Goal: Task Accomplishment & Management: Use online tool/utility

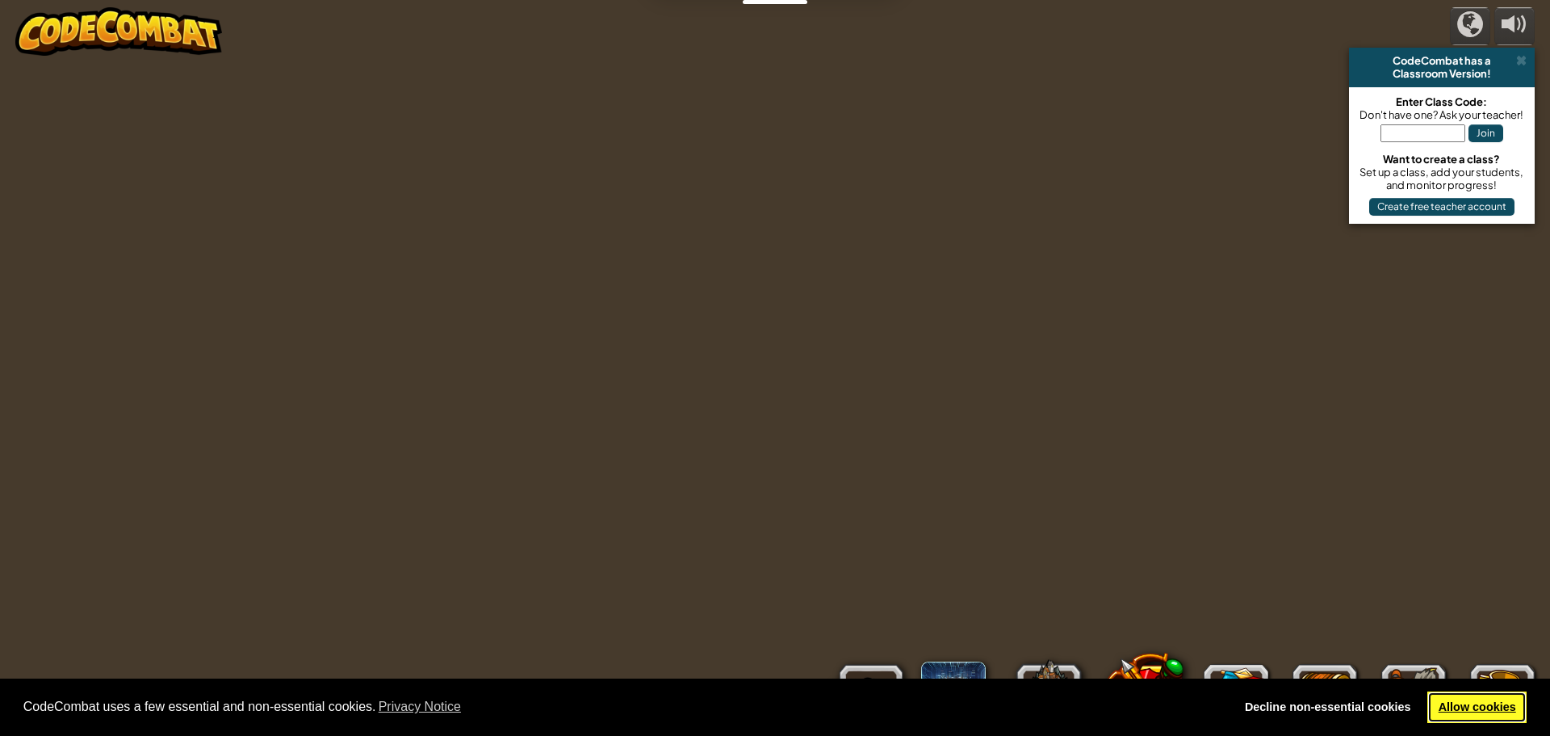
click at [1440, 698] on link "Allow cookies" at bounding box center [1477, 707] width 99 height 32
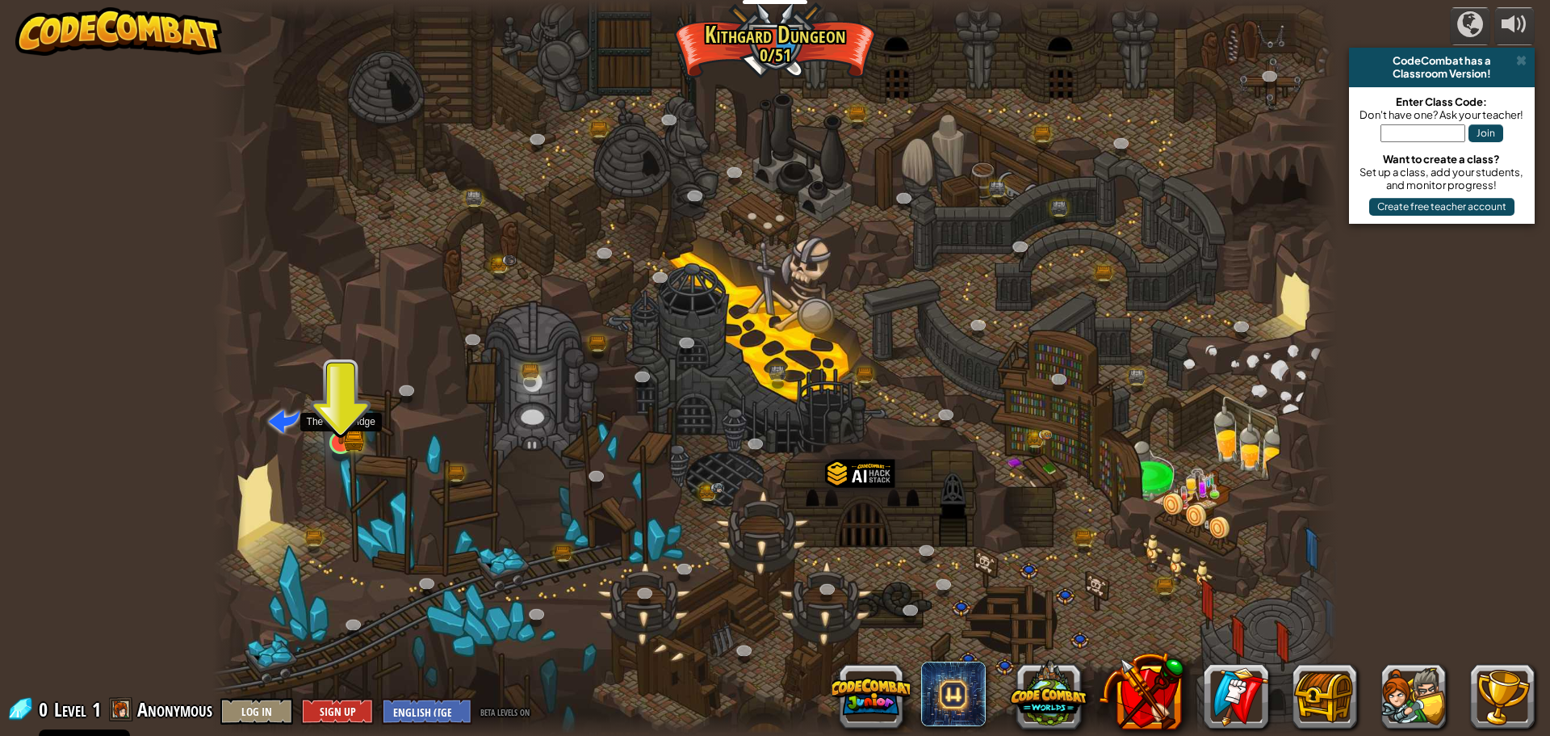
click at [334, 416] on img at bounding box center [341, 412] width 18 height 18
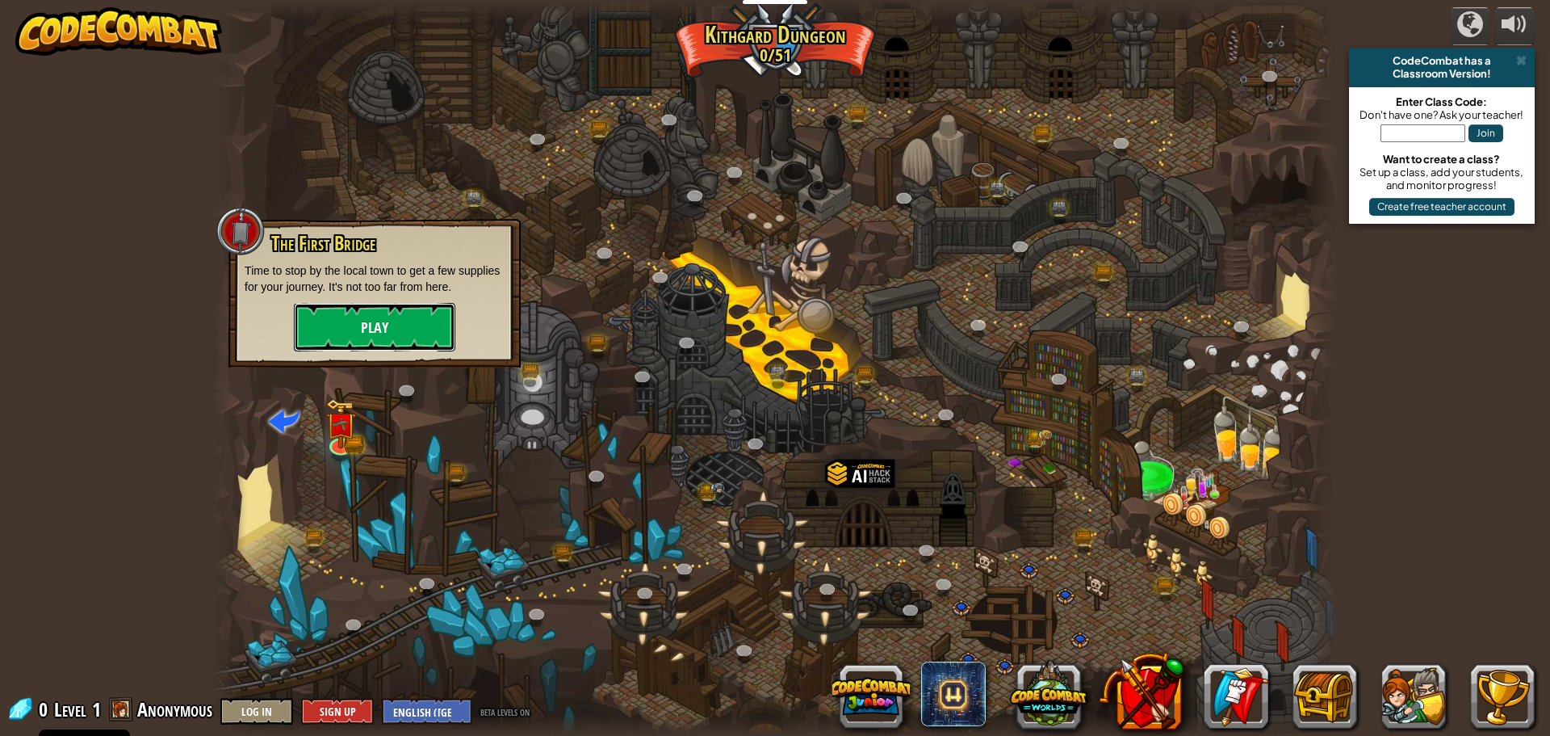
click at [391, 322] on button "Play" at bounding box center [374, 327] width 161 height 48
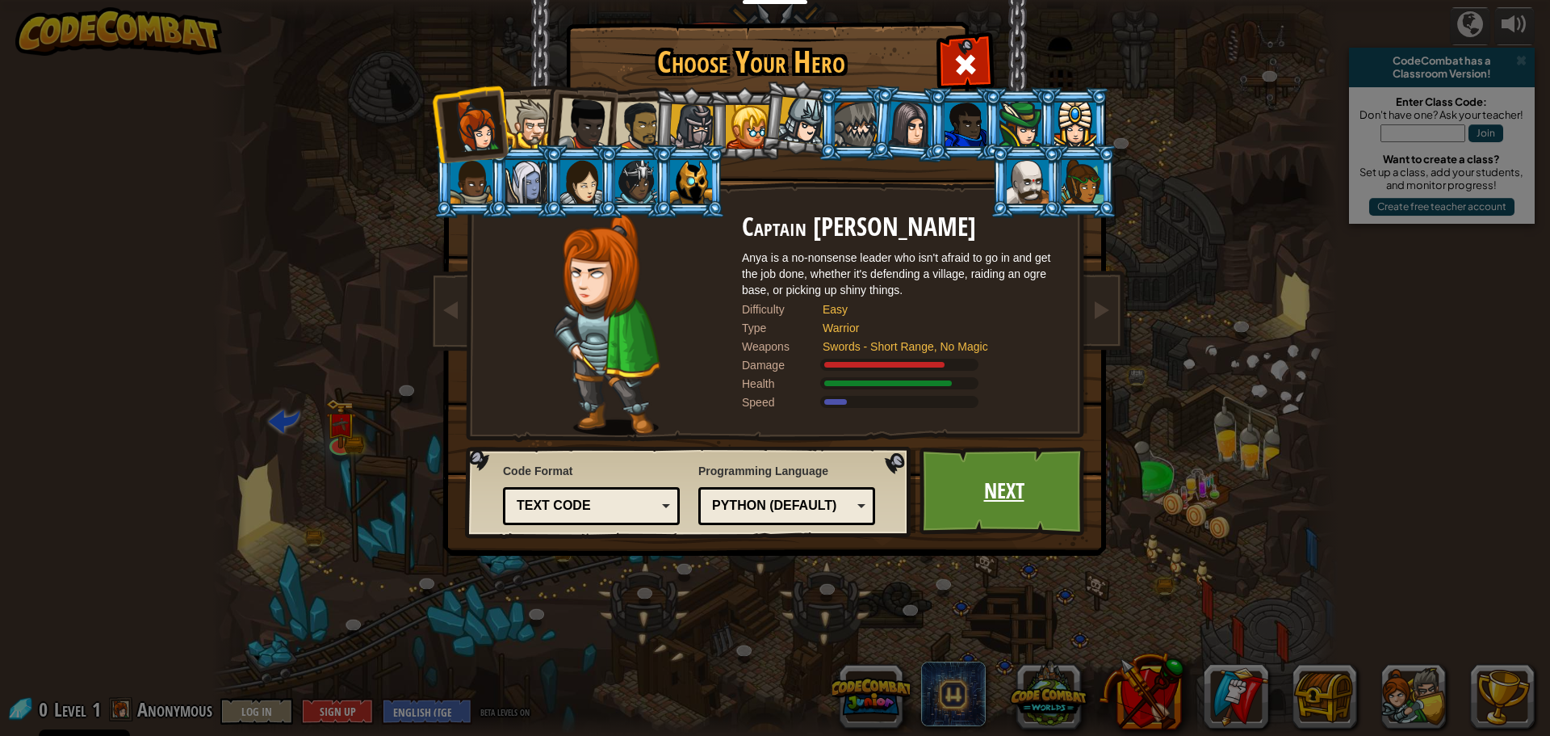
click at [975, 482] on link "Next" at bounding box center [1004, 491] width 169 height 89
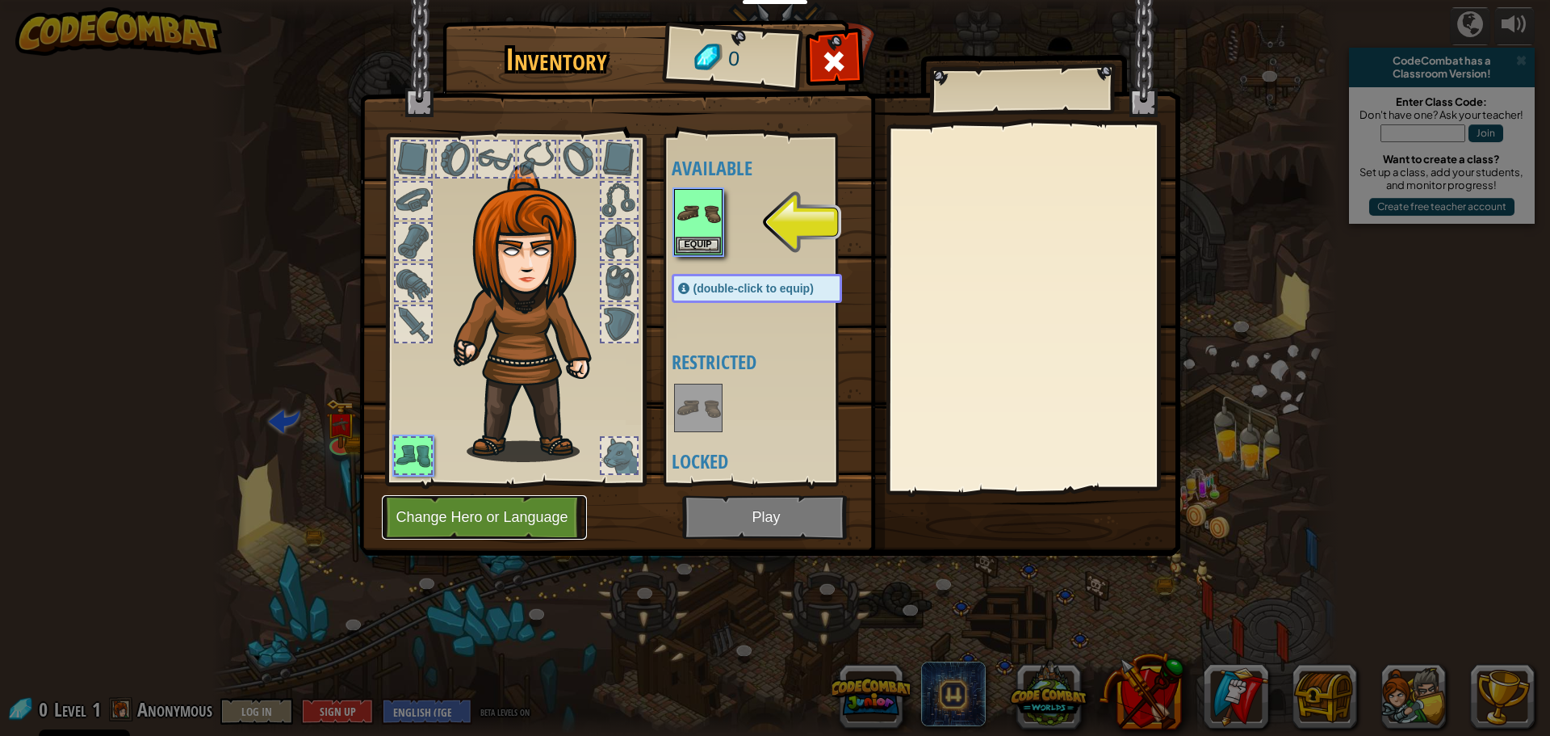
click at [545, 512] on button "Change Hero or Language" at bounding box center [484, 517] width 205 height 44
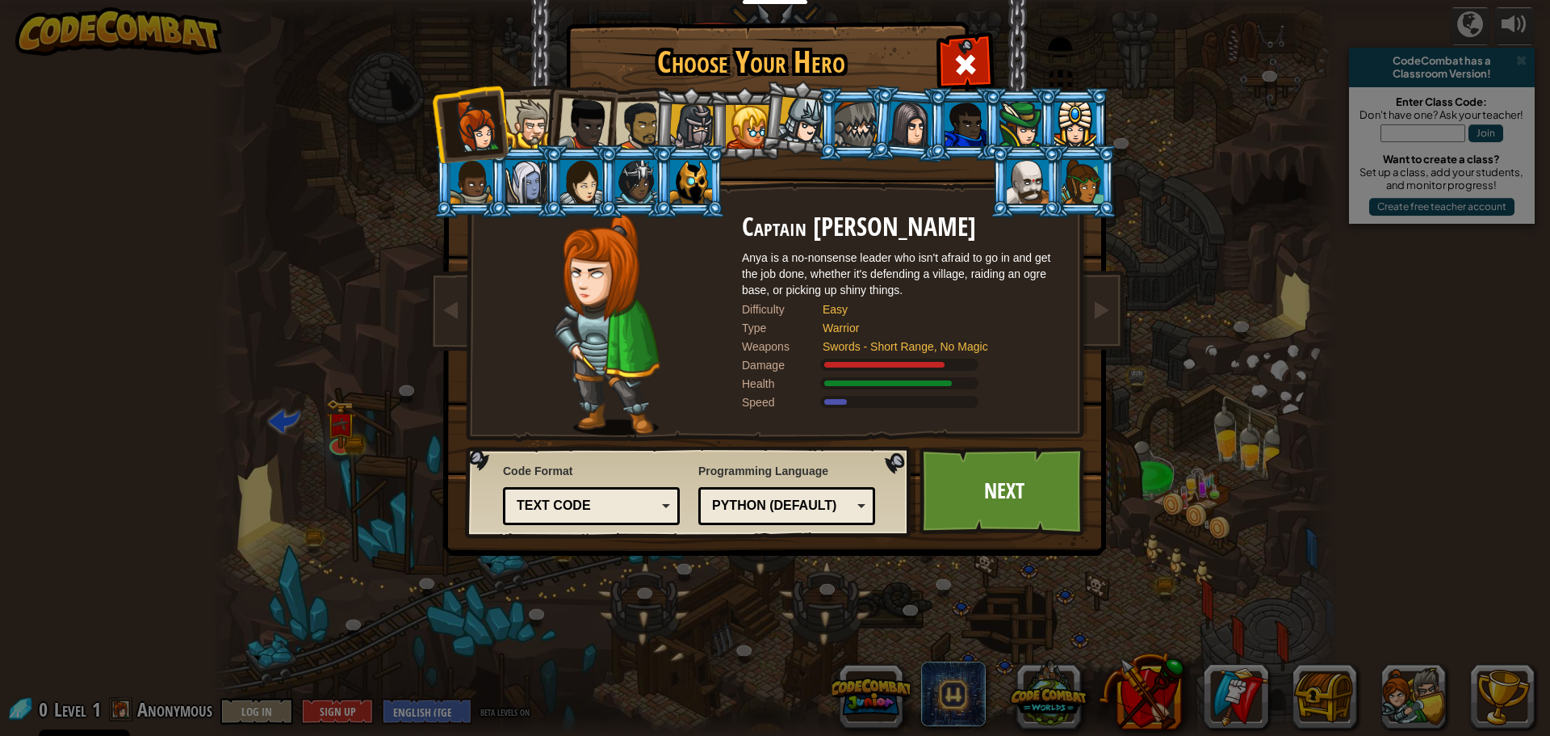
click at [535, 116] on div at bounding box center [529, 123] width 49 height 49
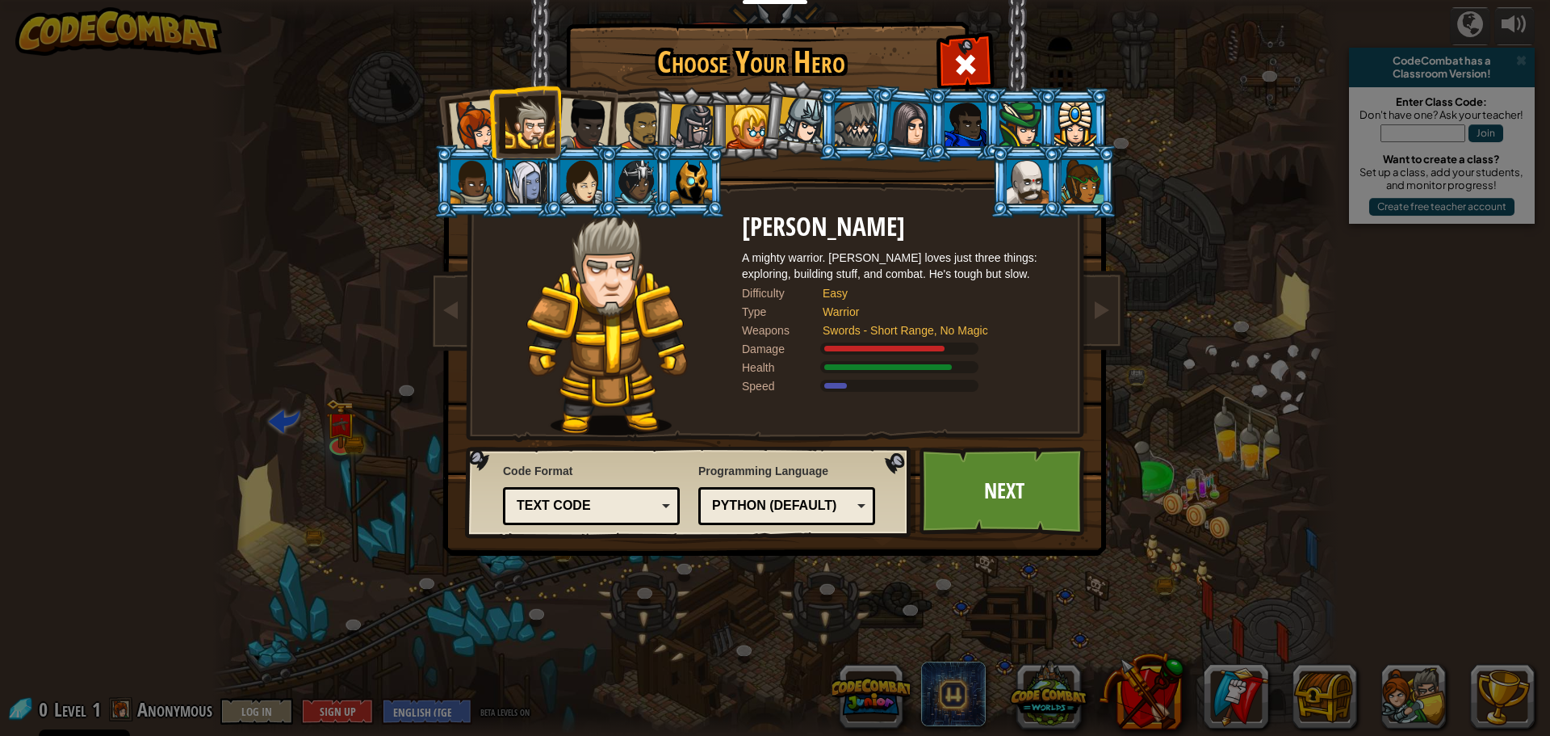
click at [683, 178] on div at bounding box center [691, 182] width 42 height 44
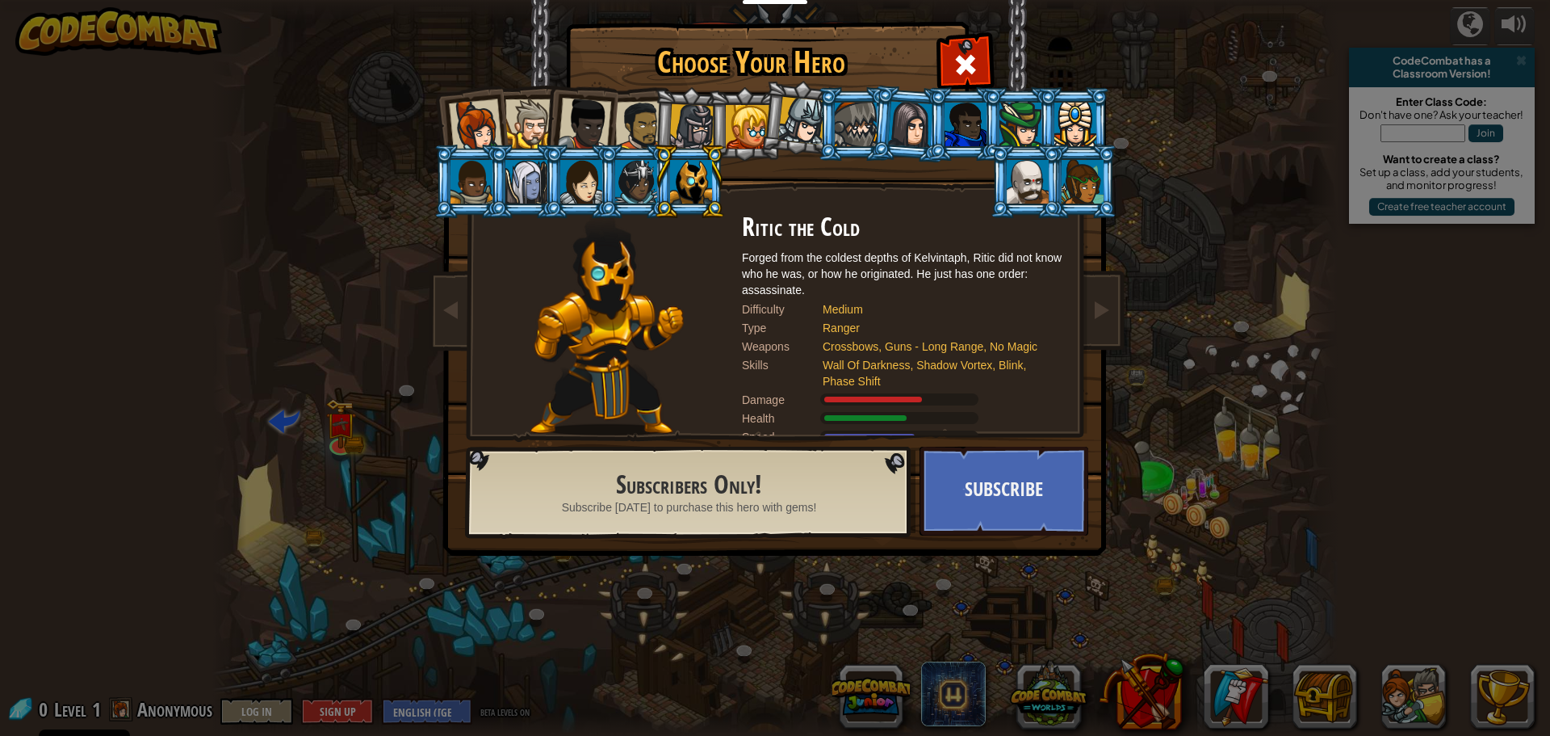
click at [485, 115] on div at bounding box center [475, 125] width 53 height 53
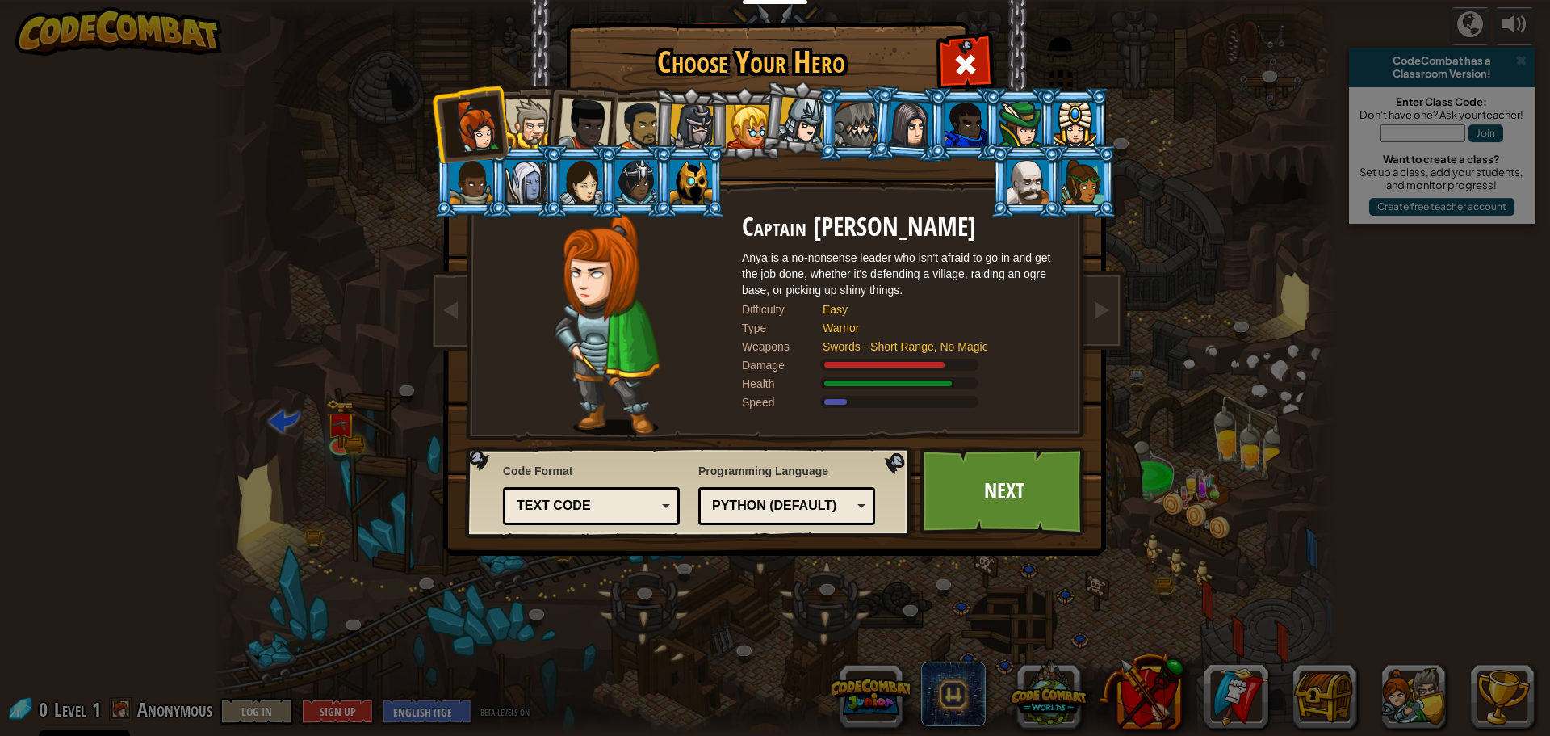
click at [522, 124] on div at bounding box center [529, 123] width 49 height 49
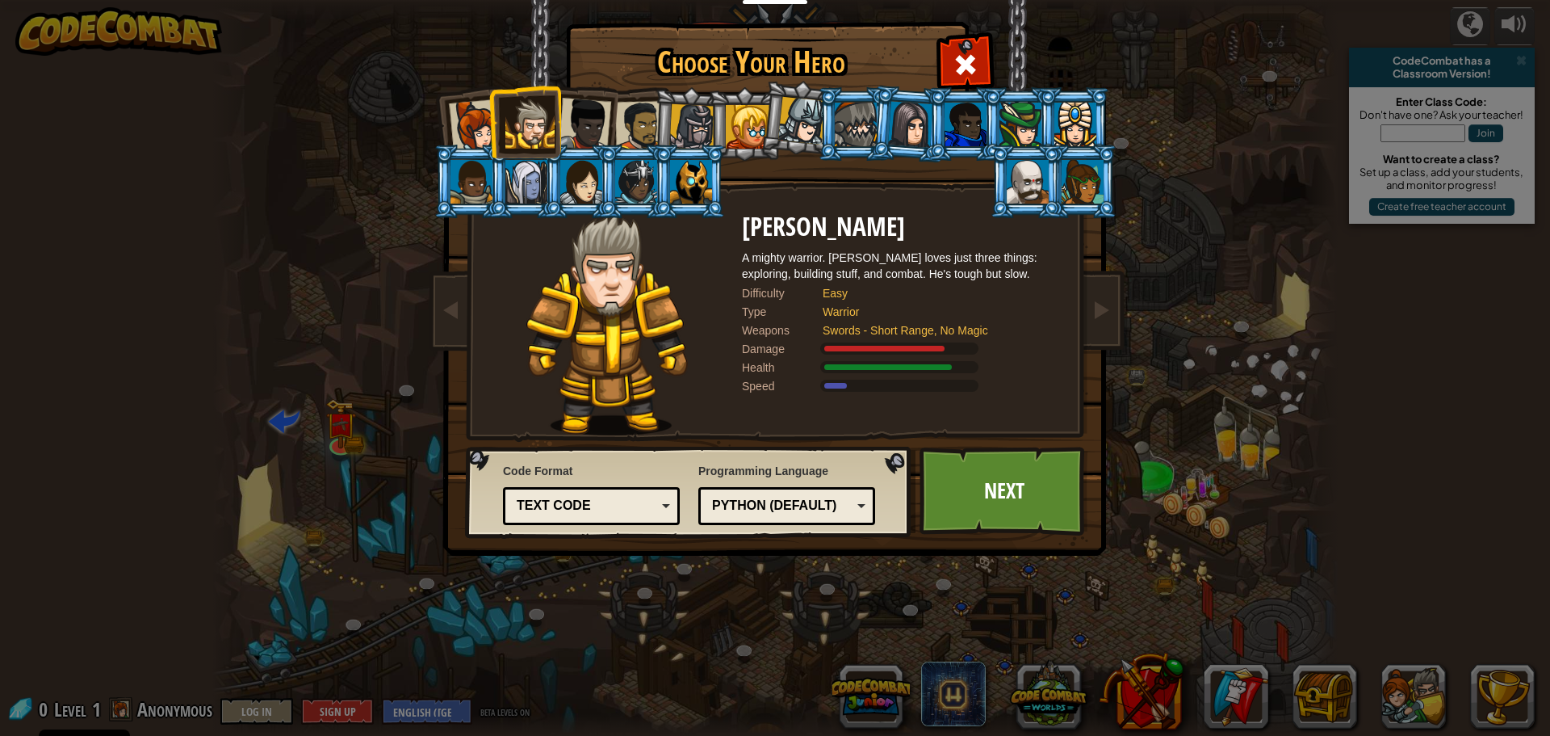
click at [588, 130] on div at bounding box center [584, 124] width 53 height 53
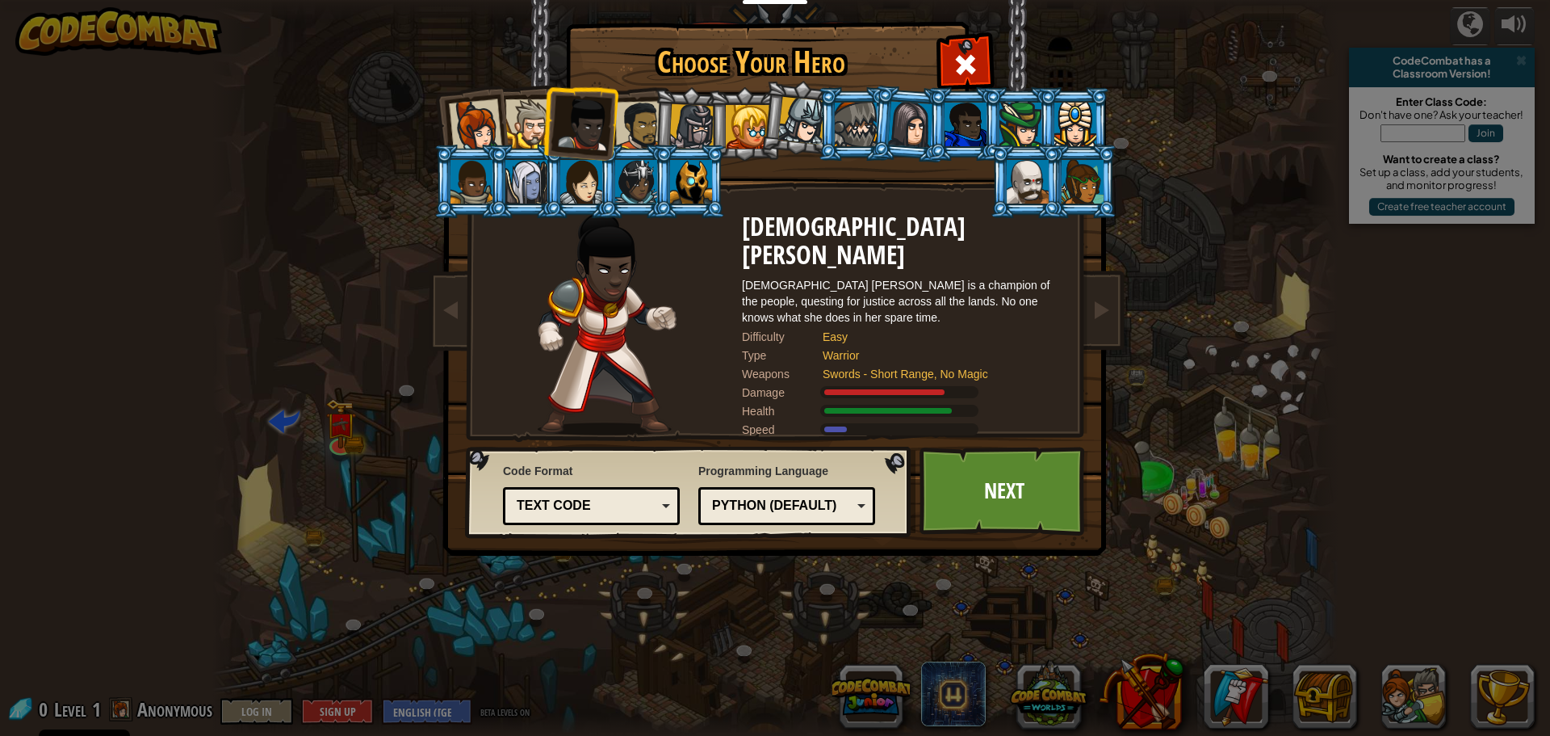
click at [636, 131] on div at bounding box center [640, 126] width 50 height 50
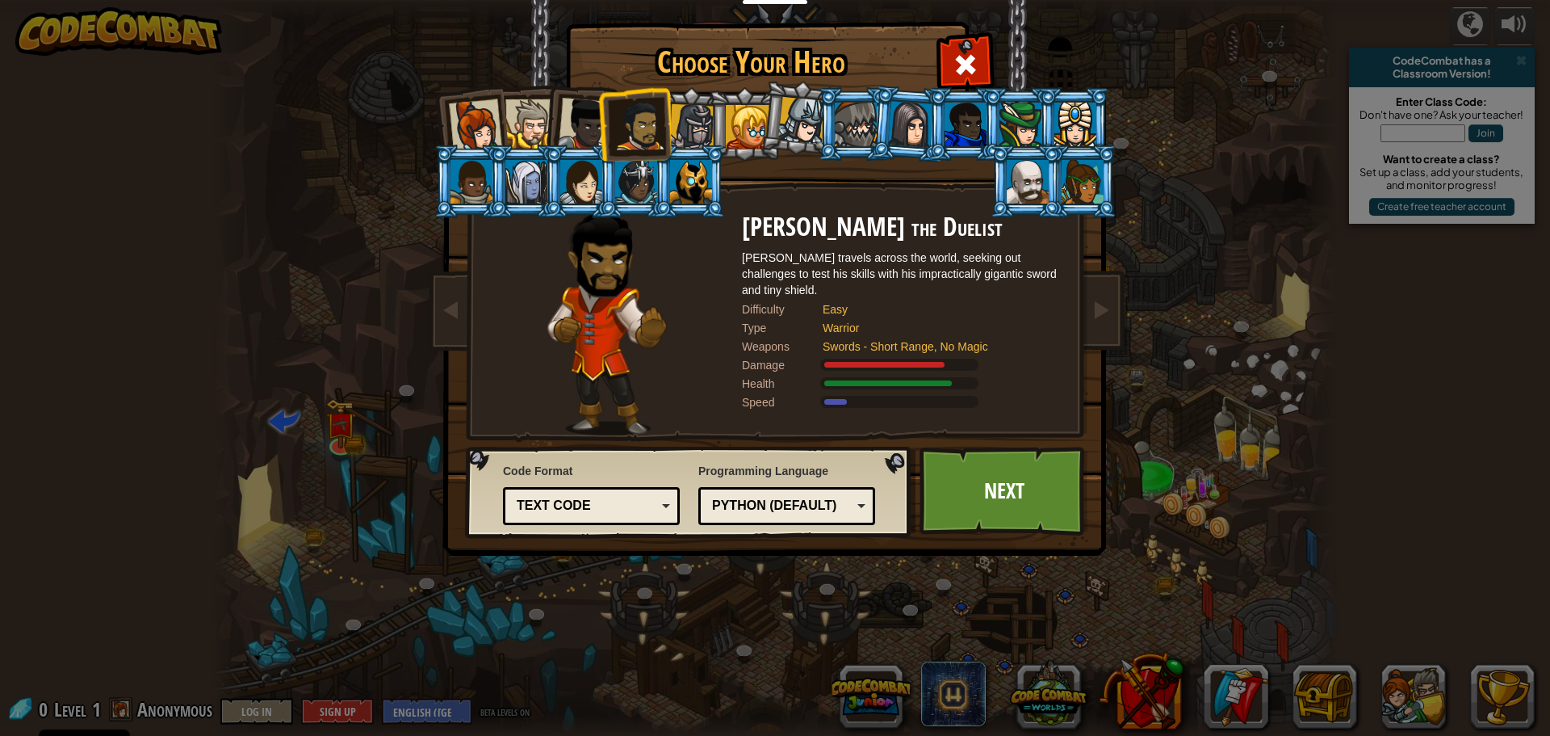
click at [537, 125] on div at bounding box center [529, 123] width 49 height 49
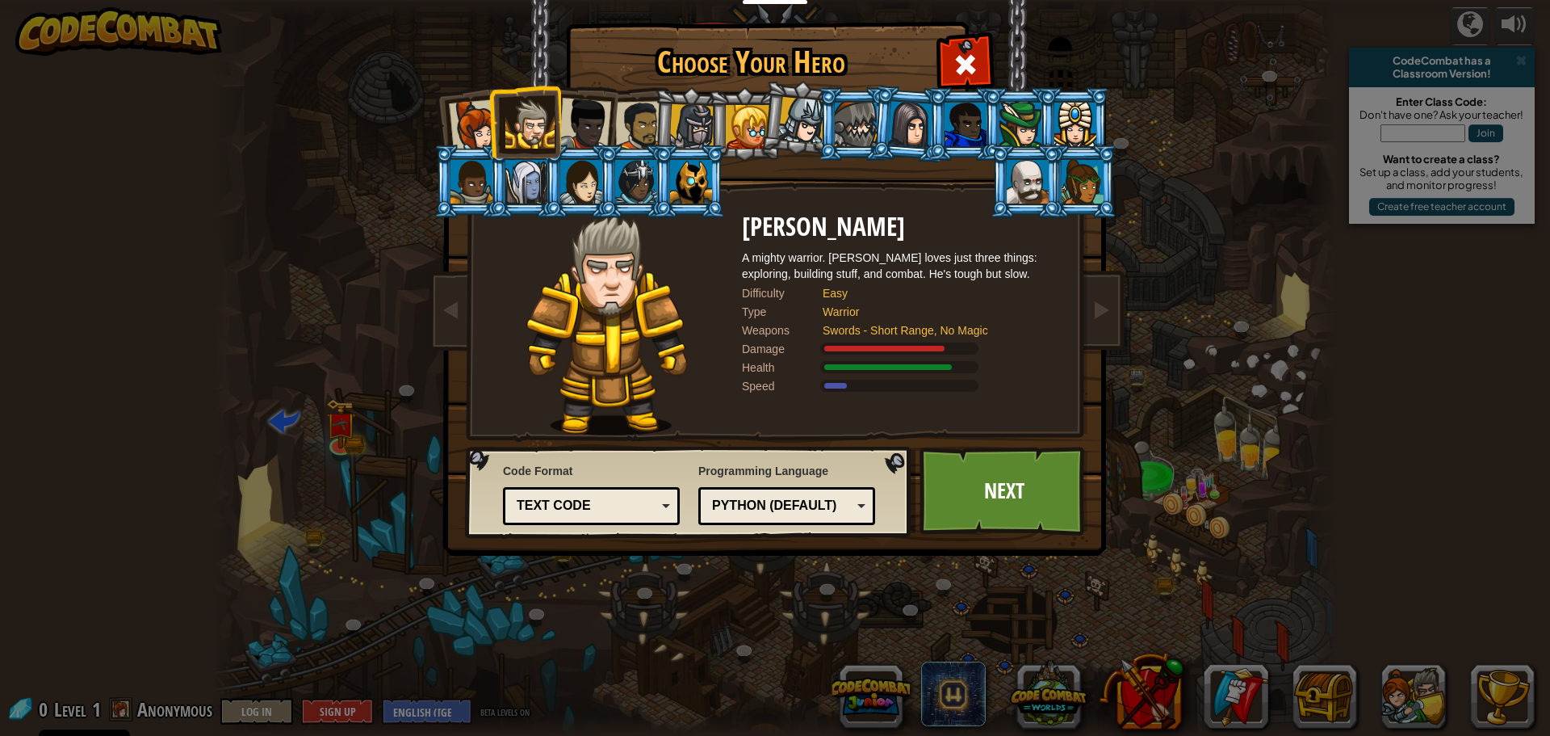
click at [577, 122] on div at bounding box center [584, 124] width 53 height 53
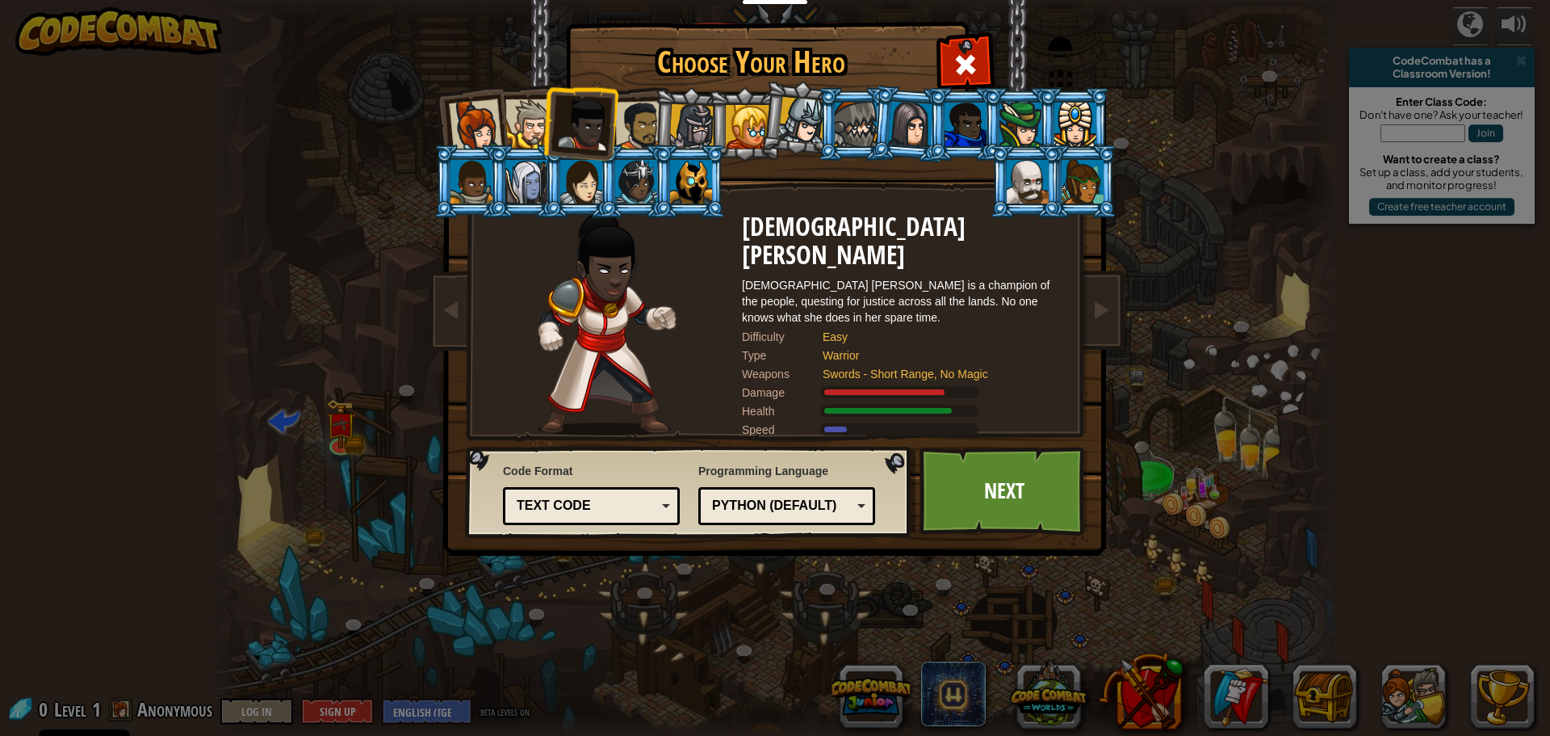
click at [637, 122] on div at bounding box center [640, 126] width 50 height 50
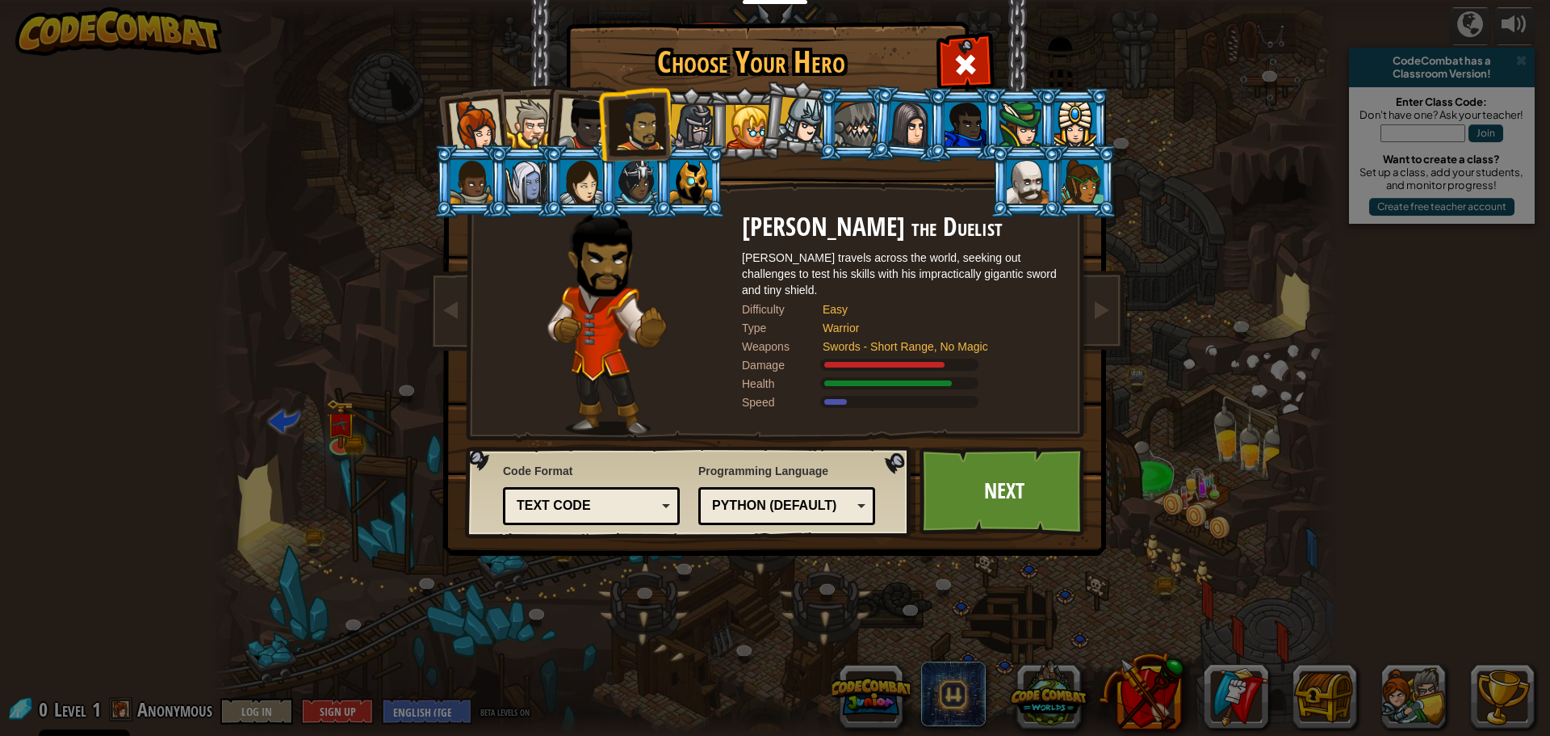
click at [692, 136] on div at bounding box center [692, 127] width 46 height 46
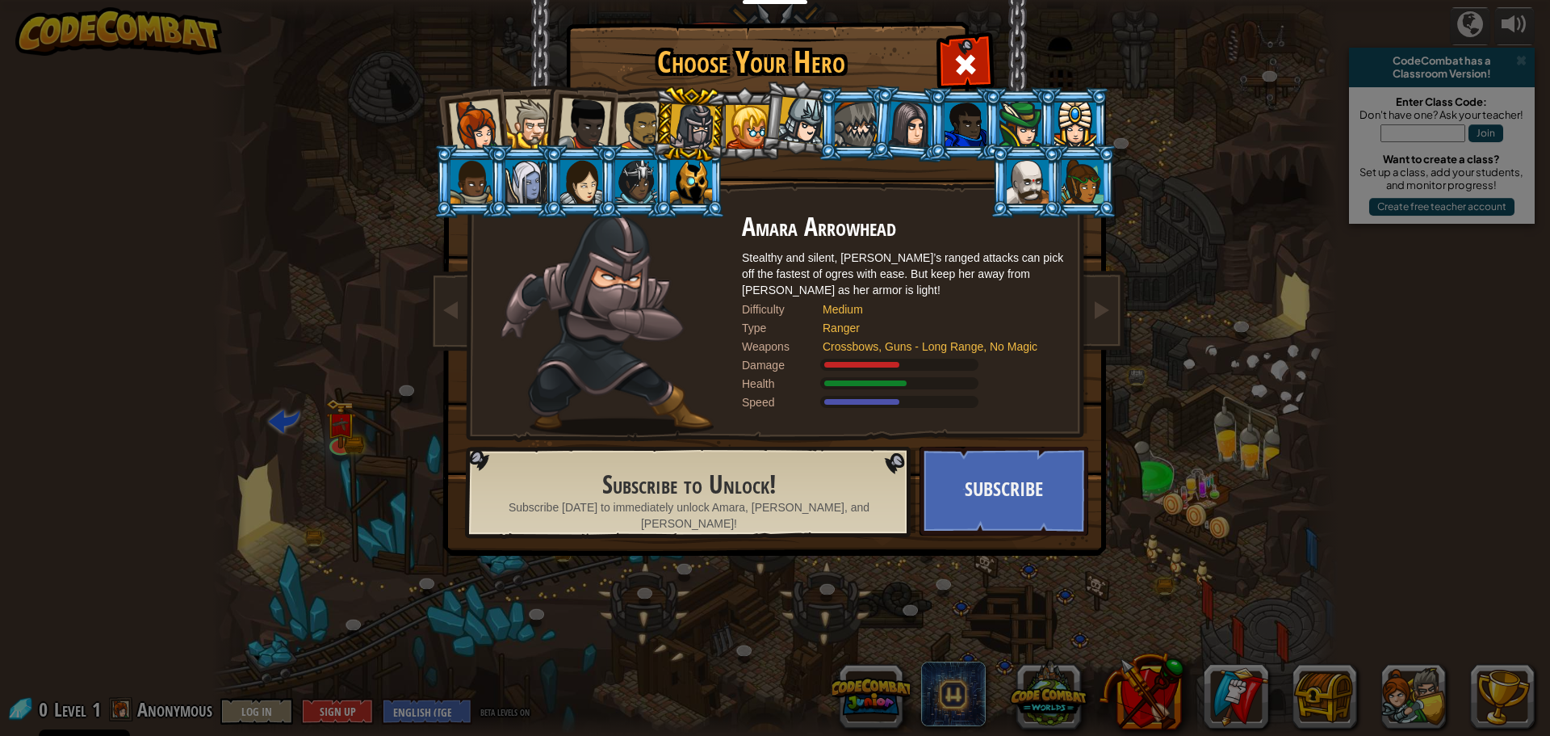
click at [743, 140] on div at bounding box center [748, 127] width 44 height 44
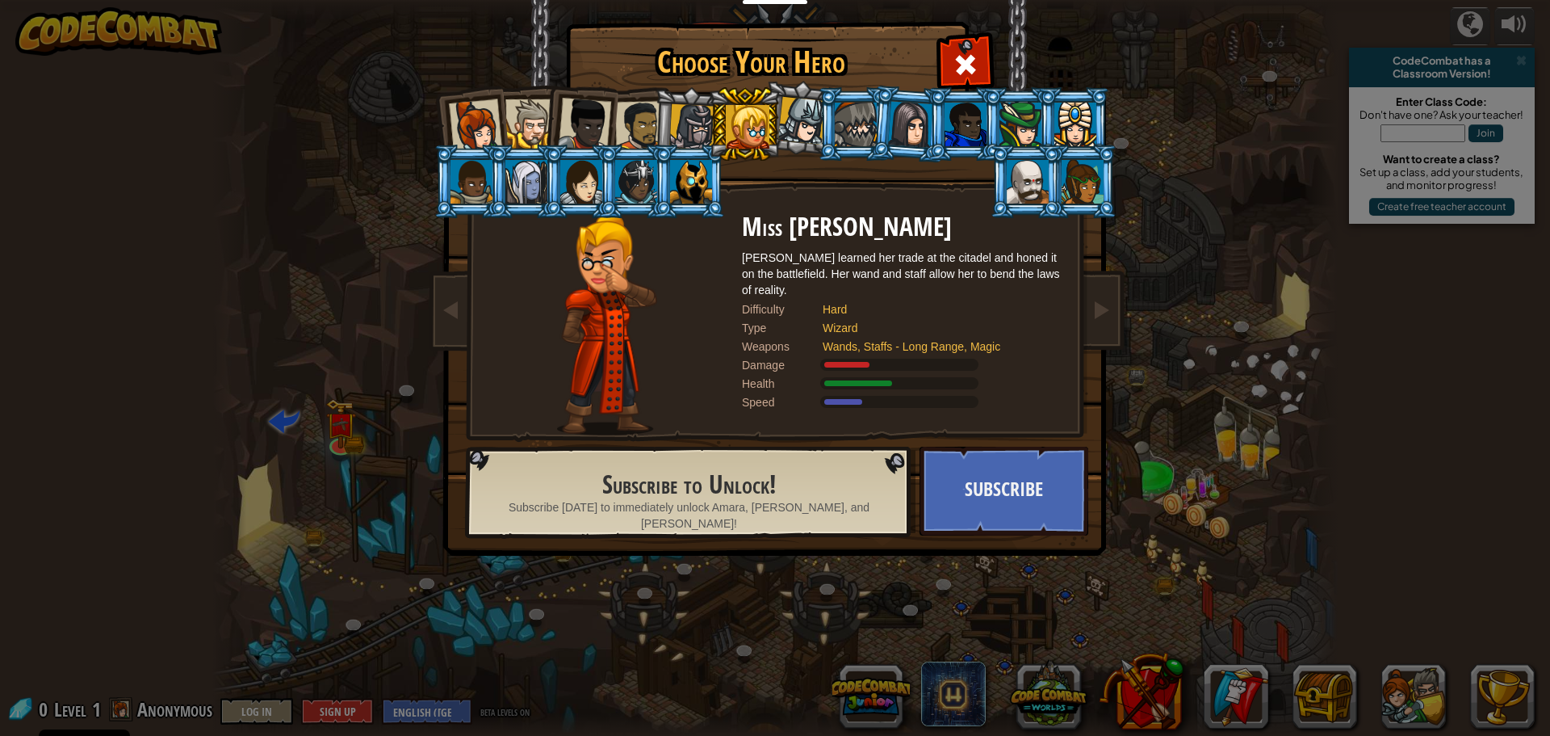
click at [800, 140] on div at bounding box center [802, 121] width 48 height 48
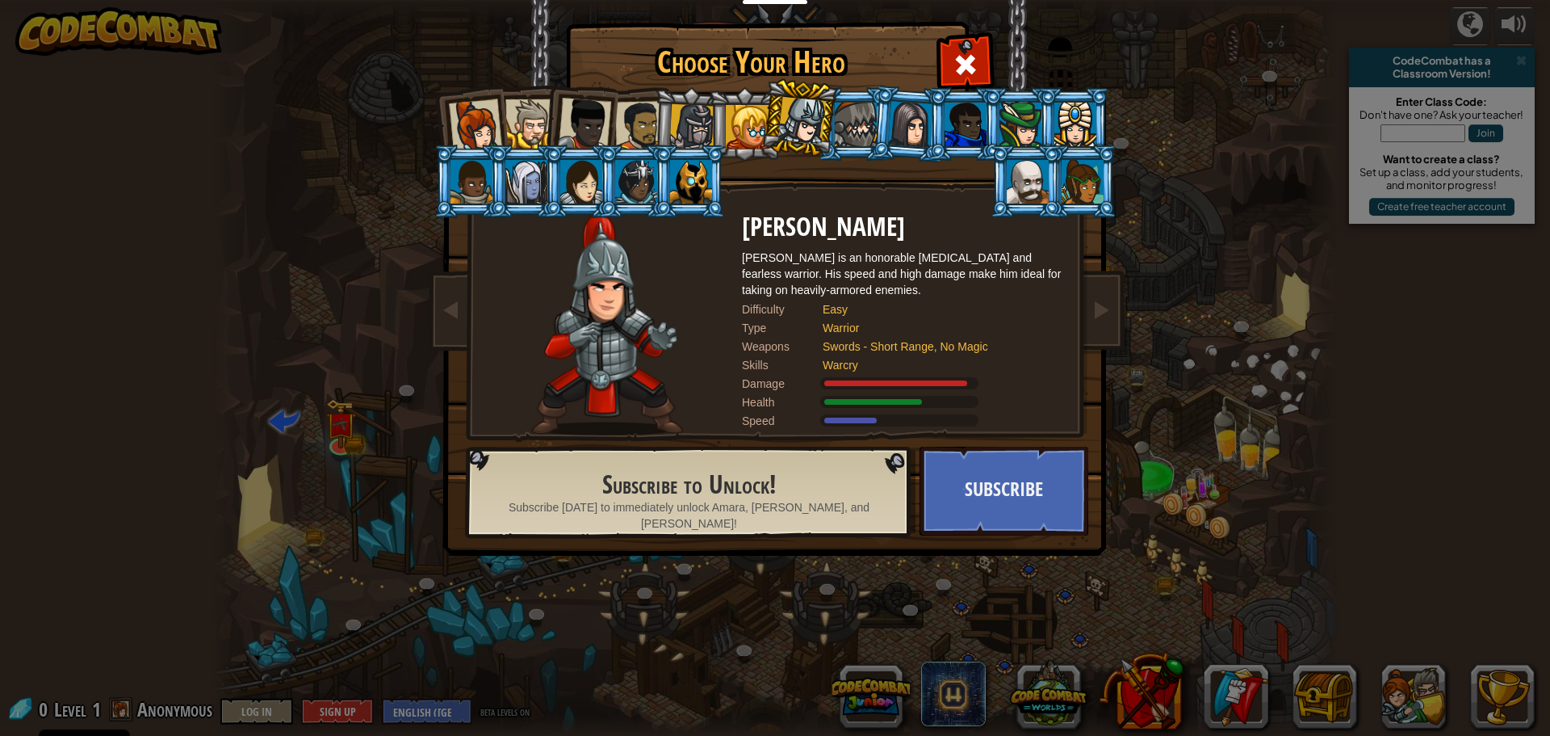
click at [736, 121] on div at bounding box center [748, 127] width 44 height 44
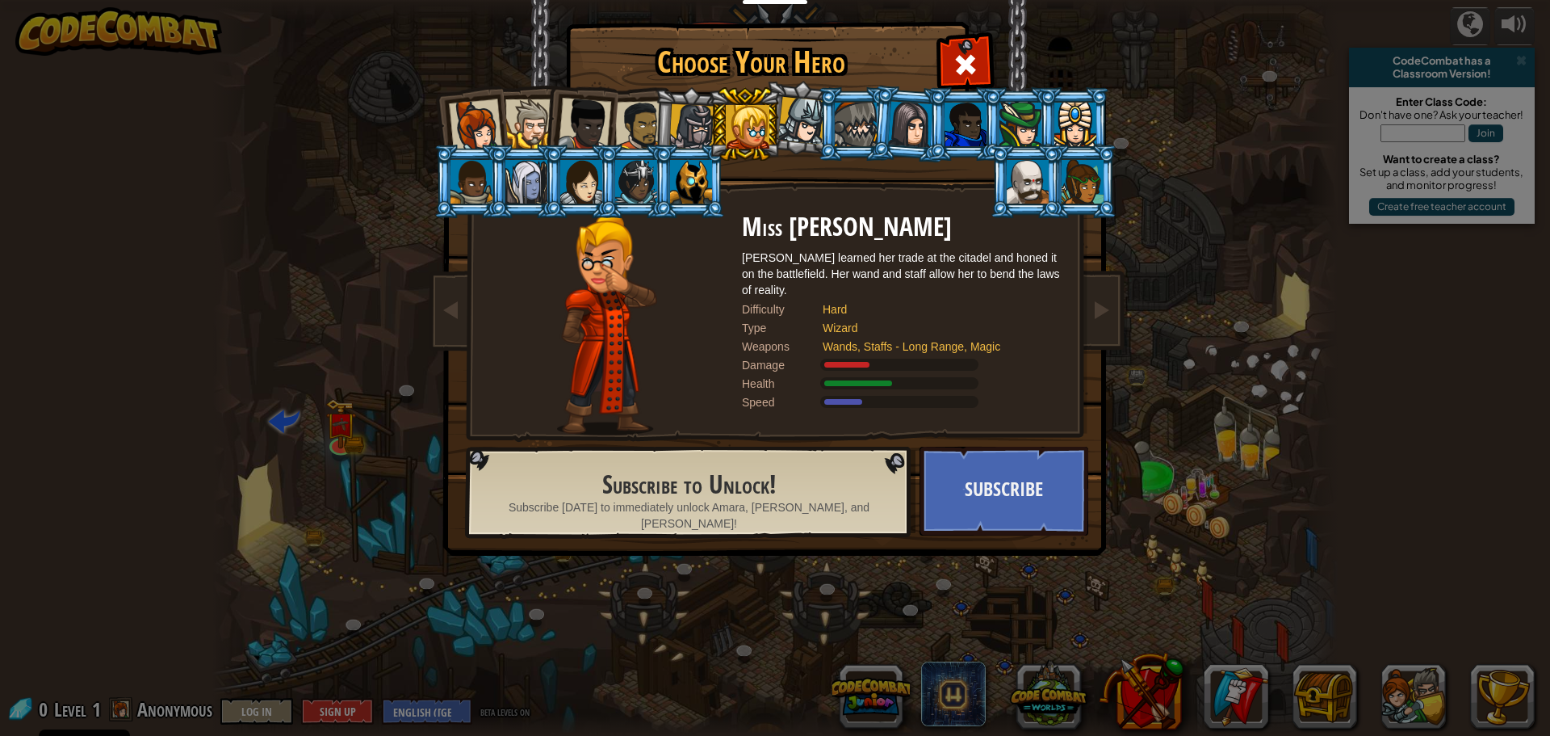
click at [696, 106] on div at bounding box center [692, 127] width 46 height 46
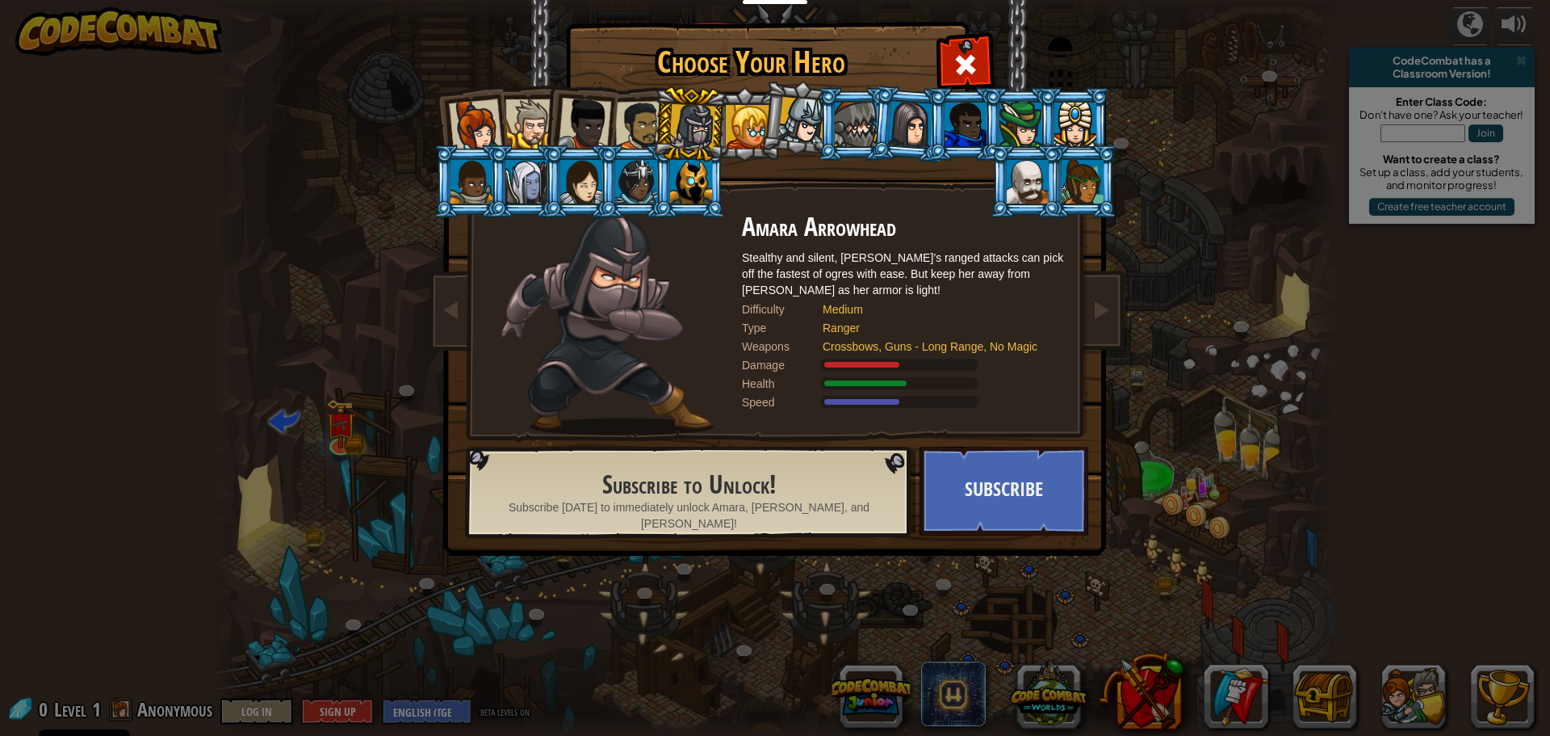
click at [634, 111] on div at bounding box center [640, 126] width 50 height 50
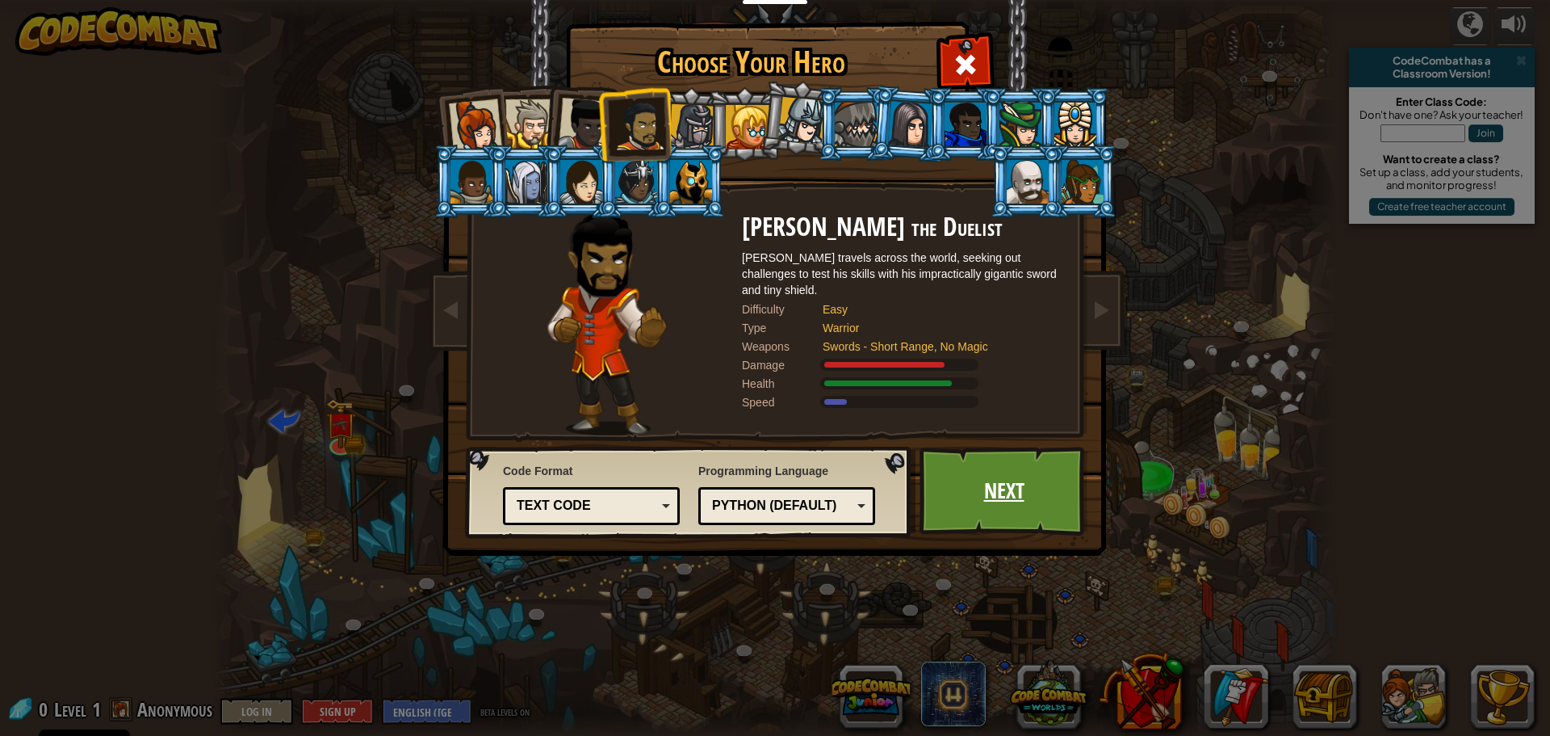
click at [942, 481] on link "Next" at bounding box center [1004, 491] width 169 height 89
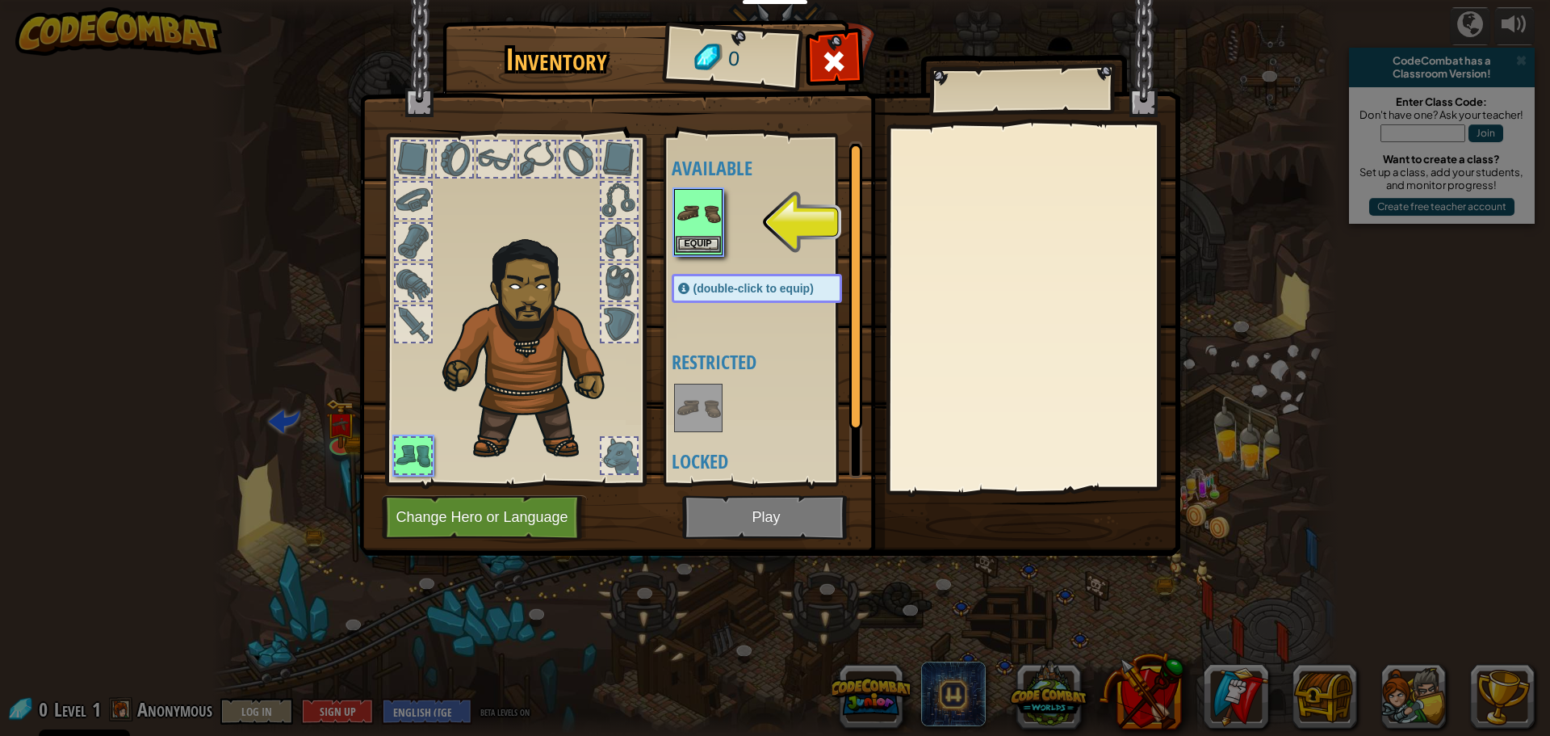
click at [690, 231] on img at bounding box center [698, 213] width 45 height 45
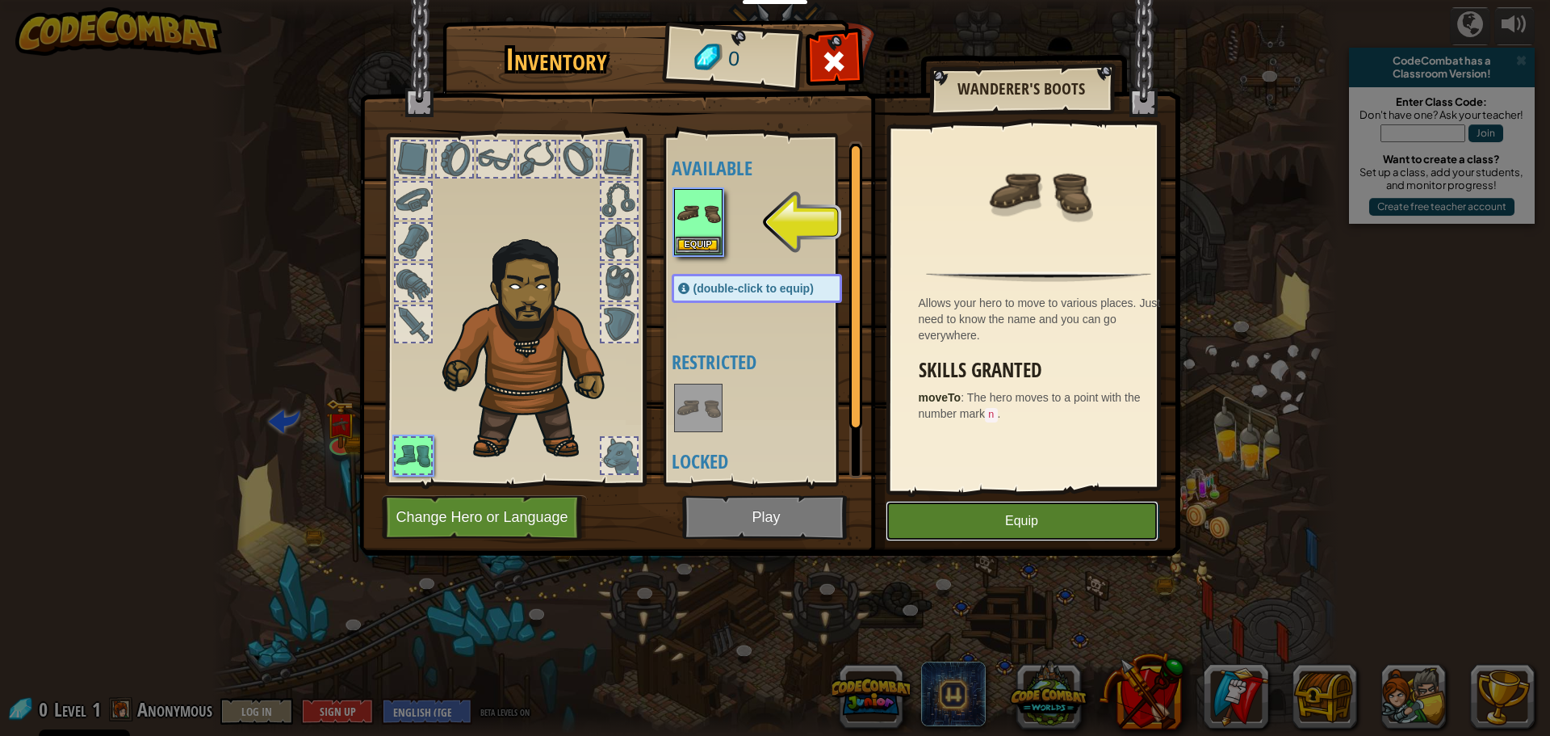
click at [926, 516] on button "Equip" at bounding box center [1022, 521] width 273 height 40
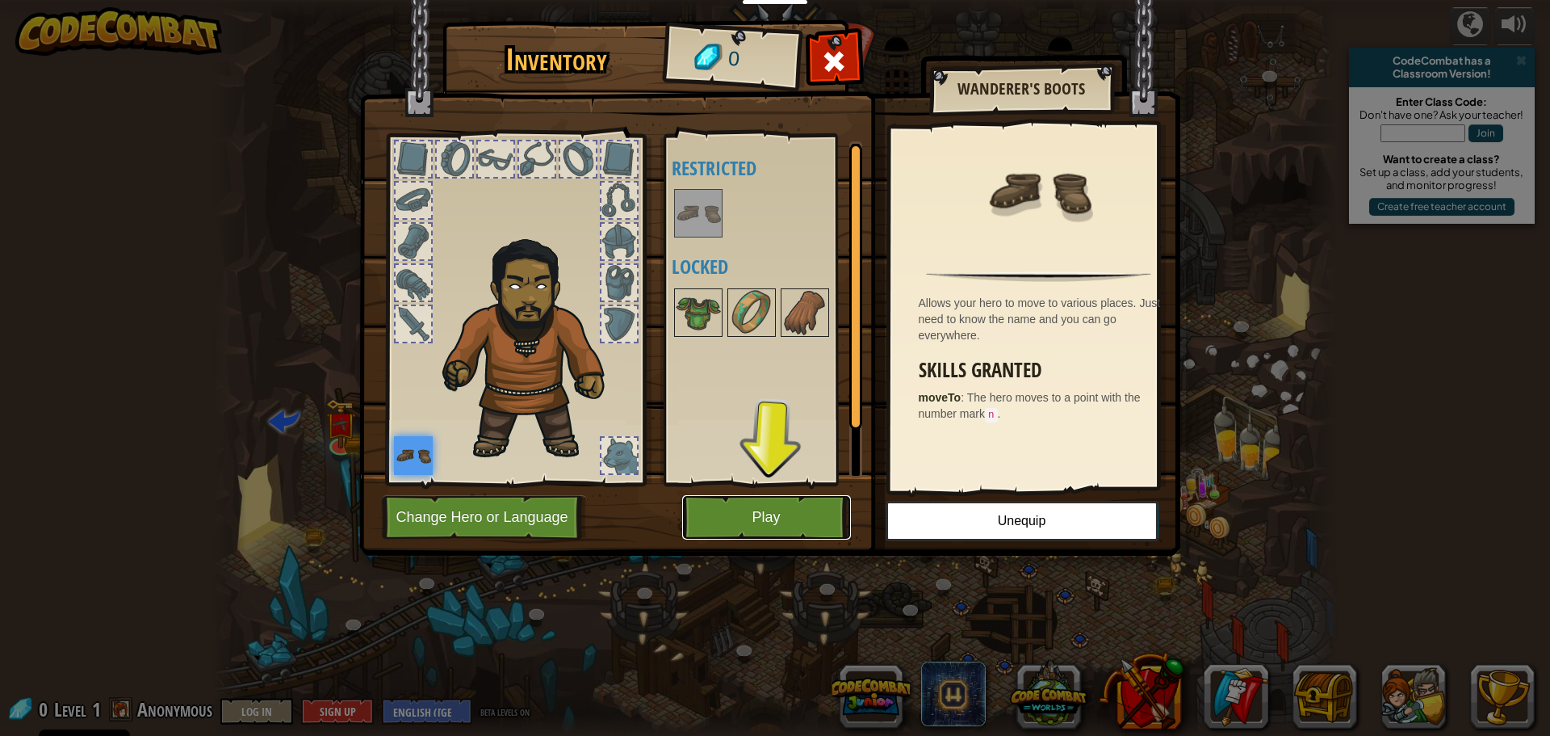
click at [784, 519] on button "Play" at bounding box center [766, 517] width 169 height 44
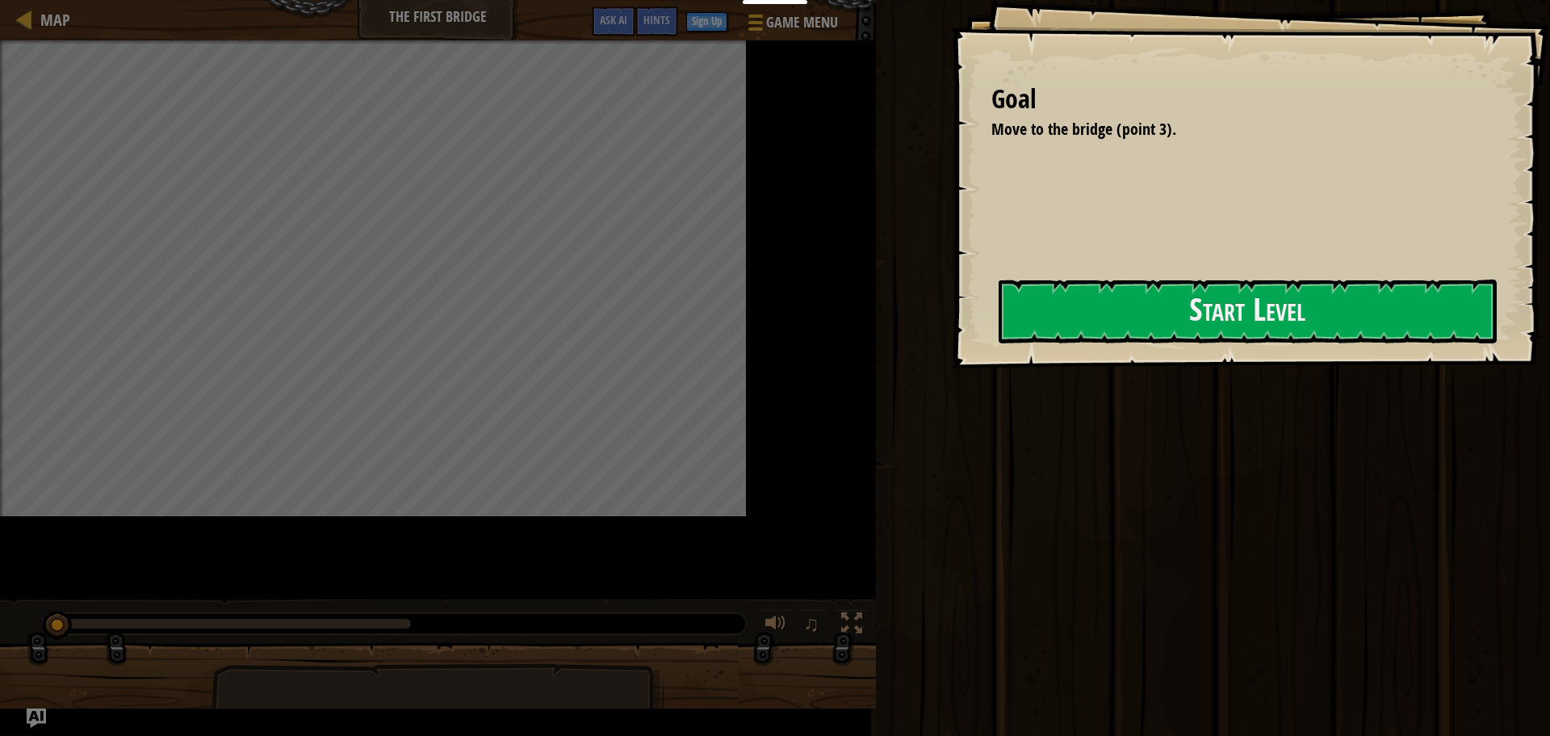
click at [999, 316] on button "Start Level" at bounding box center [1248, 311] width 498 height 64
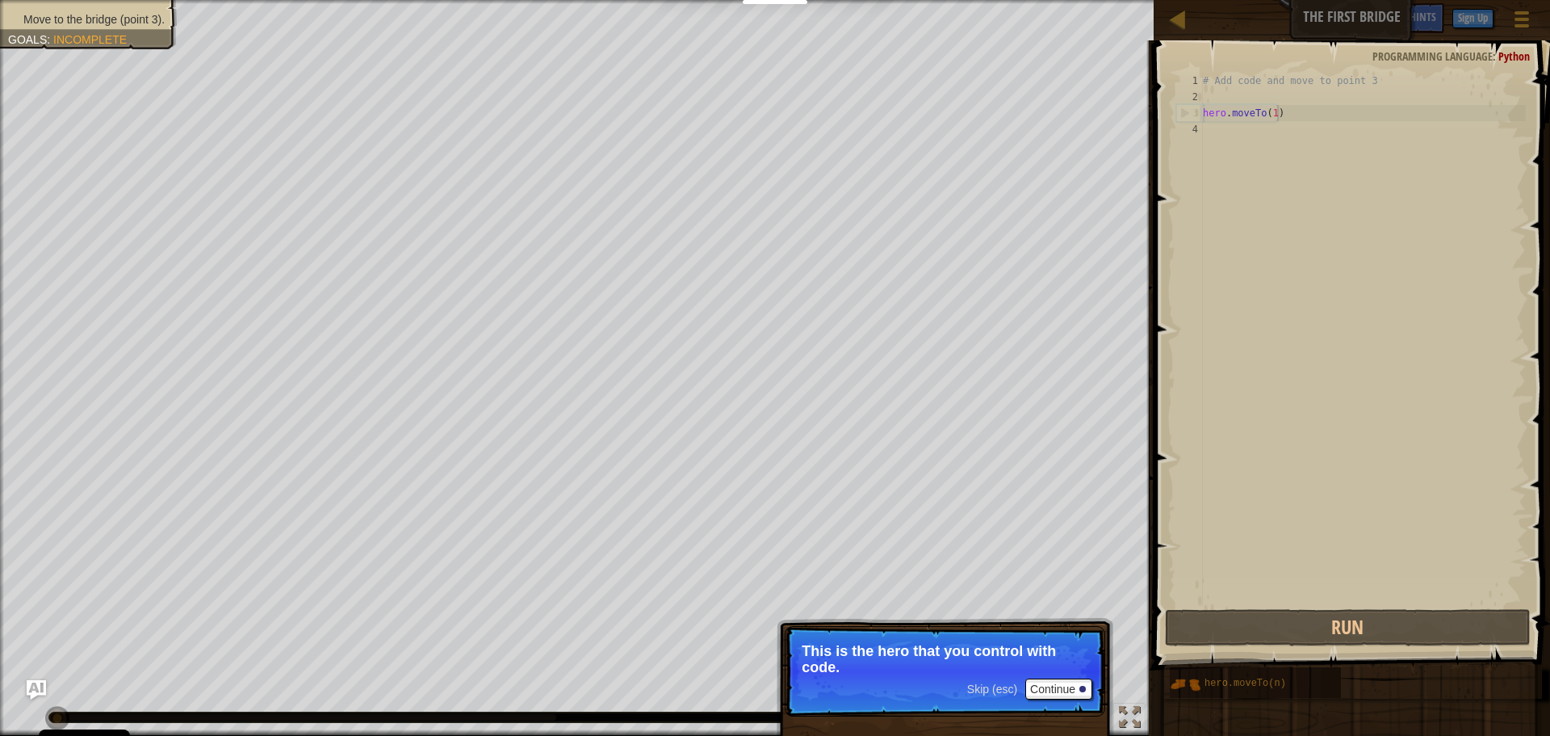
type textarea "hero.moveTo(1)"
click at [0, 541] on div at bounding box center [2, 380] width 4 height 760
click at [0, 359] on div at bounding box center [2, 380] width 4 height 760
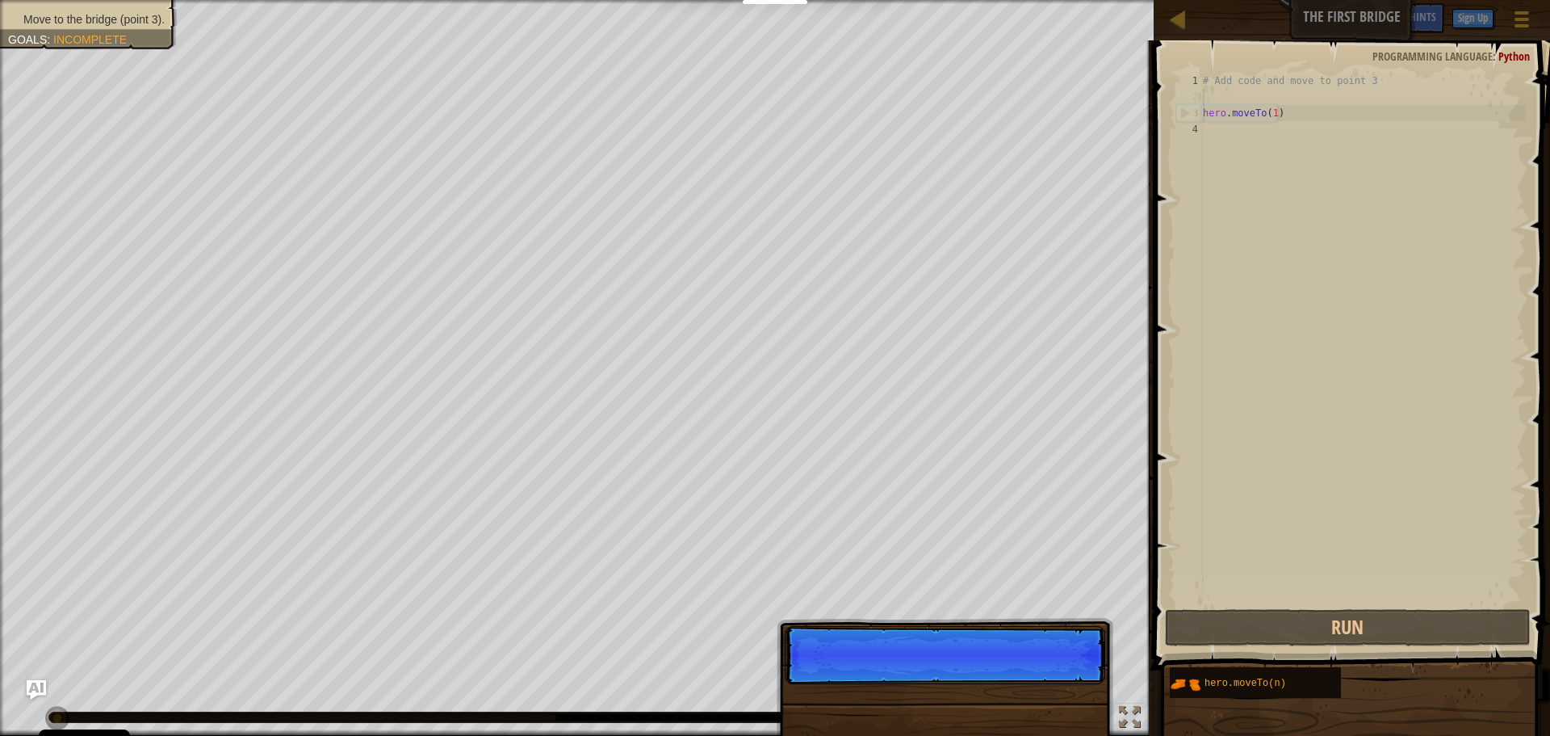
scroll to position [7, 0]
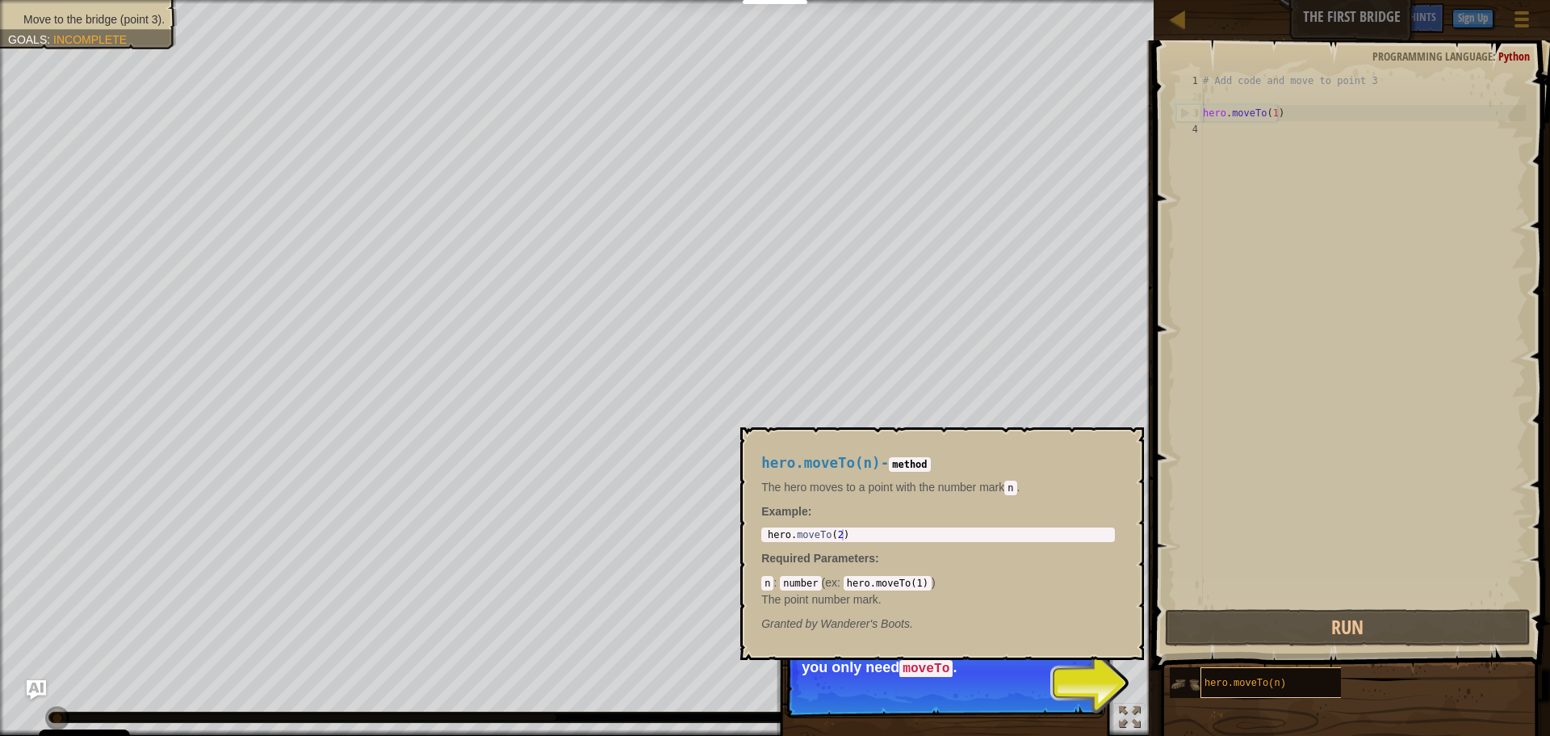
click at [1219, 675] on div "hero.moveTo(n)" at bounding box center [1278, 682] width 155 height 31
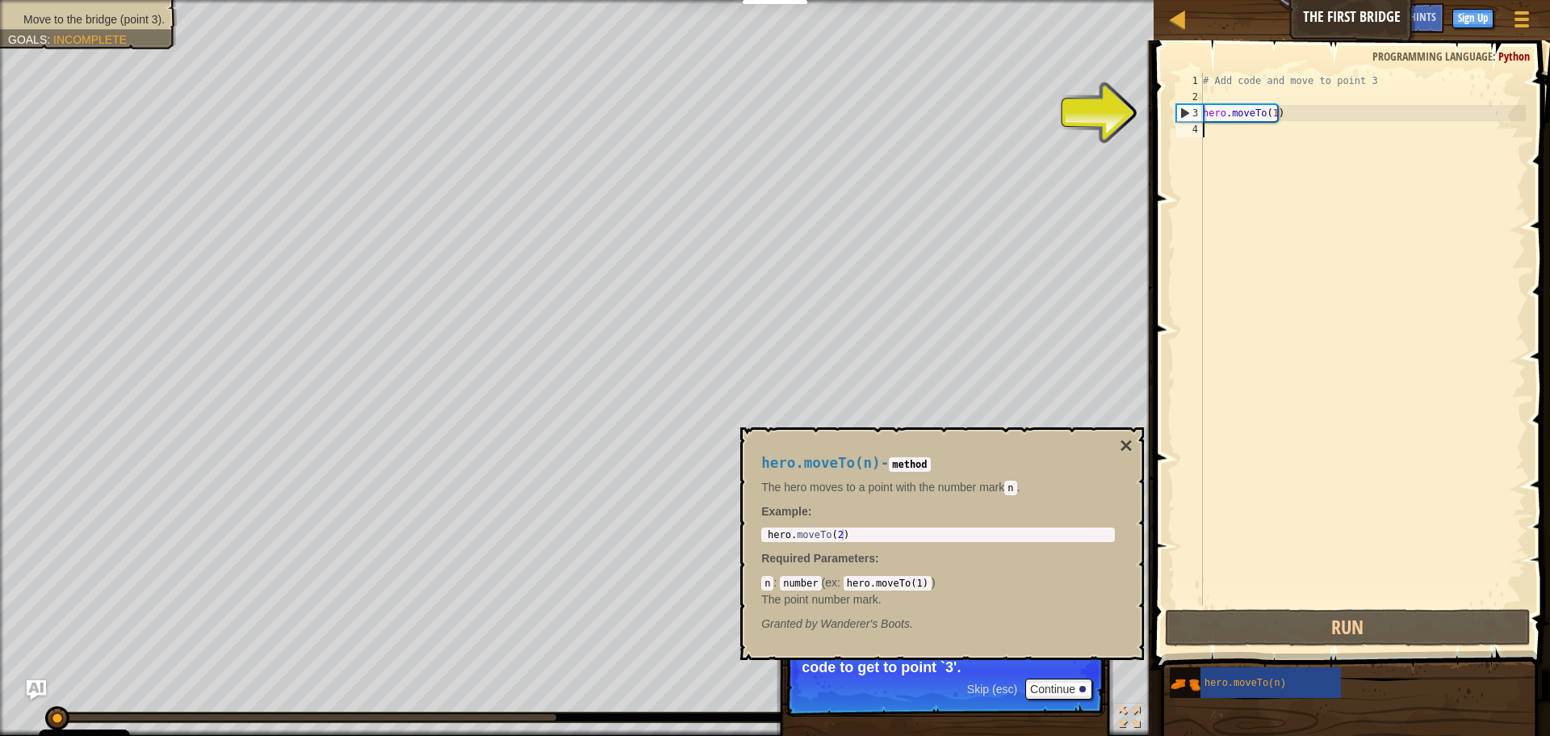
click at [1310, 330] on div "# Add code and move to point 3 hero . moveTo ( 1 )" at bounding box center [1363, 355] width 326 height 565
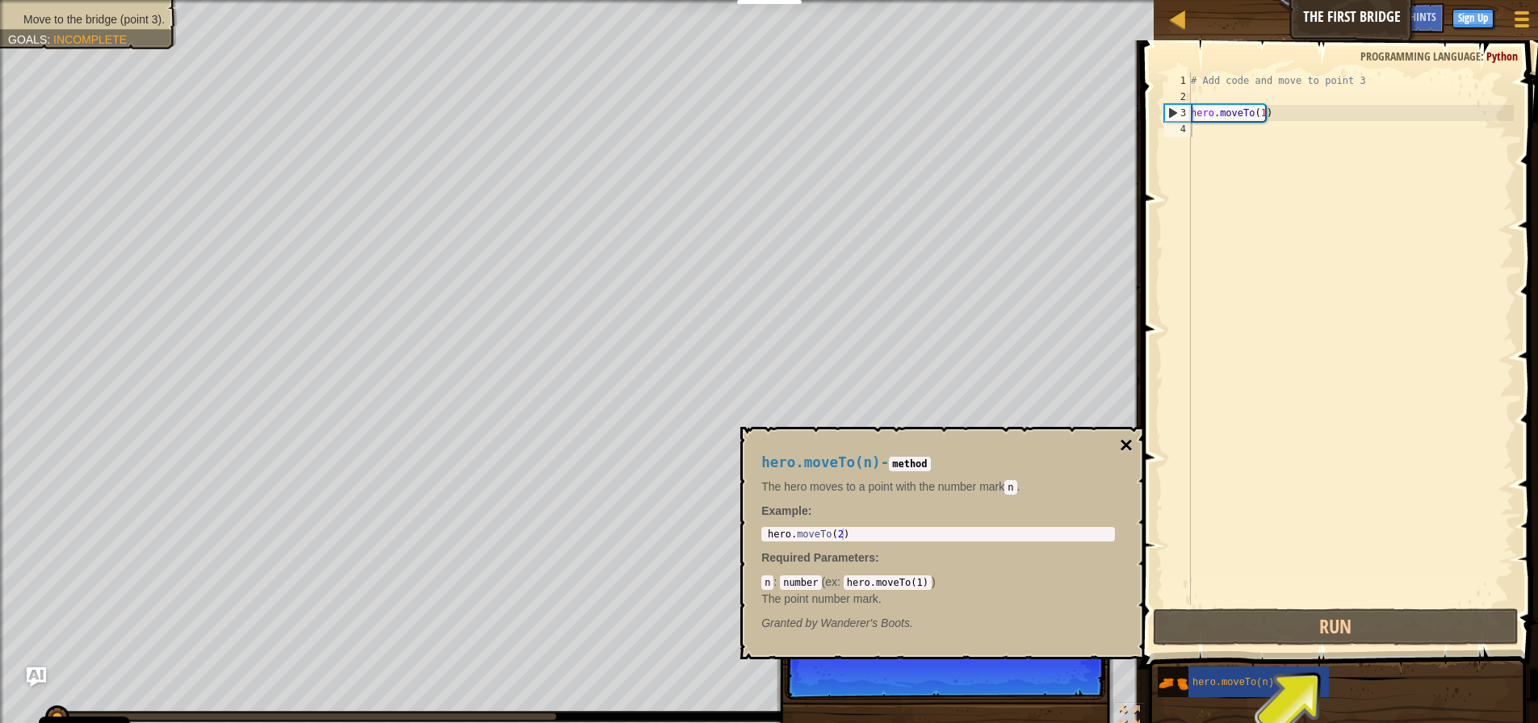
click at [1122, 444] on button "×" at bounding box center [1126, 445] width 13 height 23
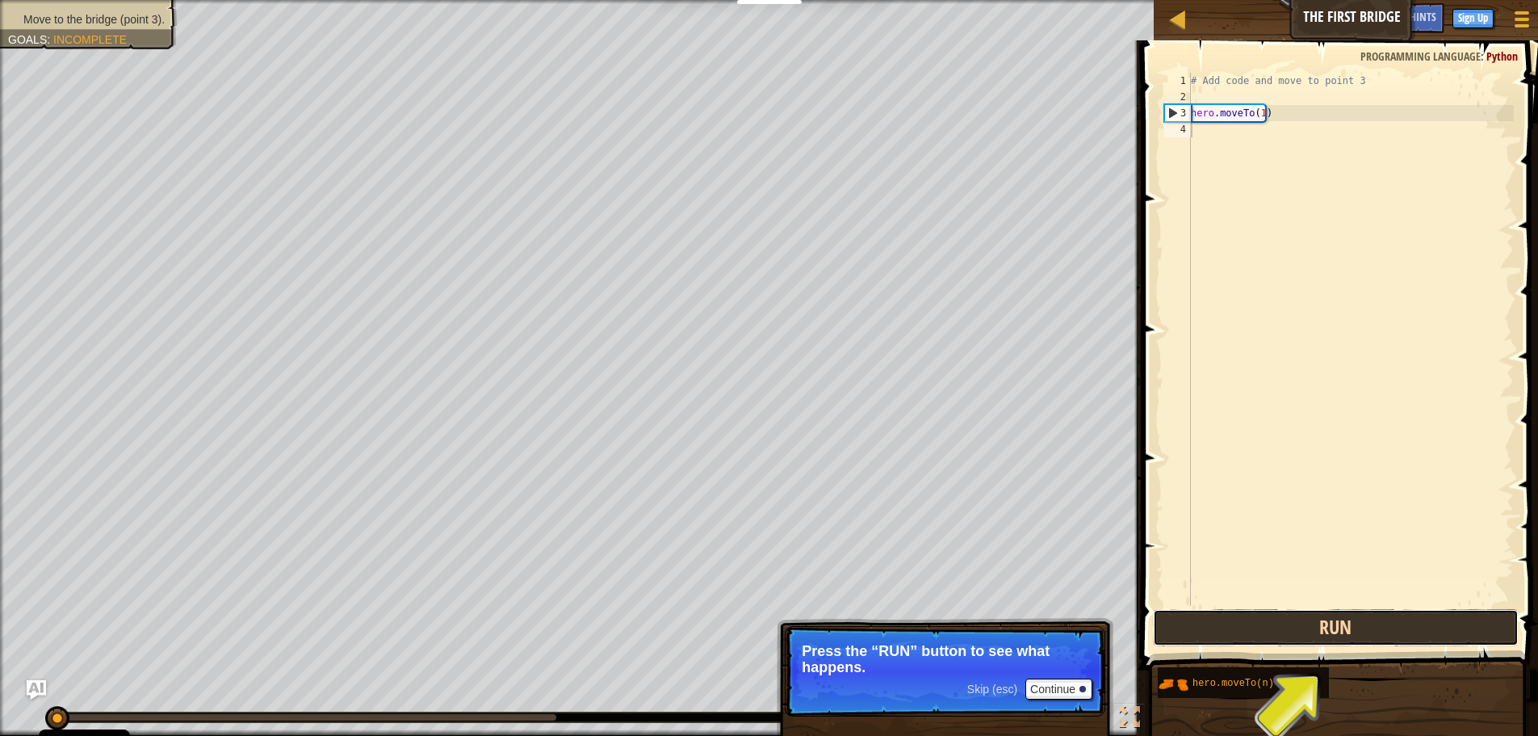
click at [1277, 627] on button "Run" at bounding box center [1336, 627] width 366 height 37
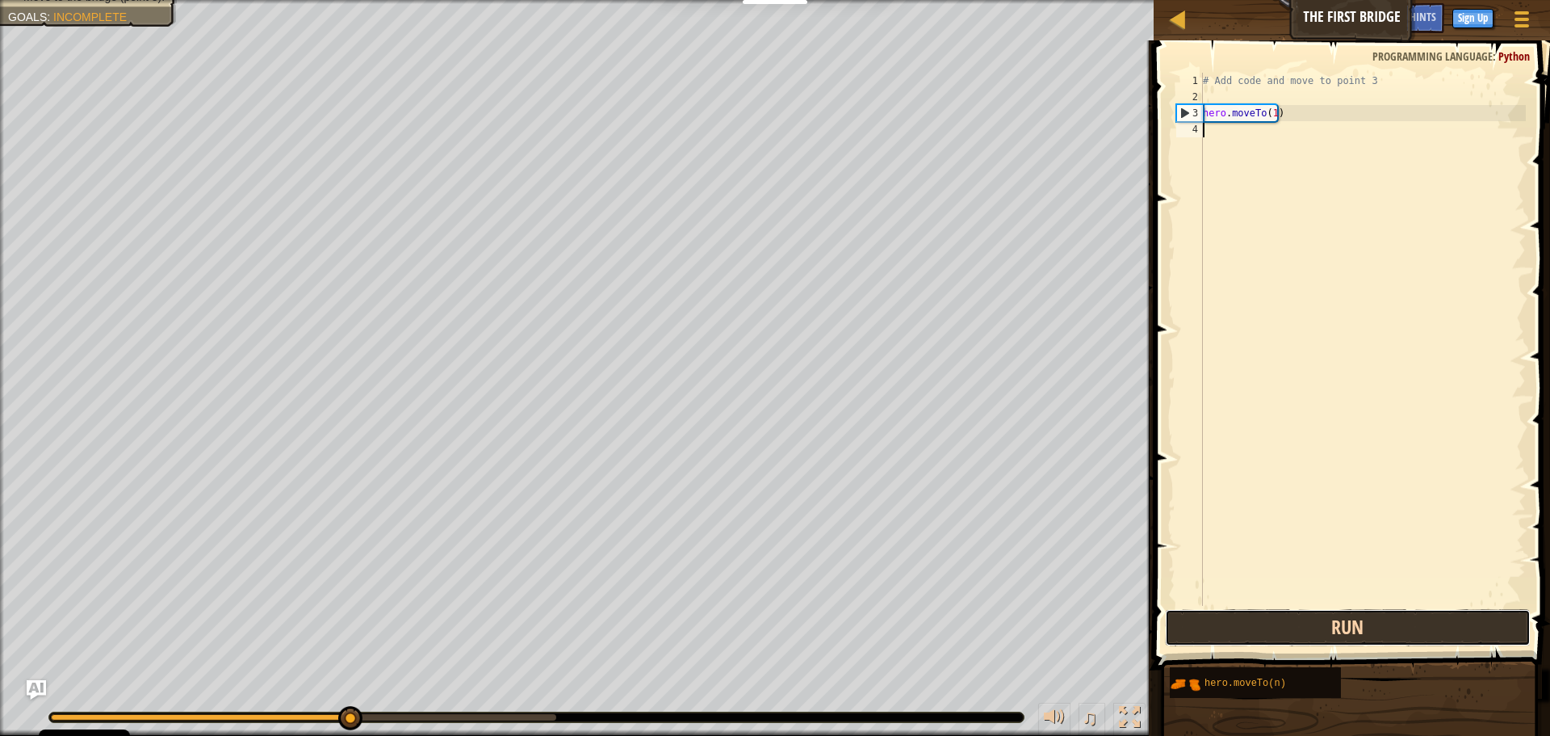
click at [1249, 633] on button "Run" at bounding box center [1348, 627] width 366 height 37
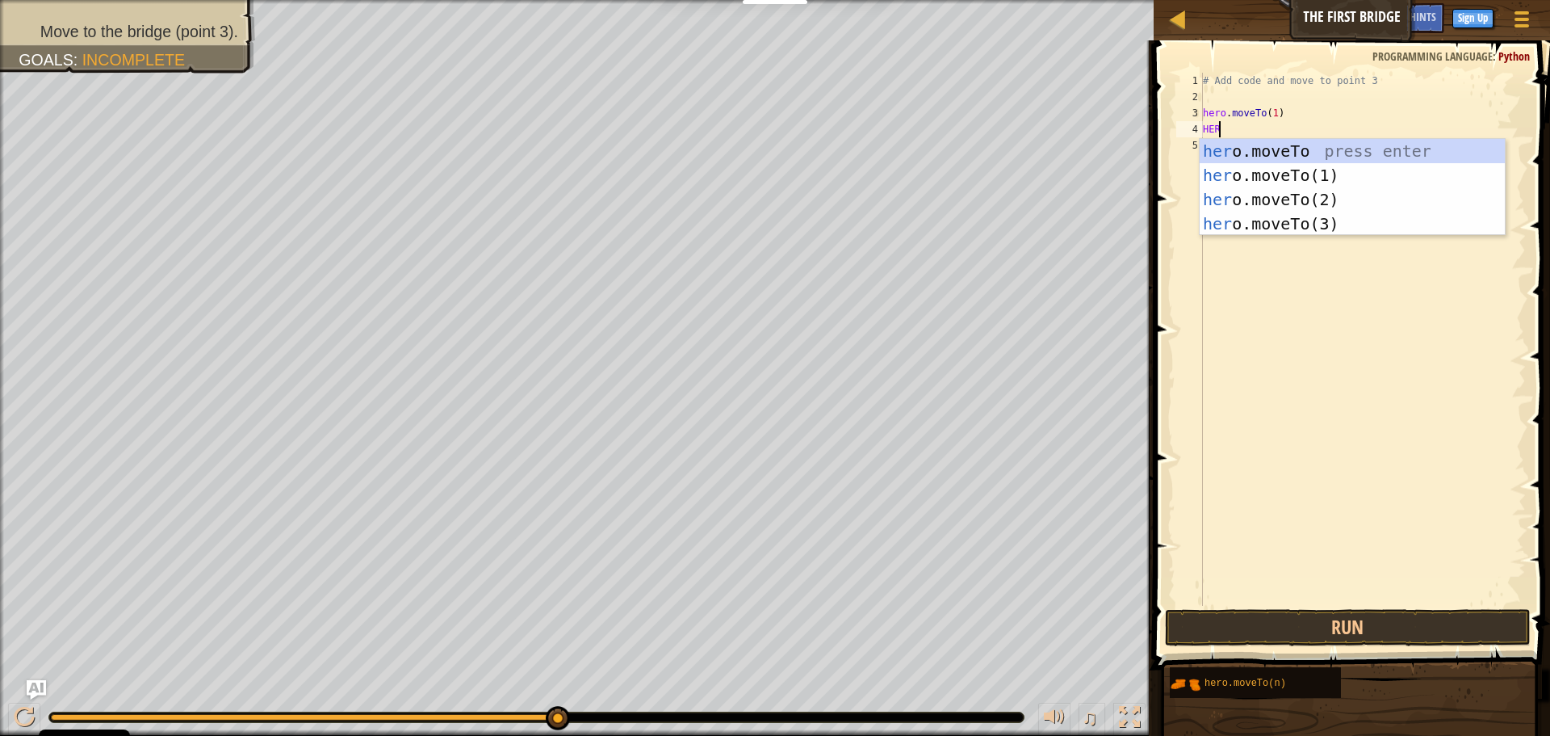
scroll to position [7, 1]
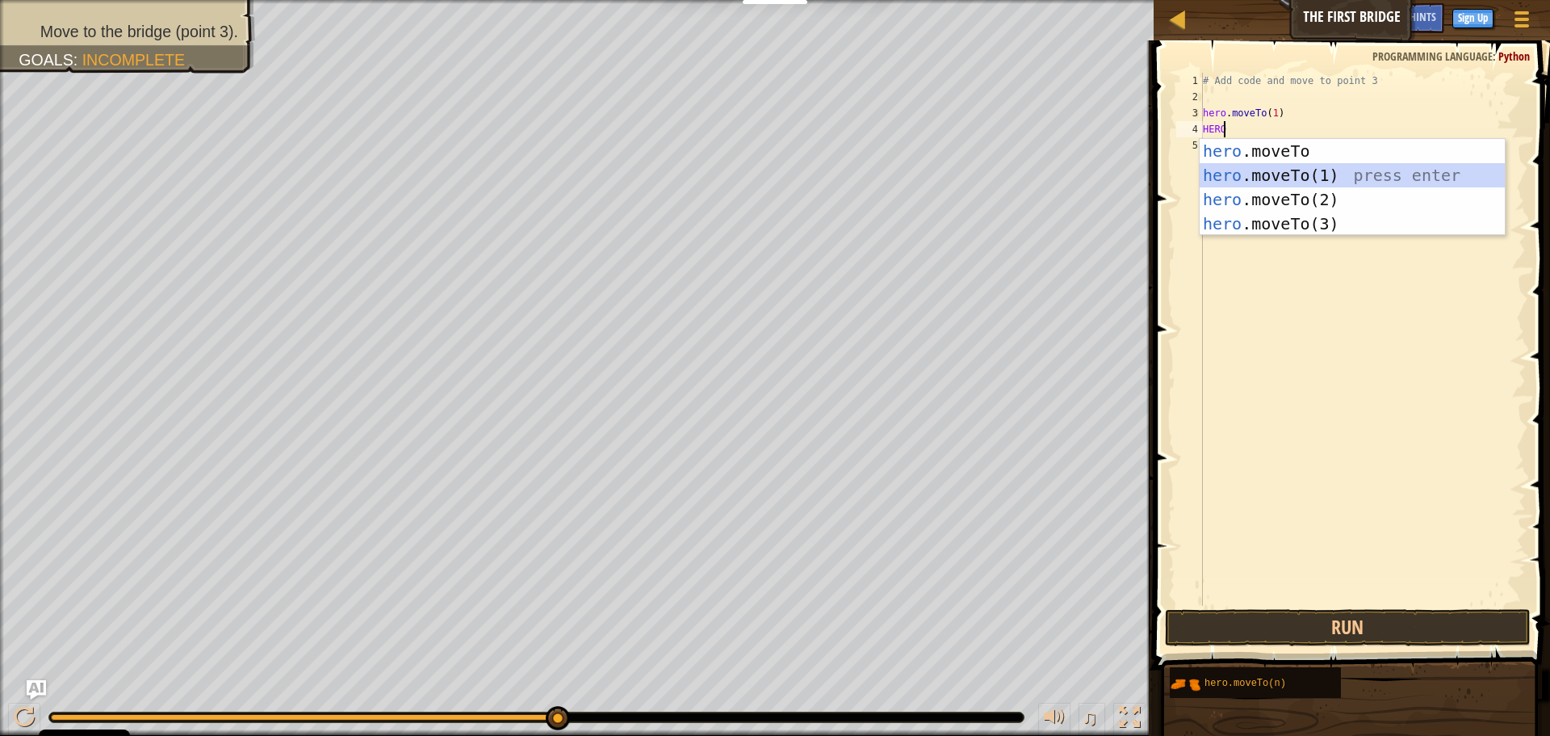
click at [1370, 173] on div "hero .moveTo press enter hero .moveTo(1) press enter hero .moveTo(2) press ente…" at bounding box center [1352, 211] width 305 height 145
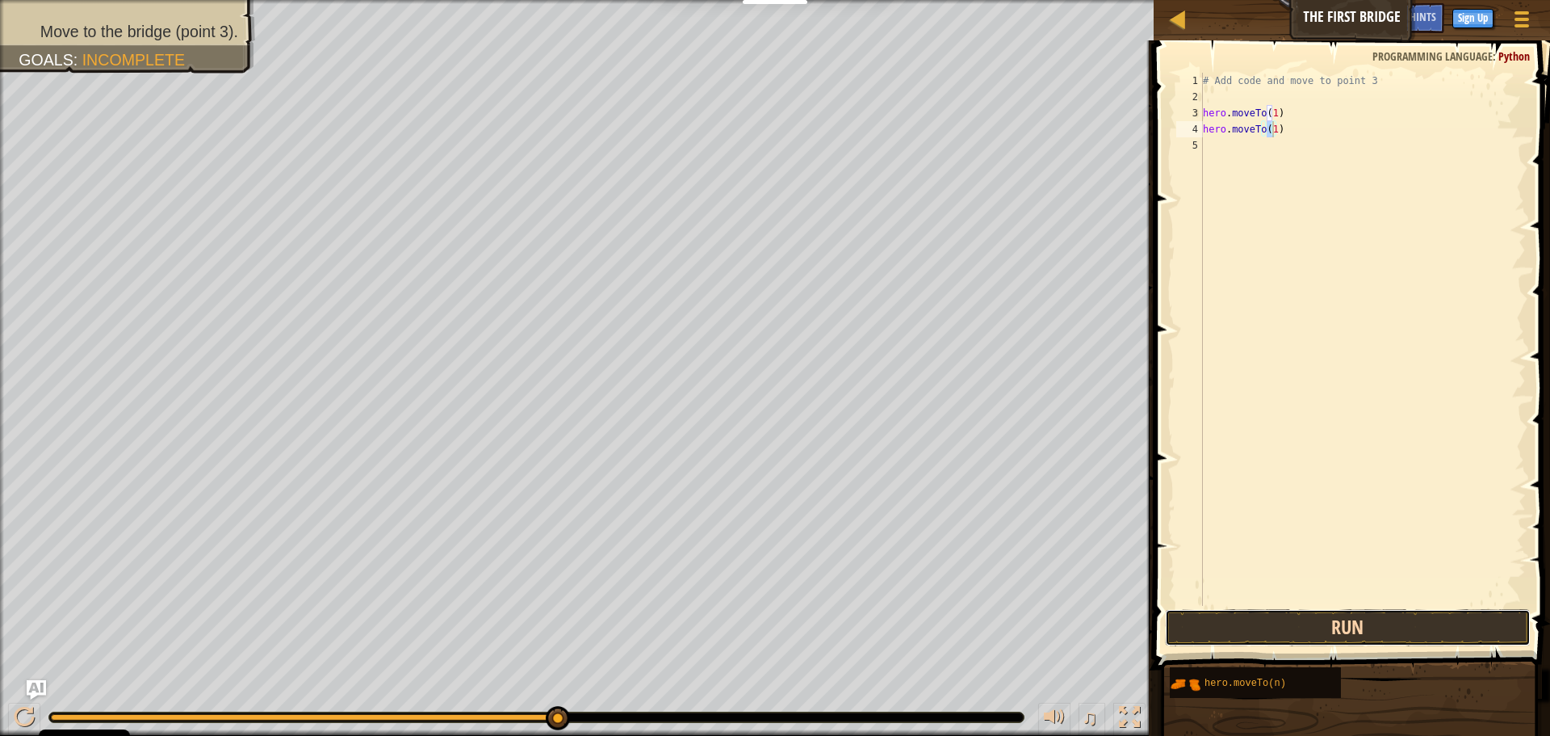
click at [1339, 615] on button "Run" at bounding box center [1348, 627] width 366 height 37
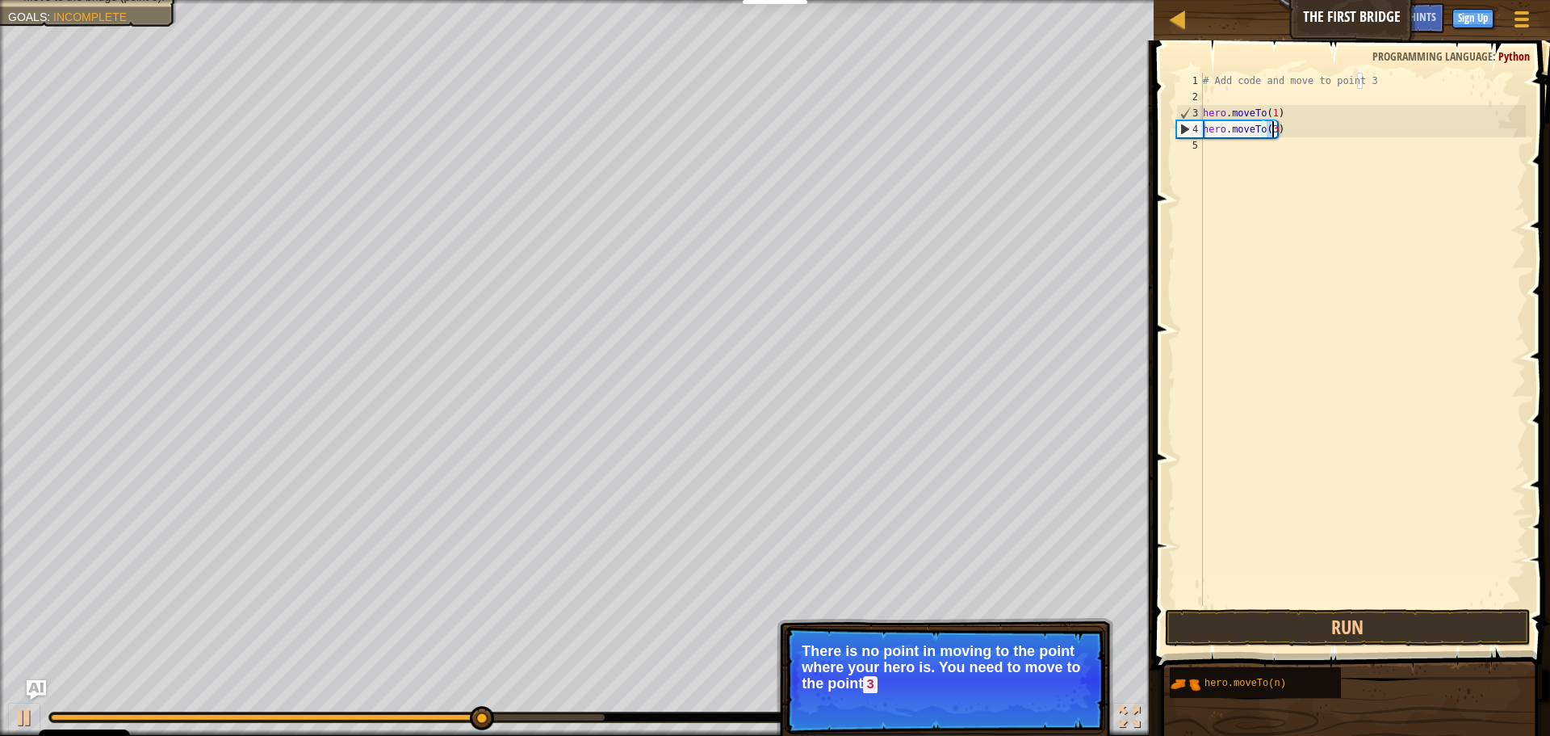
scroll to position [7, 6]
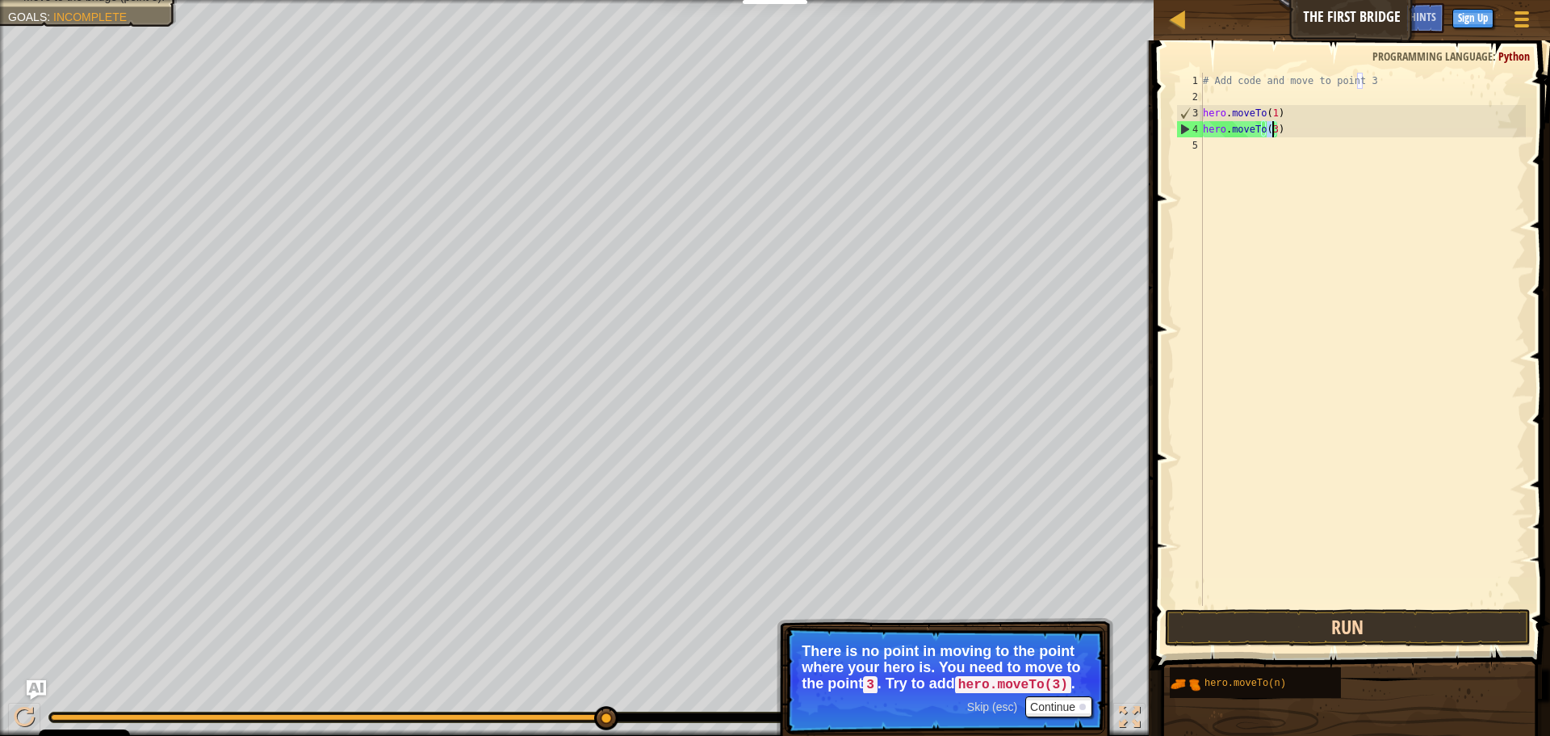
type textarea "hero.moveTo(3)"
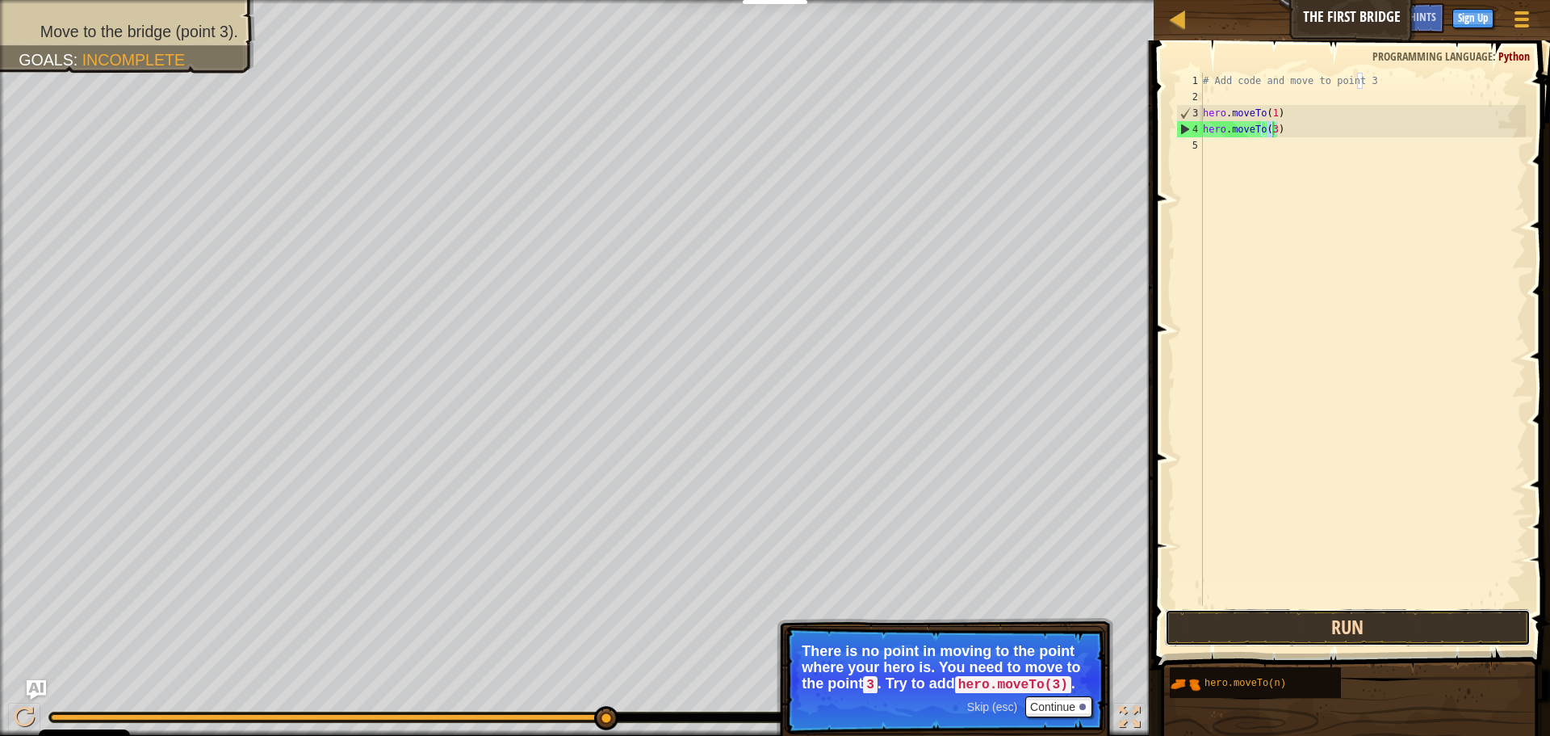
click at [1252, 615] on button "Run" at bounding box center [1348, 627] width 366 height 37
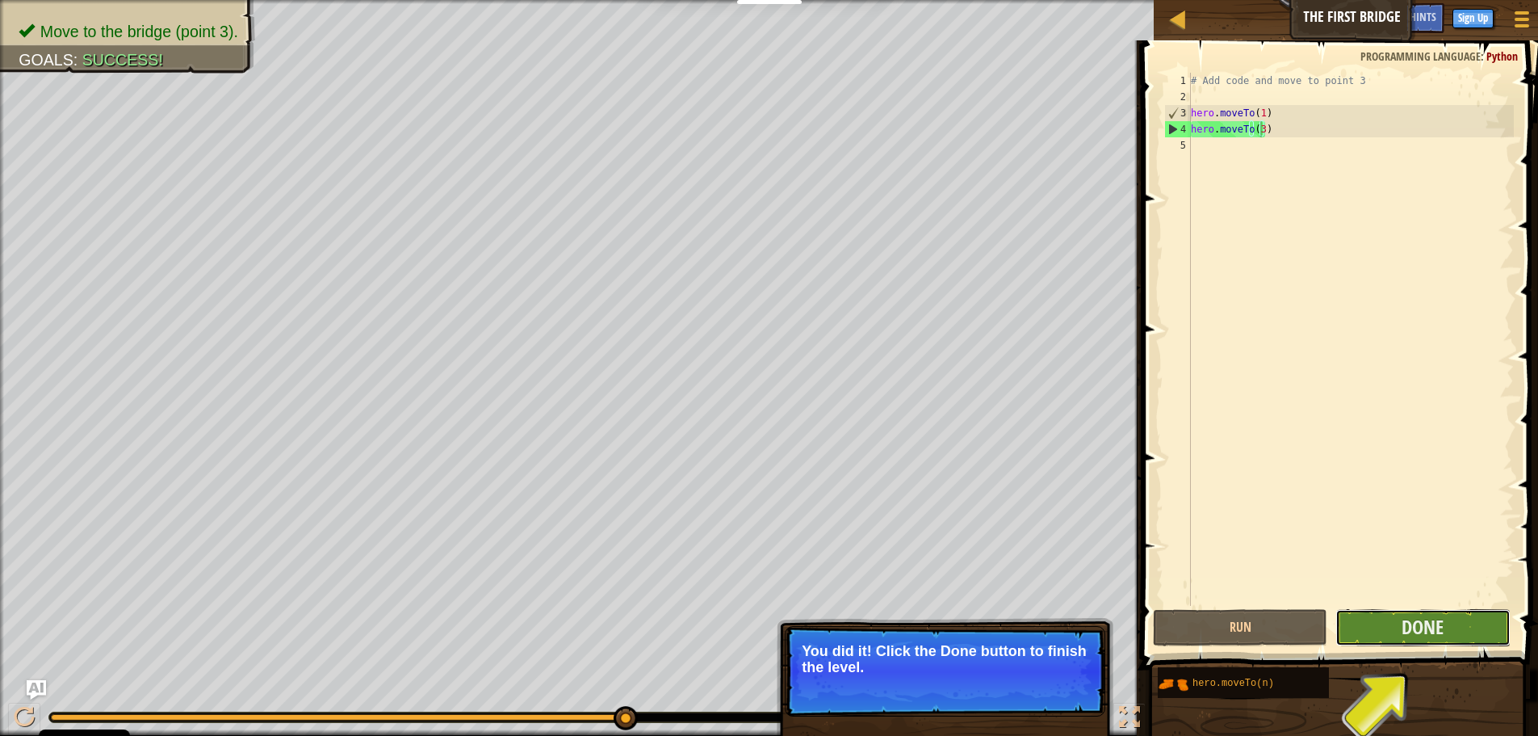
drag, startPoint x: 1421, startPoint y: 614, endPoint x: 1429, endPoint y: 612, distance: 8.4
click at [1429, 612] on button "Done" at bounding box center [1422, 627] width 174 height 37
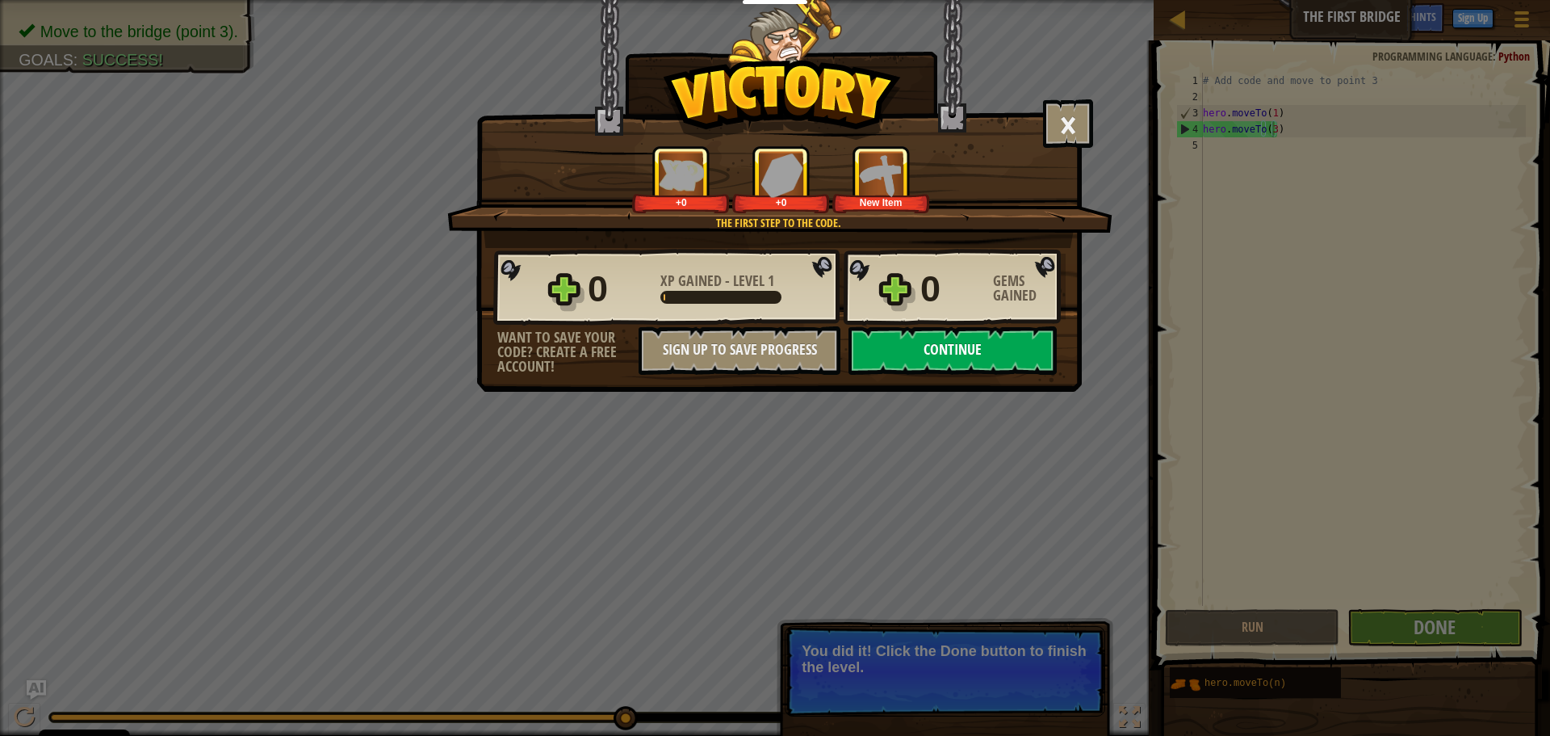
click at [910, 348] on button "Continue" at bounding box center [953, 350] width 208 height 48
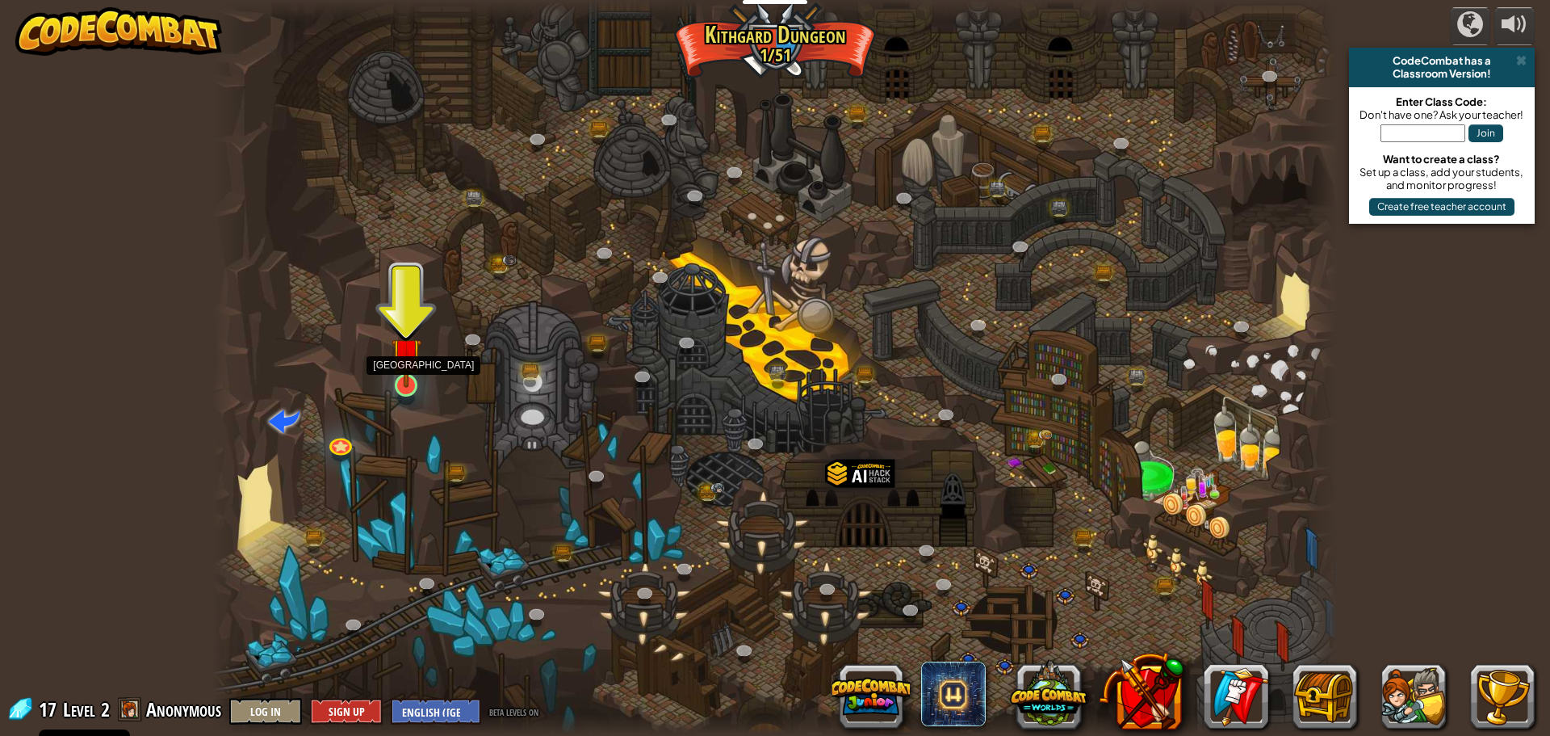
click at [414, 375] on img at bounding box center [407, 352] width 30 height 69
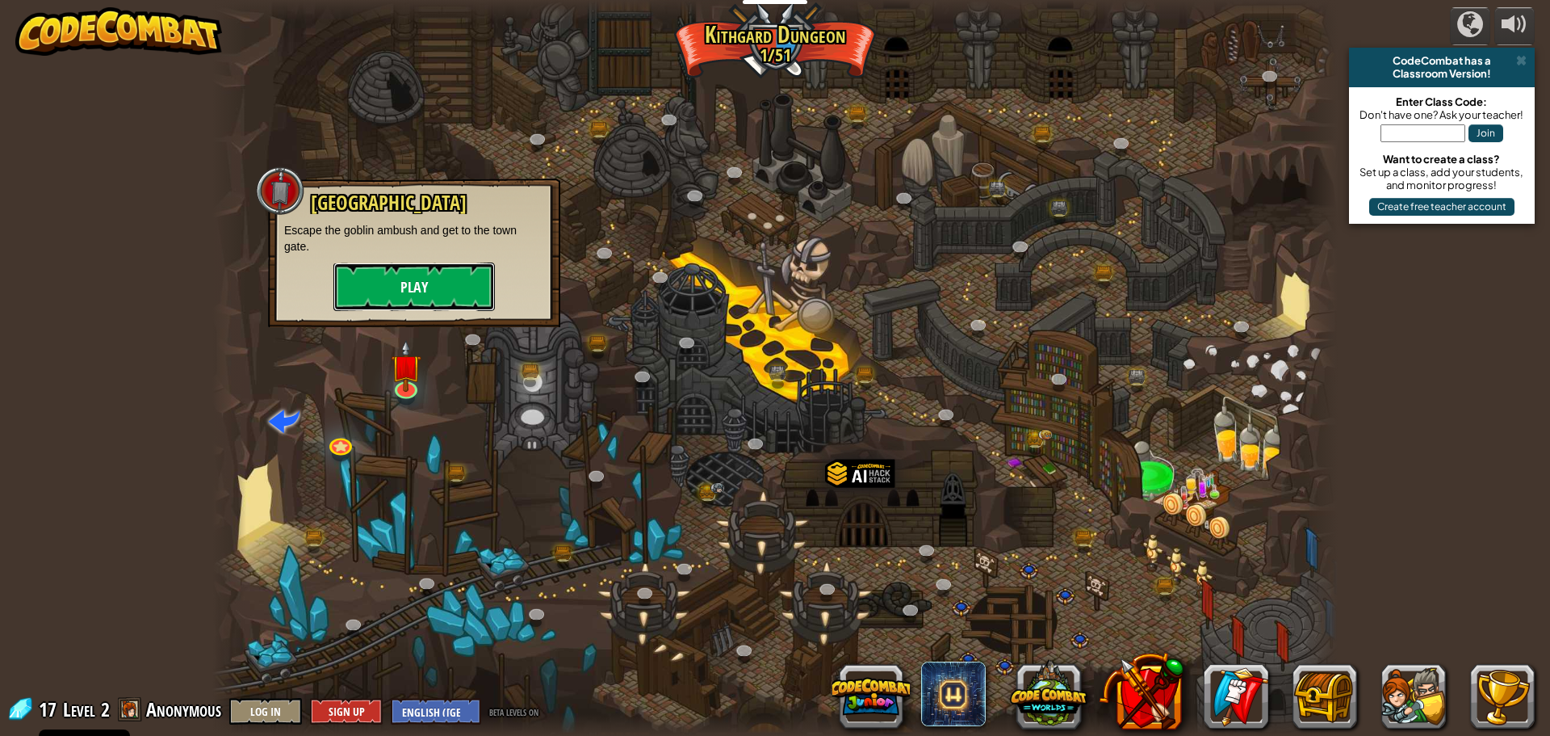
click at [416, 293] on button "Play" at bounding box center [413, 286] width 161 height 48
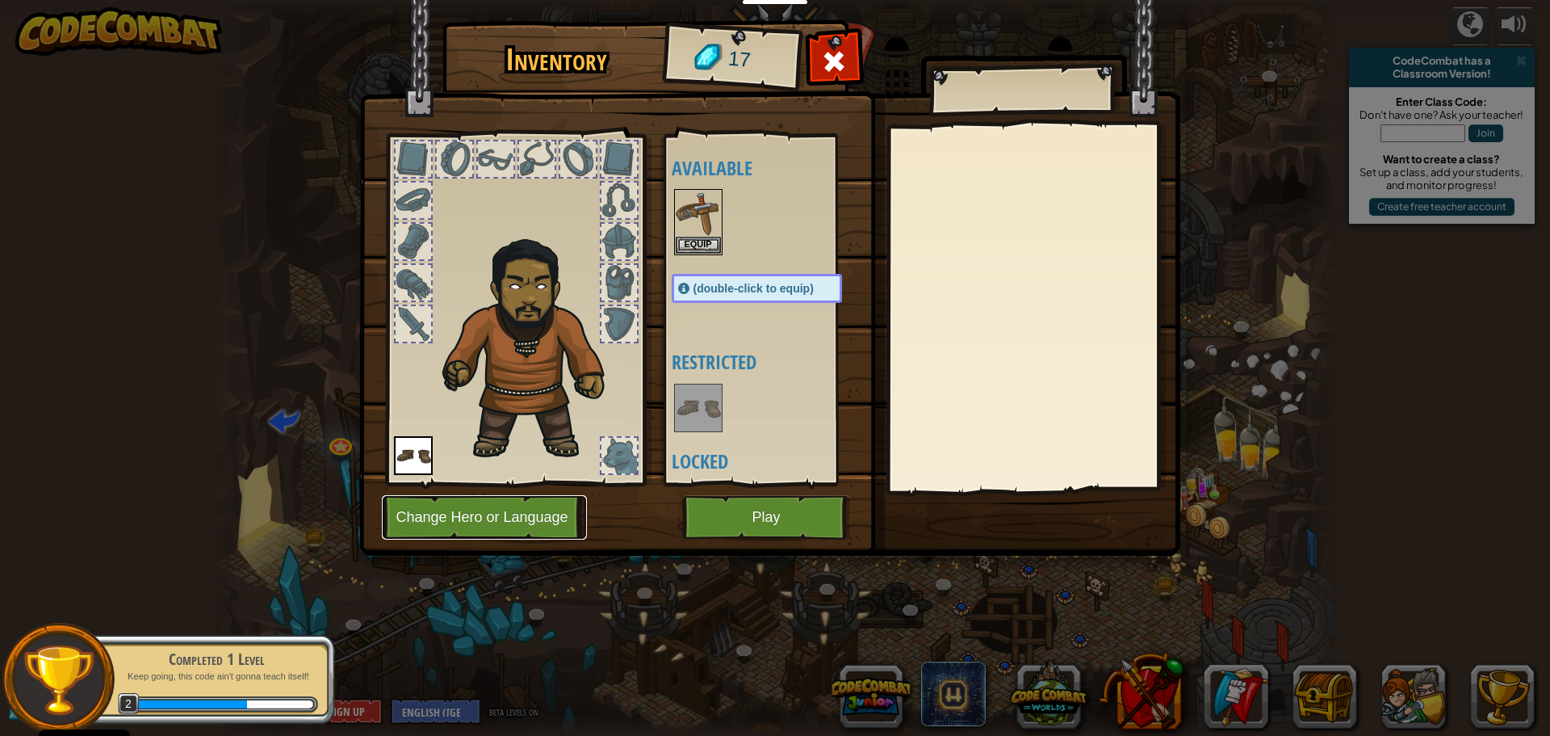
click at [536, 510] on button "Change Hero or Language" at bounding box center [484, 517] width 205 height 44
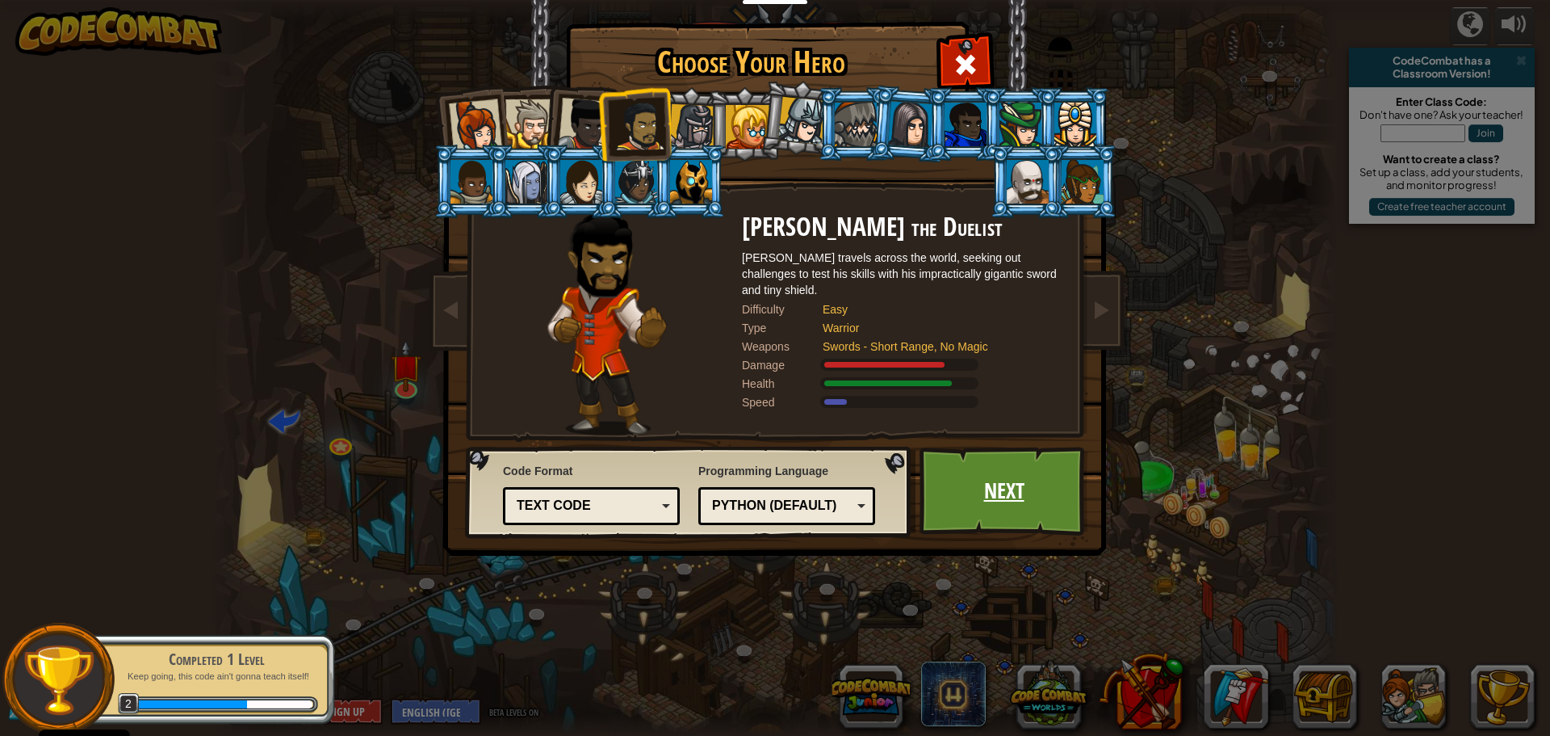
drag, startPoint x: 1009, startPoint y: 494, endPoint x: 996, endPoint y: 489, distance: 13.8
click at [996, 489] on link "Next" at bounding box center [1004, 491] width 169 height 89
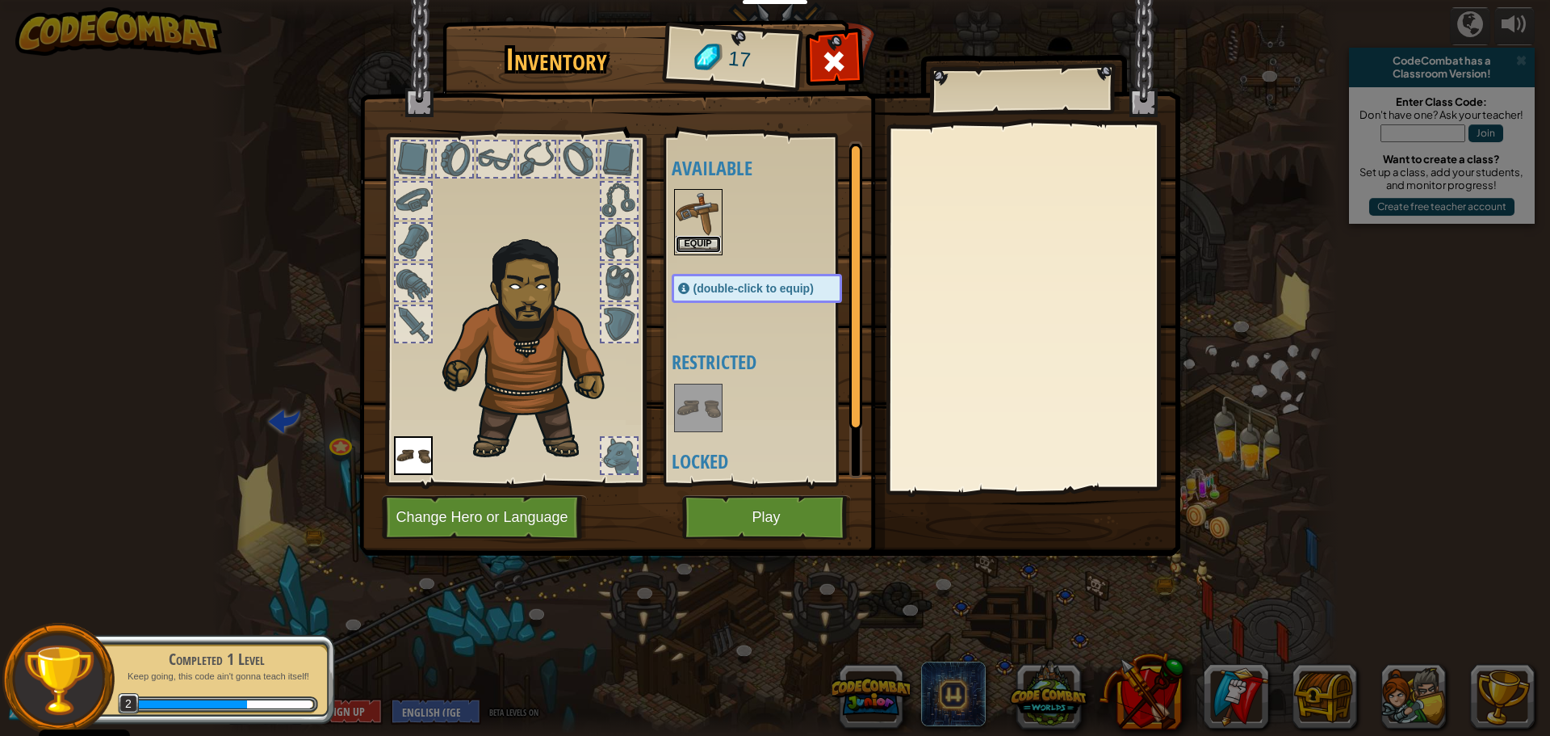
click at [685, 241] on button "Equip" at bounding box center [698, 244] width 45 height 17
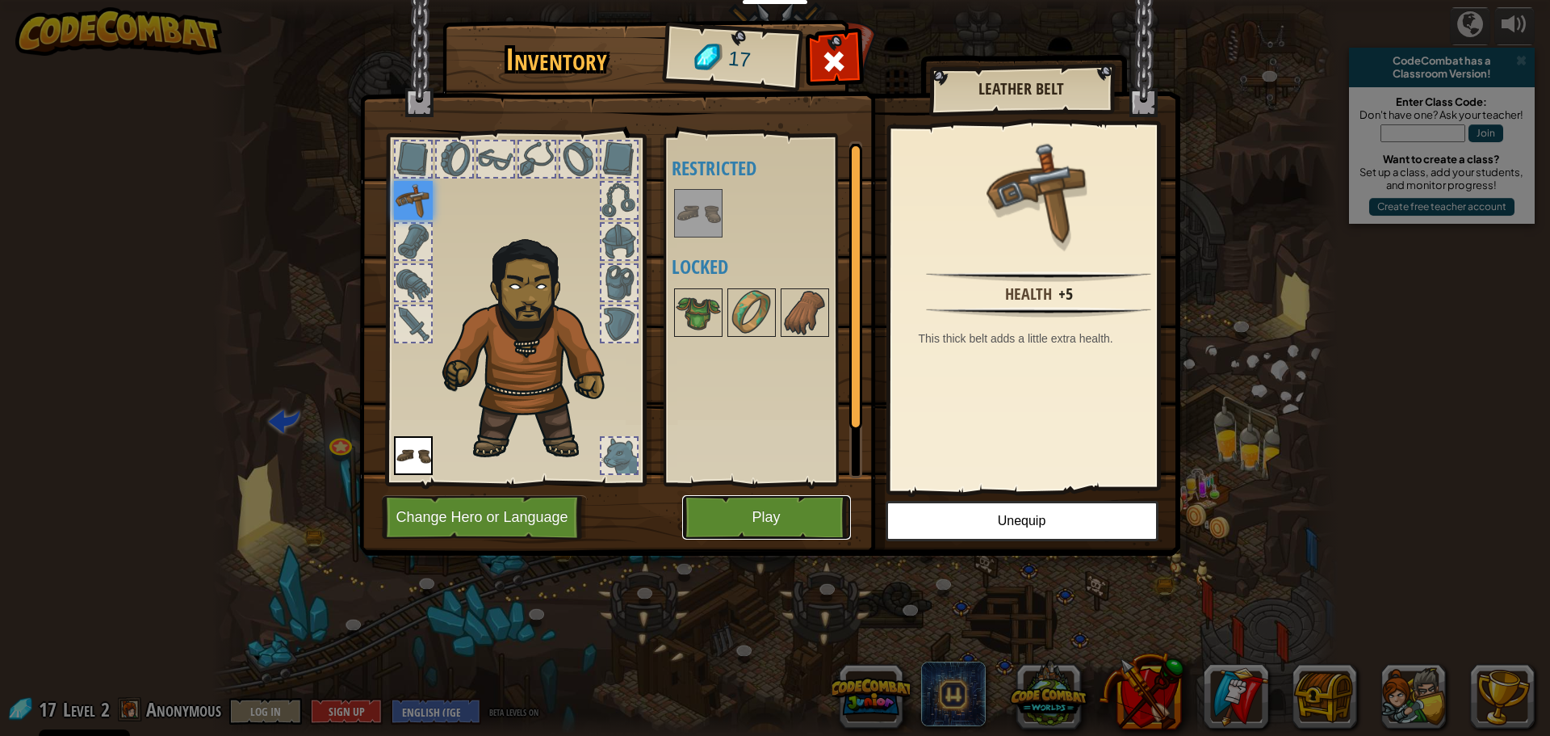
click at [773, 512] on button "Play" at bounding box center [766, 517] width 169 height 44
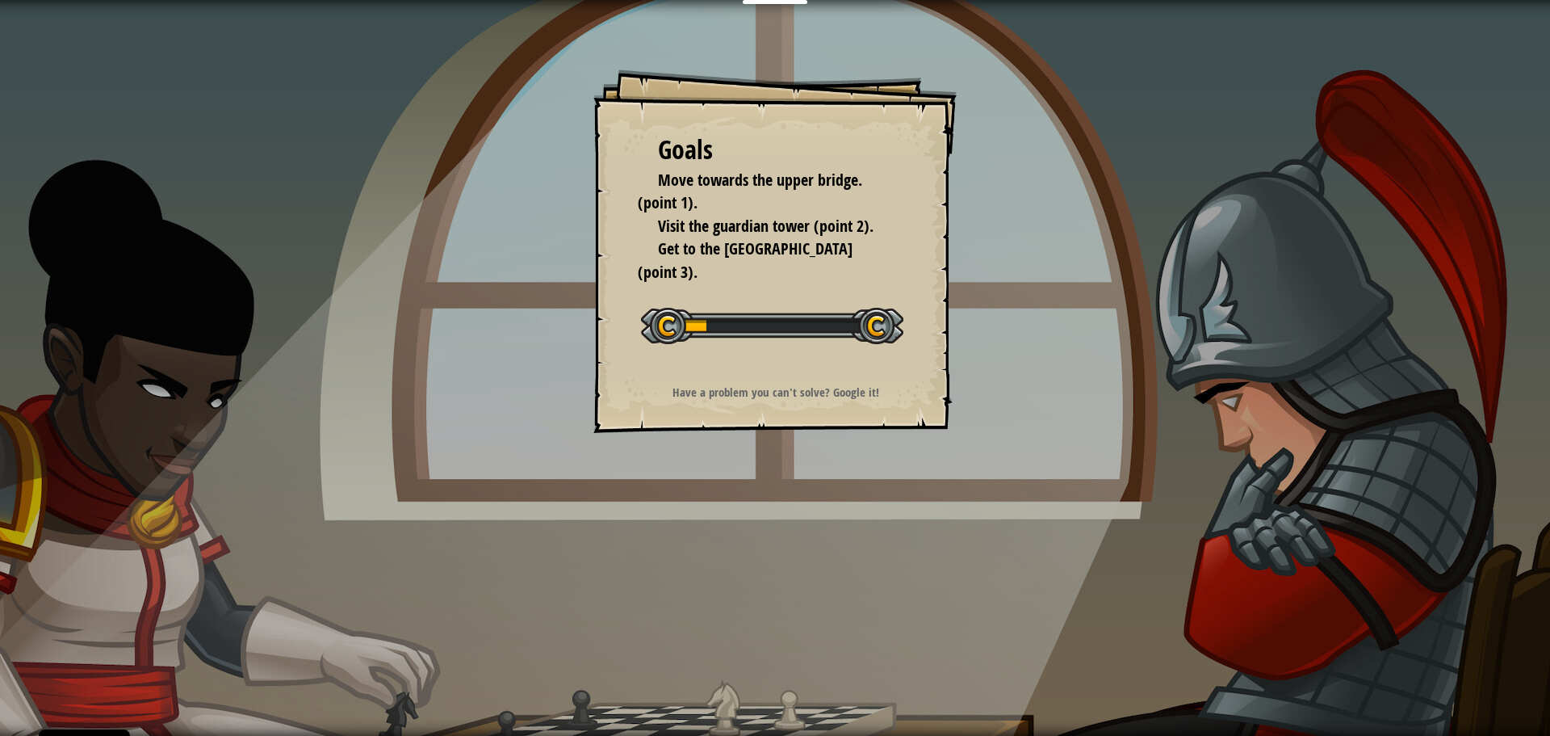
click at [777, 342] on div at bounding box center [772, 326] width 262 height 36
drag, startPoint x: 777, startPoint y: 342, endPoint x: 777, endPoint y: 352, distance: 10.5
click at [0, 0] on button "Start Level" at bounding box center [0, 0] width 0 height 0
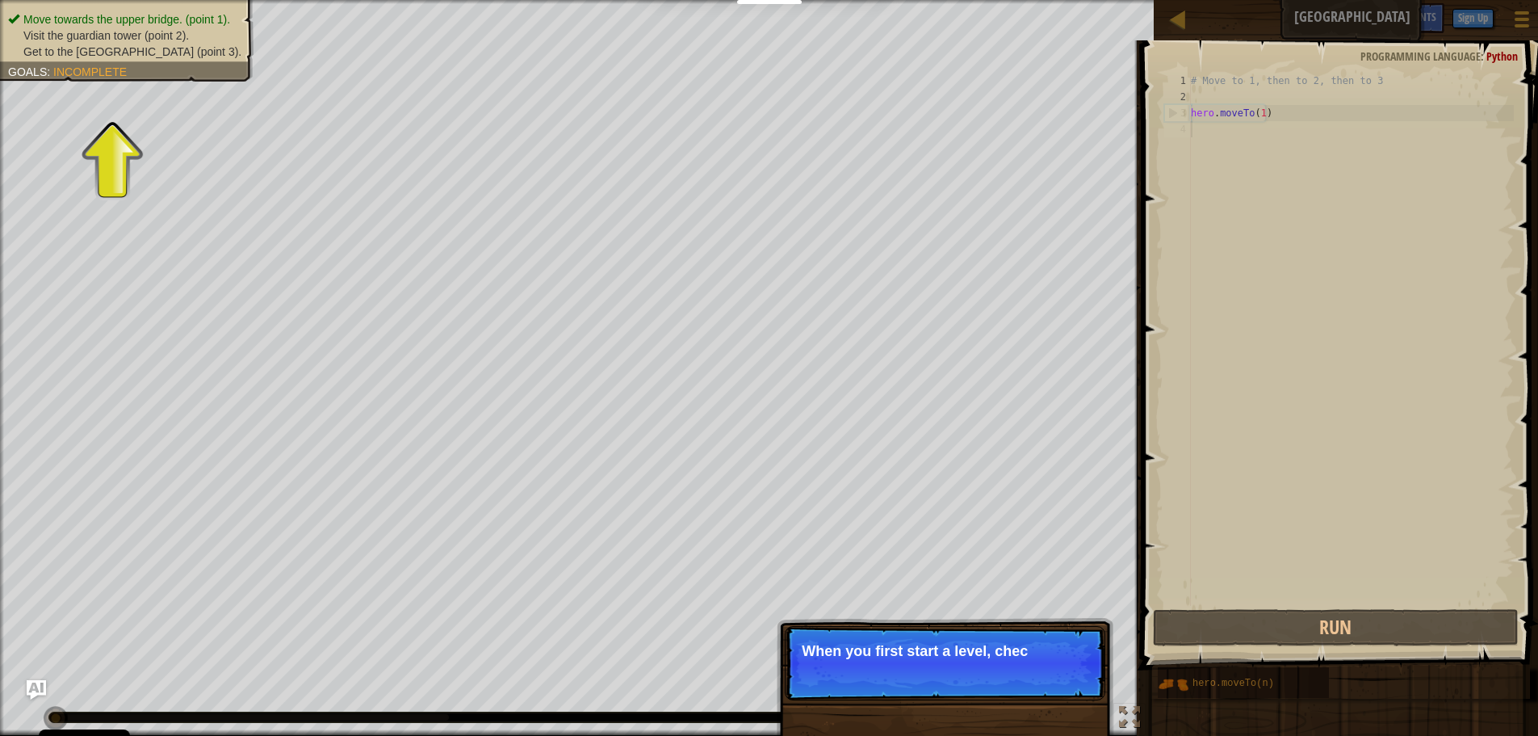
click at [1241, 165] on div "# Move to 1, then to 2, then to 3 hero . moveTo ( 1 )" at bounding box center [1351, 355] width 326 height 565
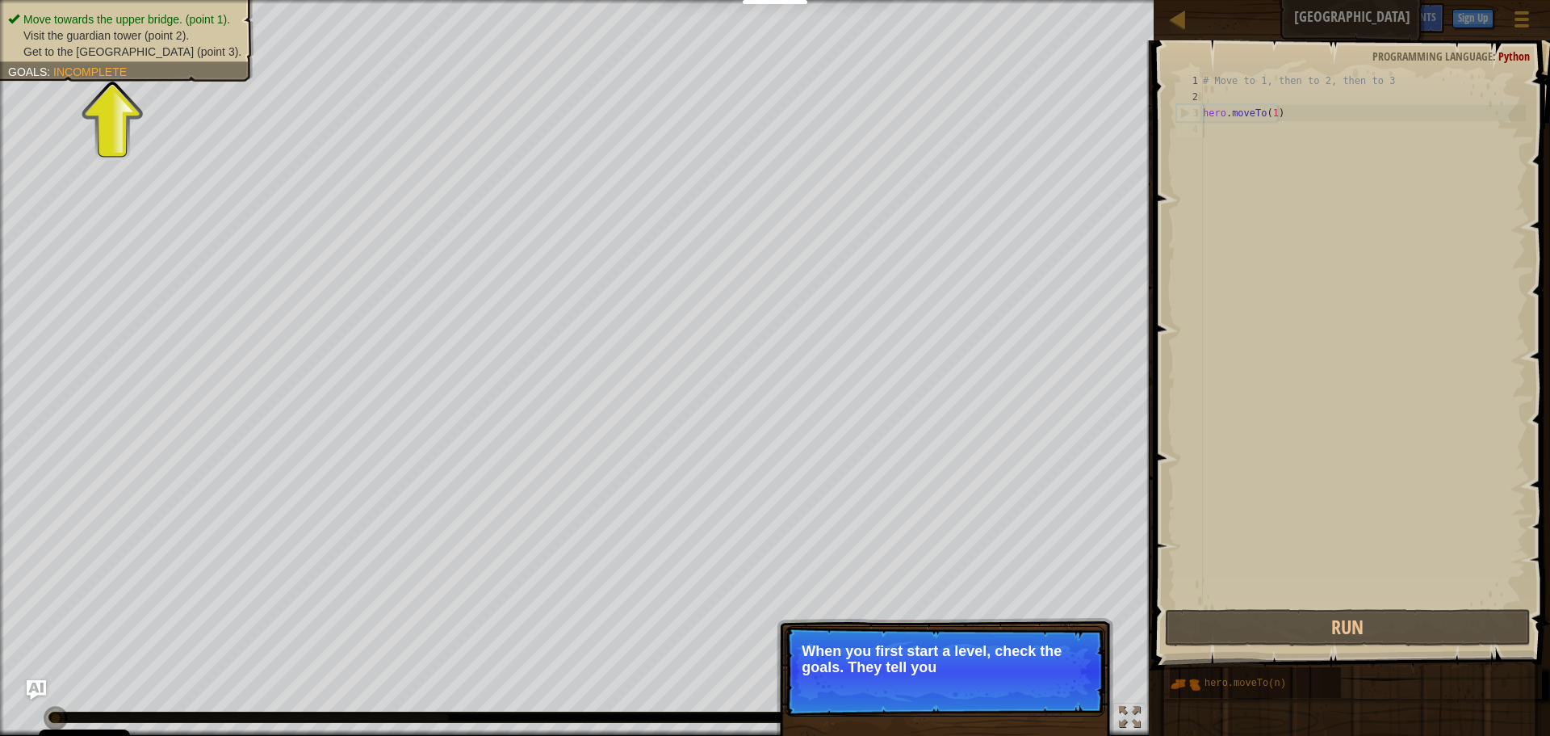
click at [1236, 187] on div "# Move to 1, then to 2, then to 3 hero . moveTo ( 1 )" at bounding box center [1363, 355] width 326 height 565
click at [1240, 222] on div "# Move to 1, then to 2, then to 3 hero . moveTo ( 1 )" at bounding box center [1363, 355] width 326 height 565
drag, startPoint x: 1240, startPoint y: 222, endPoint x: 1268, endPoint y: 240, distance: 33.4
click at [1246, 228] on div "# Move to 1, then to 2, then to 3 hero . moveTo ( 1 )" at bounding box center [1363, 355] width 326 height 565
click at [1292, 249] on div "# Move to 1, then to 2, then to 3 hero . moveTo ( 1 )" at bounding box center [1363, 355] width 326 height 565
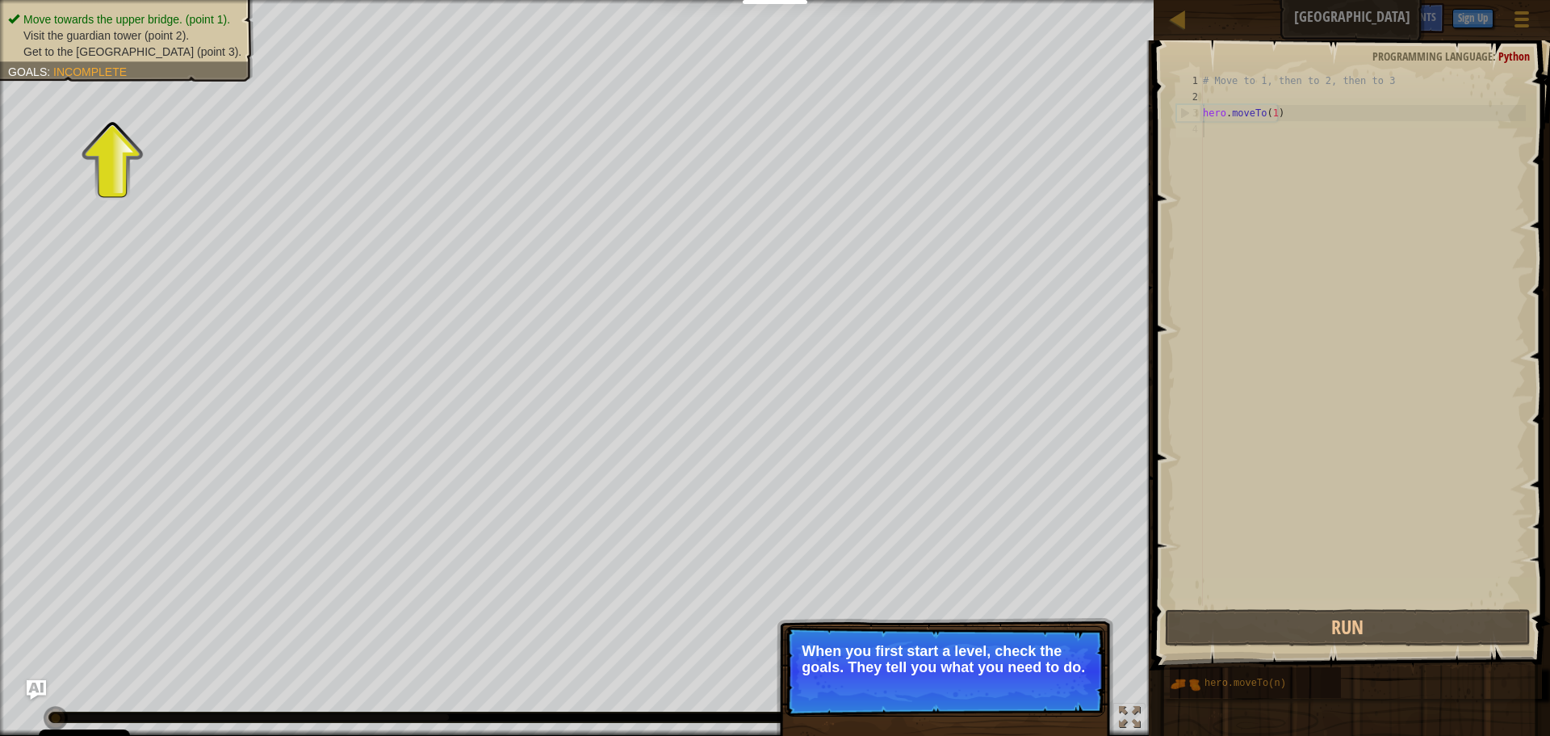
click at [1292, 249] on div "# Move to 1, then to 2, then to 3 hero . moveTo ( 1 )" at bounding box center [1363, 355] width 326 height 565
click at [44, 67] on span "Goals" at bounding box center [27, 71] width 39 height 13
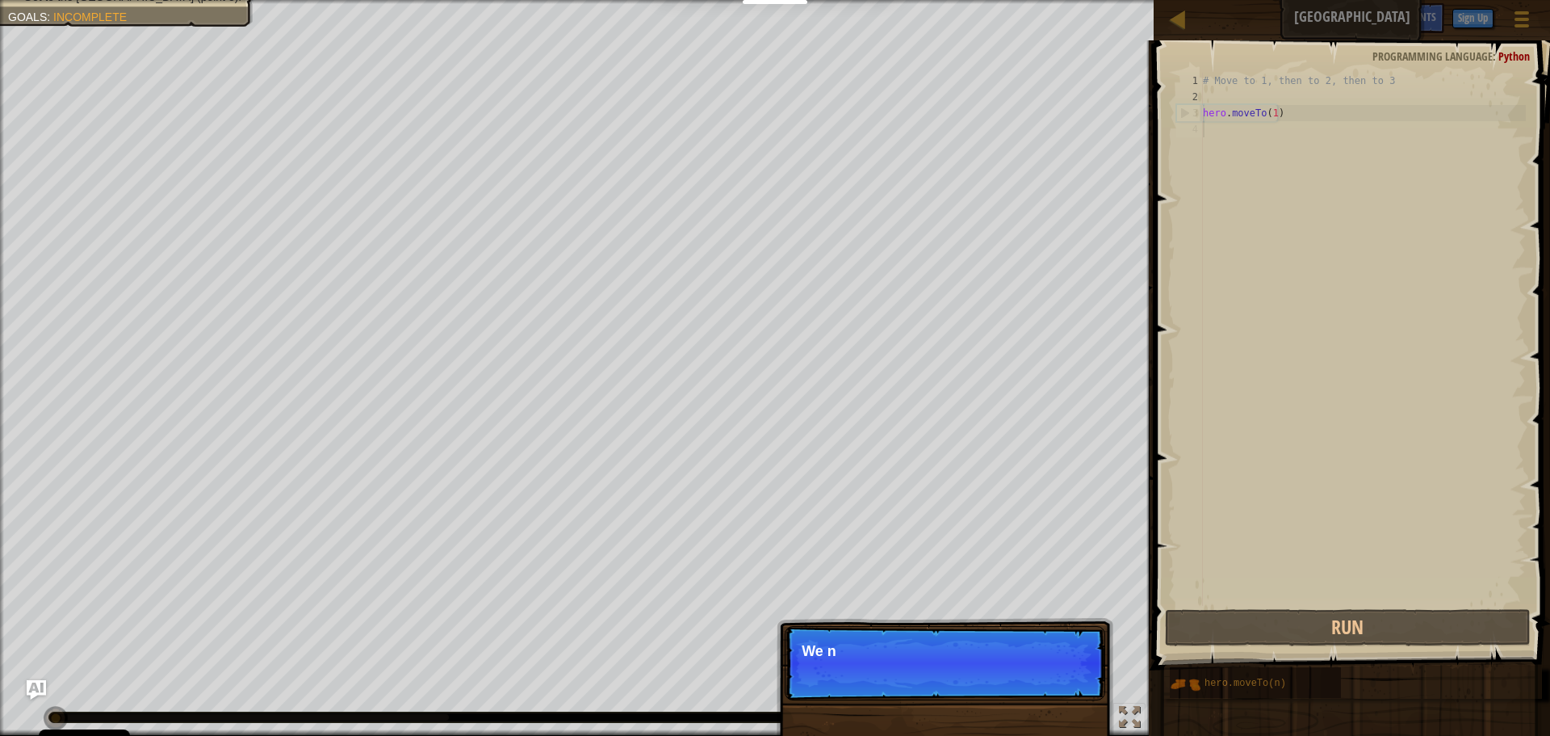
scroll to position [7, 0]
click at [1036, 675] on button "Continue" at bounding box center [1058, 672] width 67 height 21
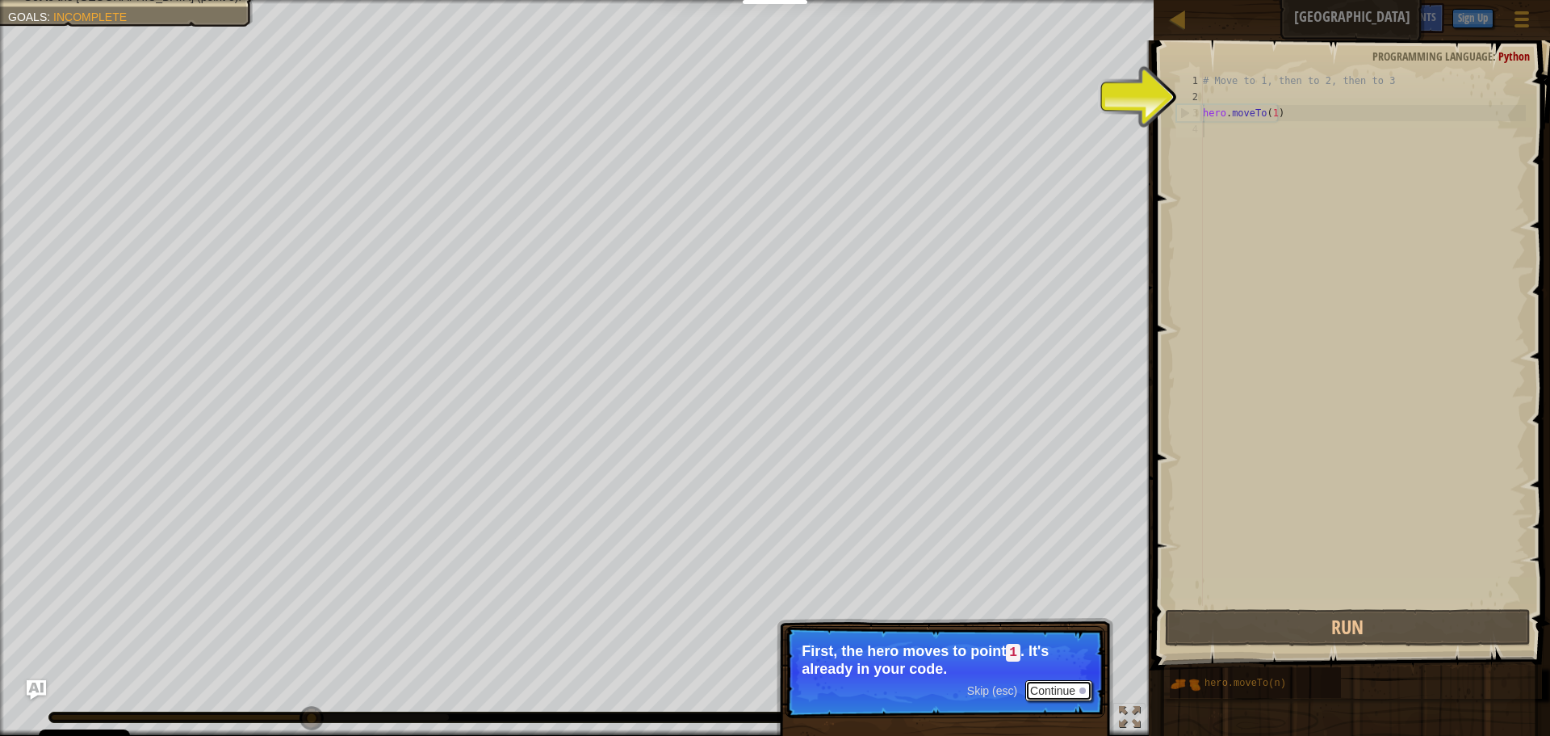
click at [1073, 683] on button "Continue" at bounding box center [1058, 690] width 67 height 21
click at [1068, 694] on button "Continue" at bounding box center [1058, 688] width 67 height 21
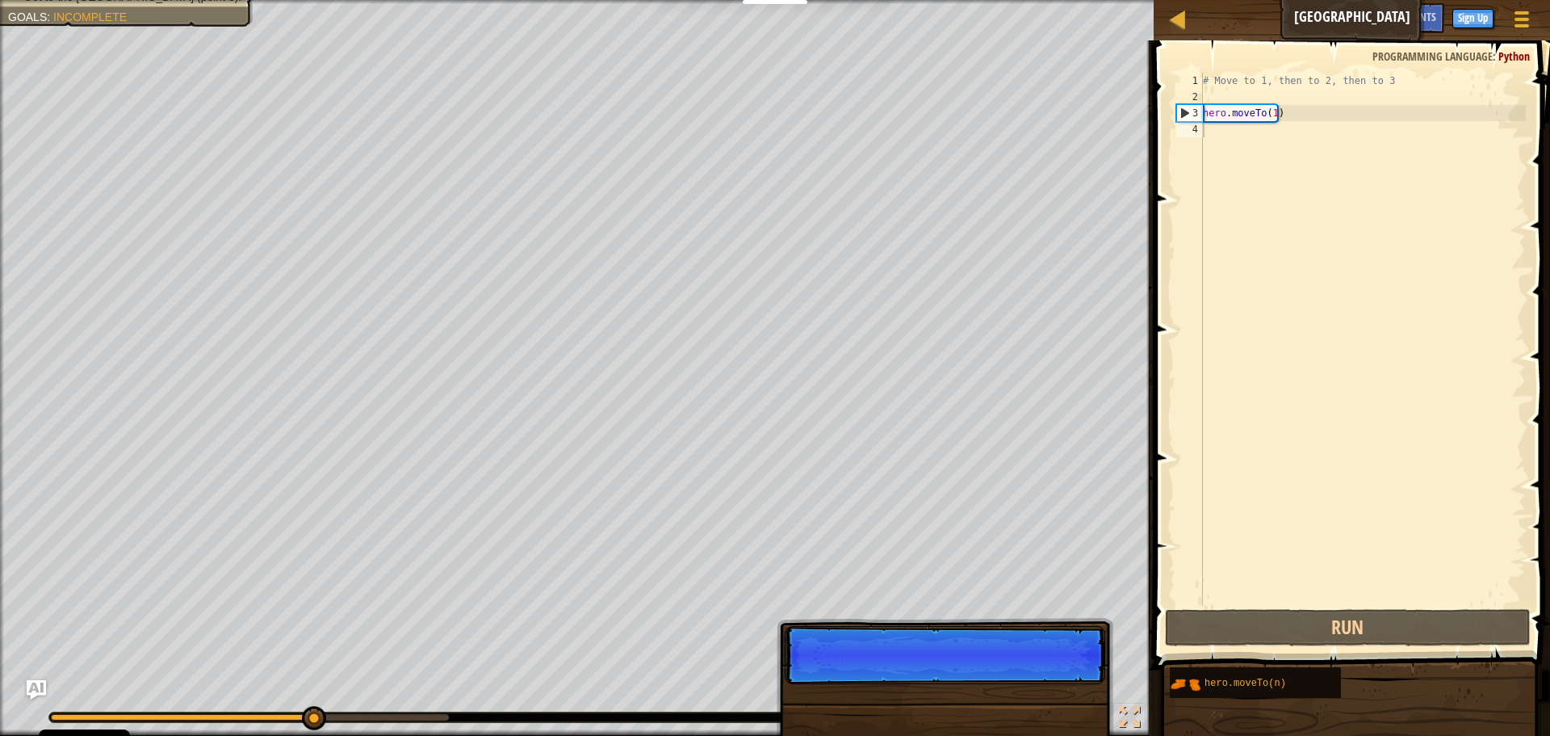
click at [1068, 694] on div "Skip (esc) Continue" at bounding box center [945, 745] width 337 height 239
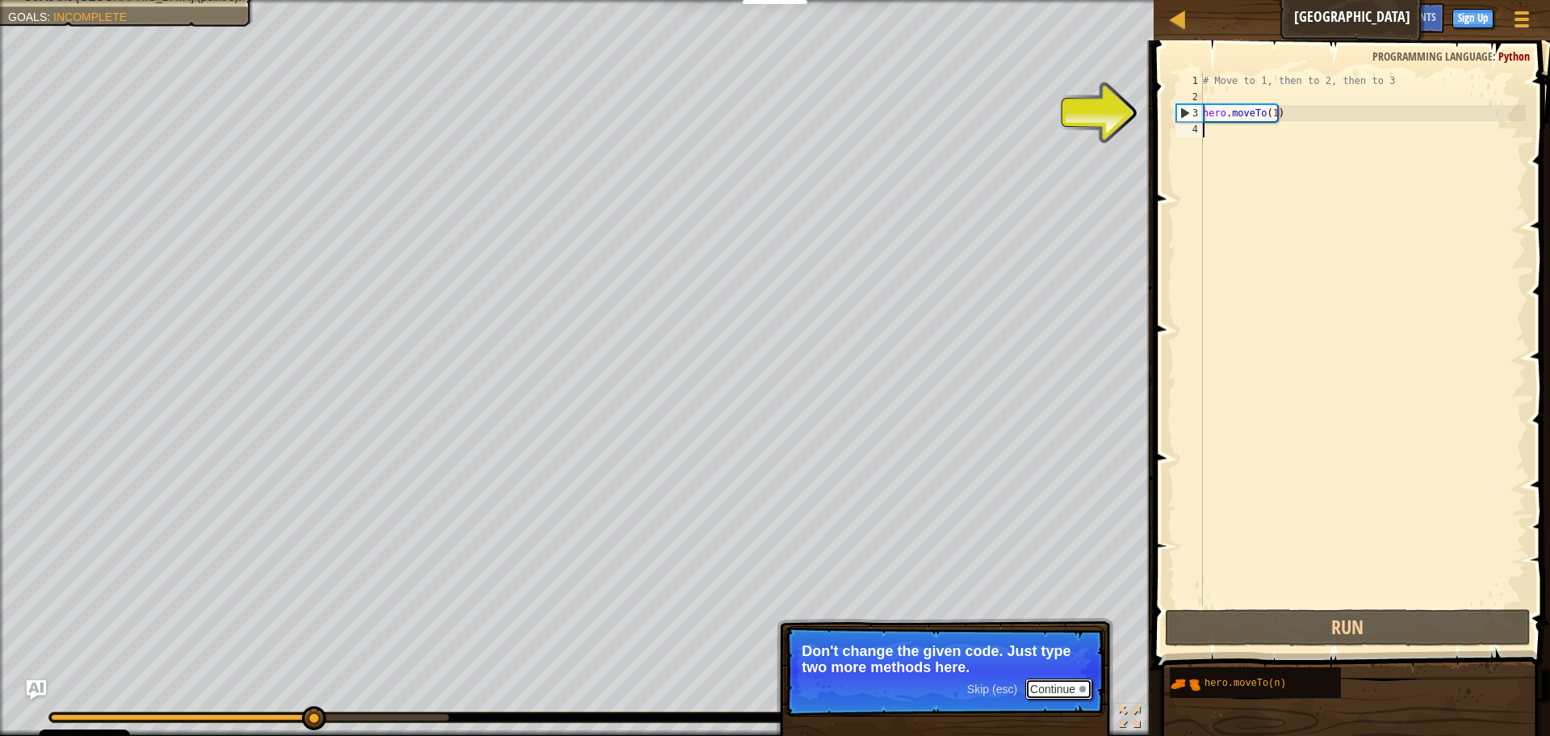
click at [1055, 692] on button "Continue" at bounding box center [1058, 688] width 67 height 21
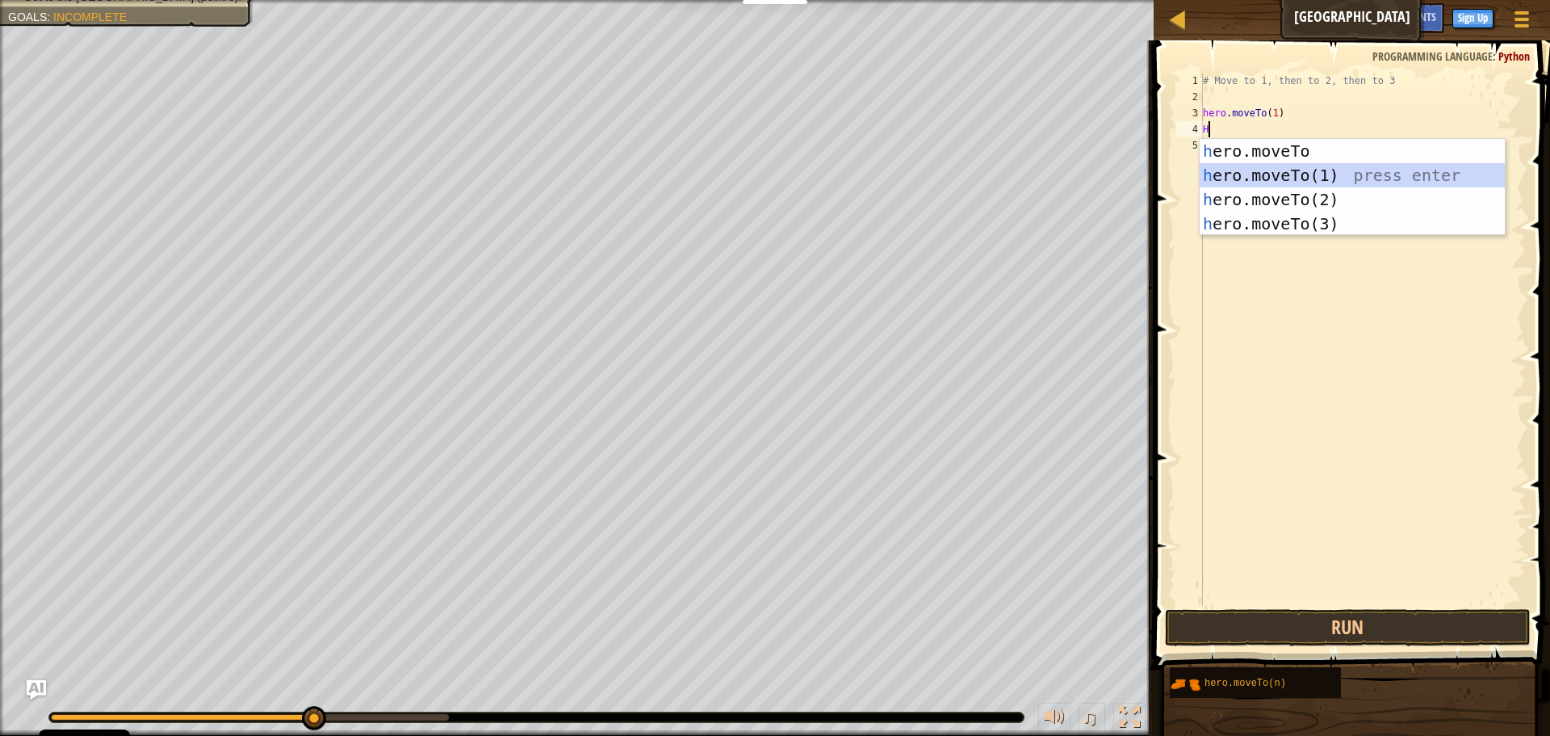
click at [1243, 166] on div "h ero.moveTo press enter h ero.moveTo(1) press enter h ero.moveTo(2) press ente…" at bounding box center [1352, 211] width 305 height 145
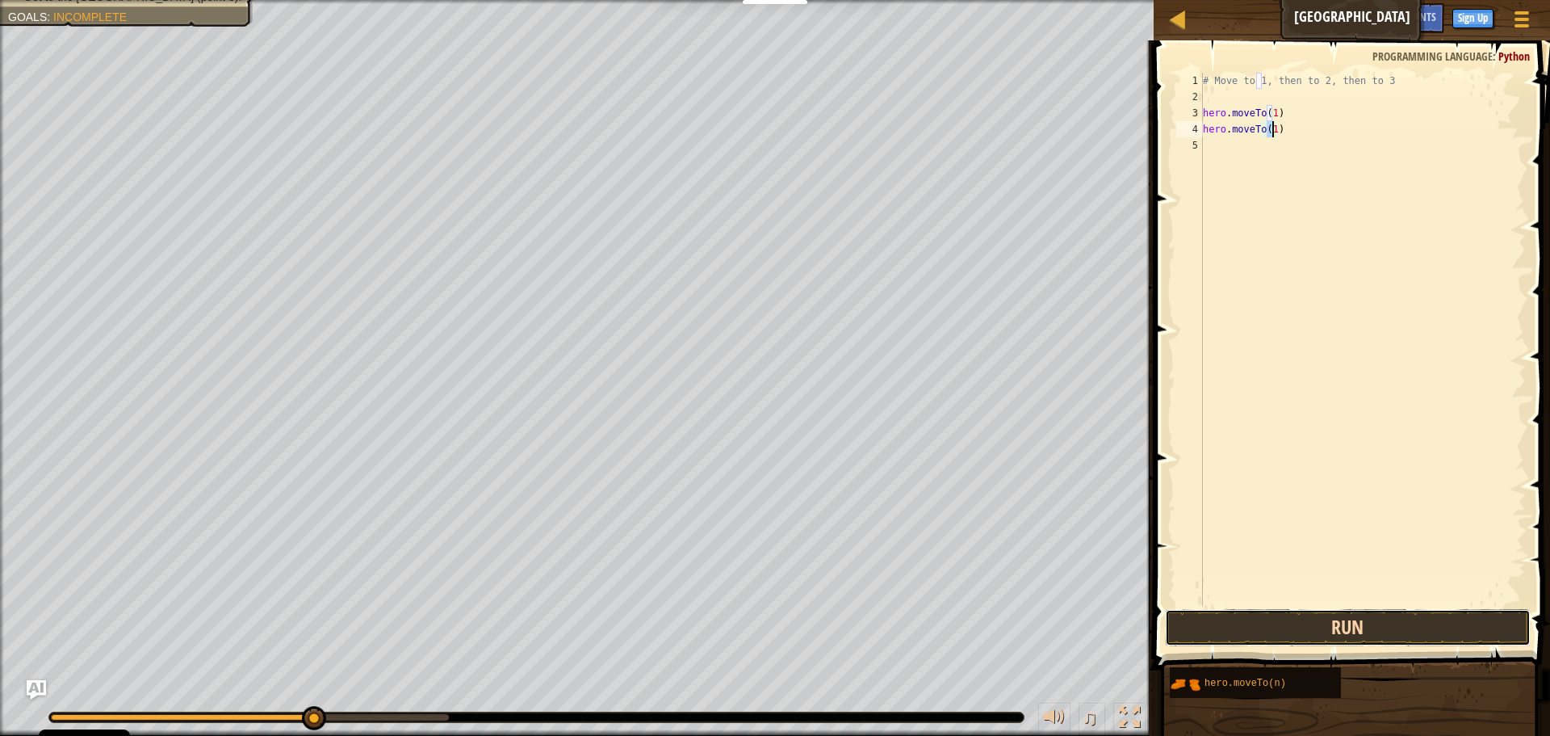
click at [1253, 623] on button "Run" at bounding box center [1348, 627] width 366 height 37
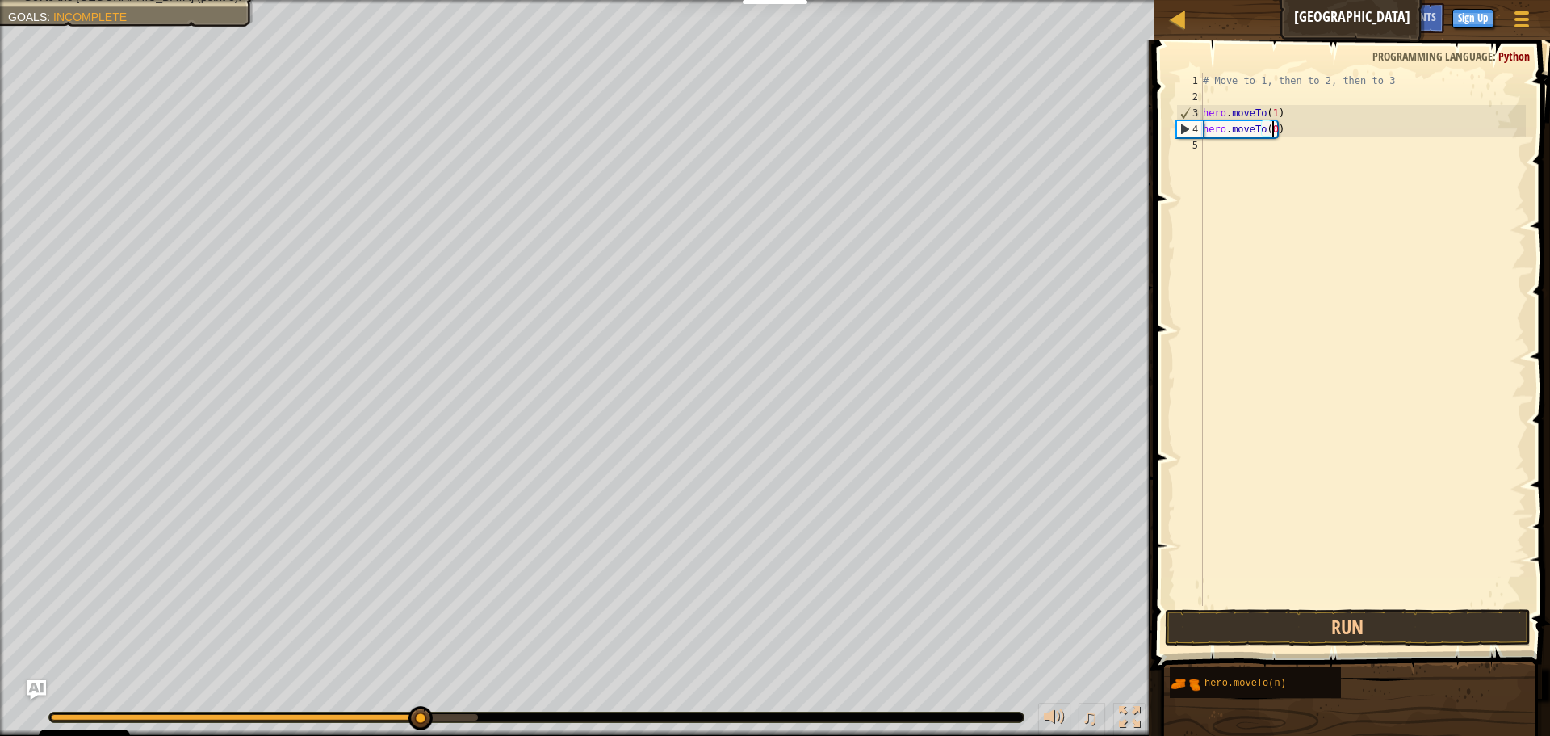
scroll to position [7, 6]
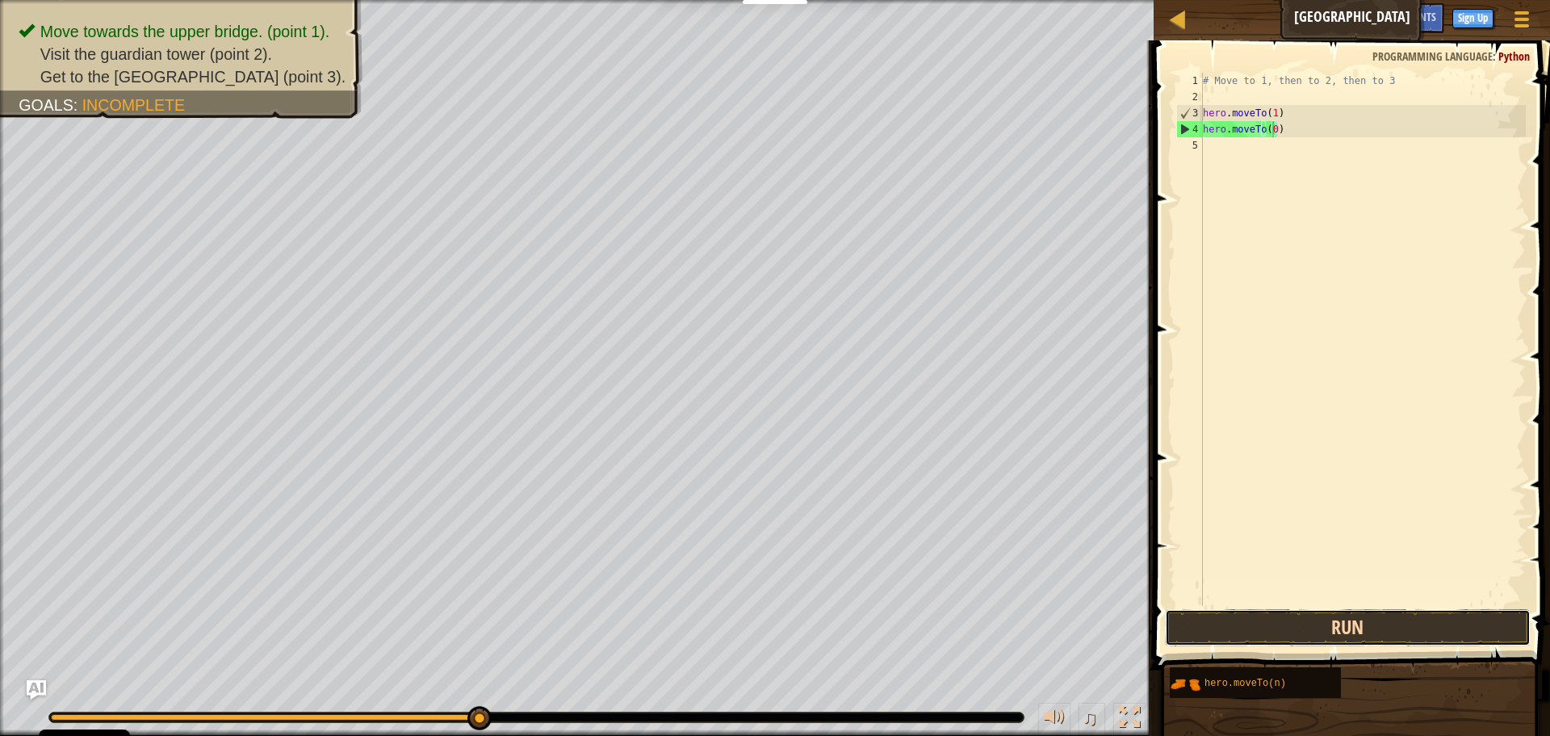
click at [1477, 631] on button "Run" at bounding box center [1348, 627] width 366 height 37
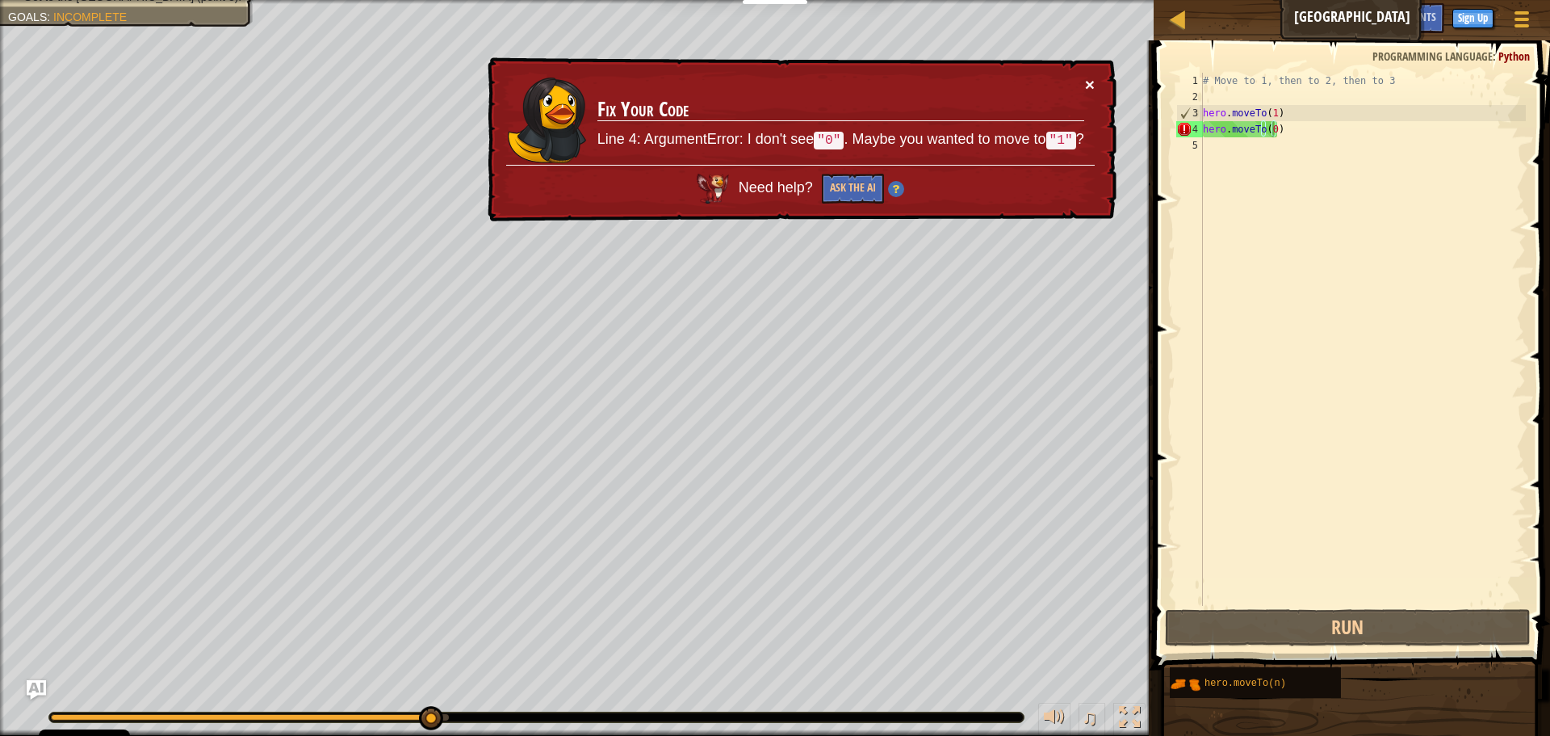
click at [1086, 86] on button "×" at bounding box center [1090, 84] width 10 height 17
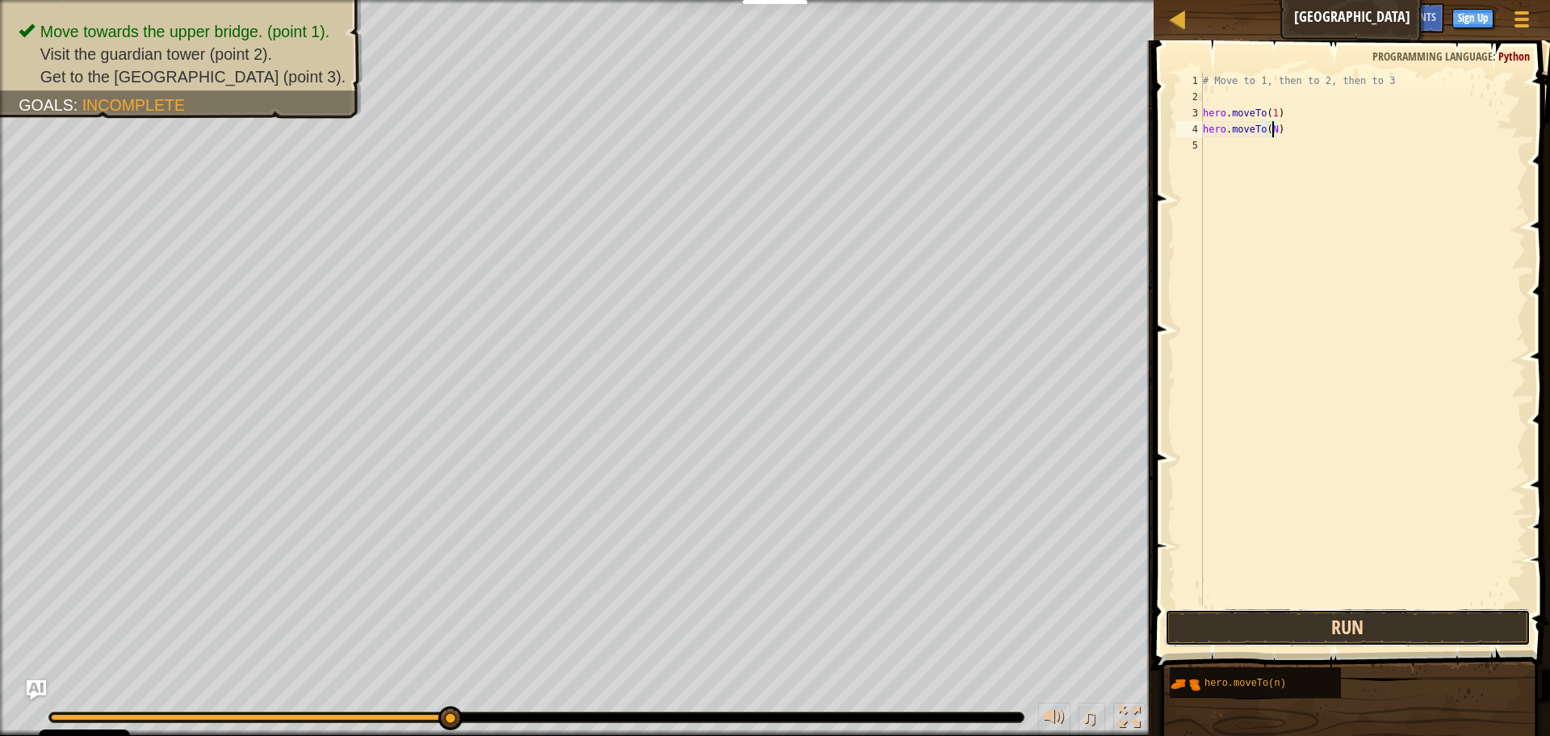
click at [1224, 615] on button "Run" at bounding box center [1348, 627] width 366 height 37
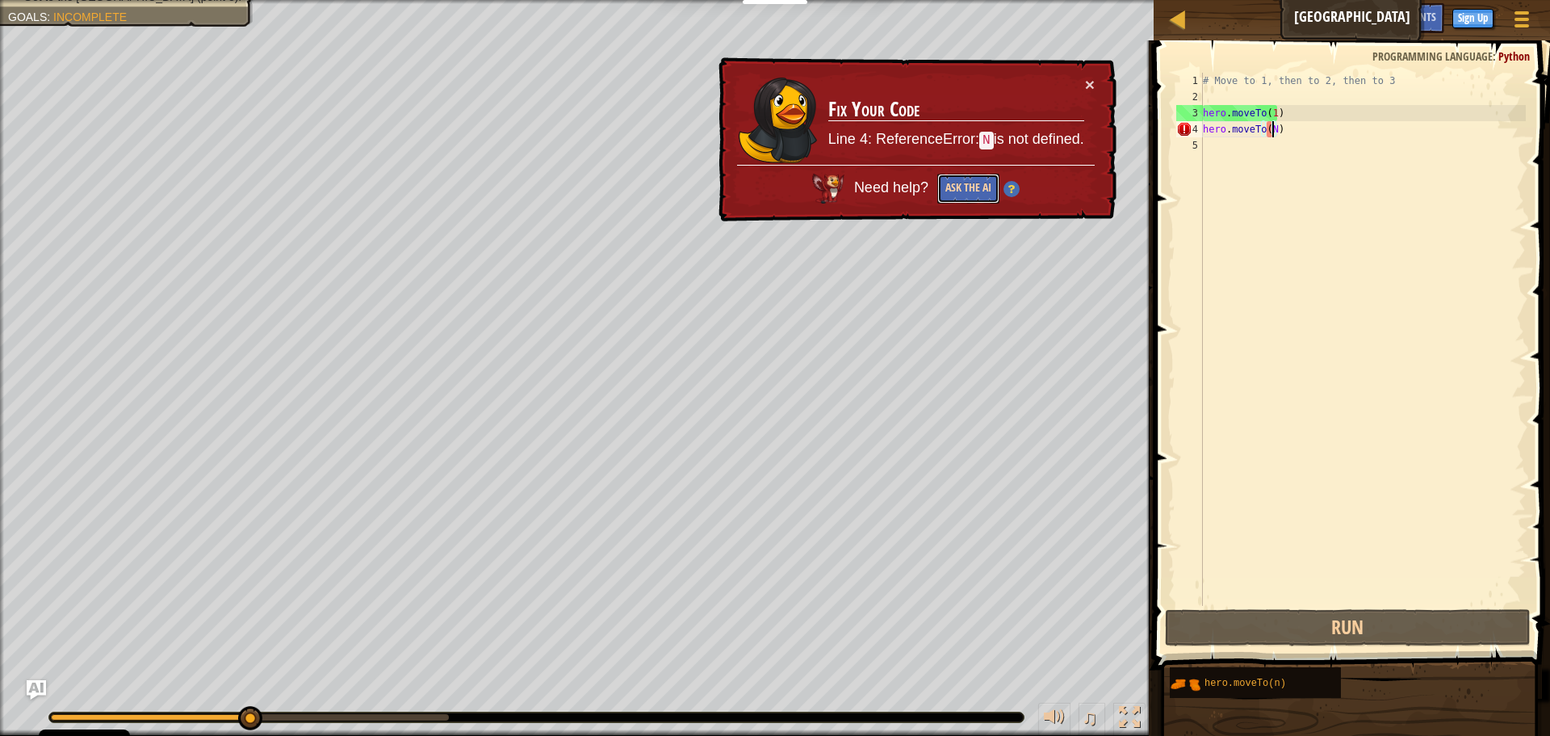
click at [961, 178] on button "Ask the AI" at bounding box center [968, 189] width 62 height 30
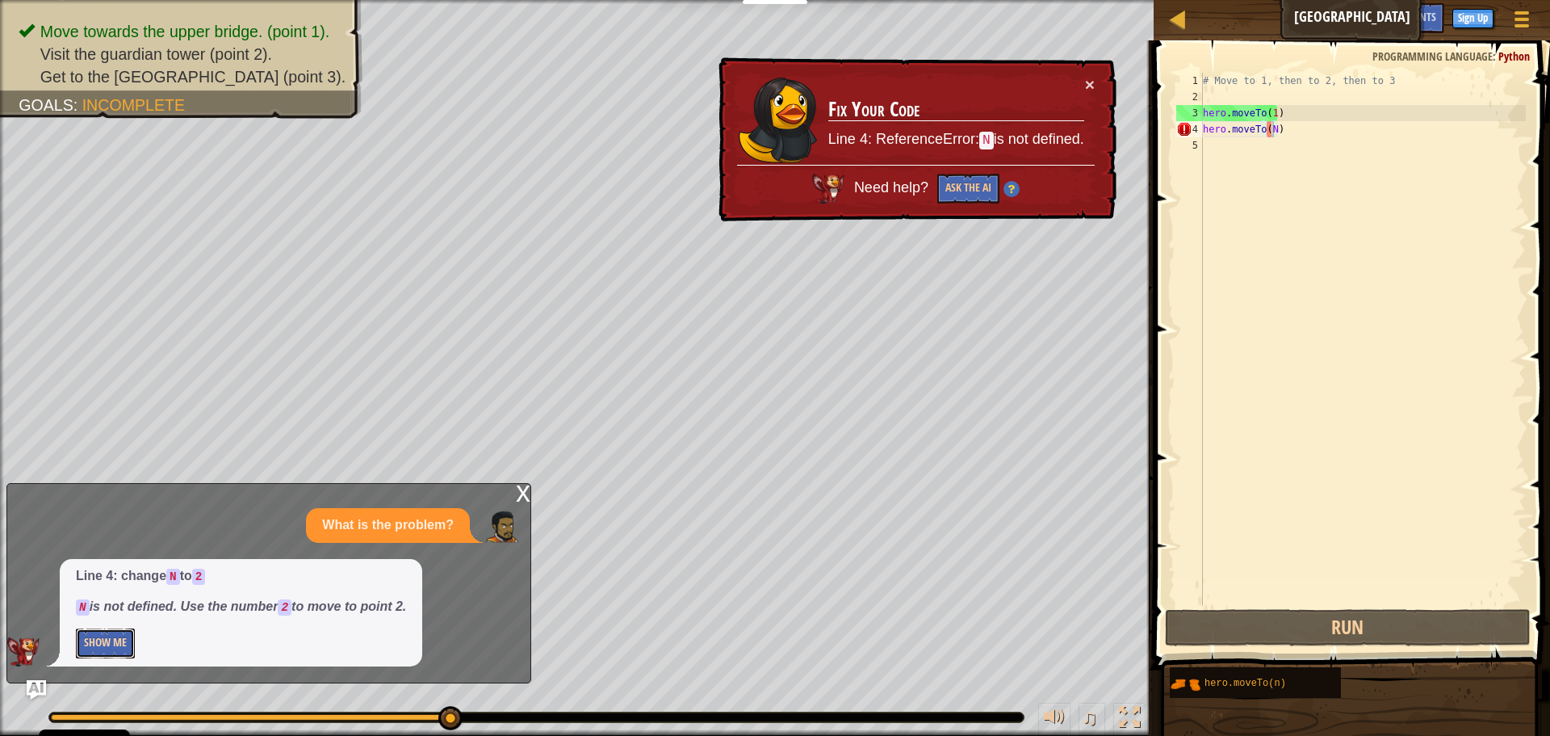
click at [112, 639] on button "Show Me" at bounding box center [105, 643] width 59 height 30
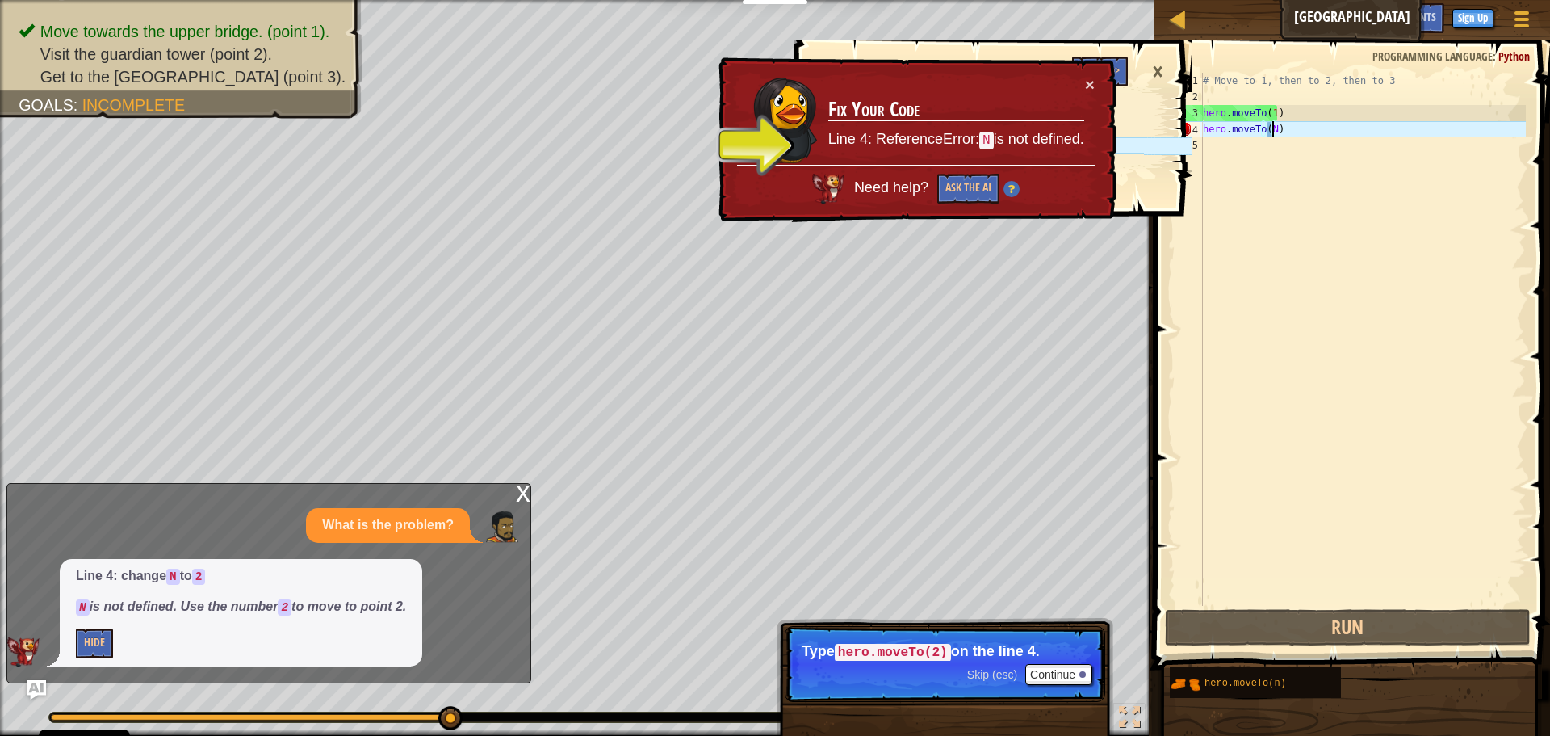
click at [1062, 670] on div "1 2 3 4 5 # Move to 1, then to 2, then to 3 hero . moveTo ( 1 ) hero . moveTo (…" at bounding box center [991, 387] width 401 height 695
click at [1090, 82] on button "×" at bounding box center [1090, 84] width 10 height 17
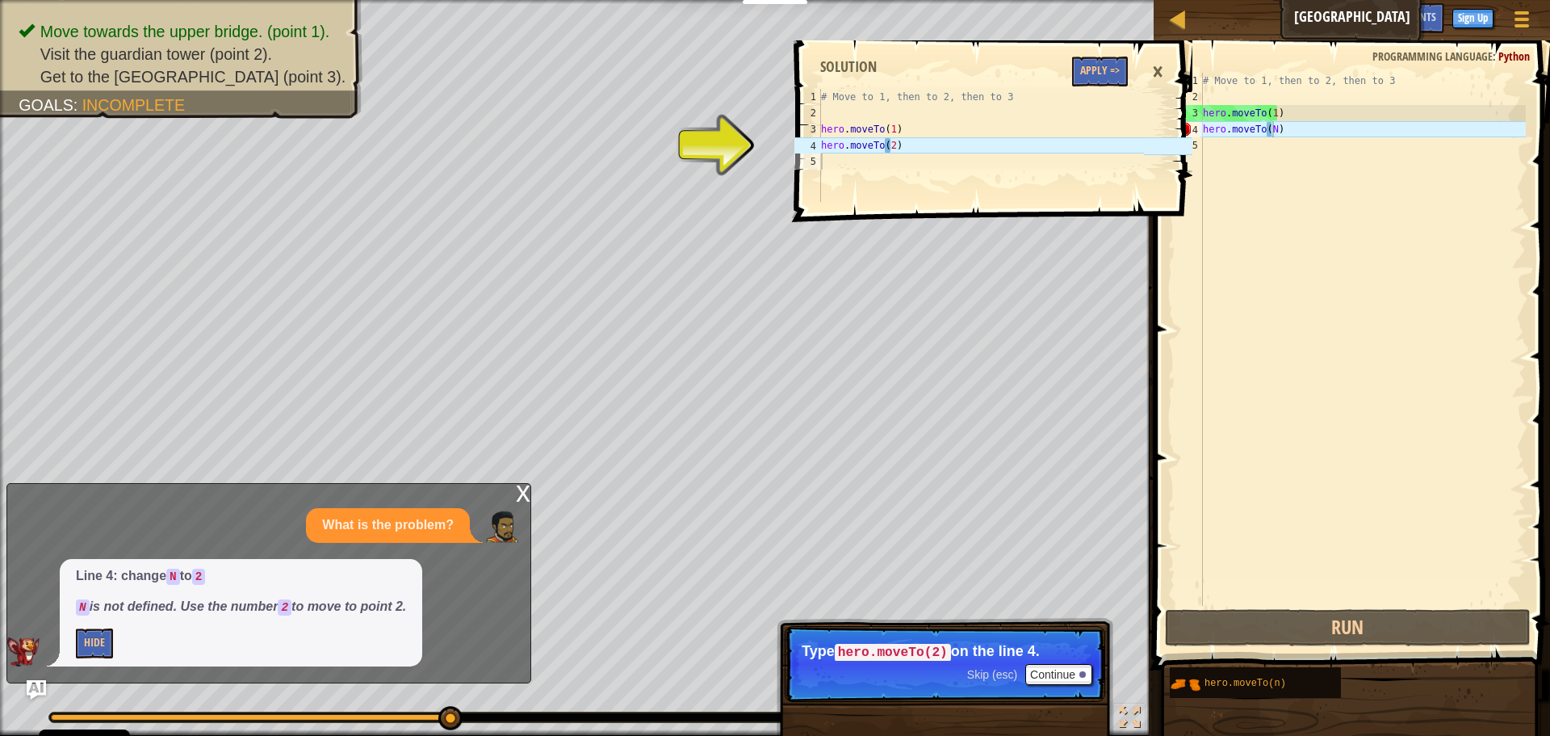
click at [1161, 68] on div "×" at bounding box center [1157, 71] width 27 height 37
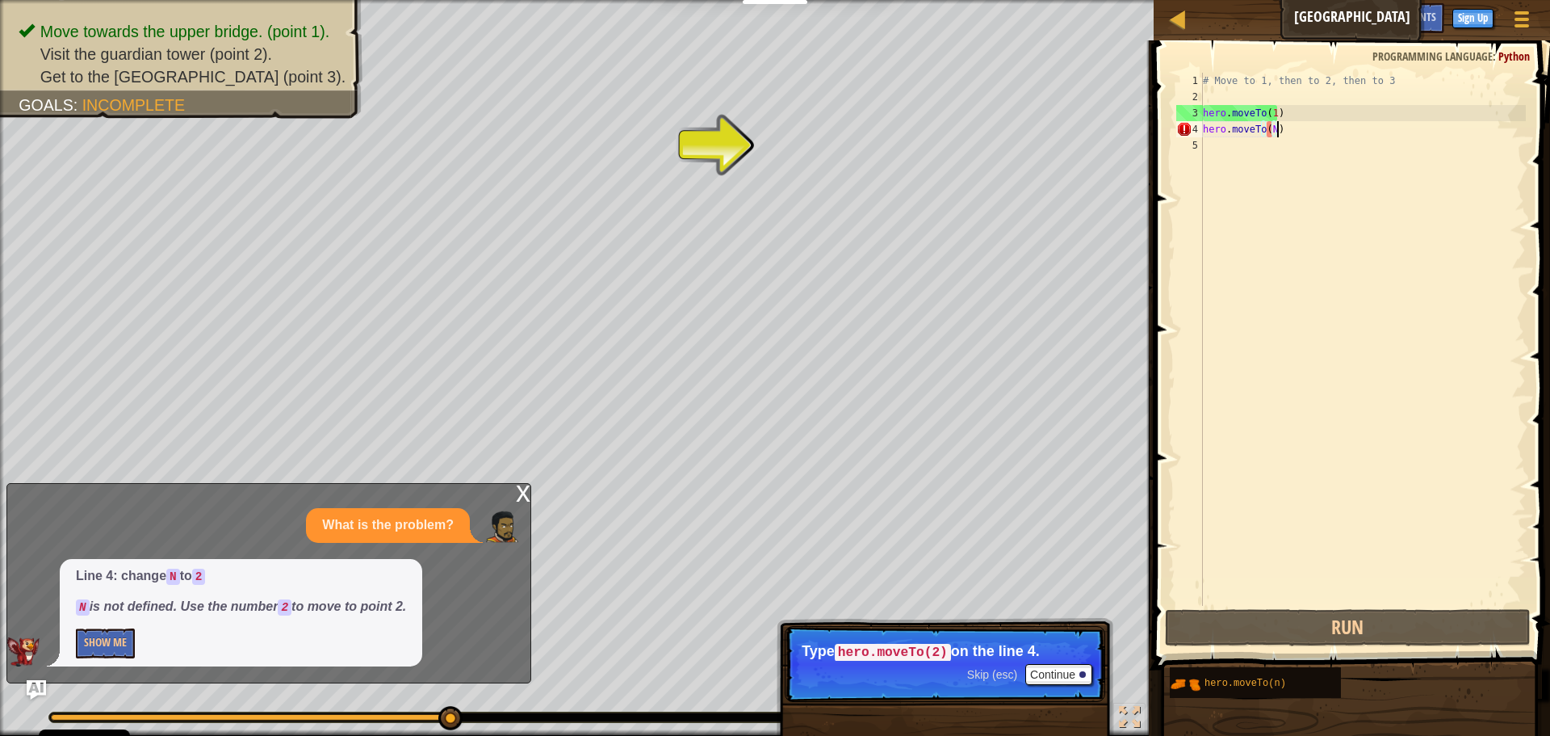
click at [1279, 131] on div "# Move to 1, then to 2, then to 3 hero . moveTo ( 1 ) hero . moveTo ( N )" at bounding box center [1363, 355] width 326 height 565
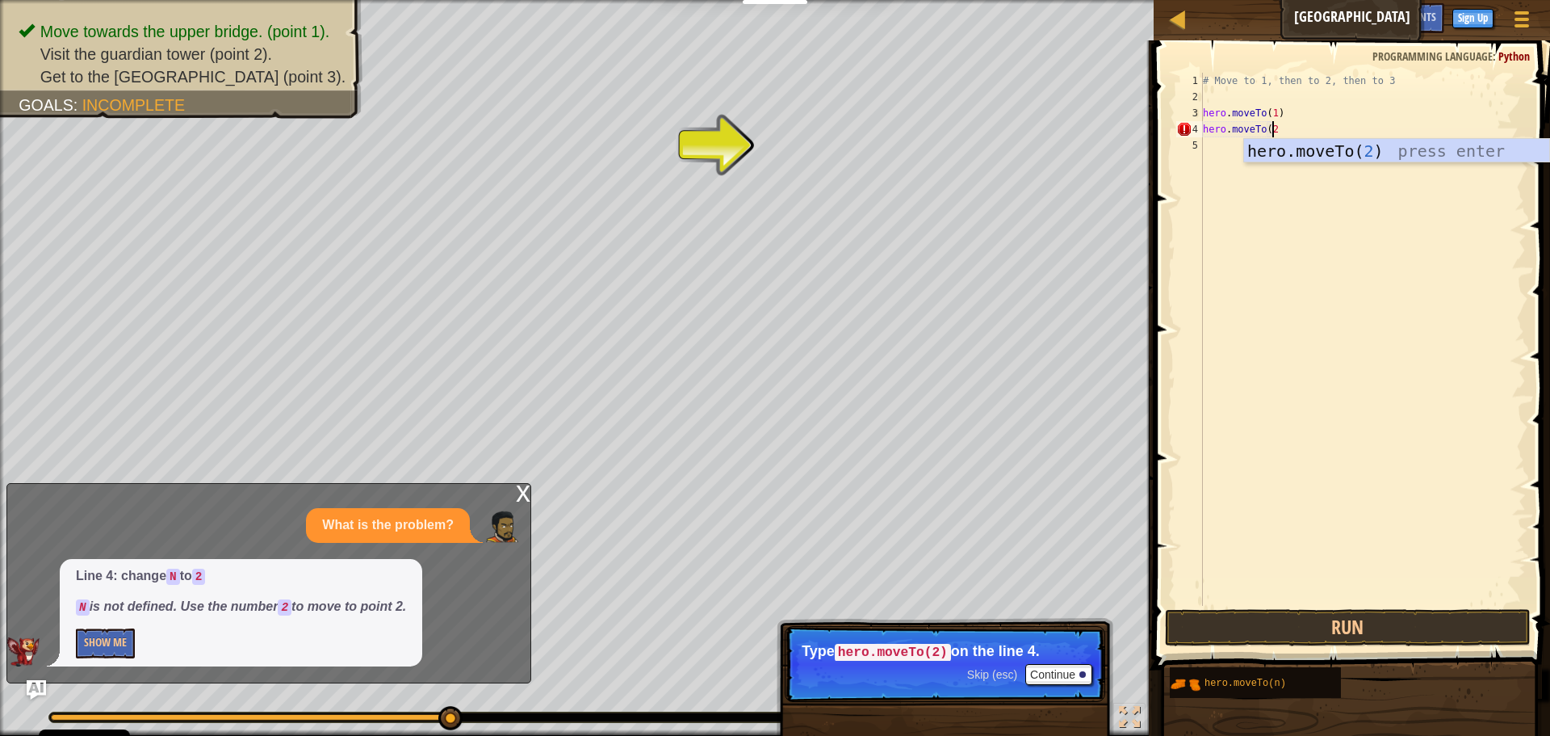
type textarea "hero.moveTo(2)"
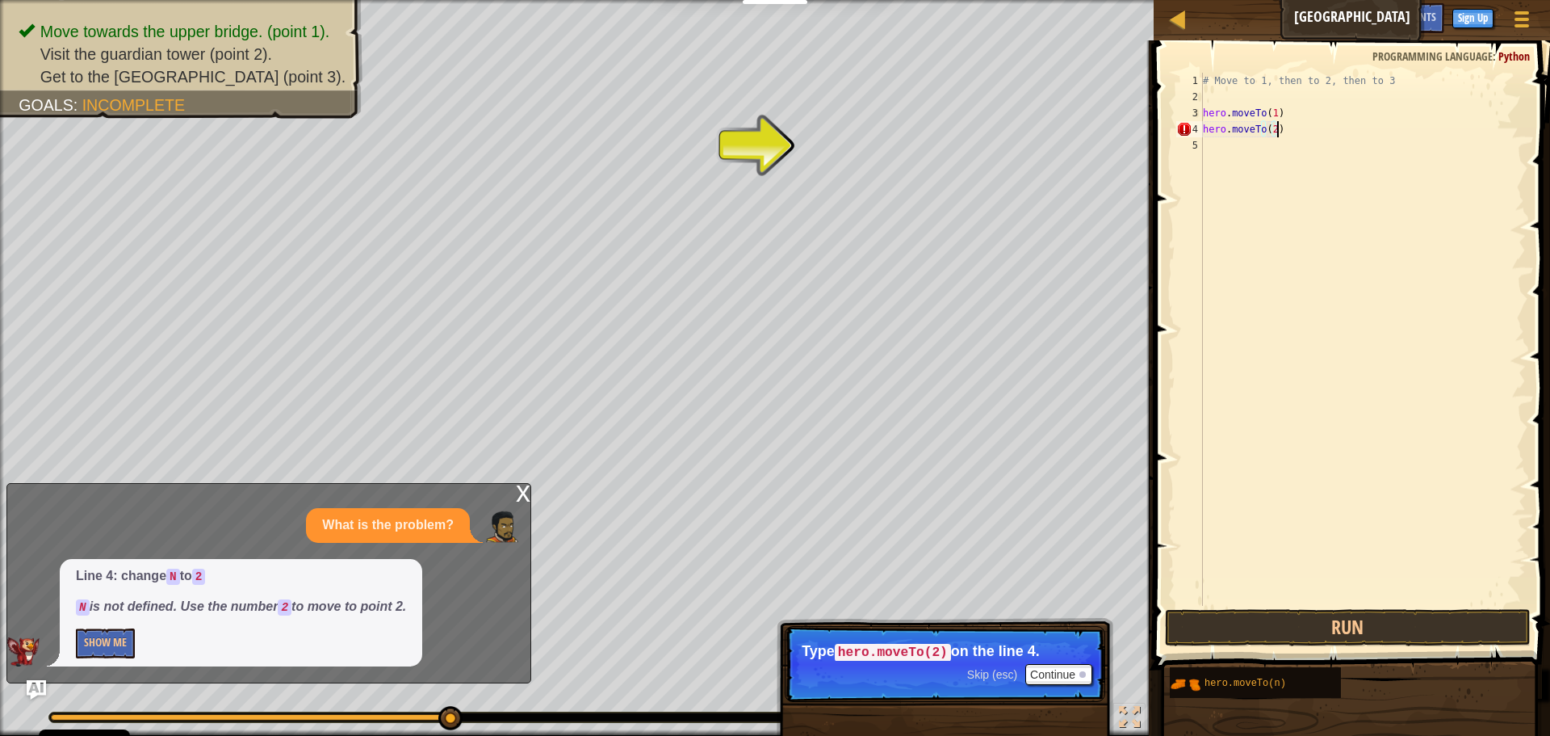
scroll to position [7, 0]
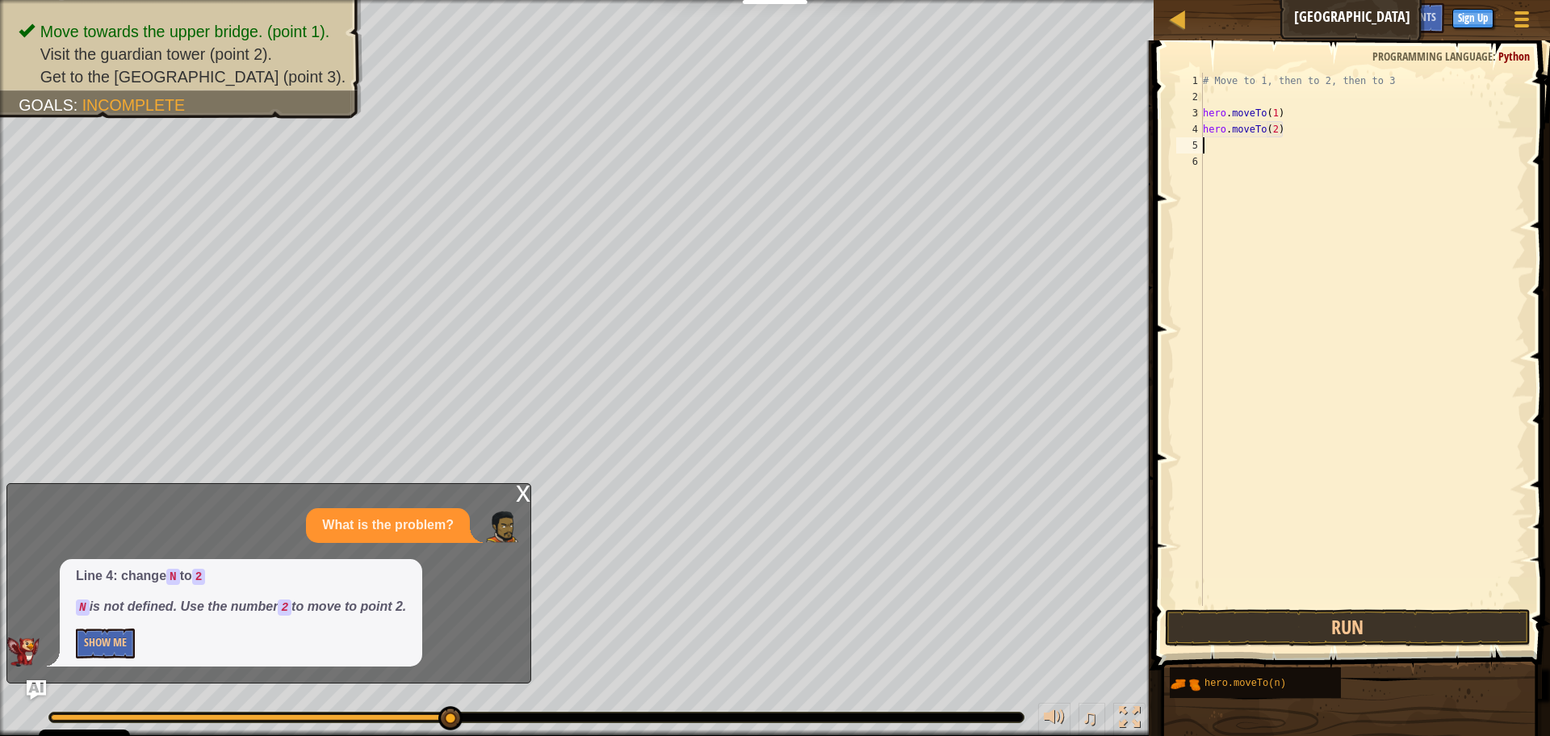
click at [519, 497] on div "x" at bounding box center [523, 492] width 15 height 16
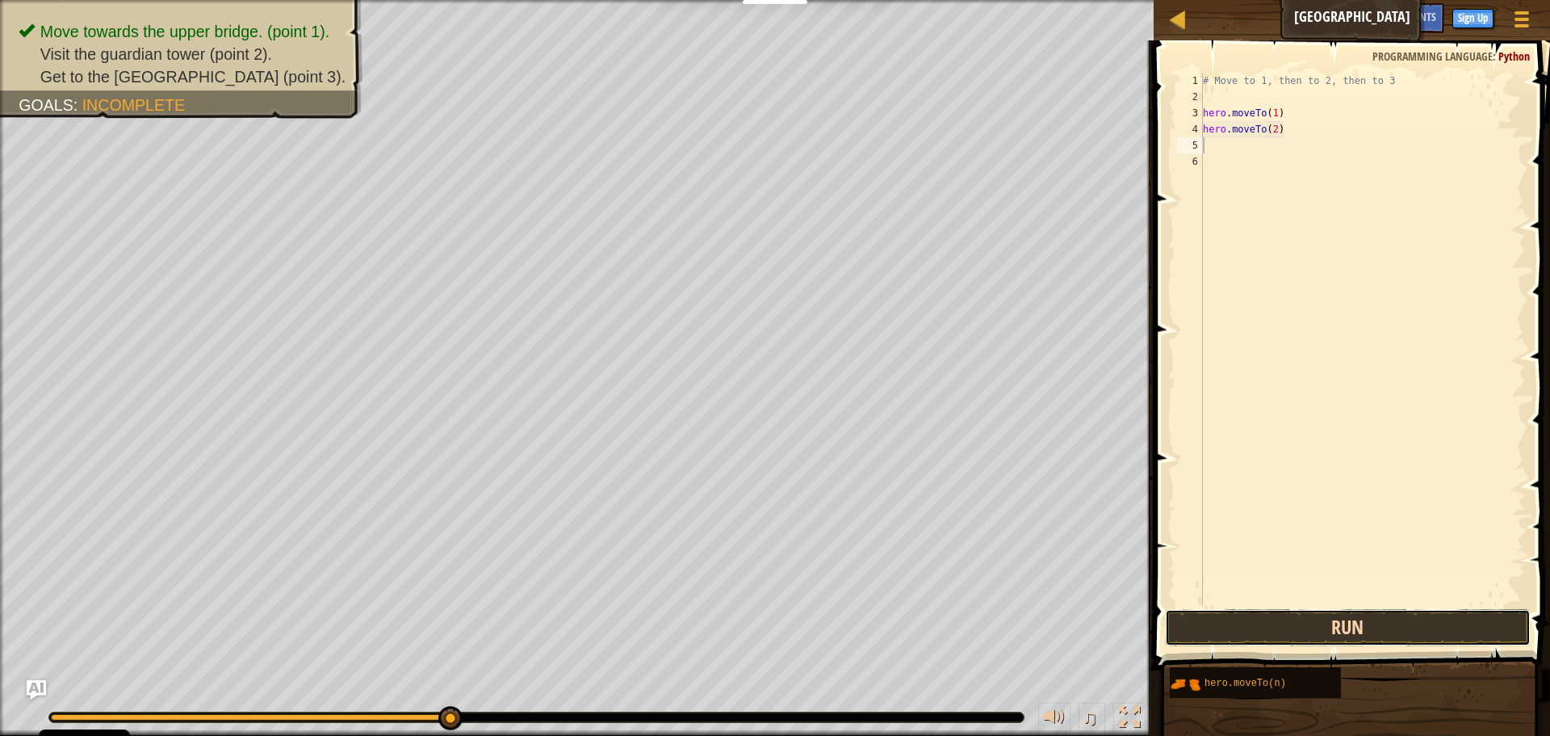
click at [1202, 628] on button "Run" at bounding box center [1348, 627] width 366 height 37
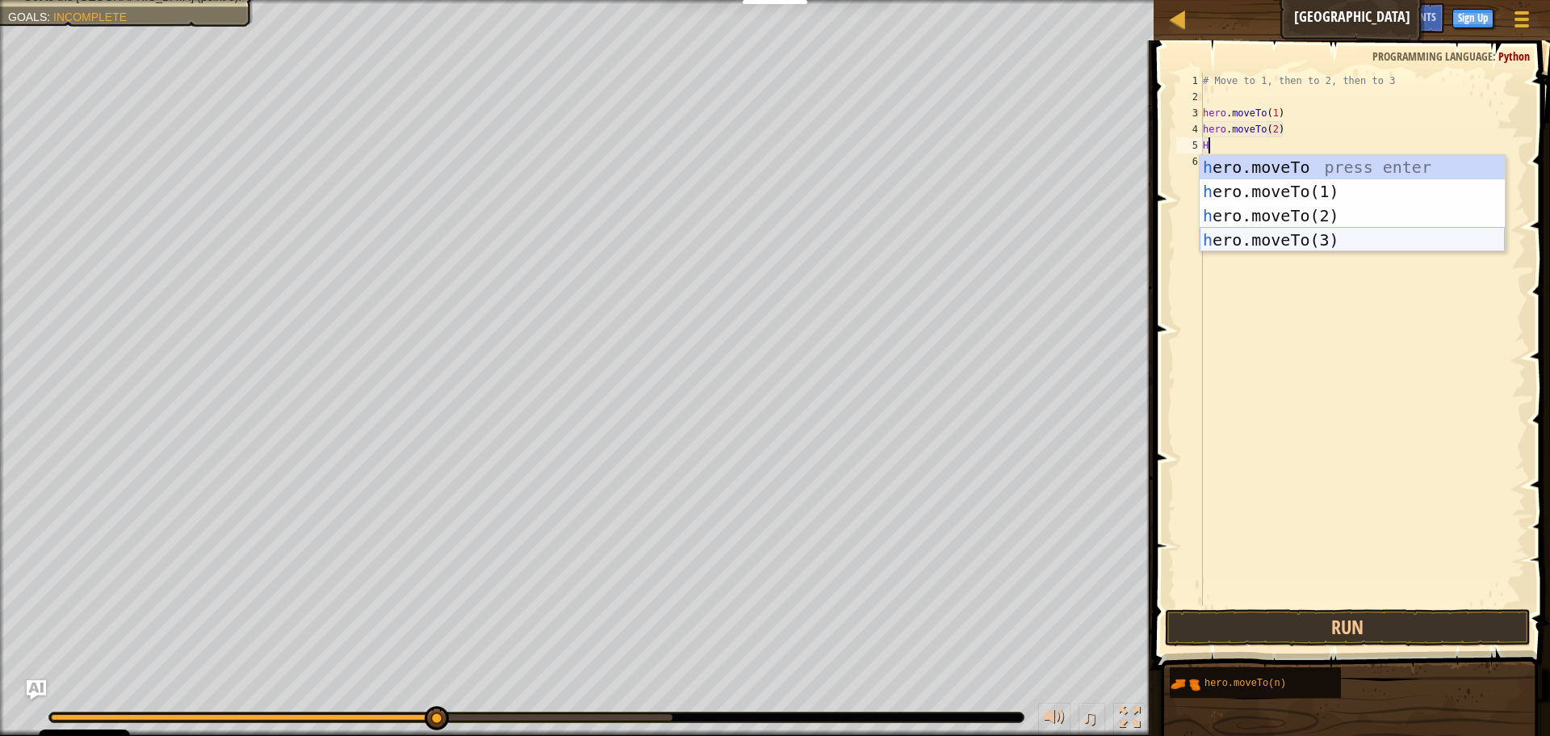
click at [1226, 236] on div "h ero.moveTo press enter h ero.moveTo(1) press enter h ero.moveTo(2) press ente…" at bounding box center [1352, 227] width 305 height 145
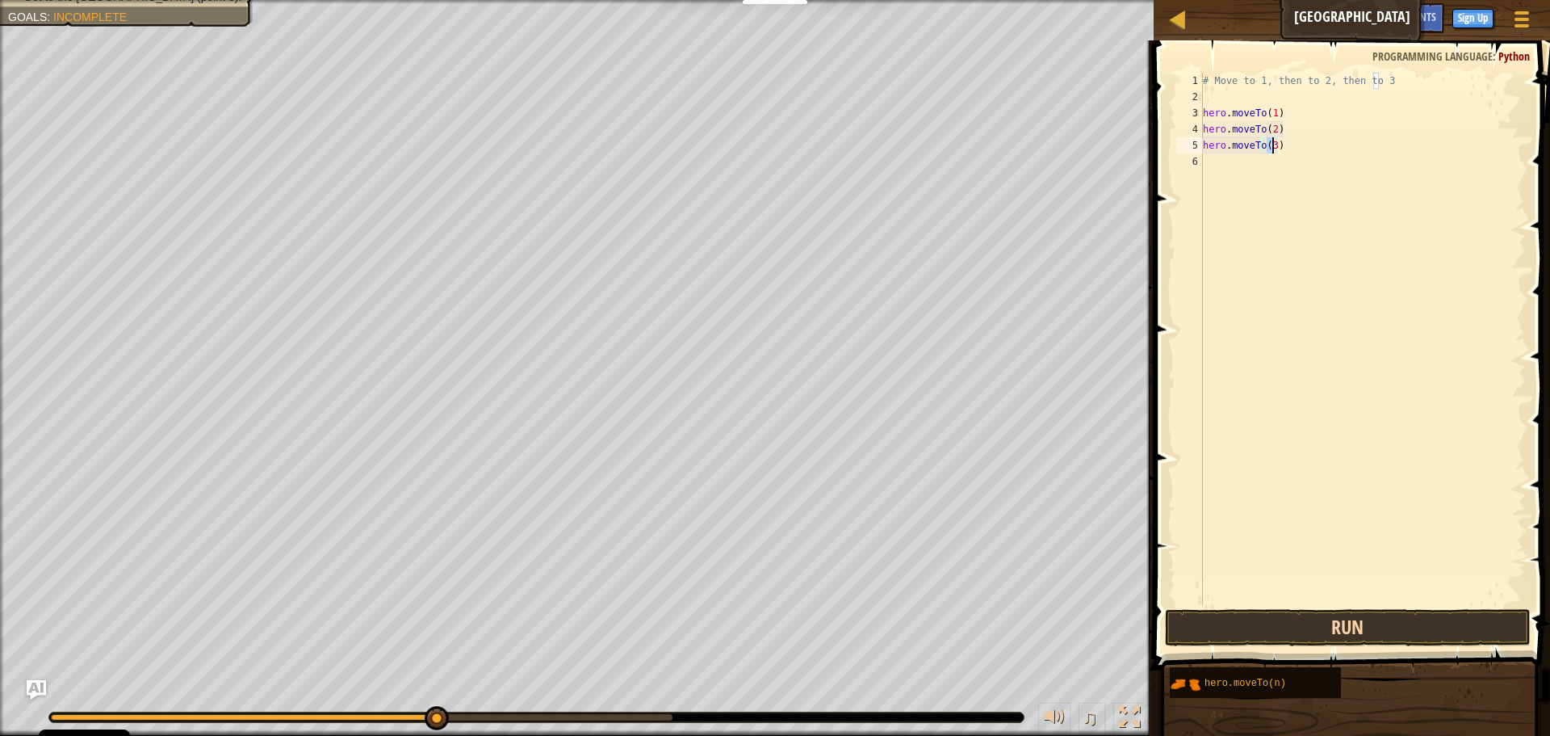
type textarea "hero.moveTo(3)"
click at [1370, 624] on button "Run" at bounding box center [1348, 627] width 366 height 37
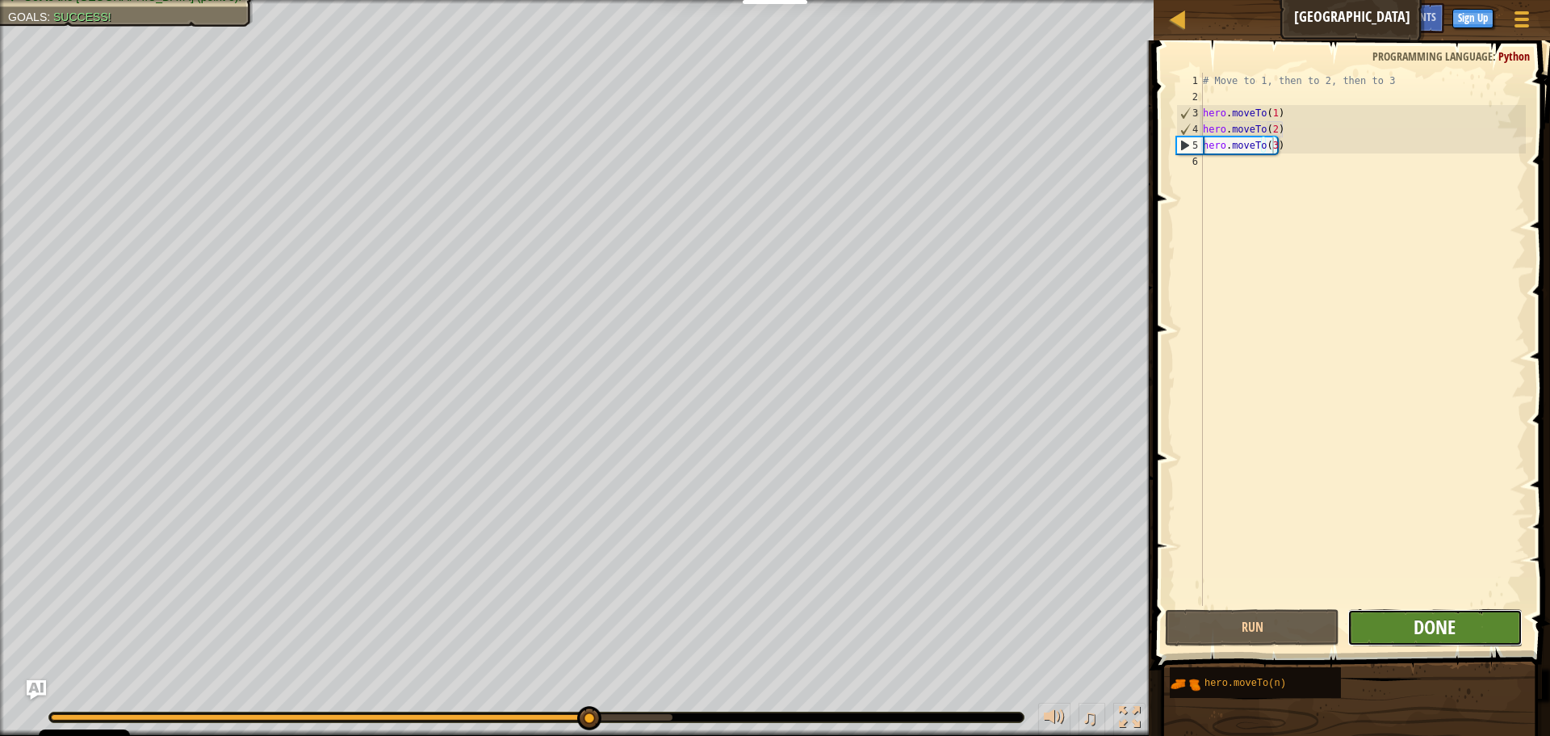
click at [1436, 624] on span "Done" at bounding box center [1435, 627] width 42 height 26
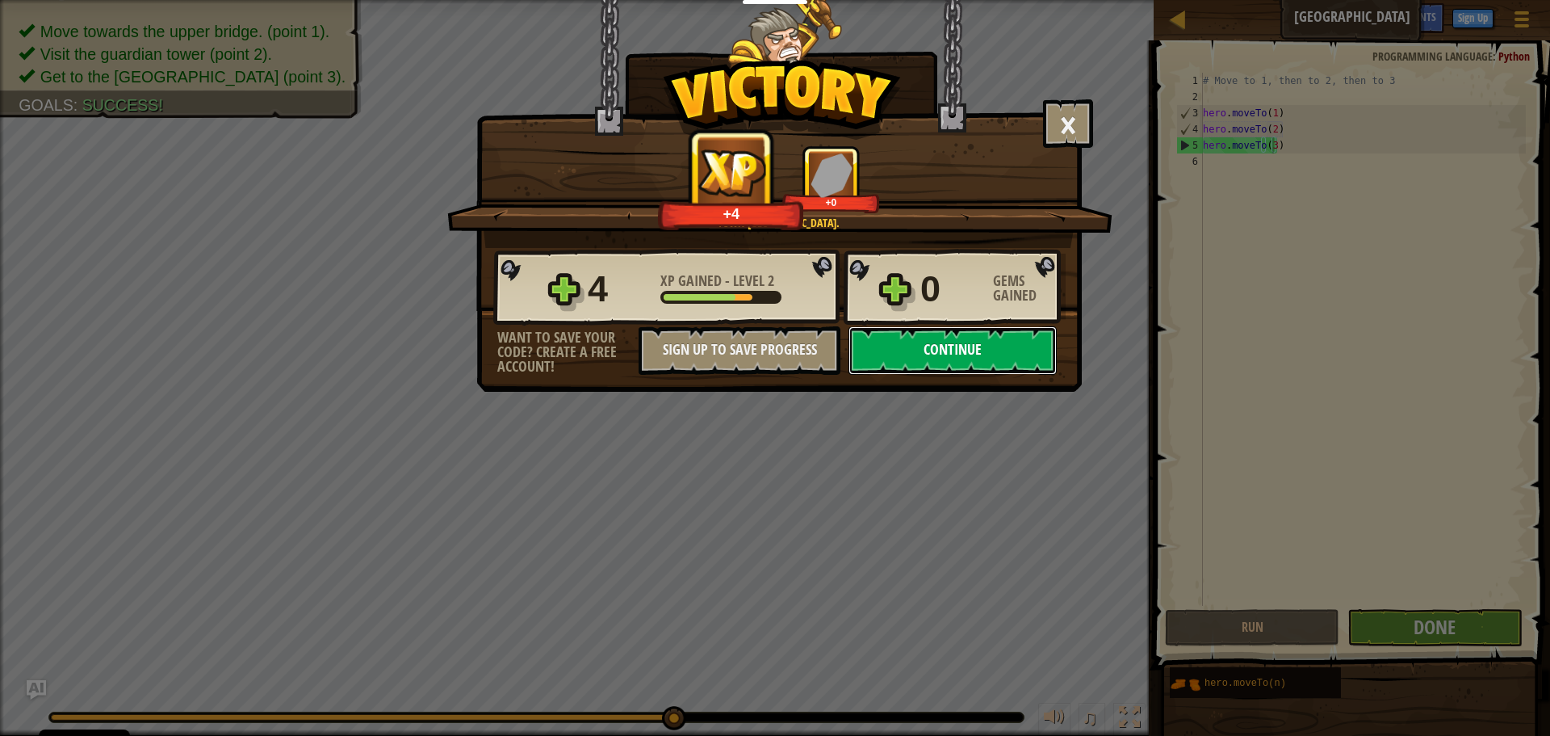
click at [1017, 354] on button "Continue" at bounding box center [953, 350] width 208 height 48
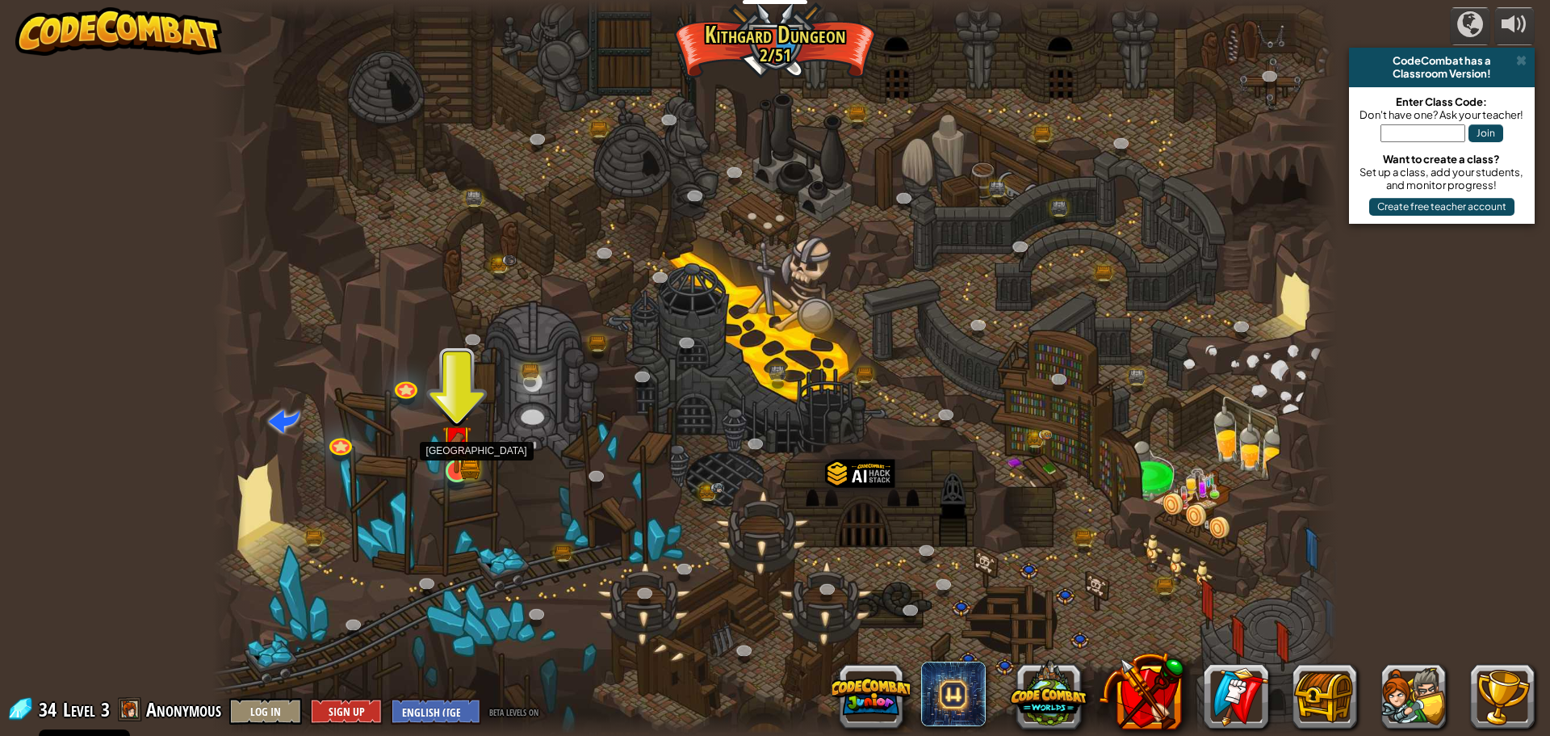
click at [464, 456] on img at bounding box center [457, 440] width 30 height 66
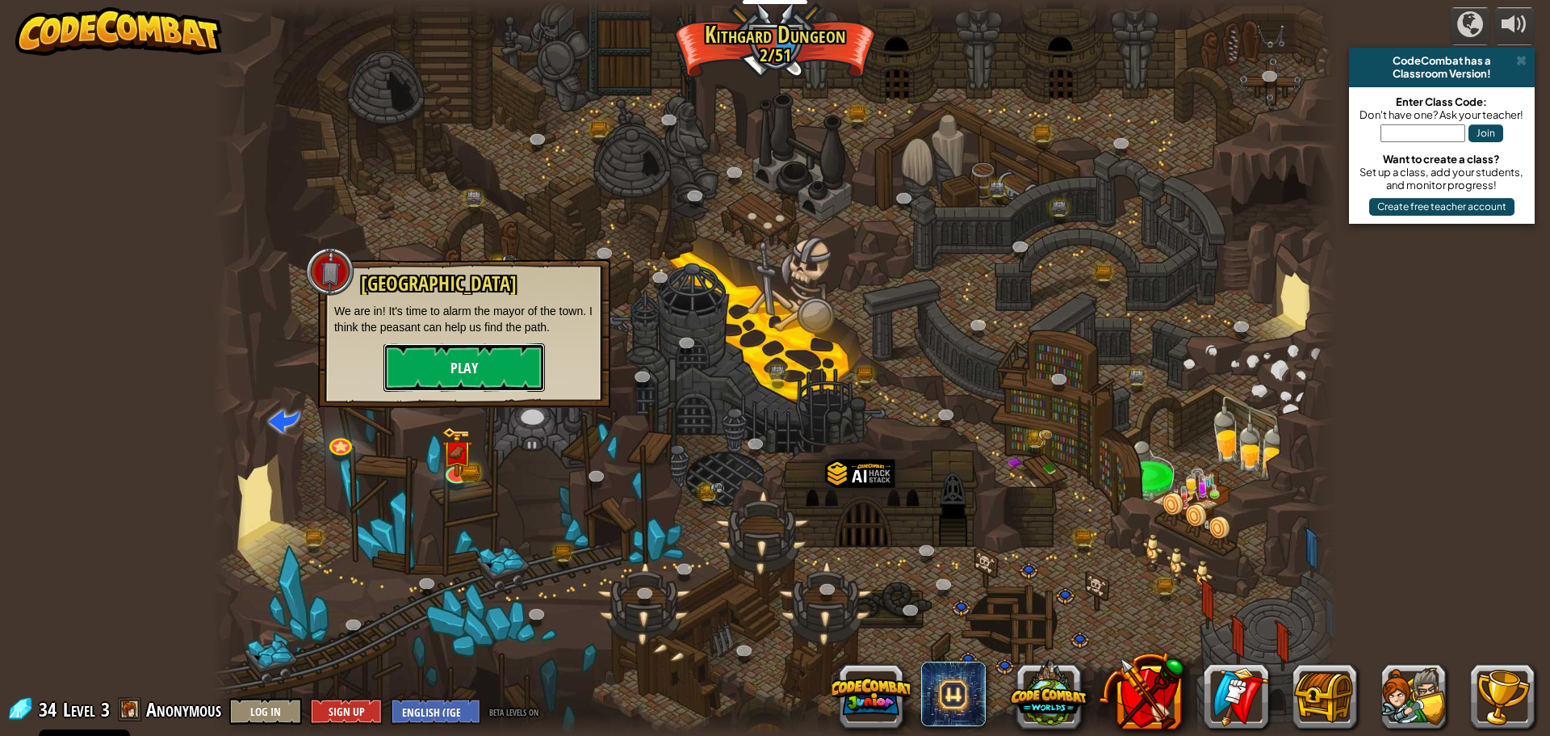
click at [486, 367] on button "Play" at bounding box center [464, 367] width 161 height 48
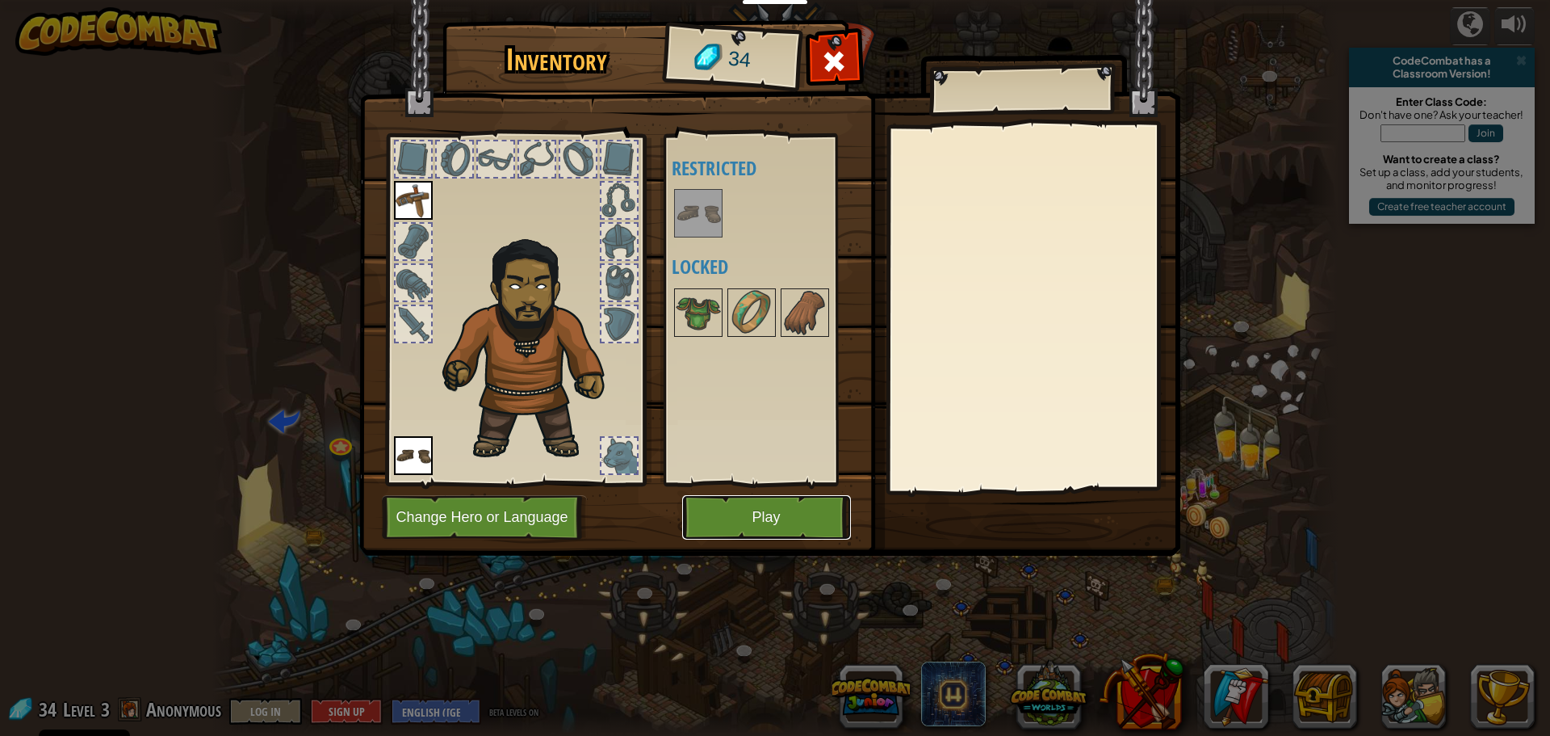
click at [765, 504] on button "Play" at bounding box center [766, 517] width 169 height 44
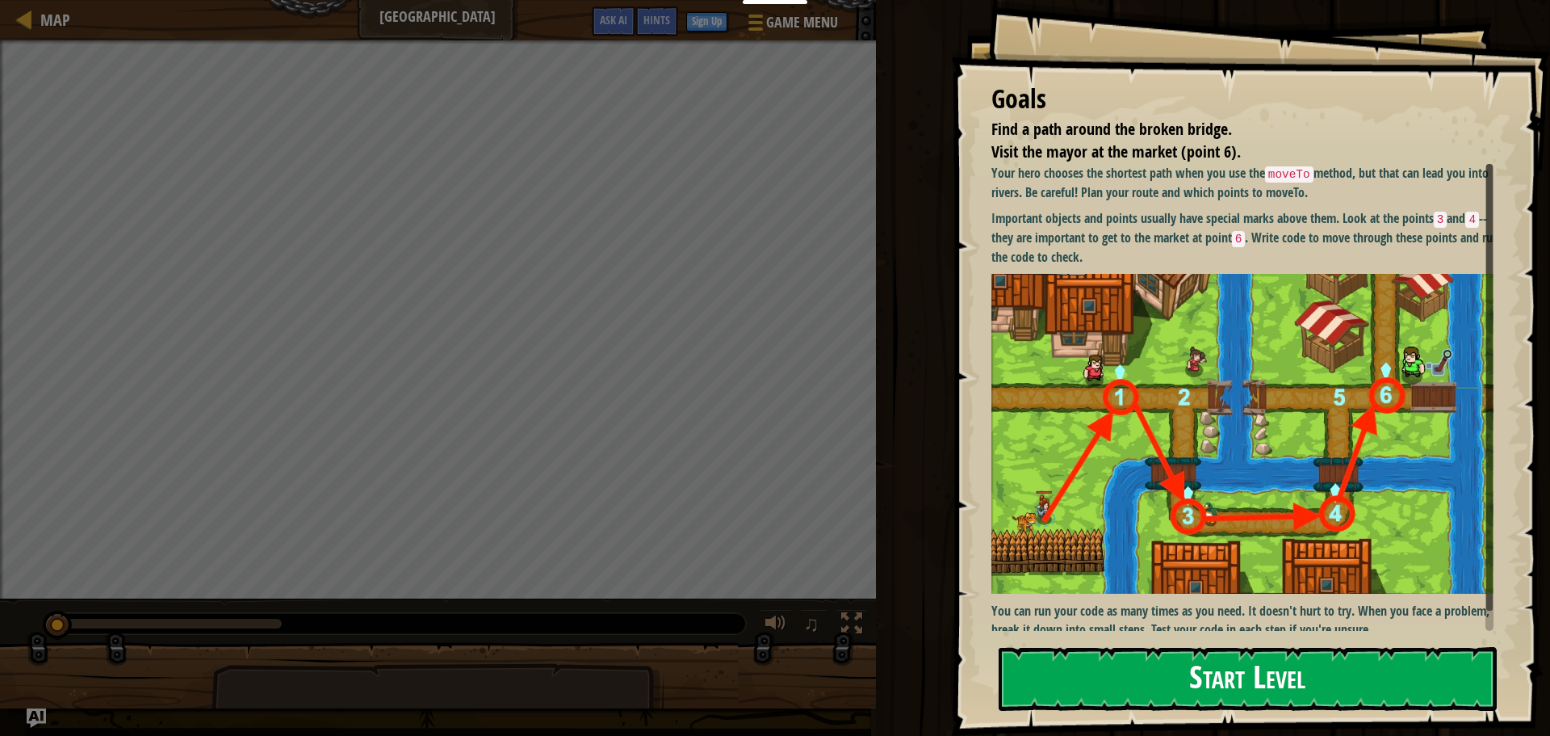
click at [1084, 660] on button "Start Level" at bounding box center [1248, 679] width 498 height 64
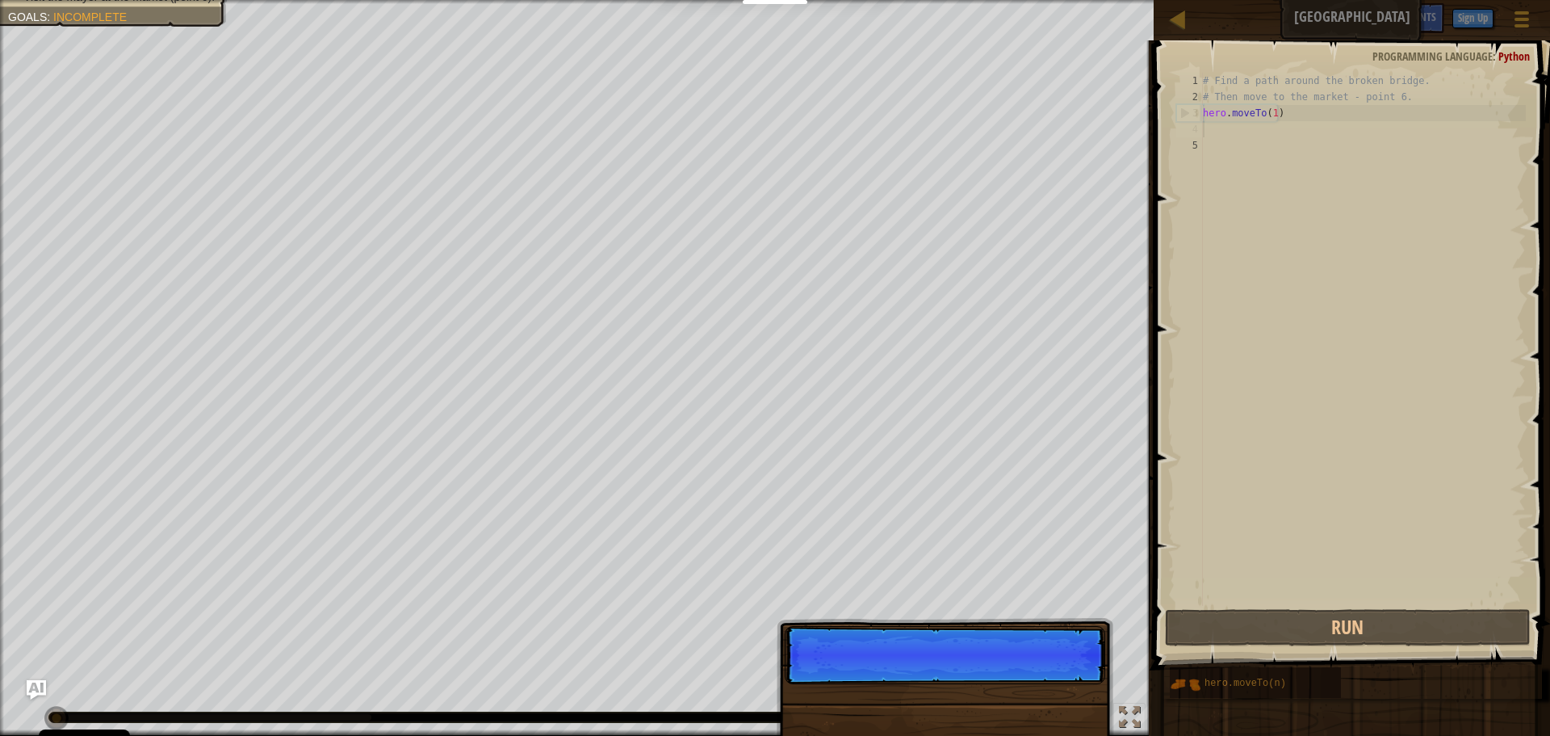
click at [1221, 131] on div "# Find a path around the broken bridge. # Then move to the market - point 6. he…" at bounding box center [1363, 355] width 326 height 565
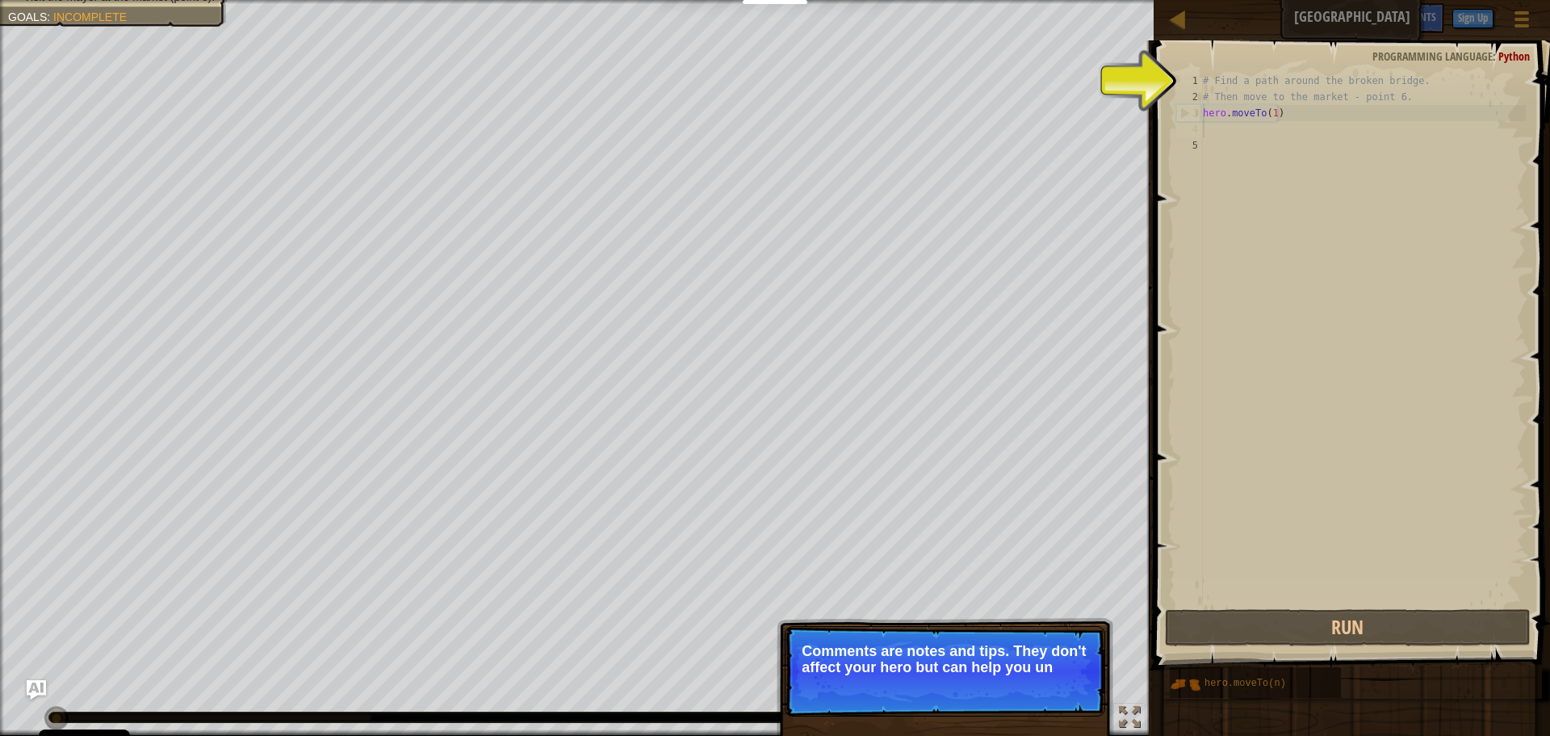
click at [1217, 69] on span at bounding box center [1353, 332] width 409 height 677
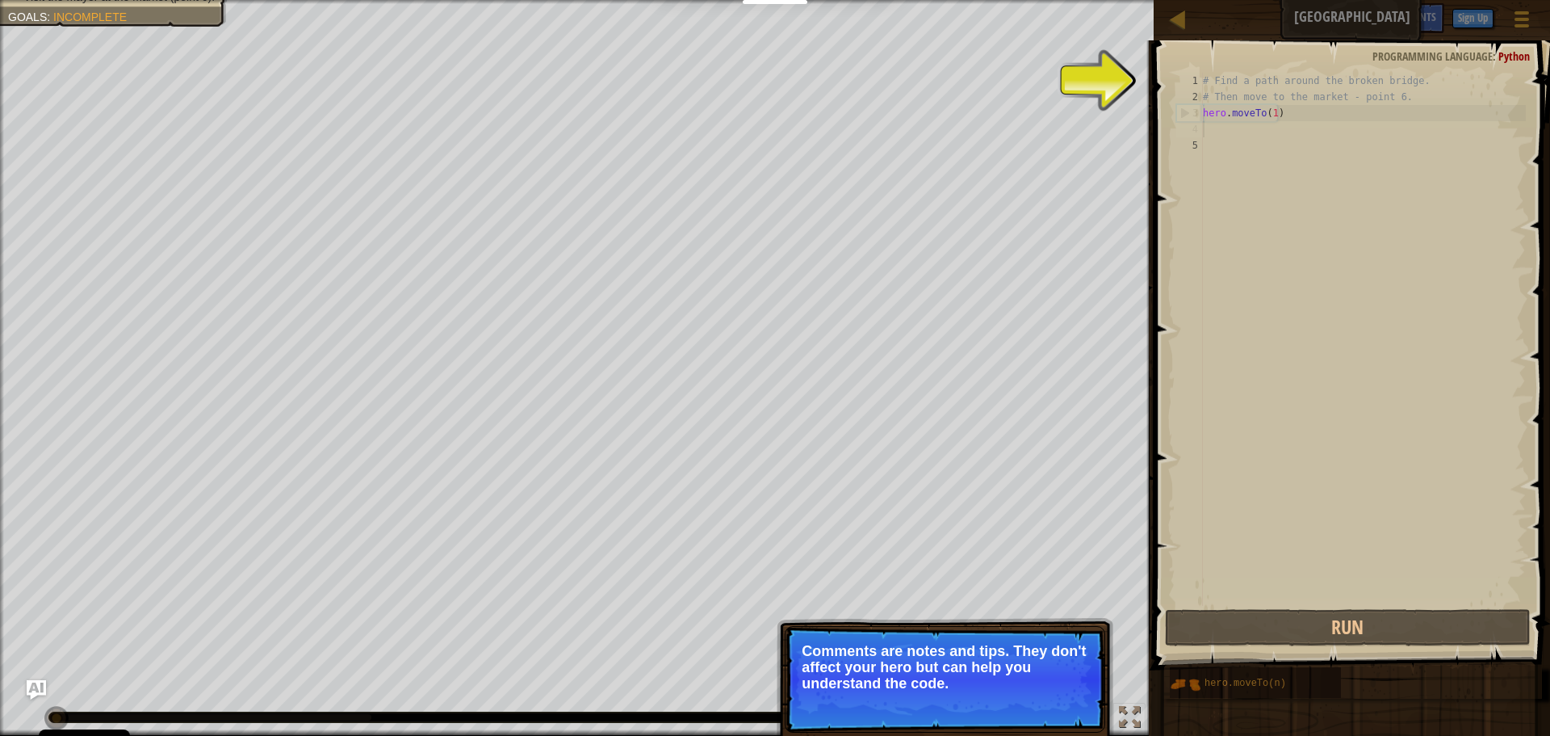
click at [1174, 83] on div "1 2 3 4 5 # Find a path around the broken bridge. # Then move to the market - p…" at bounding box center [1349, 339] width 353 height 533
drag, startPoint x: 1174, startPoint y: 83, endPoint x: 1162, endPoint y: 79, distance: 12.8
click at [1168, 82] on div "1 2 3 4 5 # Find a path around the broken bridge. # Then move to the market - p…" at bounding box center [1349, 386] width 401 height 677
click at [1161, 79] on span at bounding box center [1353, 332] width 409 height 677
drag, startPoint x: 1161, startPoint y: 79, endPoint x: 1148, endPoint y: 84, distance: 13.8
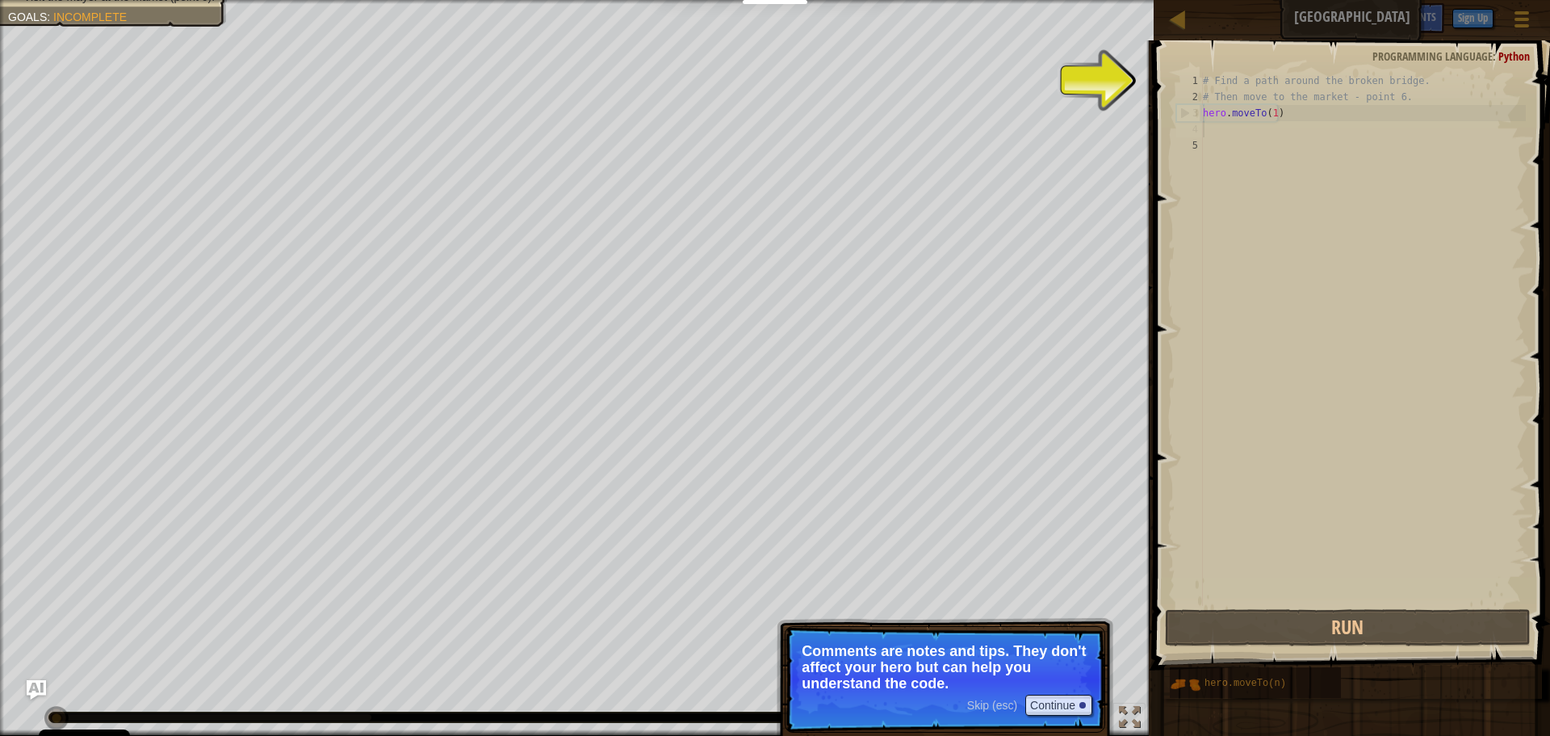
click at [1149, 84] on div "Hints 1 2 3 4 5 # Find a path around the broken bridge. # Then move to the mark…" at bounding box center [1349, 387] width 401 height 695
click at [1239, 81] on div "Map Broken Bridge Game Menu Done Sign Up Hints Ask AI 1 ההההההההההההההההההההההה…" at bounding box center [775, 368] width 1550 height 736
type textarea "hero.moveTo(1)"
click at [1237, 115] on div "# Find a path around the broken bridge. # Then move to the market - point 6. he…" at bounding box center [1363, 355] width 326 height 565
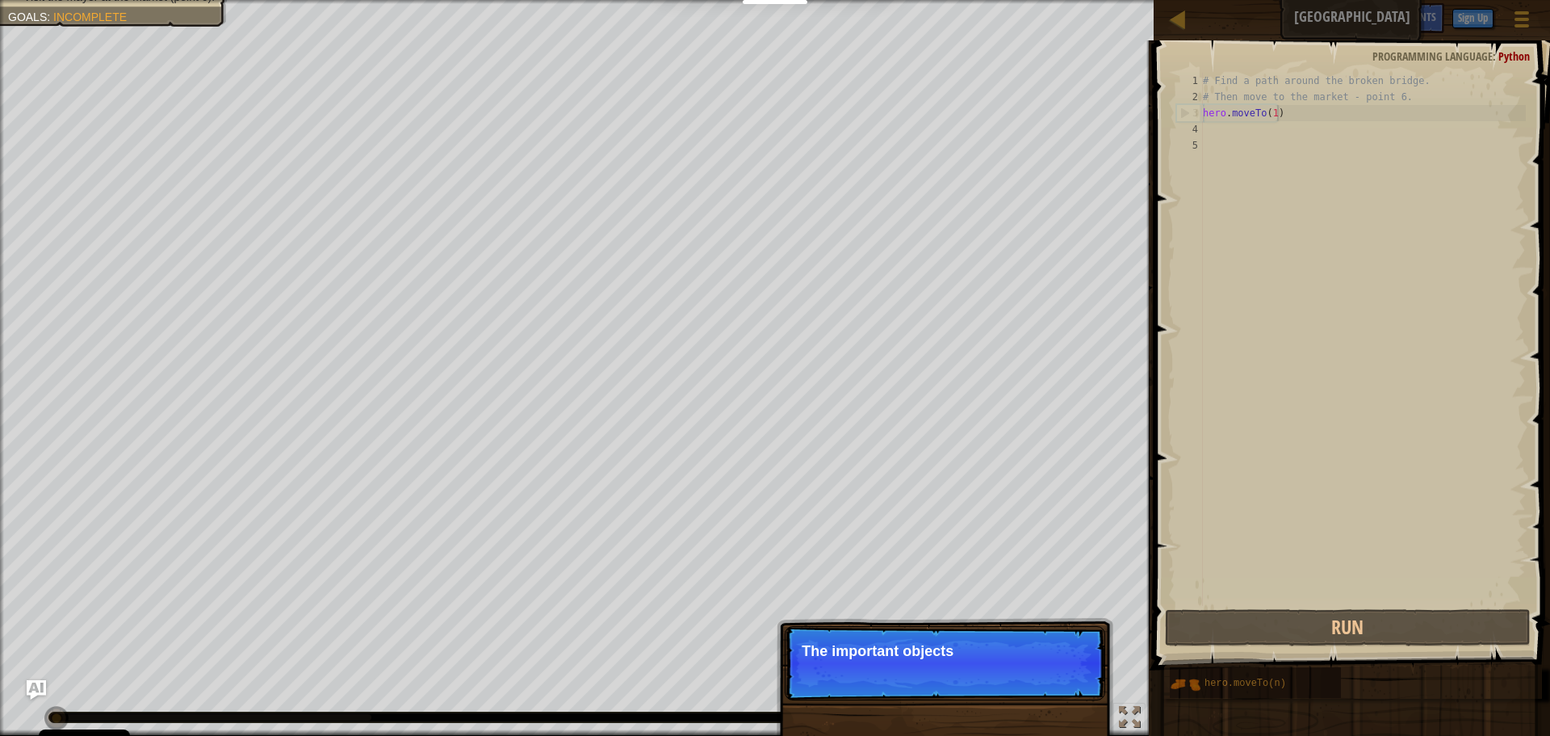
click at [1284, 119] on div "# Find a path around the broken bridge. # Then move to the market - point 6. he…" at bounding box center [1363, 355] width 326 height 565
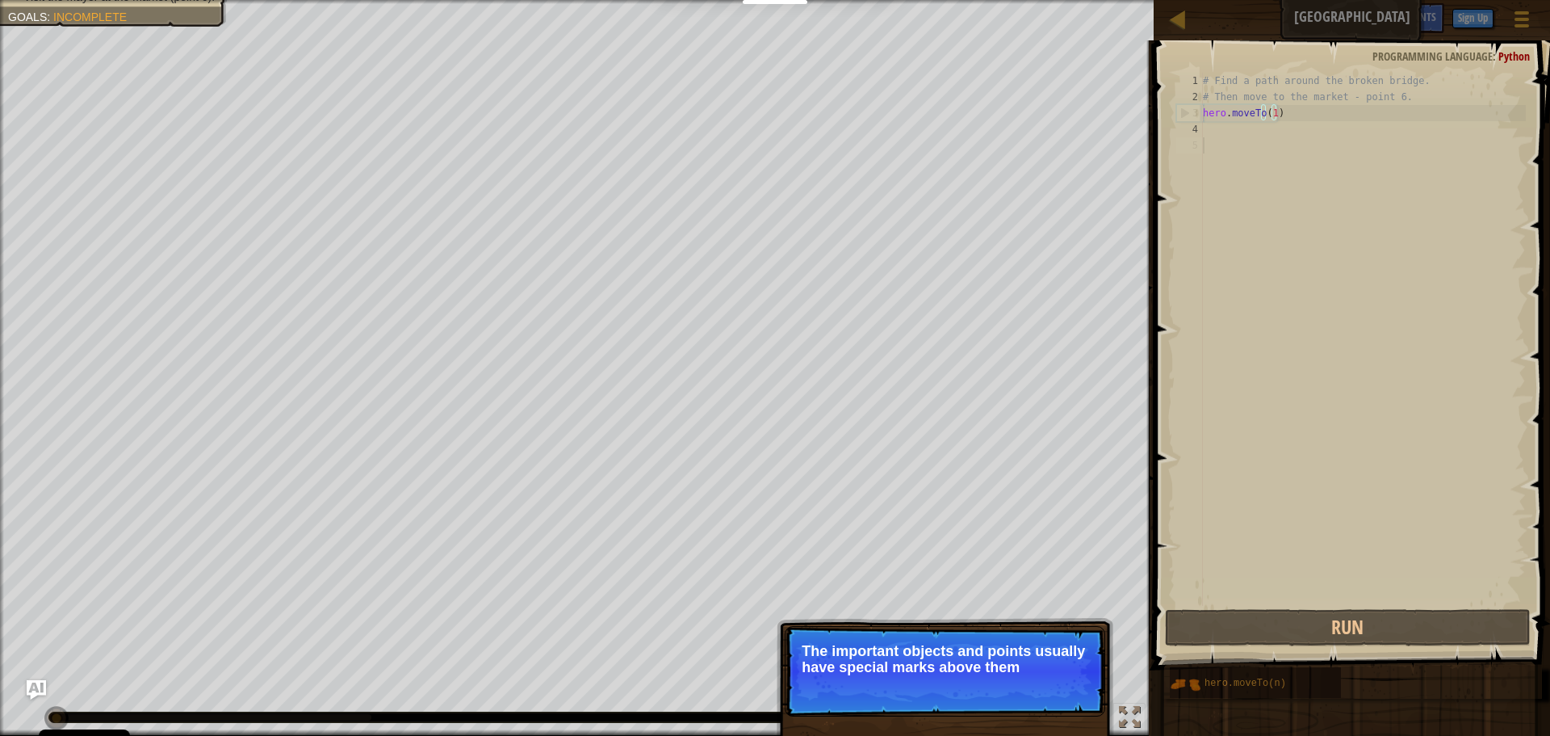
click at [1207, 143] on div "# Find a path around the broken bridge. # Then move to the market - point 6. he…" at bounding box center [1363, 355] width 326 height 565
click at [1208, 128] on div "# Find a path around the broken bridge. # Then move to the market - point 6. he…" at bounding box center [1363, 355] width 326 height 565
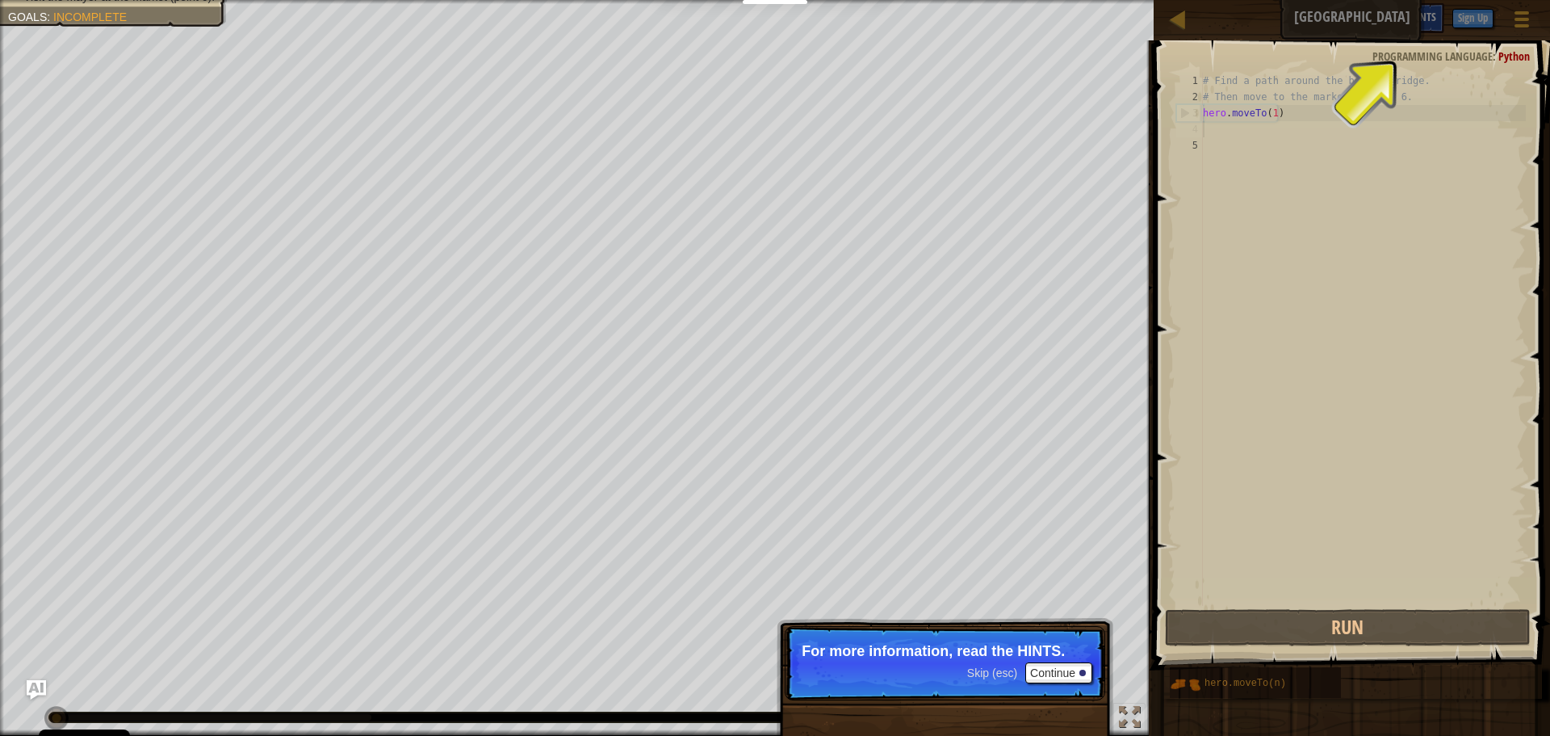
click at [1414, 19] on span "Hints" at bounding box center [1423, 16] width 27 height 15
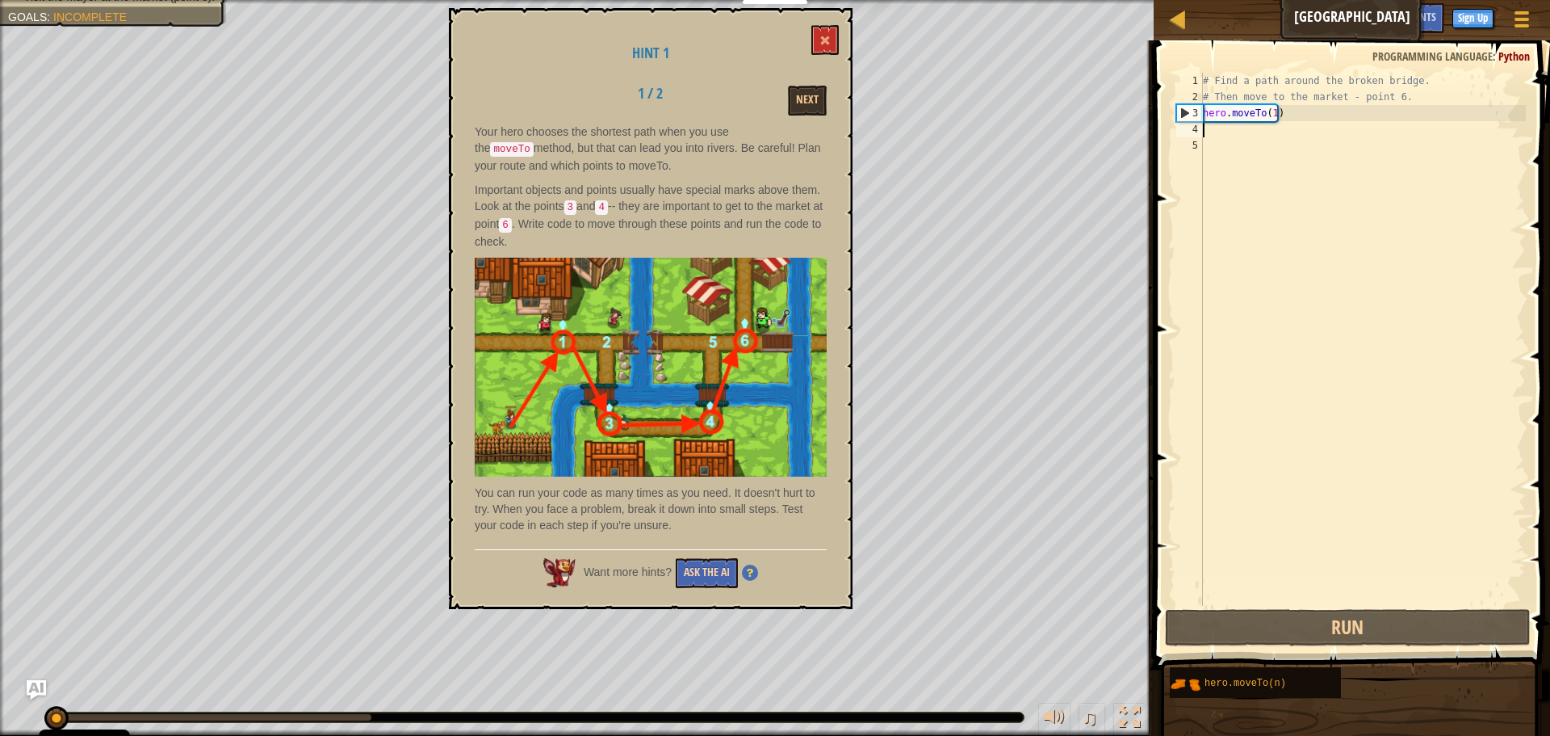
scroll to position [7, 0]
click at [823, 40] on span at bounding box center [825, 40] width 11 height 11
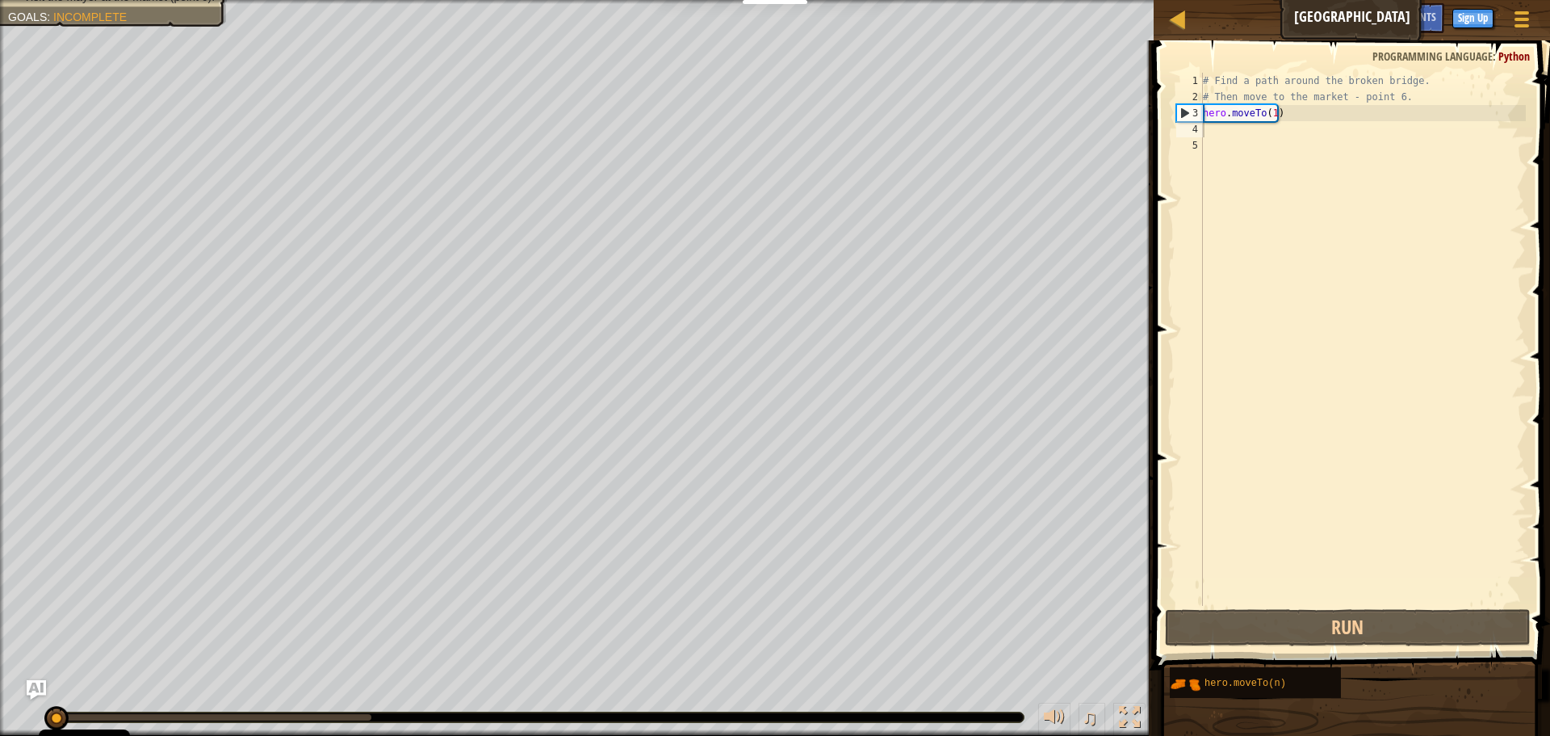
click at [1226, 128] on div "# Find a path around the broken bridge. # Then move to the market - point 6. he…" at bounding box center [1363, 355] width 326 height 565
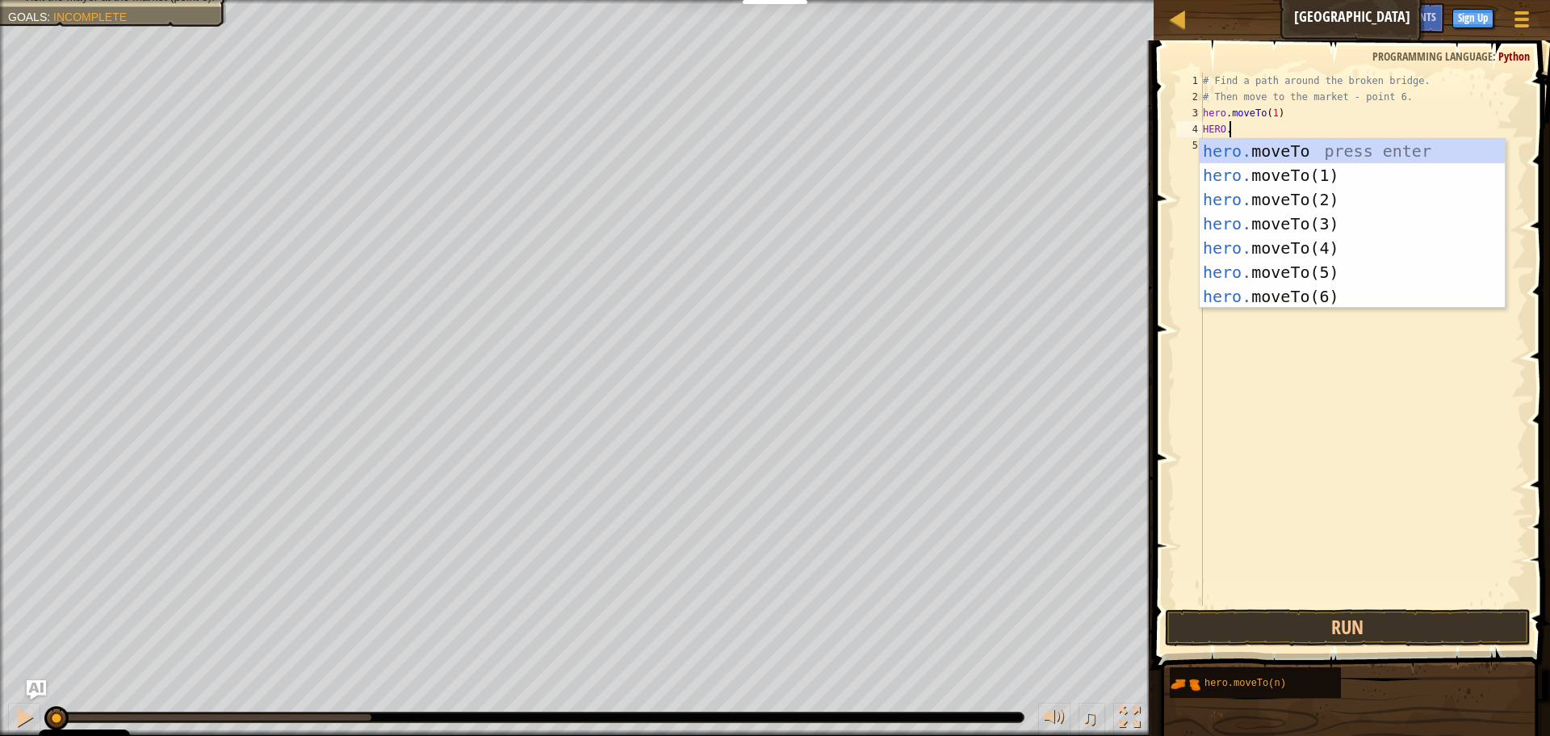
scroll to position [7, 2]
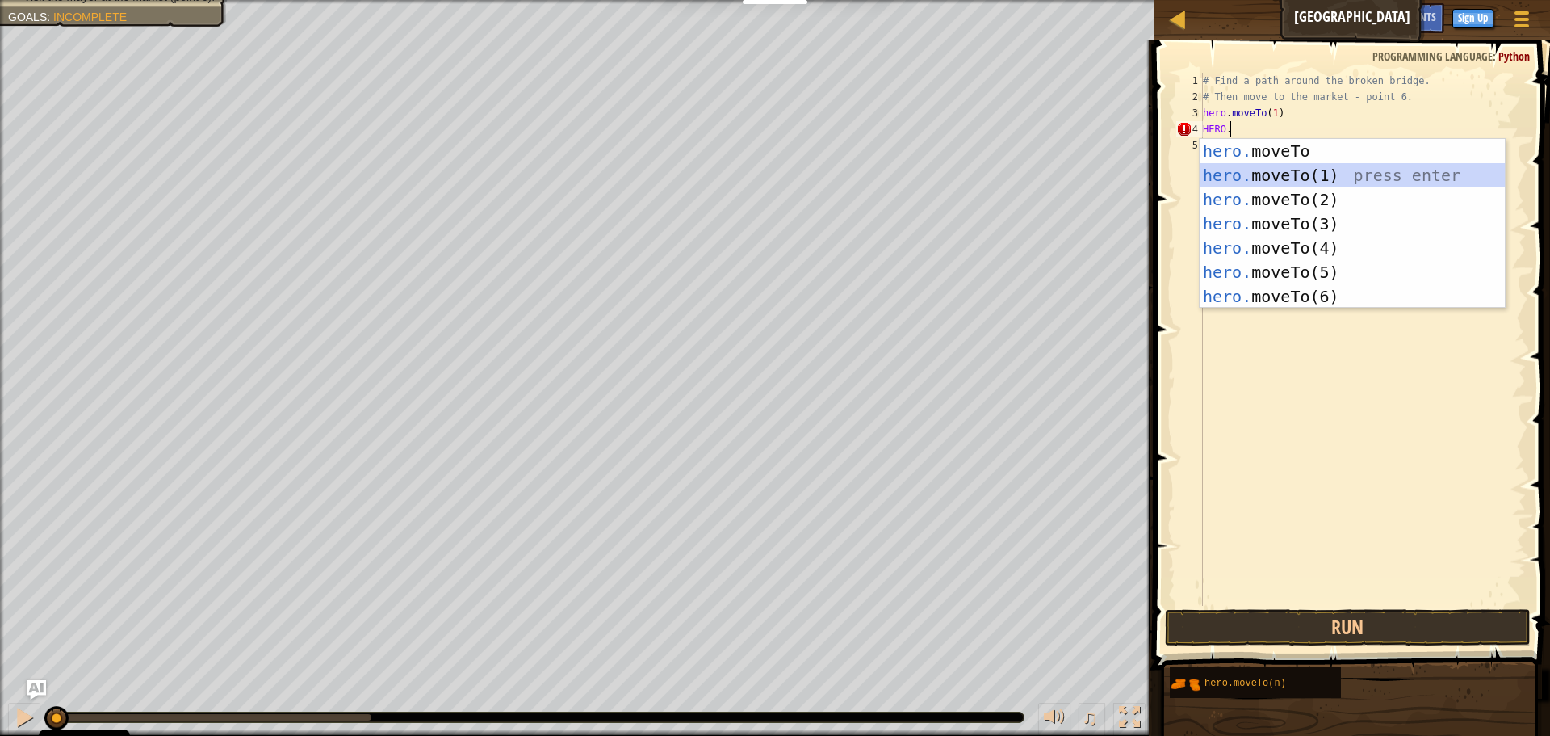
click at [1285, 168] on div "hero. moveTo press enter hero. moveTo(1) press enter hero. moveTo(2) press ente…" at bounding box center [1352, 248] width 305 height 218
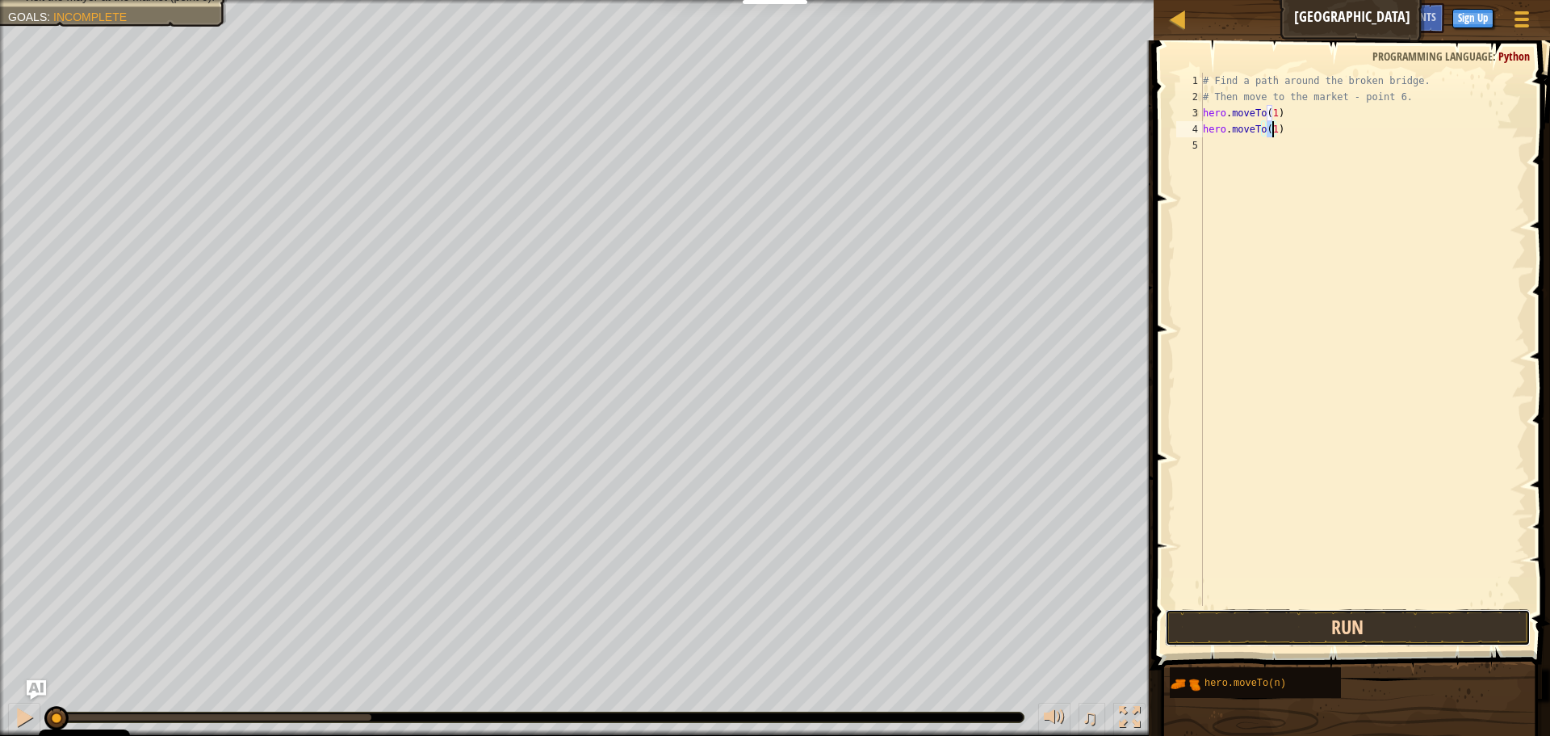
click at [1329, 620] on button "Run" at bounding box center [1348, 627] width 366 height 37
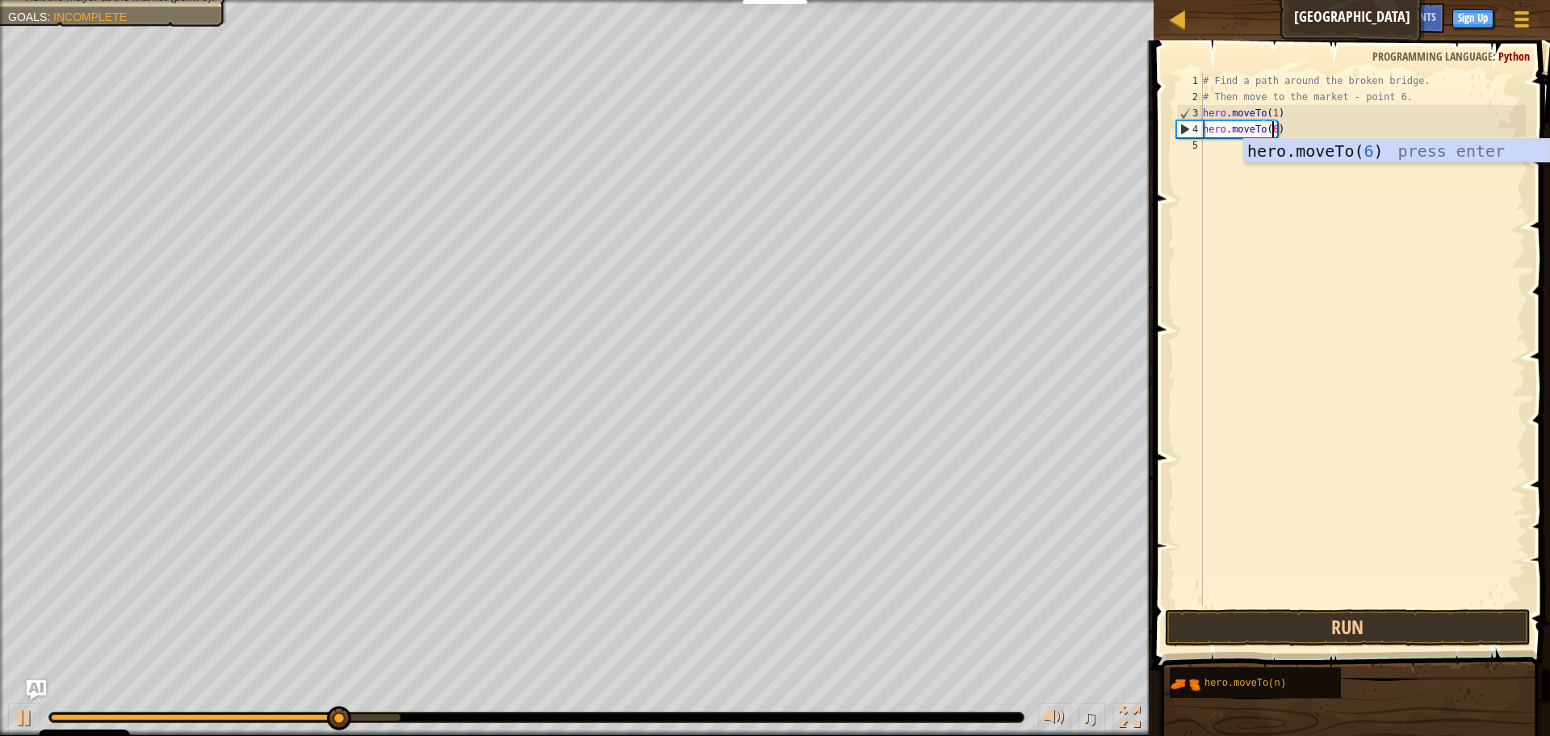
scroll to position [7, 6]
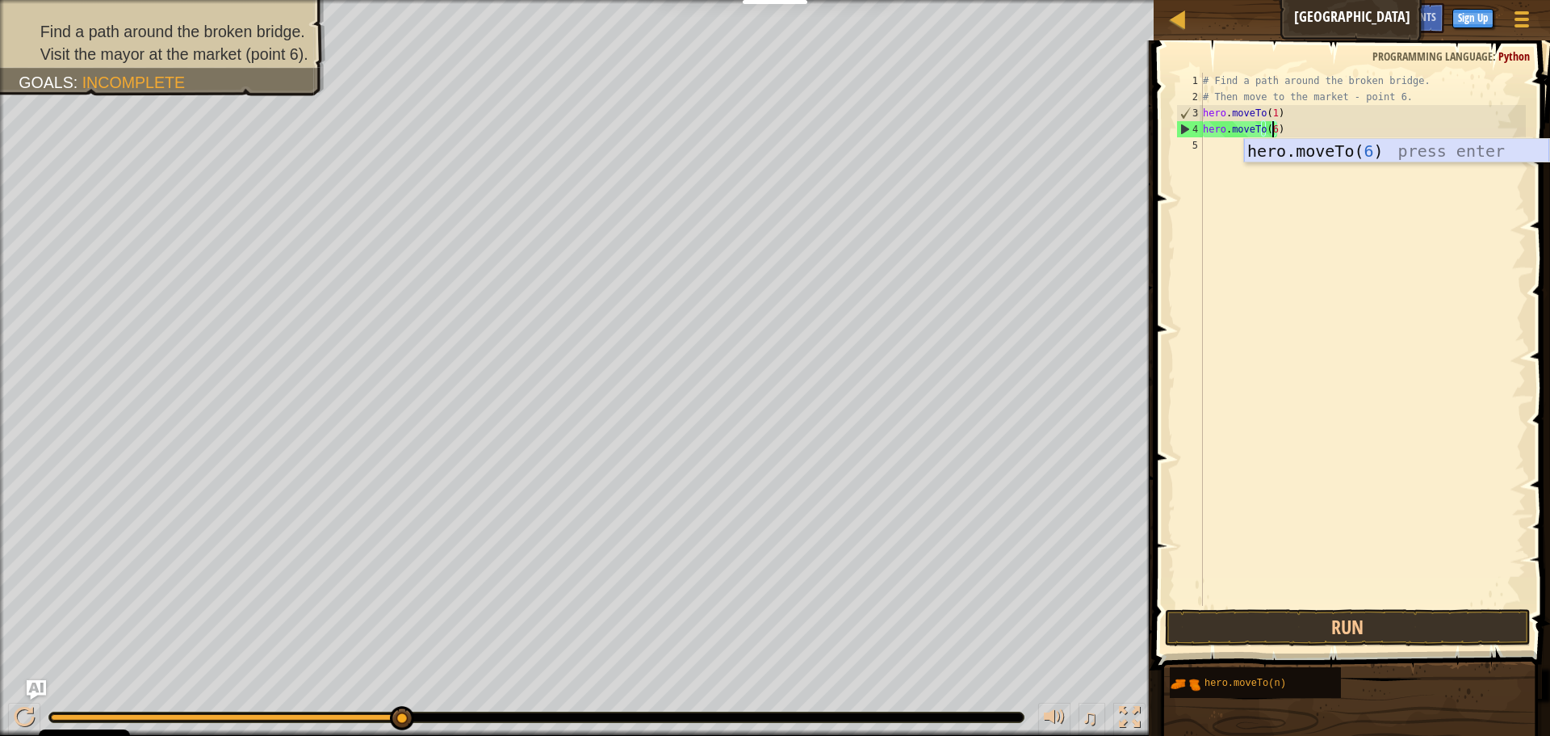
click at [1395, 156] on div "hero.moveTo( 6 ) press enter" at bounding box center [1396, 175] width 305 height 73
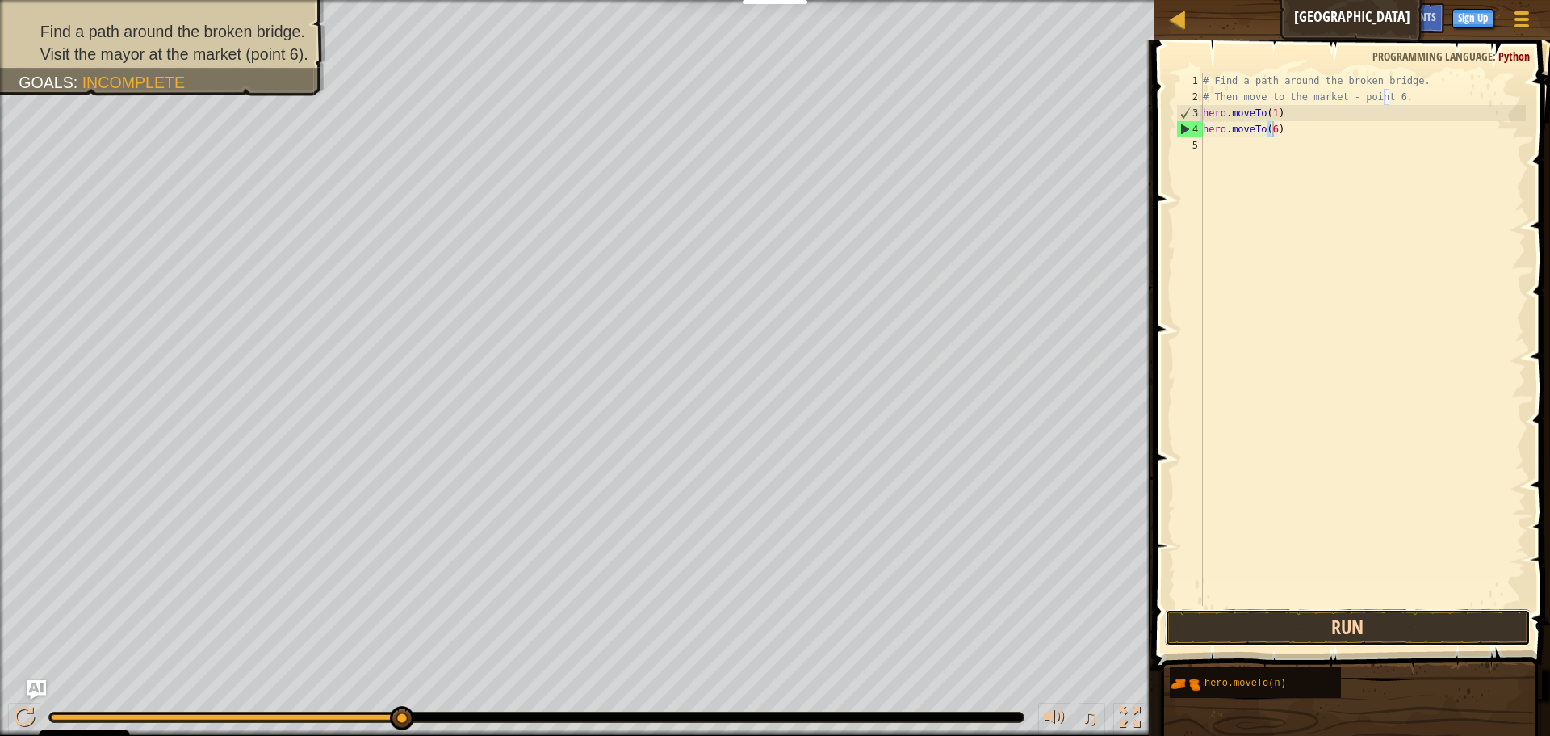
click at [1375, 629] on button "Run" at bounding box center [1348, 627] width 366 height 37
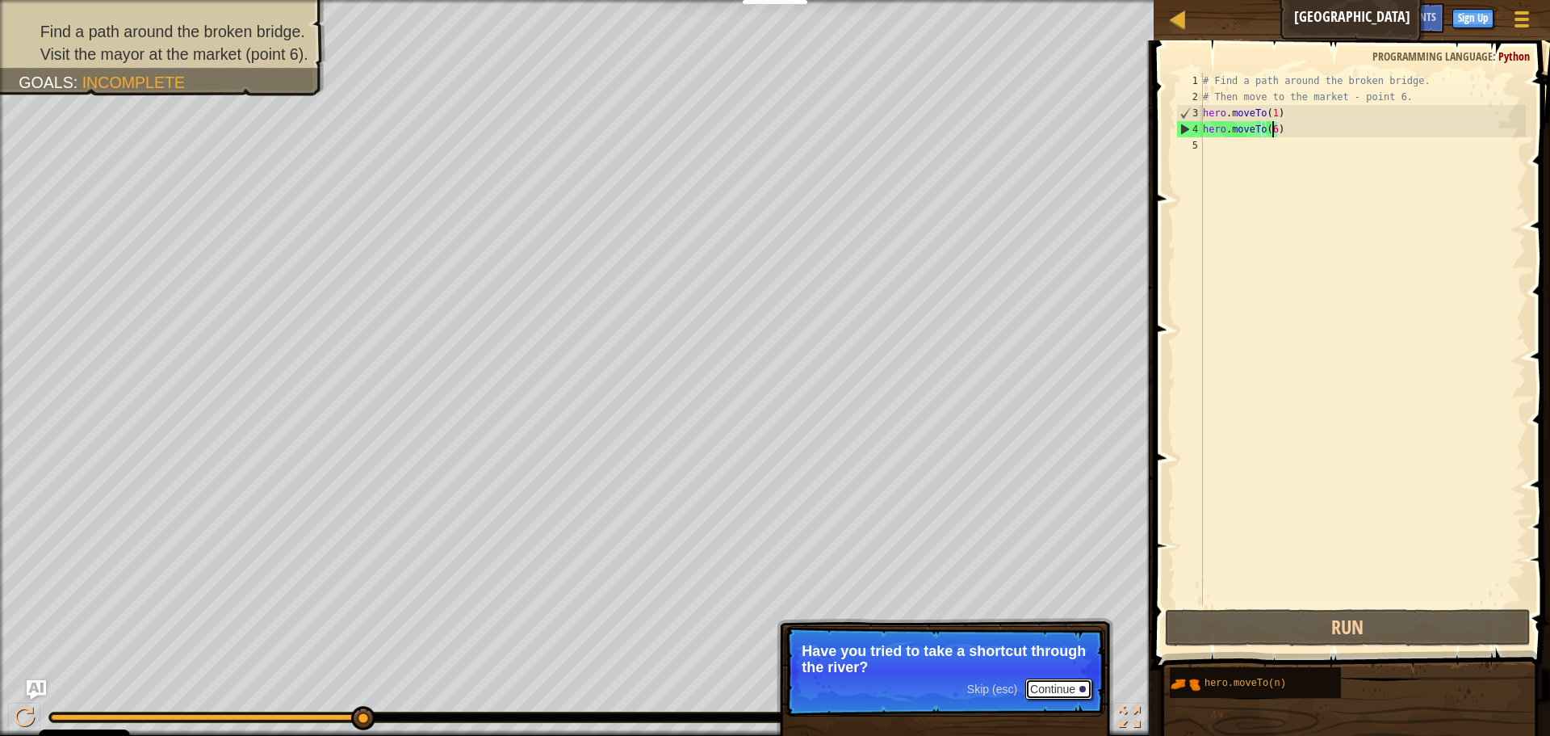
click at [1047, 681] on button "Continue" at bounding box center [1058, 688] width 67 height 21
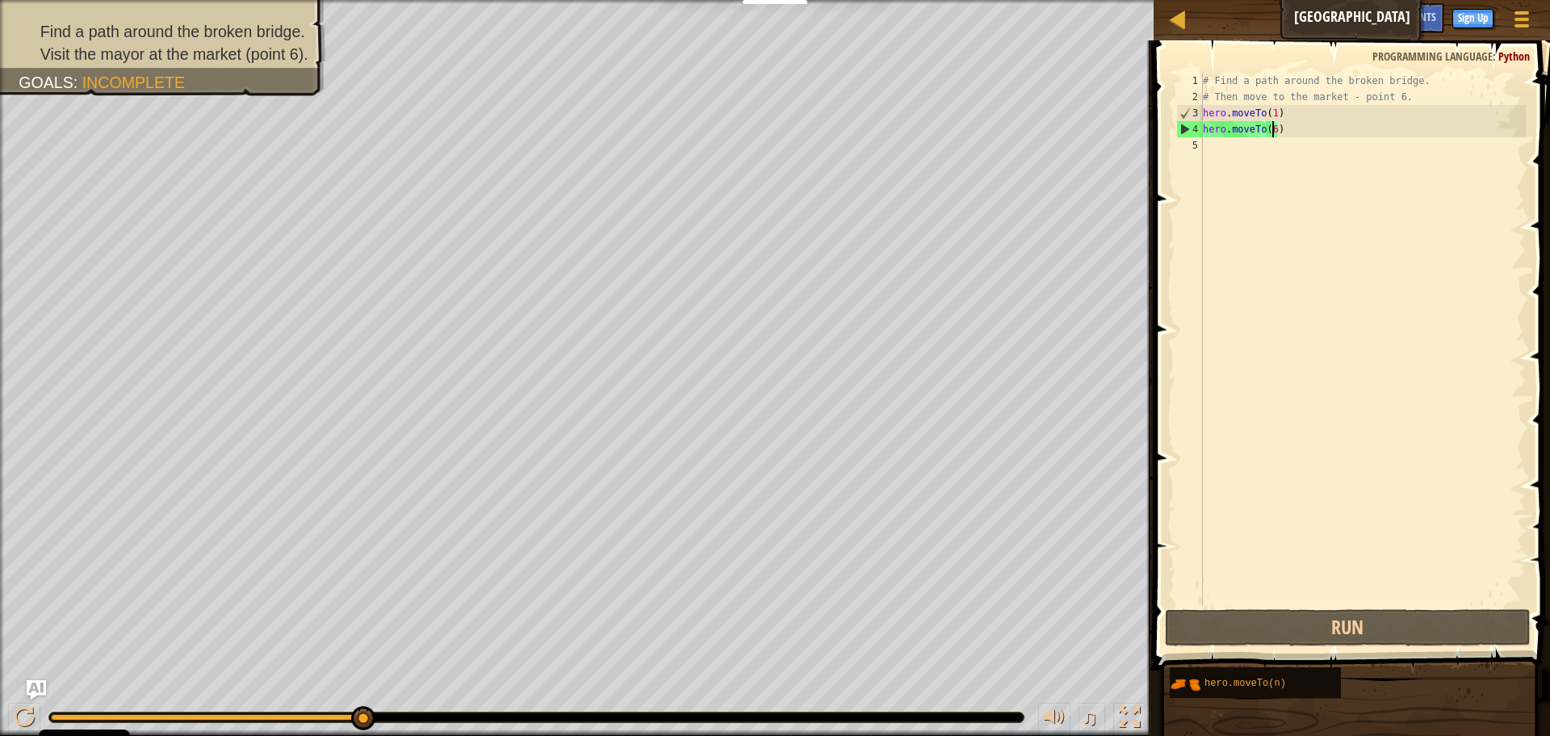
click at [1047, 681] on div "Find a path around the broken bridge. Visit the mayor at the market (point 6). …" at bounding box center [775, 368] width 1550 height 736
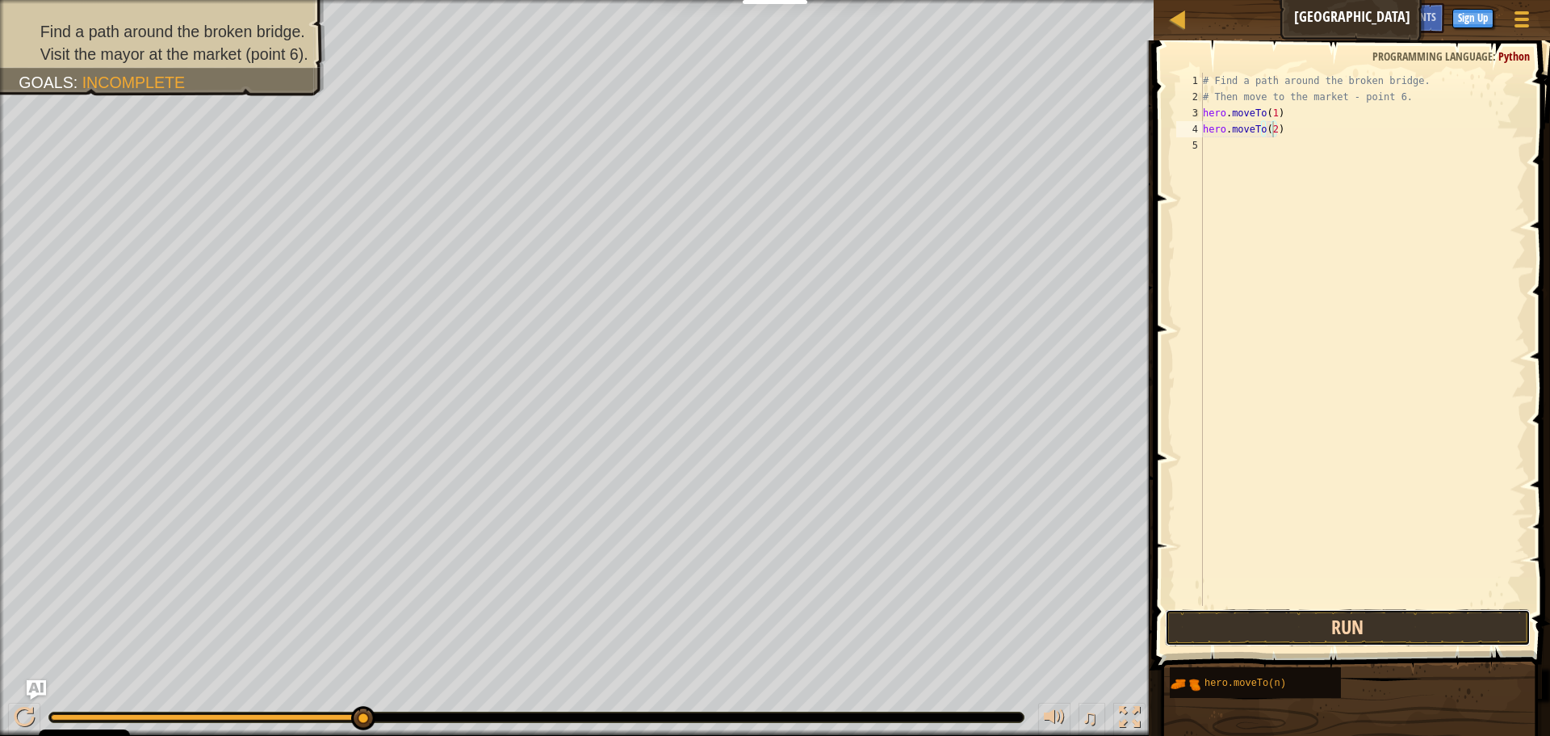
click at [1354, 619] on button "Run" at bounding box center [1348, 627] width 366 height 37
click at [1316, 623] on button "Run" at bounding box center [1348, 627] width 366 height 37
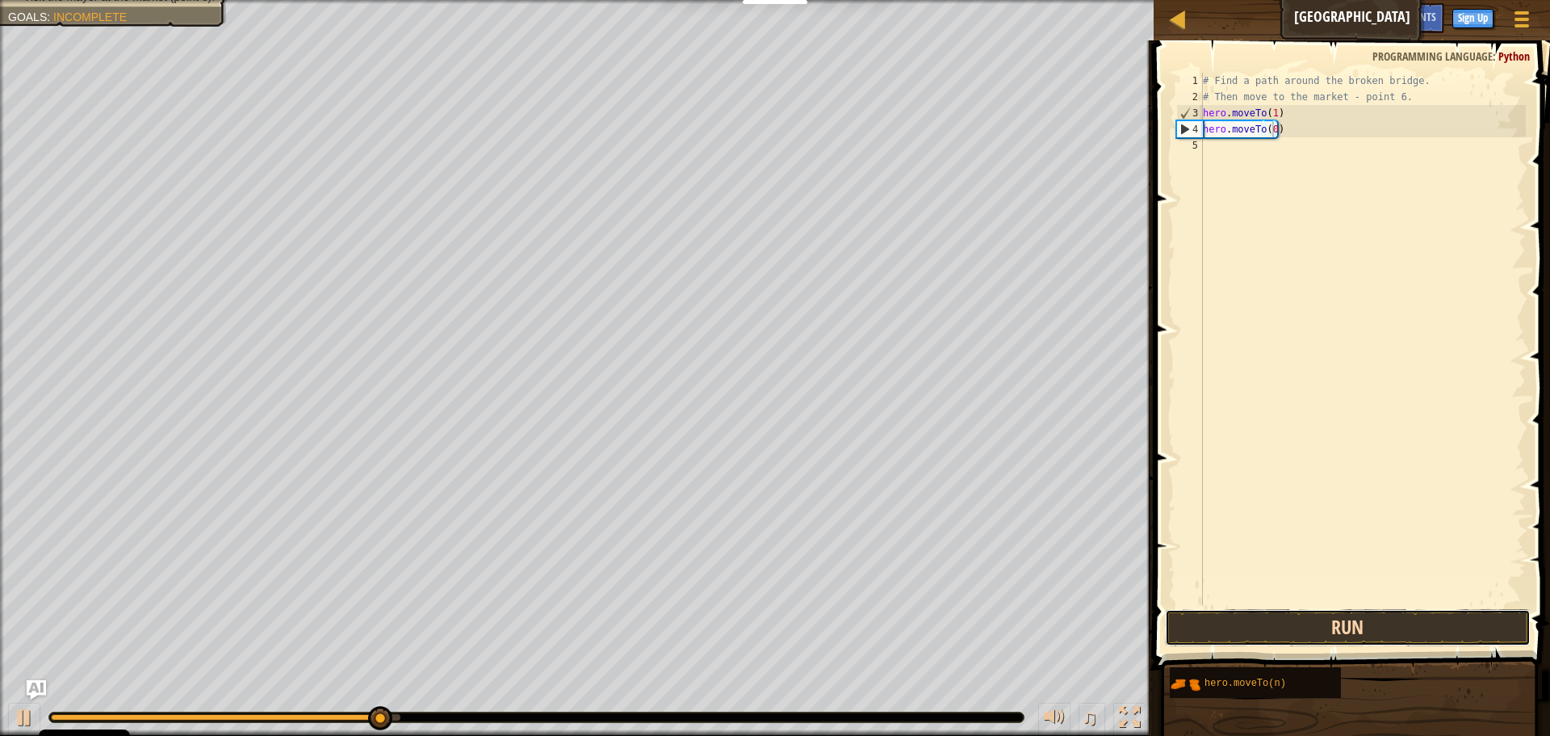
click at [1424, 623] on button "Run" at bounding box center [1348, 627] width 366 height 37
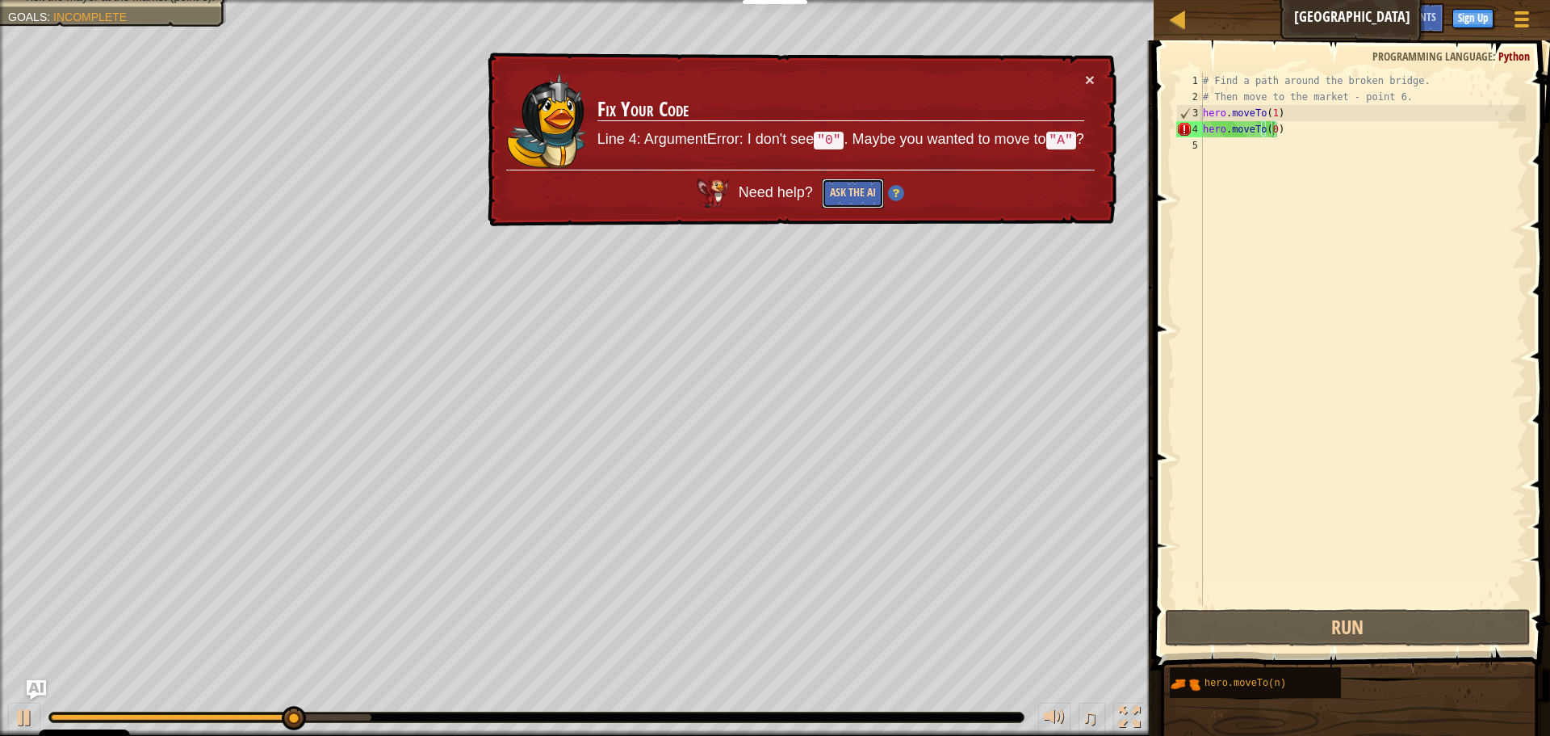
click at [851, 184] on button "Ask the AI" at bounding box center [853, 193] width 62 height 30
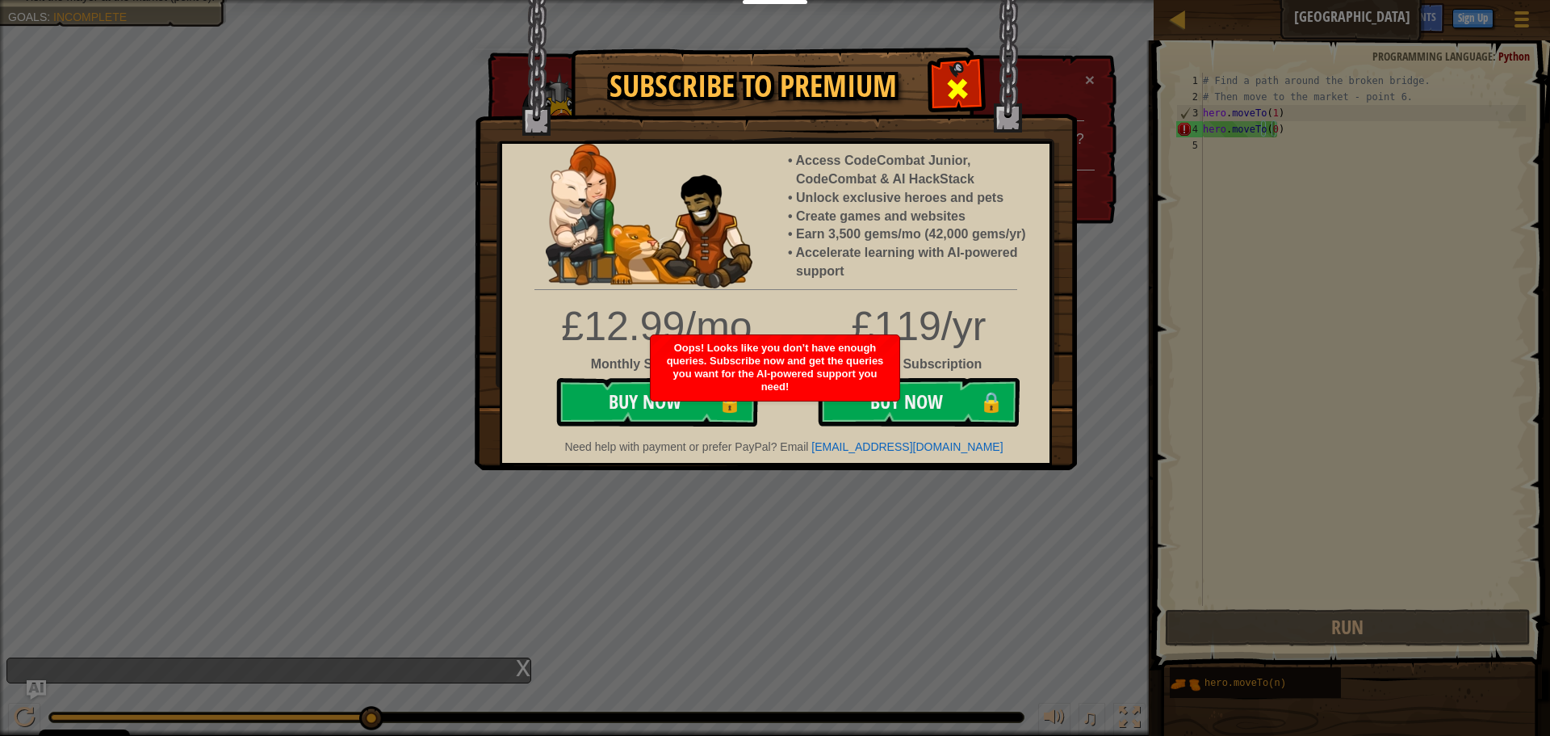
click at [952, 93] on span at bounding box center [958, 89] width 26 height 26
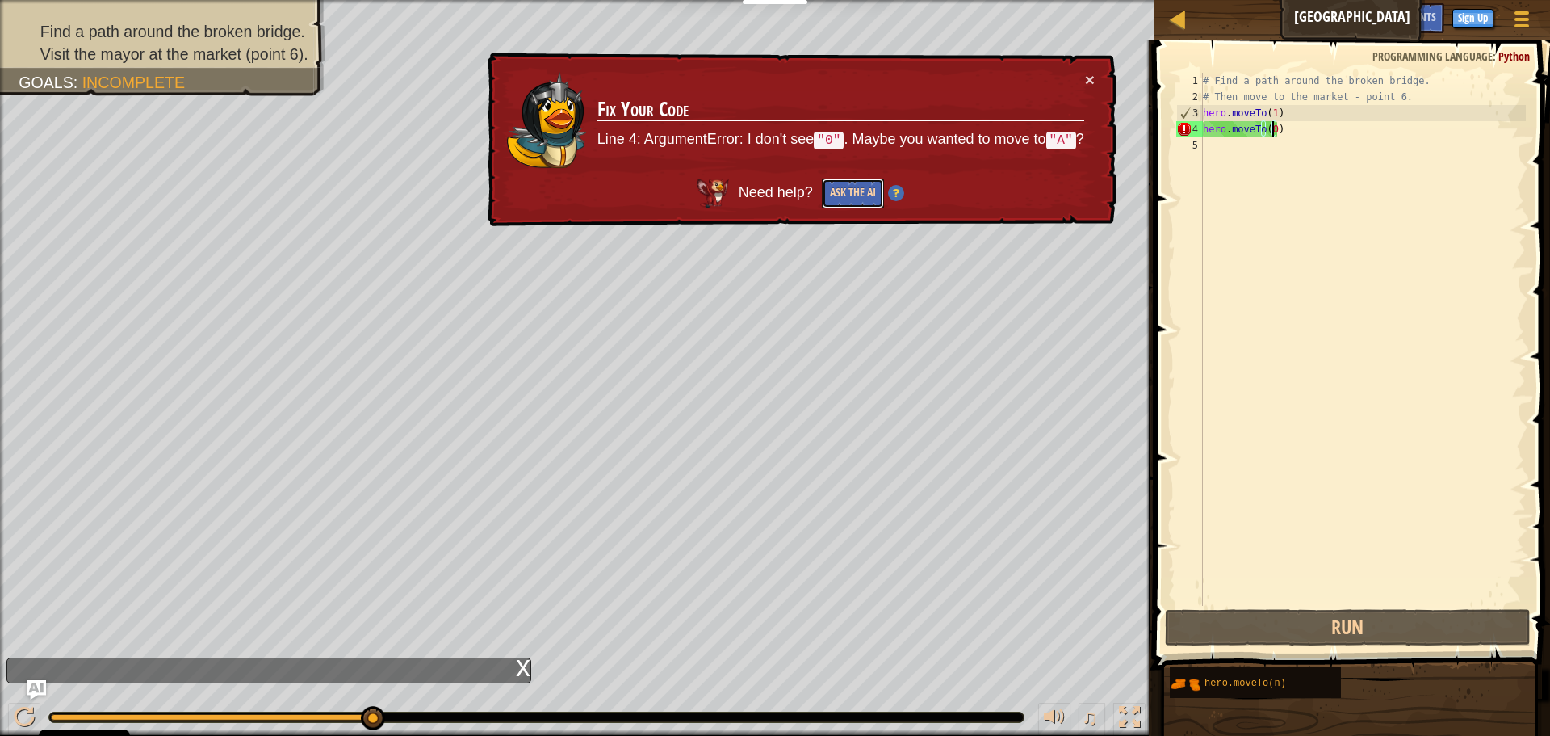
click at [853, 187] on button "Ask the AI" at bounding box center [853, 193] width 62 height 30
click at [1090, 76] on button "×" at bounding box center [1090, 79] width 10 height 17
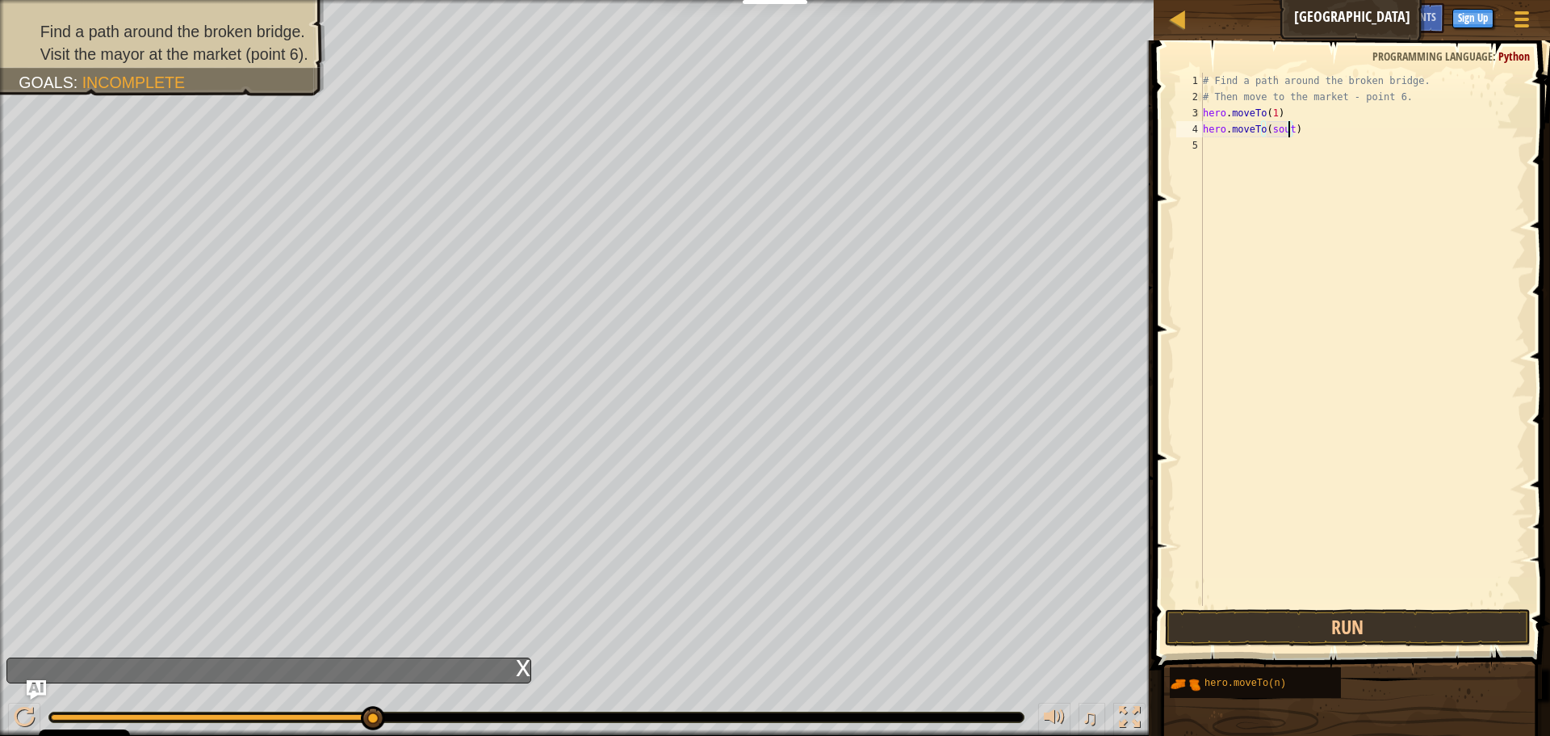
type textarea "hero.moveTo(south)"
click at [1285, 622] on button "Run" at bounding box center [1348, 627] width 366 height 37
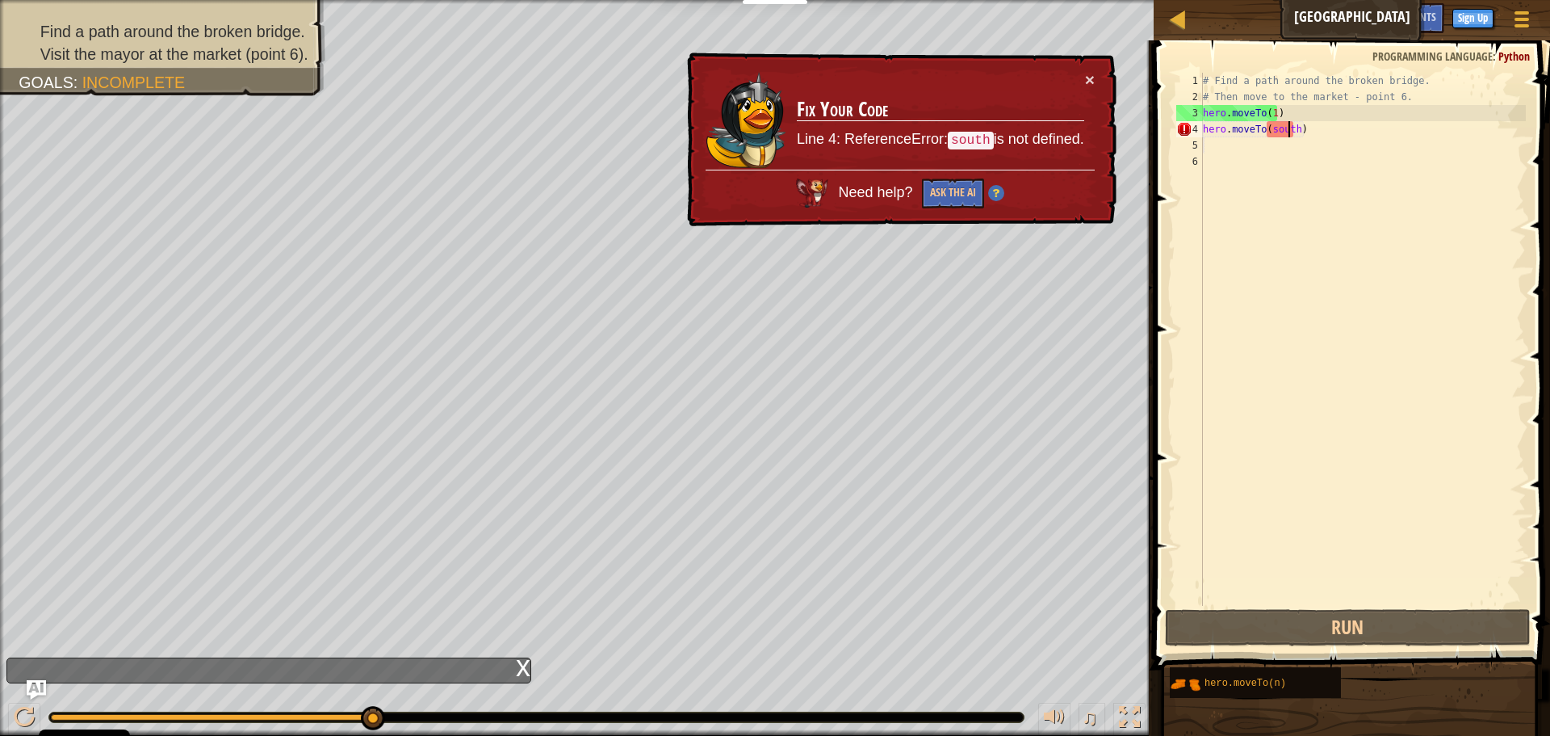
click at [1291, 136] on div "# Find a path around the broken bridge. # Then move to the market - point 6. he…" at bounding box center [1363, 355] width 326 height 565
click at [1292, 136] on div "# Find a path around the broken bridge. # Then move to the market - point 6. he…" at bounding box center [1363, 355] width 326 height 565
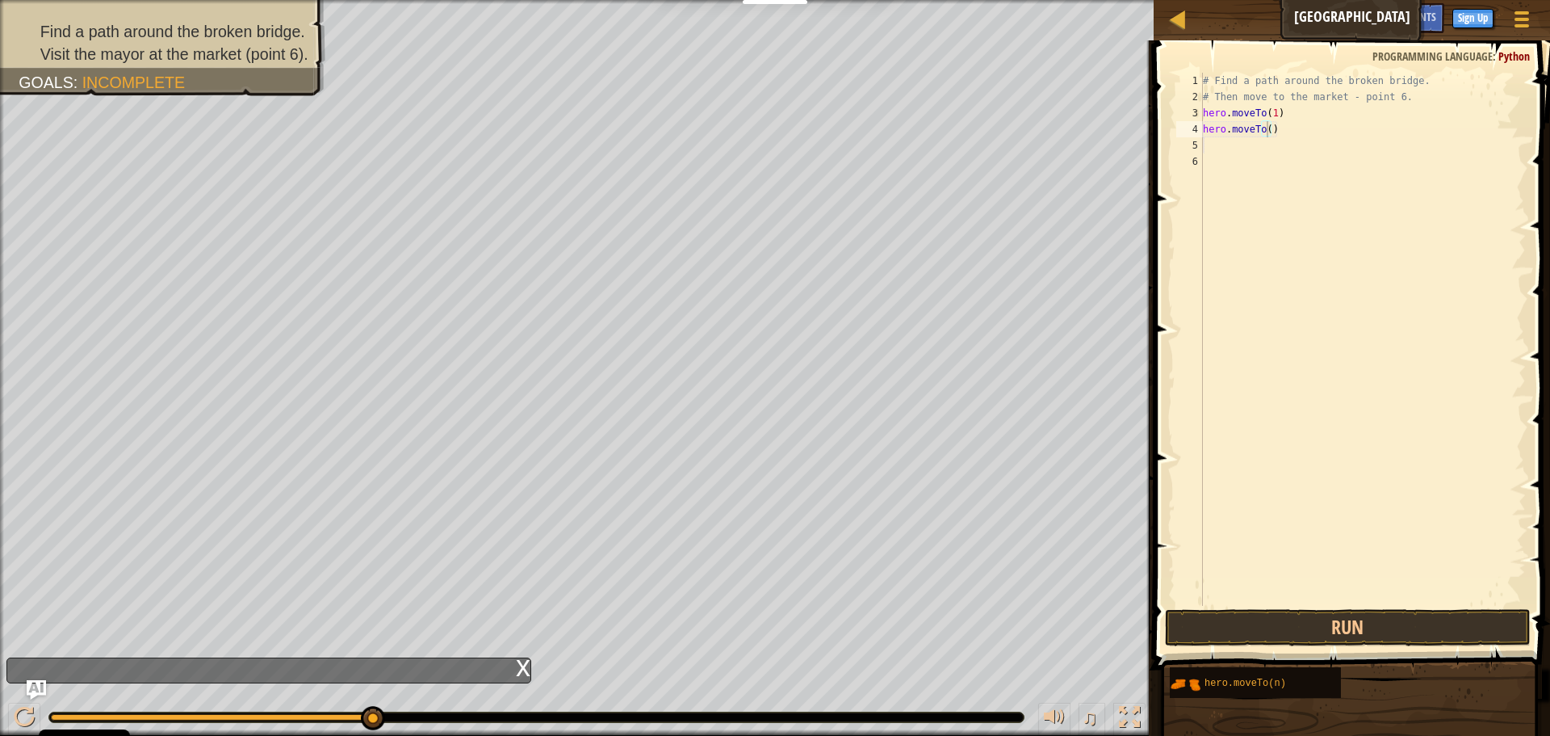
click at [526, 661] on div "x" at bounding box center [523, 666] width 15 height 16
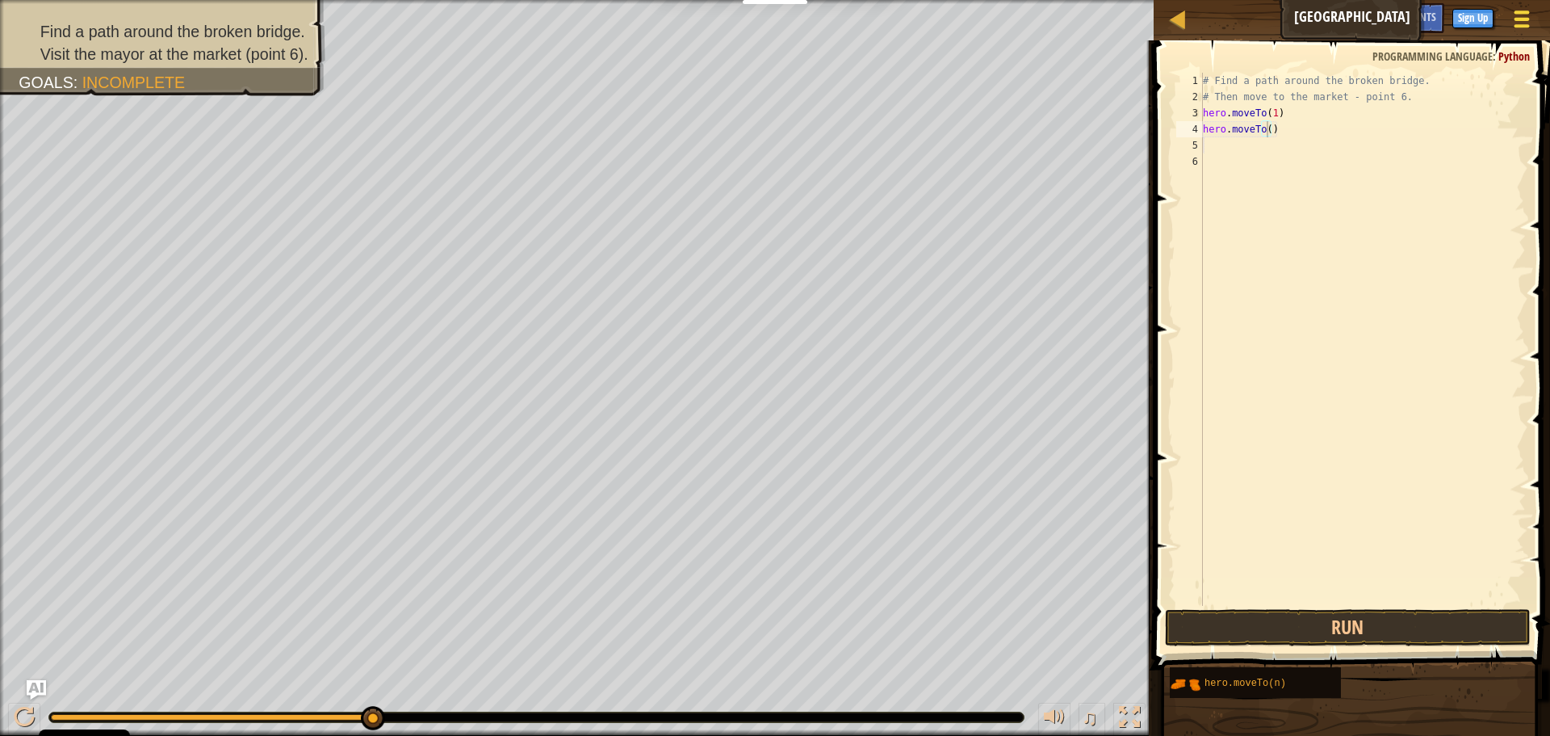
click at [1524, 10] on div at bounding box center [1522, 18] width 22 height 23
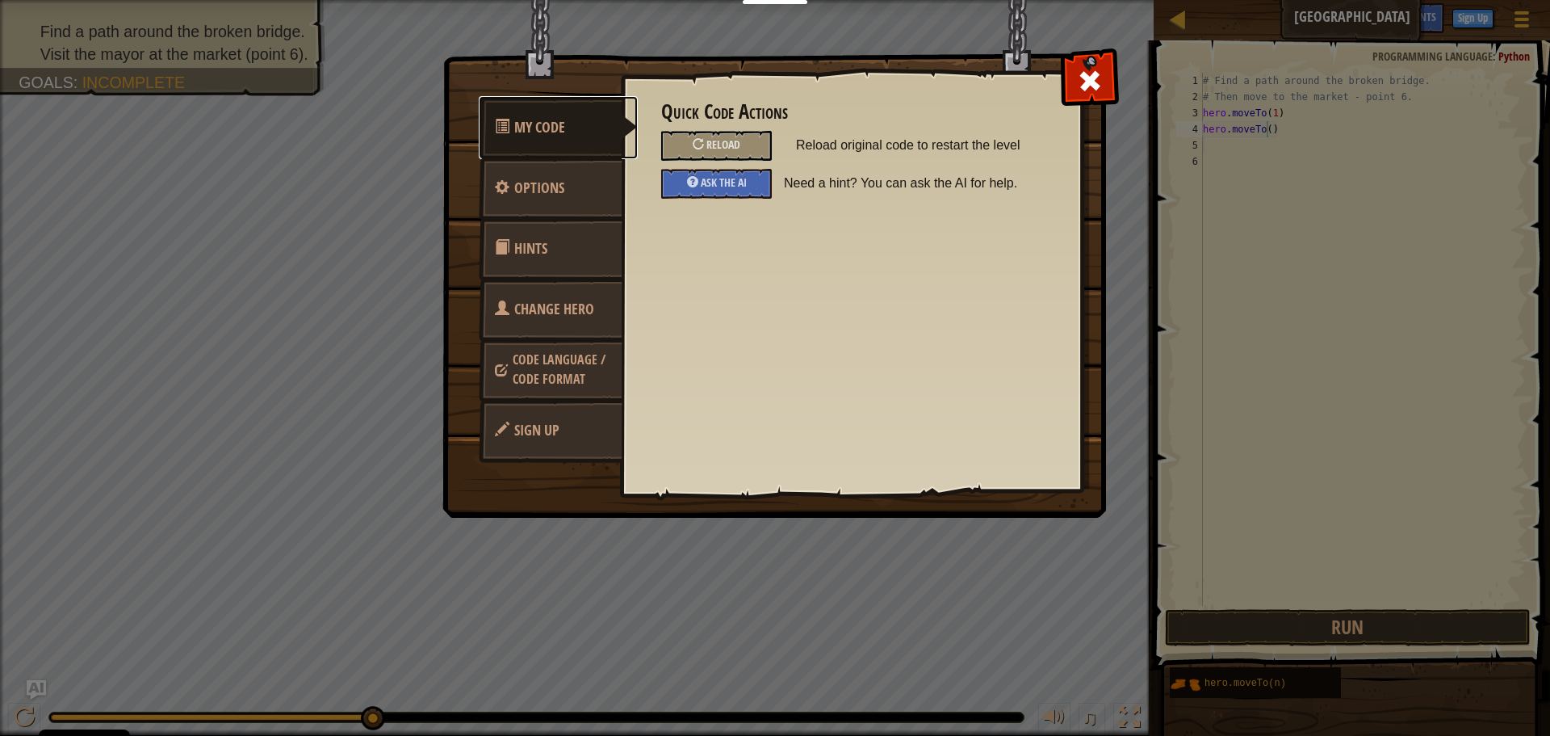
click at [578, 122] on link "My Code" at bounding box center [558, 127] width 159 height 63
click at [588, 188] on link "Options" at bounding box center [551, 188] width 144 height 63
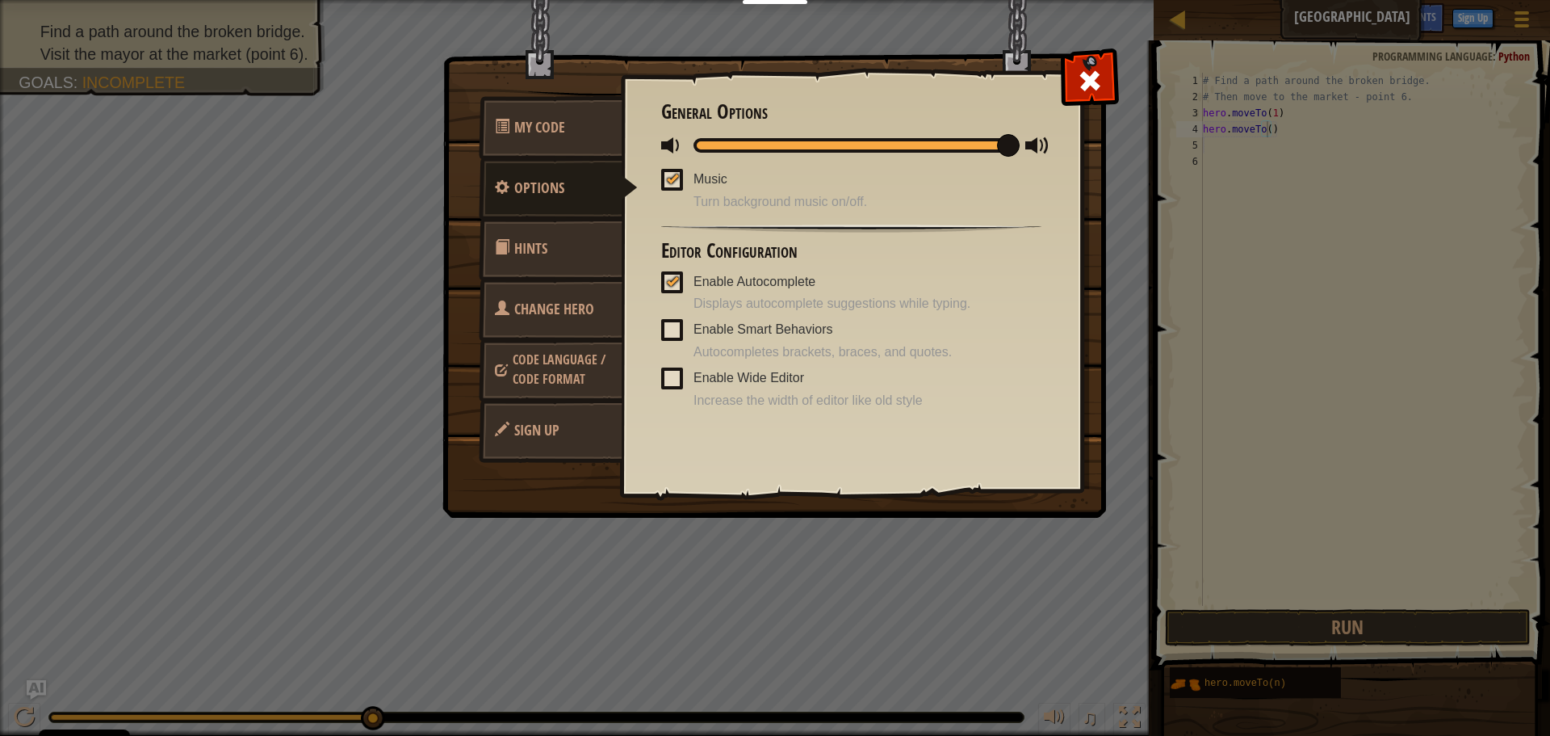
click at [576, 235] on link "Hints" at bounding box center [551, 248] width 144 height 63
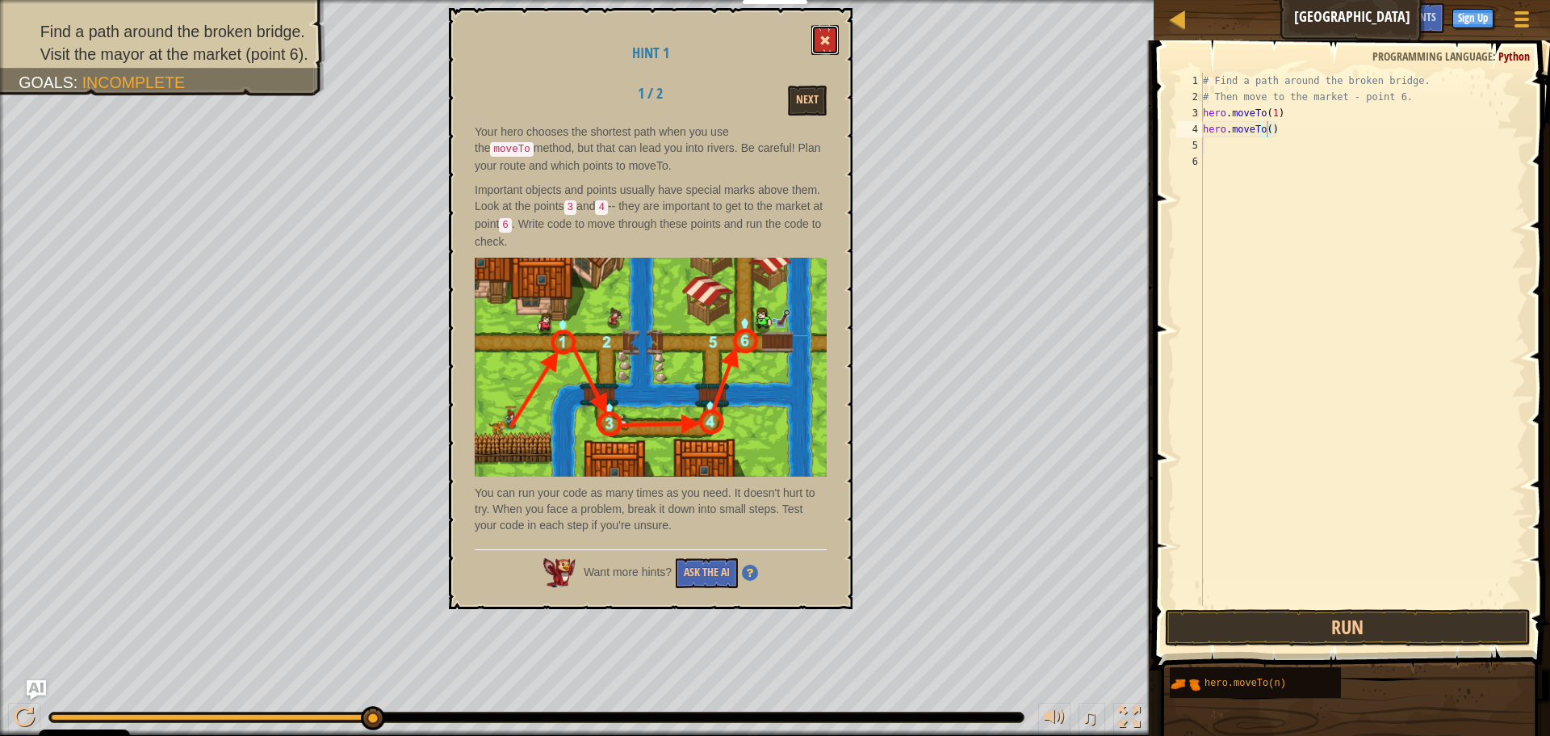
click at [825, 35] on button at bounding box center [824, 40] width 27 height 30
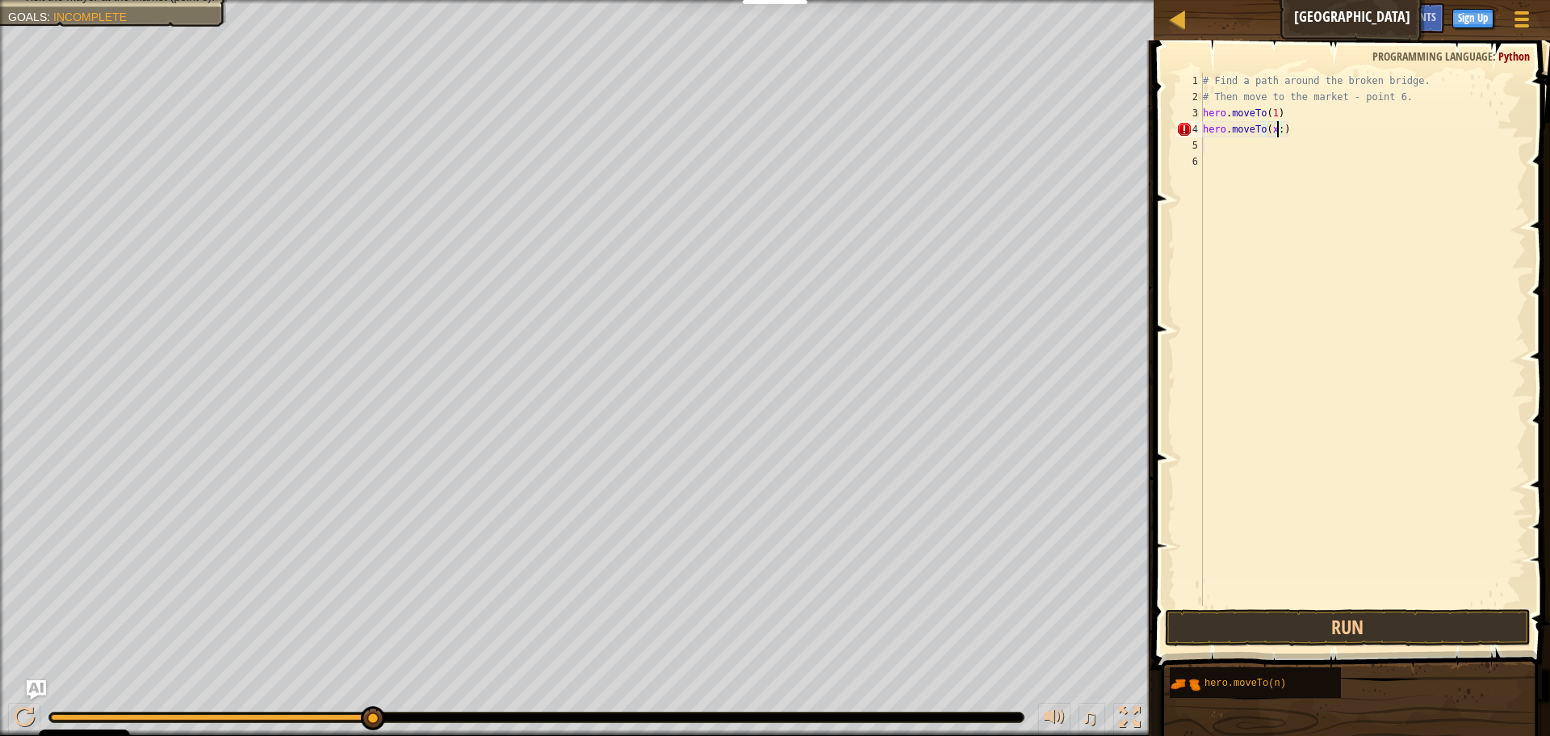
scroll to position [7, 6]
click at [1205, 624] on button "Run" at bounding box center [1348, 627] width 366 height 37
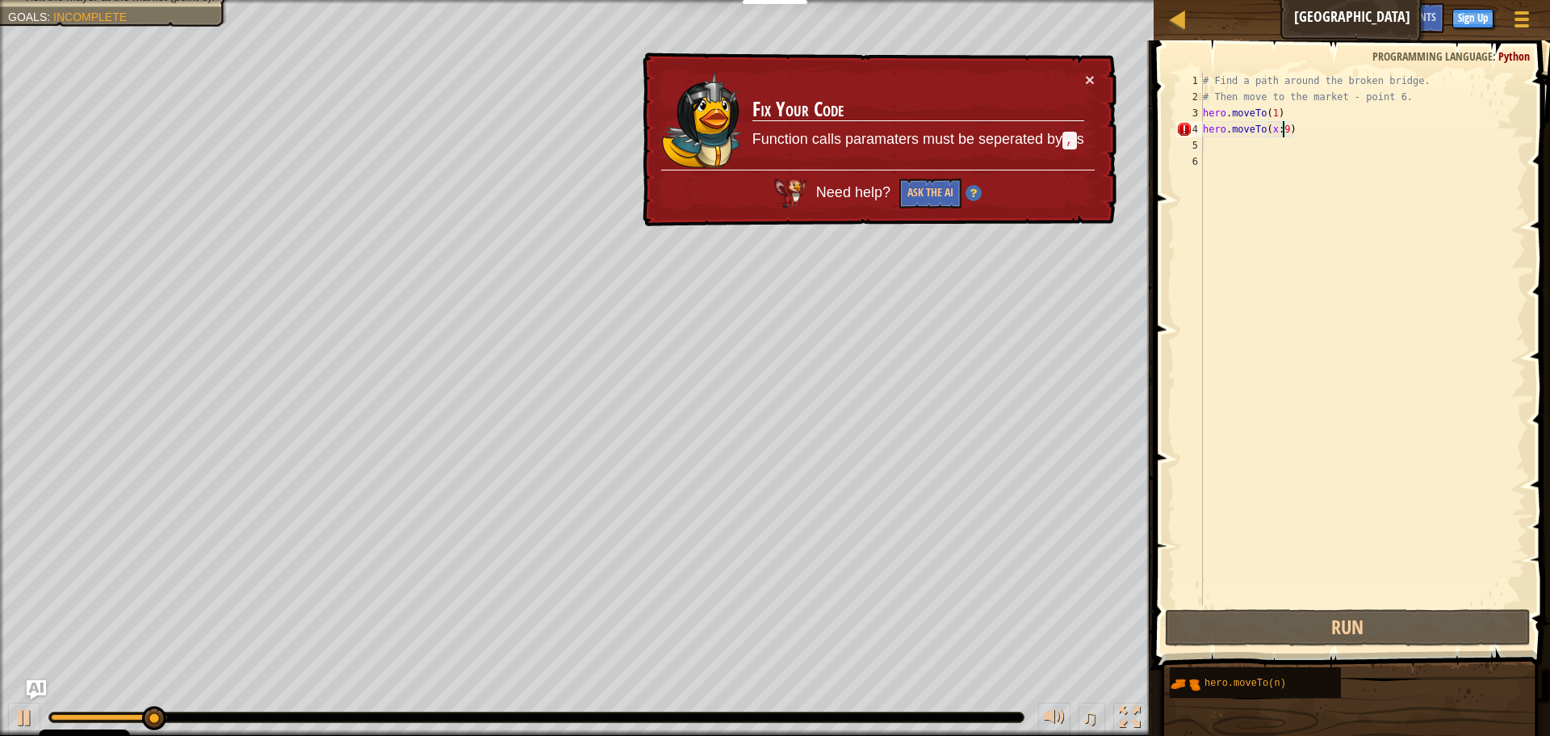
scroll to position [7, 6]
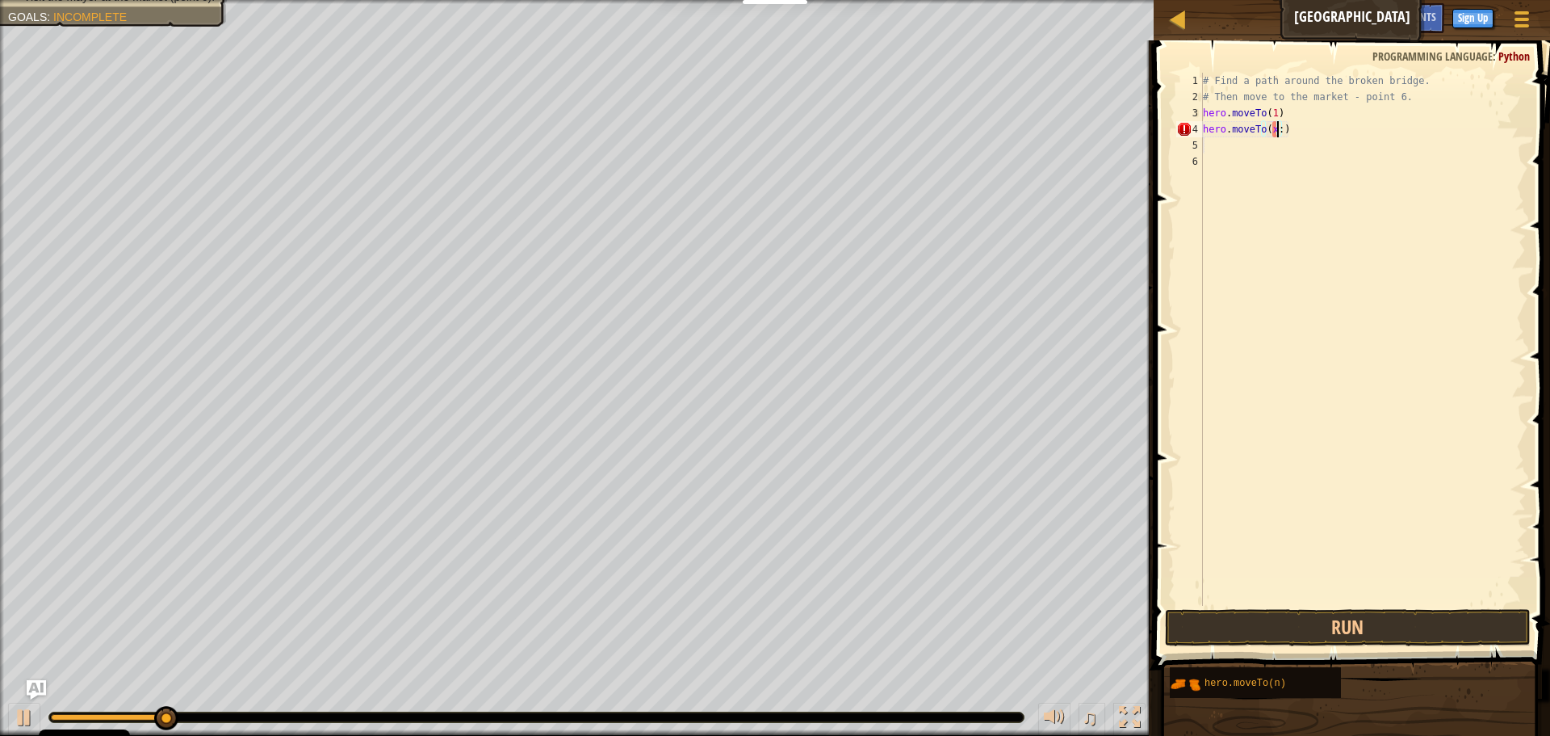
type textarea ")"
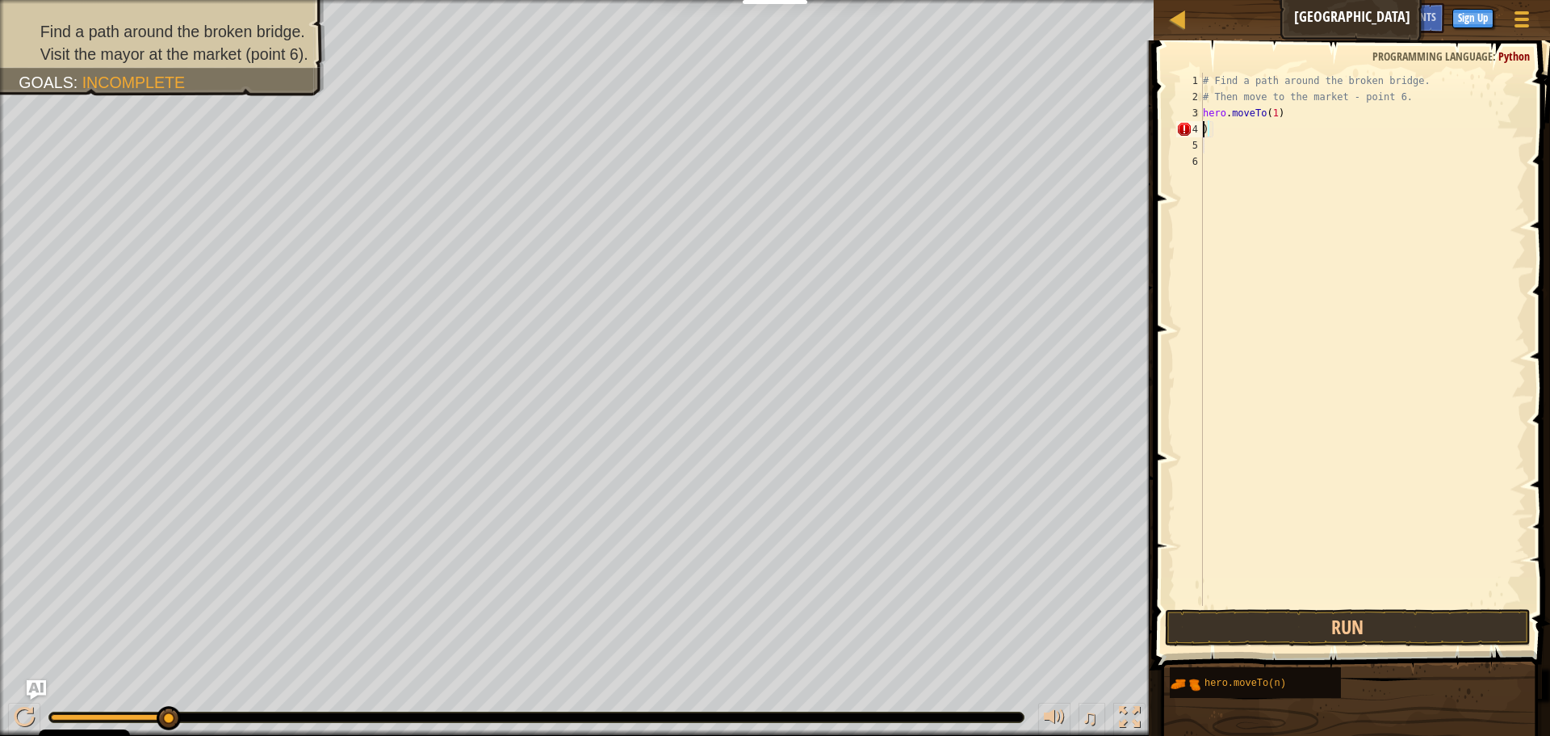
scroll to position [7, 0]
click at [1288, 145] on div "# Find a path around the broken bridge. # Then move to the market - point 6. he…" at bounding box center [1363, 355] width 326 height 565
click at [1285, 132] on div "# Find a path around the broken bridge. # Then move to the market - point 6. he…" at bounding box center [1363, 355] width 326 height 565
type textarea ")"
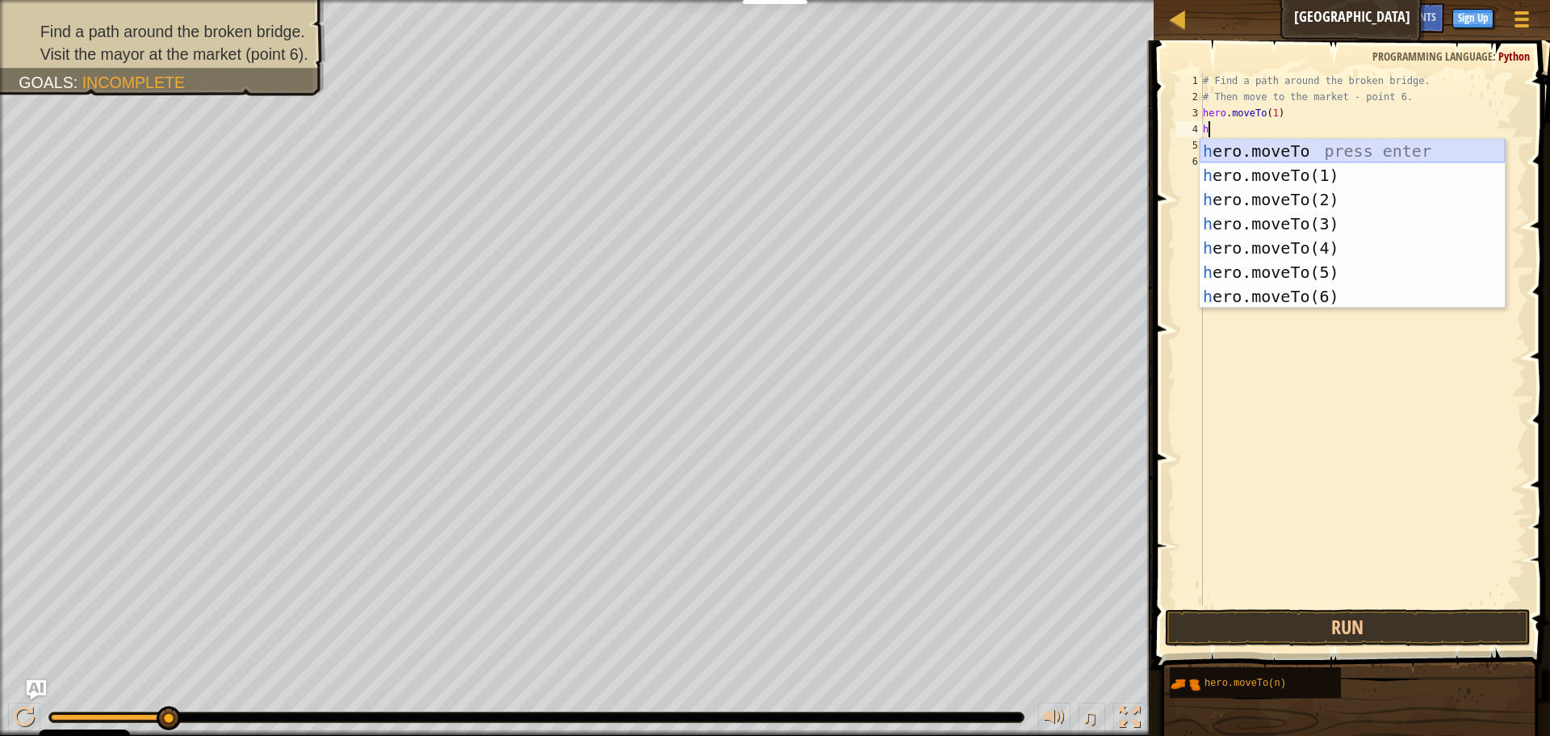
click at [1348, 145] on div "h ero.moveTo press enter h ero.moveTo(1) press enter h ero.moveTo(2) press ente…" at bounding box center [1352, 248] width 305 height 218
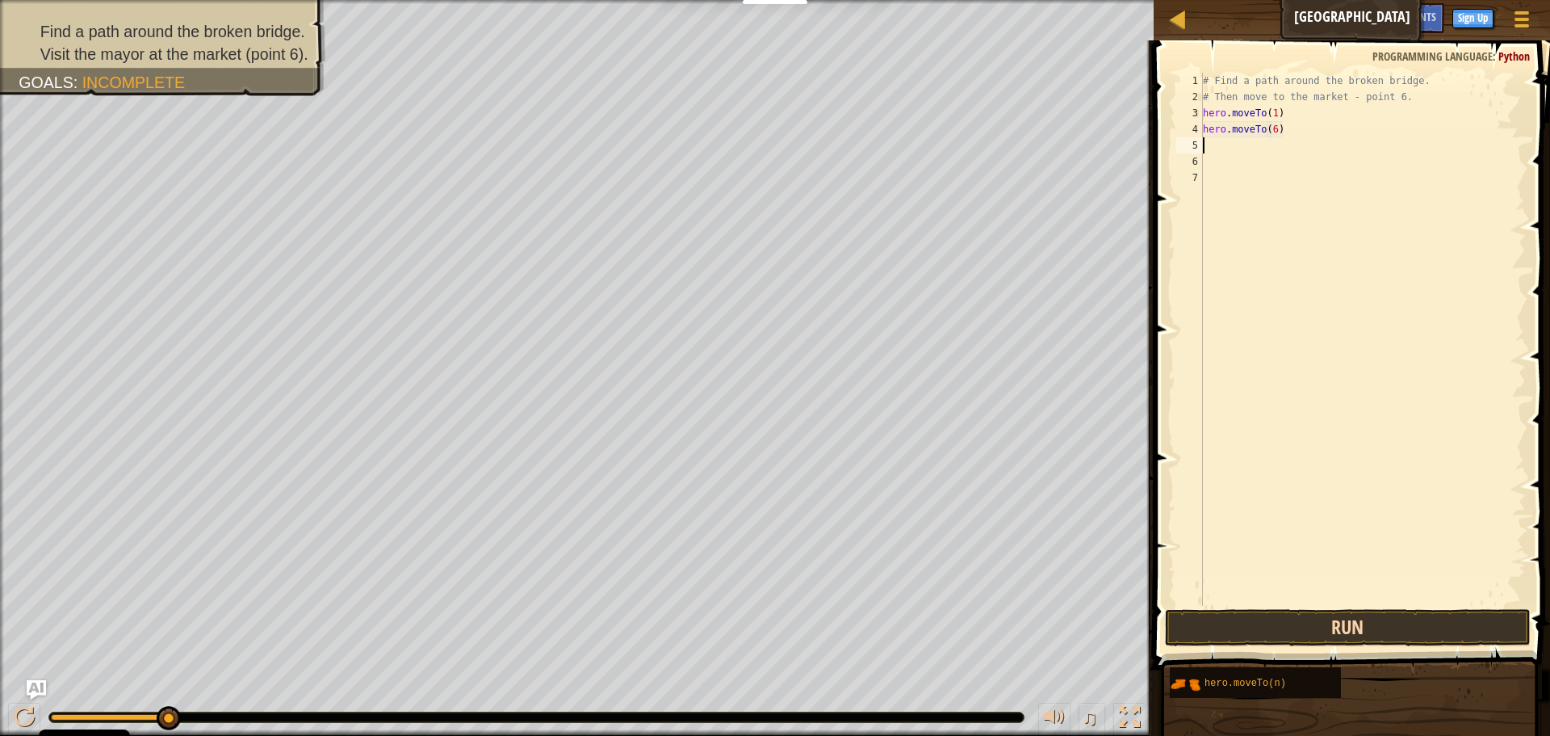
type textarea "hero.moveTo(6)"
click at [1416, 624] on button "Run" at bounding box center [1348, 627] width 366 height 37
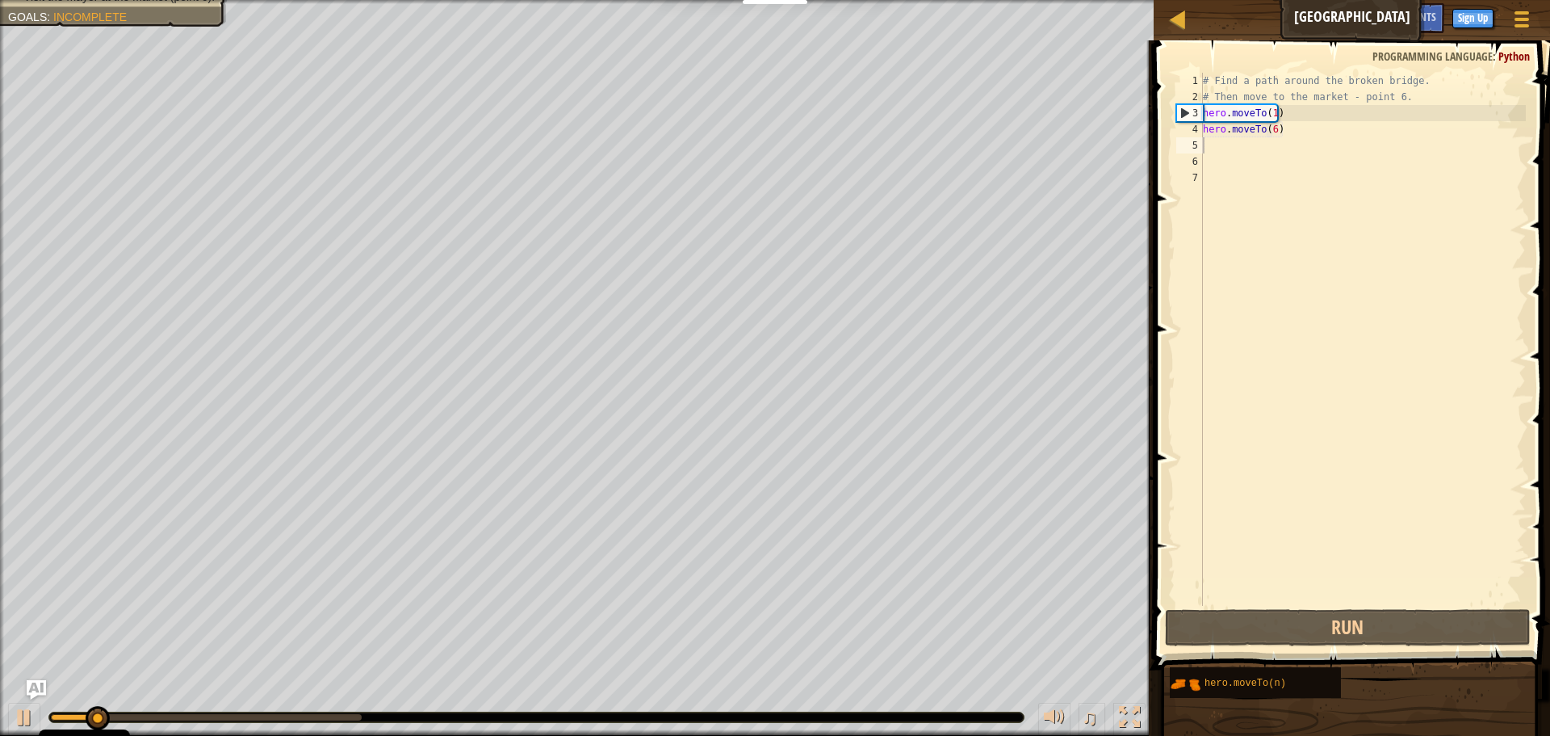
click at [1416, 606] on span at bounding box center [1353, 332] width 409 height 677
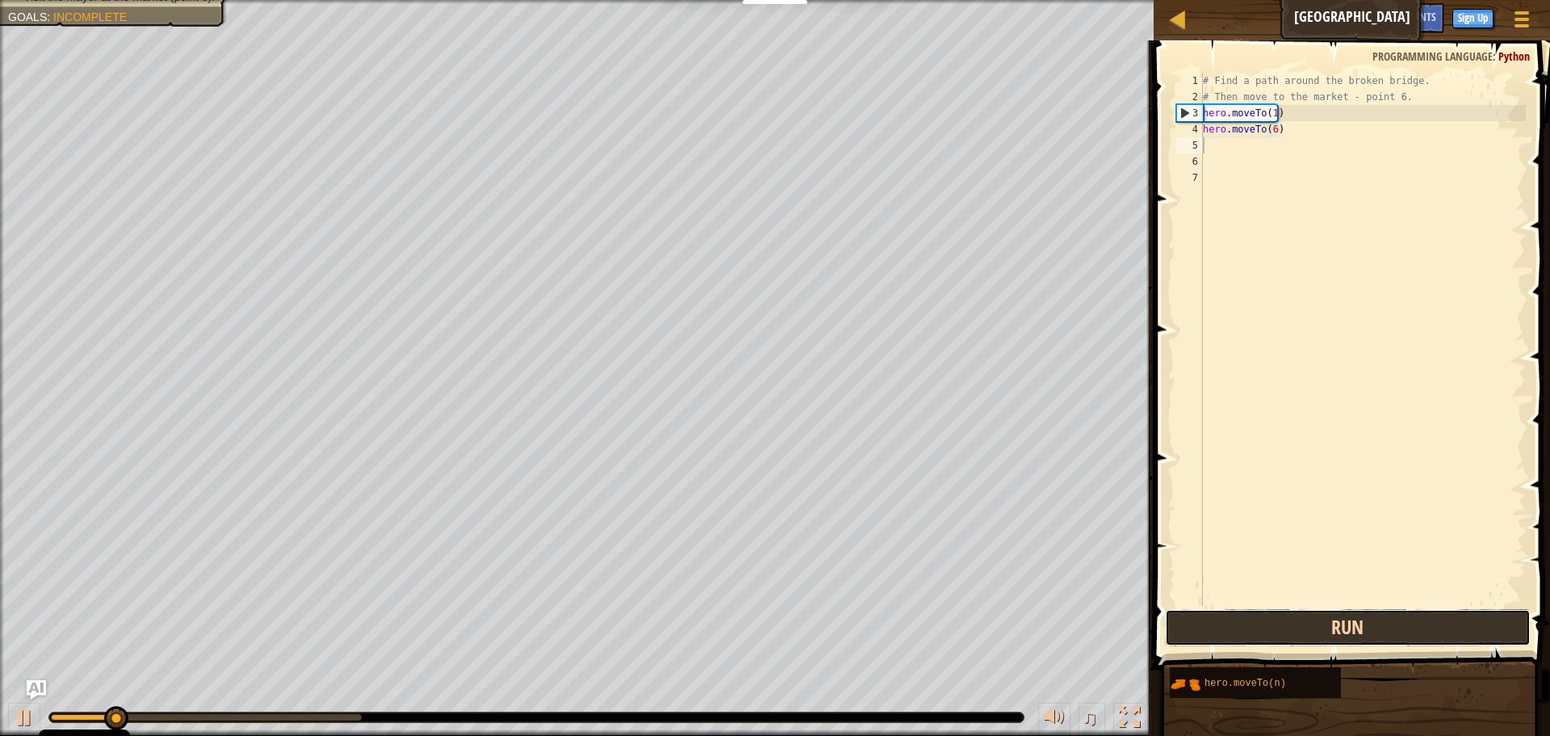
click at [1415, 629] on button "Run" at bounding box center [1348, 627] width 366 height 37
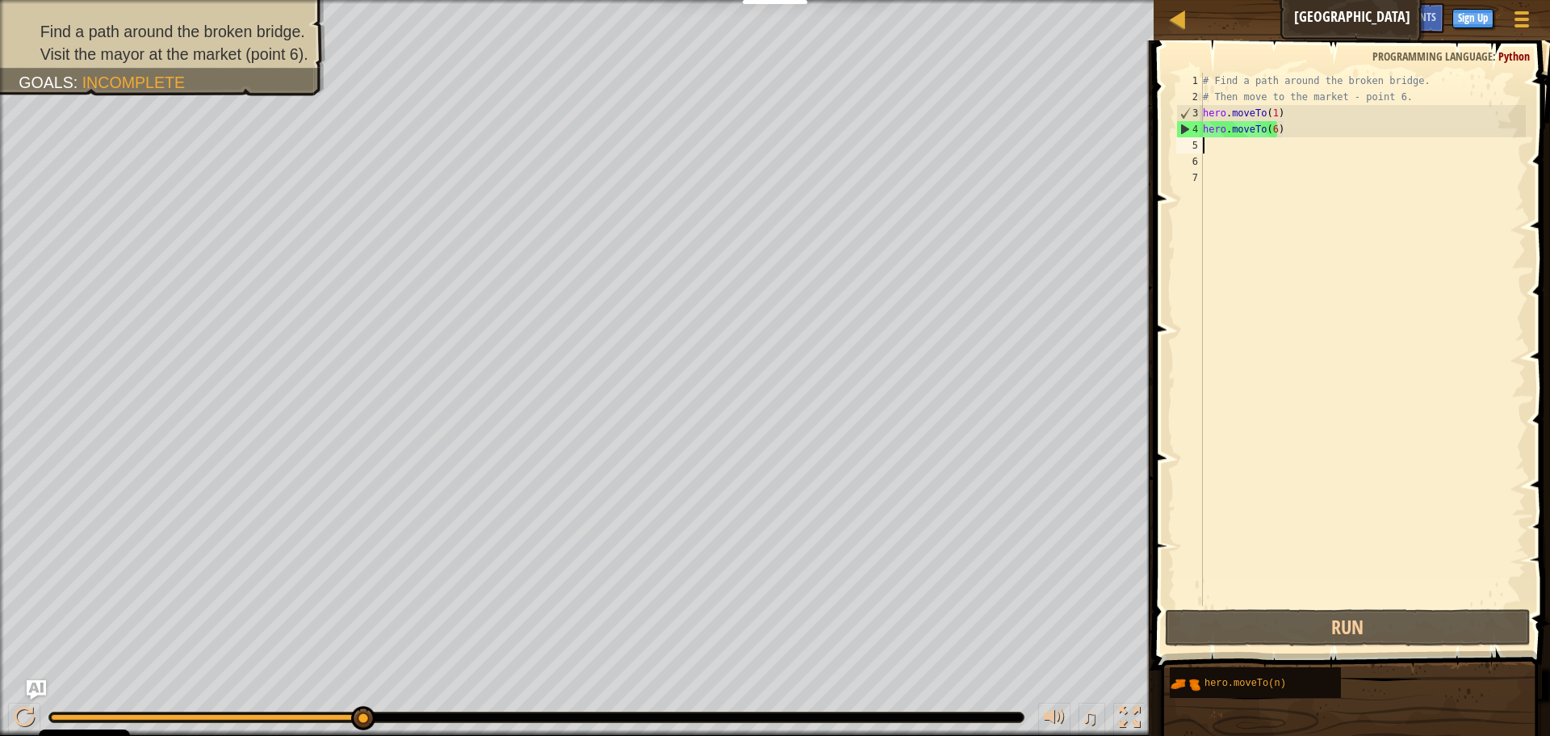
drag, startPoint x: 145, startPoint y: 711, endPoint x: 865, endPoint y: 697, distance: 719.6
click at [865, 697] on div "♫" at bounding box center [577, 713] width 1154 height 48
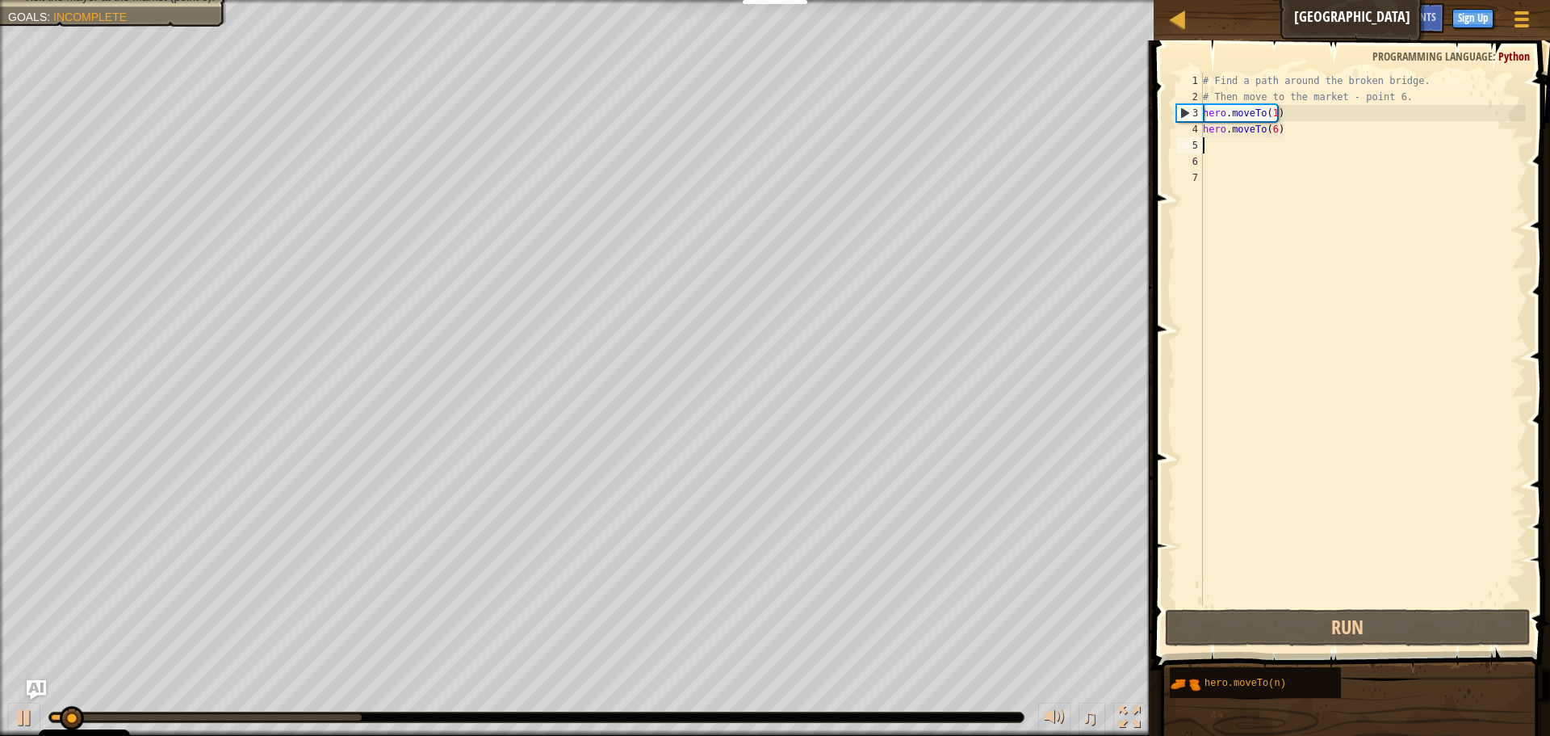
click at [866, 714] on div at bounding box center [536, 717] width 975 height 10
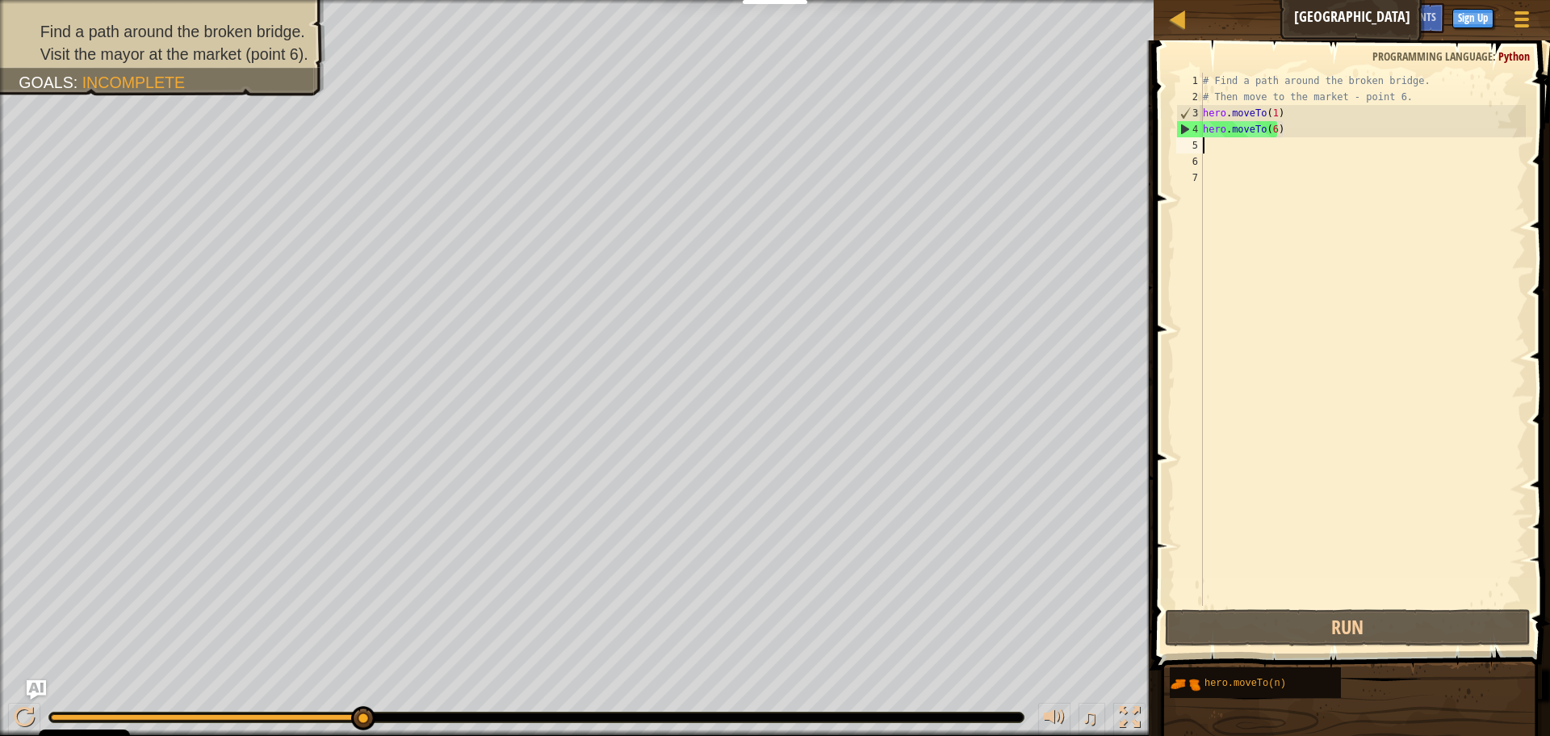
drag, startPoint x: 123, startPoint y: 714, endPoint x: 576, endPoint y: 706, distance: 453.0
click at [576, 706] on div "♫" at bounding box center [577, 713] width 1154 height 48
click at [1285, 129] on div "# Find a path around the broken bridge. # Then move to the market - point 6. he…" at bounding box center [1363, 355] width 326 height 565
click at [1273, 136] on div "# Find a path around the broken bridge. # Then move to the market - point 6. he…" at bounding box center [1363, 355] width 326 height 565
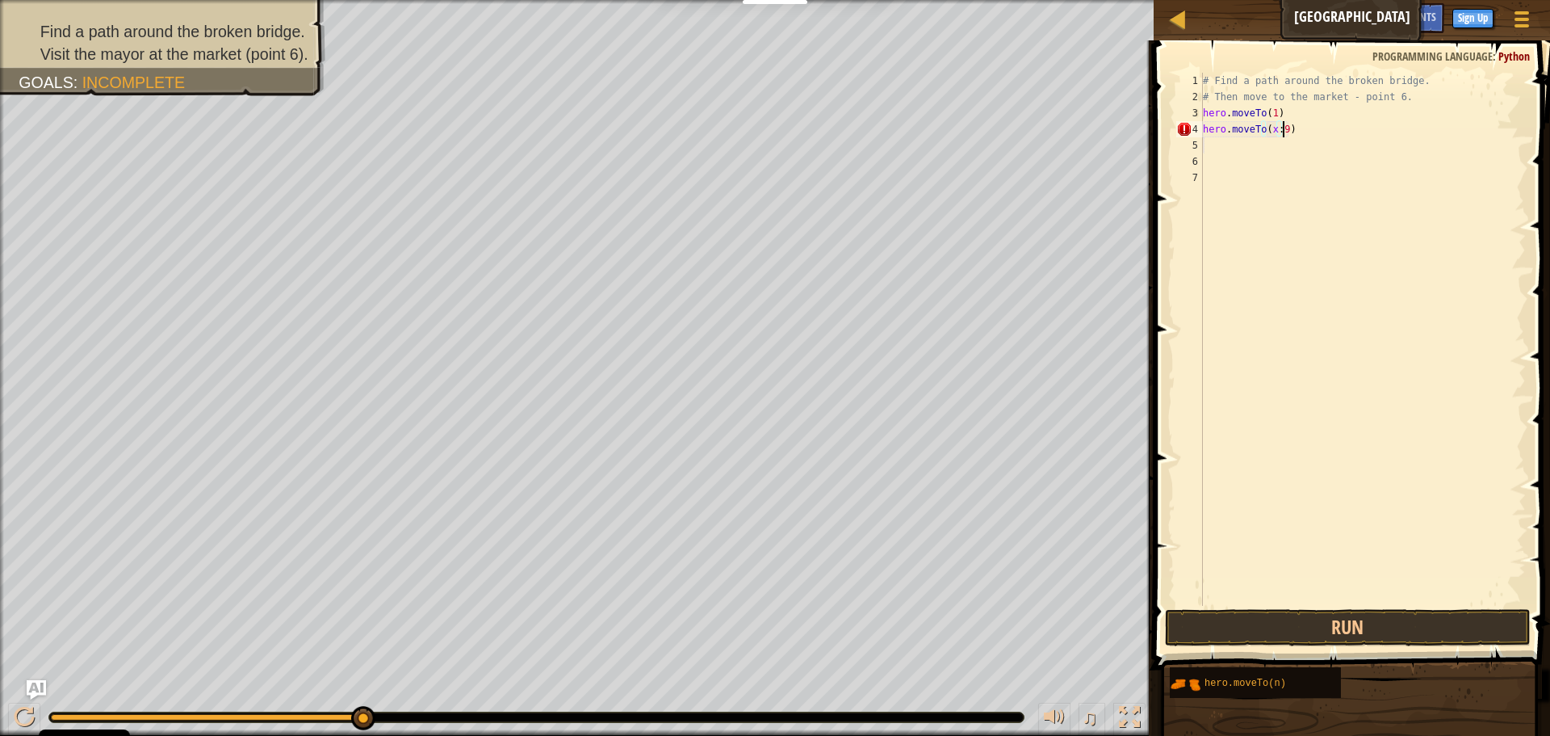
scroll to position [7, 6]
click at [1325, 627] on button "Run" at bounding box center [1348, 627] width 366 height 37
click at [1458, 614] on button "Run" at bounding box center [1348, 627] width 366 height 37
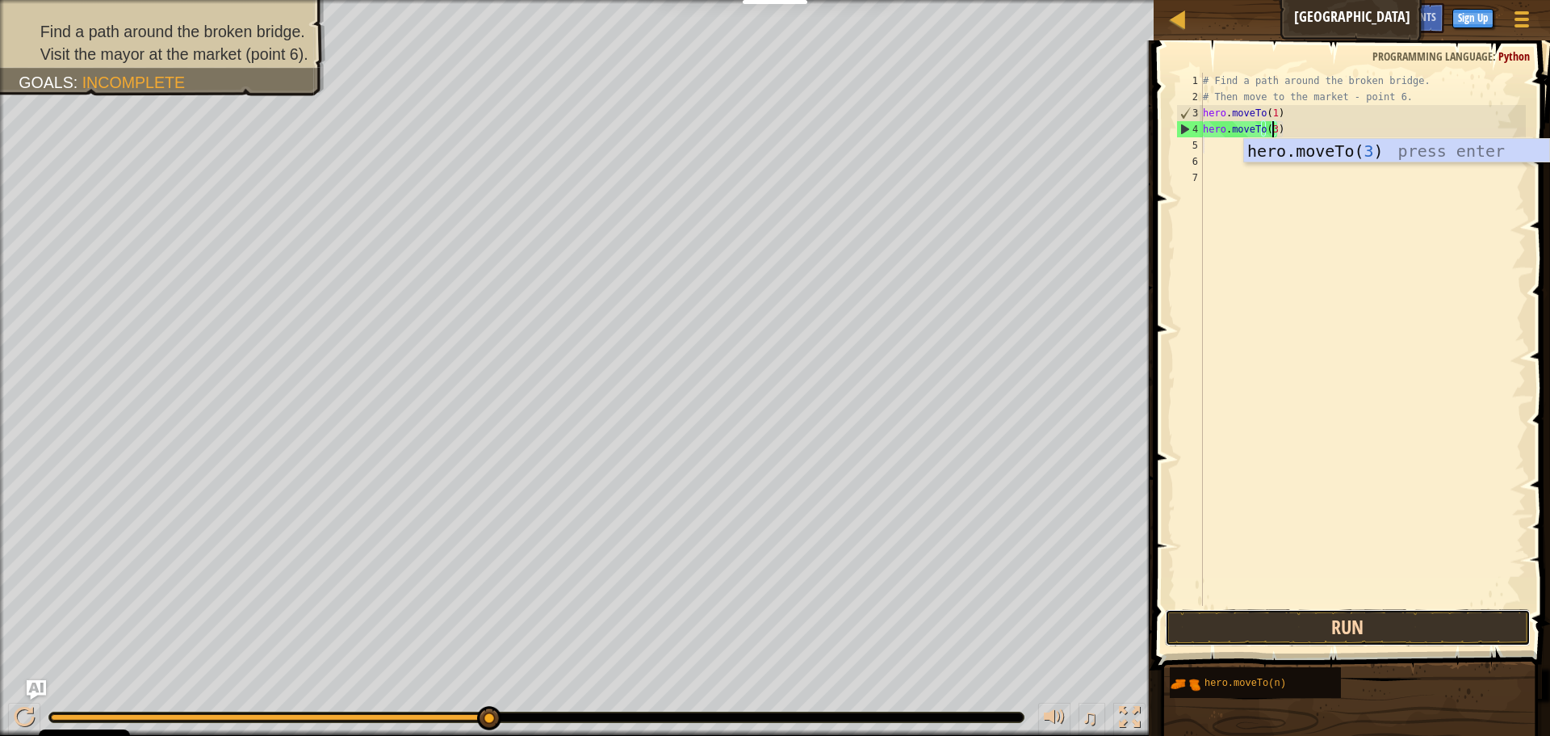
click at [1444, 633] on button "Run" at bounding box center [1348, 627] width 366 height 37
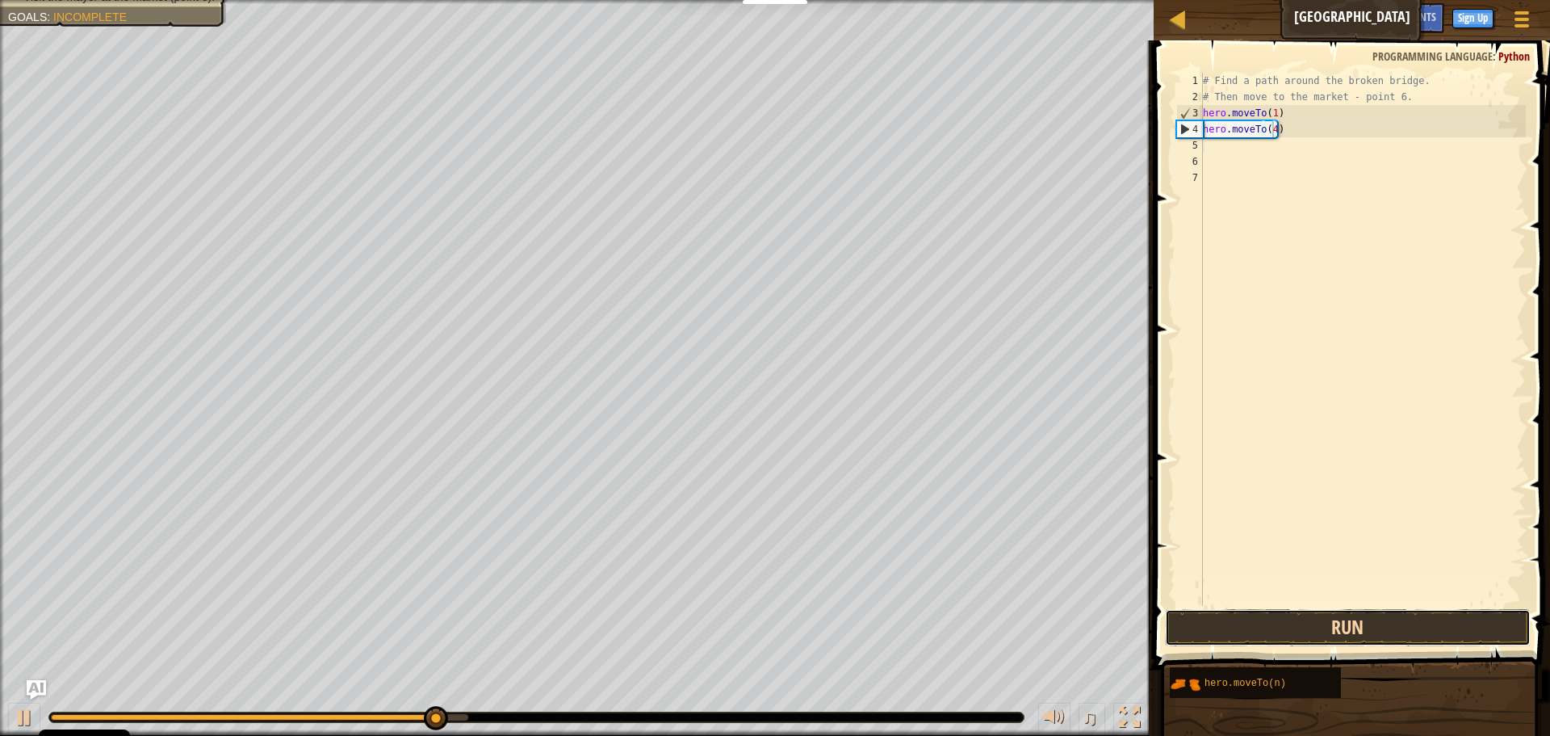
click at [1420, 629] on button "Run" at bounding box center [1348, 627] width 366 height 37
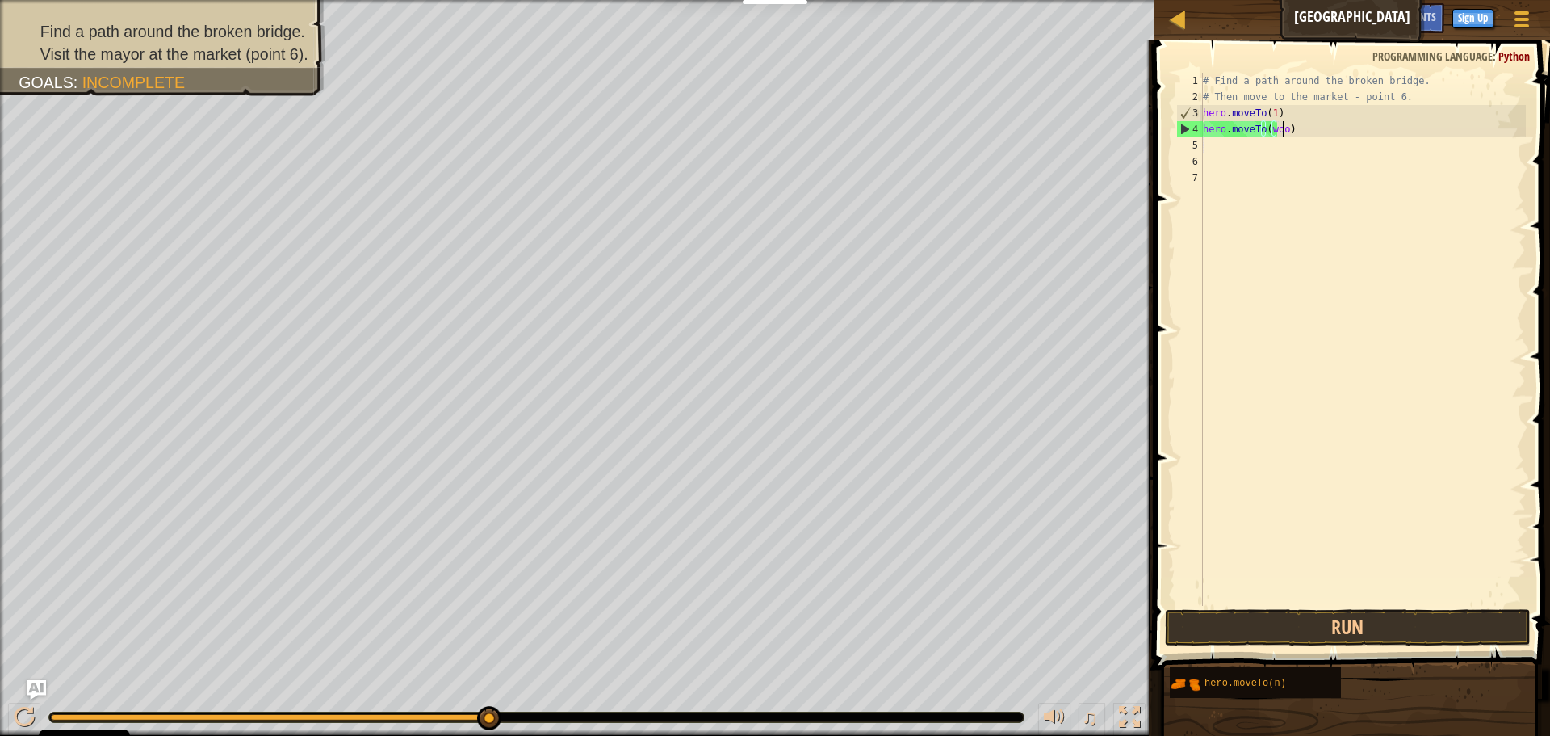
scroll to position [7, 6]
click at [1191, 631] on button "Run" at bounding box center [1348, 627] width 366 height 37
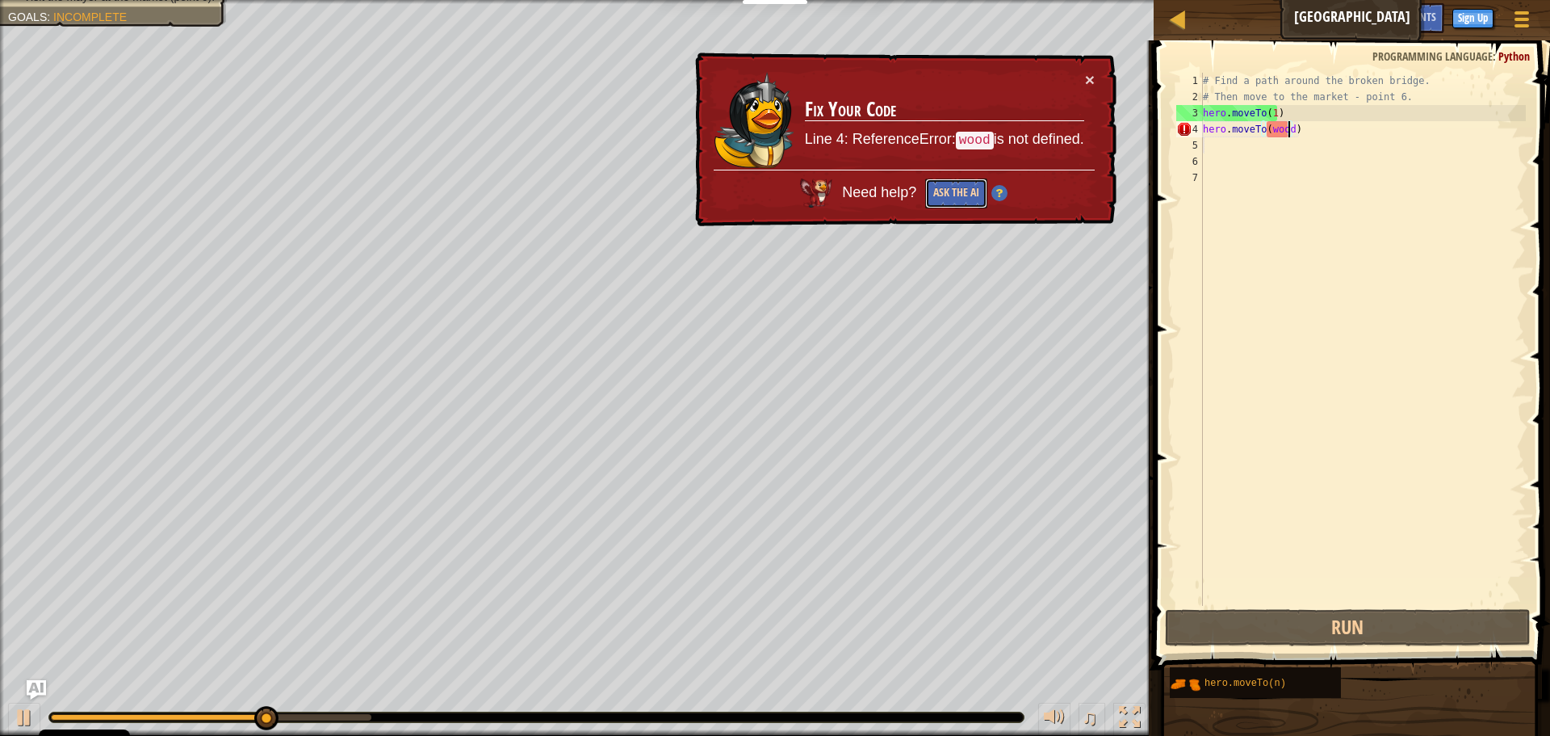
click at [928, 186] on button "Ask the AI" at bounding box center [956, 193] width 62 height 30
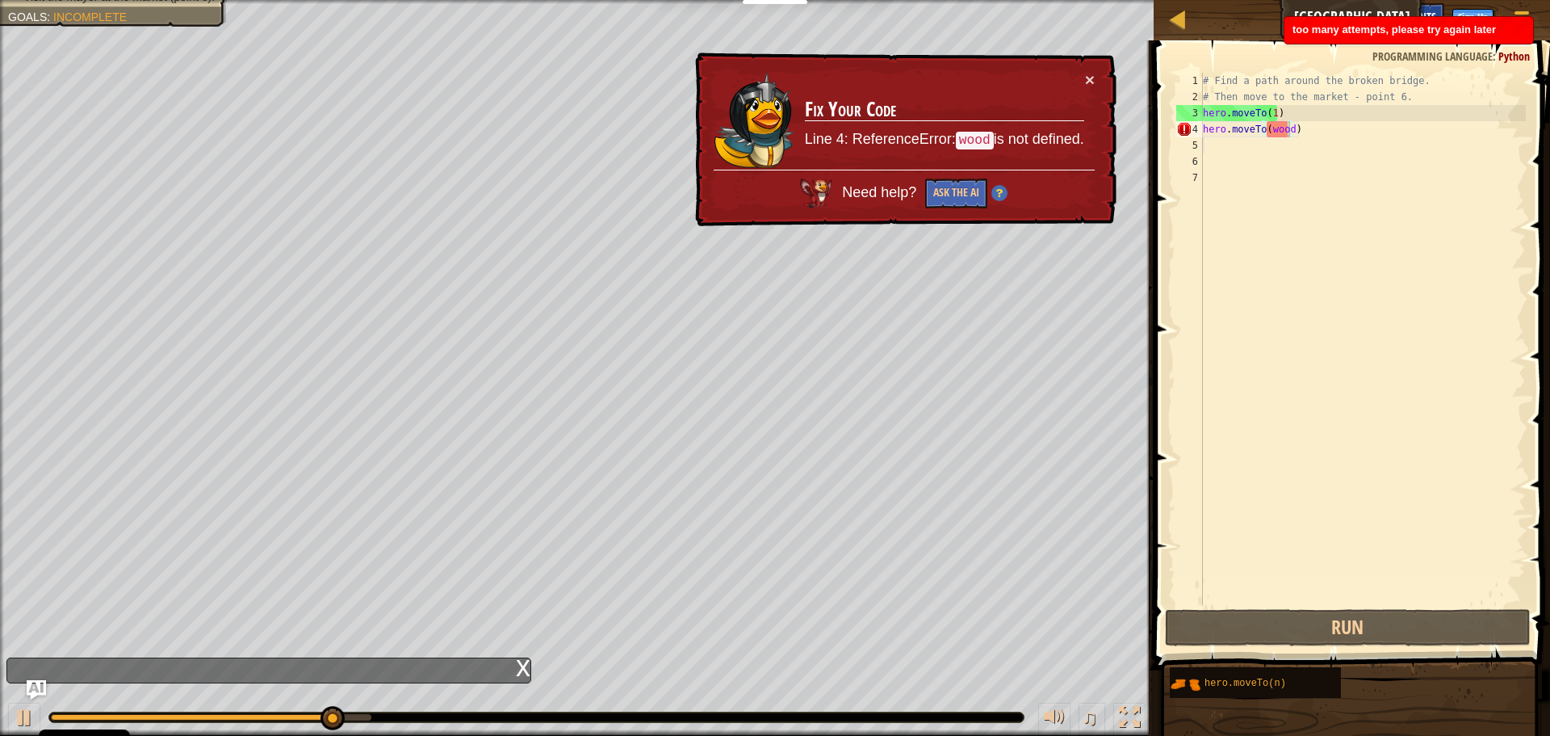
click at [1424, 5] on div "Hints" at bounding box center [1423, 18] width 43 height 30
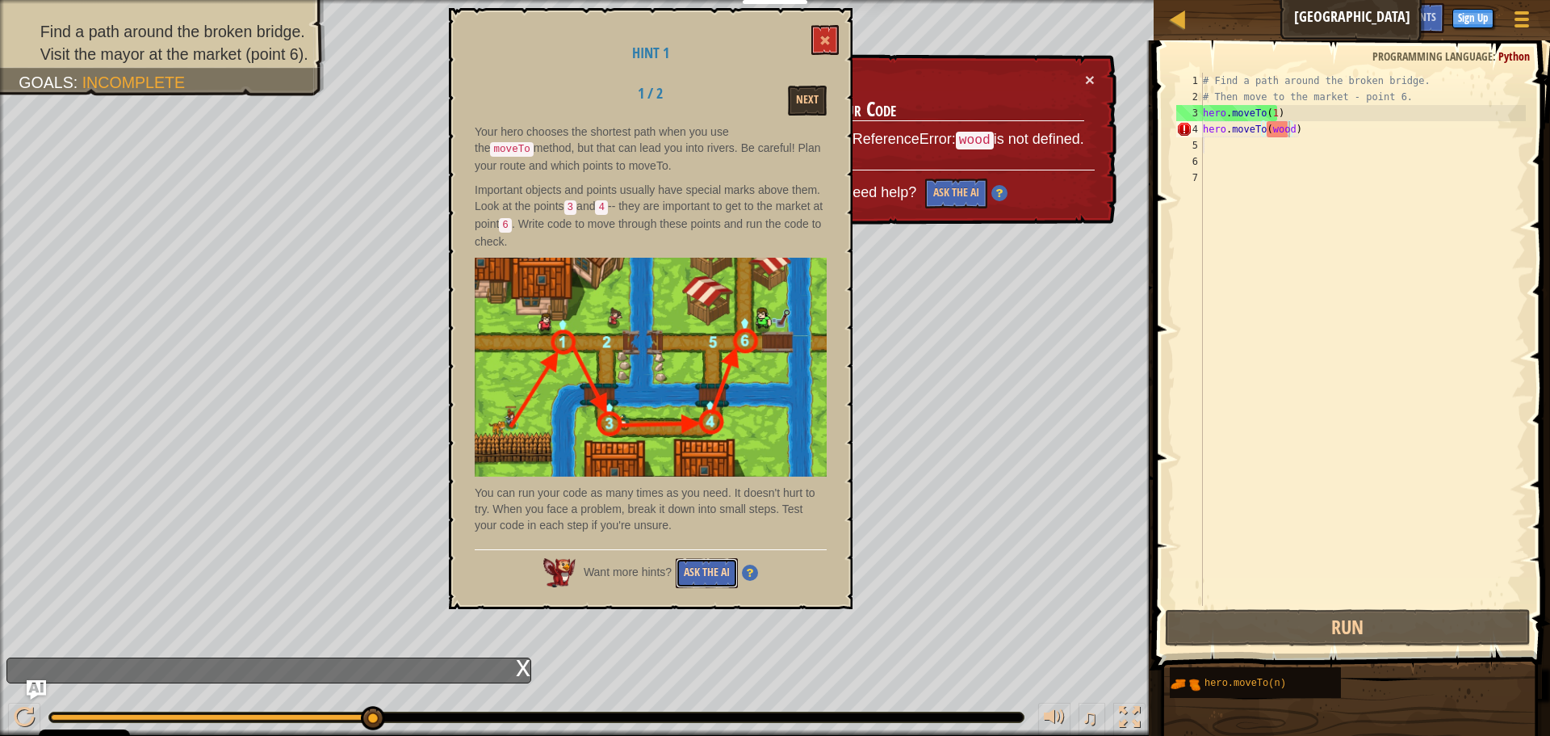
click at [723, 572] on button "Ask the AI" at bounding box center [707, 573] width 62 height 30
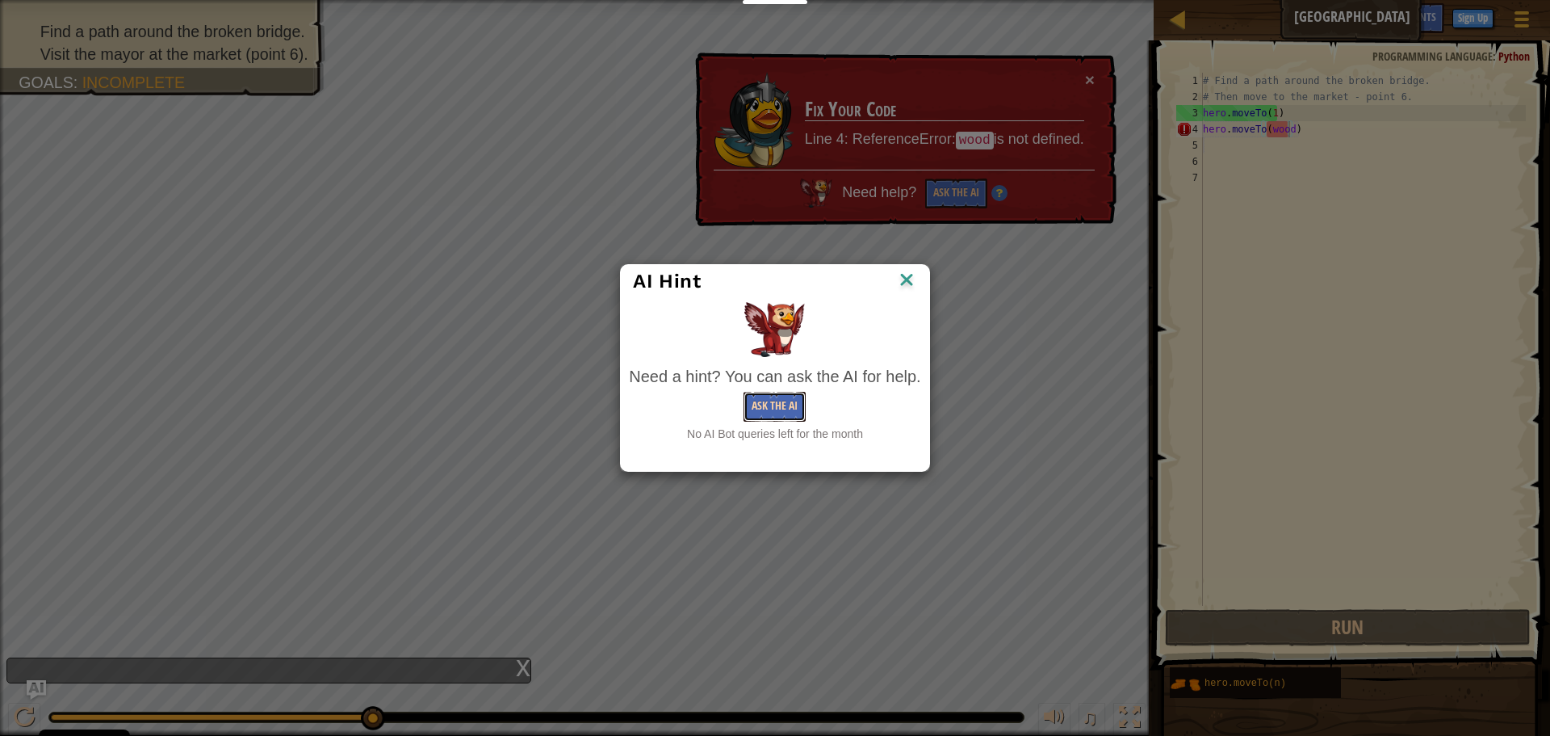
click at [790, 404] on button "Ask the AI" at bounding box center [775, 407] width 62 height 30
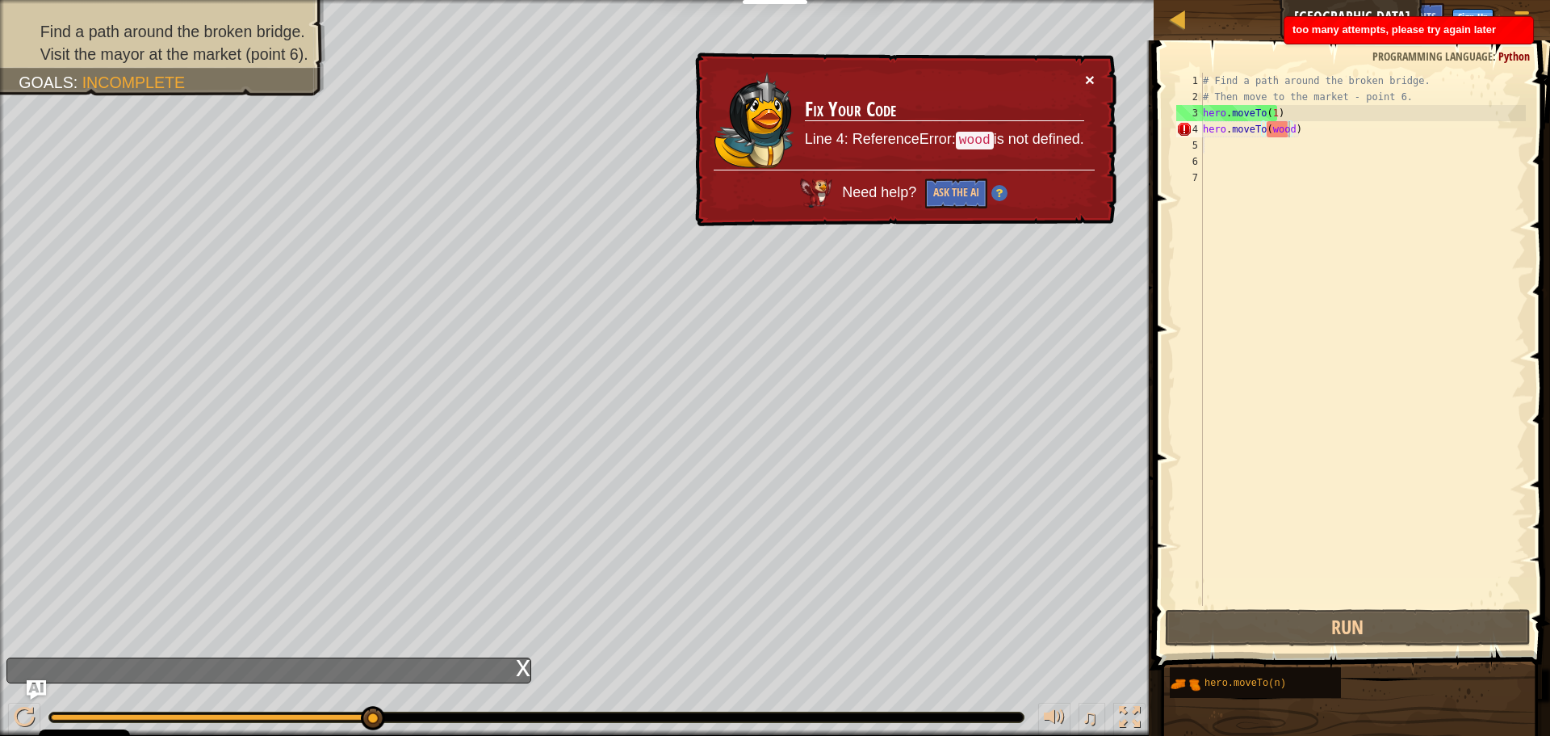
click at [1088, 71] on button "×" at bounding box center [1090, 79] width 10 height 17
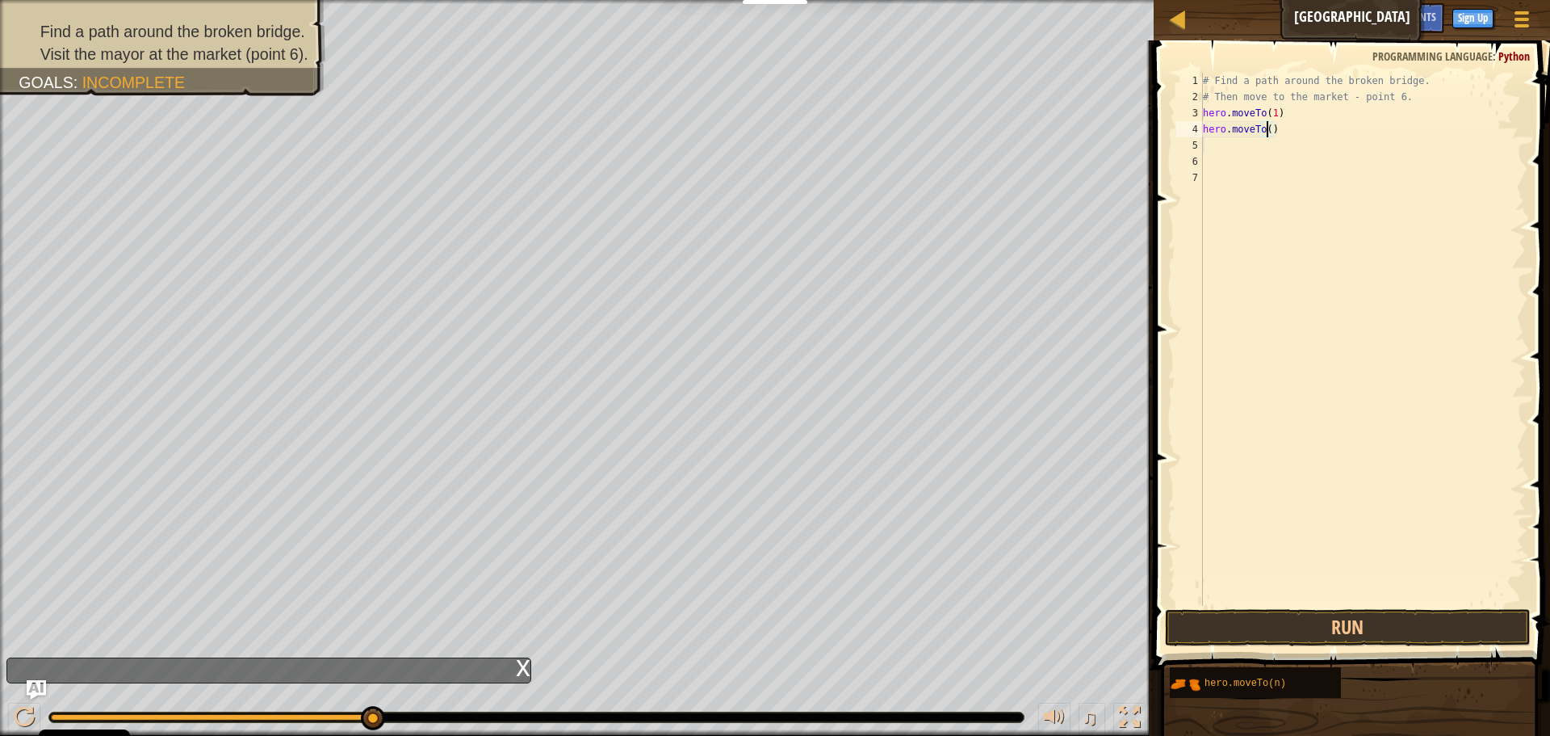
scroll to position [7, 6]
click at [1247, 624] on button "Run" at bounding box center [1348, 627] width 366 height 37
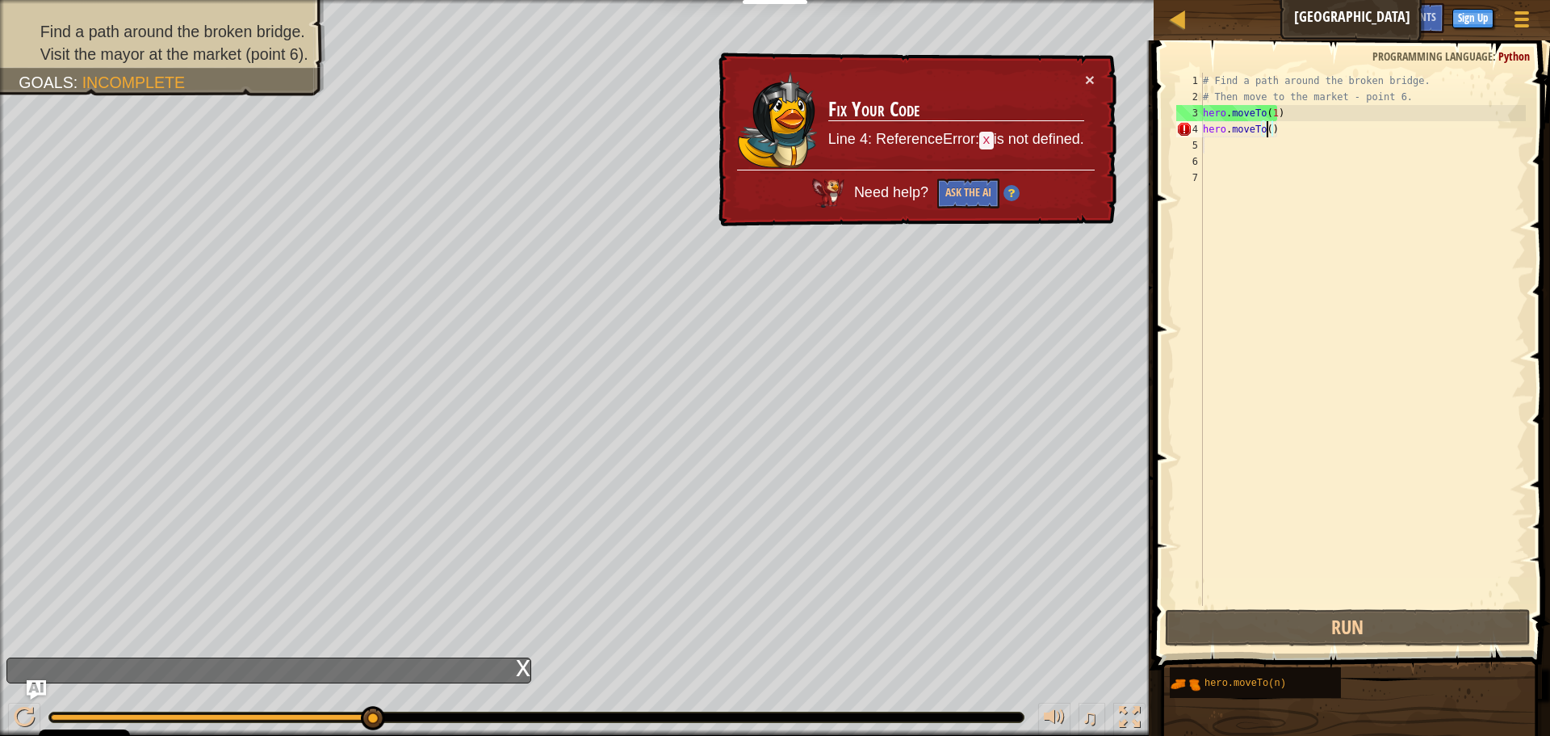
scroll to position [7, 5]
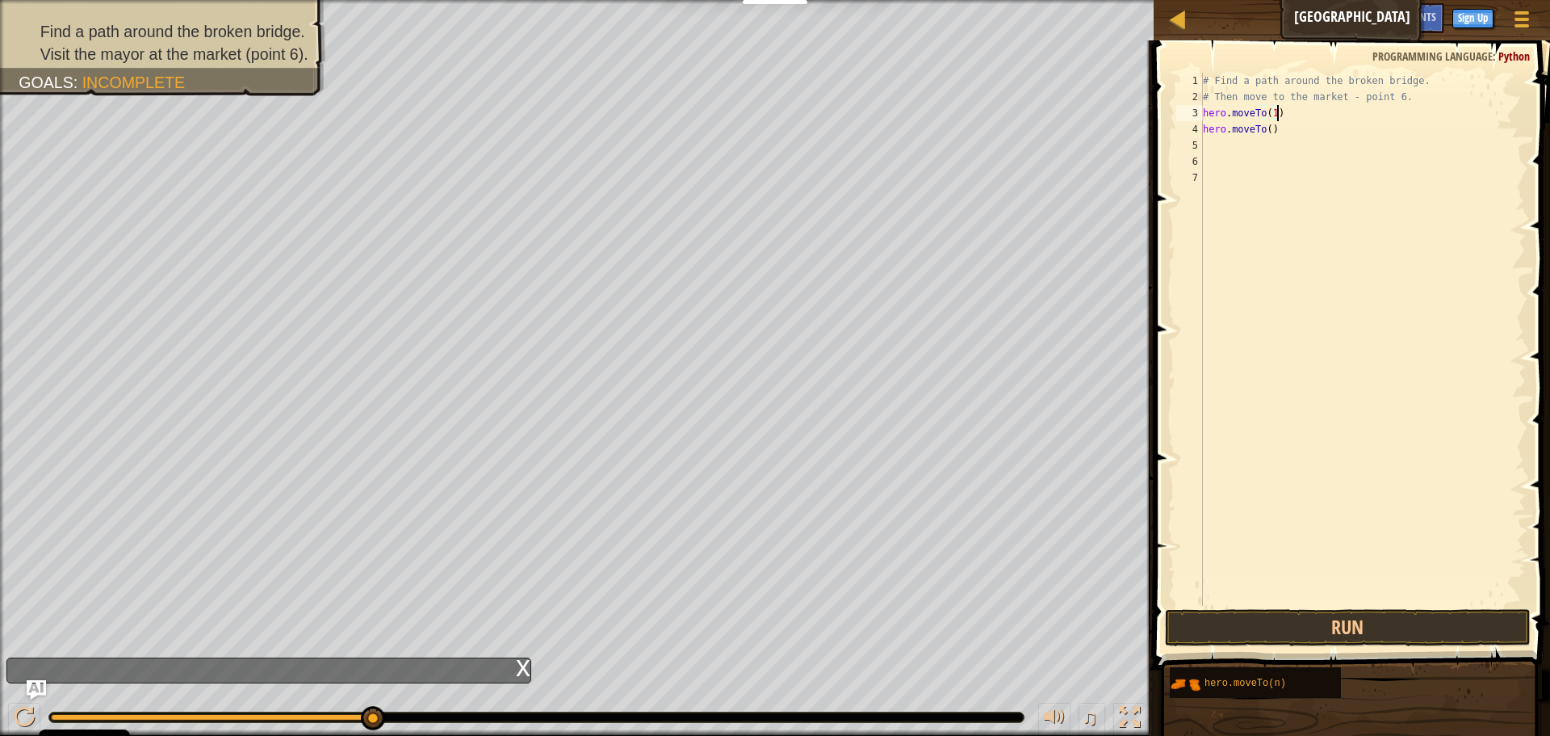
click at [1285, 120] on div "# Find a path around the broken bridge. # Then move to the market - point 6. he…" at bounding box center [1363, 355] width 326 height 565
click at [1452, 634] on button "Run" at bounding box center [1348, 627] width 366 height 37
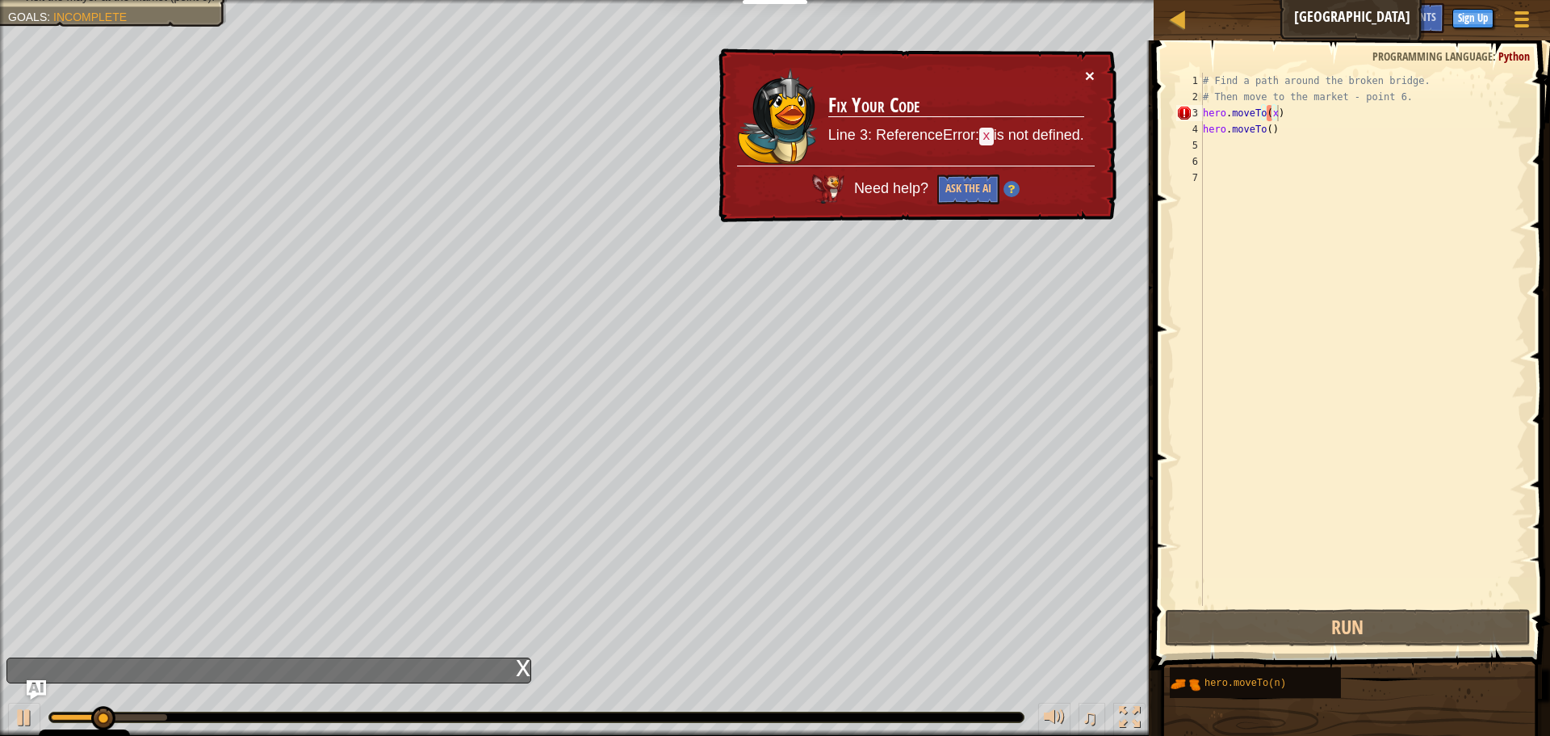
click at [1086, 71] on button "×" at bounding box center [1090, 75] width 10 height 17
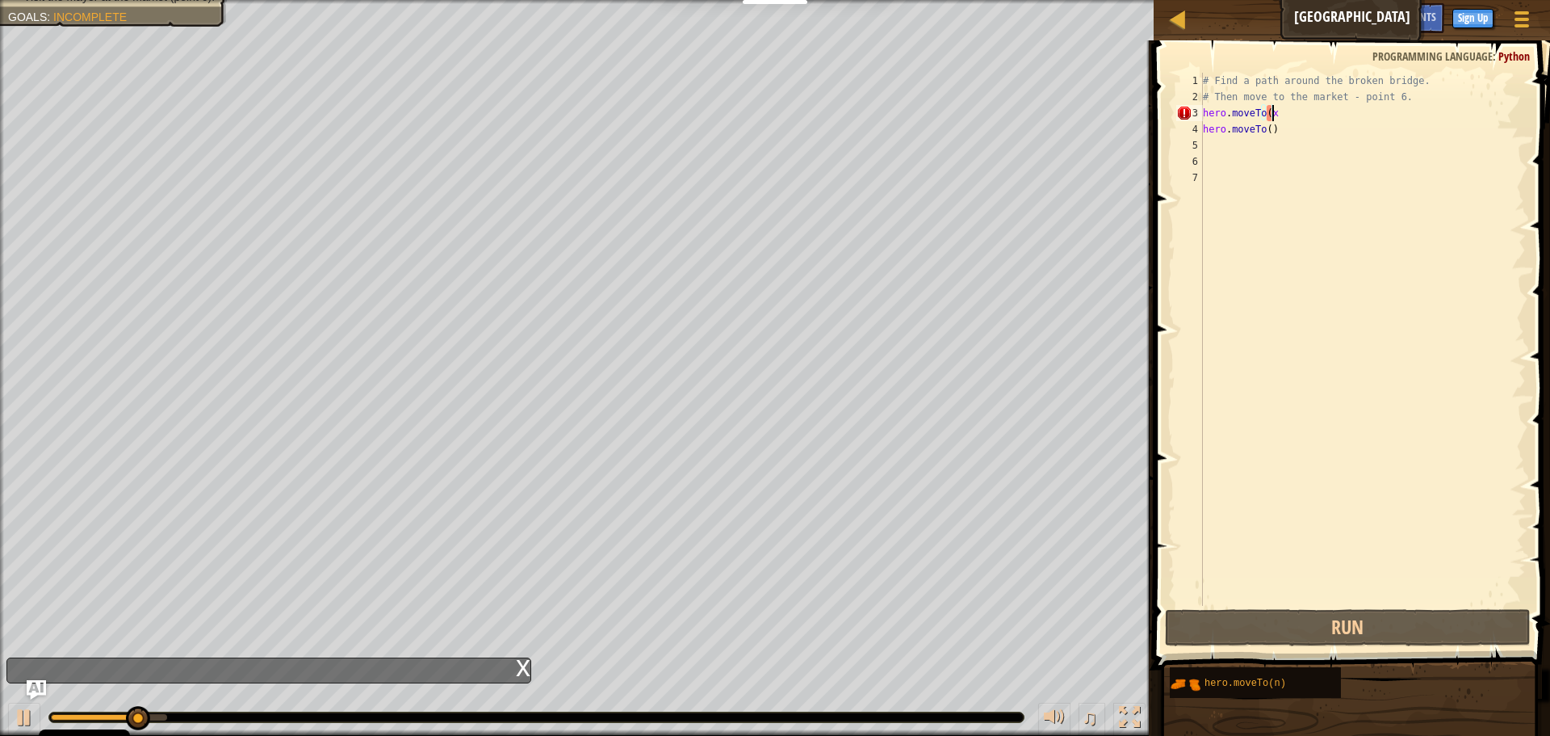
scroll to position [7, 5]
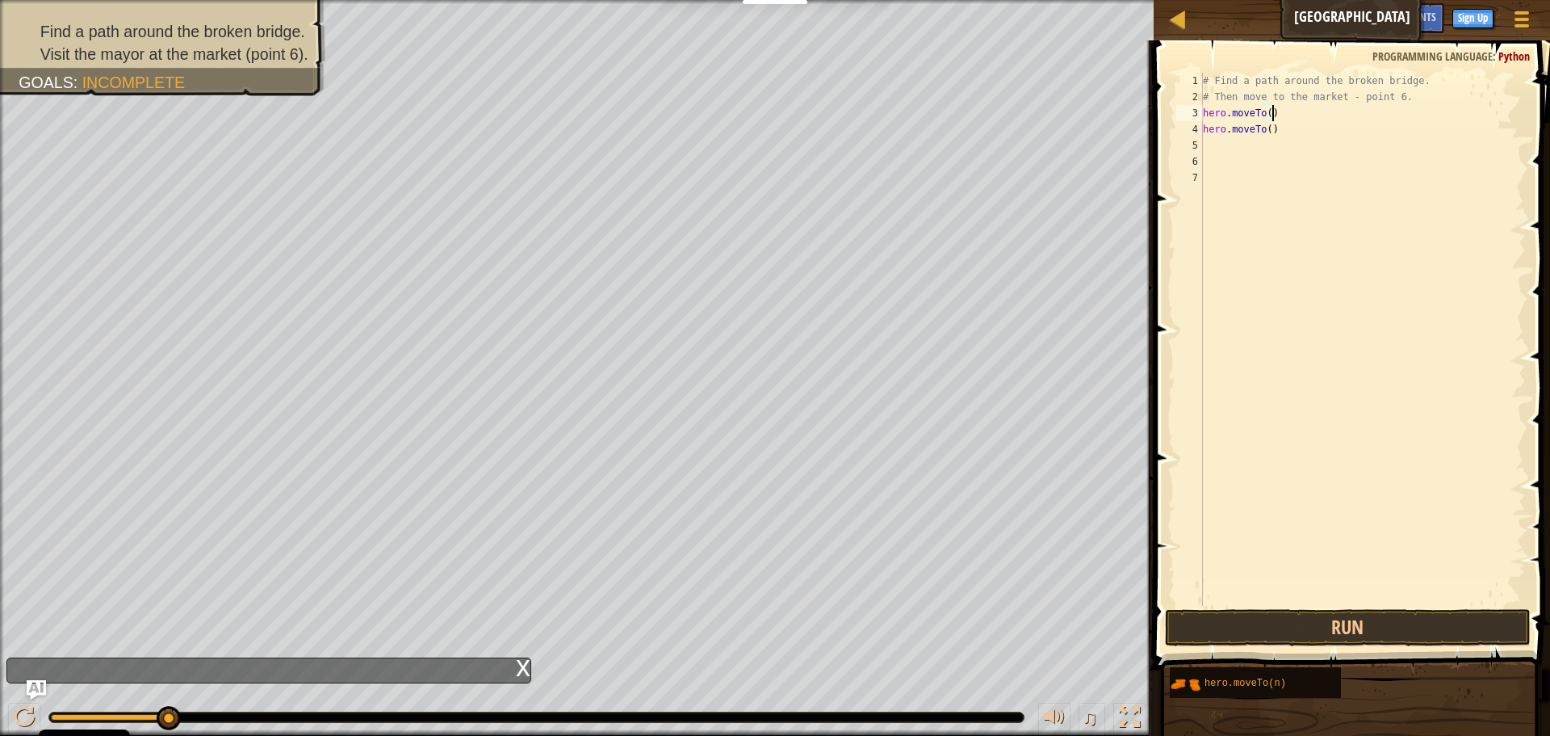
click at [1266, 111] on div "# Find a path around the broken bridge. # Then move to the market - point 6. he…" at bounding box center [1363, 355] width 326 height 565
type textarea "hero.moveTo()"
click at [1037, 232] on div "copy 59, 34" at bounding box center [1075, 235] width 136 height 32
drag, startPoint x: 421, startPoint y: 530, endPoint x: 430, endPoint y: 530, distance: 8.9
click at [430, 530] on div "copy 24, 11" at bounding box center [472, 539] width 136 height 32
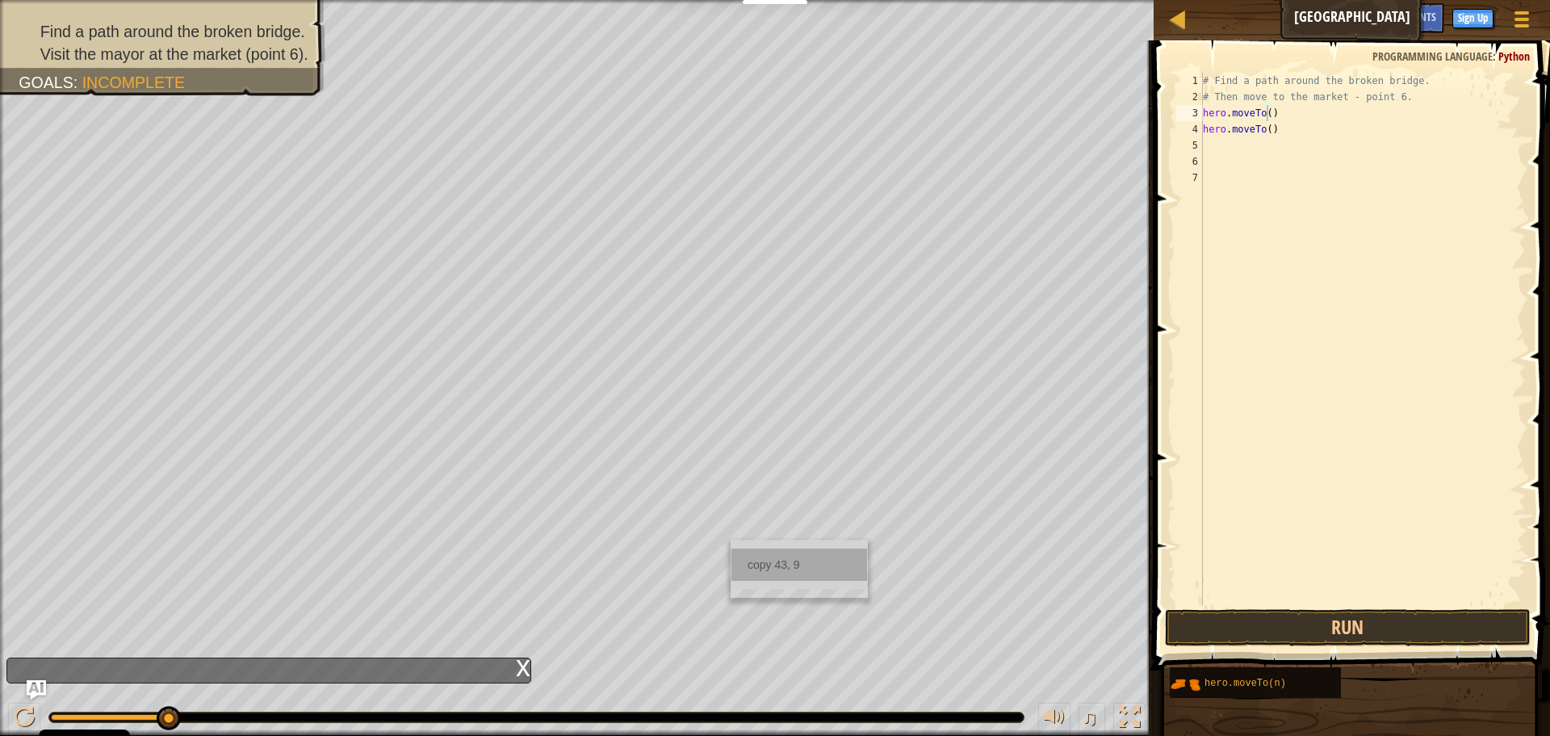
click at [774, 567] on div "copy 43, 9" at bounding box center [800, 564] width 136 height 32
click at [1264, 116] on div "# Find a path around the broken bridge. # Then move to the market - point 6. he…" at bounding box center [1363, 355] width 326 height 565
type textarea "hero.moveTo()"
click at [140, 626] on div "copy 6, 3" at bounding box center [166, 630] width 136 height 32
click at [1315, 15] on div "Map Broken Bridge Game Menu Done Sign Up Hints Ask AI" at bounding box center [1352, 20] width 396 height 40
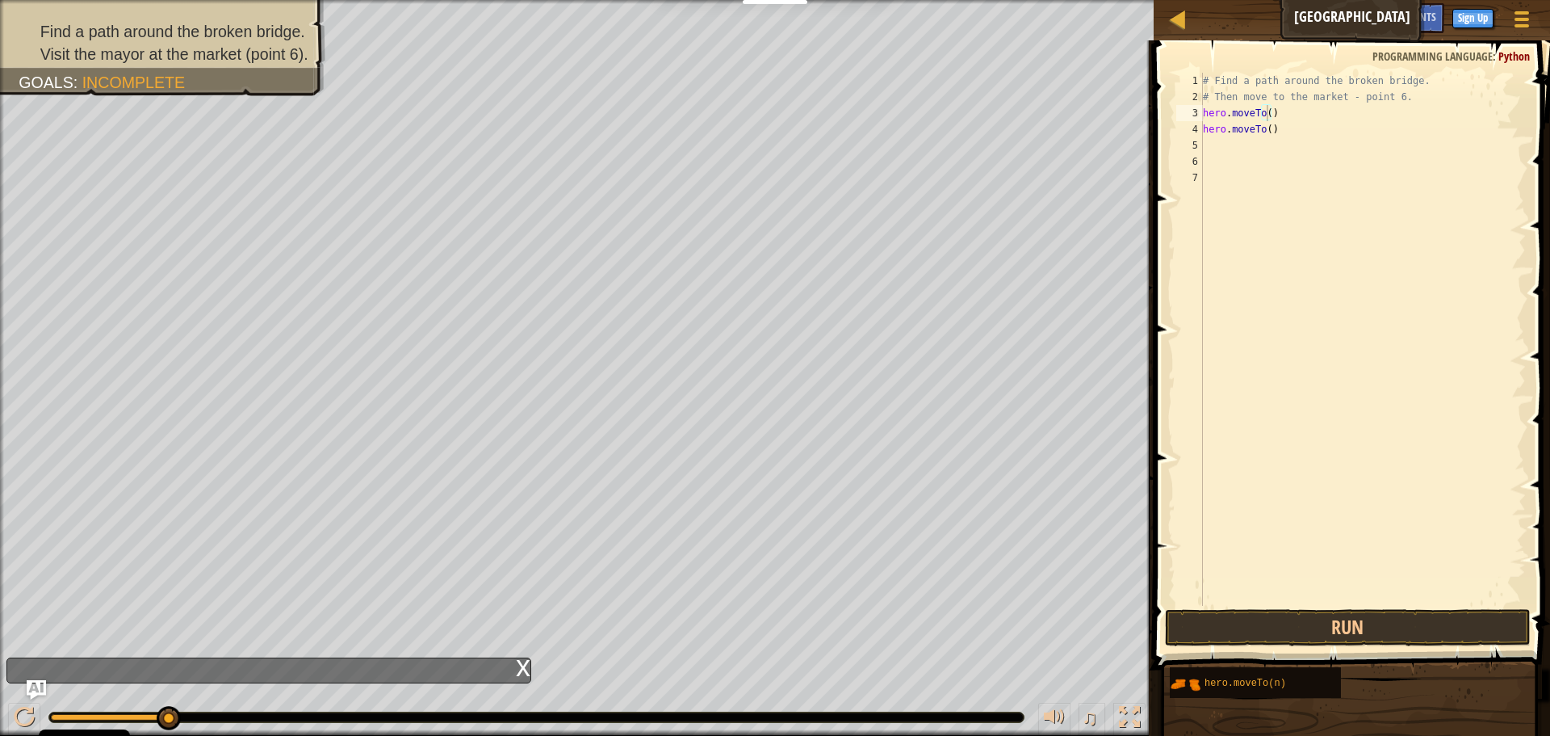
click at [1342, 15] on div "Map Broken Bridge Game Menu Done Sign Up Hints Ask AI" at bounding box center [1352, 20] width 396 height 40
click at [1516, 5] on button "Game Menu" at bounding box center [1522, 22] width 43 height 40
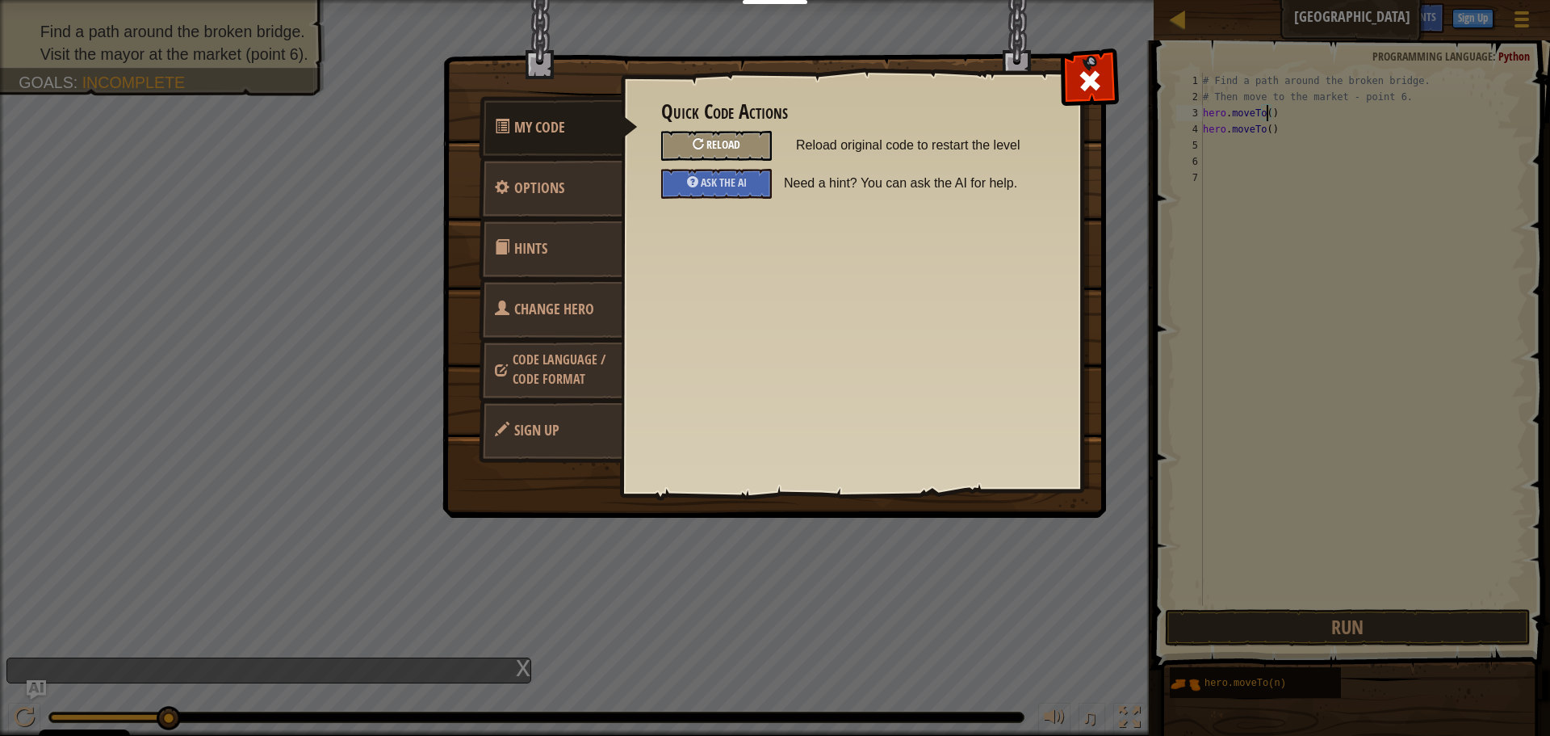
click at [732, 136] on div "Reload" at bounding box center [716, 146] width 111 height 30
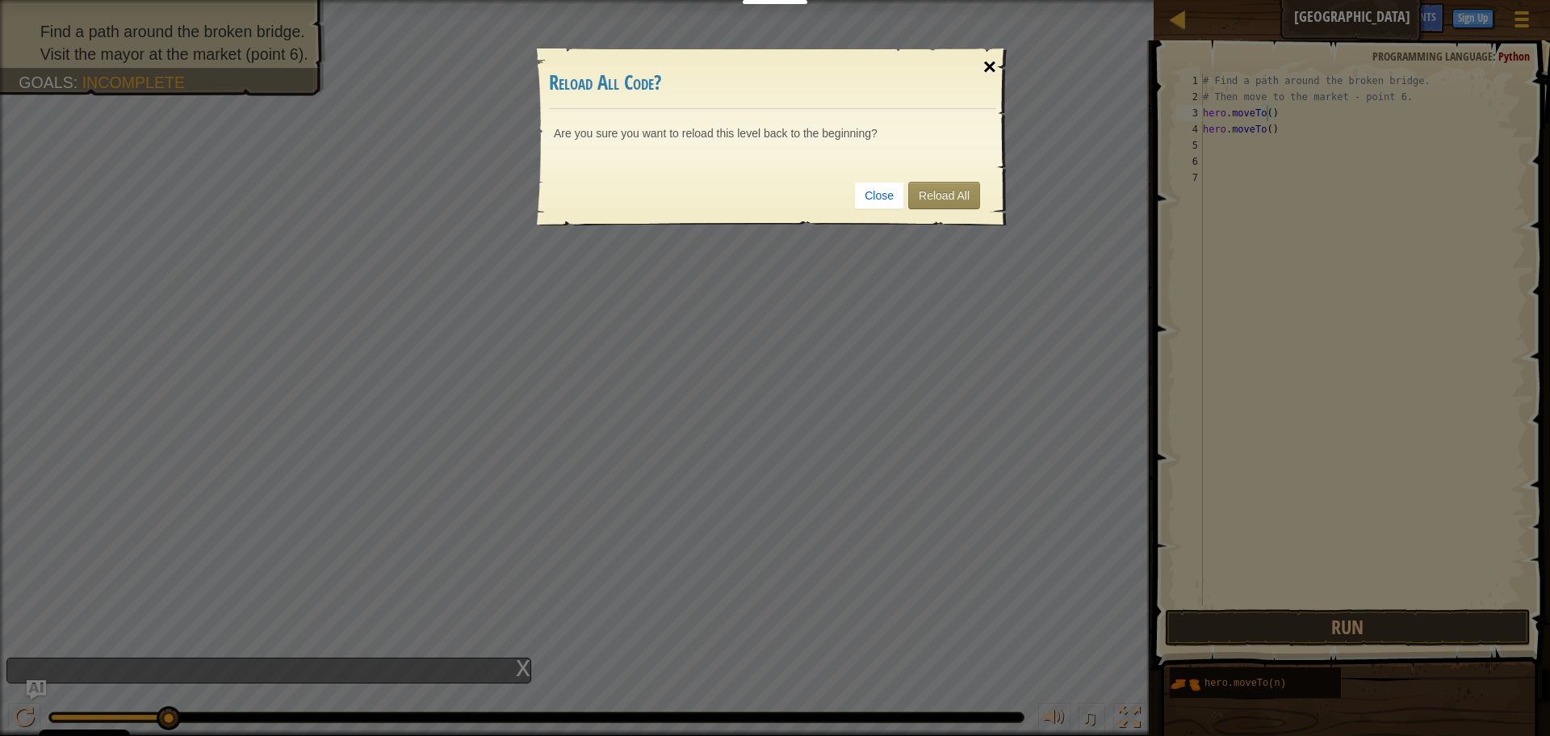
click at [987, 60] on div "×" at bounding box center [989, 67] width 37 height 47
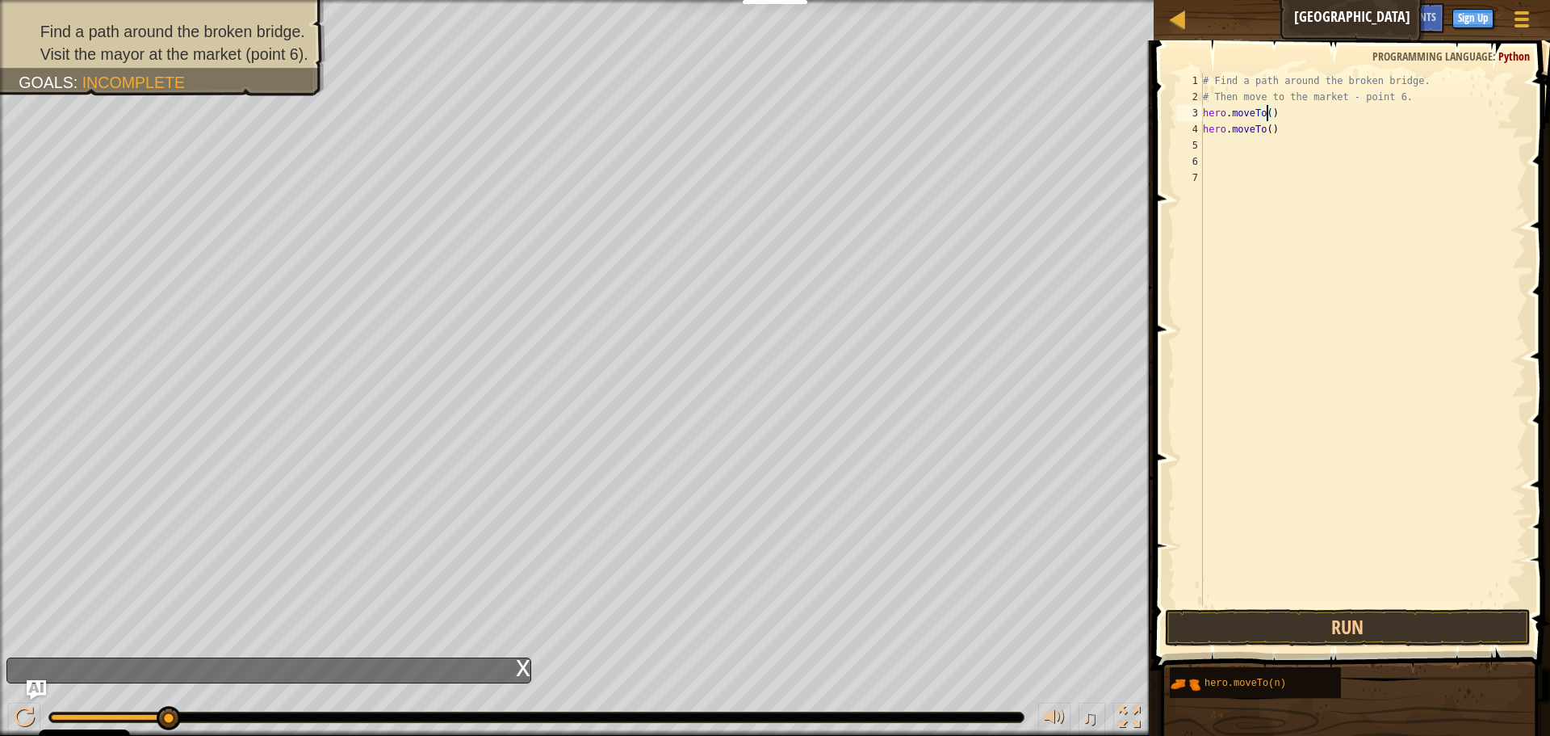
click at [525, 666] on div "x" at bounding box center [523, 666] width 15 height 16
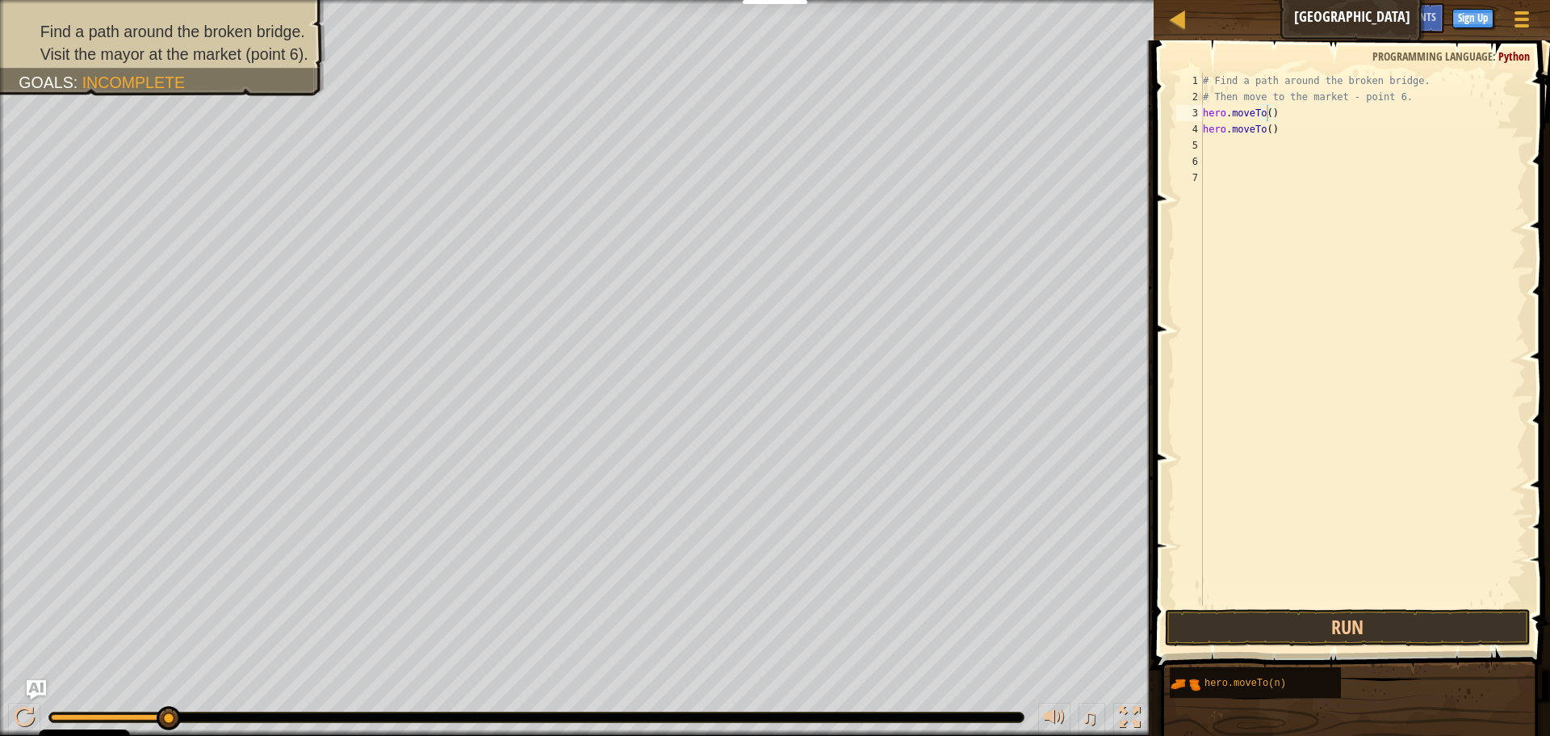
drag, startPoint x: 170, startPoint y: 718, endPoint x: 224, endPoint y: 714, distance: 55.1
drag, startPoint x: 177, startPoint y: 713, endPoint x: 194, endPoint y: 713, distance: 17.0
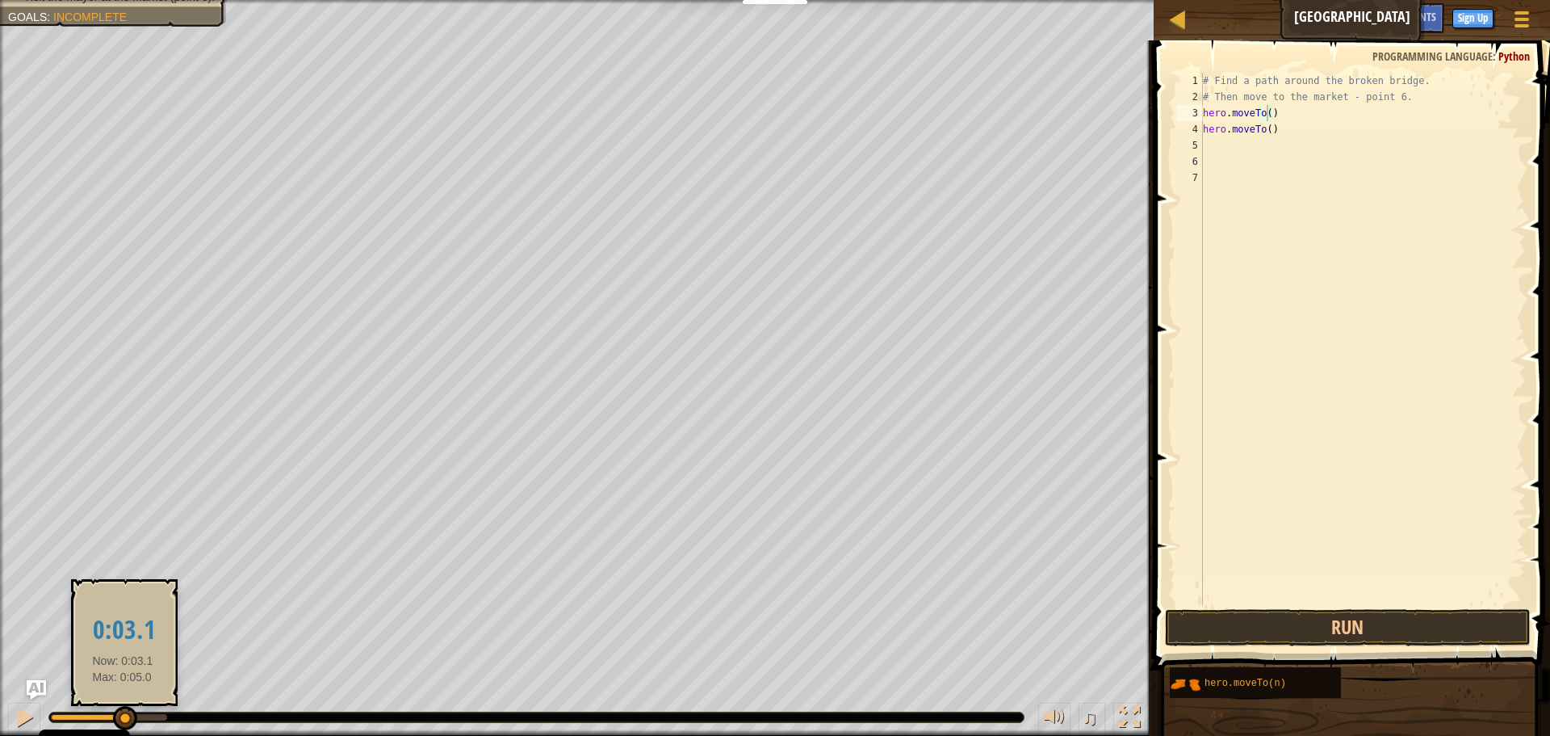
drag, startPoint x: 163, startPoint y: 716, endPoint x: 123, endPoint y: 707, distance: 41.3
click at [123, 707] on div at bounding box center [125, 718] width 24 height 24
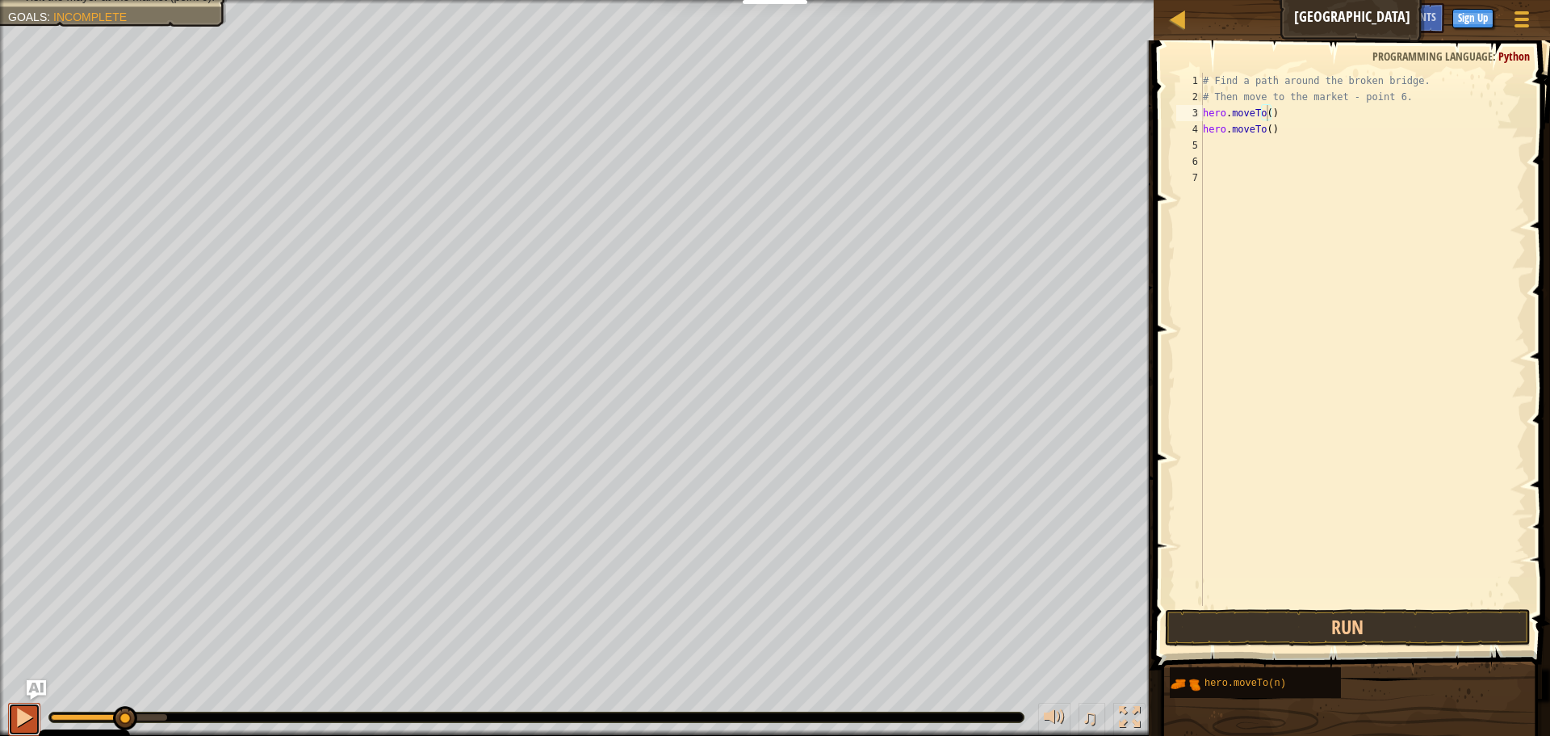
click at [19, 707] on div at bounding box center [24, 716] width 21 height 21
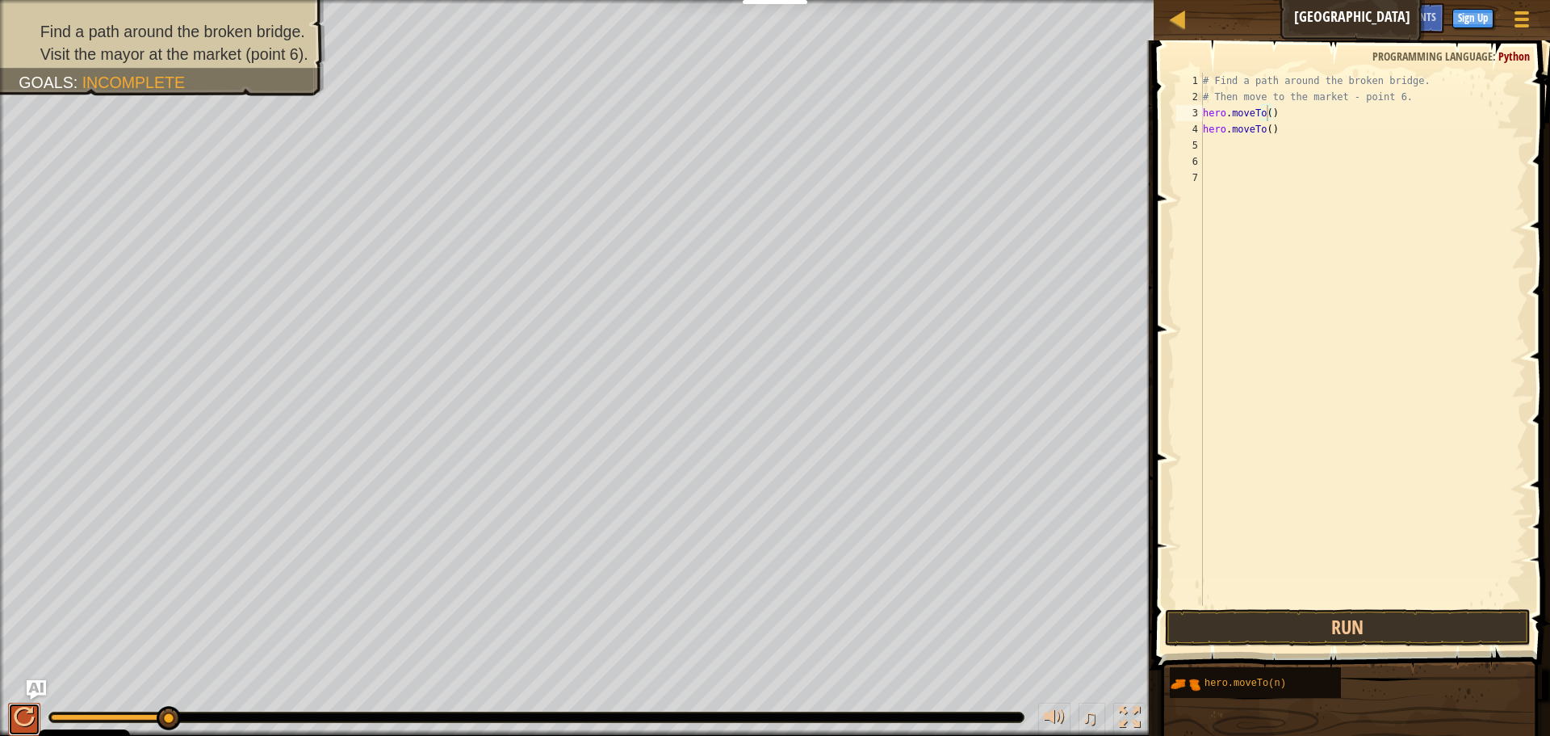
click at [27, 714] on div at bounding box center [24, 716] width 21 height 21
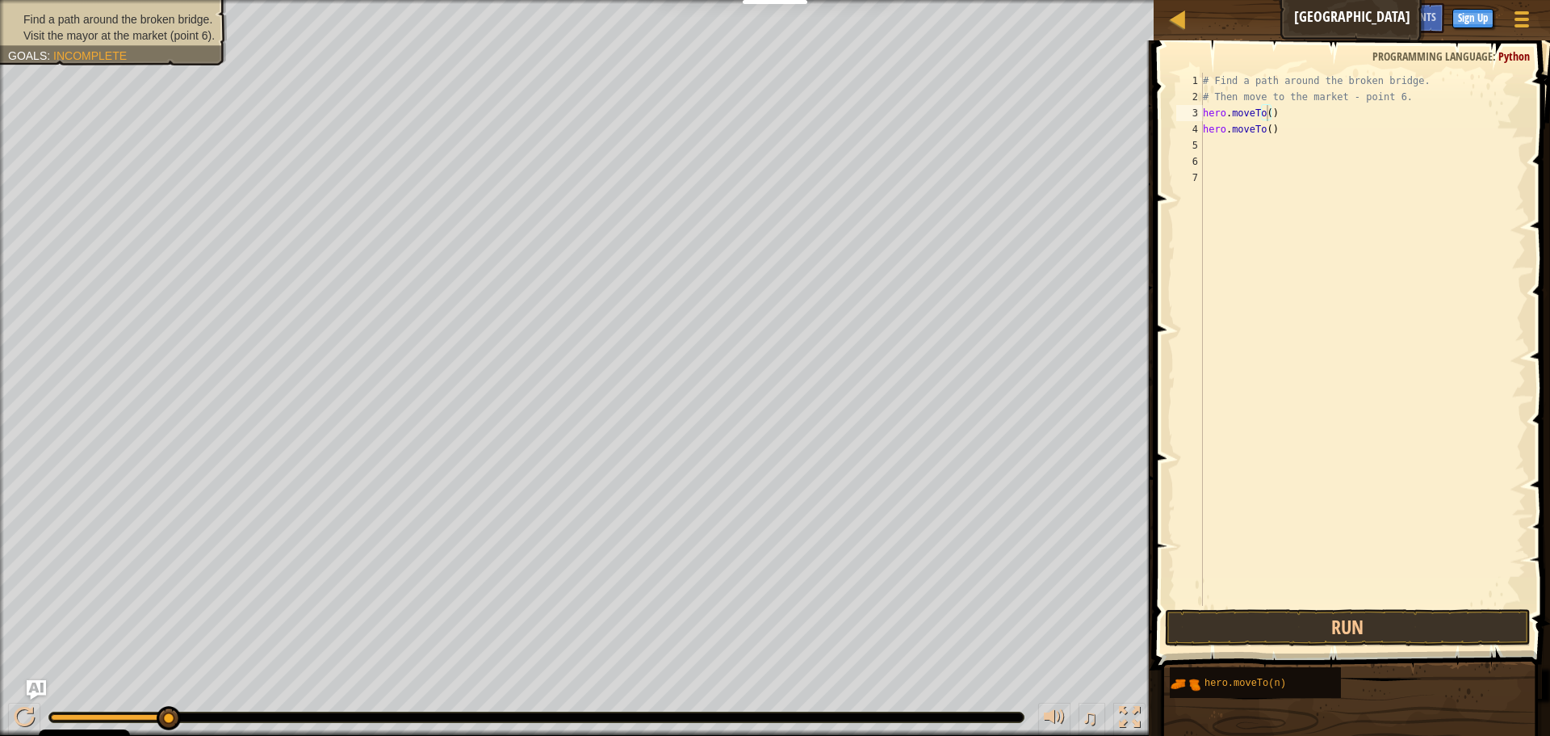
click at [179, 21] on span "Find a path around the broken bridge." at bounding box center [117, 19] width 189 height 13
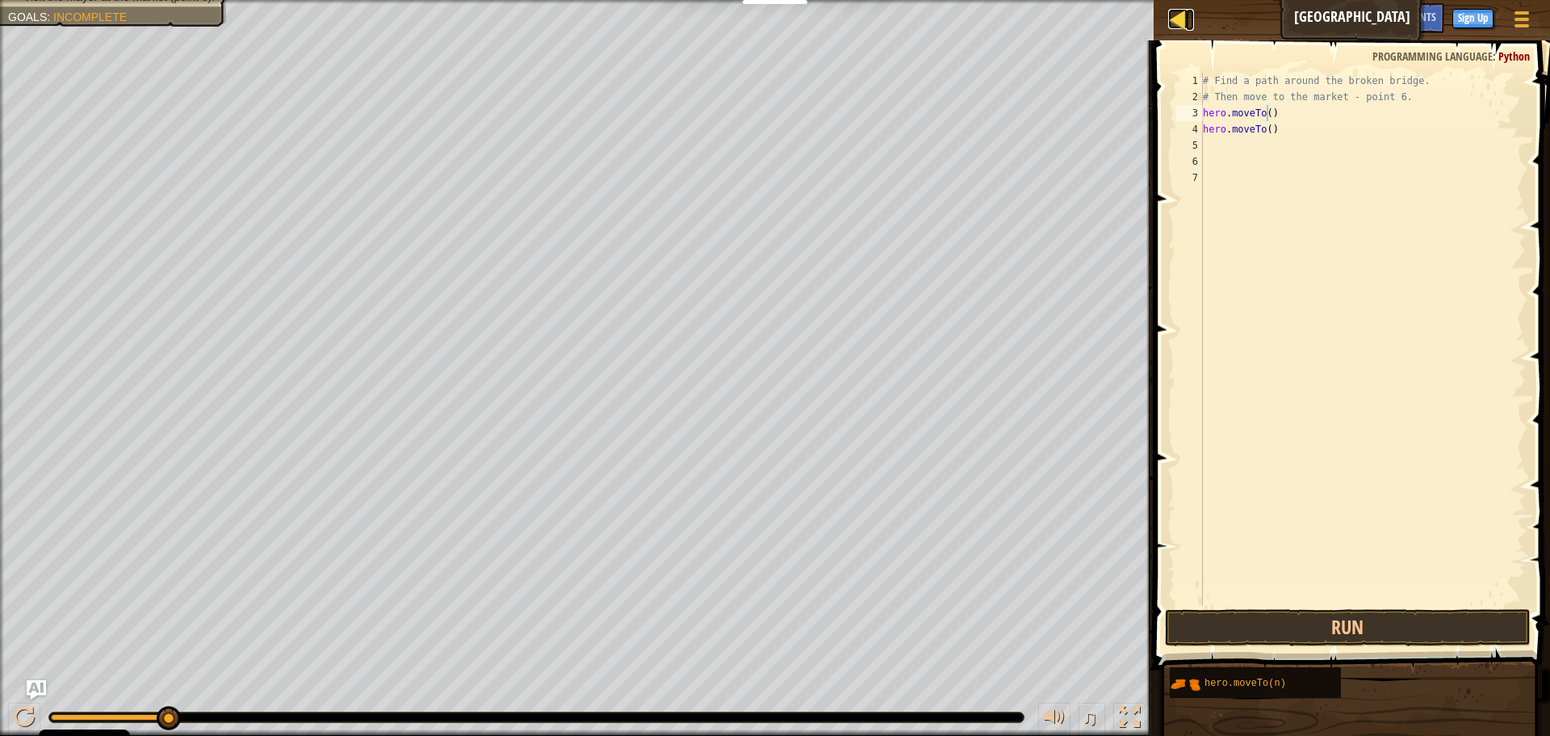
click at [1172, 15] on div at bounding box center [1178, 19] width 20 height 20
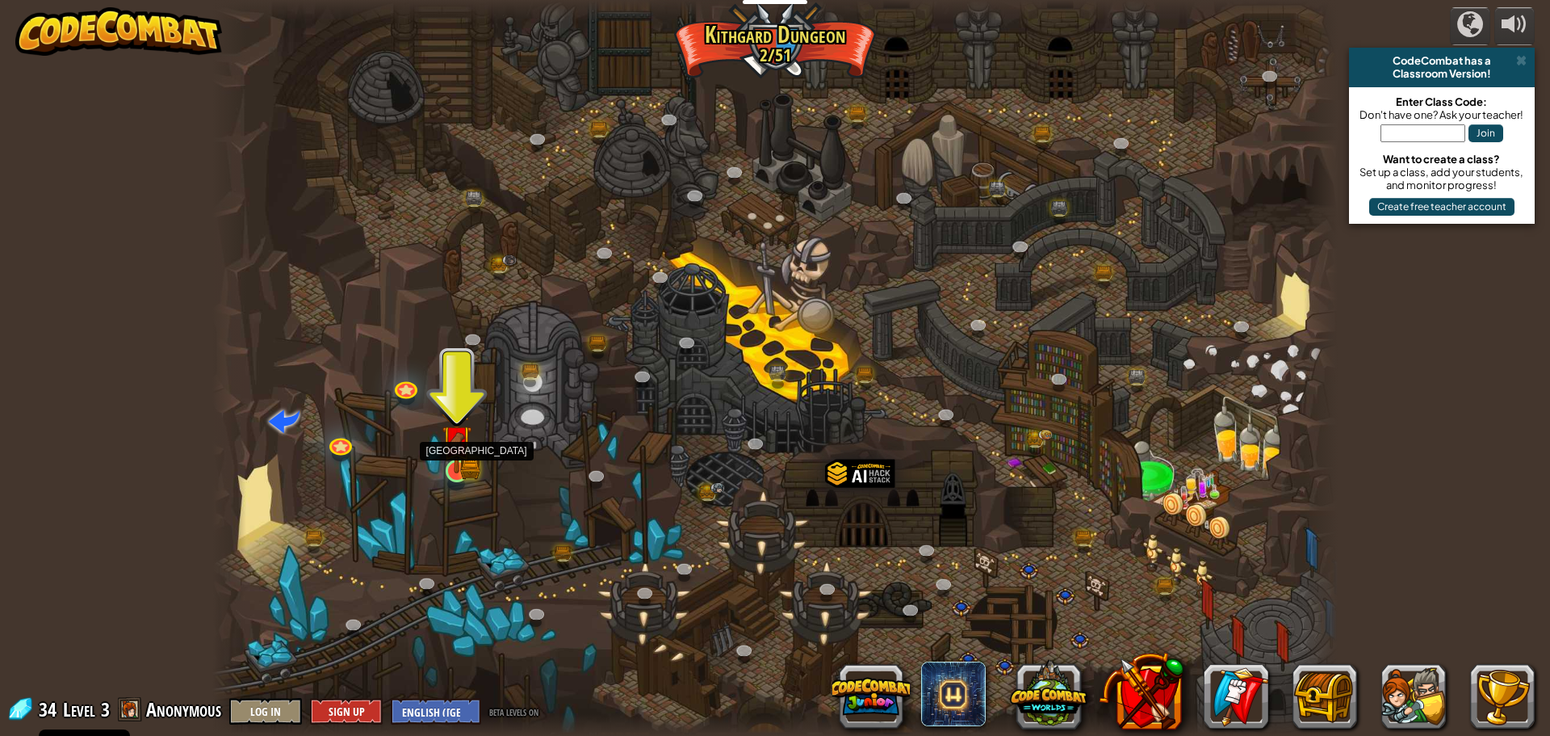
click at [456, 450] on img at bounding box center [457, 441] width 18 height 18
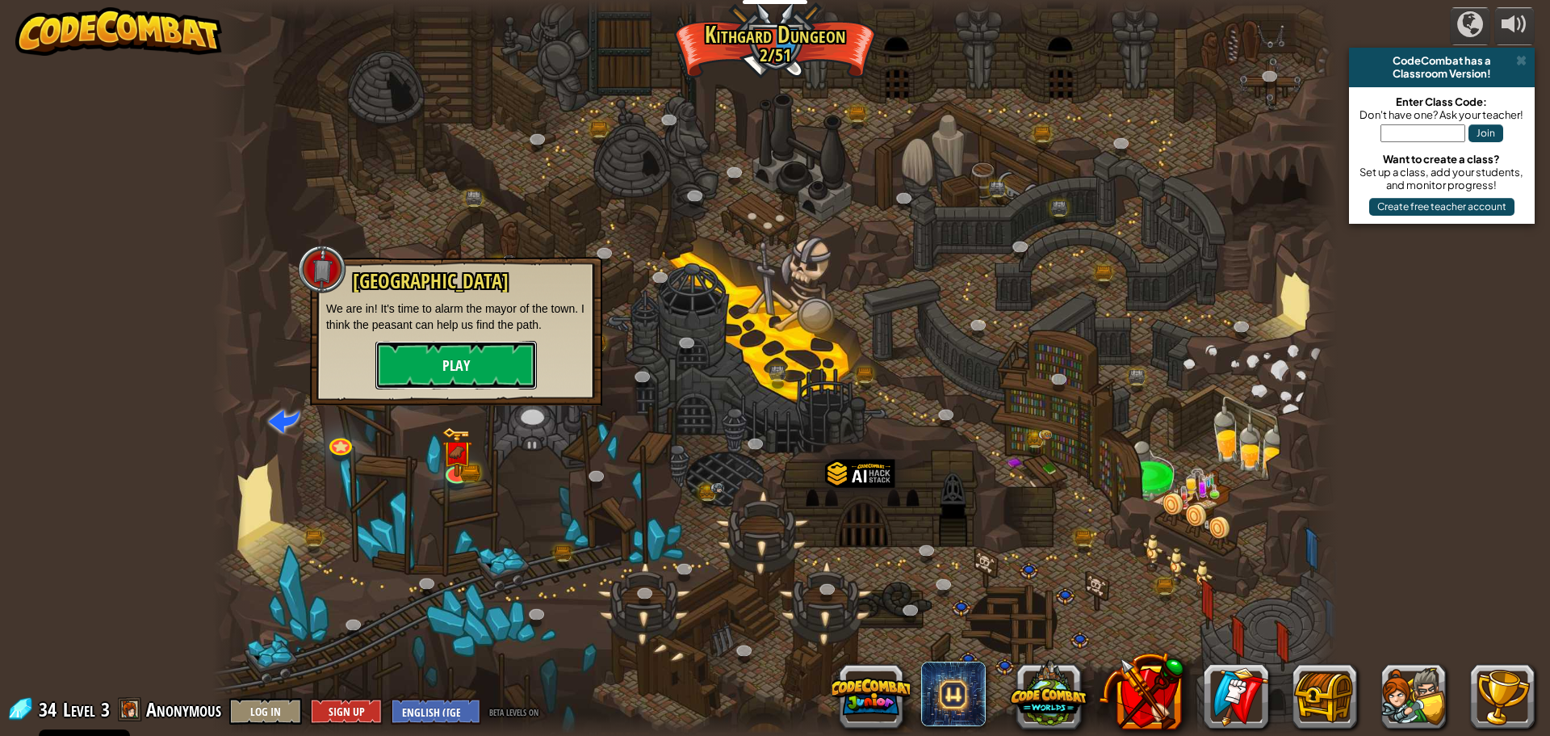
click at [488, 360] on button "Play" at bounding box center [455, 365] width 161 height 48
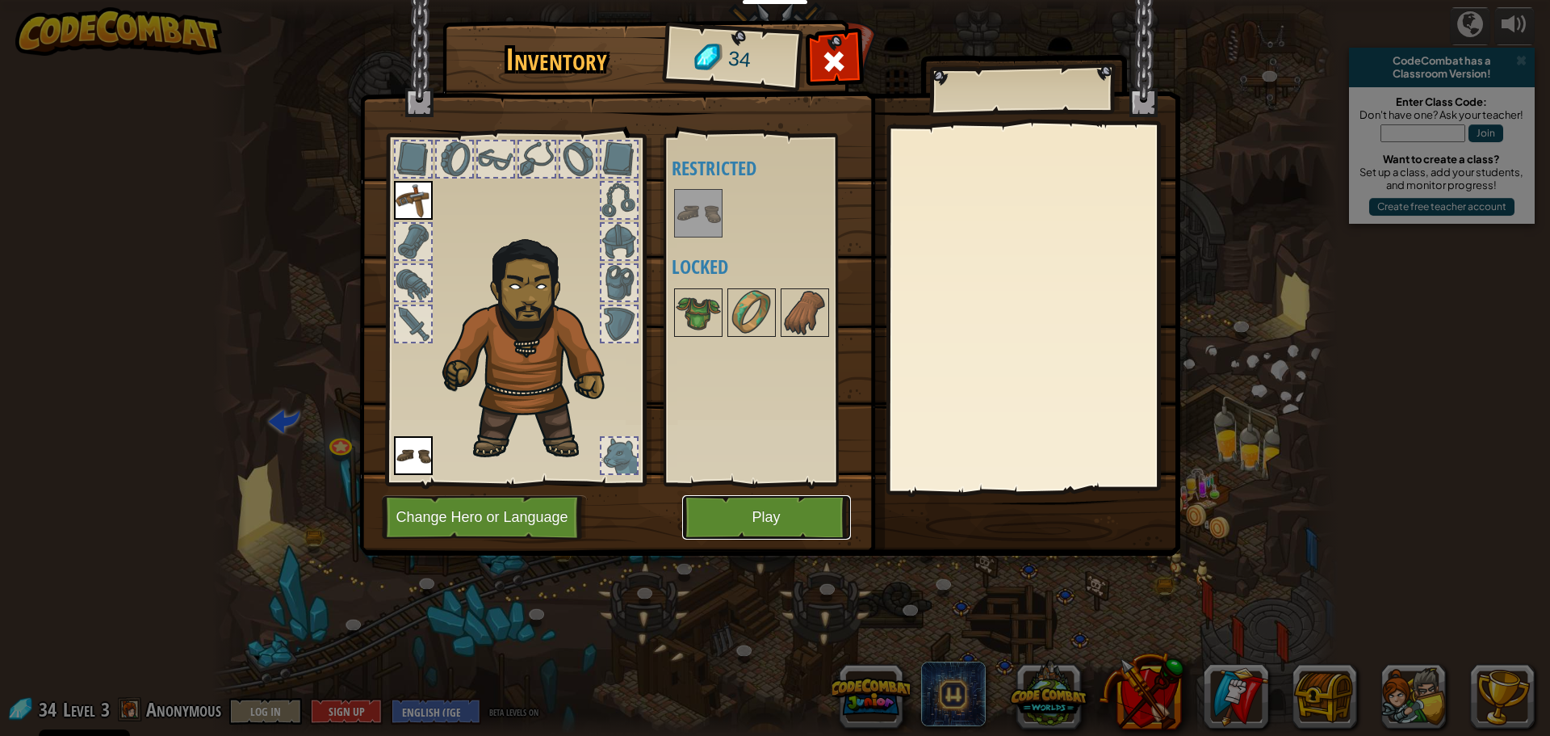
click at [798, 522] on button "Play" at bounding box center [766, 517] width 169 height 44
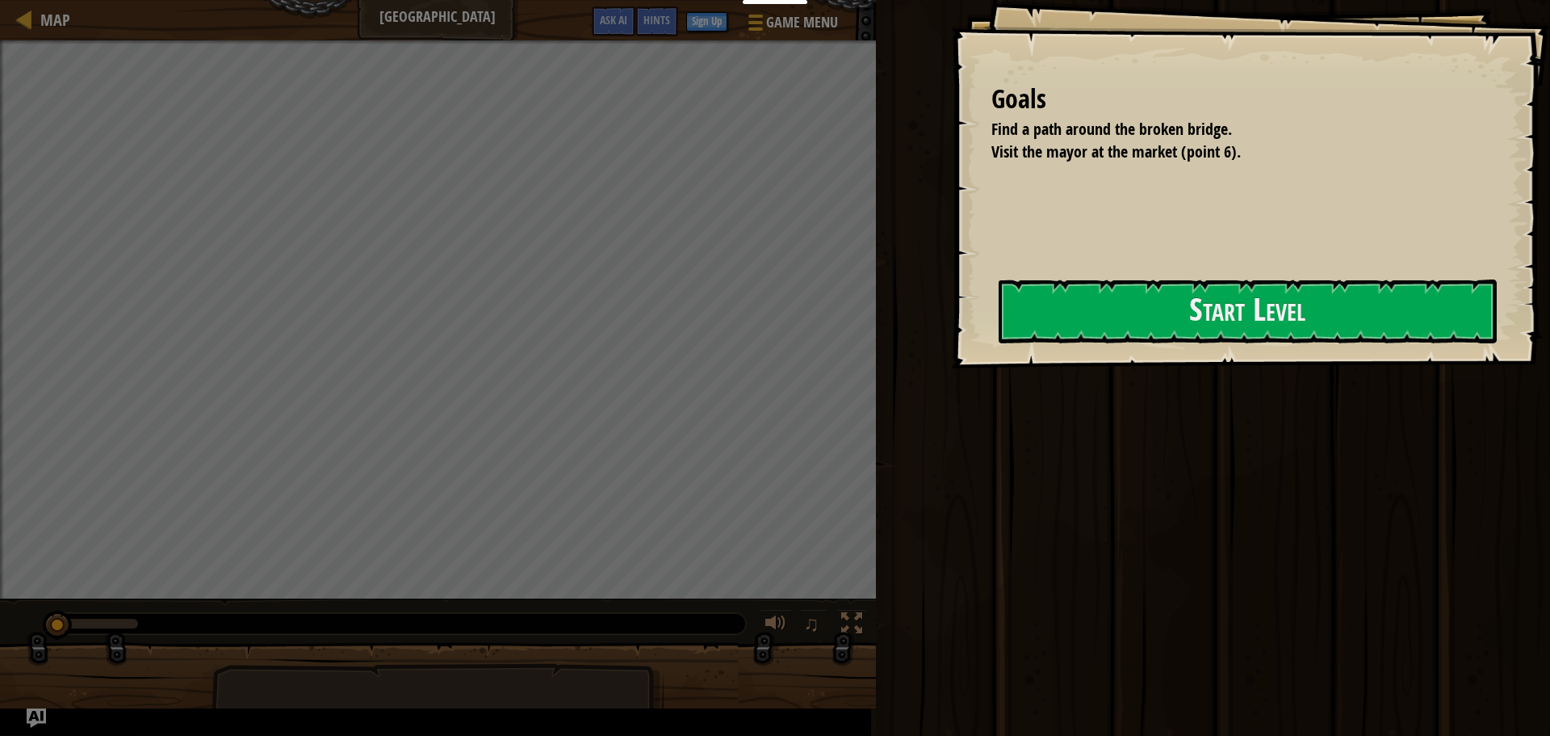
click at [857, 517] on div "Educators Create Free Account School & District Solutions Teacher Toolkit Previ…" at bounding box center [775, 368] width 1550 height 736
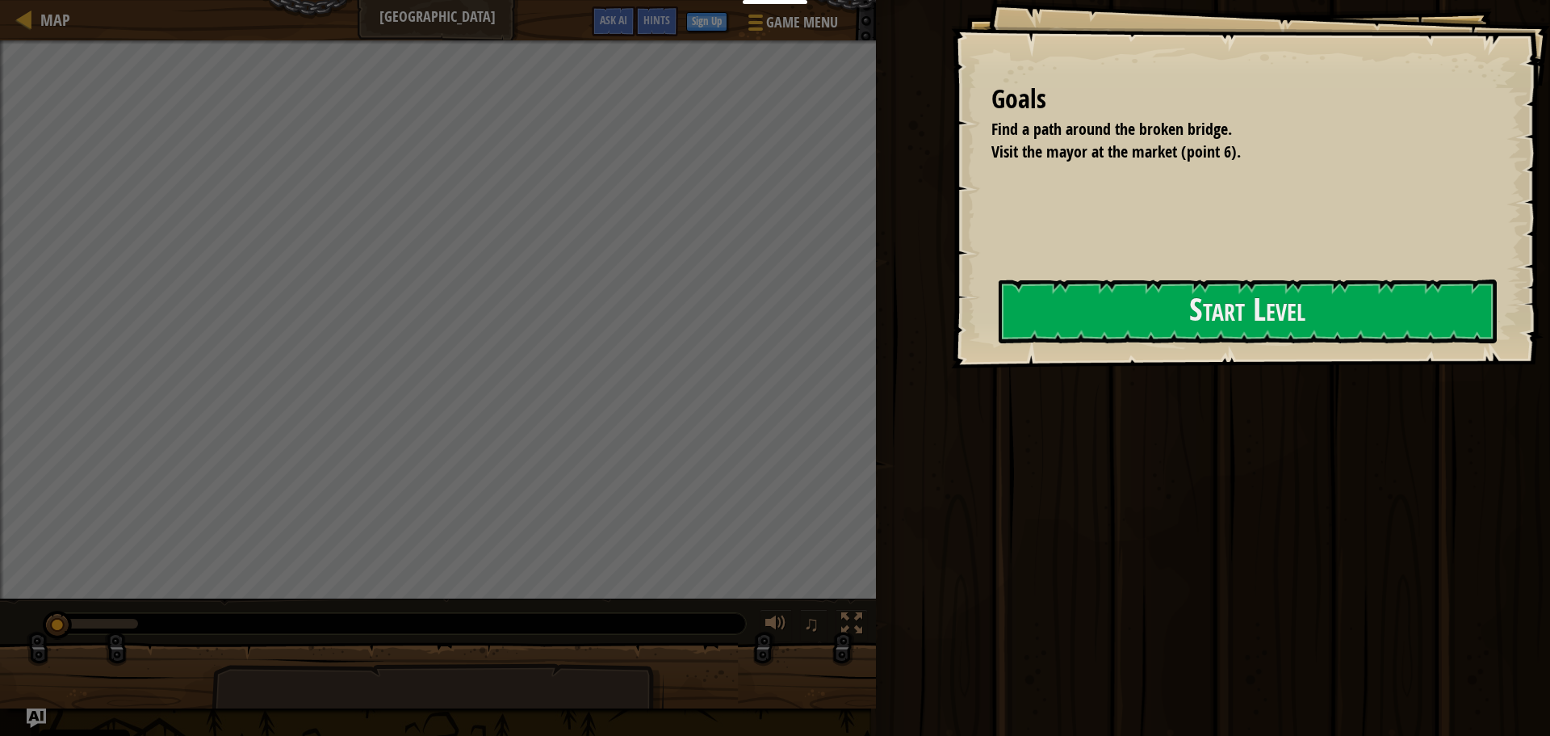
click at [894, 576] on div "Run Submit Done" at bounding box center [1210, 363] width 679 height 727
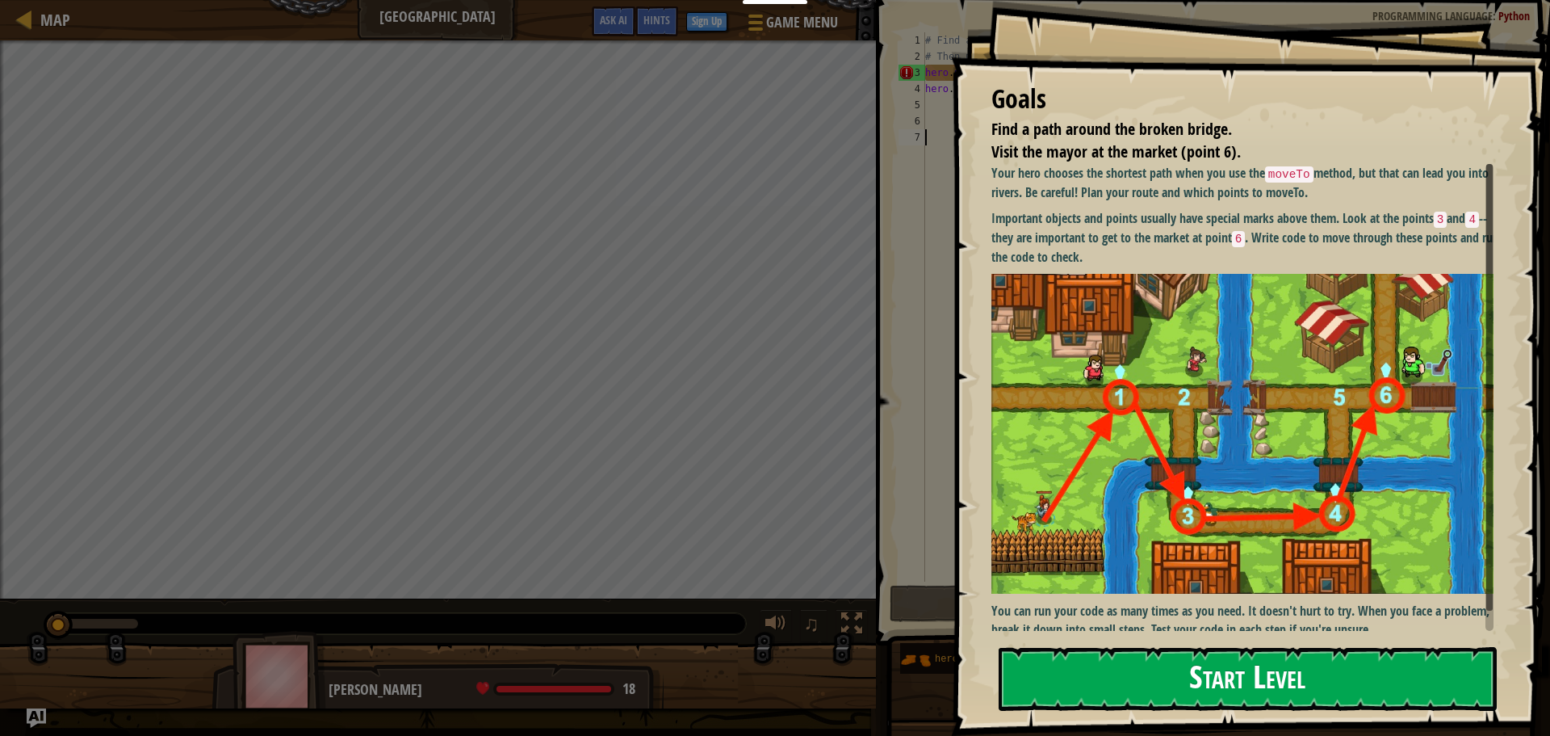
click at [1273, 666] on button "Start Level" at bounding box center [1248, 679] width 498 height 64
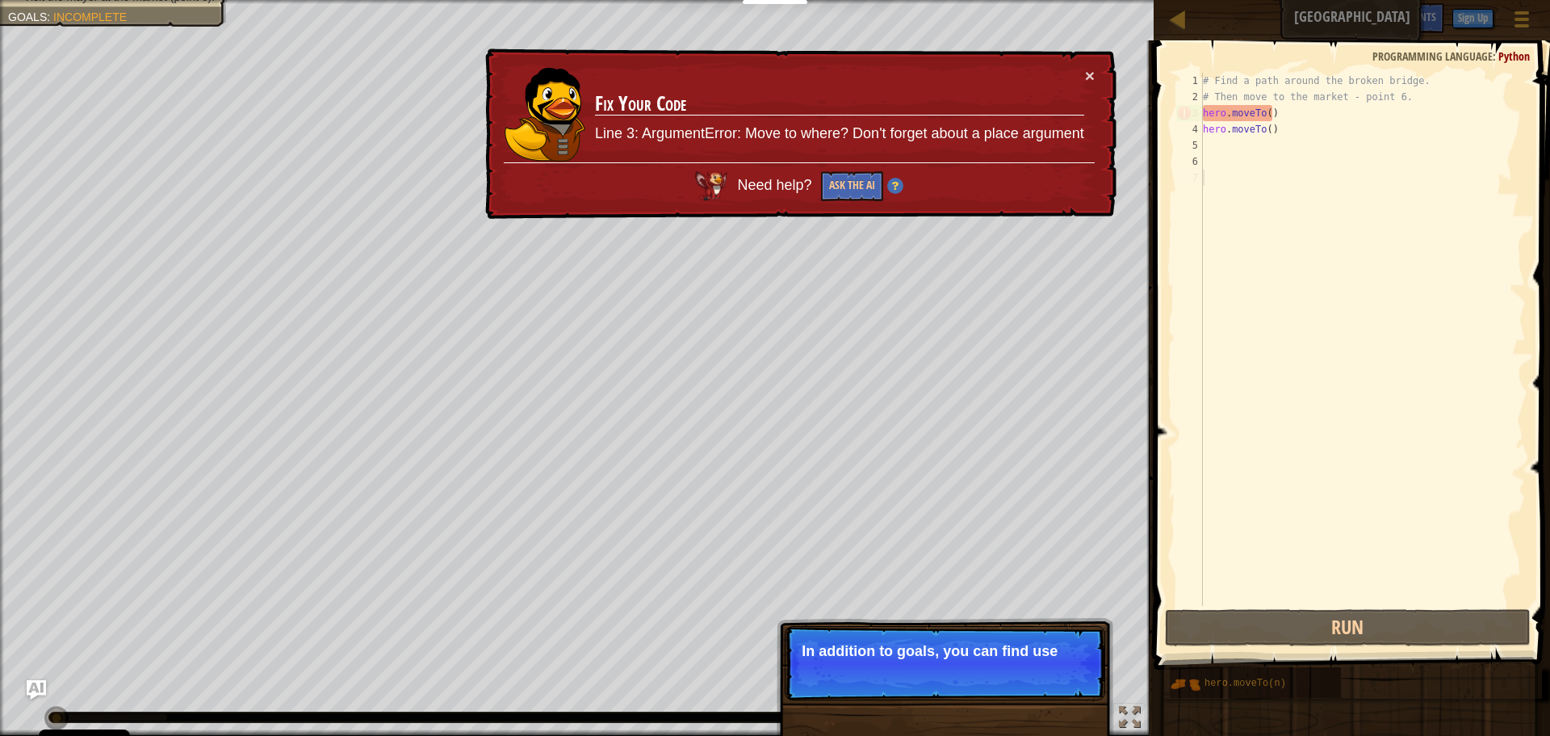
click at [1081, 73] on td "Fix Your Code Line 3: ArgumentError: Move to where? Don't forget about a place …" at bounding box center [839, 115] width 493 height 103
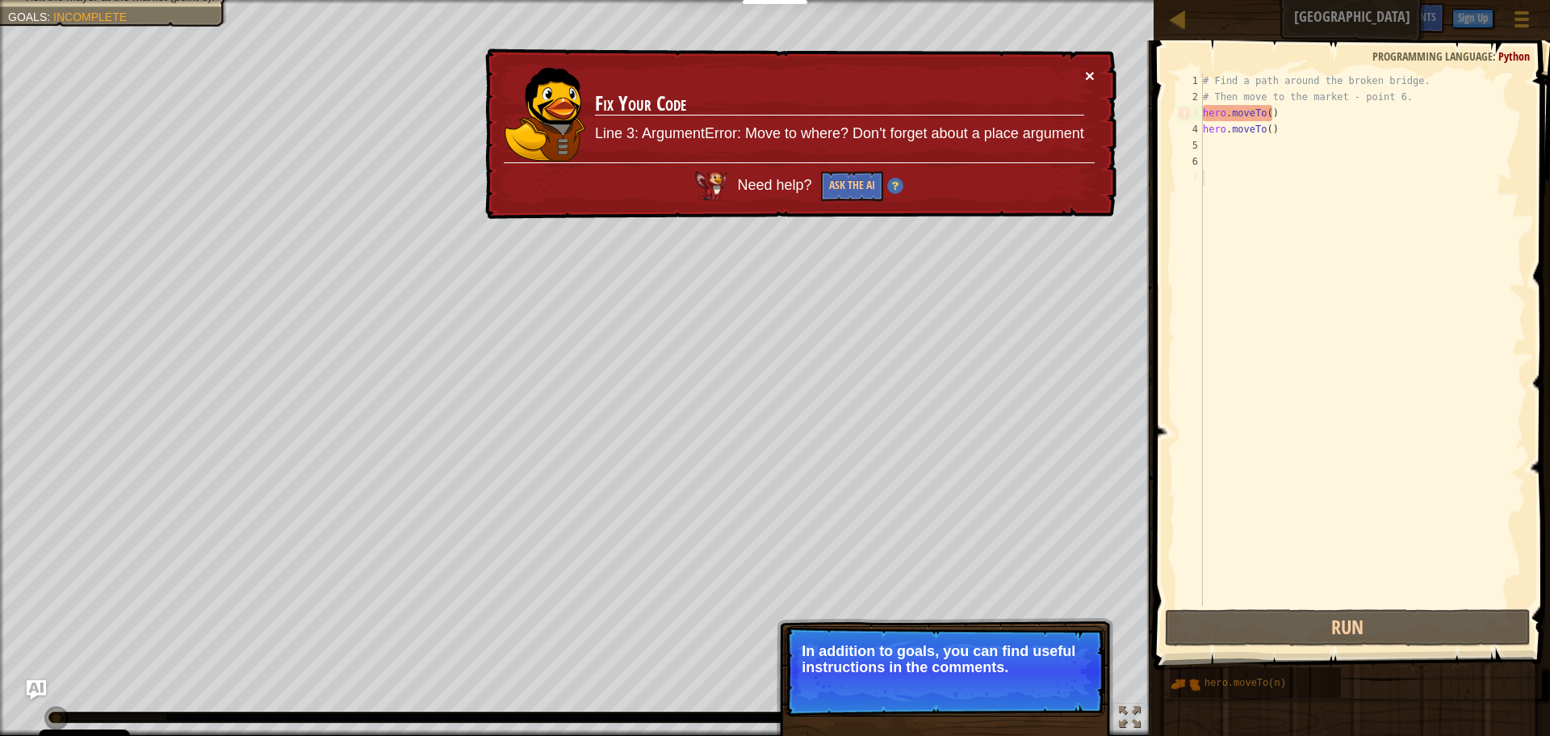
click at [1087, 73] on button "×" at bounding box center [1090, 75] width 10 height 17
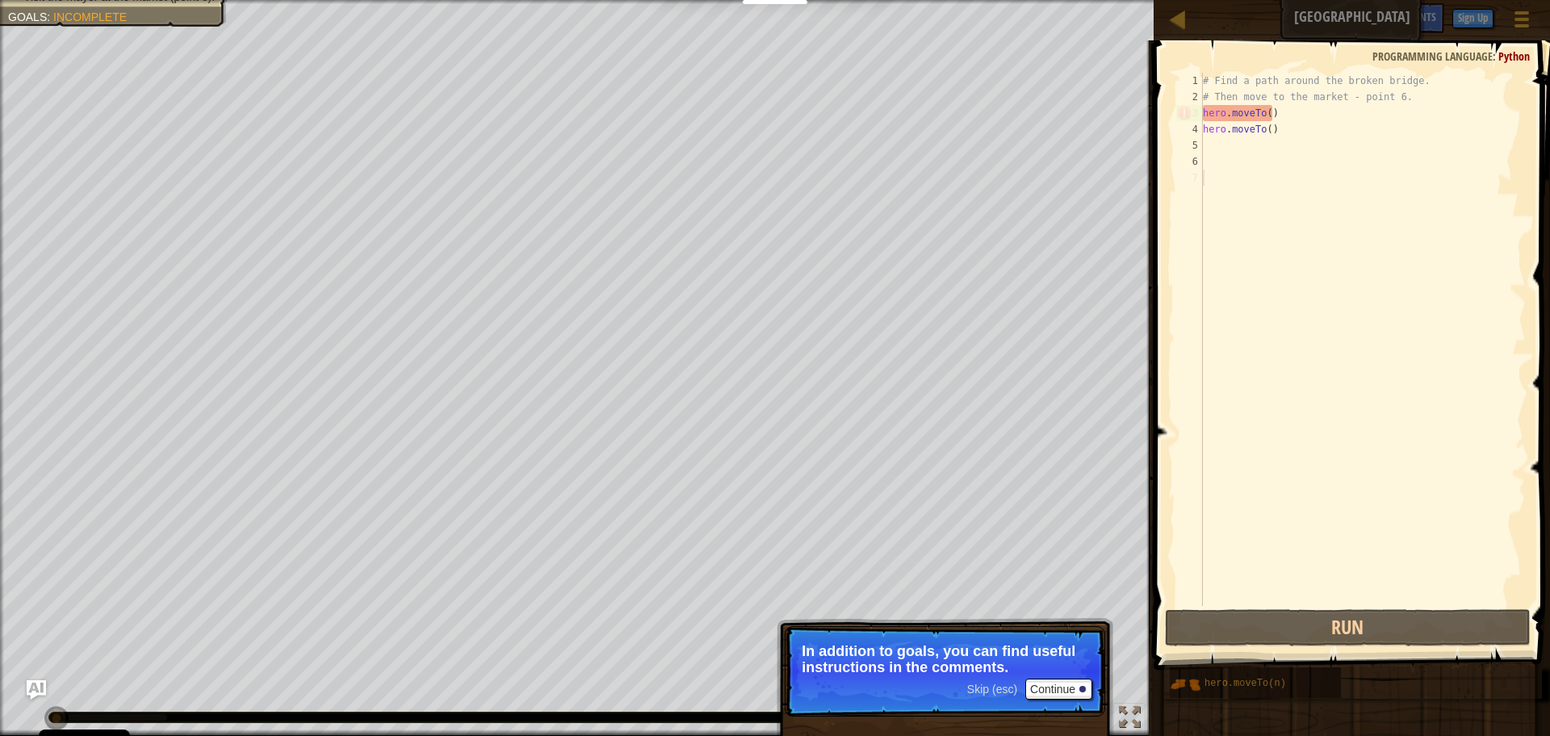
scroll to position [7, 0]
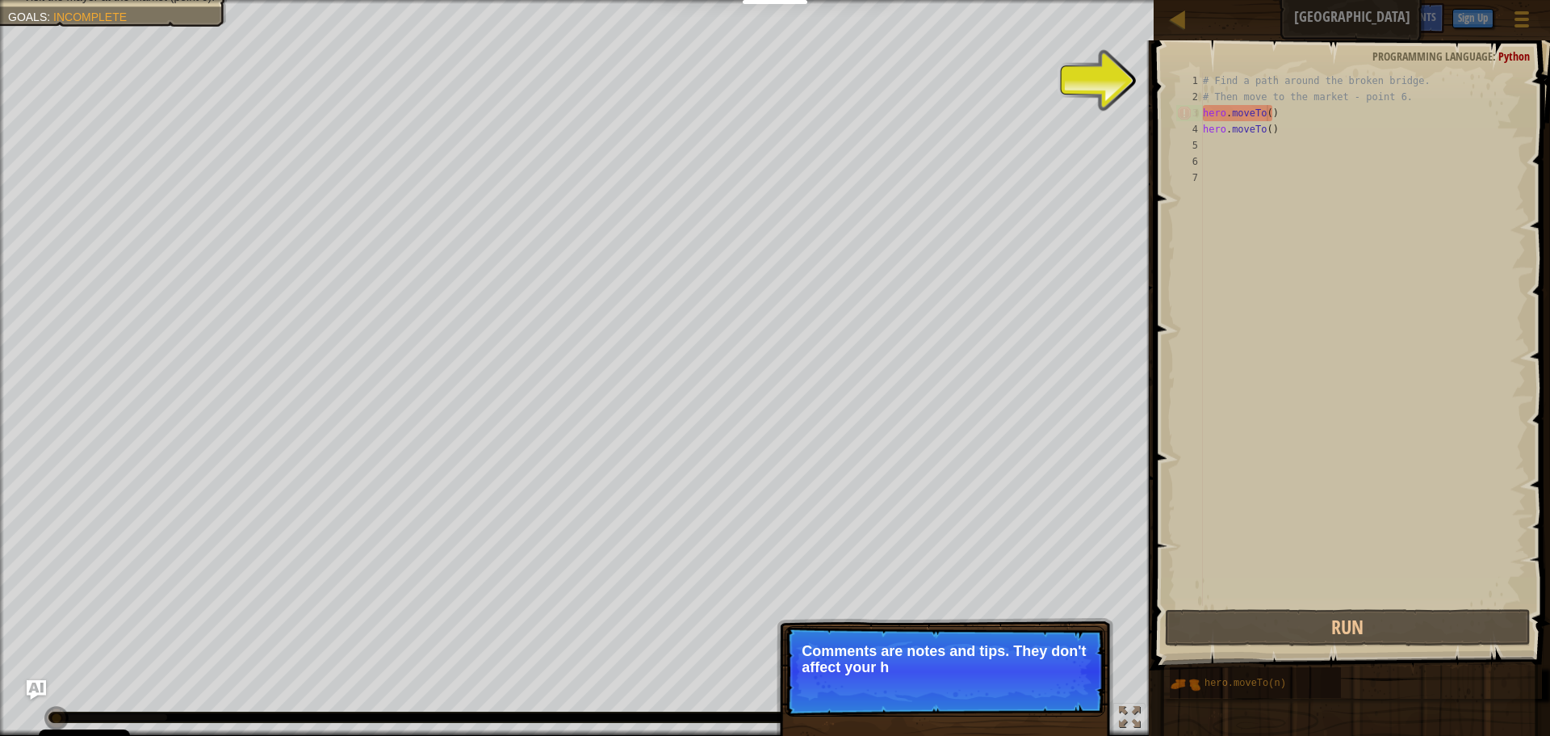
click at [1268, 113] on div "# Find a path around the broken bridge. # Then move to the market - point 6. he…" at bounding box center [1363, 355] width 326 height 565
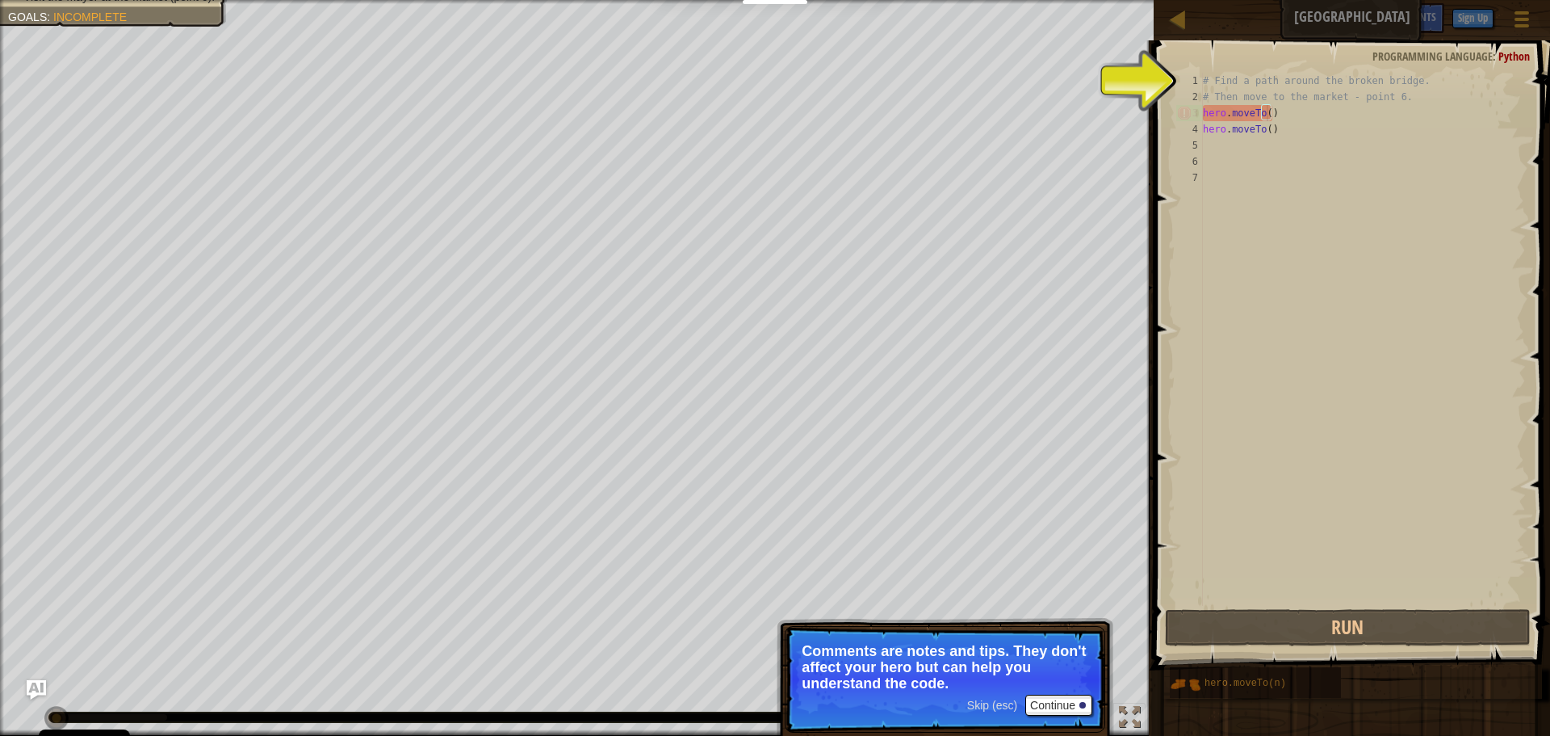
click at [1266, 116] on div "# Find a path around the broken bridge. # Then move to the market - point 6. he…" at bounding box center [1363, 355] width 326 height 565
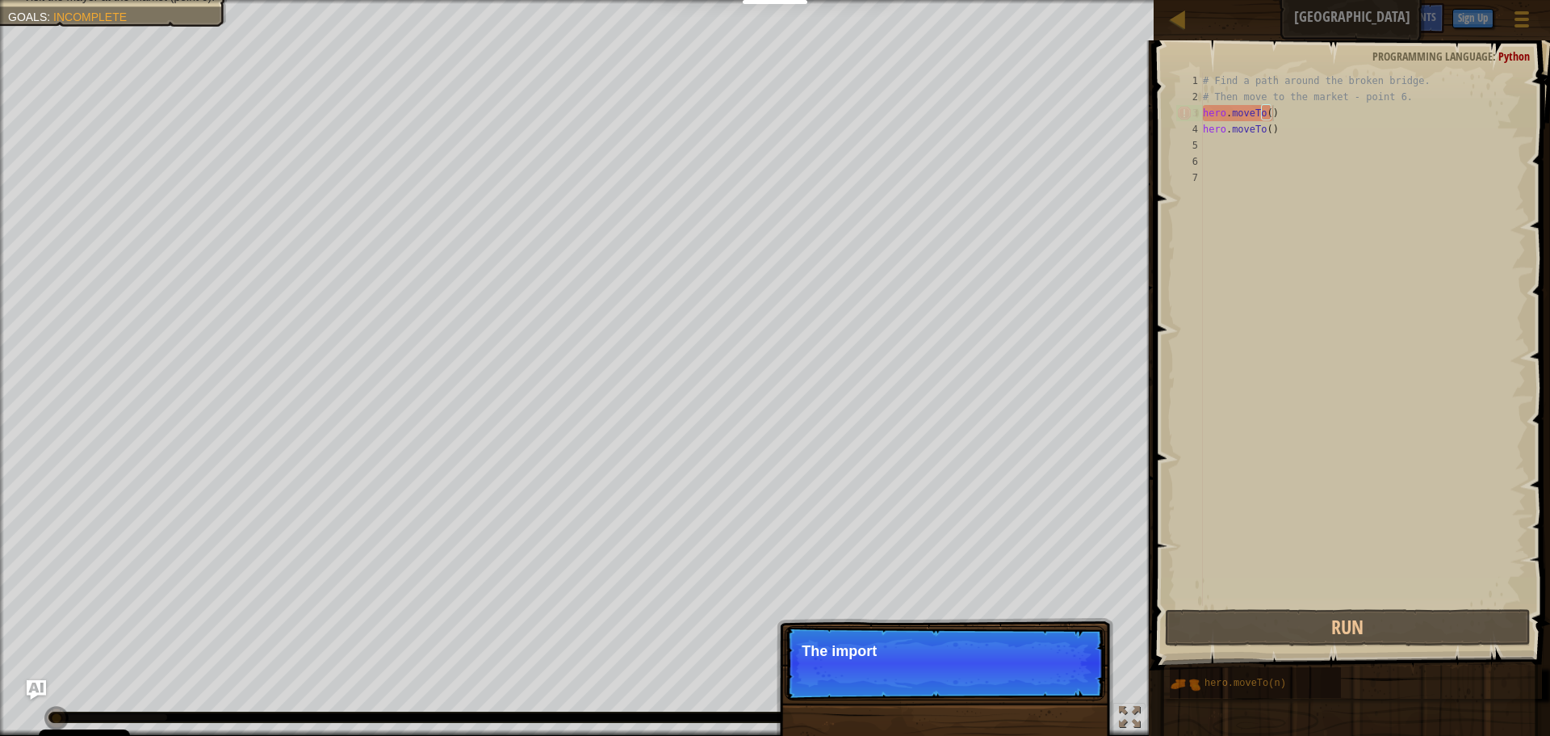
click at [1306, 117] on div "# Find a path around the broken bridge. # Then move to the market - point 6. he…" at bounding box center [1363, 355] width 326 height 565
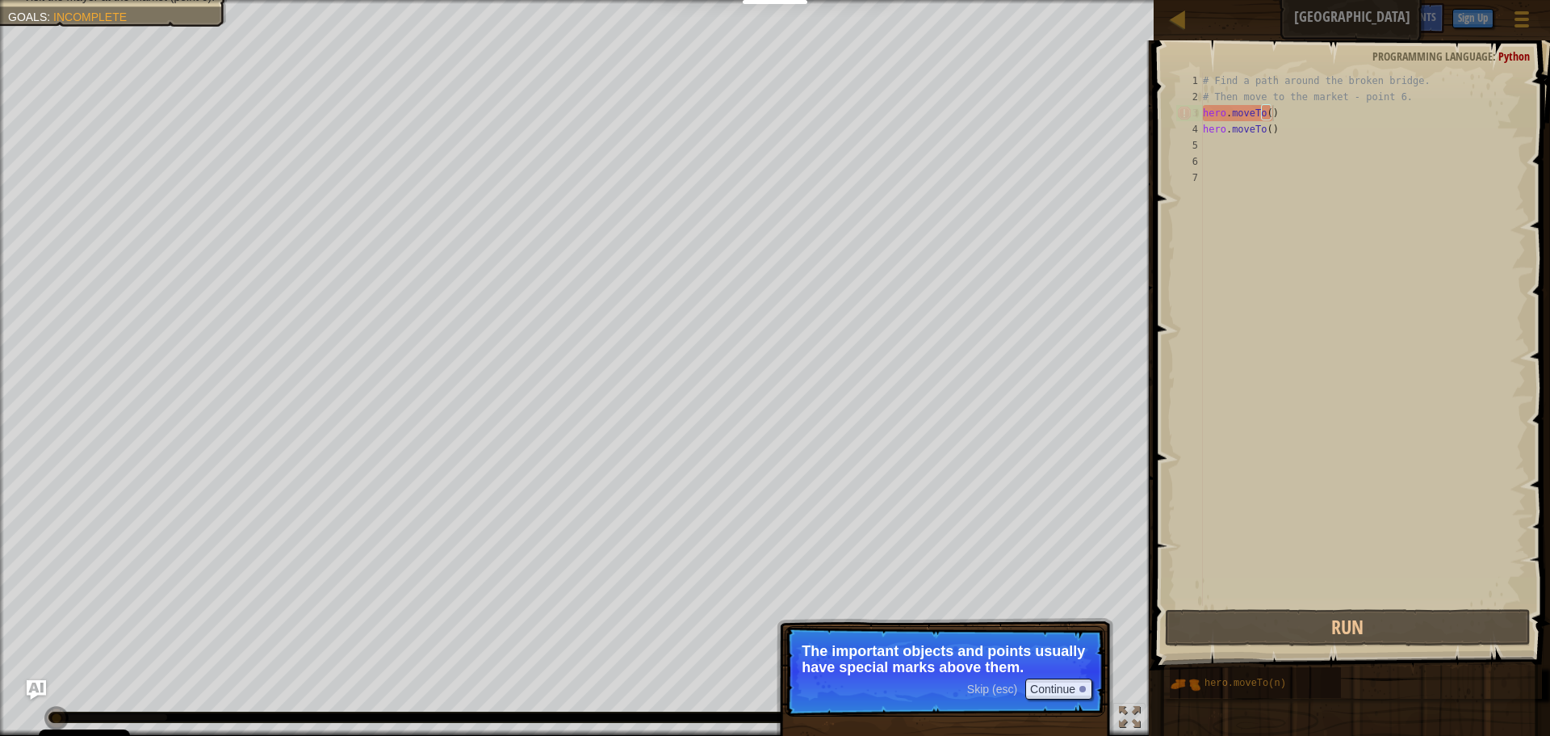
click at [982, 657] on p "The important objects and points usually have special marks above them." at bounding box center [945, 659] width 287 height 32
click at [1045, 683] on button "Continue" at bounding box center [1058, 688] width 67 height 21
click at [1046, 683] on div "Skip (esc) Continue The important objects and points usually have special marks…" at bounding box center [945, 745] width 337 height 239
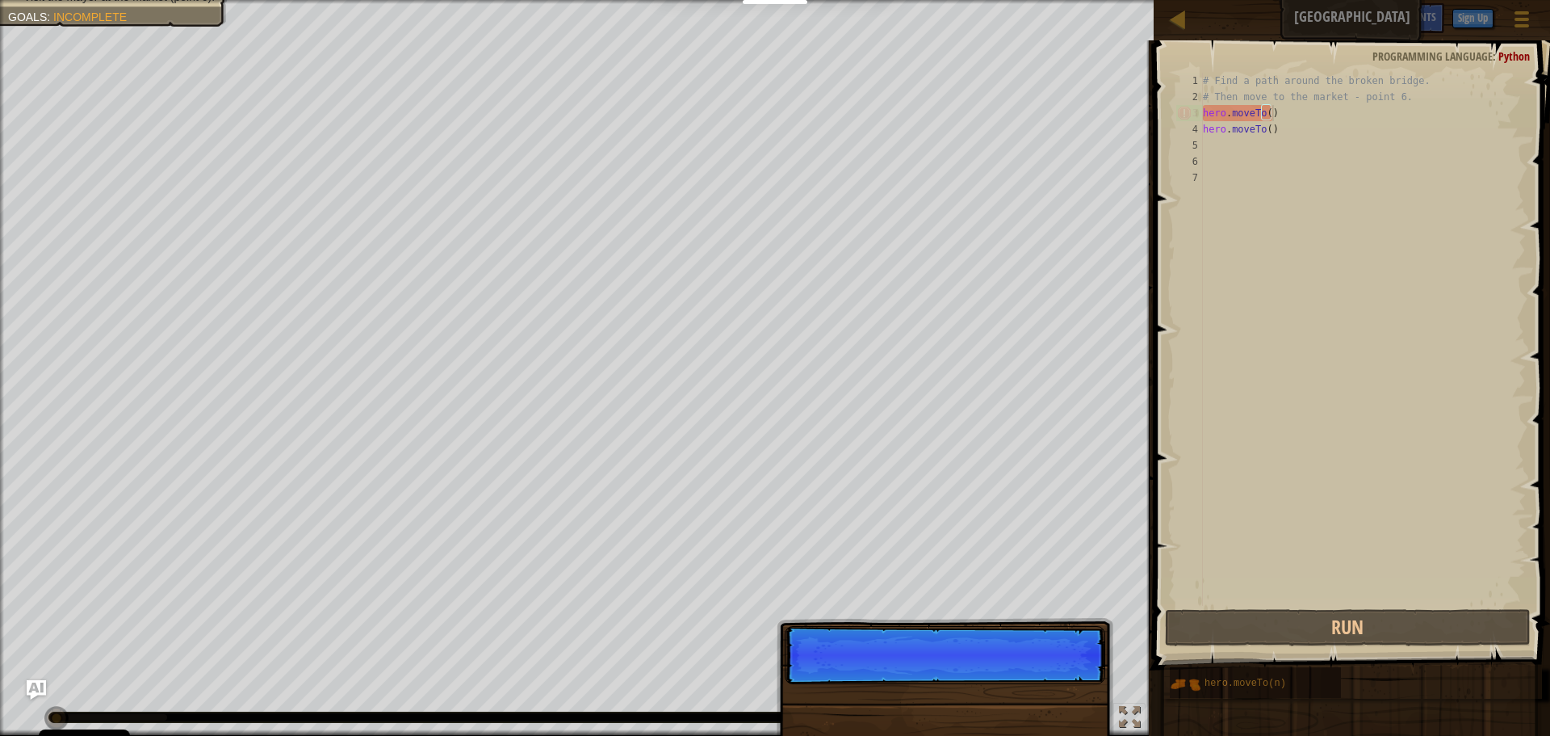
scroll to position [7, 5]
click at [1046, 683] on p "Skip (esc) Continue" at bounding box center [945, 655] width 321 height 58
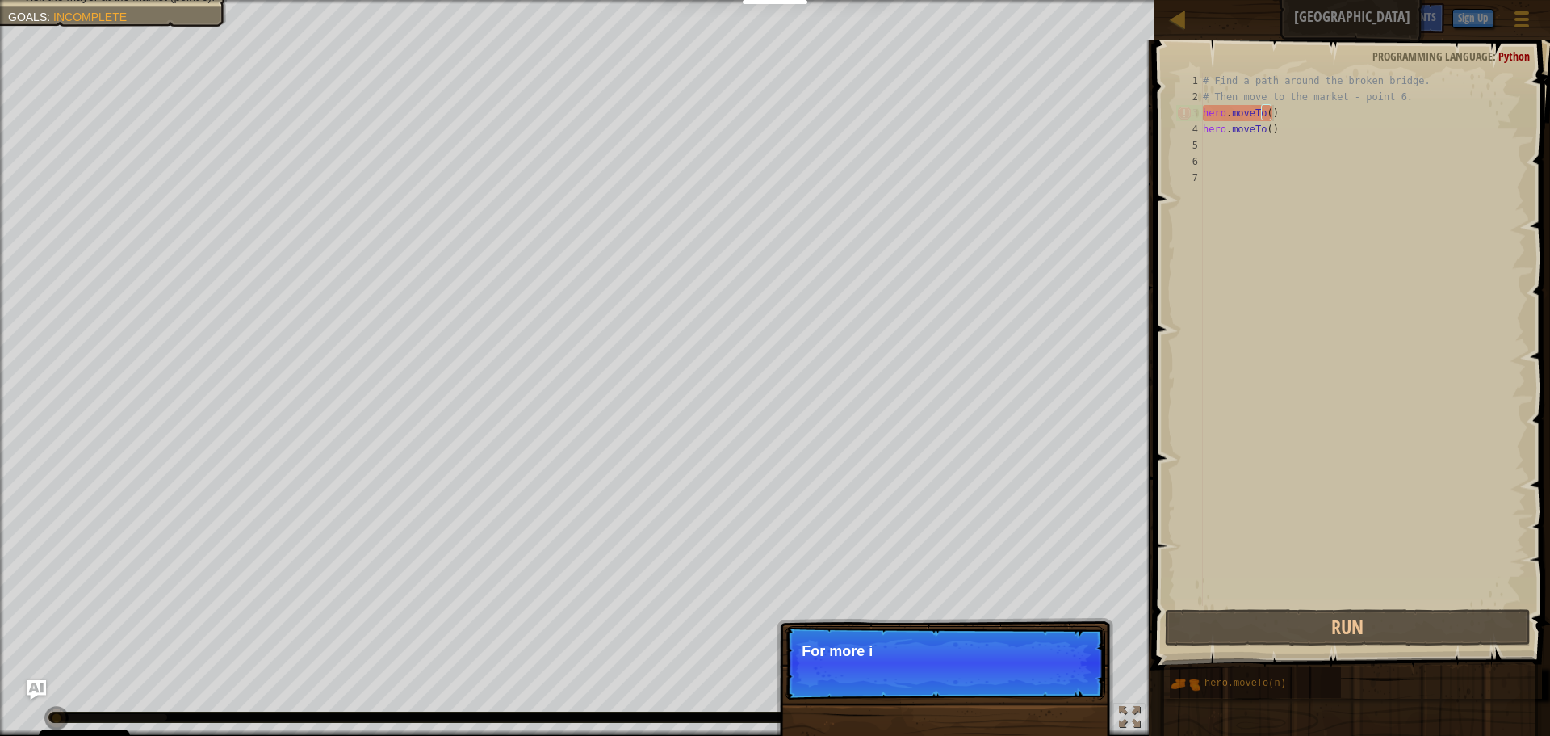
click at [1064, 672] on p "Skip (esc) Continue For more i" at bounding box center [945, 663] width 321 height 74
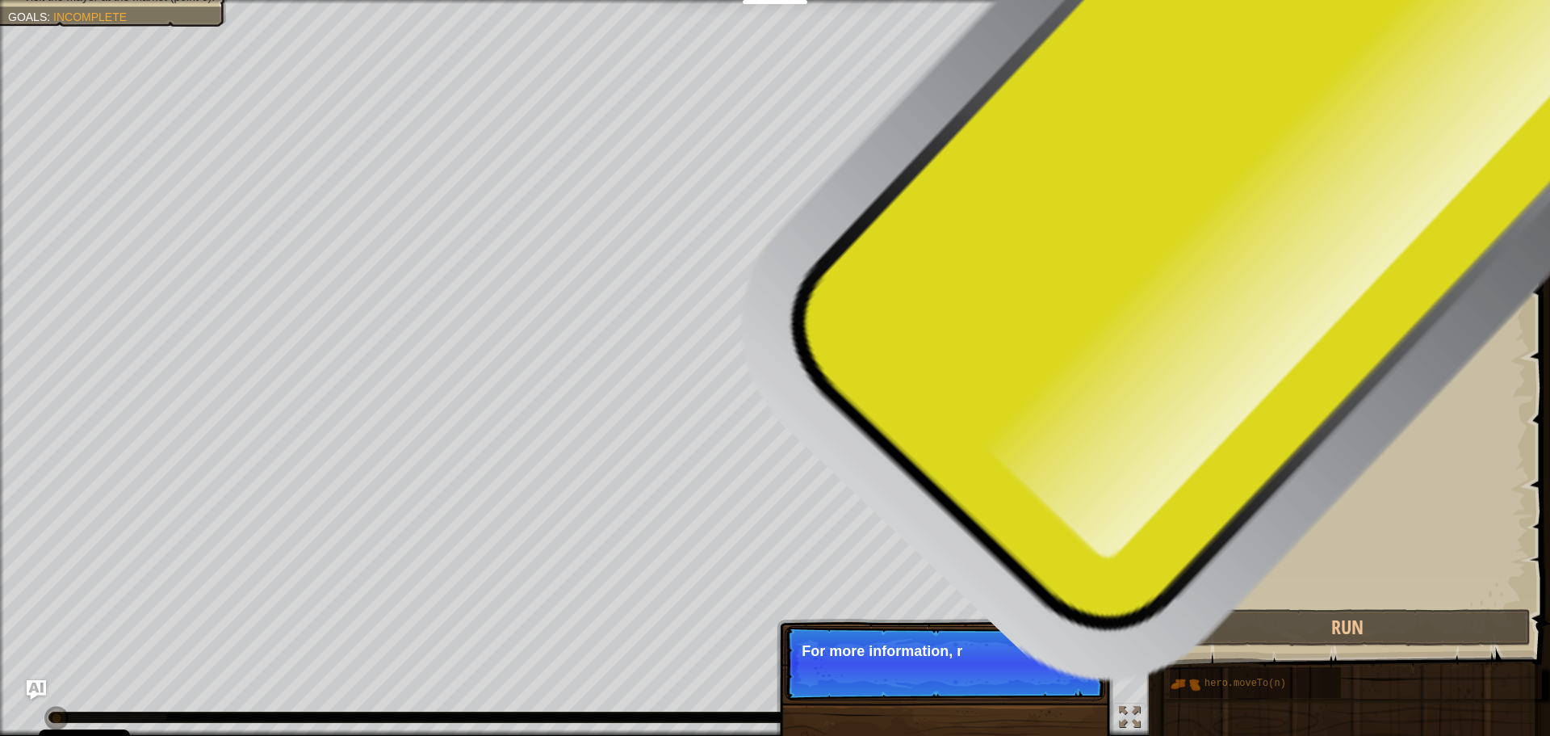
click at [1063, 677] on p "Skip (esc) Continue For more information, r" at bounding box center [945, 663] width 321 height 74
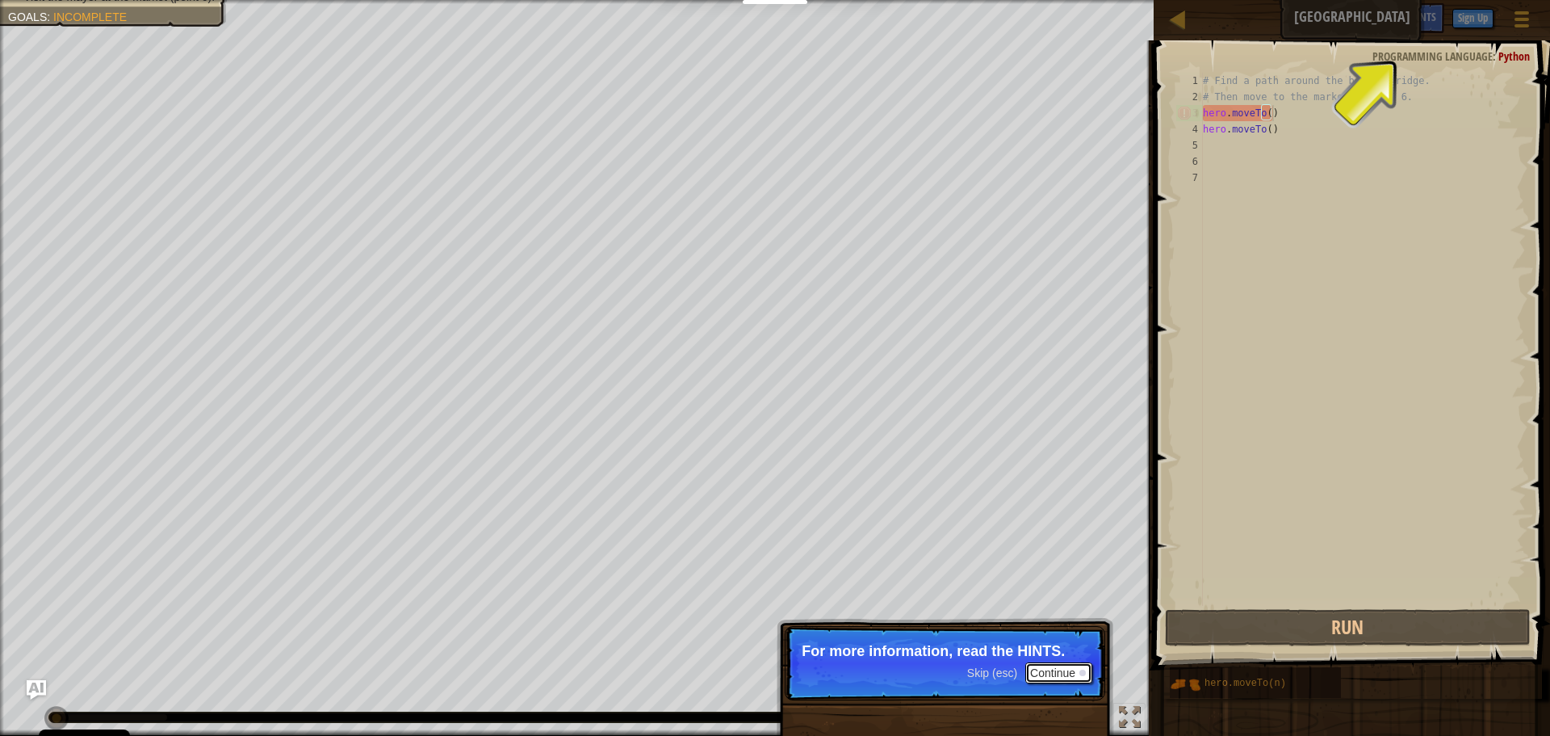
click at [1076, 676] on button "Continue" at bounding box center [1058, 672] width 67 height 21
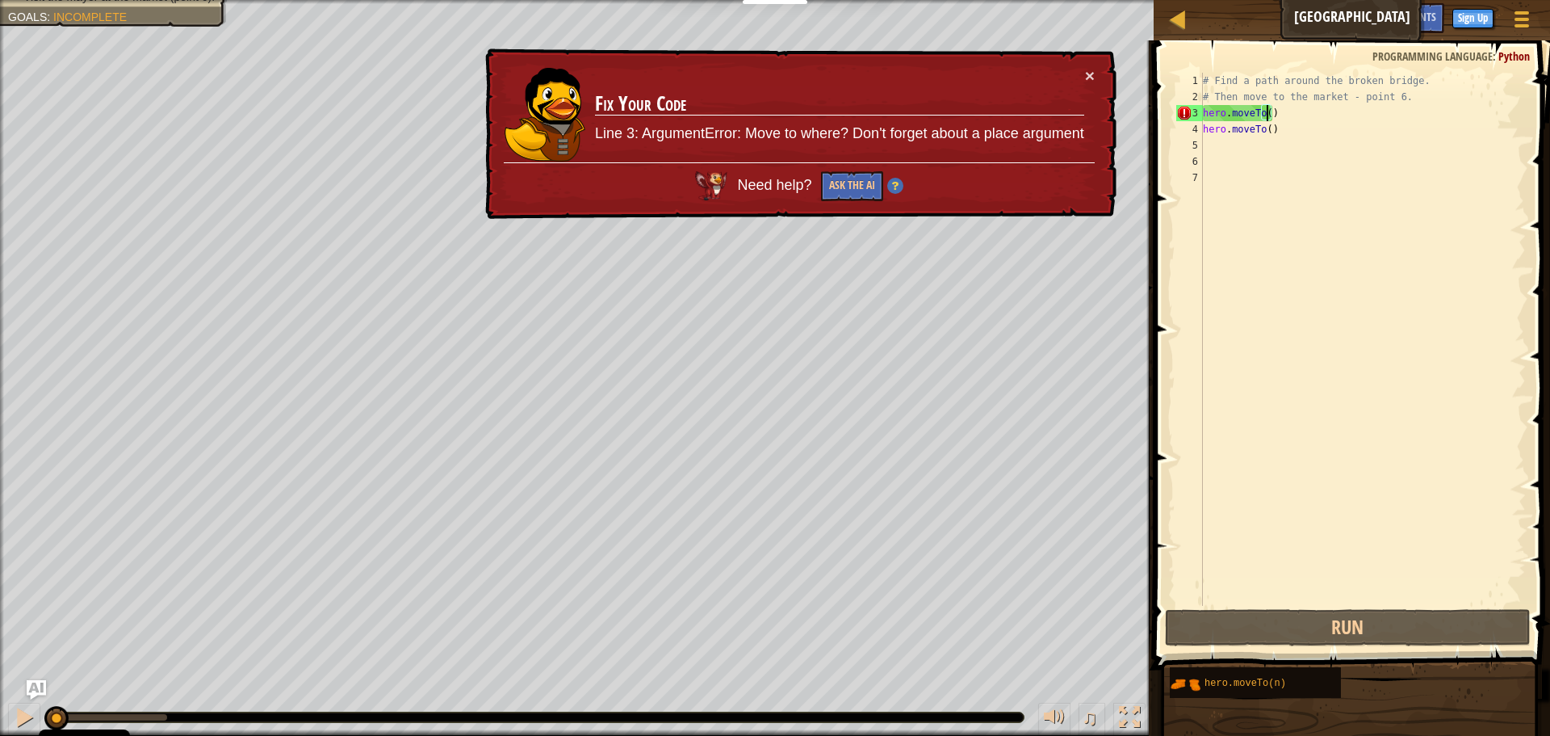
click at [1266, 115] on div "# Find a path around the broken bridge. # Then move to the market - point 6. he…" at bounding box center [1363, 355] width 326 height 565
click at [1091, 72] on button "×" at bounding box center [1090, 75] width 10 height 17
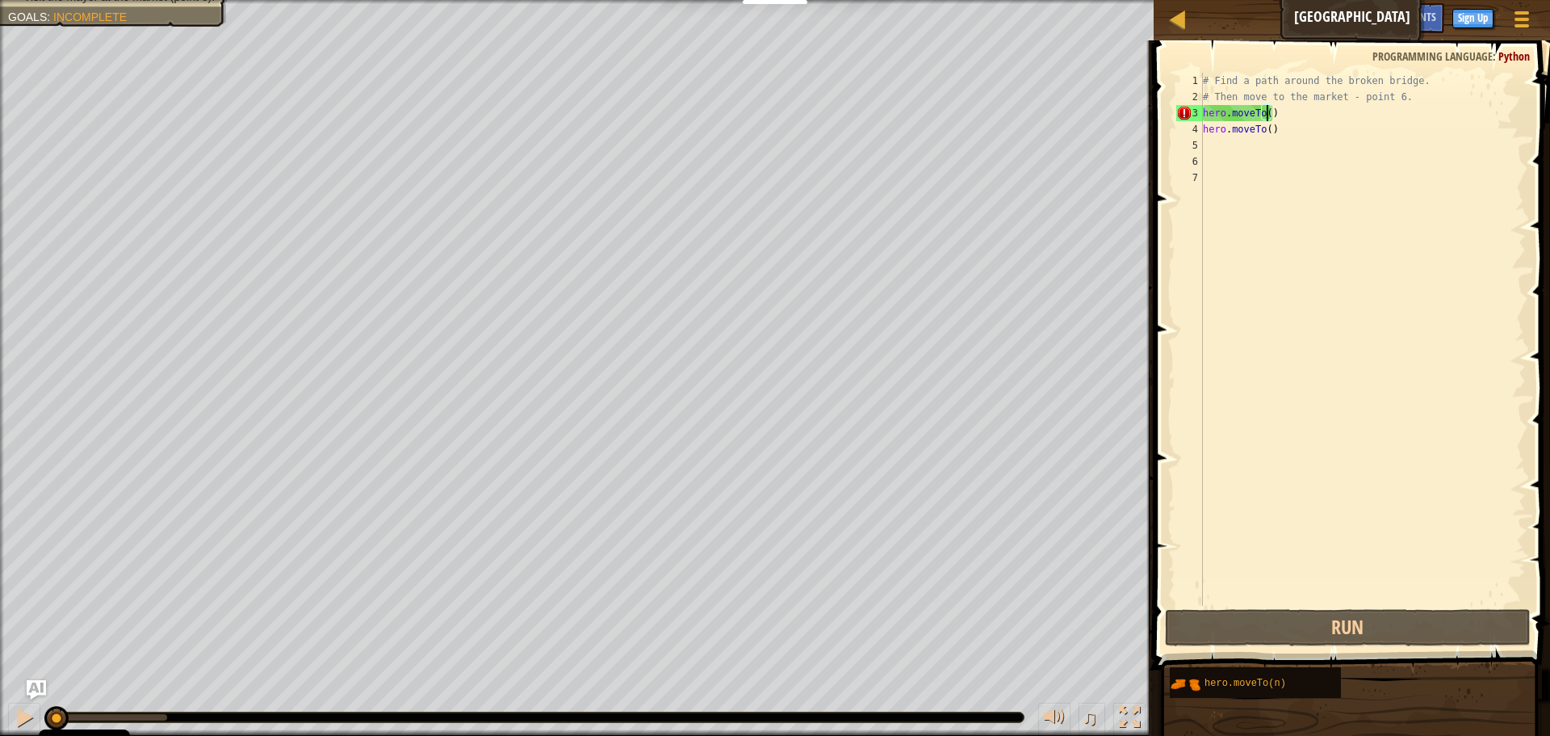
type textarea "hero.moveTo(1)"
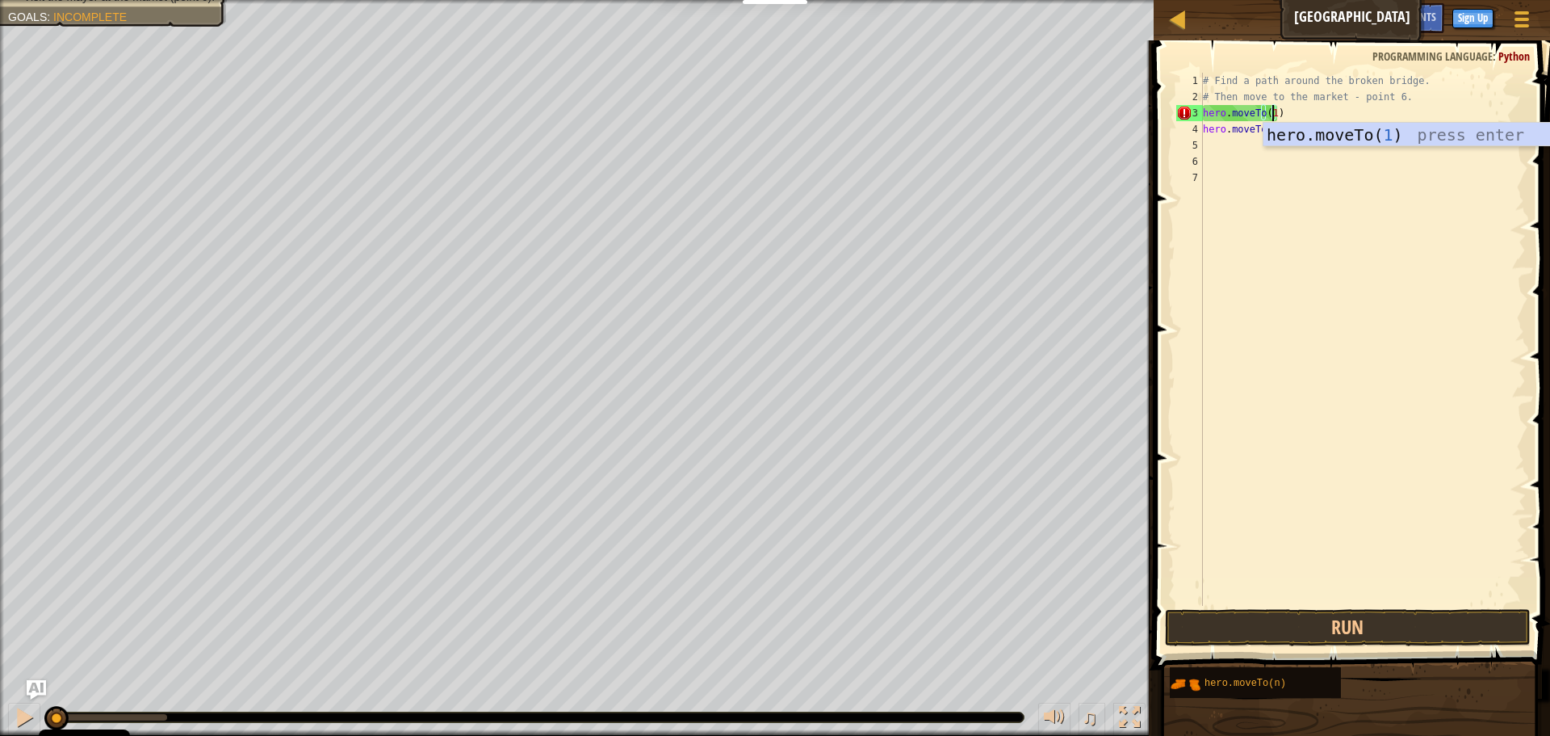
scroll to position [7, 6]
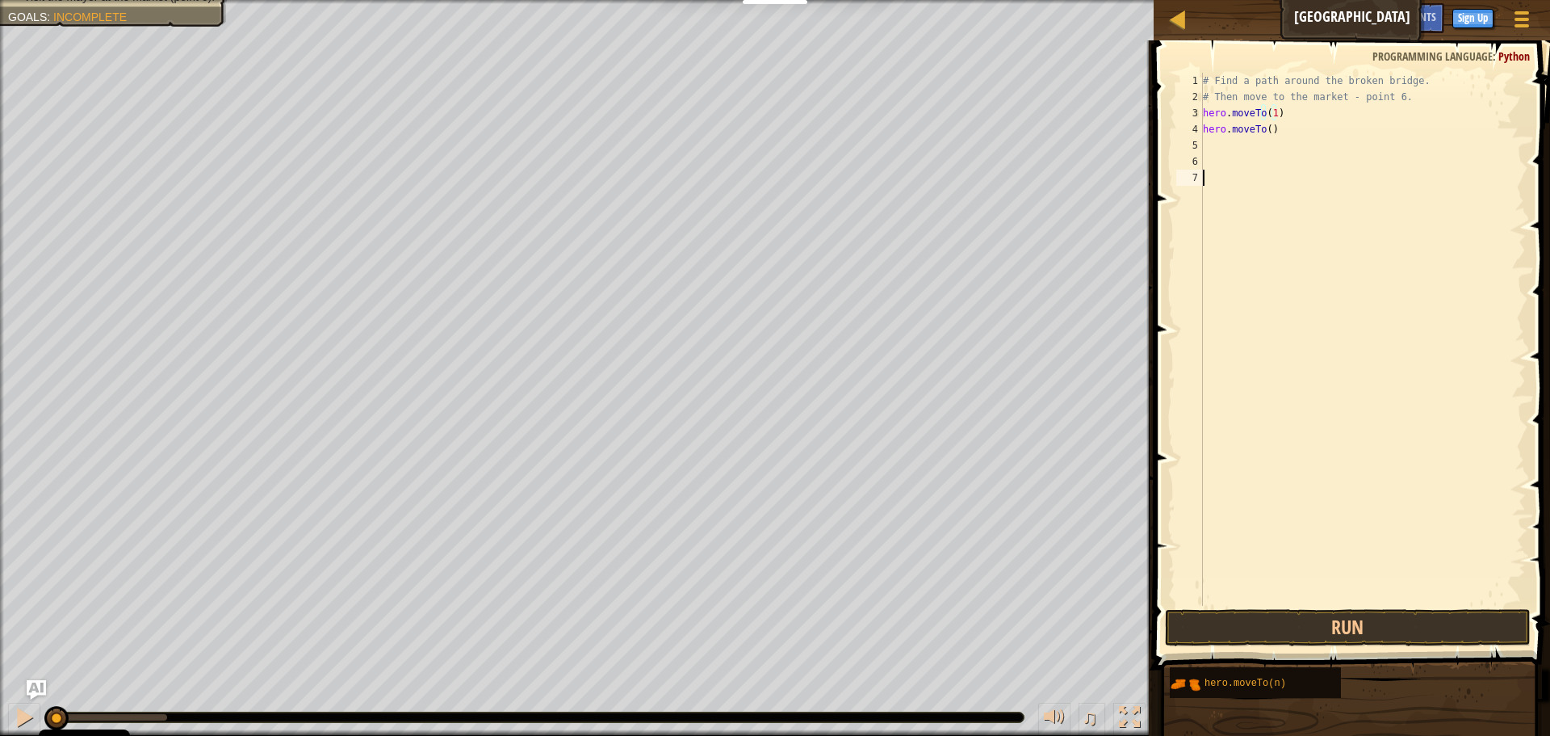
click at [1329, 212] on div "# Find a path around the broken bridge. # Then move to the market - point 6. he…" at bounding box center [1363, 355] width 326 height 565
click at [1267, 128] on div "# Find a path around the broken bridge. # Then move to the market - point 6. he…" at bounding box center [1363, 355] width 326 height 565
type textarea "hero.moveTo(2)"
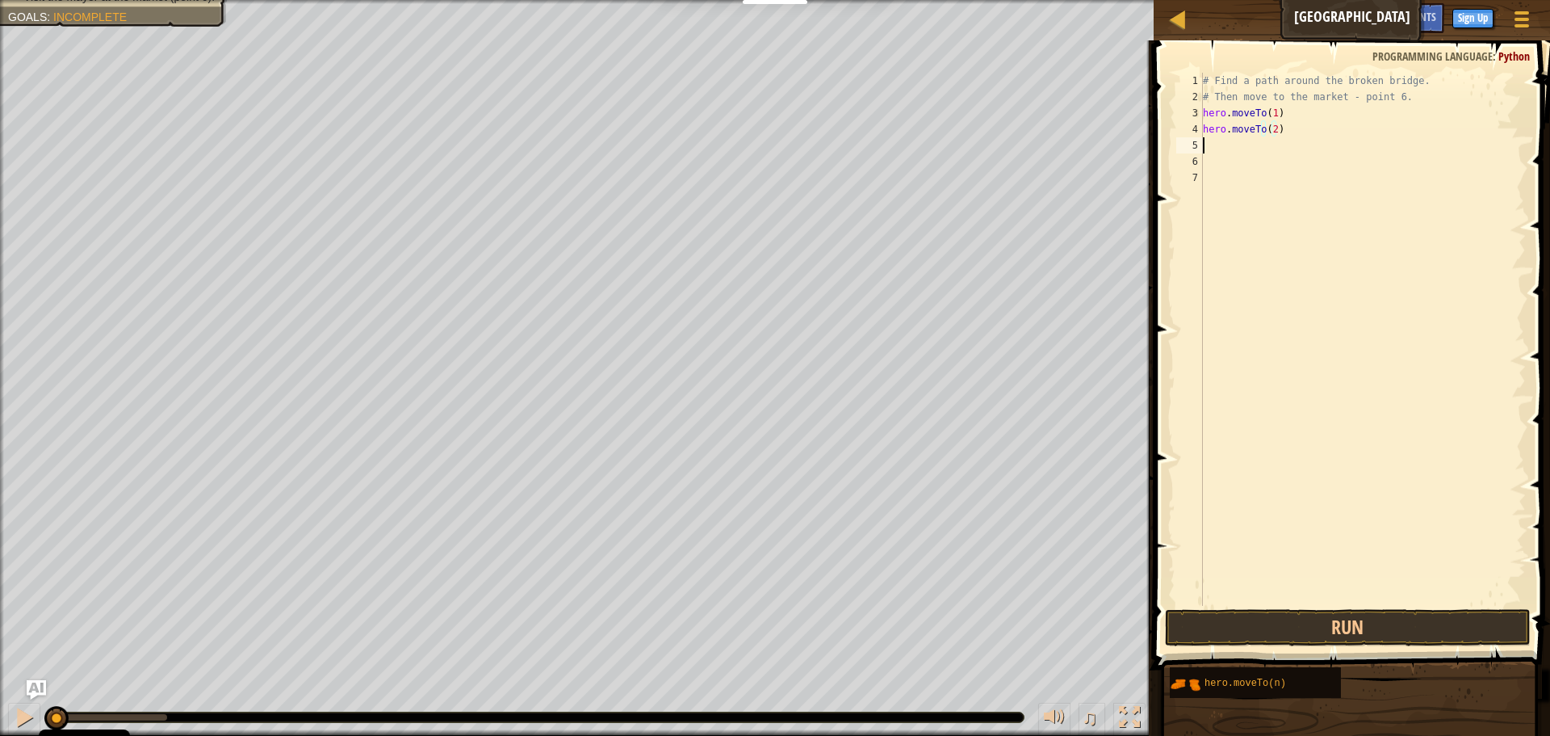
click at [1208, 149] on div "# Find a path around the broken bridge. # Then move to the market - point 6. he…" at bounding box center [1363, 355] width 326 height 565
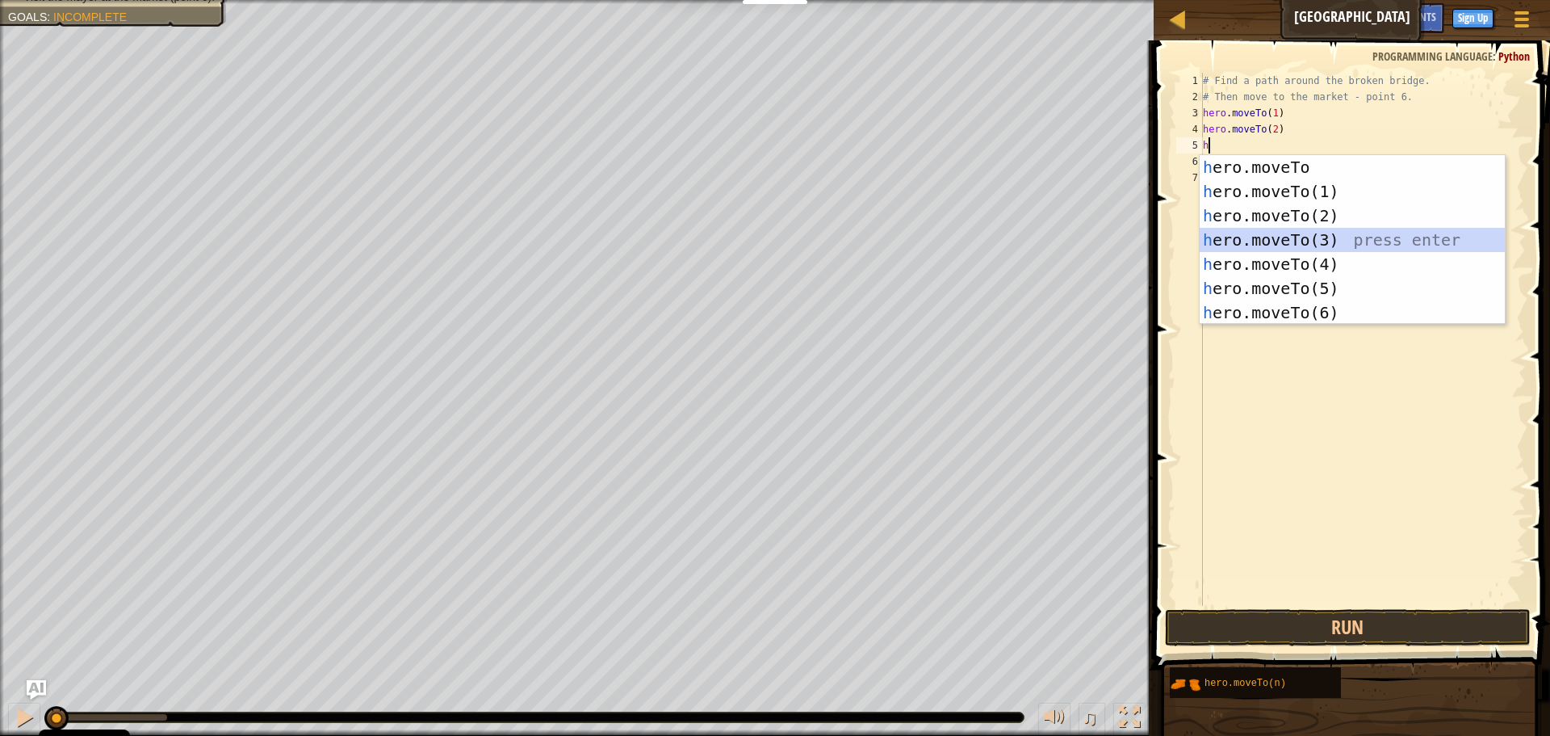
click at [1312, 237] on div "h ero.moveTo press enter h ero.moveTo(1) press enter h ero.moveTo(2) press ente…" at bounding box center [1352, 264] width 305 height 218
type textarea "hero.moveTo(3)"
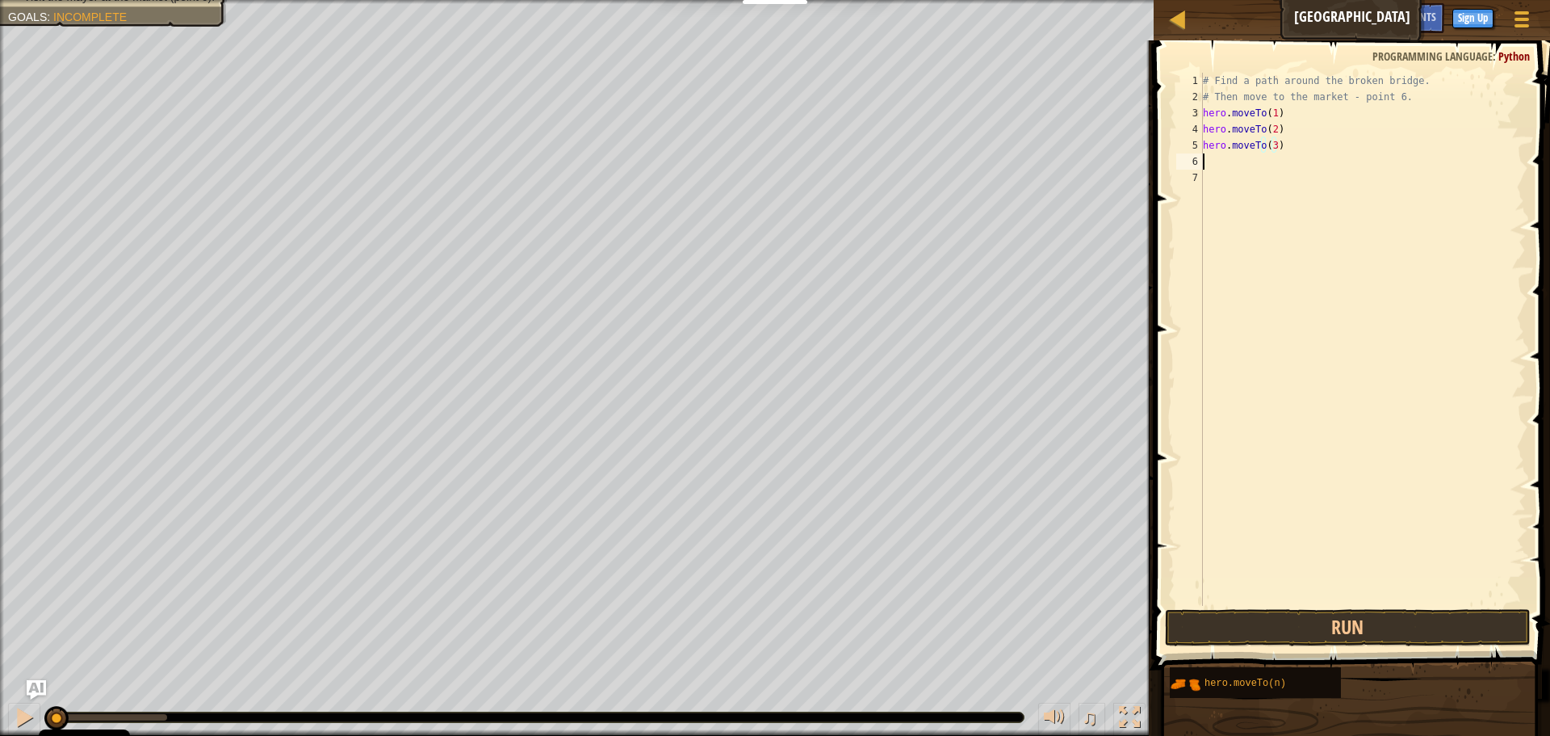
click at [1222, 166] on div "# Find a path around the broken bridge. # Then move to the market - point 6. he…" at bounding box center [1363, 355] width 326 height 565
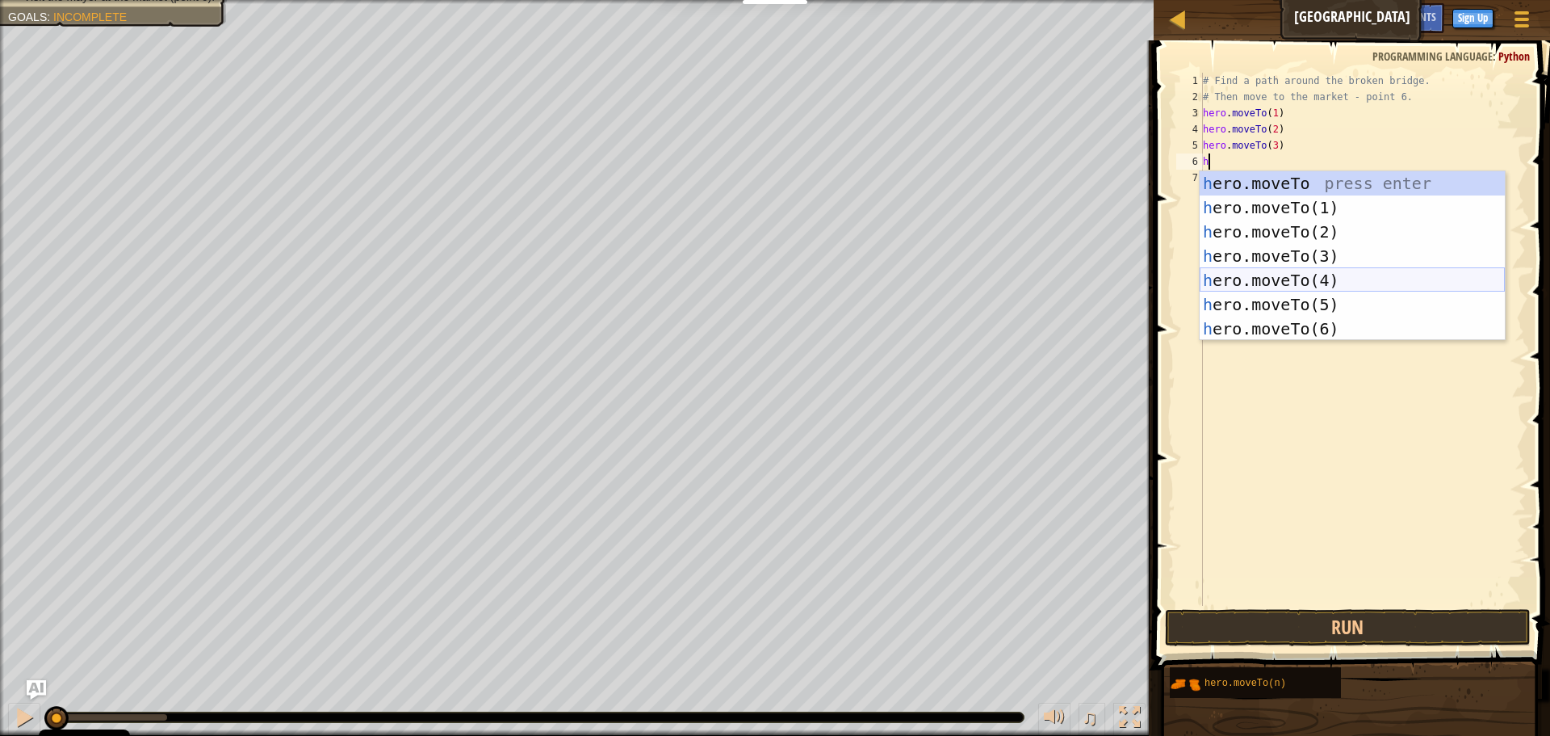
click at [1317, 272] on div "h ero.moveTo press enter h ero.moveTo(1) press enter h ero.moveTo(2) press ente…" at bounding box center [1352, 280] width 305 height 218
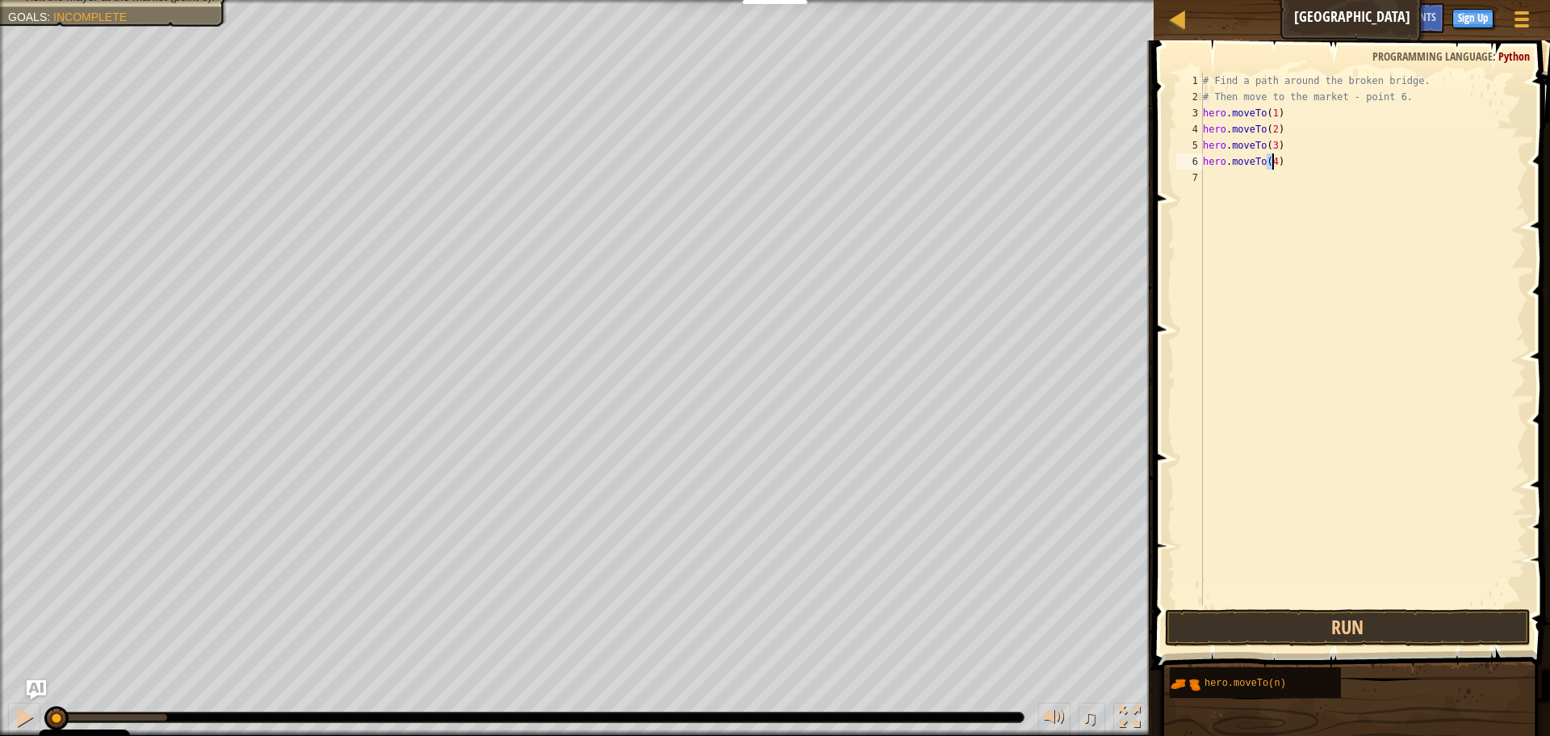
type textarea "hero.moveTo(4)"
click at [1208, 178] on div "# Find a path around the broken bridge. # Then move to the market - point 6. he…" at bounding box center [1363, 355] width 326 height 565
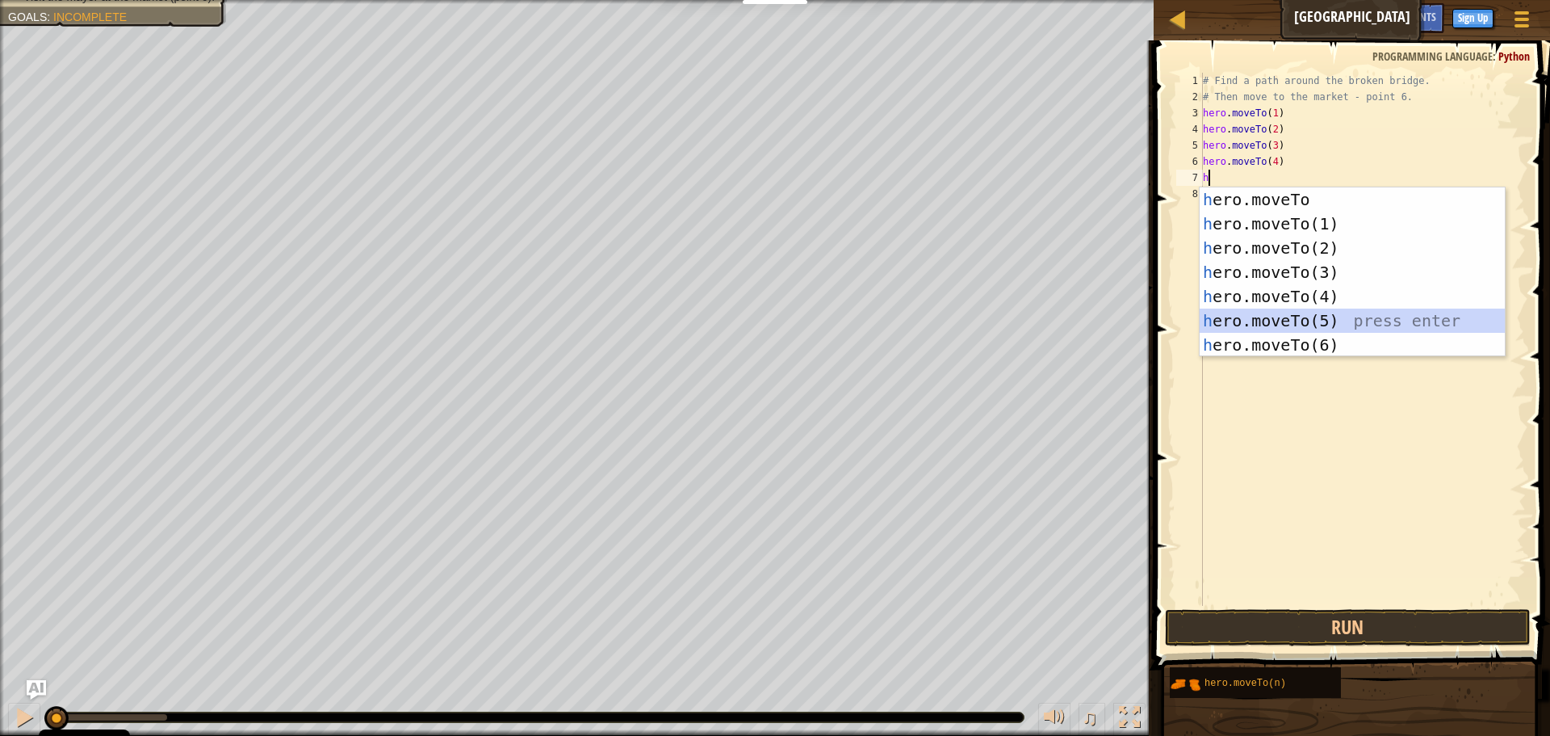
click at [1308, 310] on div "h ero.moveTo press enter h ero.moveTo(1) press enter h ero.moveTo(2) press ente…" at bounding box center [1352, 296] width 305 height 218
type textarea "hero.moveTo(5)"
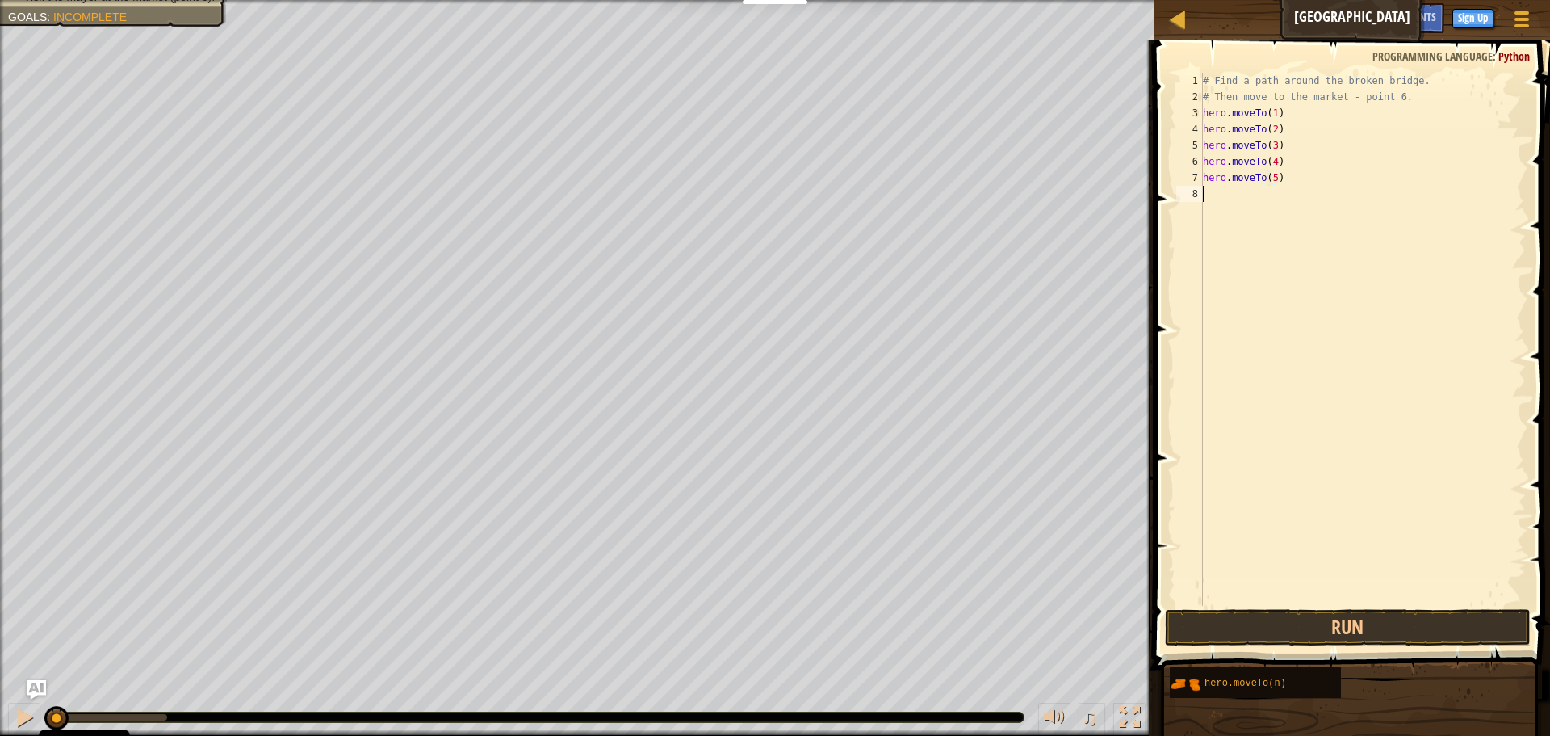
click at [1229, 196] on div "# Find a path around the broken bridge. # Then move to the market - point 6. he…" at bounding box center [1363, 355] width 326 height 565
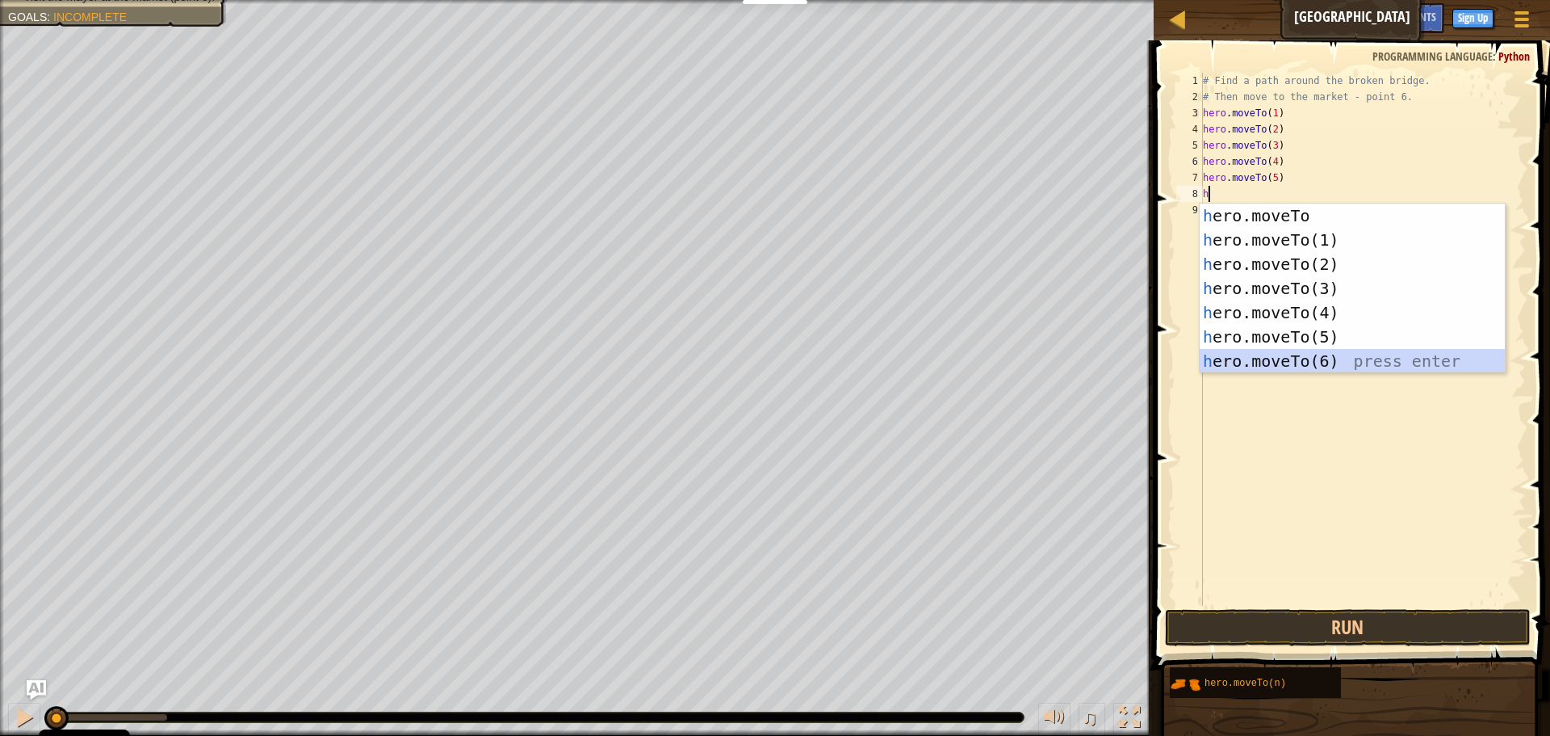
click at [1323, 360] on div "h ero.moveTo press enter h ero.moveTo(1) press enter h ero.moveTo(2) press ente…" at bounding box center [1352, 312] width 305 height 218
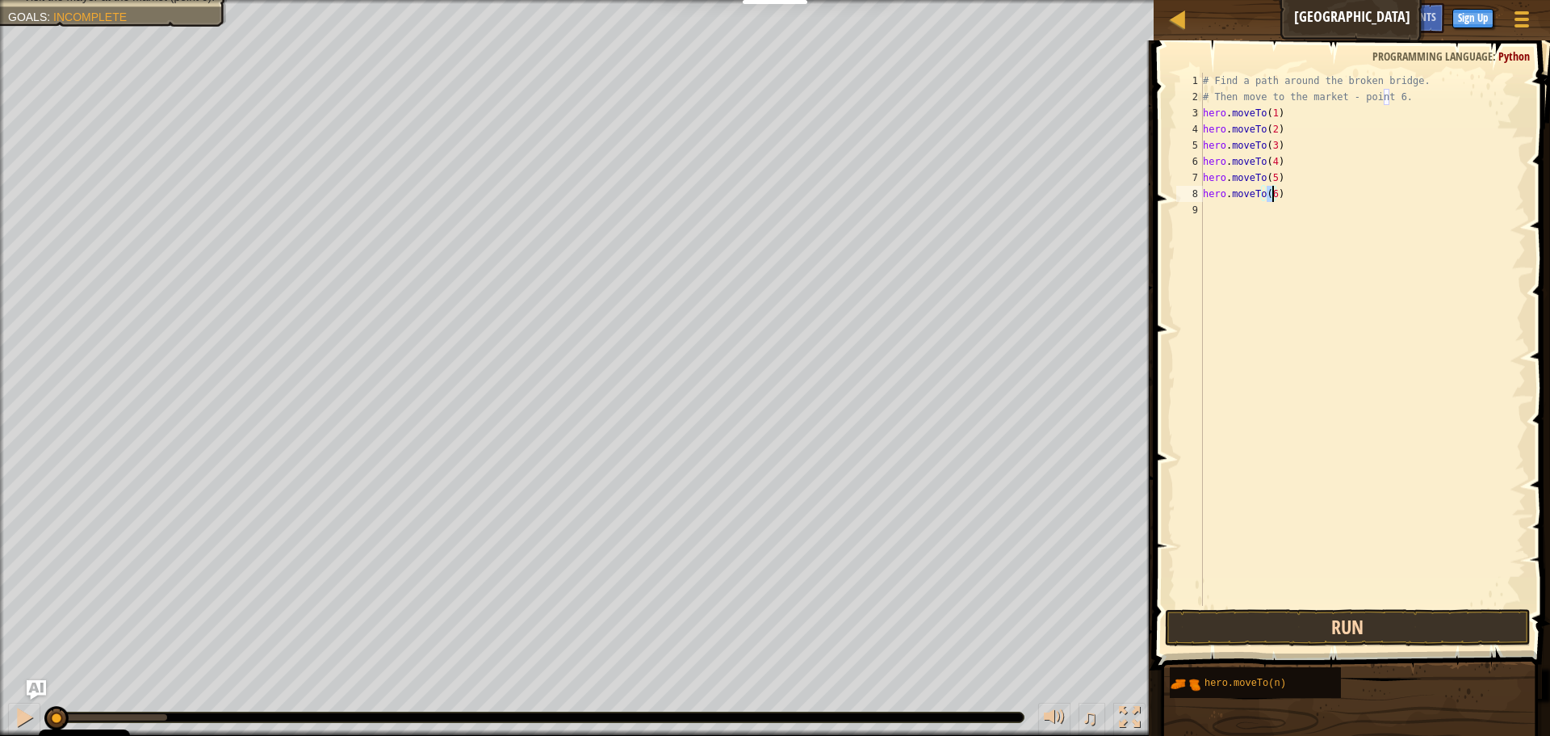
type textarea "hero.moveTo(6)"
click at [1312, 611] on button "Run" at bounding box center [1348, 627] width 366 height 37
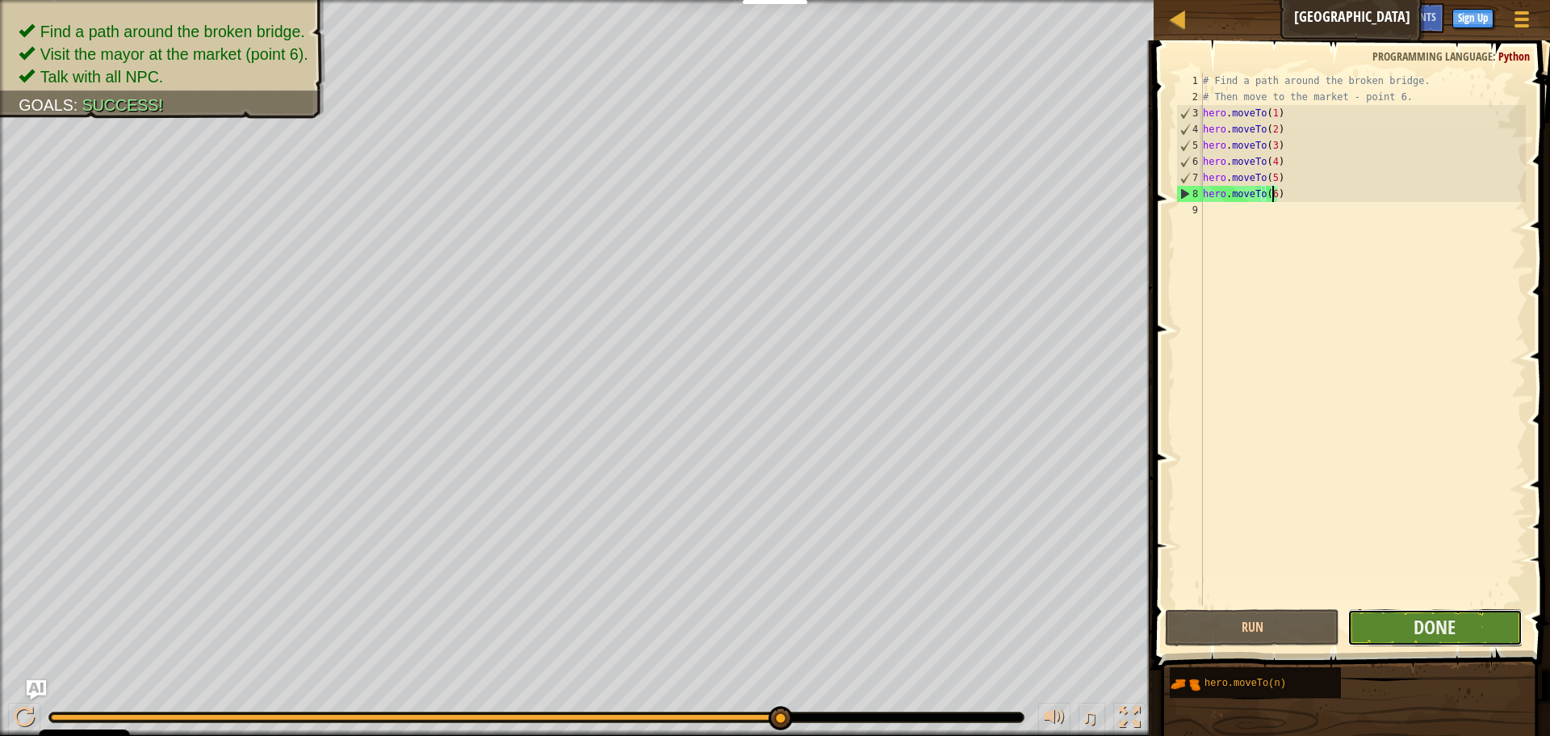
click at [1404, 624] on button "Done" at bounding box center [1435, 627] width 174 height 37
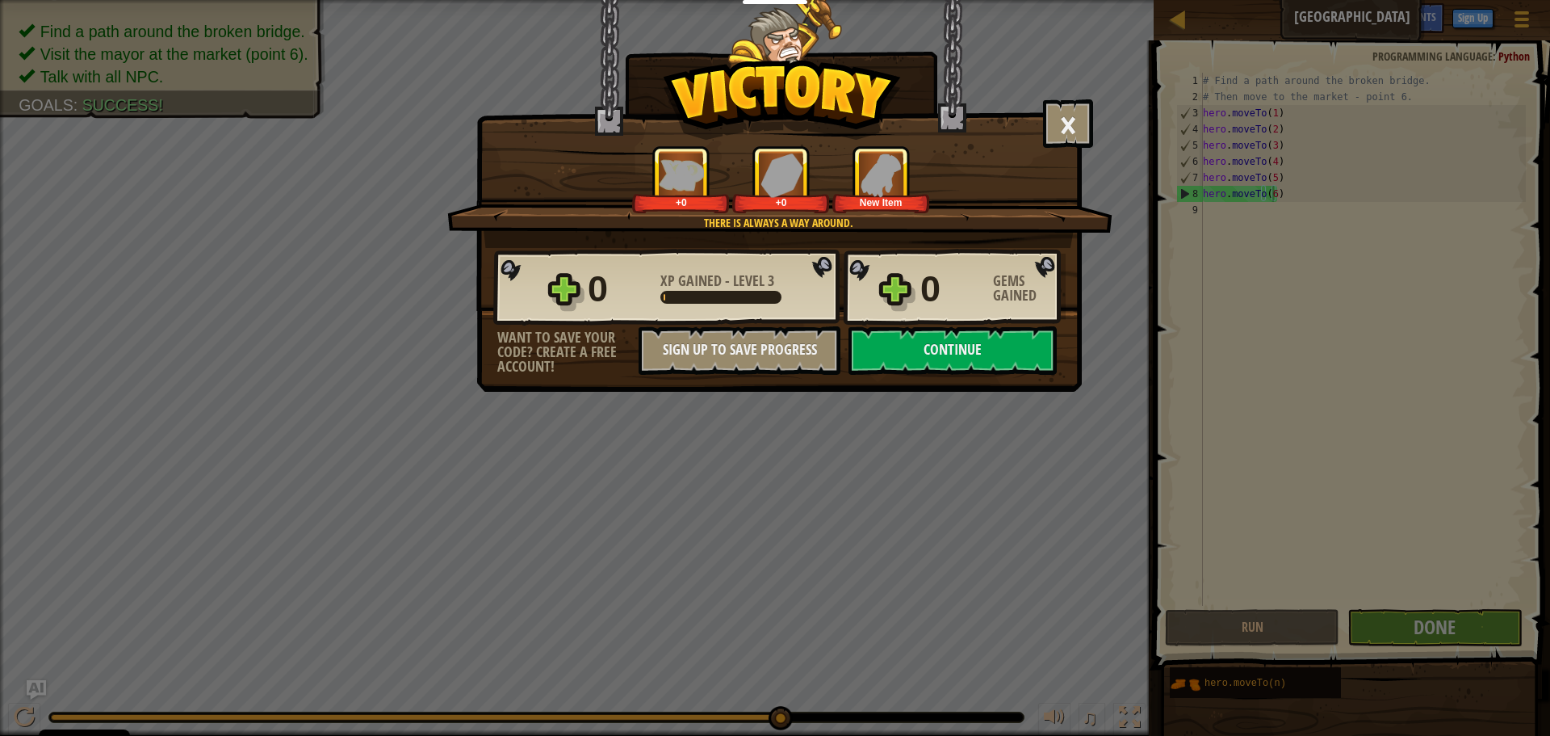
click at [1005, 312] on div "0 Gems Gained" at bounding box center [992, 289] width 145 height 52
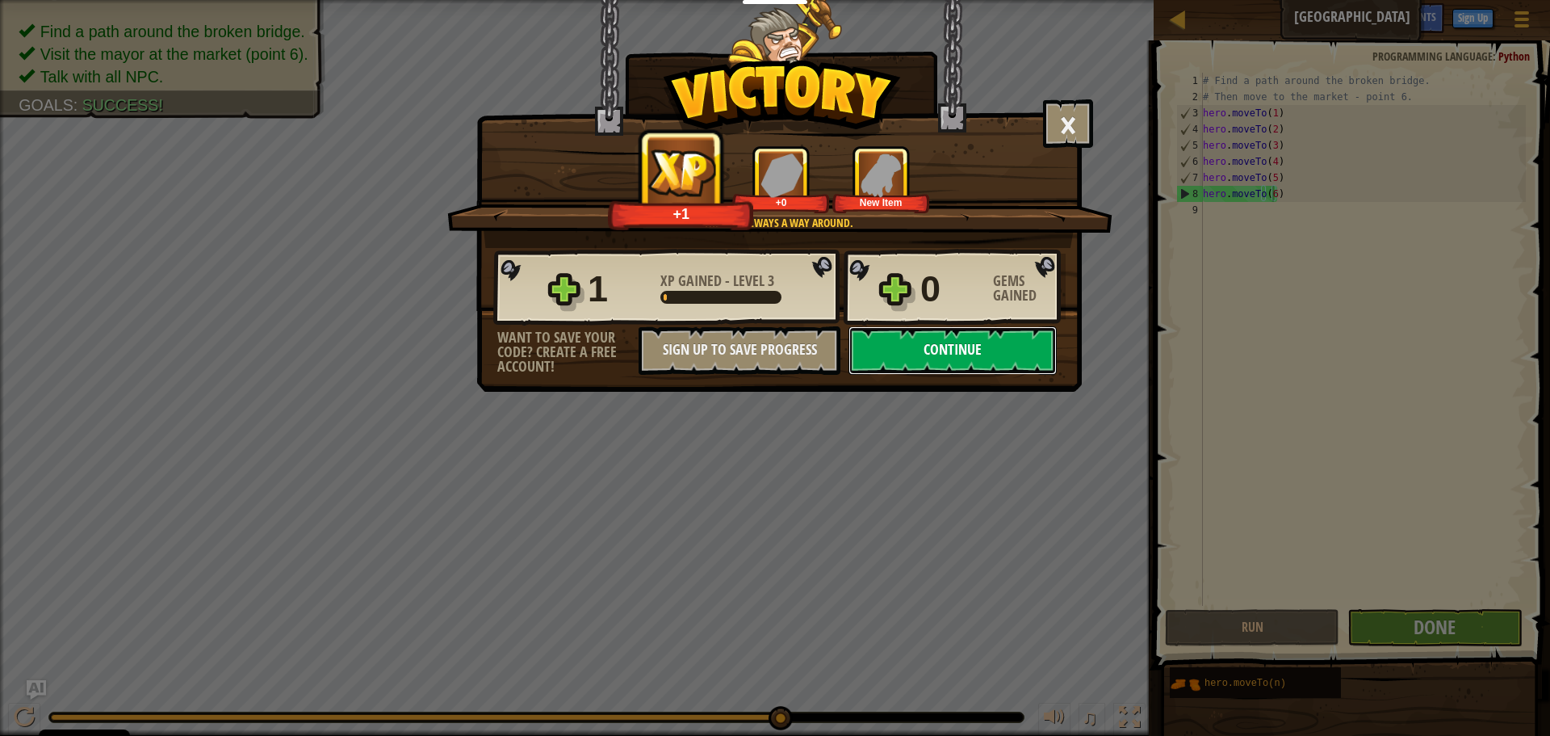
click at [980, 336] on button "Continue" at bounding box center [953, 350] width 208 height 48
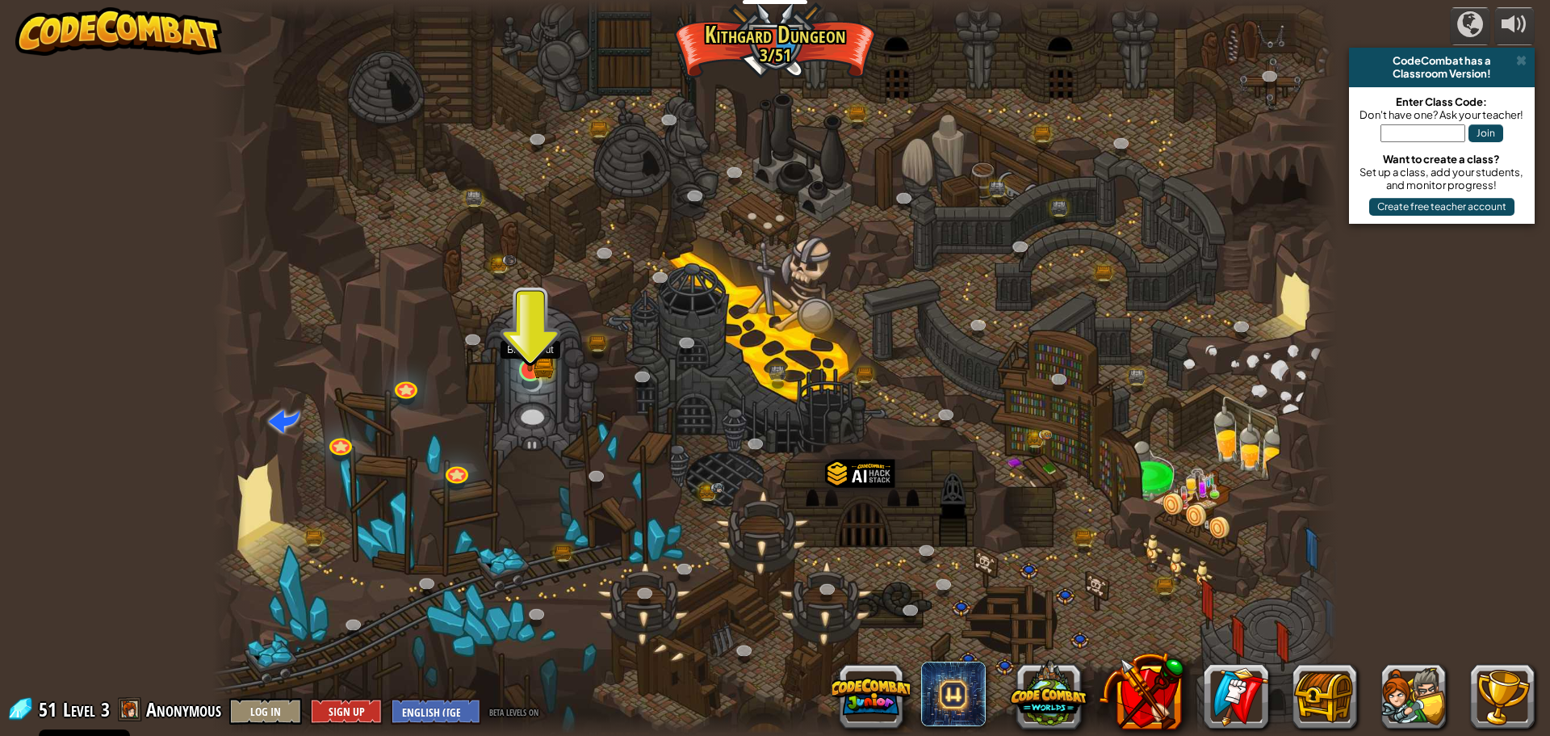
click at [525, 359] on img at bounding box center [530, 339] width 30 height 66
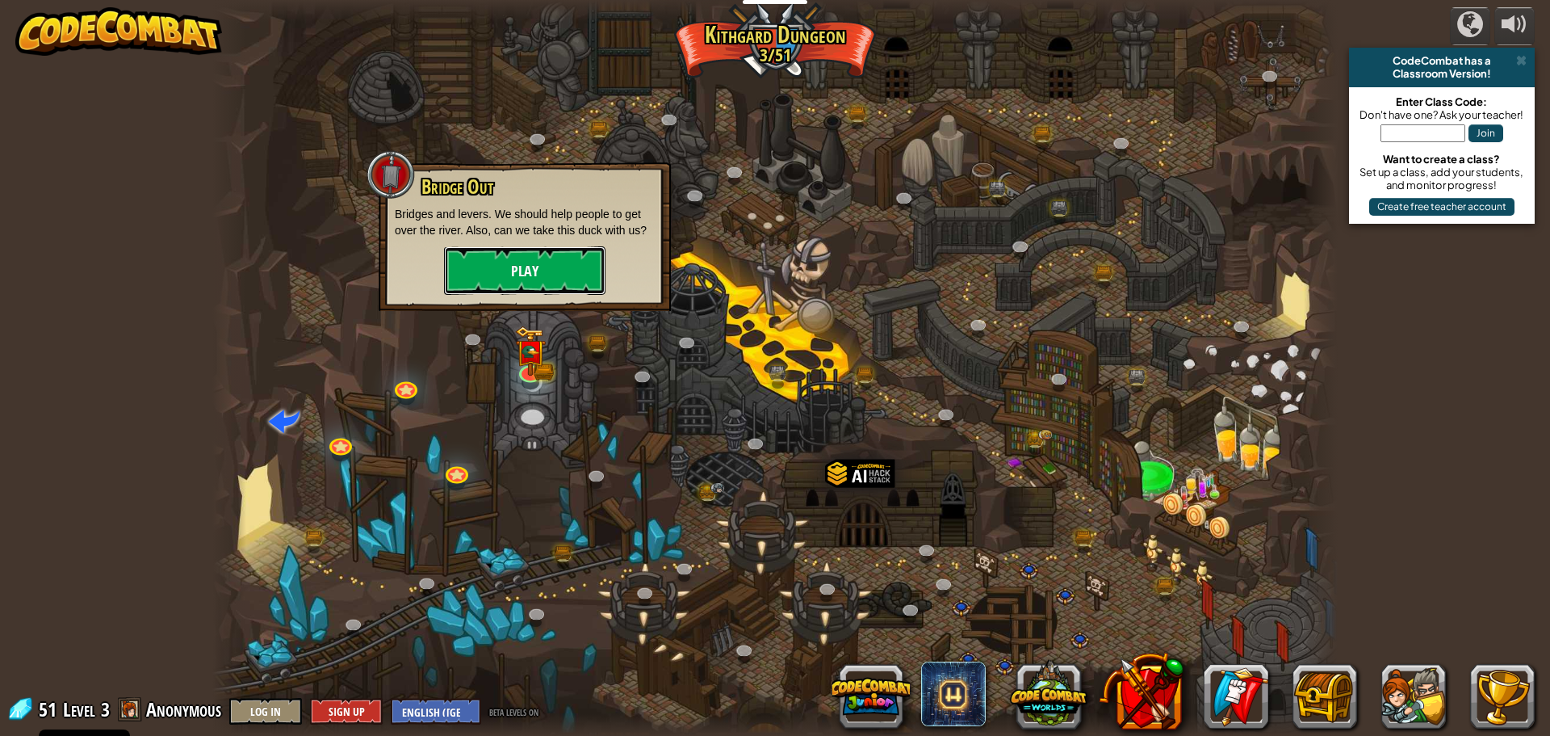
click at [515, 254] on button "Play" at bounding box center [524, 270] width 161 height 48
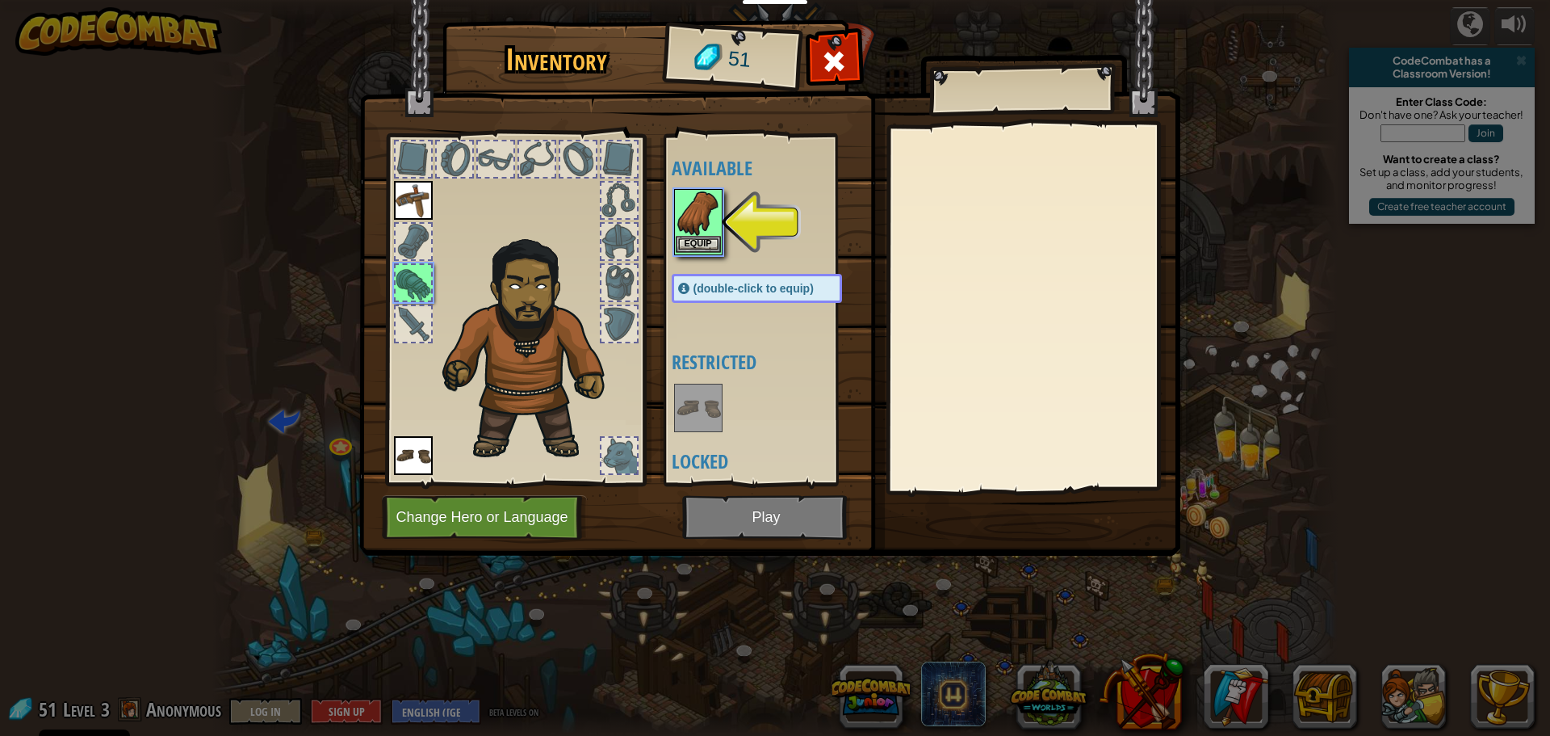
click at [698, 234] on img at bounding box center [698, 213] width 45 height 45
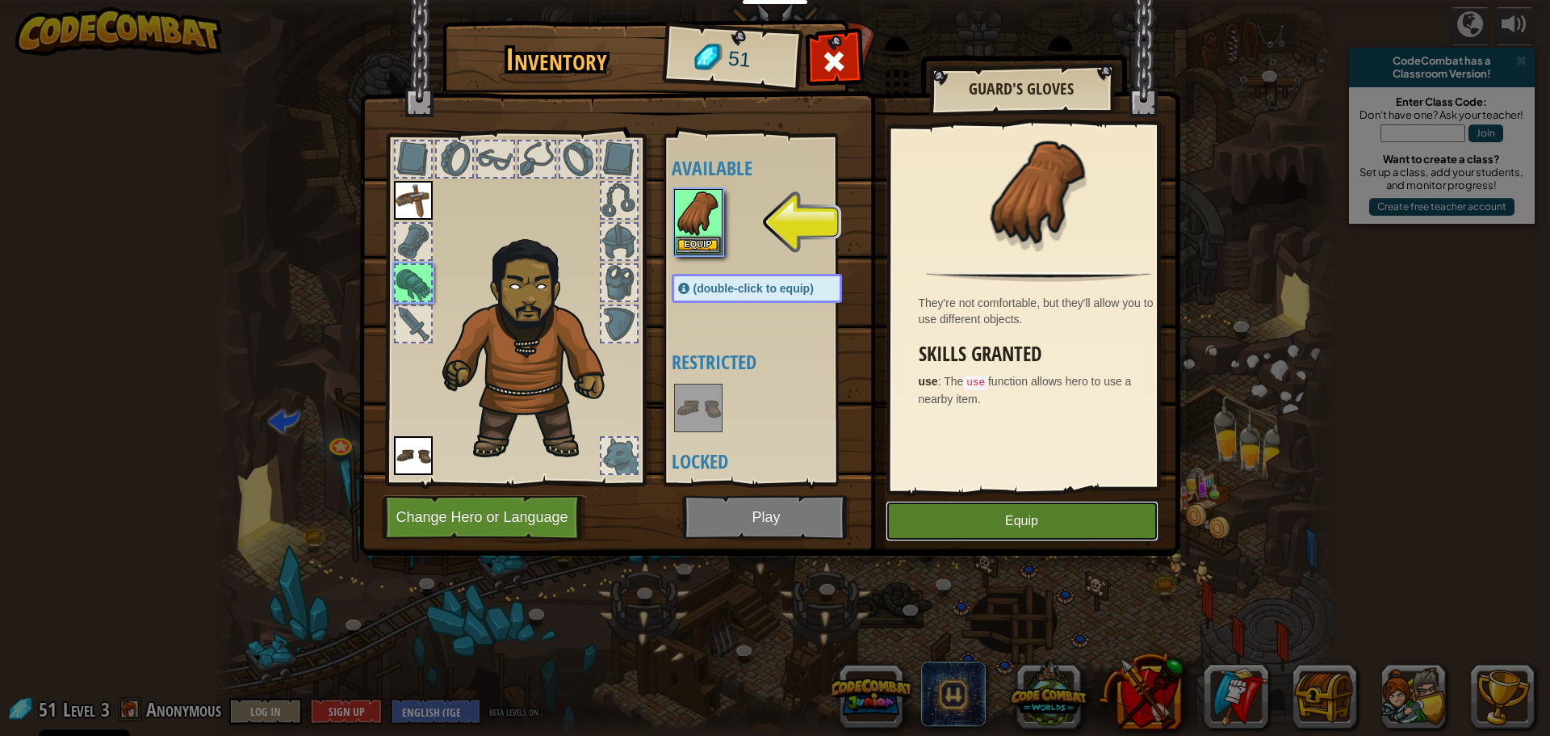
click at [1010, 513] on button "Equip" at bounding box center [1022, 521] width 273 height 40
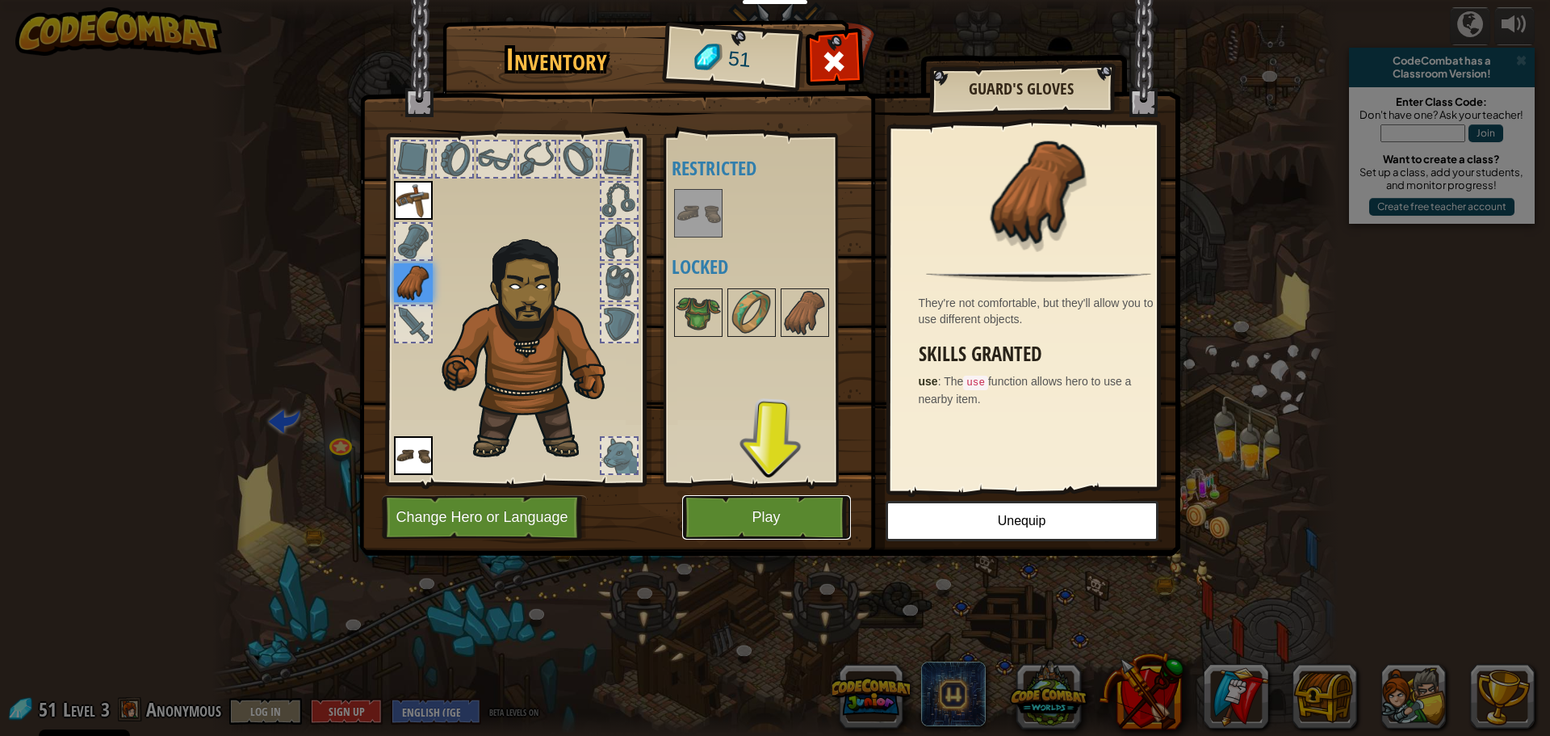
click at [777, 530] on button "Play" at bounding box center [766, 517] width 169 height 44
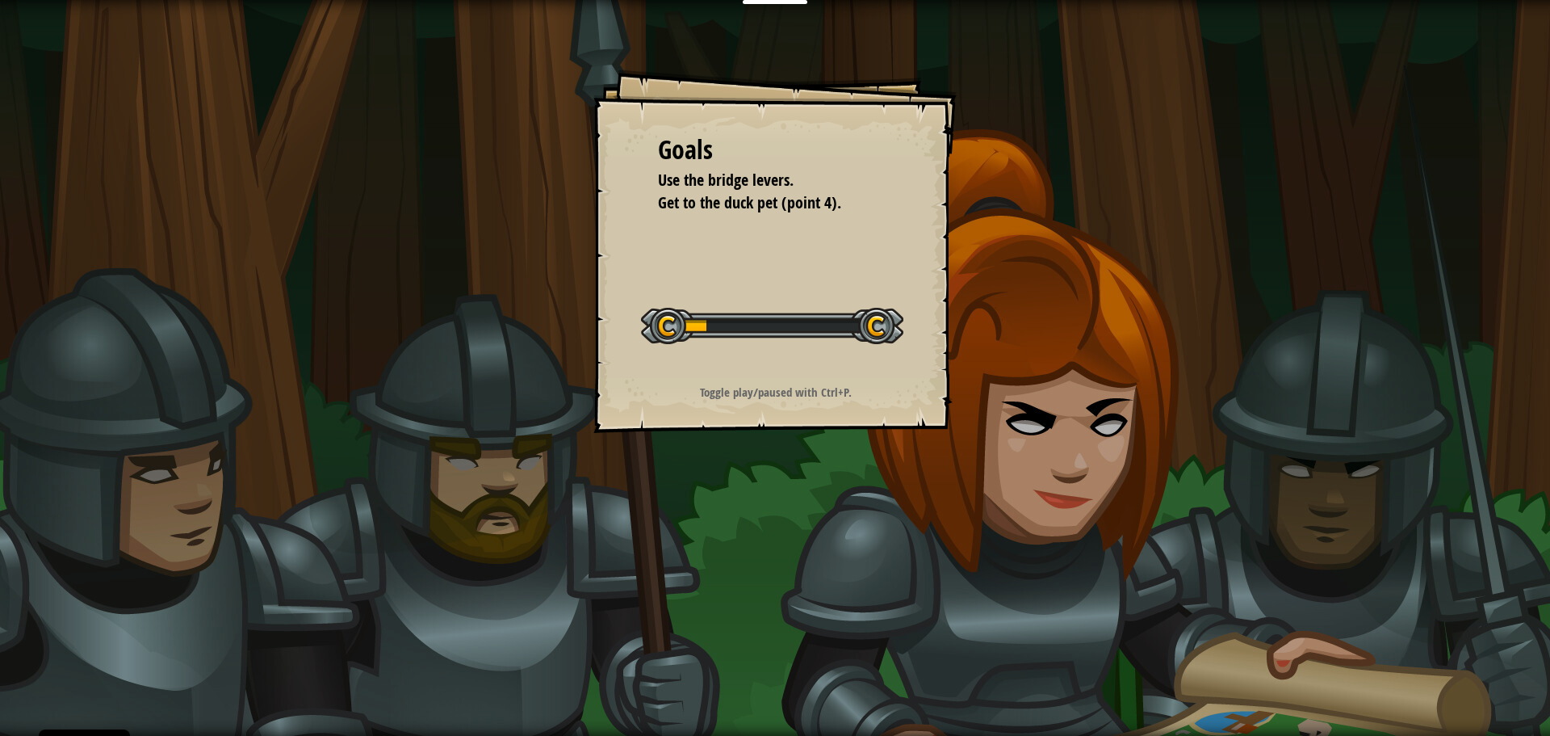
click at [794, 385] on strong "Toggle play/paused with Ctrl+P." at bounding box center [776, 392] width 152 height 17
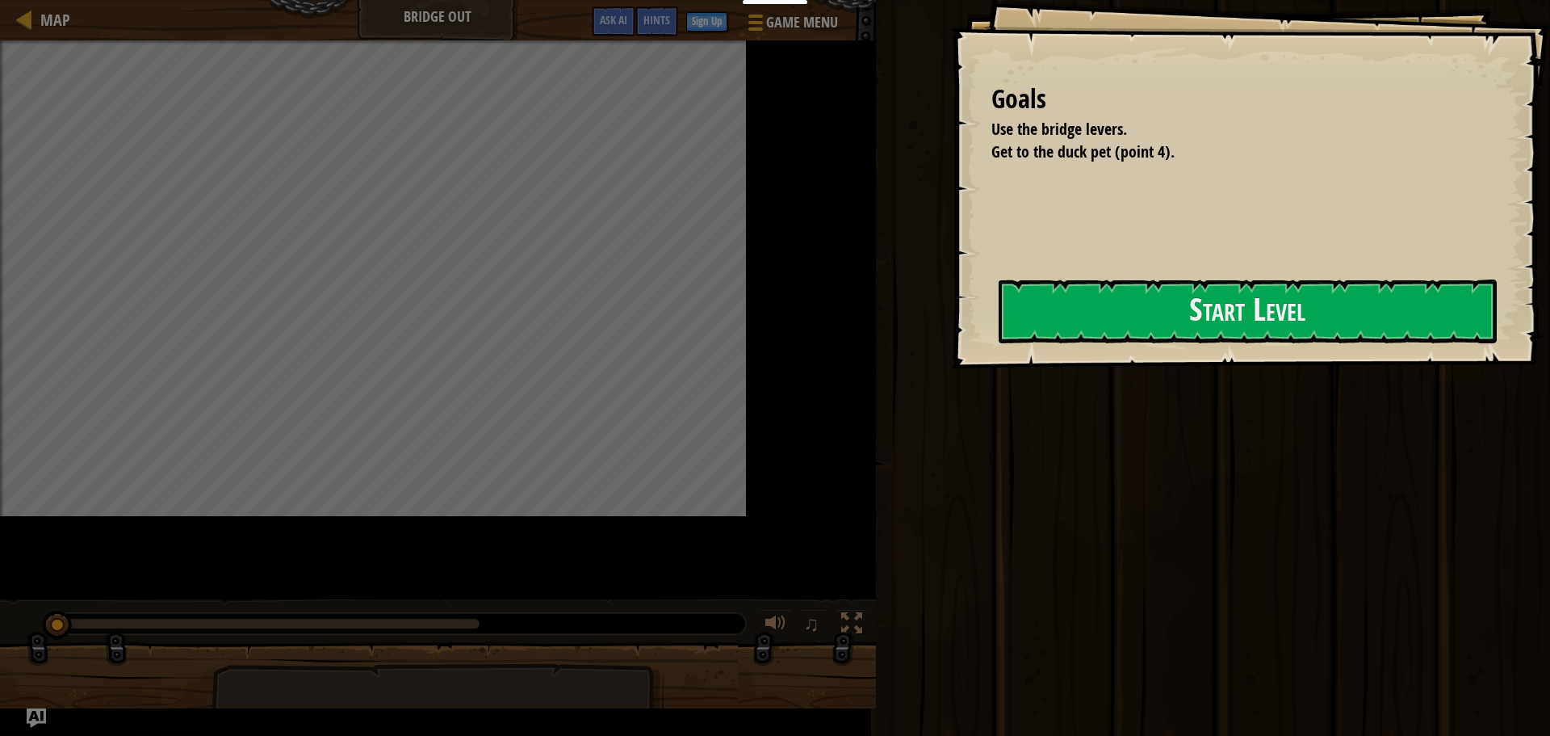
click at [999, 396] on div at bounding box center [1248, 377] width 498 height 36
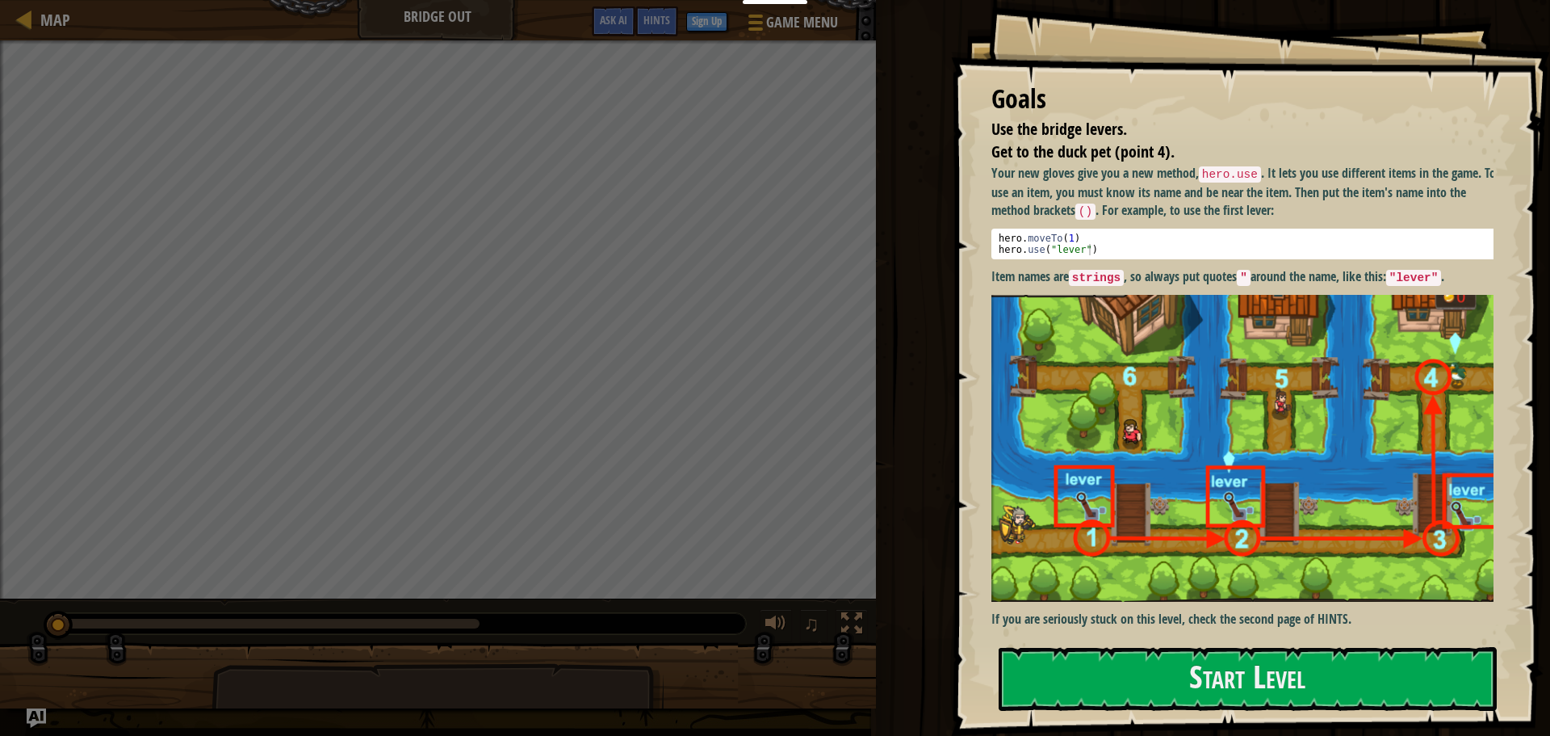
click at [1146, 305] on img at bounding box center [1249, 448] width 514 height 307
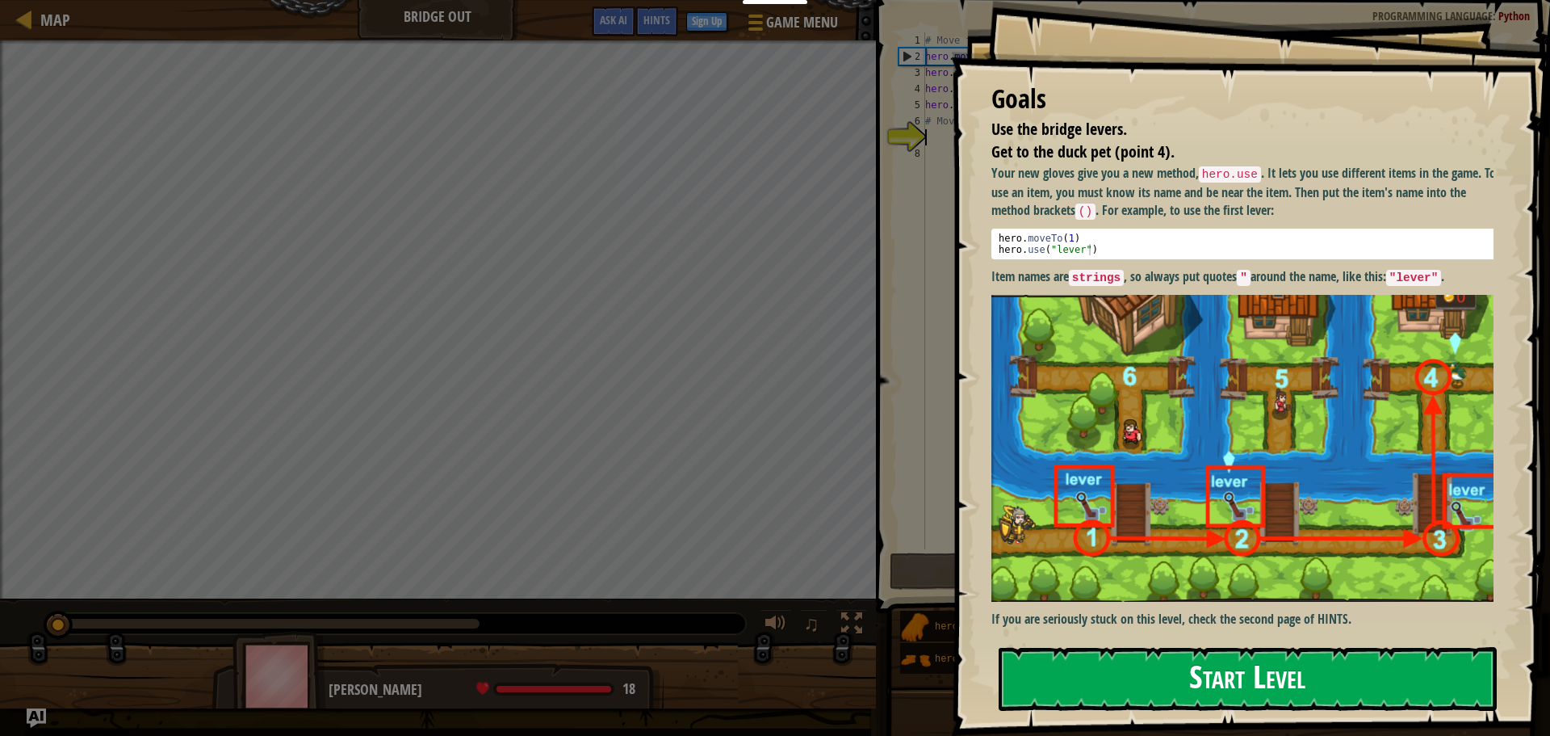
click at [1128, 692] on button "Start Level" at bounding box center [1248, 679] width 498 height 64
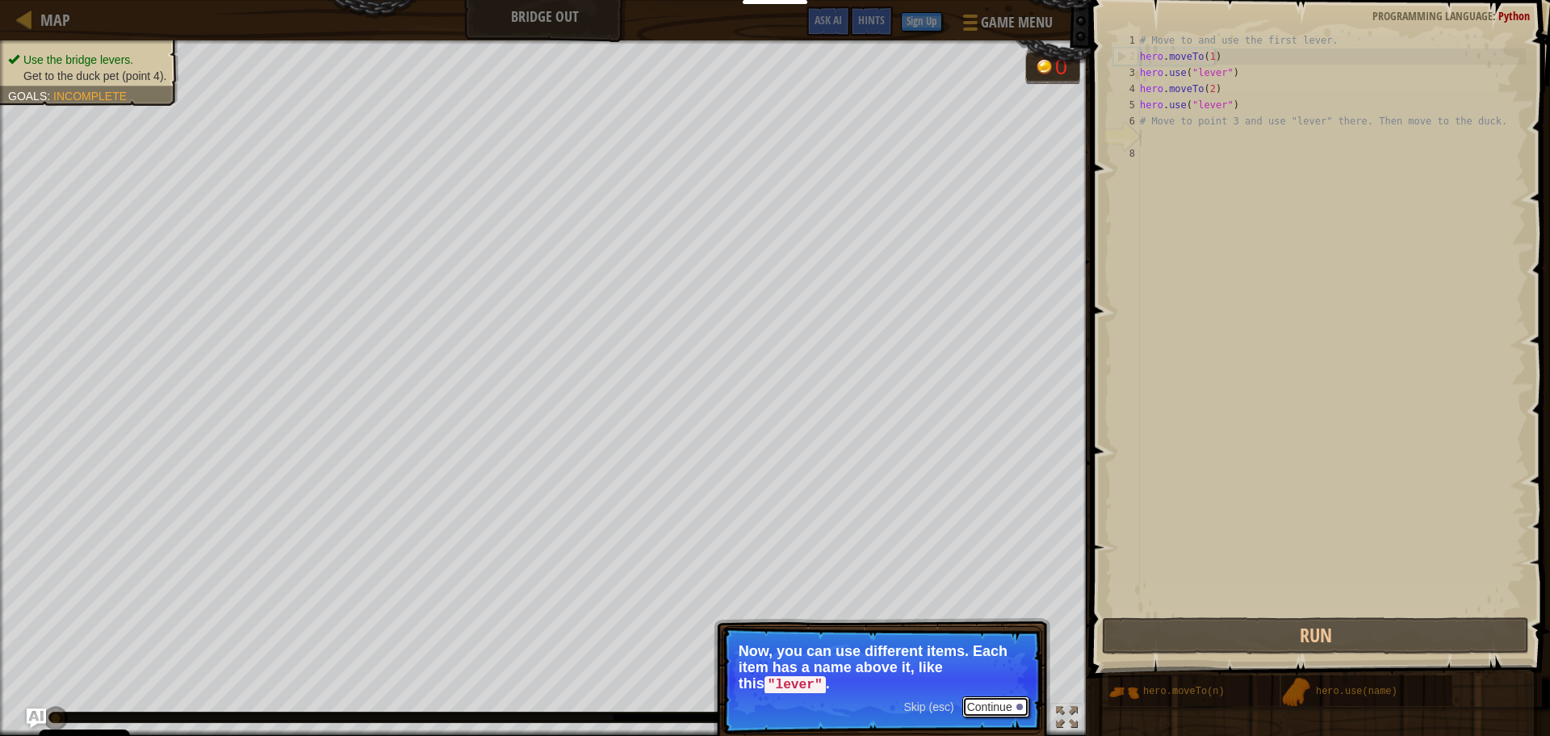
click at [983, 703] on button "Continue" at bounding box center [995, 706] width 67 height 21
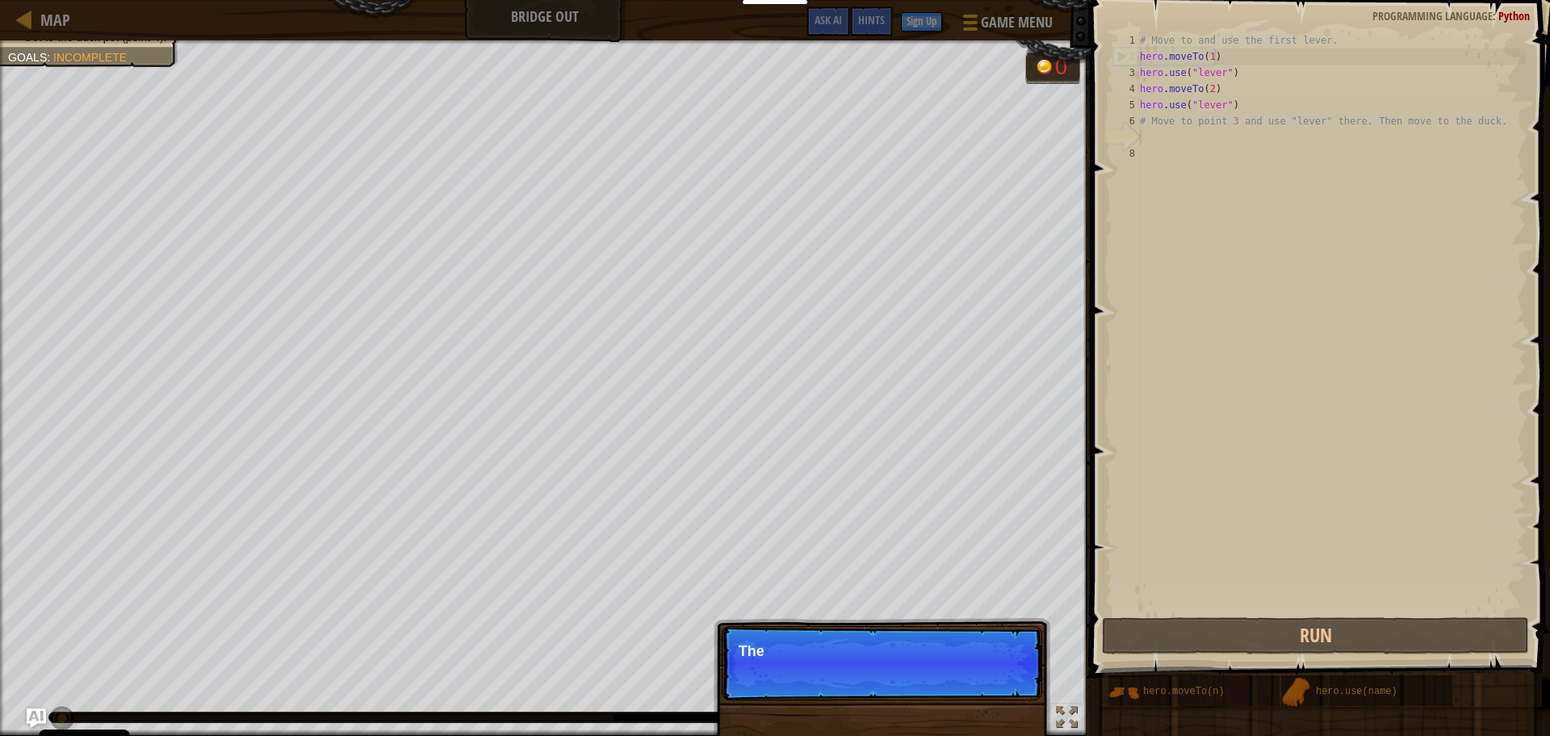
scroll to position [7, 0]
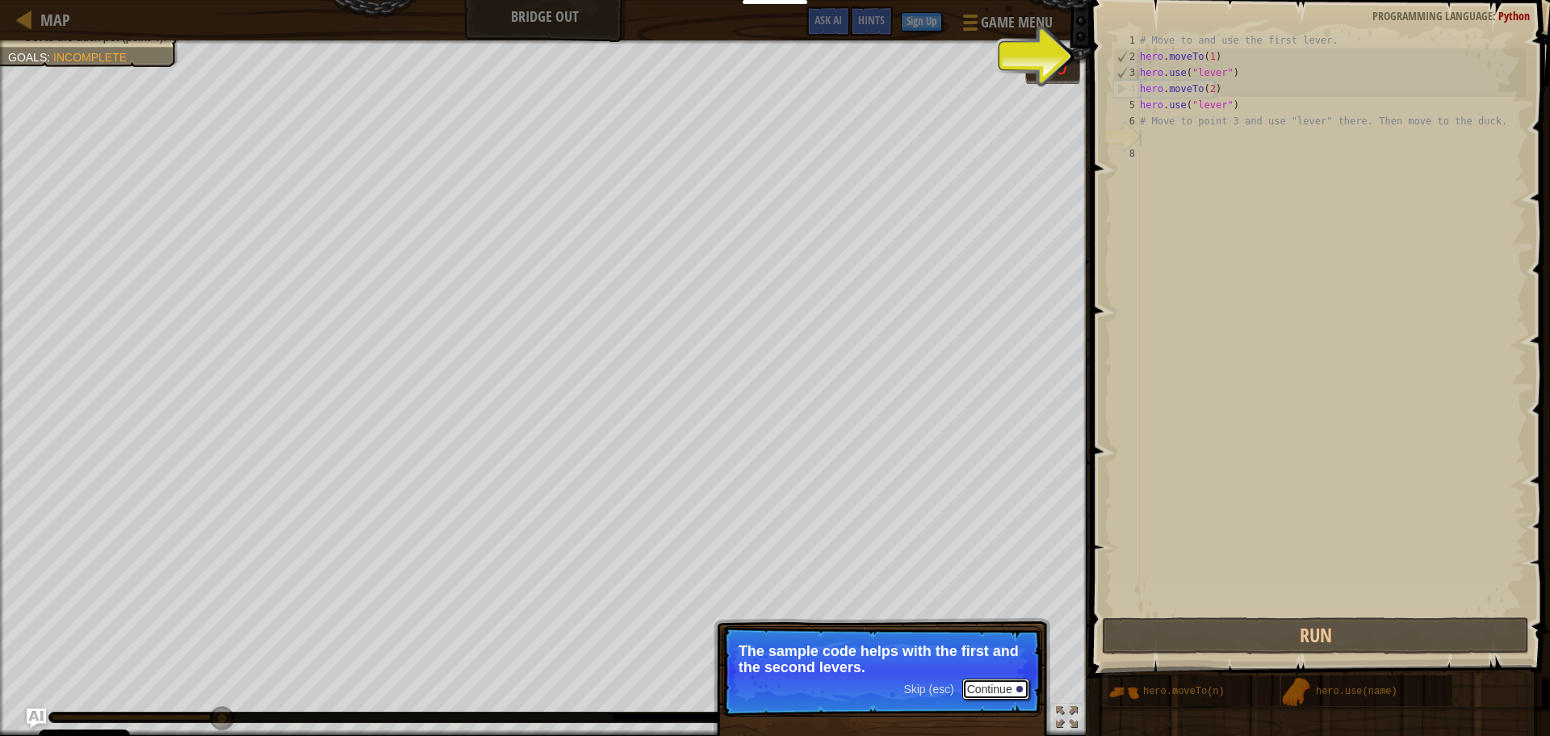
click at [1000, 688] on button "Continue" at bounding box center [995, 688] width 67 height 21
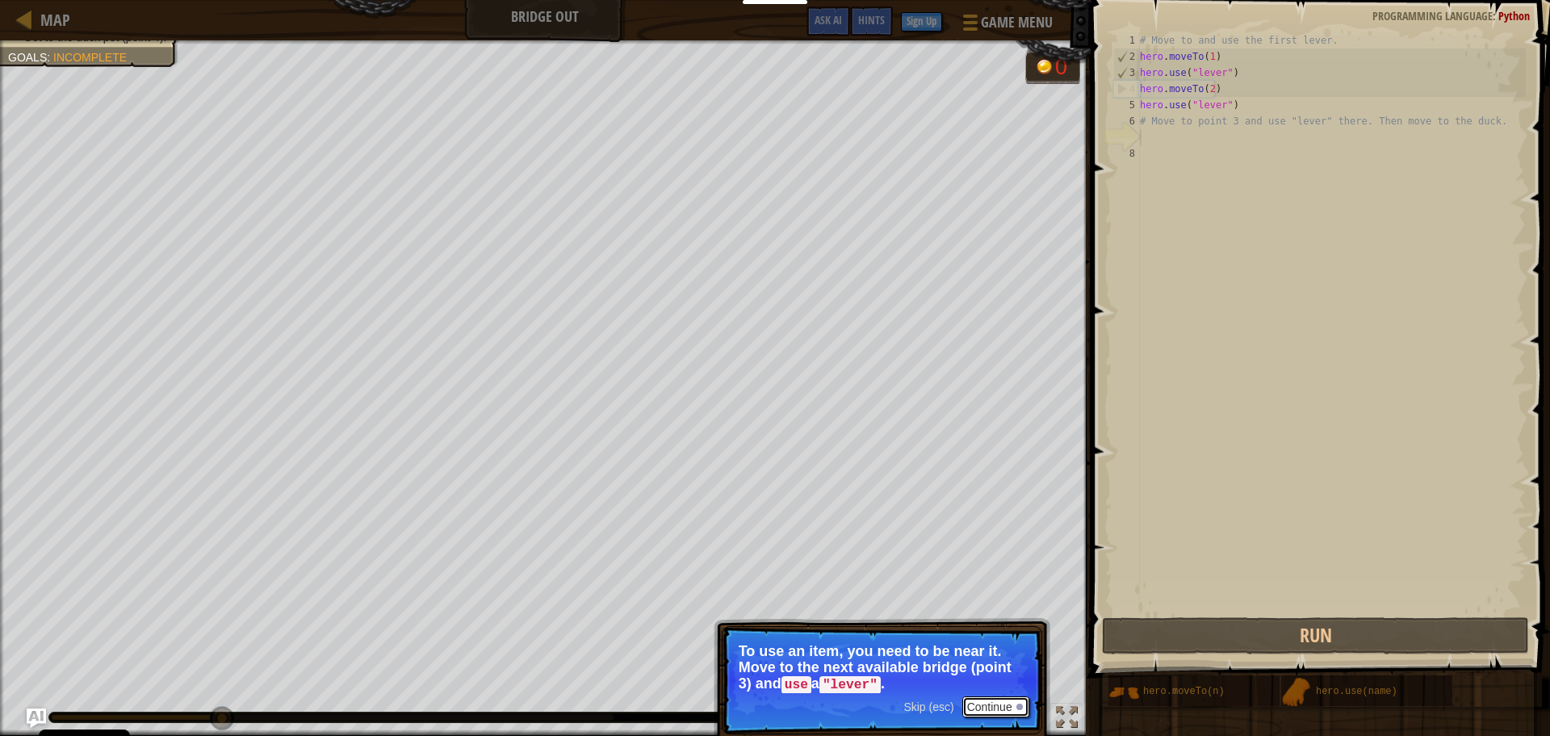
click at [1013, 711] on button "Continue" at bounding box center [995, 706] width 67 height 21
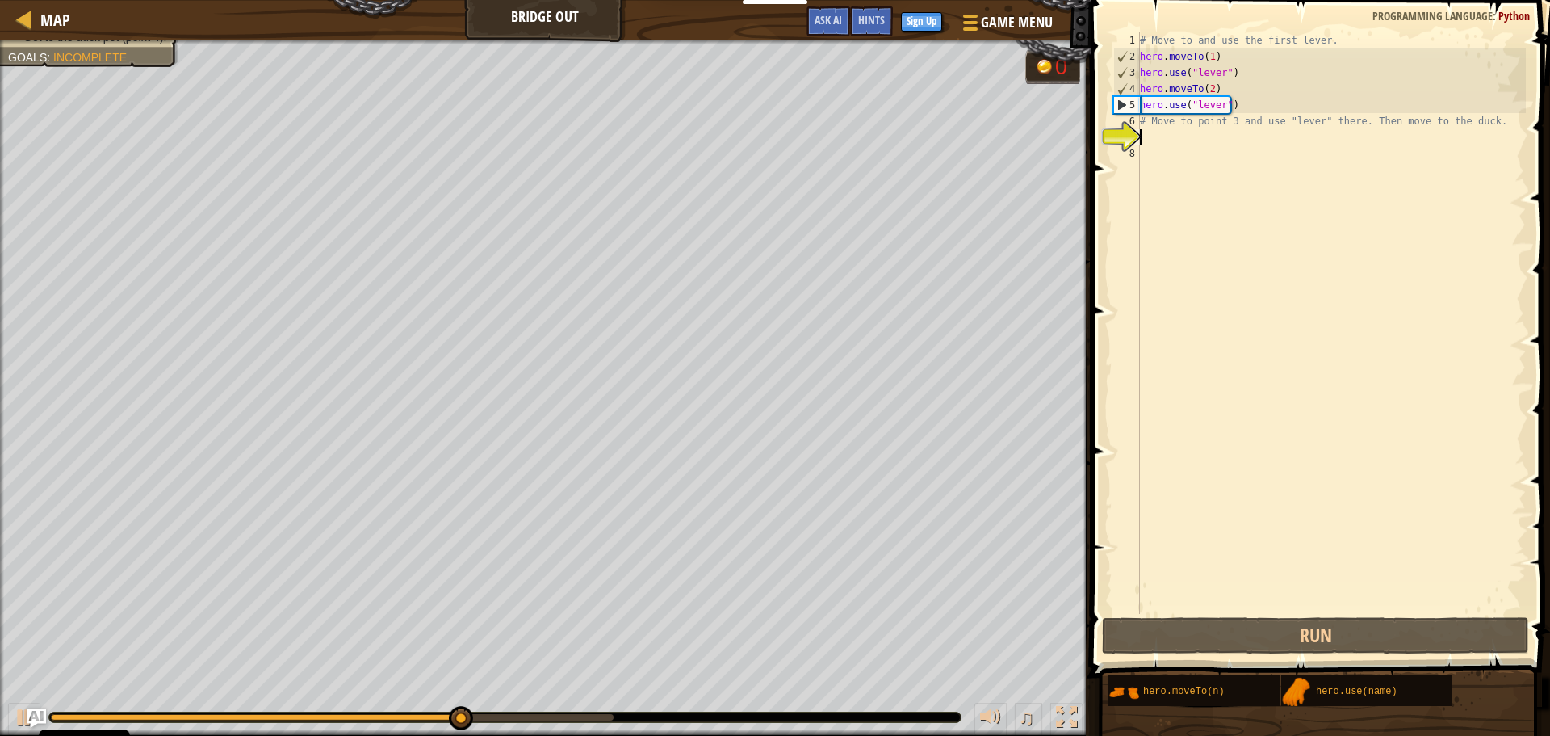
click at [1155, 139] on div "# Move to and use the first lever. hero . moveTo ( 1 ) hero . use ( "lever" ) h…" at bounding box center [1331, 339] width 389 height 614
click at [1157, 133] on div "# Move to and use the first lever. hero . moveTo ( 1 ) hero . use ( "lever" ) h…" at bounding box center [1331, 339] width 389 height 614
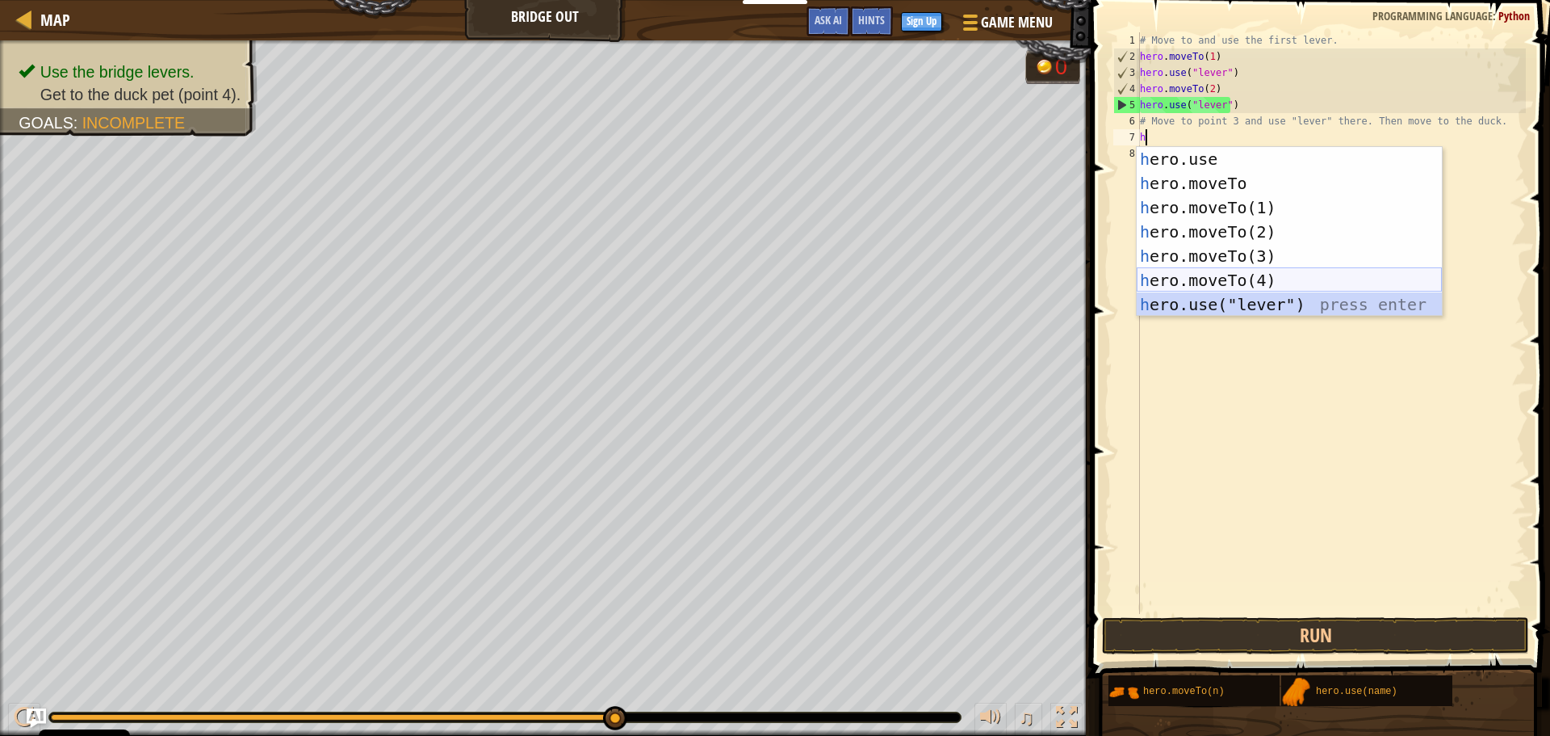
click at [1211, 291] on div "h ero.use press enter h ero.moveTo press enter h ero.moveTo(1) press enter h er…" at bounding box center [1289, 256] width 305 height 218
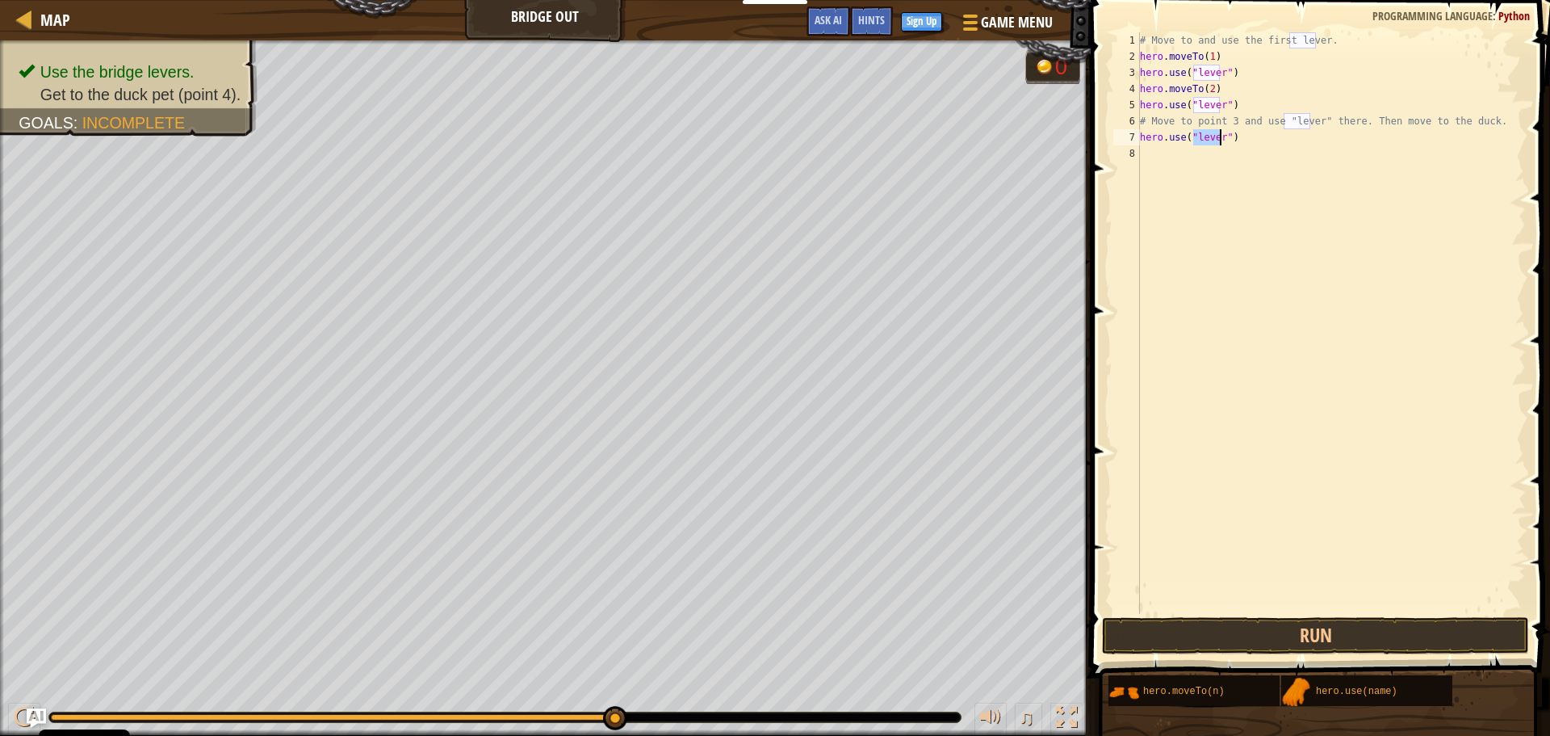
click at [1163, 127] on div "# Move to and use the first lever. hero . moveTo ( 1 ) hero . use ( "lever" ) h…" at bounding box center [1331, 339] width 389 height 614
type textarea "# Move to point 3 and use "lever" there. Then move to the duck."
click at [1160, 161] on div "# Move to and use the first lever. hero . moveTo ( 1 ) hero . use ( "lever" ) h…" at bounding box center [1331, 339] width 389 height 614
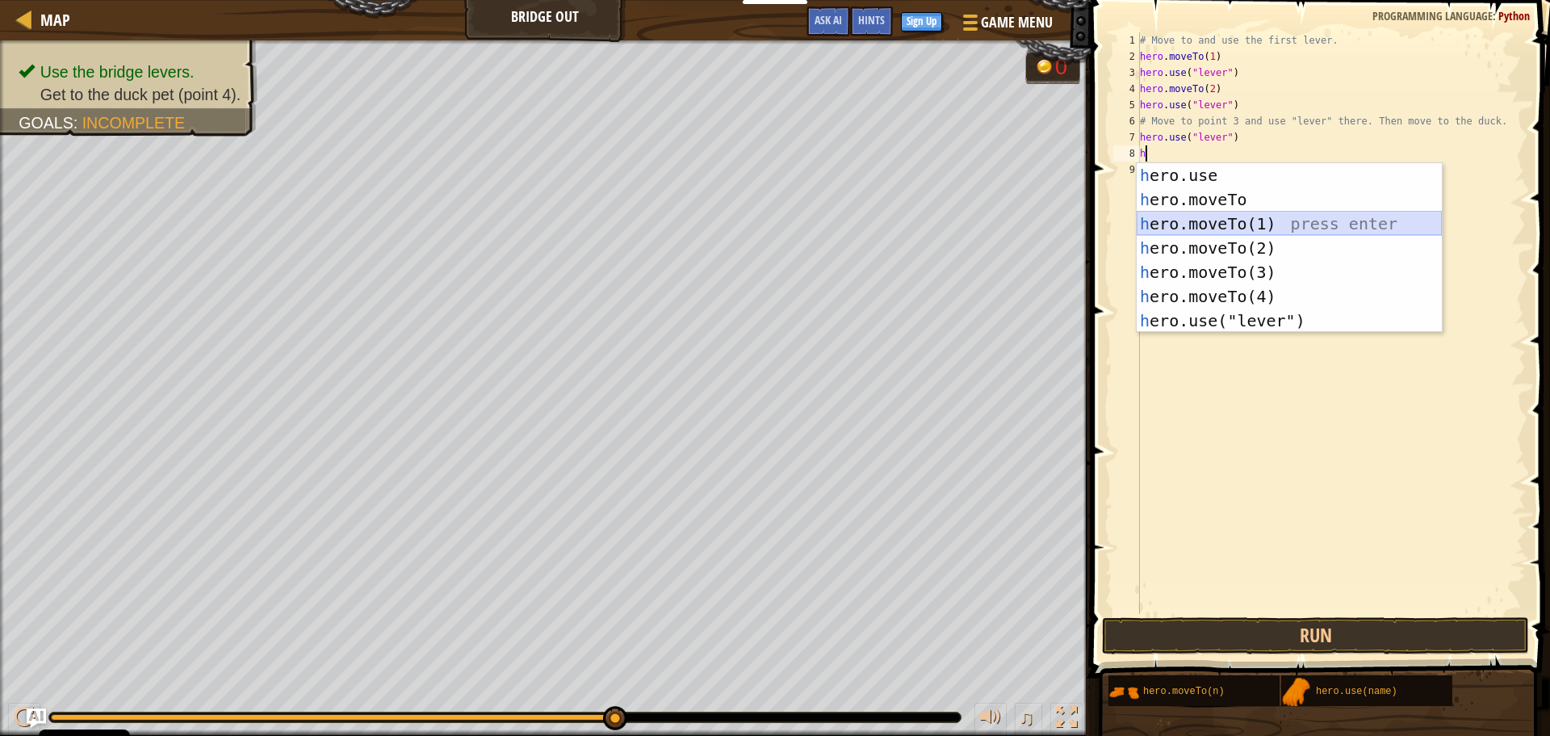
click at [1192, 220] on div "h ero.use press enter h ero.moveTo press enter h ero.moveTo(1) press enter h er…" at bounding box center [1289, 272] width 305 height 218
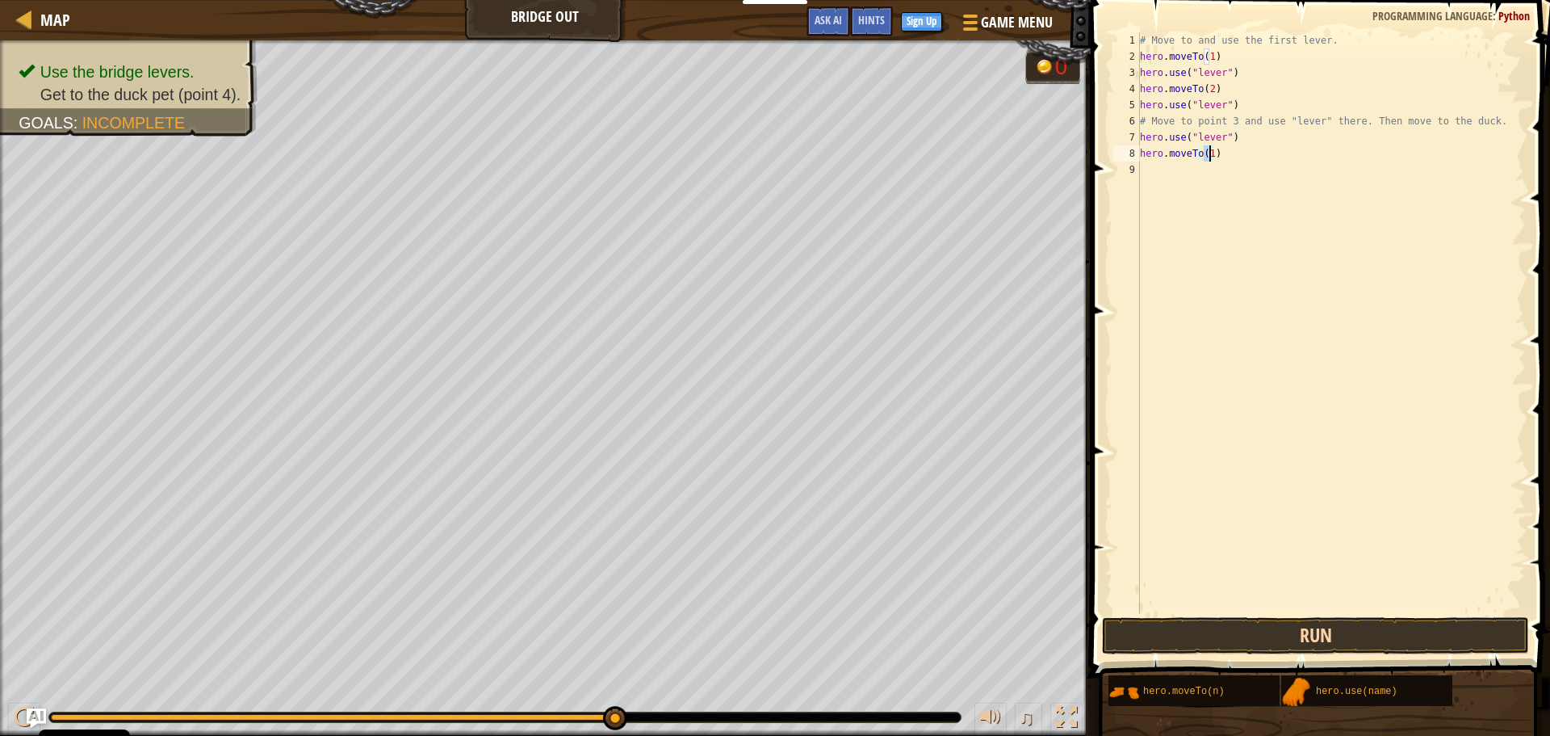
type textarea "hero.moveTo(1)"
click at [1264, 621] on button "Run" at bounding box center [1315, 635] width 427 height 37
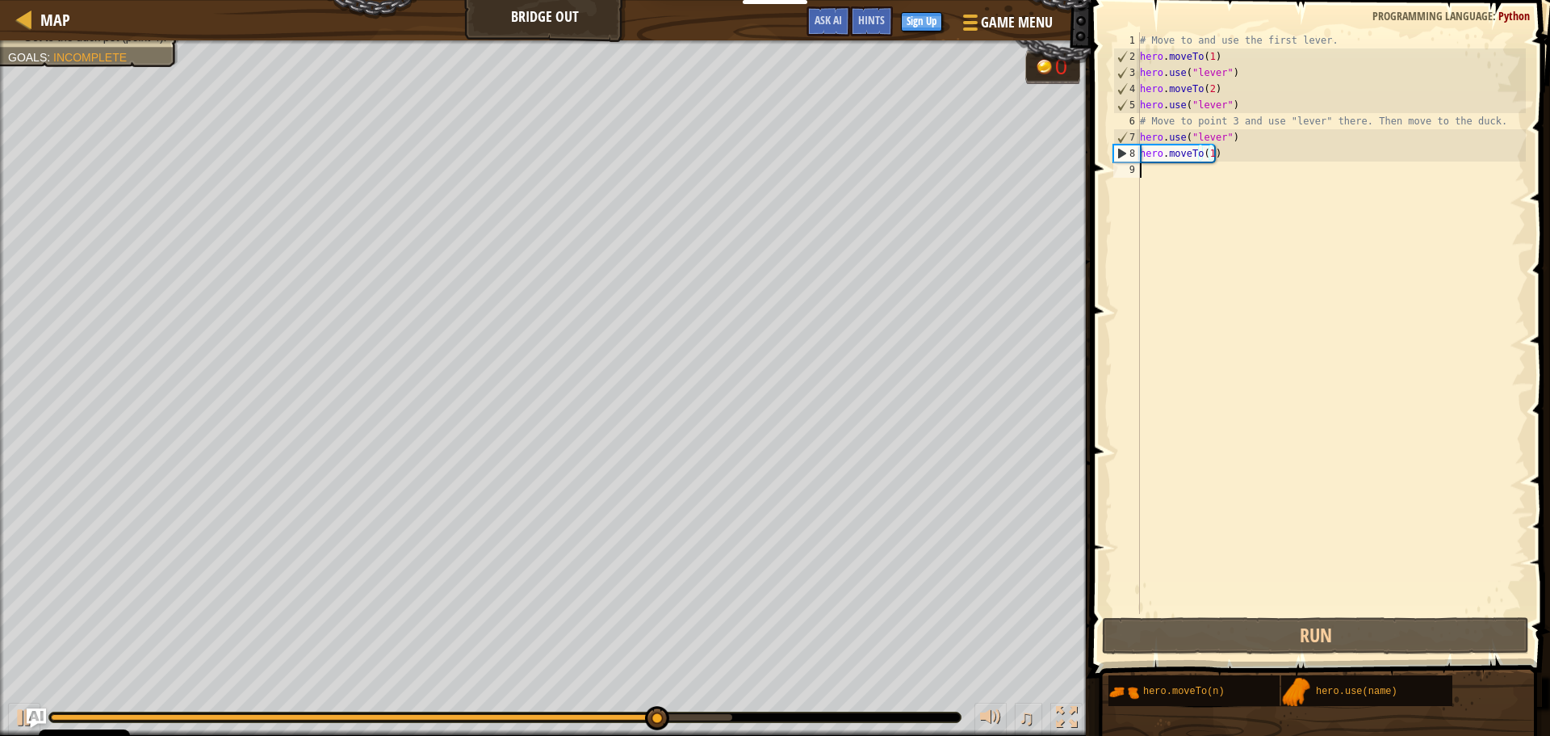
click at [1174, 187] on div "# Move to and use the first lever. hero . moveTo ( 1 ) hero . use ( "lever" ) h…" at bounding box center [1331, 339] width 389 height 614
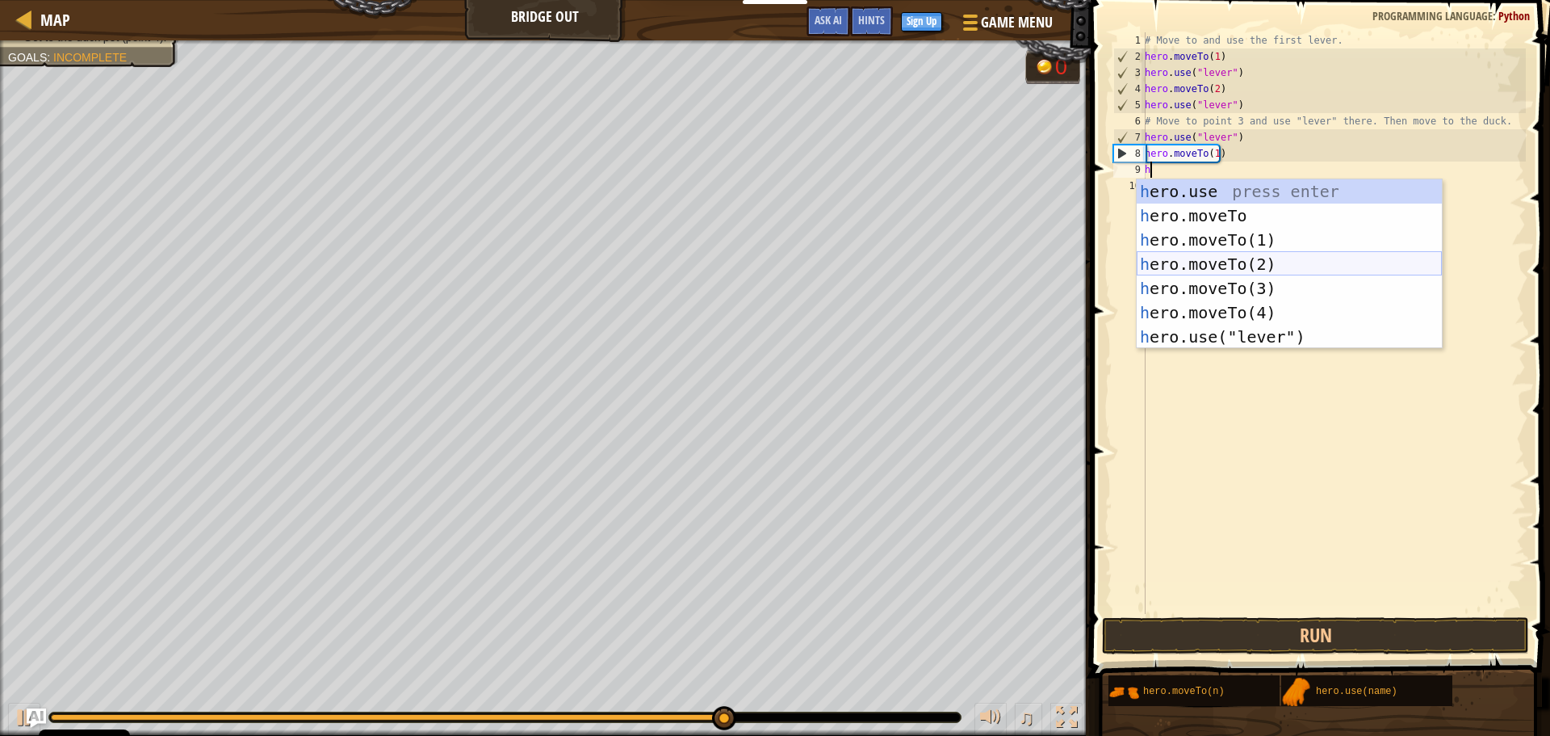
click at [1231, 261] on div "h ero.use press enter h ero.moveTo press enter h ero.moveTo(1) press enter h er…" at bounding box center [1289, 288] width 305 height 218
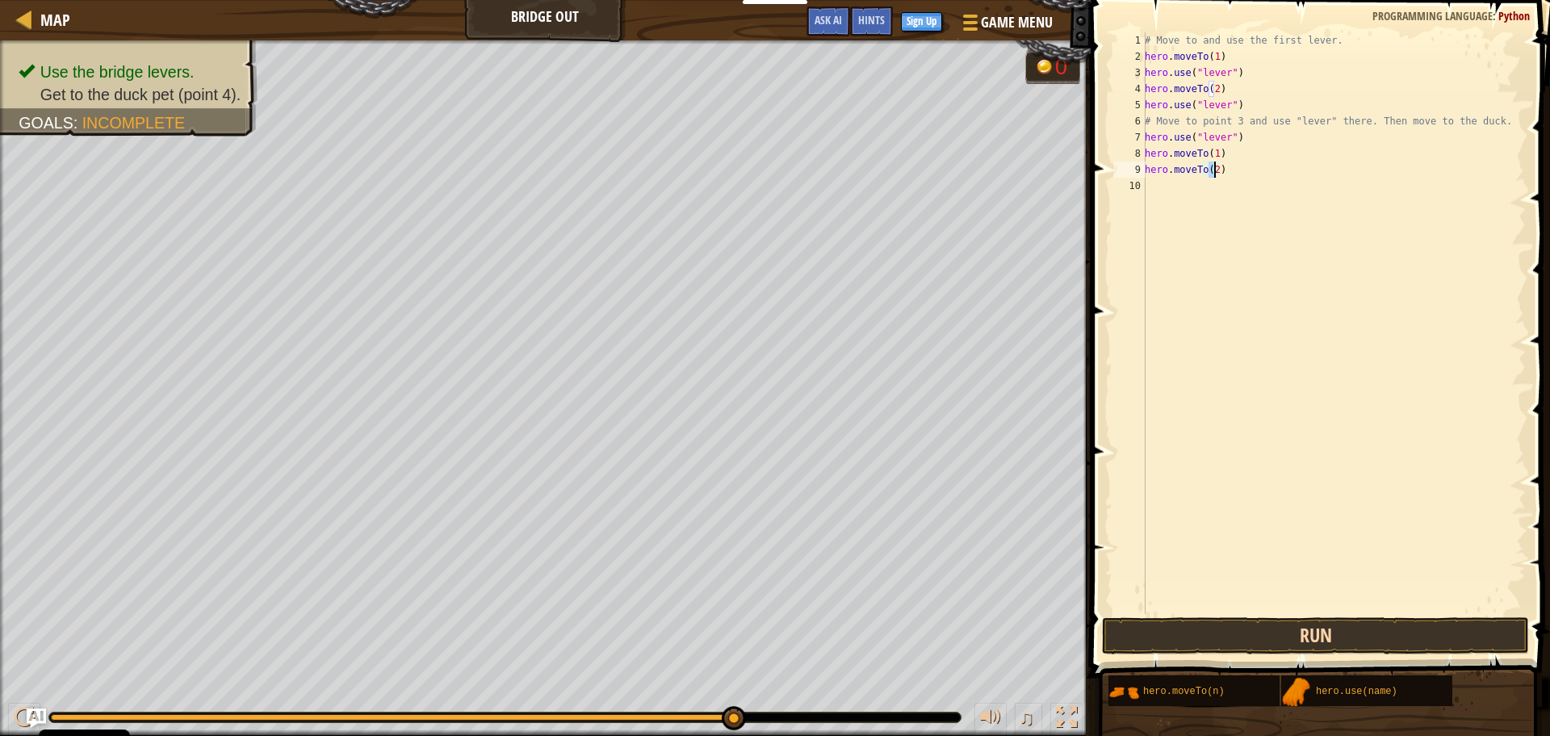
type textarea "hero.moveTo(2)"
click at [1290, 623] on button "Run" at bounding box center [1315, 635] width 427 height 37
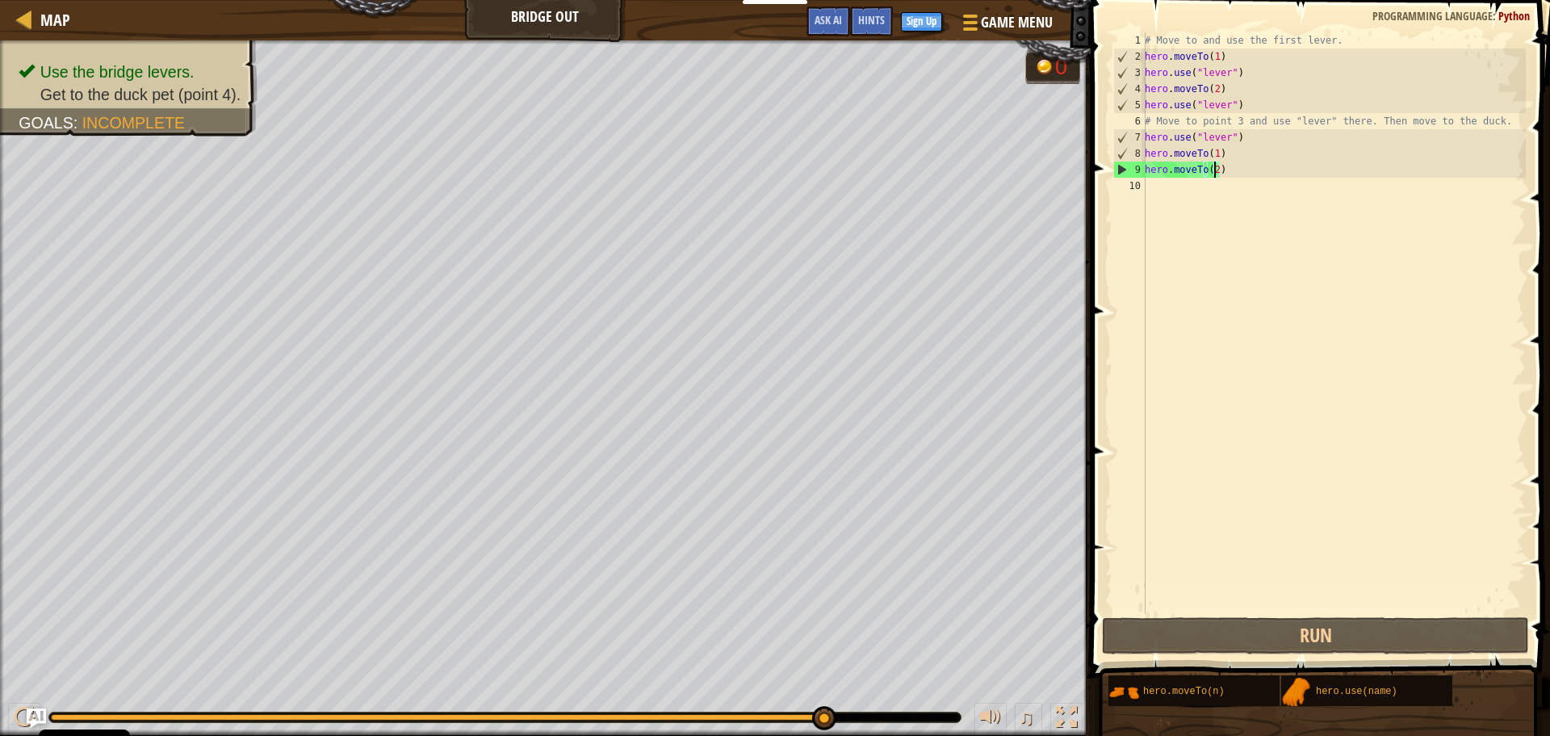
click at [1386, 213] on div "# Move to and use the first lever. hero . moveTo ( 1 ) hero . use ( "lever" ) h…" at bounding box center [1334, 339] width 384 height 614
click at [1384, 203] on div "# Move to and use the first lever. hero . moveTo ( 1 ) hero . use ( "lever" ) h…" at bounding box center [1334, 339] width 384 height 614
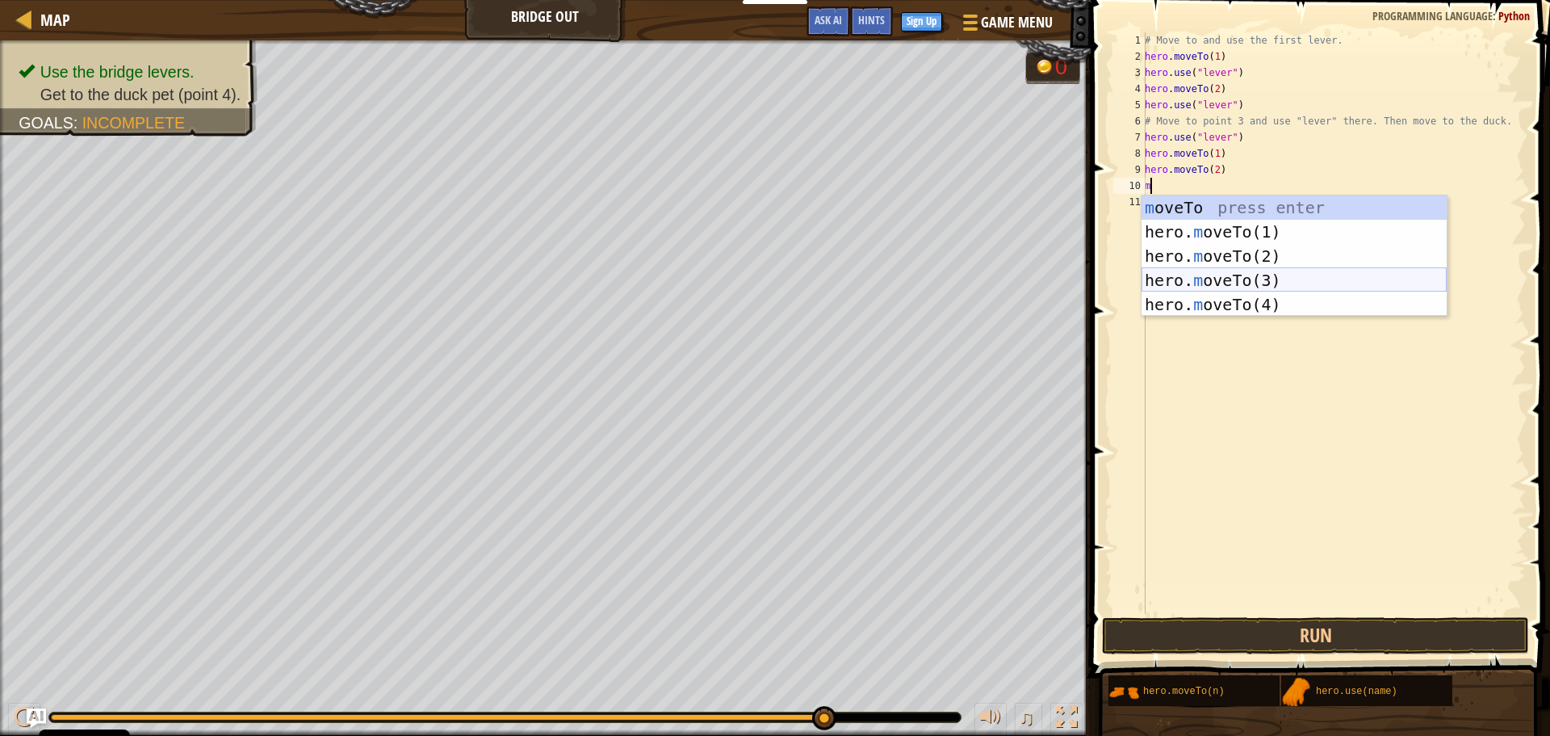
click at [1264, 272] on div "m oveTo press enter hero. m oveTo(1) press enter hero. m oveTo(2) press enter h…" at bounding box center [1294, 280] width 305 height 170
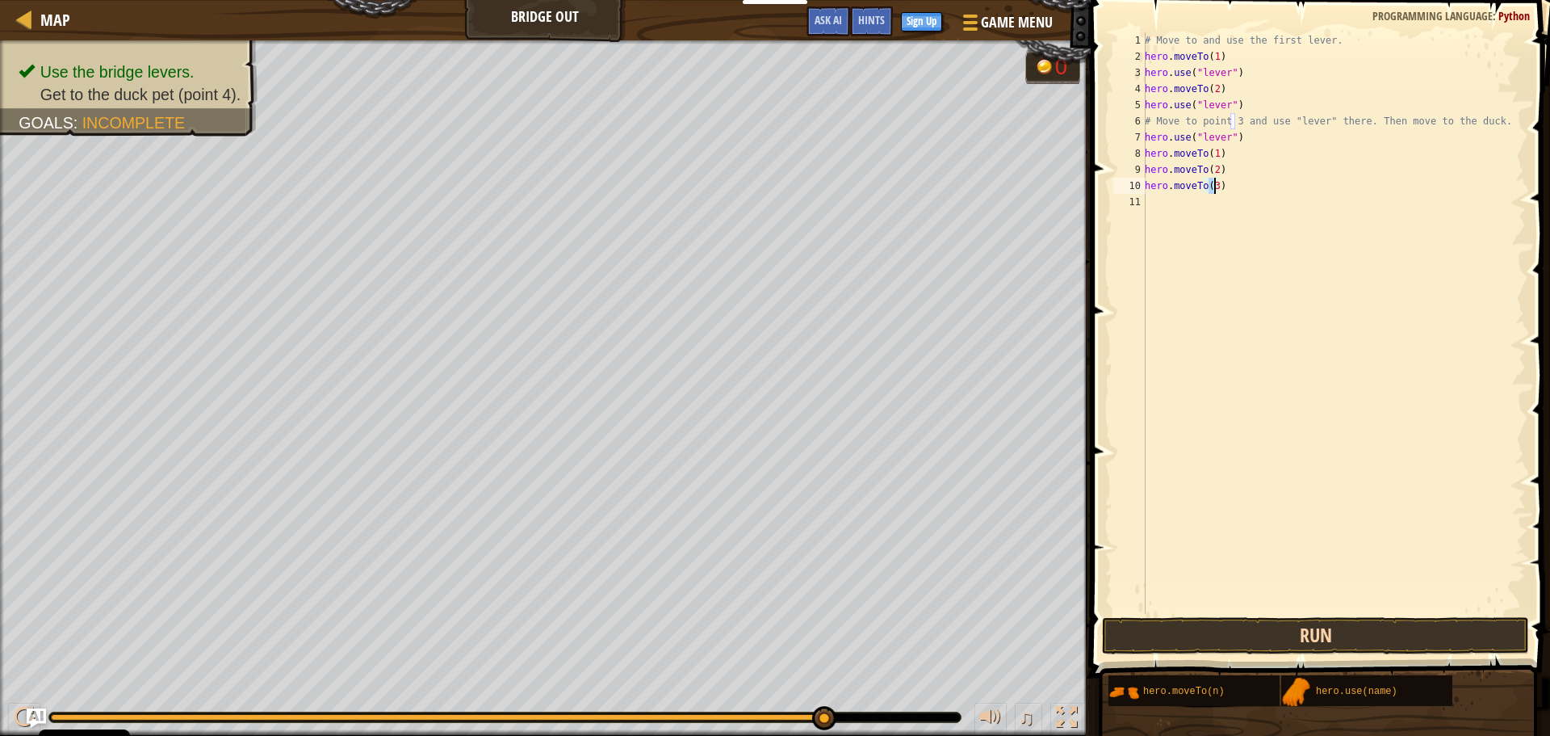
type textarea "hero.moveTo(3)"
click at [1323, 621] on button "Run" at bounding box center [1315, 635] width 427 height 37
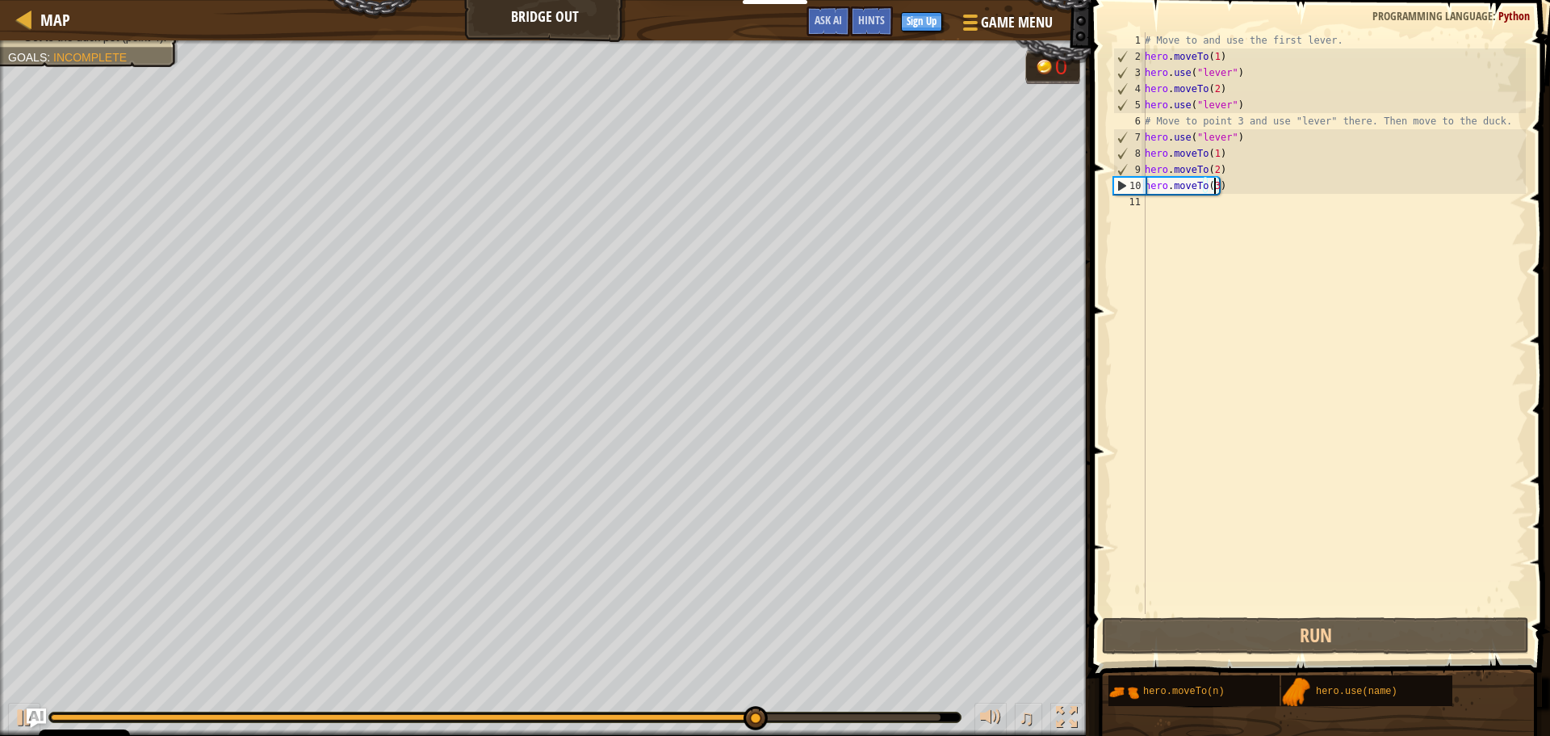
click at [1230, 236] on div "# Move to and use the first lever. hero . moveTo ( 1 ) hero . use ( "lever" ) h…" at bounding box center [1334, 339] width 384 height 614
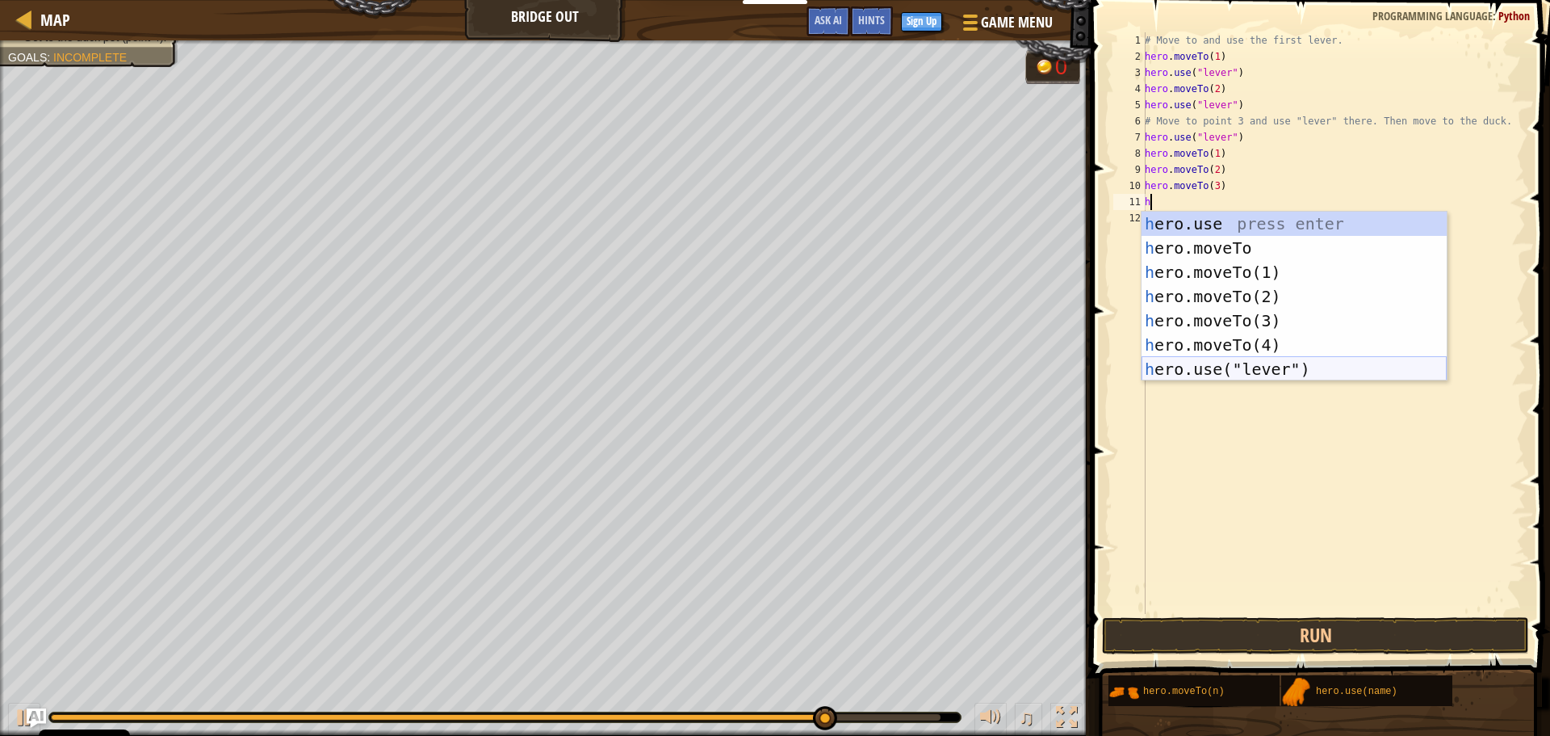
click at [1247, 367] on div "h ero.use press enter h ero.moveTo press enter h ero.moveTo(1) press enter h er…" at bounding box center [1294, 321] width 305 height 218
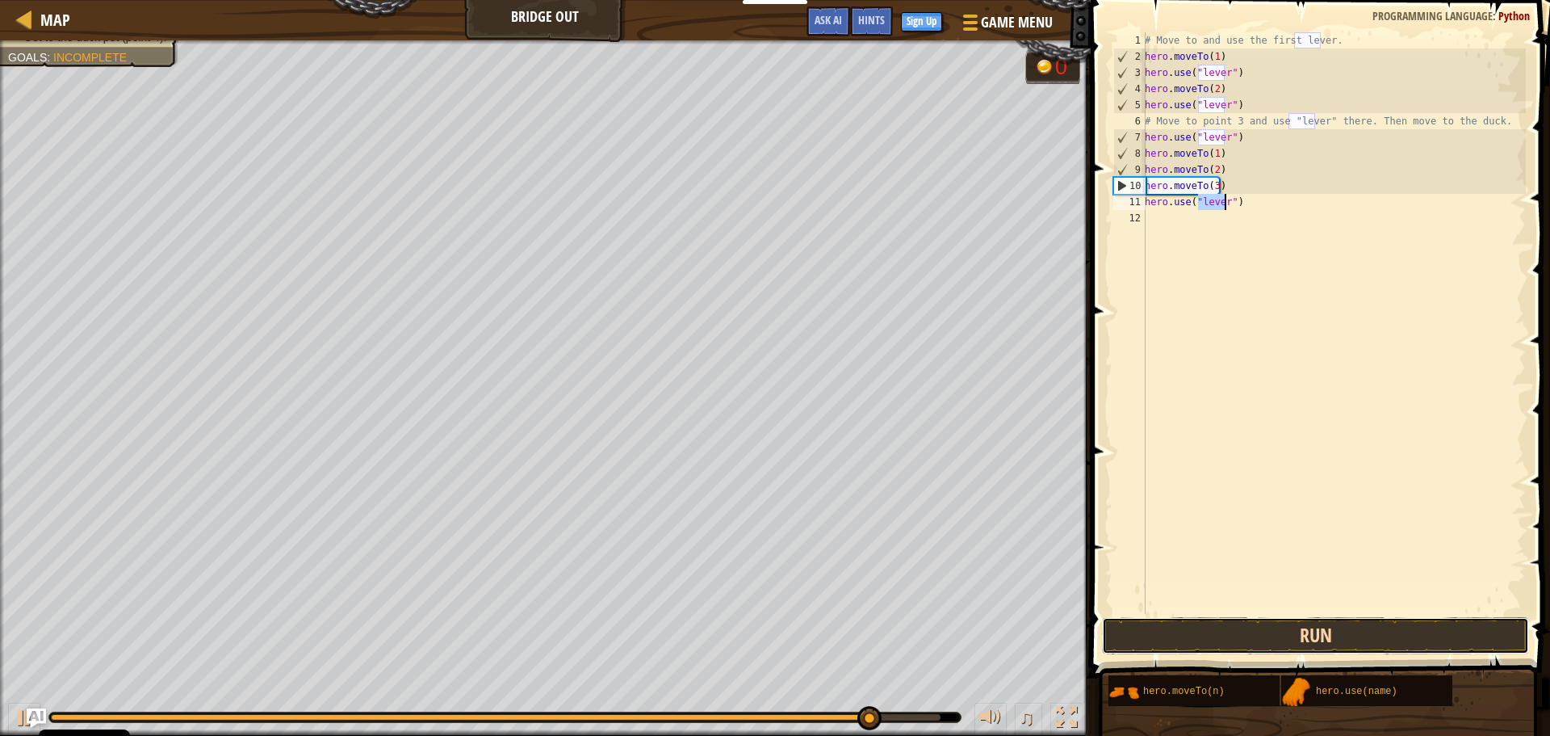
click at [1369, 629] on button "Run" at bounding box center [1315, 635] width 427 height 37
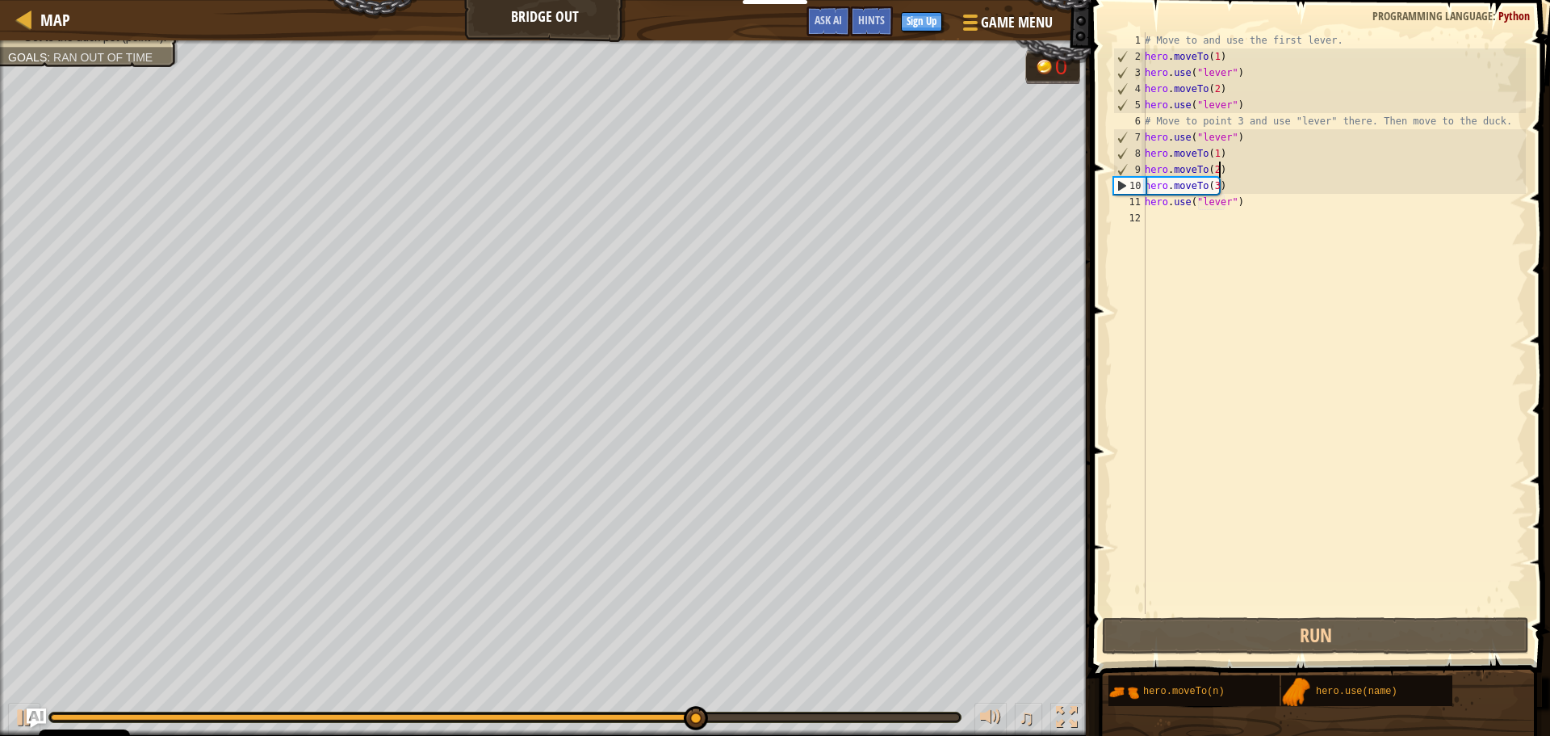
click at [1226, 164] on div "# Move to and use the first lever. hero . moveTo ( 1 ) hero . use ( "lever" ) h…" at bounding box center [1334, 339] width 384 height 614
click at [1226, 161] on div "# Move to and use the first lever. hero . moveTo ( 1 ) hero . use ( "lever" ) h…" at bounding box center [1334, 339] width 384 height 614
click at [1224, 167] on div "# Move to and use the first lever. hero . moveTo ( 1 ) hero . use ( "lever" ) h…" at bounding box center [1334, 339] width 384 height 614
click at [1150, 161] on div "# Move to and use the first lever. hero . moveTo ( 1 ) hero . use ( "lever" ) h…" at bounding box center [1334, 339] width 384 height 614
type textarea "hero.moveTo(1)"
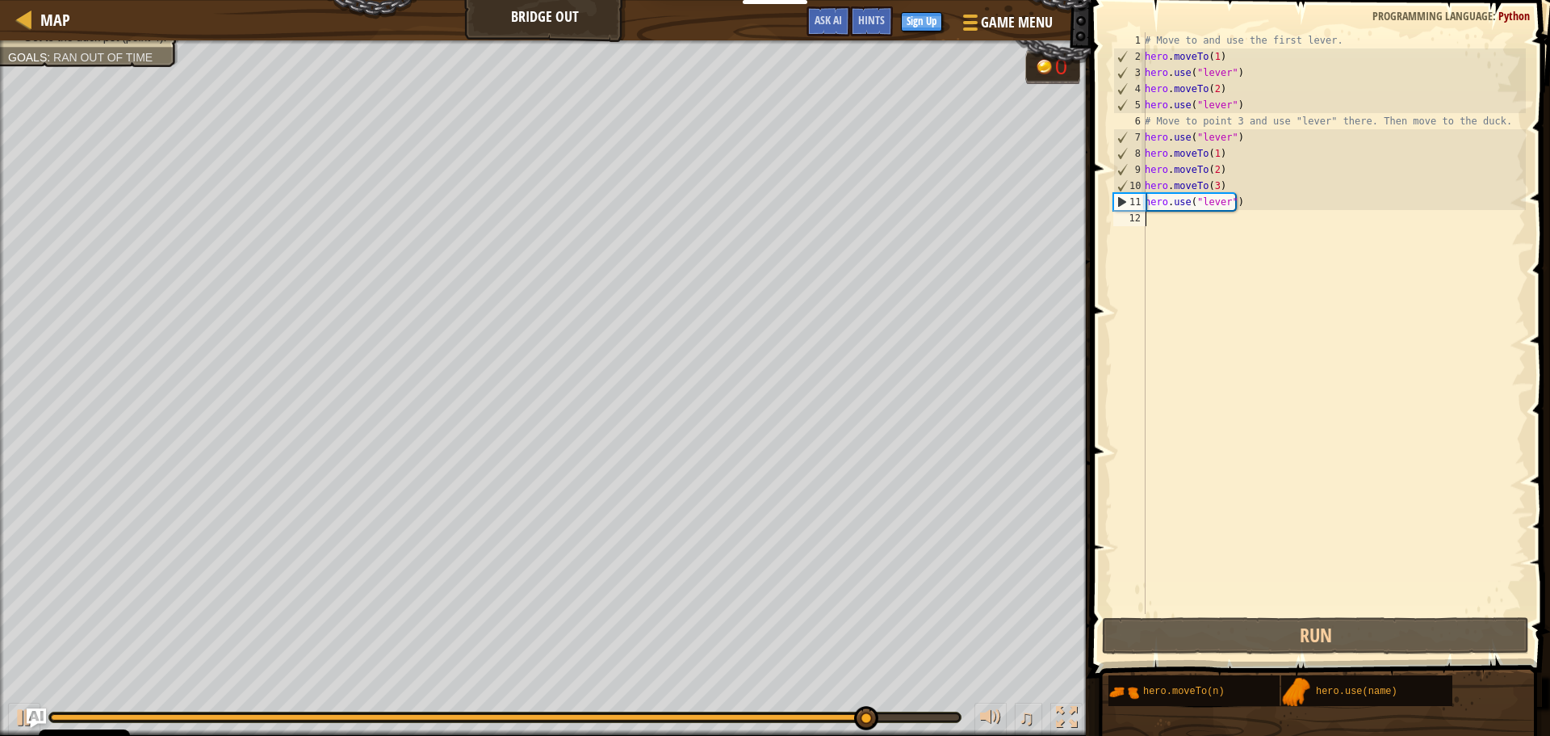
click at [1189, 234] on div "# Move to and use the first lever. hero . moveTo ( 1 ) hero . use ( "lever" ) h…" at bounding box center [1334, 339] width 384 height 614
click at [1194, 226] on div "# Move to and use the first lever. hero . moveTo ( 1 ) hero . use ( "lever" ) h…" at bounding box center [1334, 339] width 384 height 614
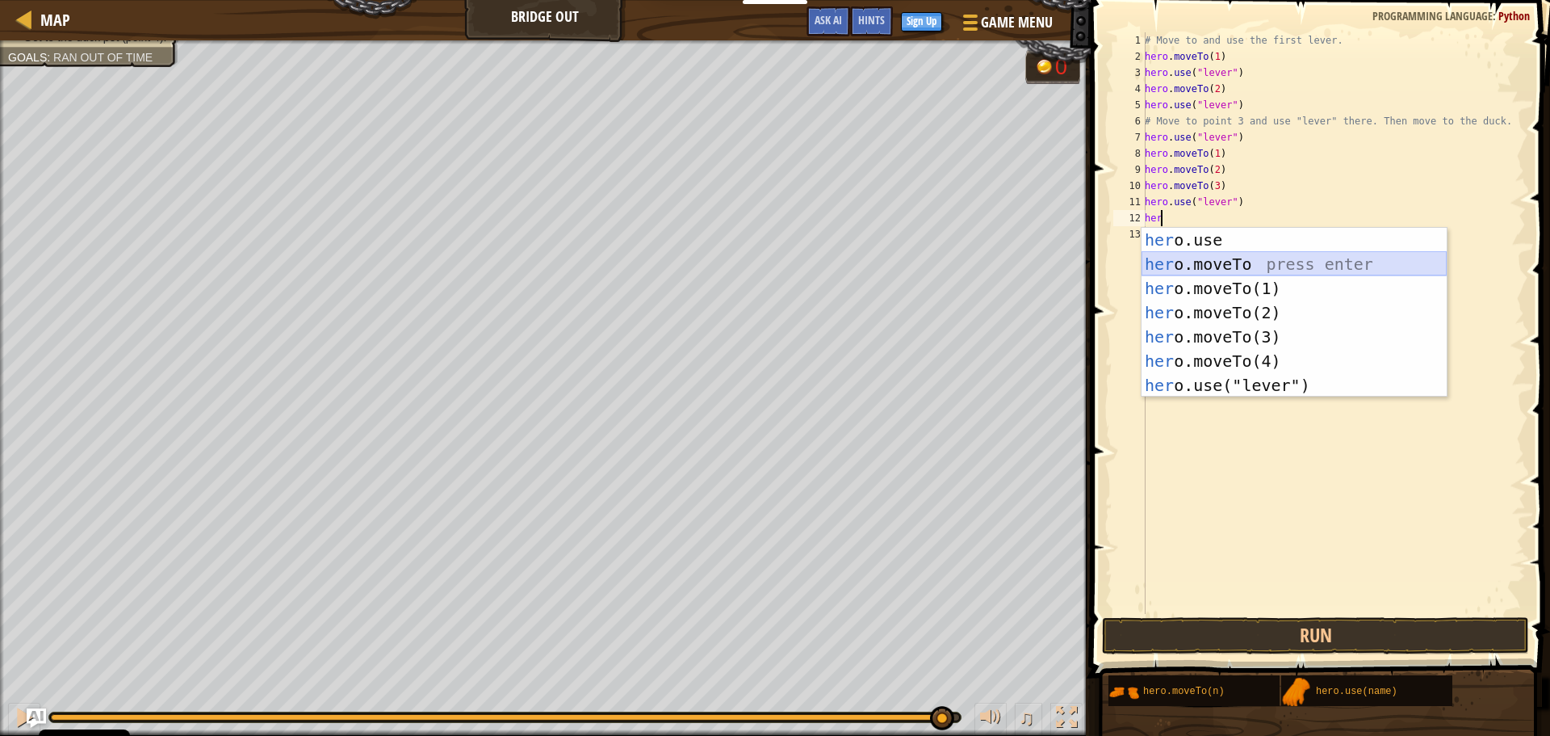
drag, startPoint x: 1325, startPoint y: 260, endPoint x: 1331, endPoint y: 254, distance: 8.6
click at [1331, 254] on div "her o.use press enter her o.moveTo press enter her o.moveTo(1) press enter her …" at bounding box center [1294, 337] width 305 height 218
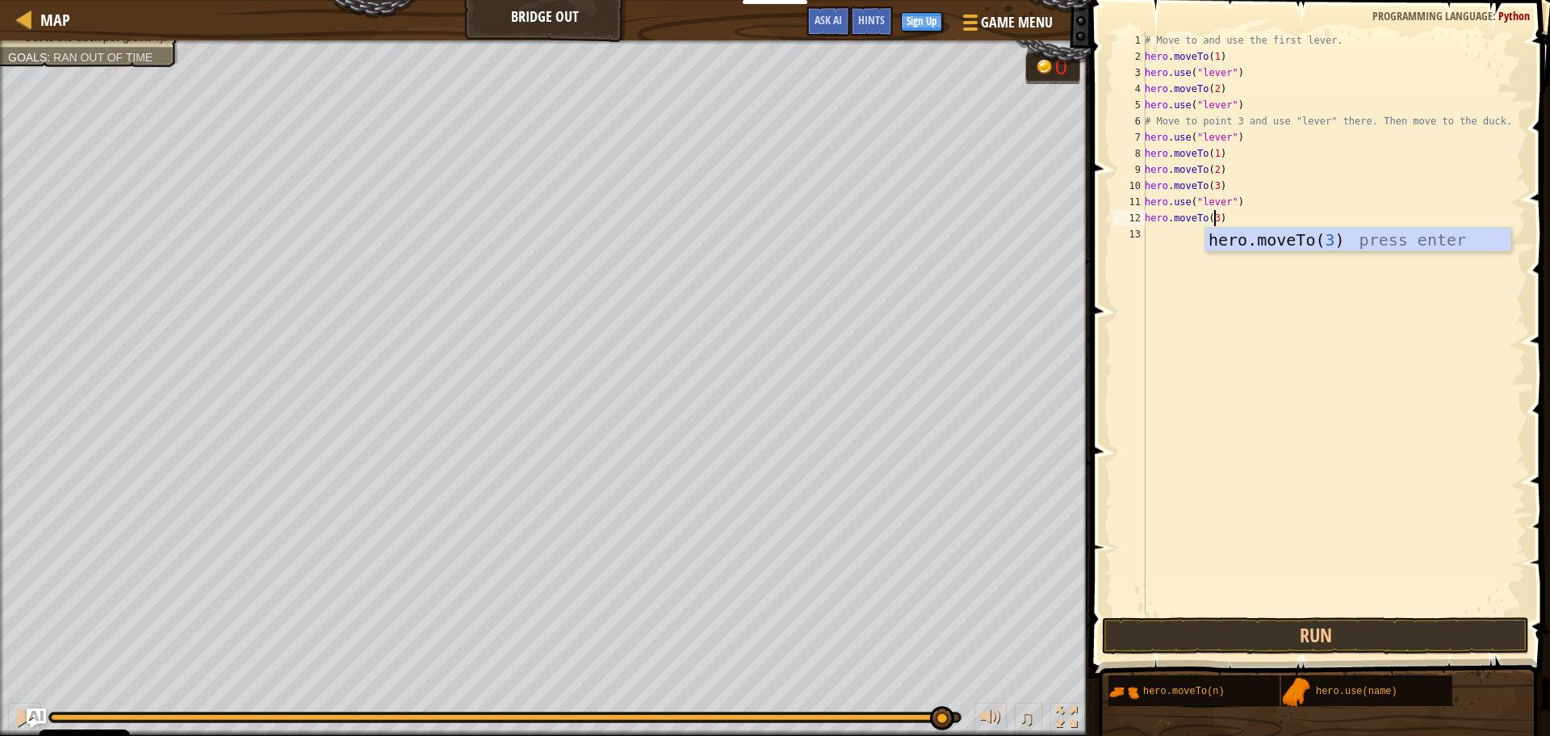
scroll to position [7, 5]
type textarea "hero.moveTo(4)"
click at [1389, 251] on div "# Move to and use the first lever. hero . moveTo ( 1 ) hero . use ( "lever" ) h…" at bounding box center [1334, 339] width 384 height 614
click at [1419, 623] on button "Run" at bounding box center [1315, 635] width 427 height 37
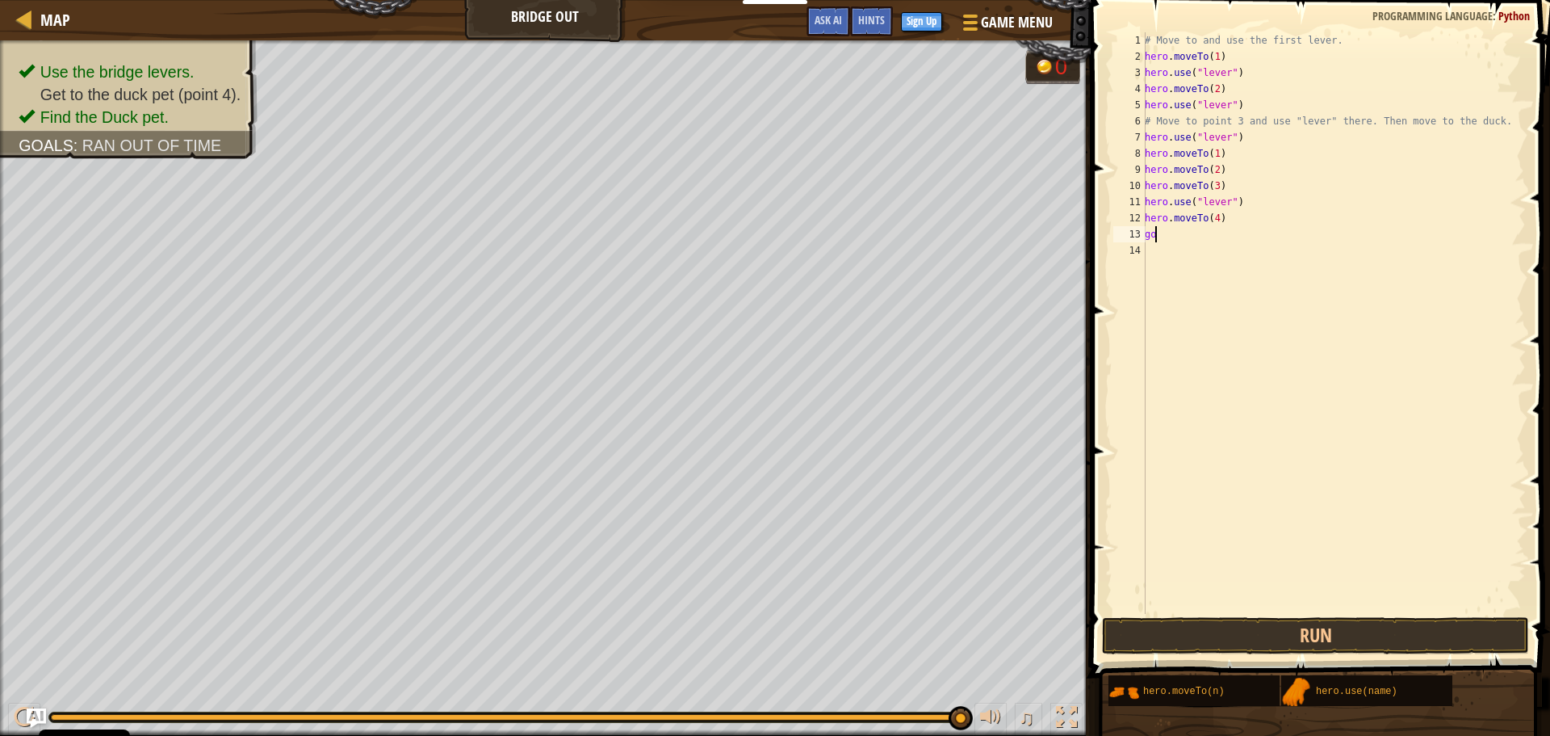
type textarea "g"
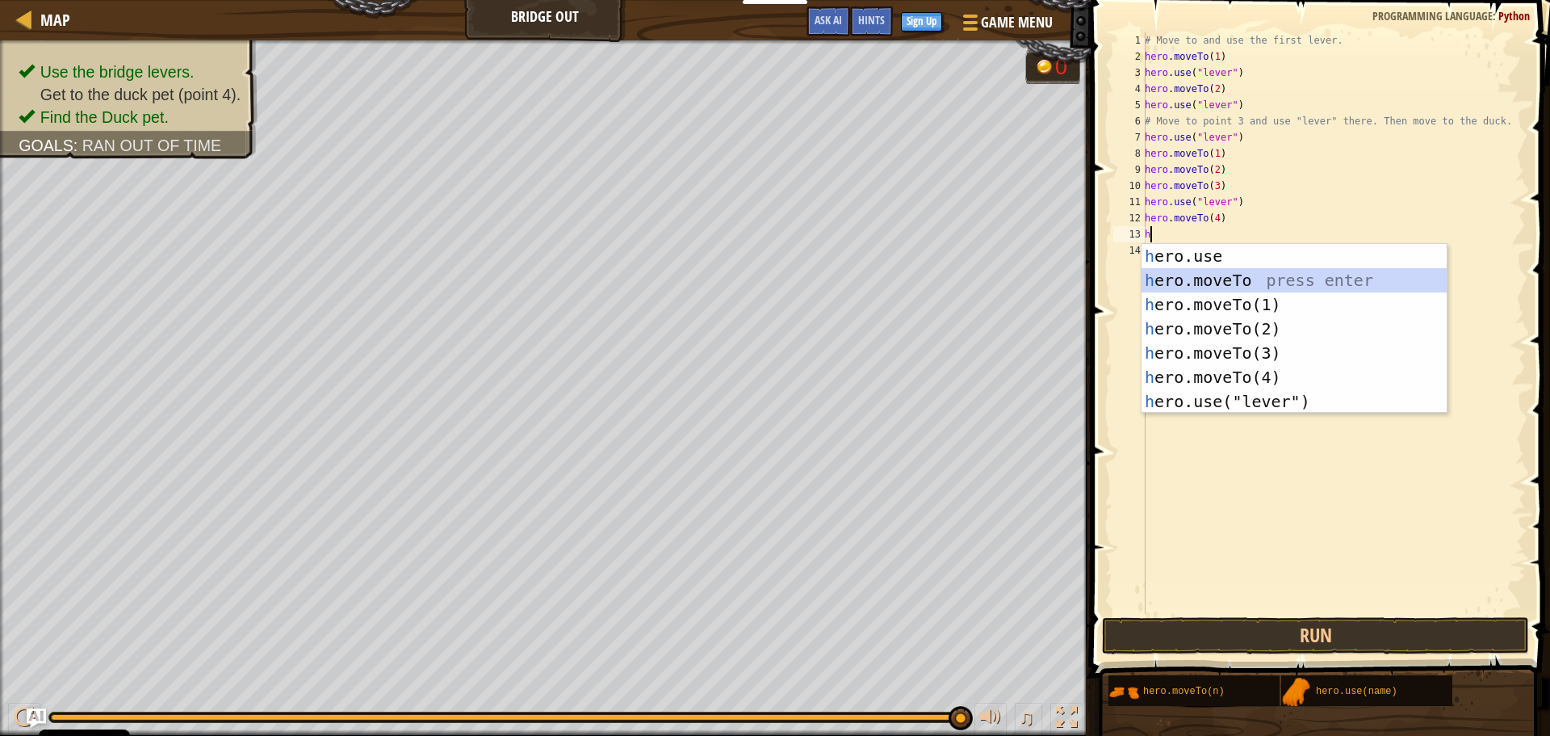
click at [1247, 279] on div "h ero.use press enter h ero.moveTo press enter h ero.moveTo(1) press enter h er…" at bounding box center [1294, 353] width 305 height 218
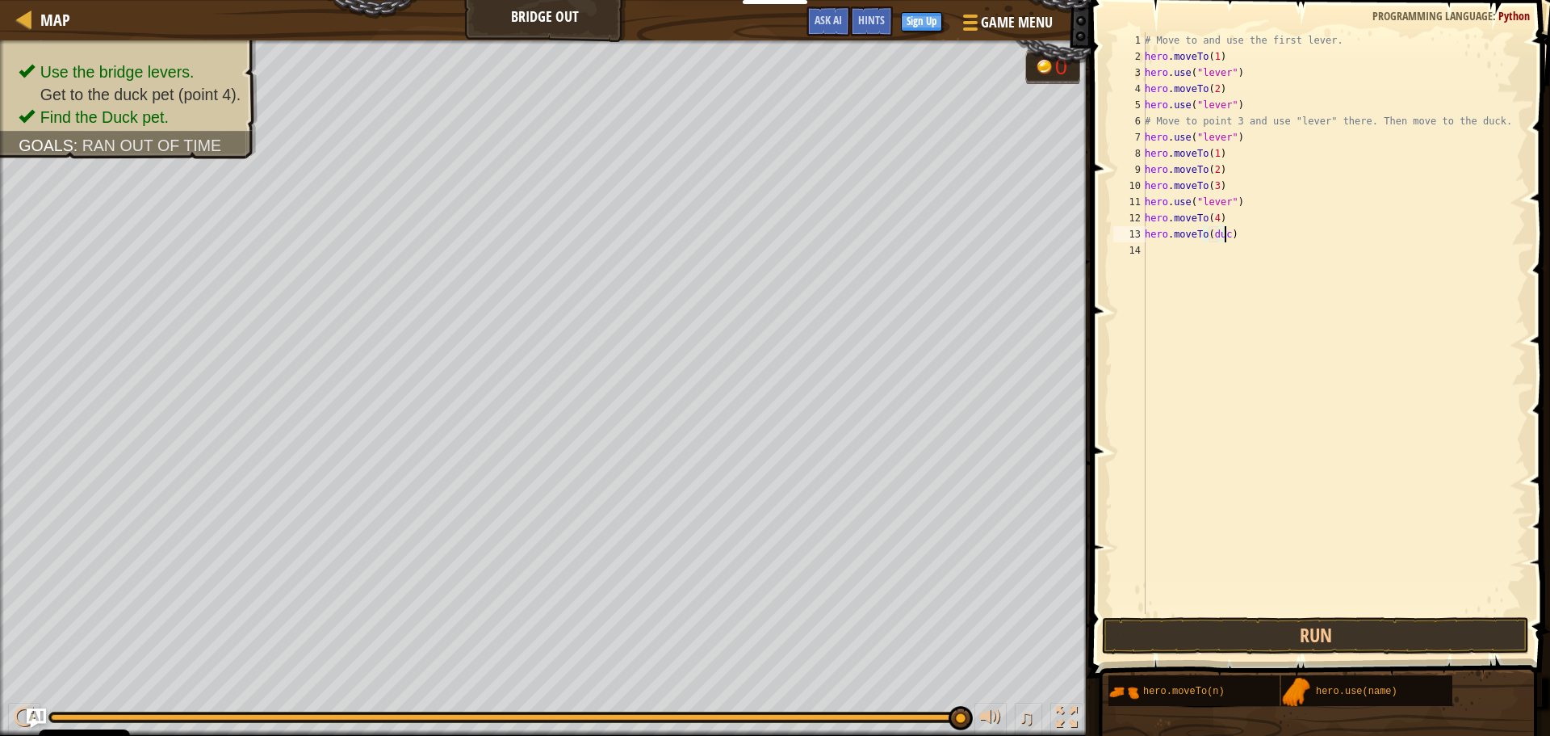
scroll to position [7, 6]
click at [1377, 626] on button "Run" at bounding box center [1315, 635] width 427 height 37
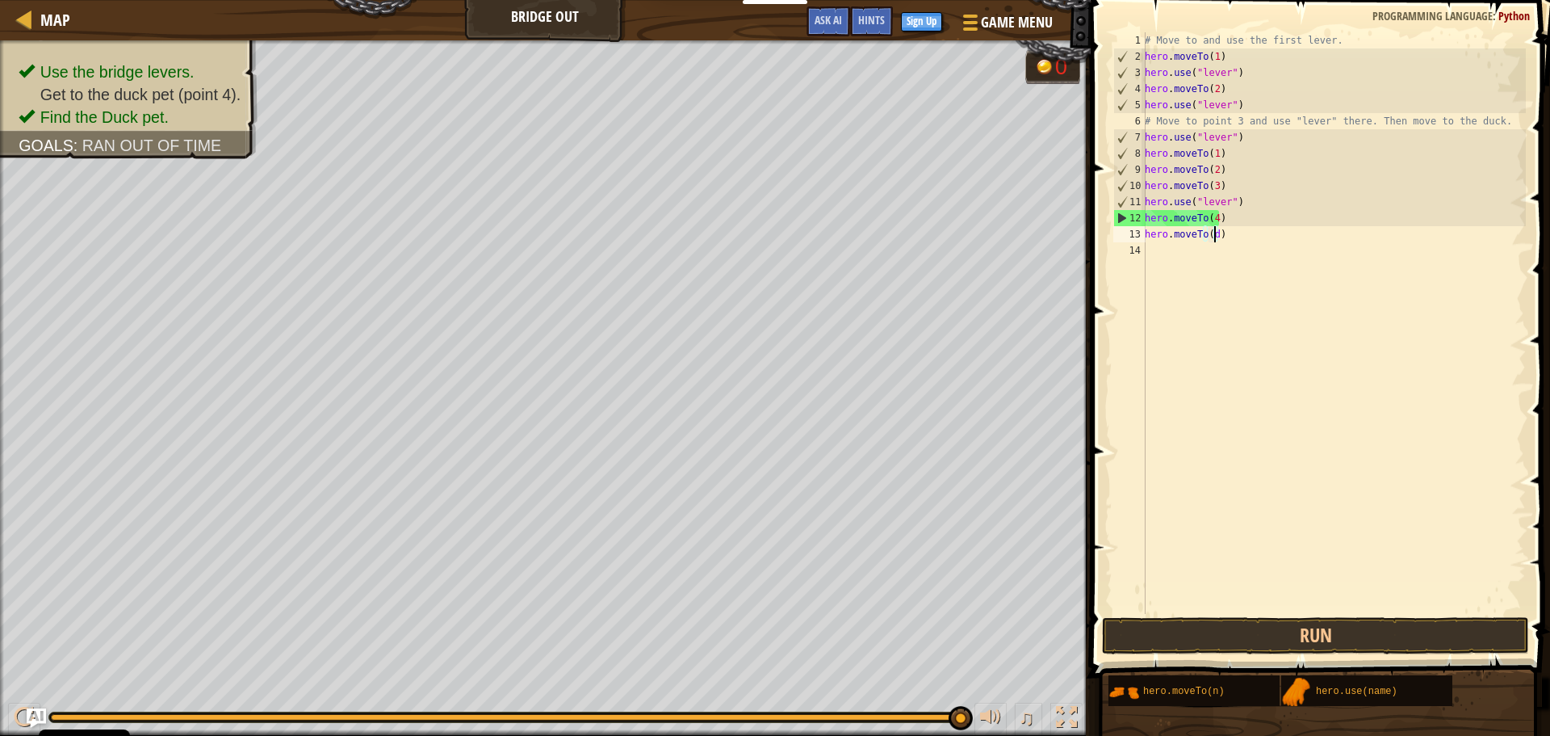
scroll to position [7, 5]
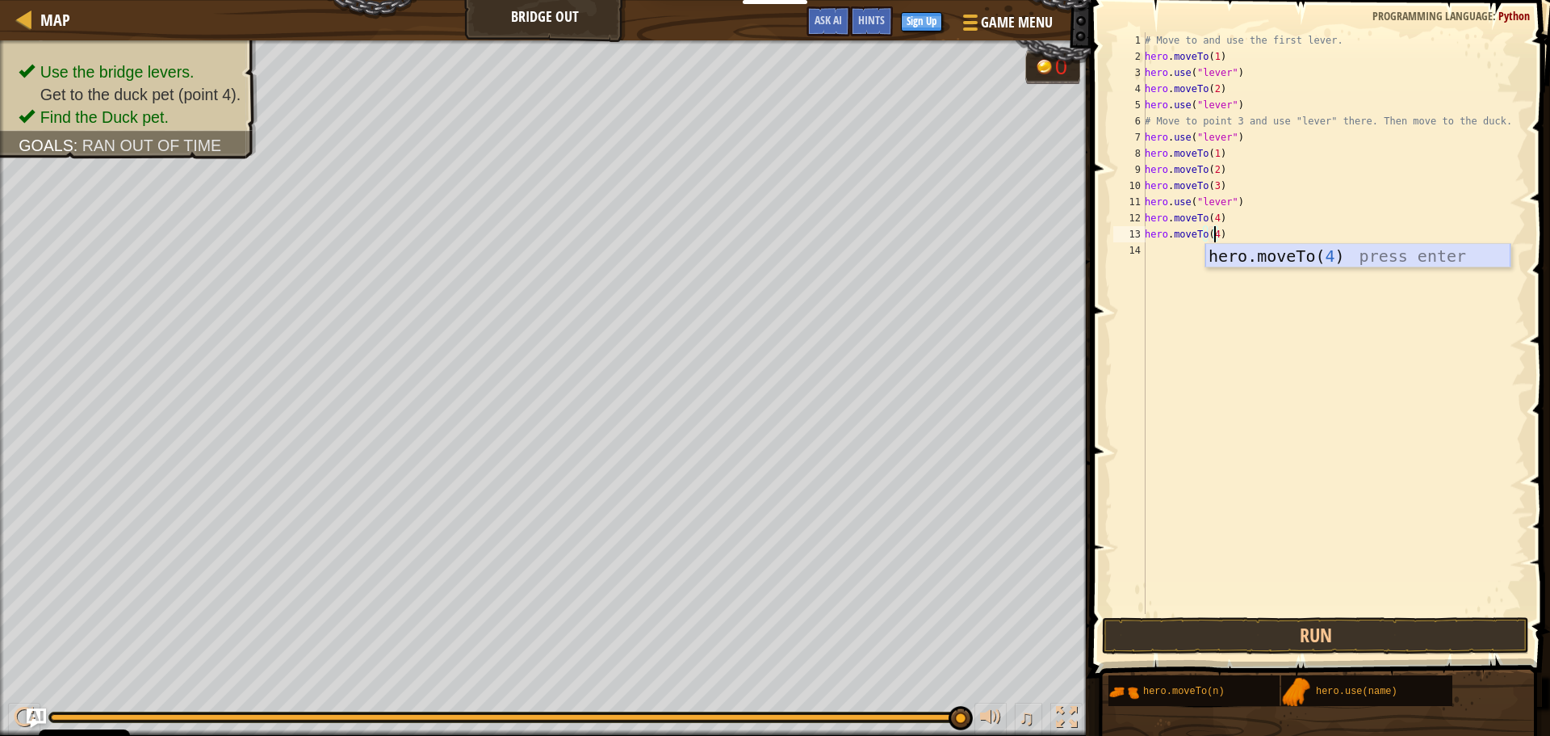
click at [1456, 263] on div "hero.moveTo( 4 ) press enter" at bounding box center [1357, 280] width 305 height 73
type textarea "hero.moveTo(4)"
click at [1379, 618] on button "Run" at bounding box center [1315, 635] width 427 height 37
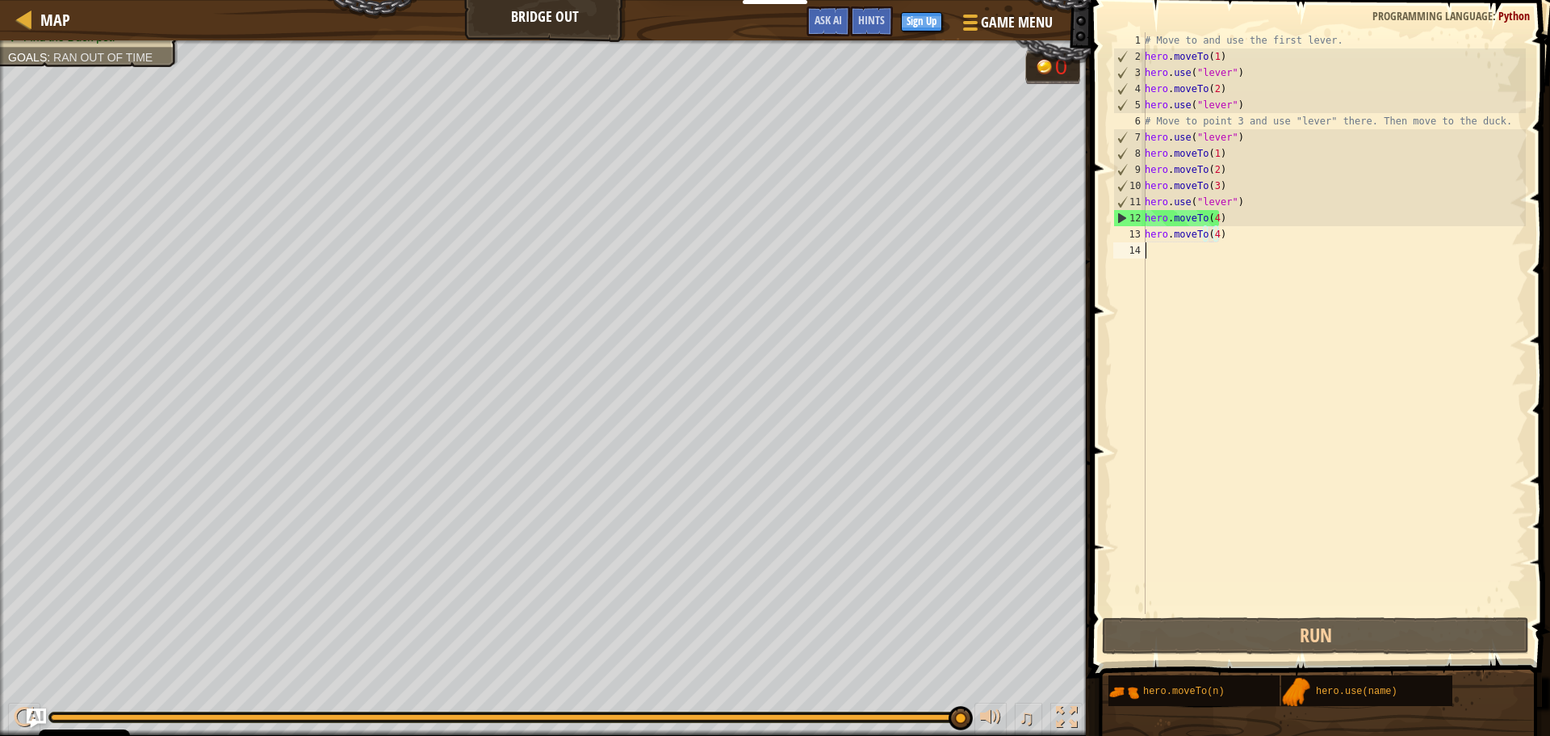
click at [1162, 266] on div "# Move to and use the first lever. hero . moveTo ( 1 ) hero . use ( "lever" ) h…" at bounding box center [1334, 339] width 384 height 614
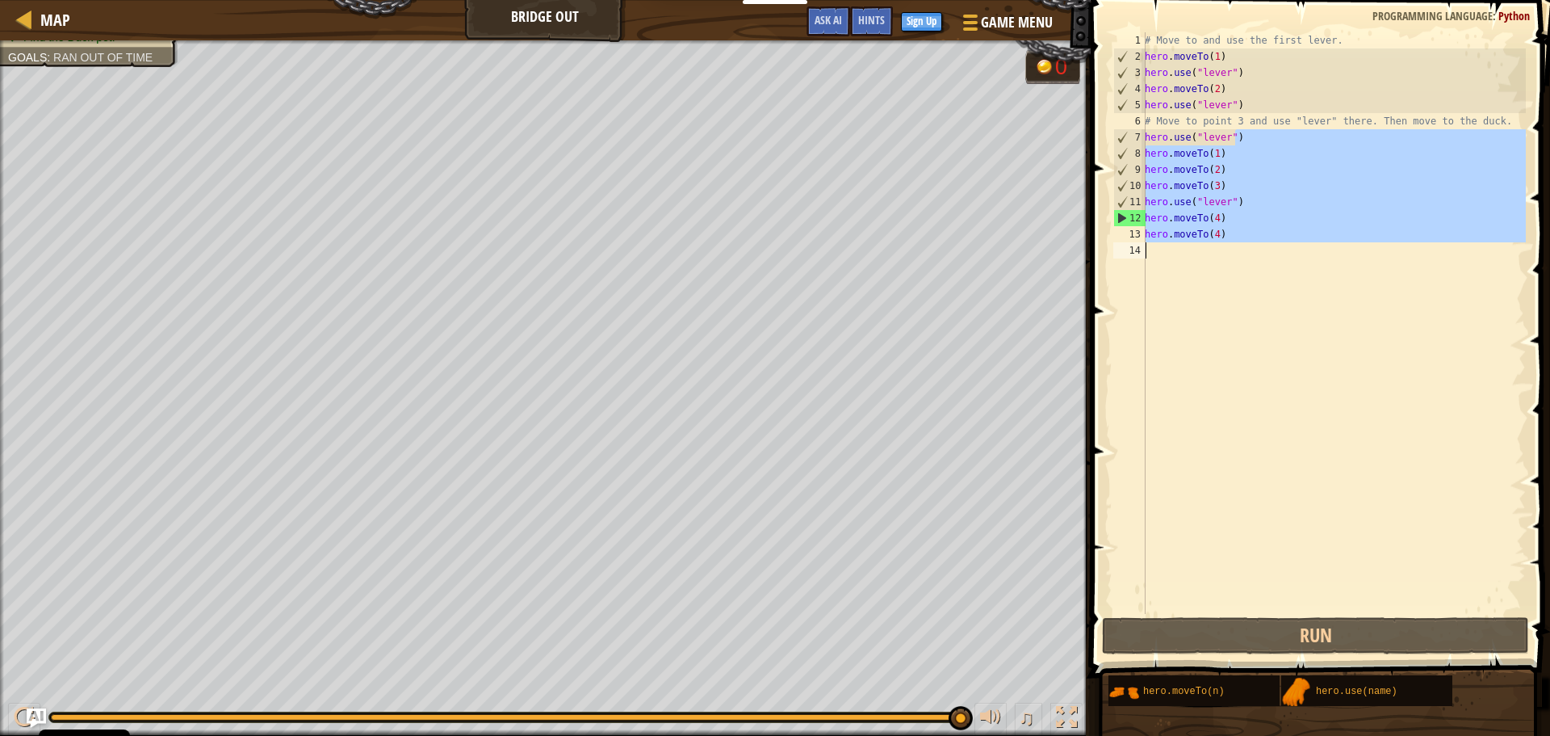
drag, startPoint x: 1239, startPoint y: 136, endPoint x: 1123, endPoint y: 261, distance: 170.3
click at [1123, 261] on div "1 2 3 4 5 6 7 8 9 10 11 12 13 14 # Move to and use the first lever. hero . move…" at bounding box center [1318, 322] width 416 height 581
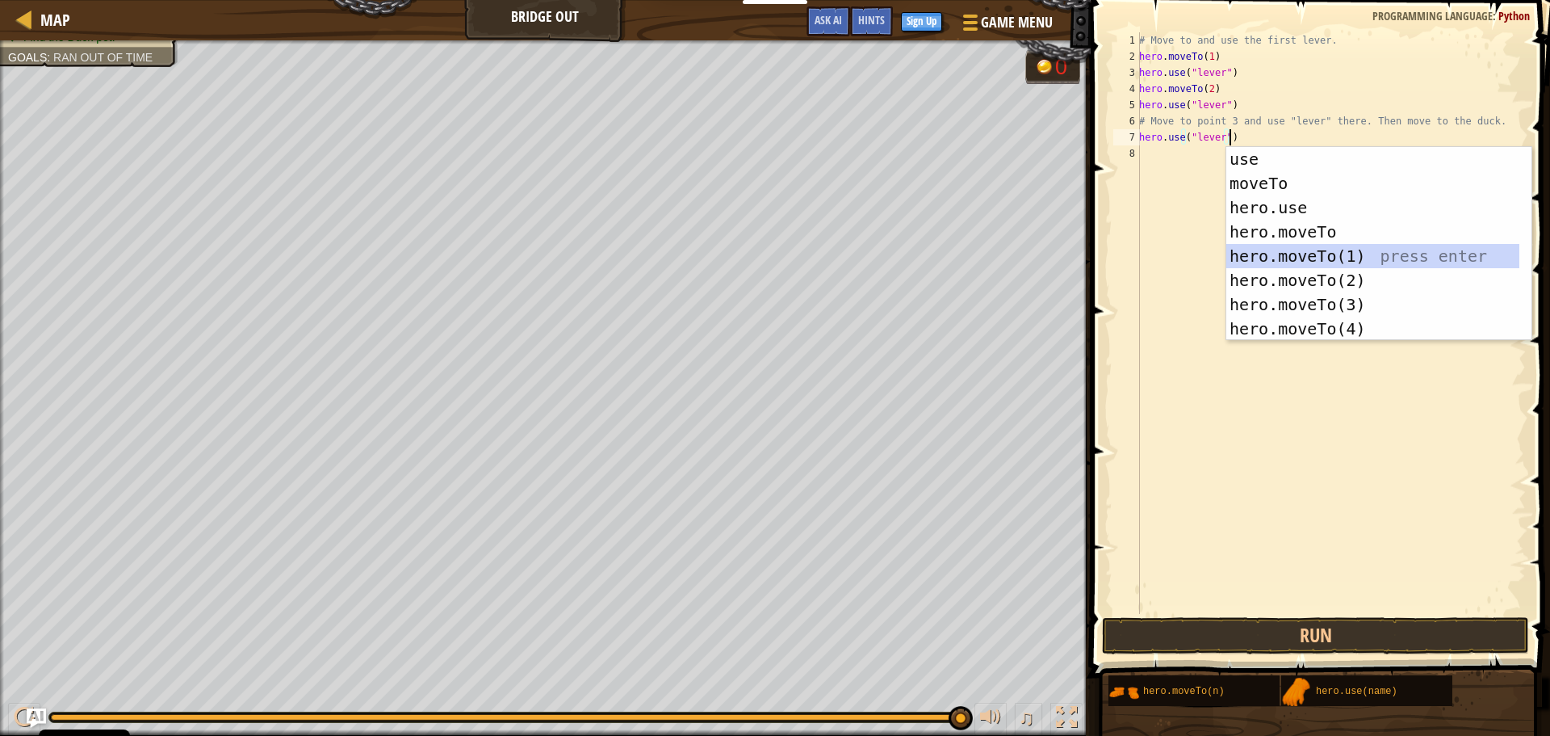
click at [1335, 259] on div "use press enter moveTo press enter hero.use press enter hero.moveTo press enter…" at bounding box center [1372, 268] width 293 height 242
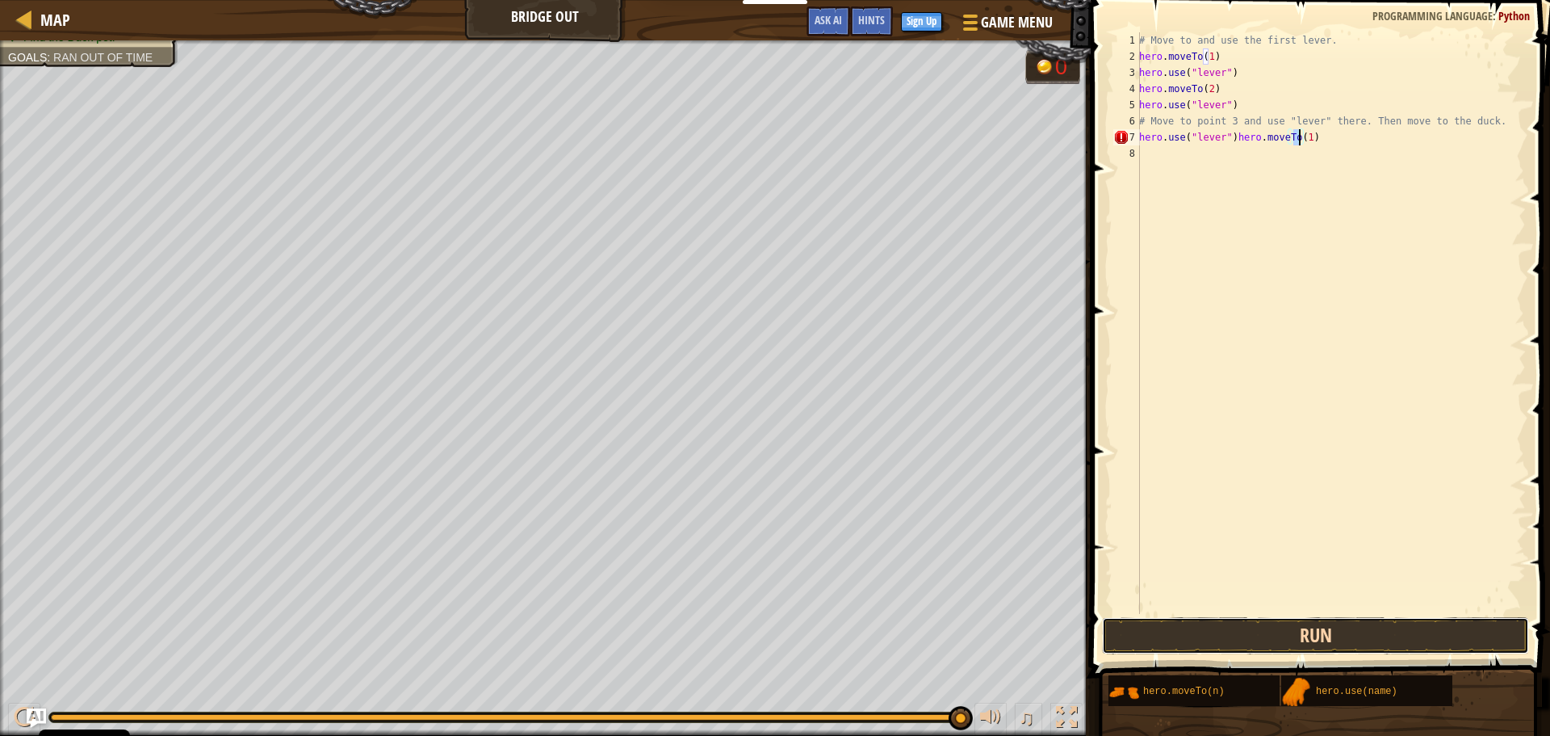
click at [1193, 634] on button "Run" at bounding box center [1315, 635] width 427 height 37
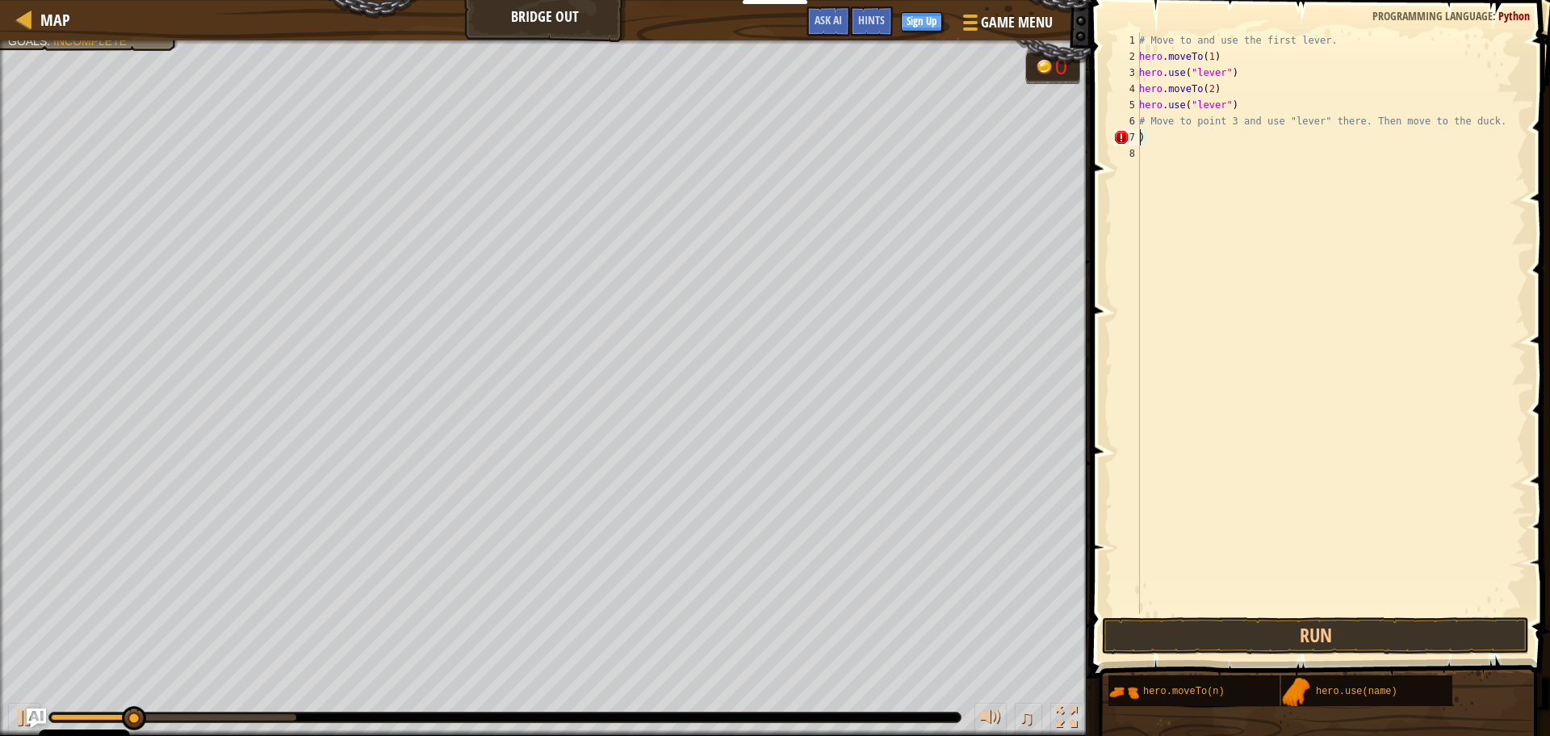
type textarea "# Move to point 3 and use "lever" there. Then move to the d)"
click at [1243, 157] on div "# Move to and use the first lever. hero . moveTo ( 1 ) hero . use ( "lever" ) h…" at bounding box center [1331, 339] width 390 height 614
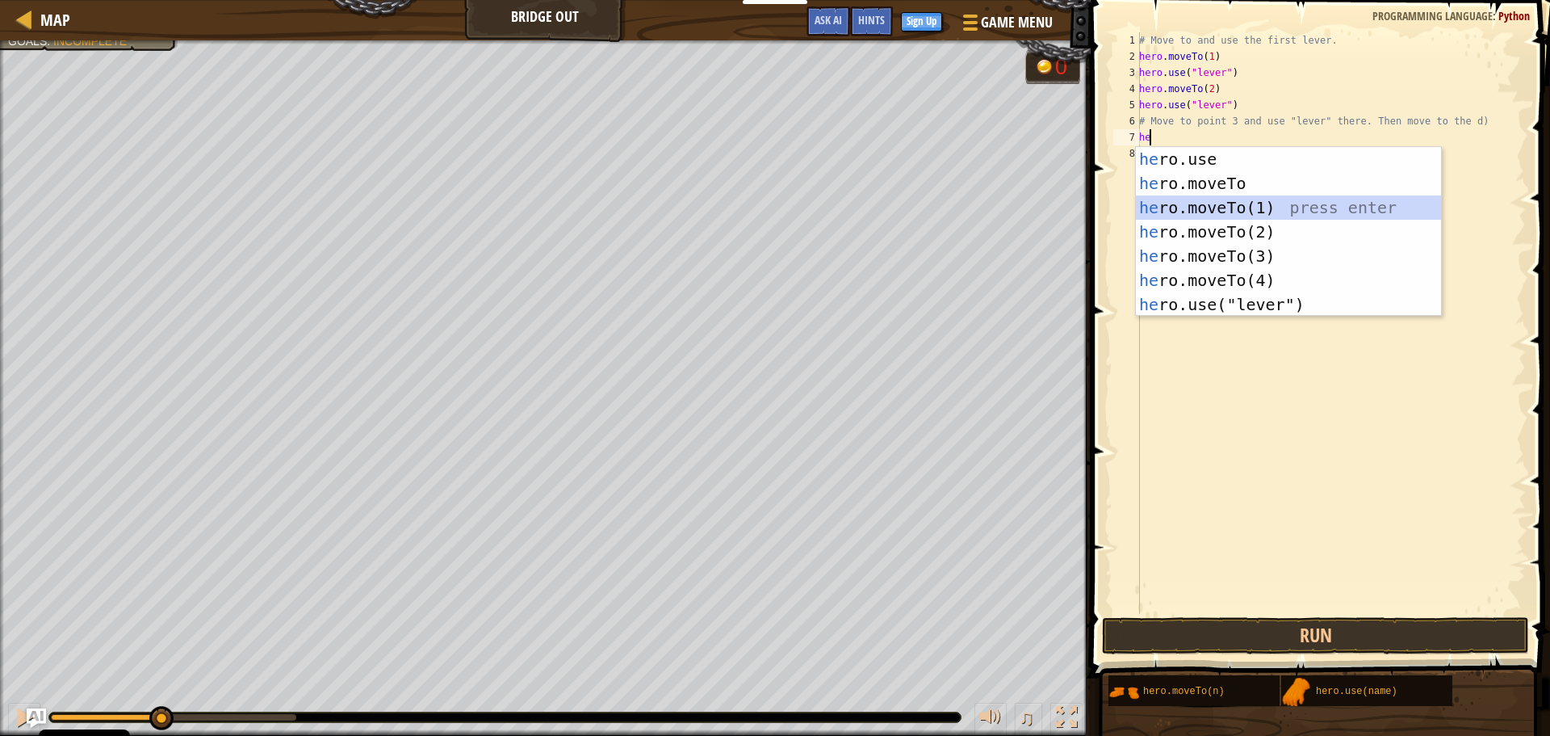
click at [1235, 203] on div "he ro.use press enter he ro.moveTo press enter he ro.moveTo(1) press enter he r…" at bounding box center [1288, 256] width 305 height 218
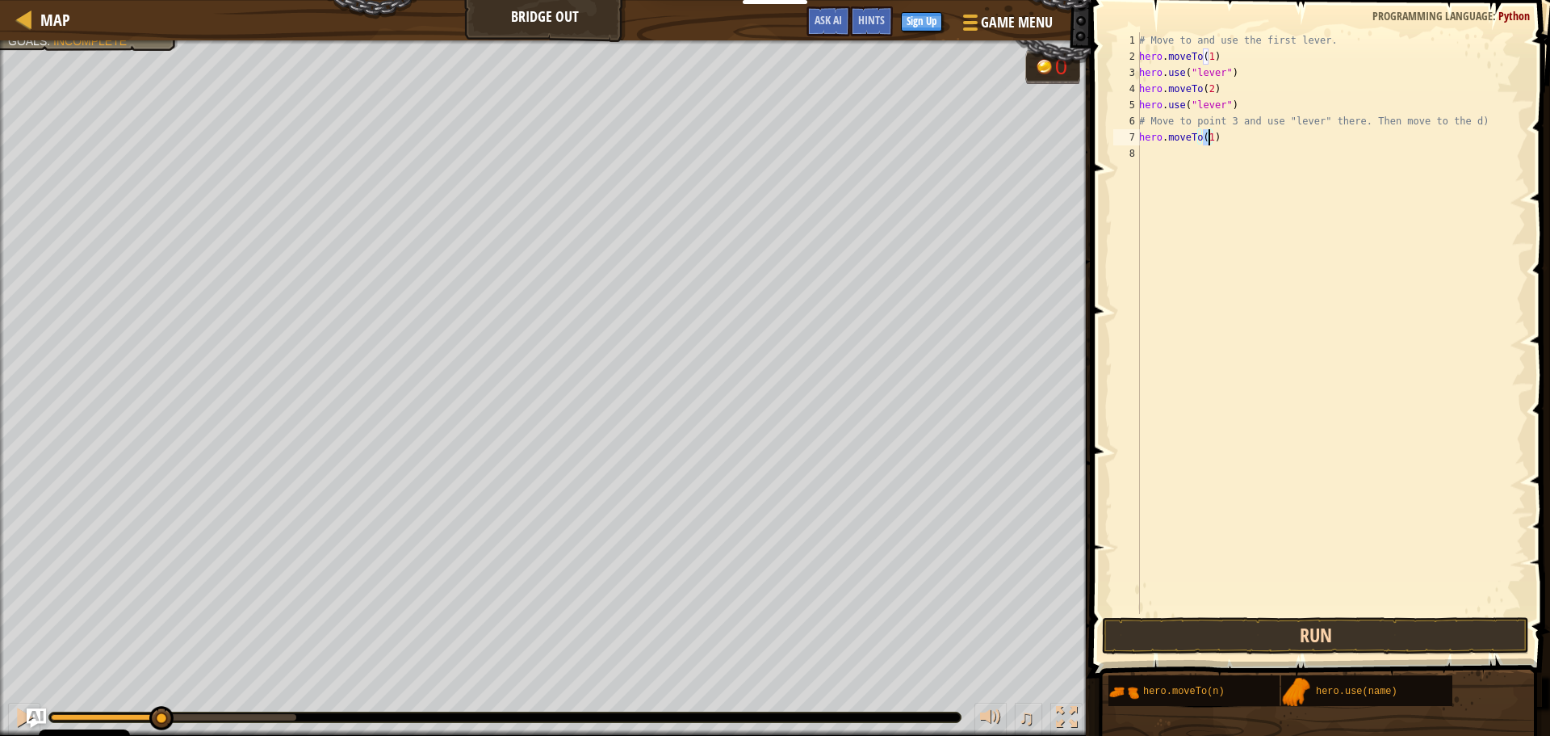
type textarea "hero.moveTo(1)"
click at [1283, 627] on button "Run" at bounding box center [1315, 635] width 427 height 37
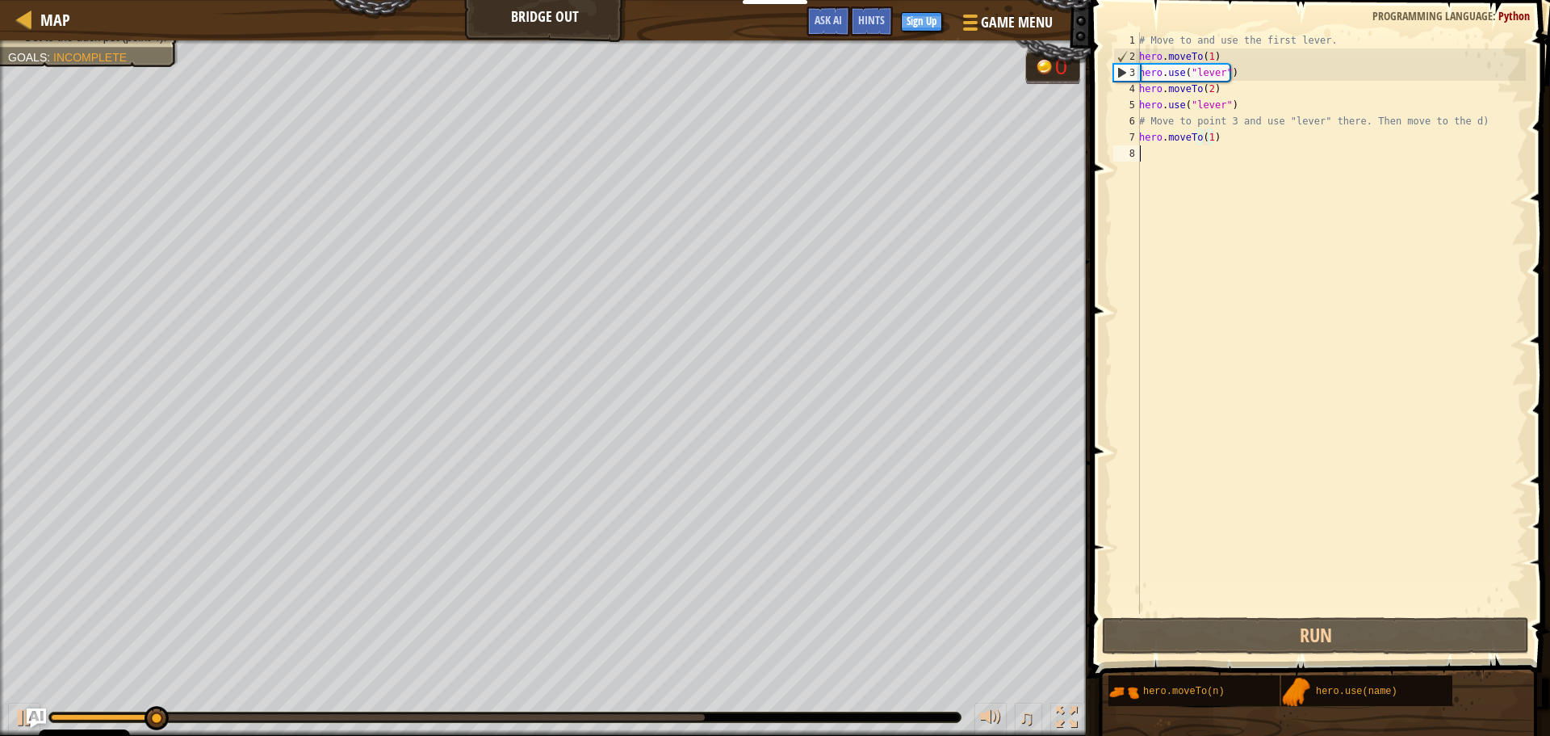
click at [1165, 164] on div "# Move to and use the first lever. hero . moveTo ( 1 ) hero . use ( "lever" ) h…" at bounding box center [1331, 339] width 390 height 614
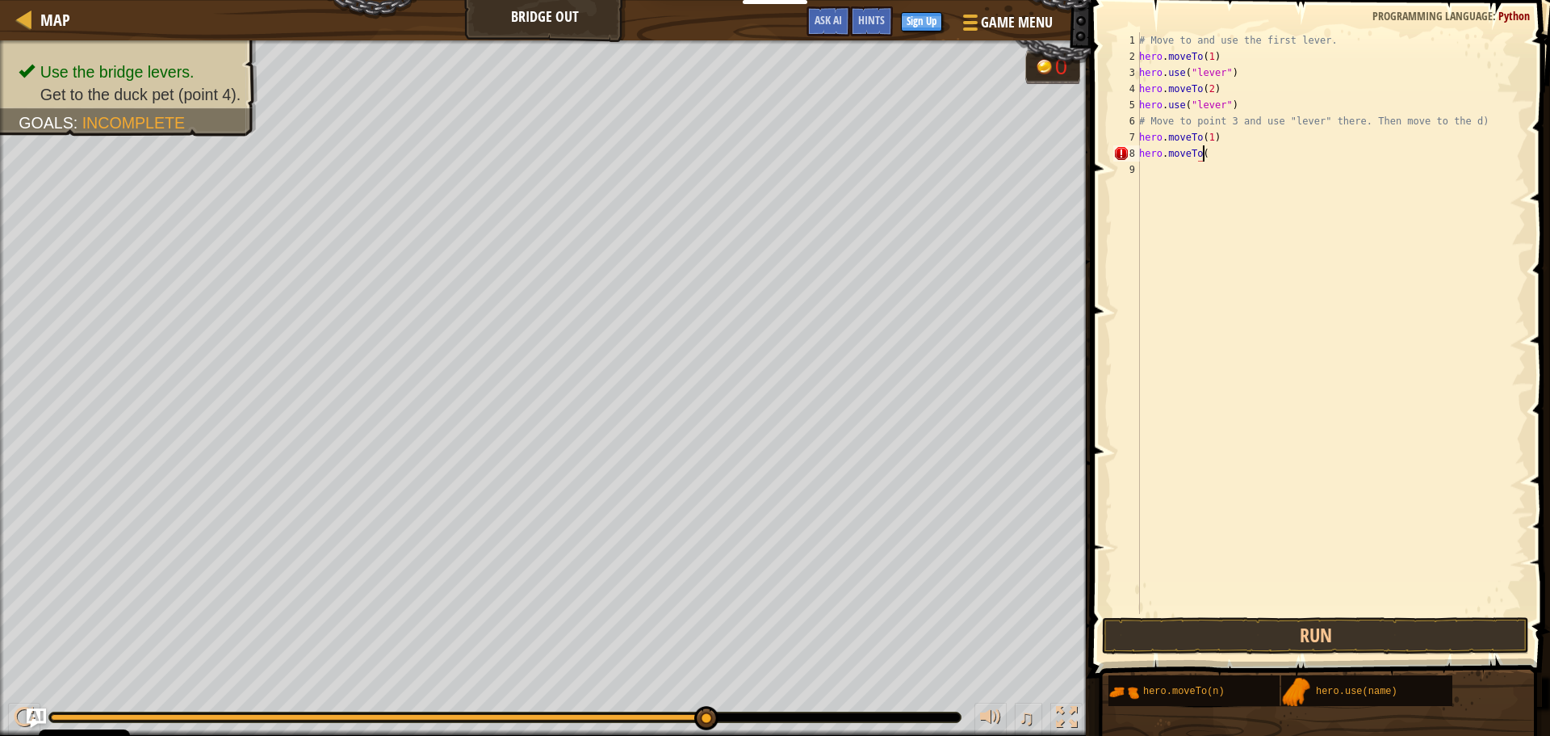
scroll to position [7, 5]
type textarea "hero.moveTo(6)"
click at [1320, 623] on button "Run" at bounding box center [1315, 635] width 427 height 37
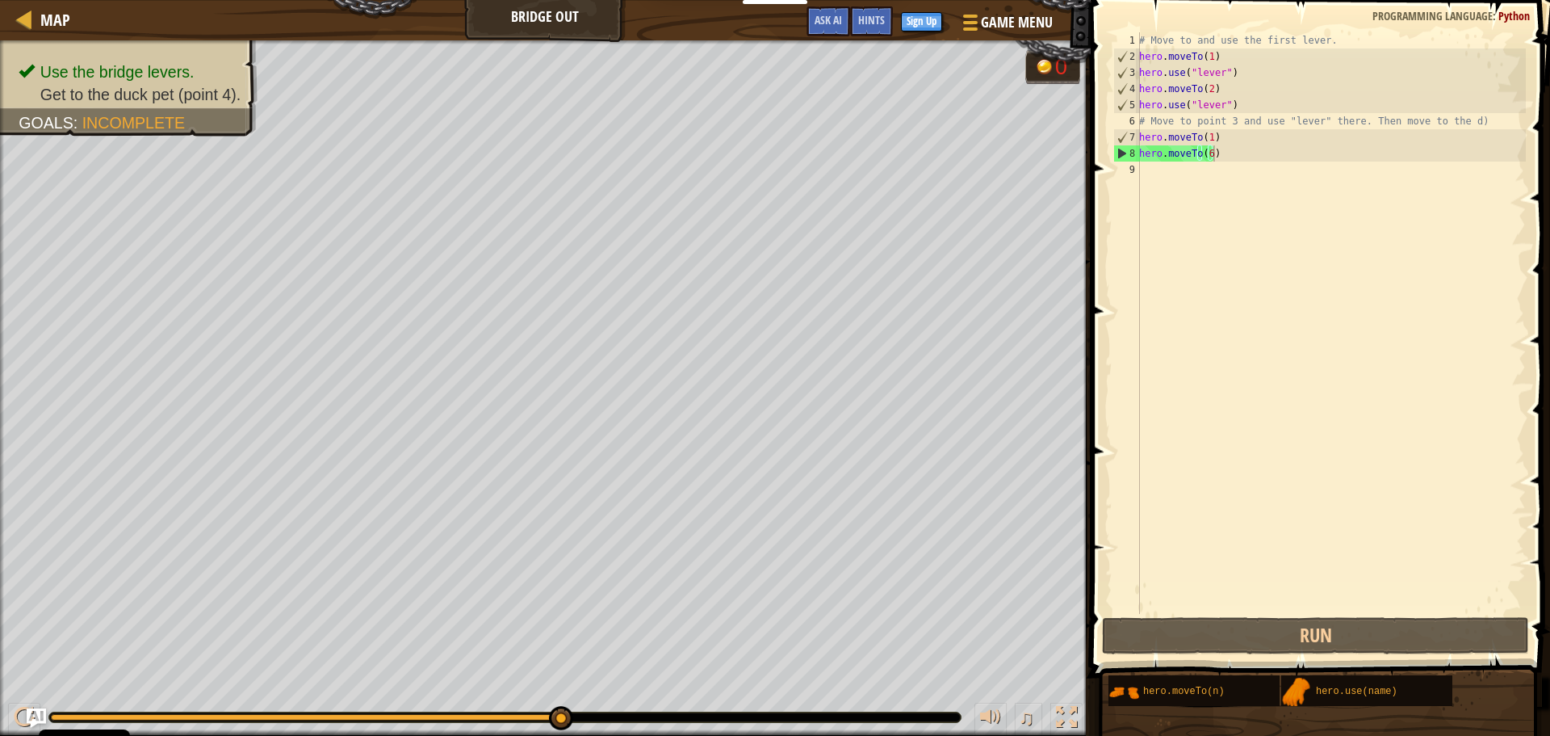
click at [585, 21] on div "Map Bridge Out Game Menu Done Sign Up Hints Ask AI" at bounding box center [545, 20] width 1091 height 40
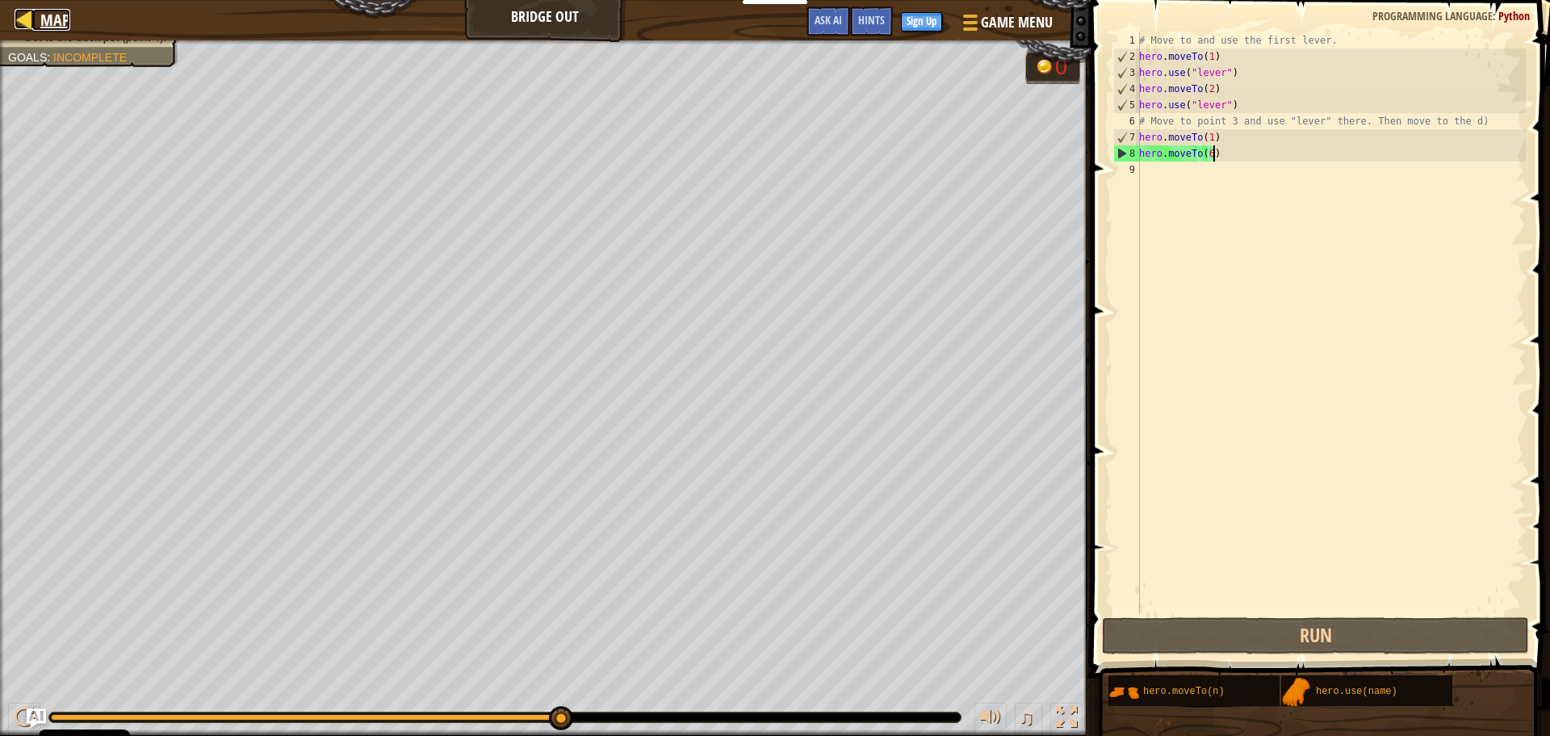
click at [63, 13] on span "Map" at bounding box center [55, 20] width 30 height 22
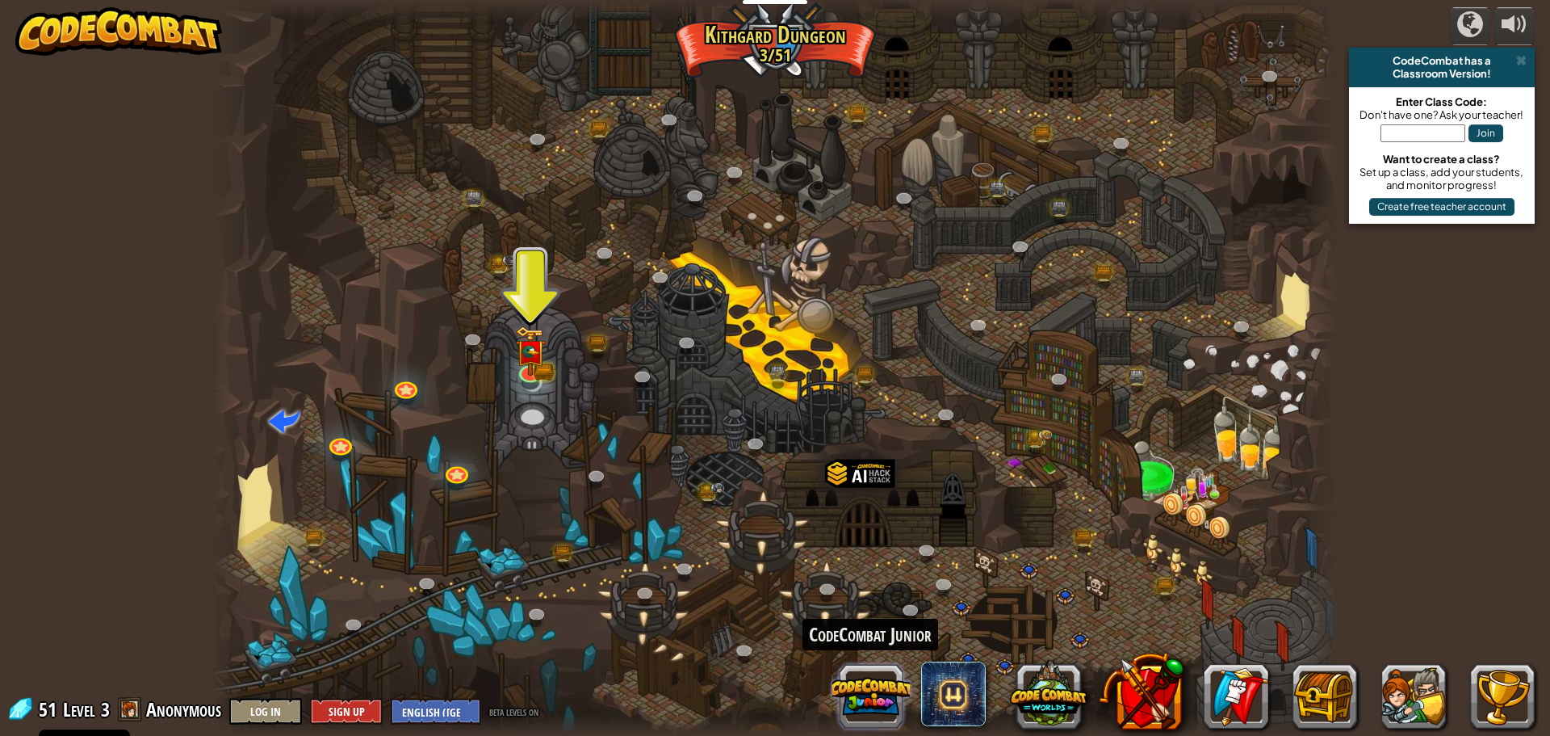
click at [874, 691] on button at bounding box center [871, 696] width 78 height 78
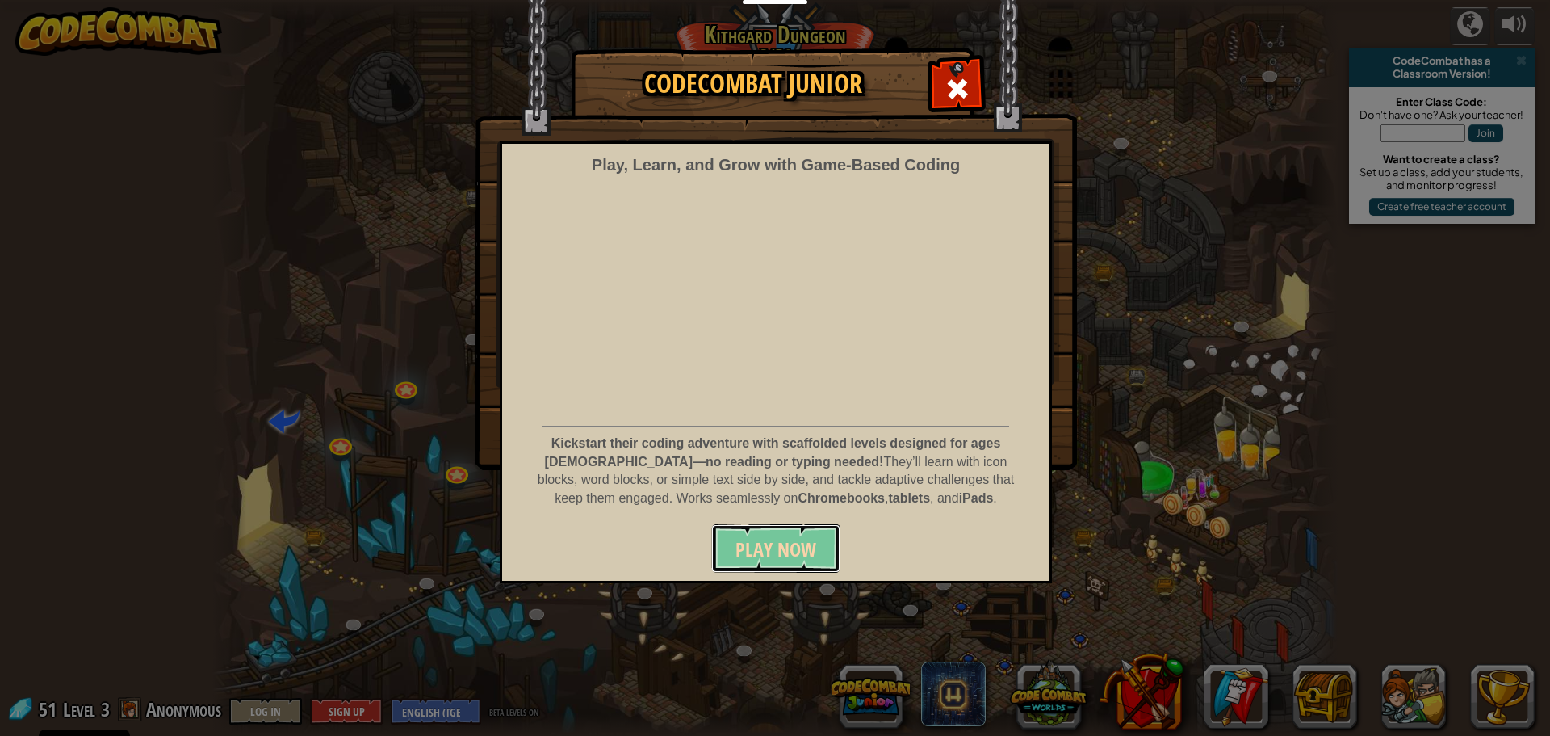
click at [801, 552] on span "Play Now" at bounding box center [776, 549] width 81 height 26
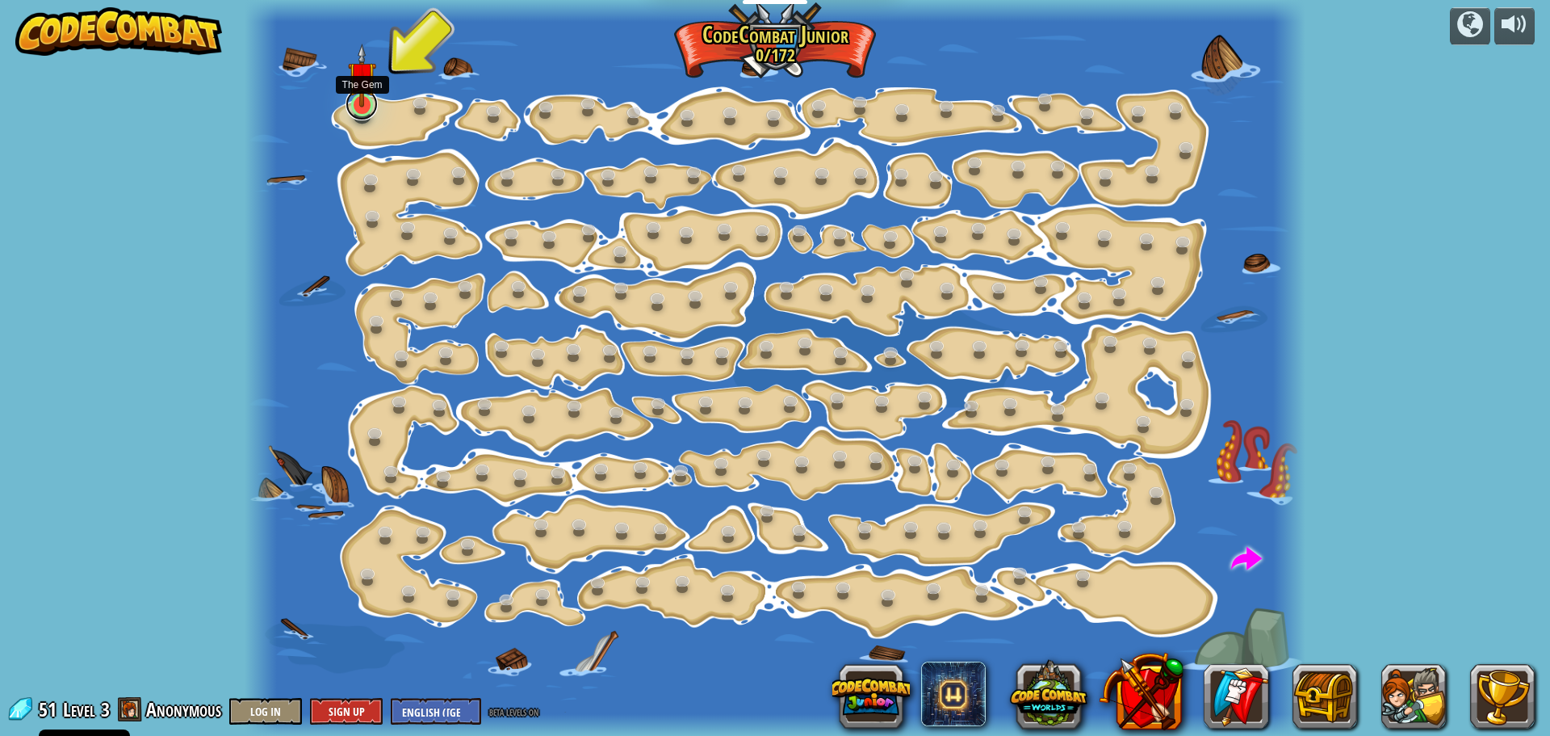
click at [358, 109] on link at bounding box center [362, 104] width 32 height 32
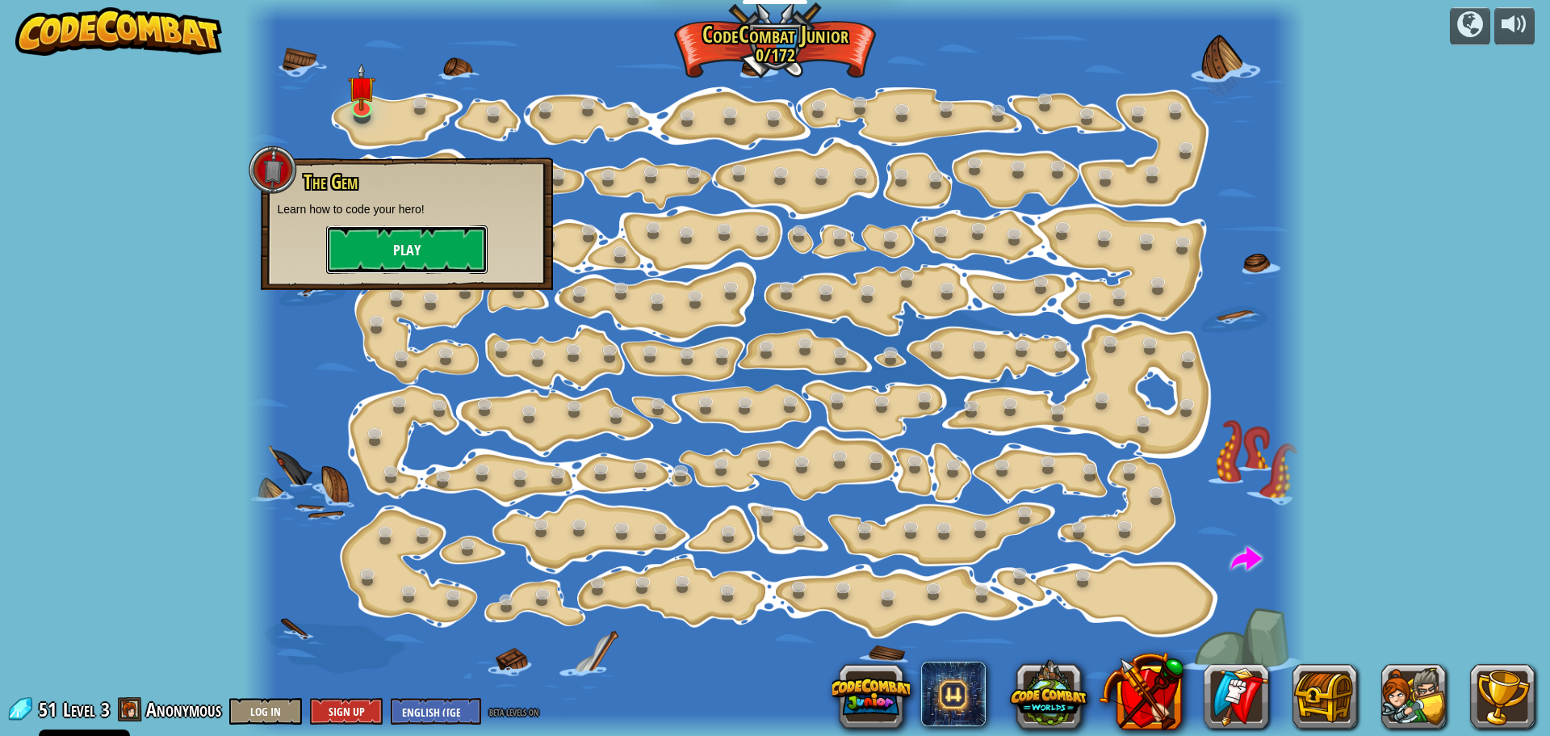
click at [374, 245] on button "Play" at bounding box center [406, 249] width 161 height 48
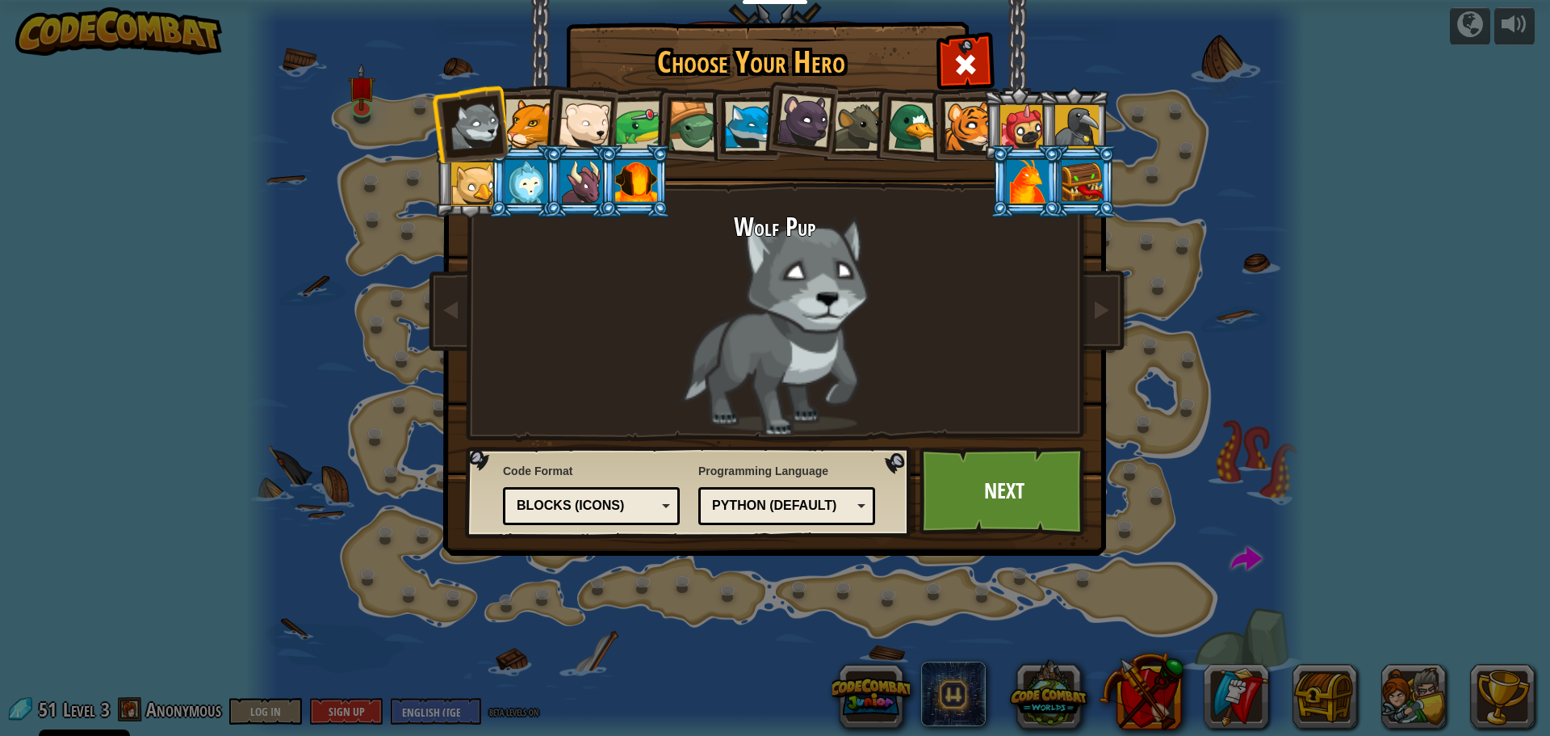
click at [743, 124] on div at bounding box center [749, 126] width 49 height 49
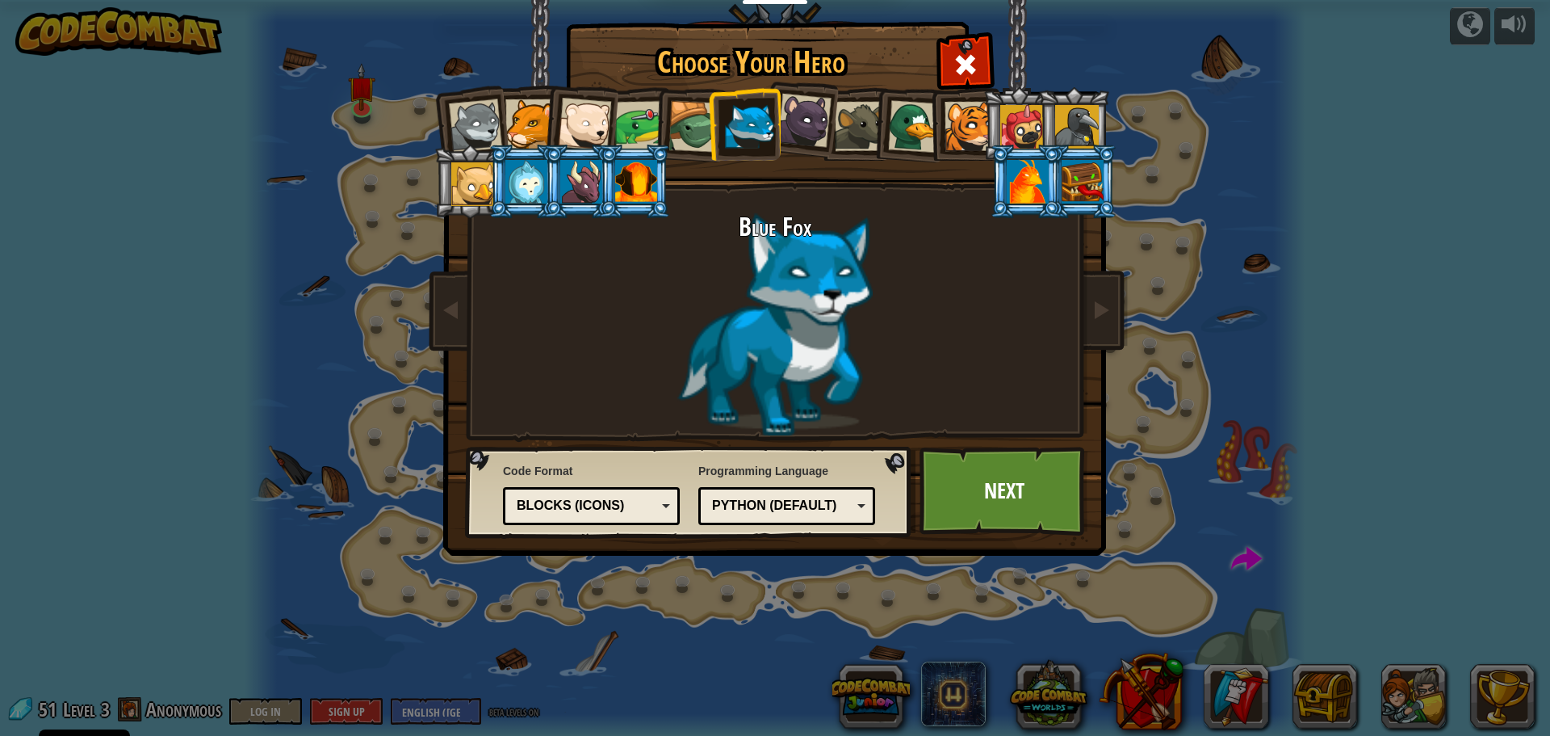
click at [791, 129] on div at bounding box center [805, 121] width 54 height 54
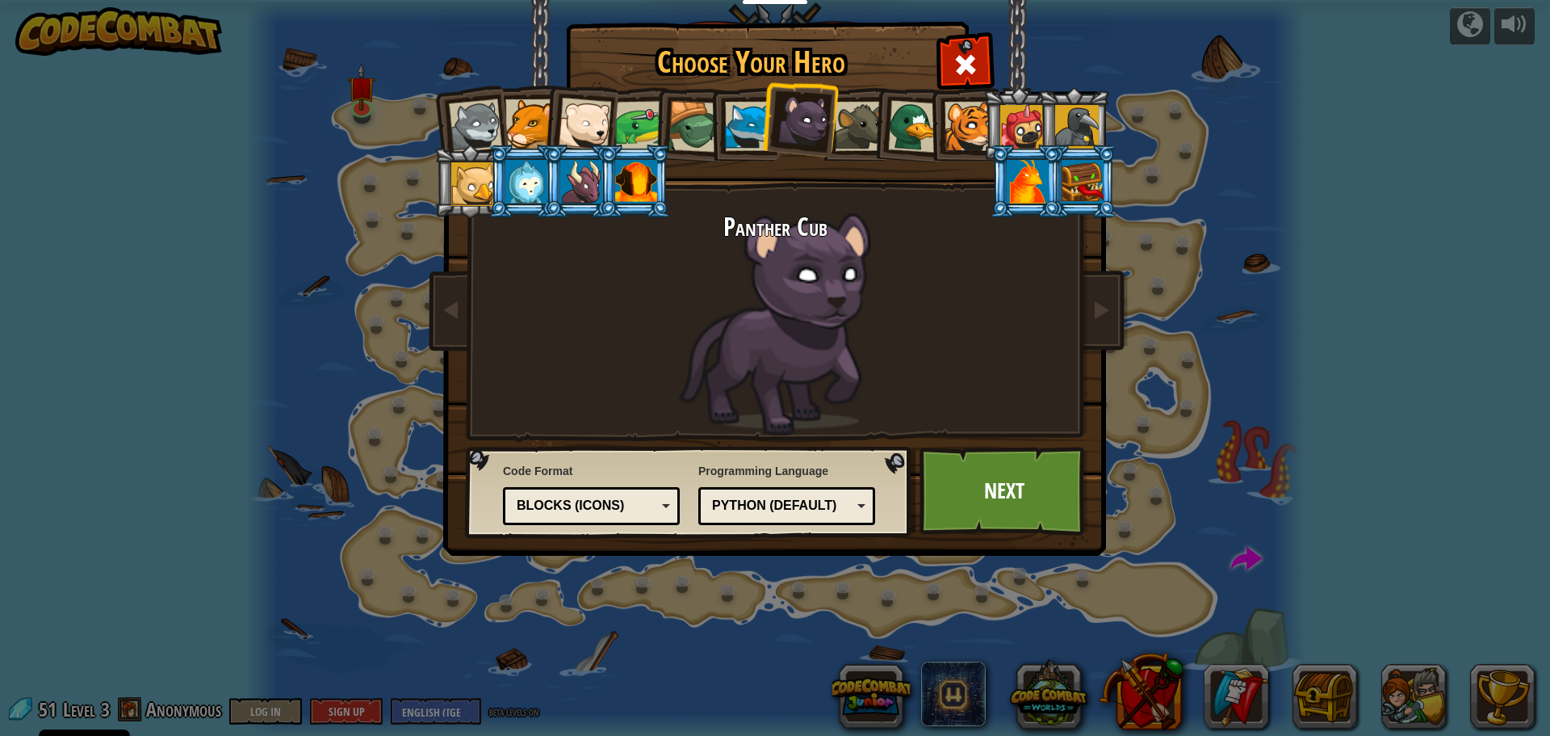
click at [863, 111] on div at bounding box center [859, 126] width 49 height 49
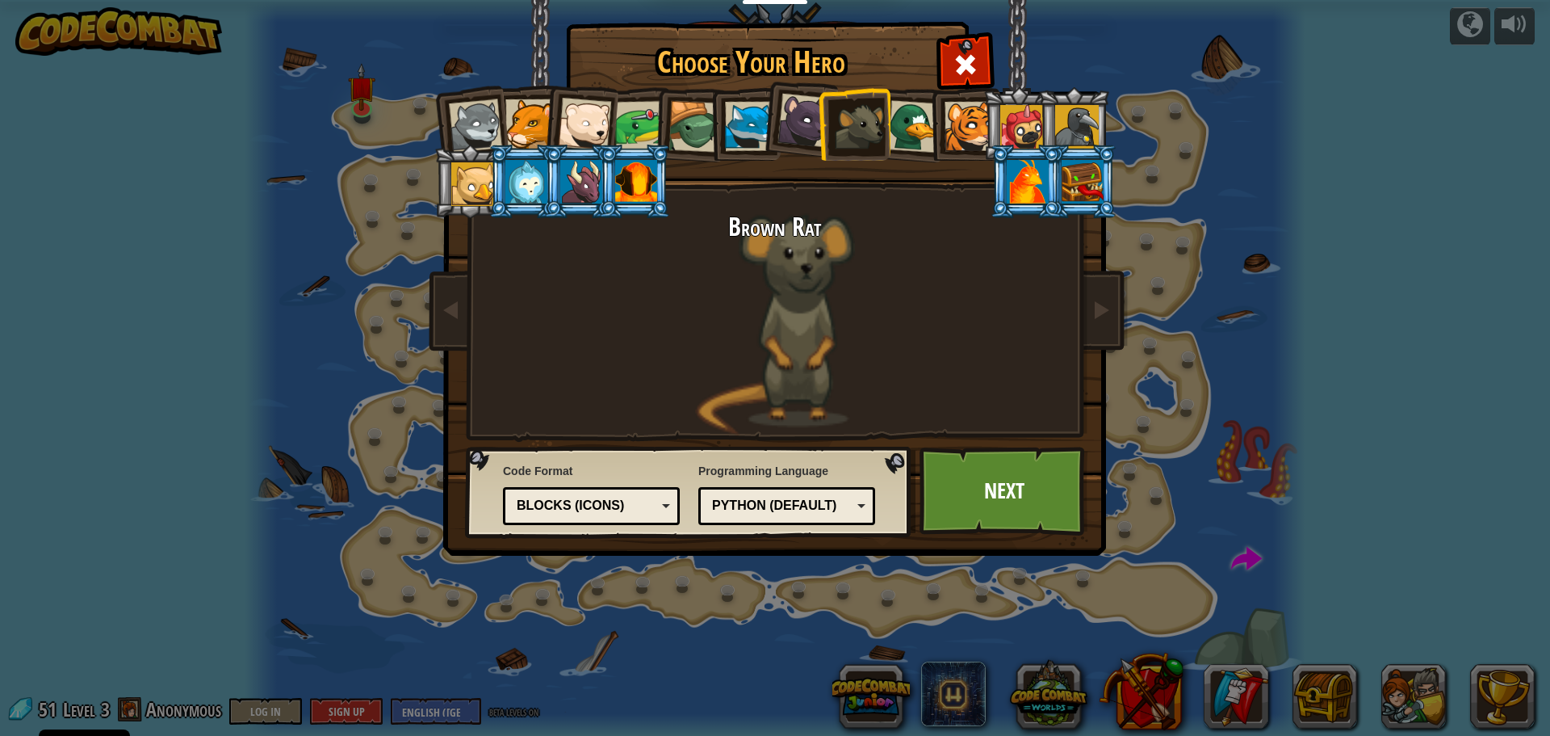
click at [904, 149] on div at bounding box center [914, 126] width 52 height 52
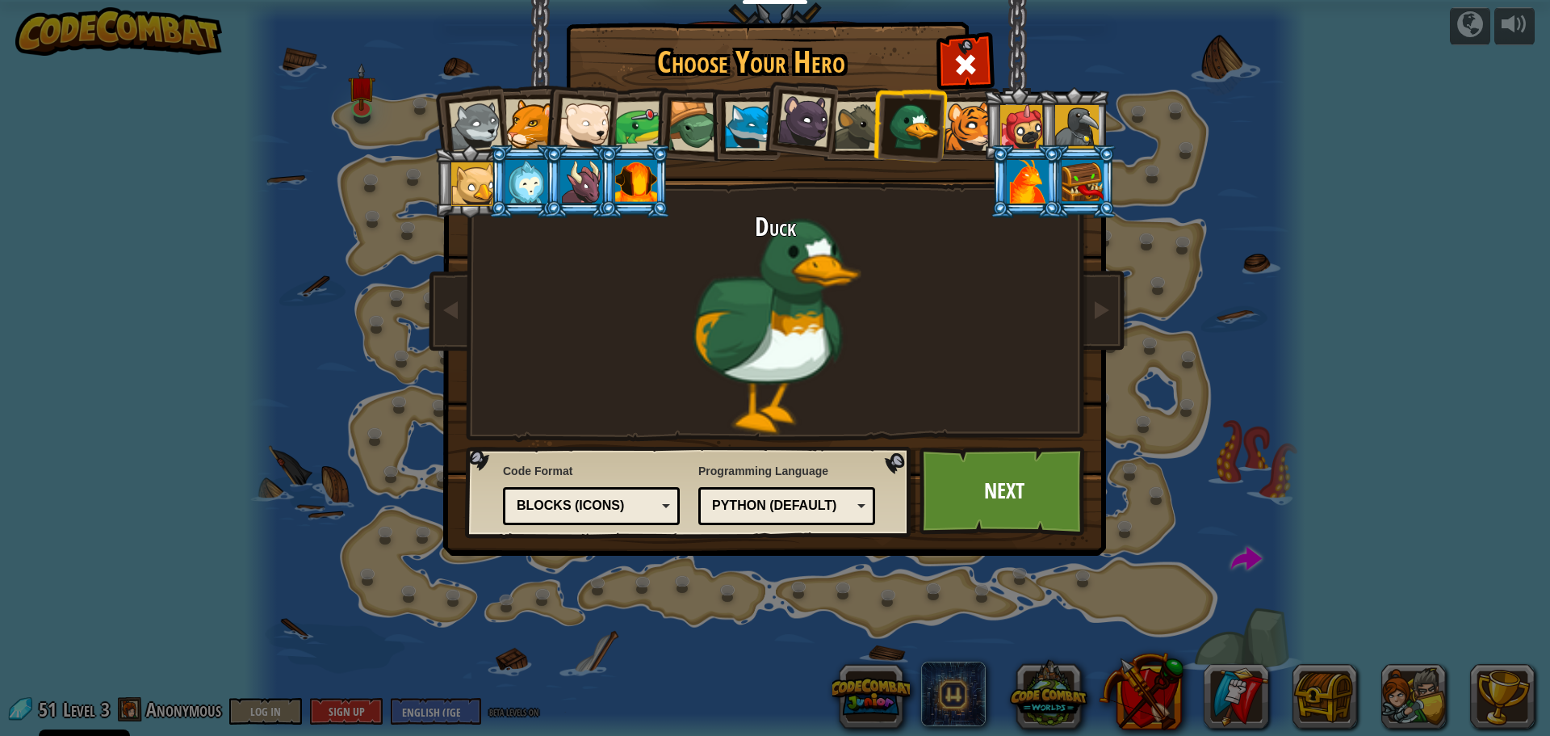
click at [976, 131] on div at bounding box center [969, 126] width 49 height 49
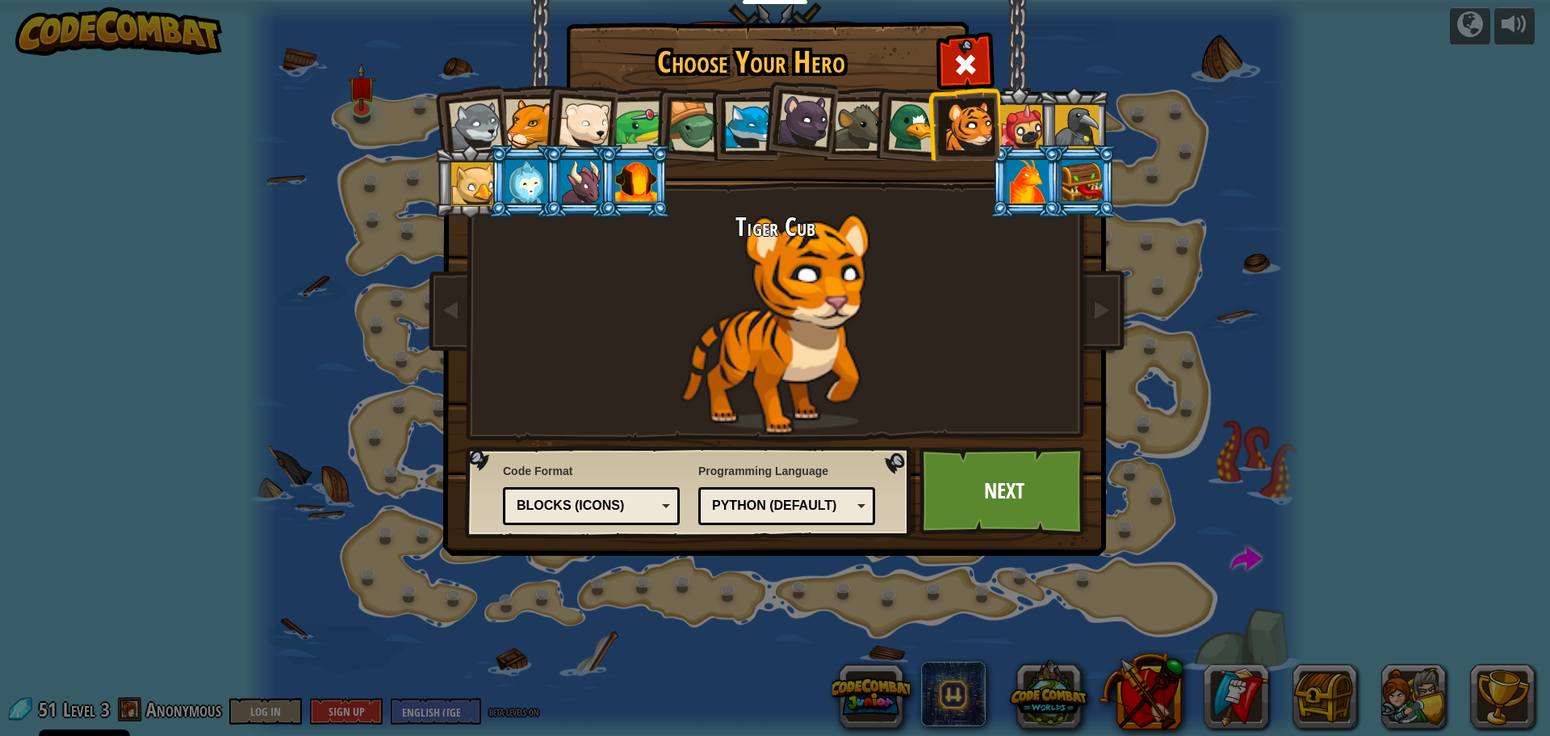
click at [519, 126] on div at bounding box center [529, 123] width 49 height 49
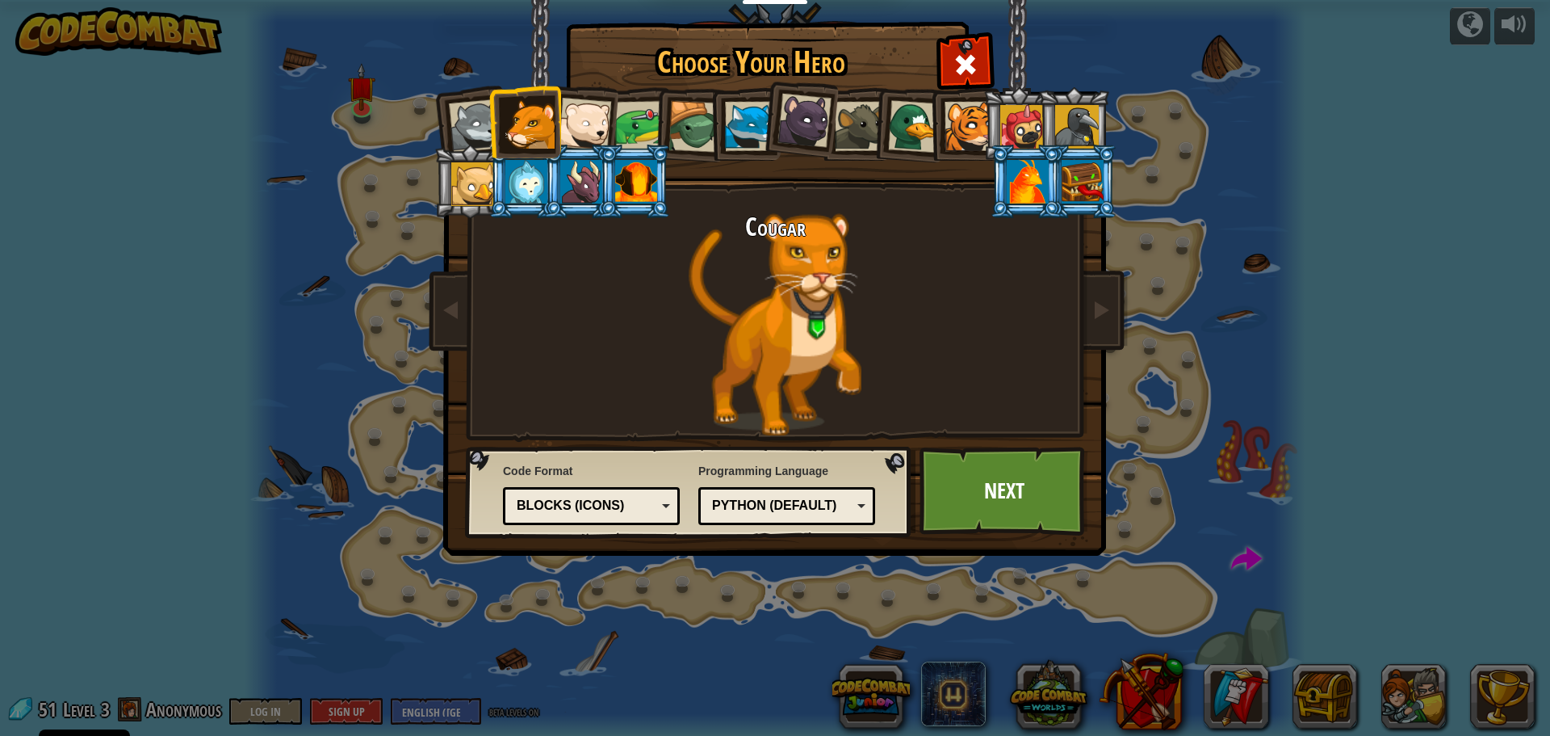
click at [738, 139] on div at bounding box center [749, 126] width 49 height 49
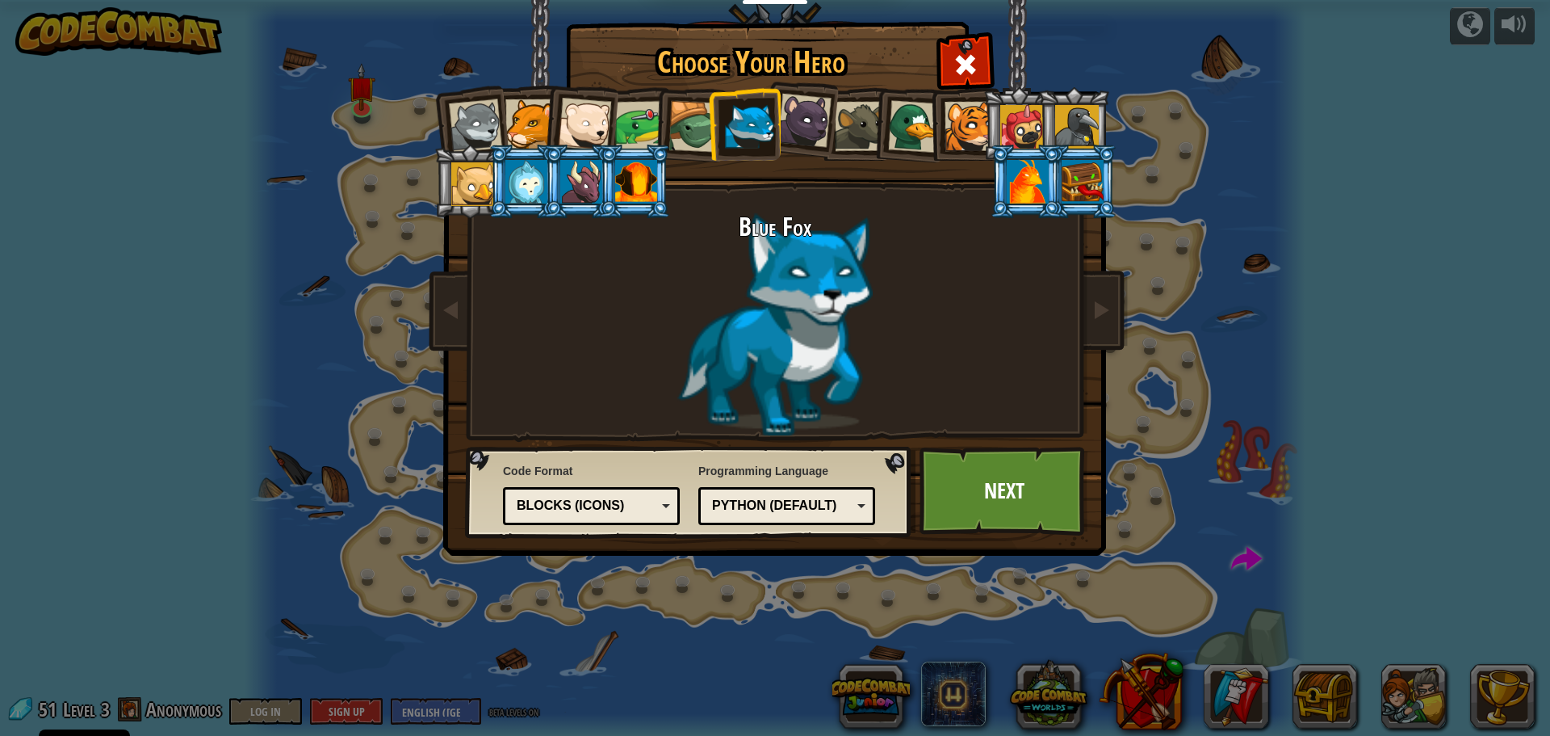
click at [464, 176] on div at bounding box center [473, 184] width 44 height 44
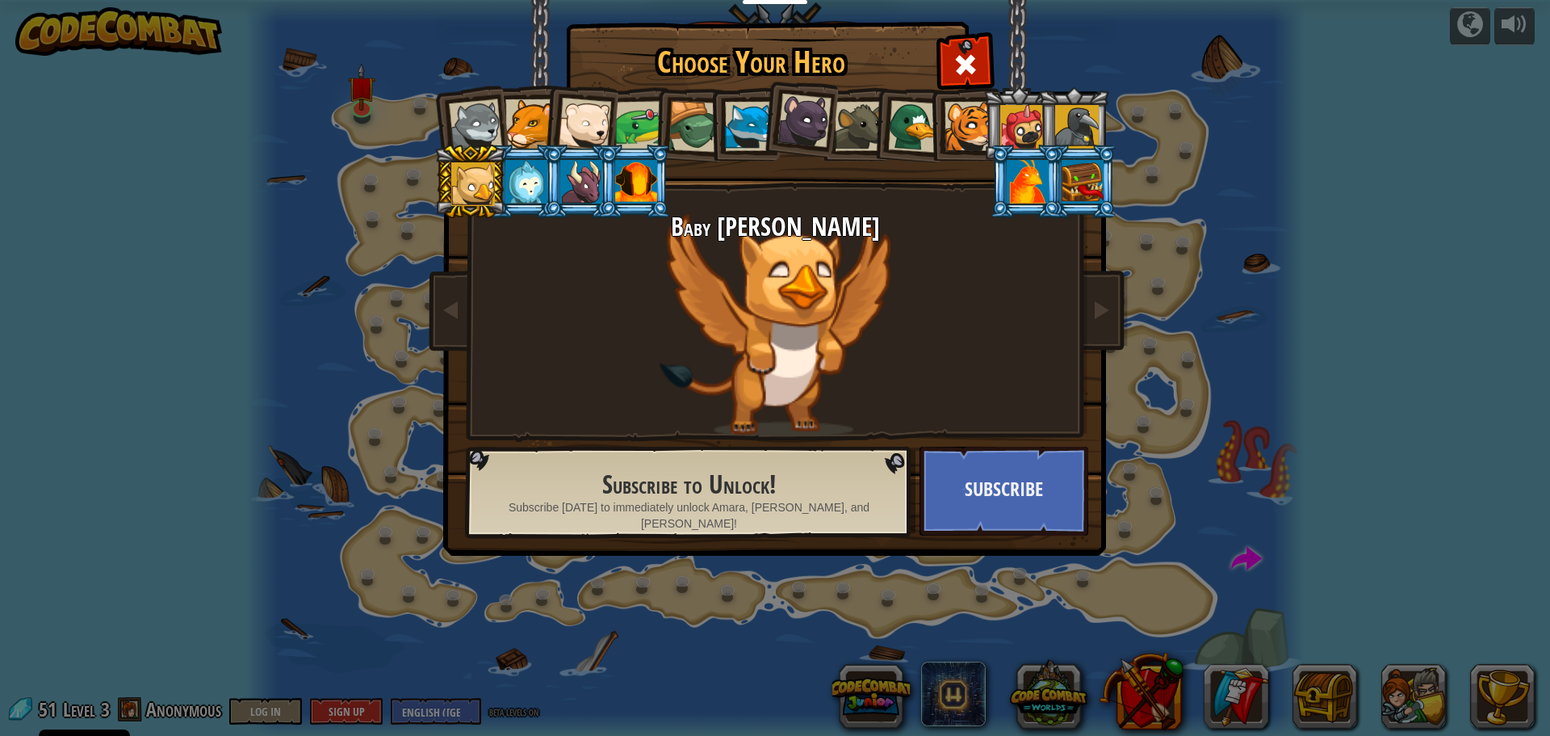
click at [733, 130] on div at bounding box center [749, 126] width 49 height 49
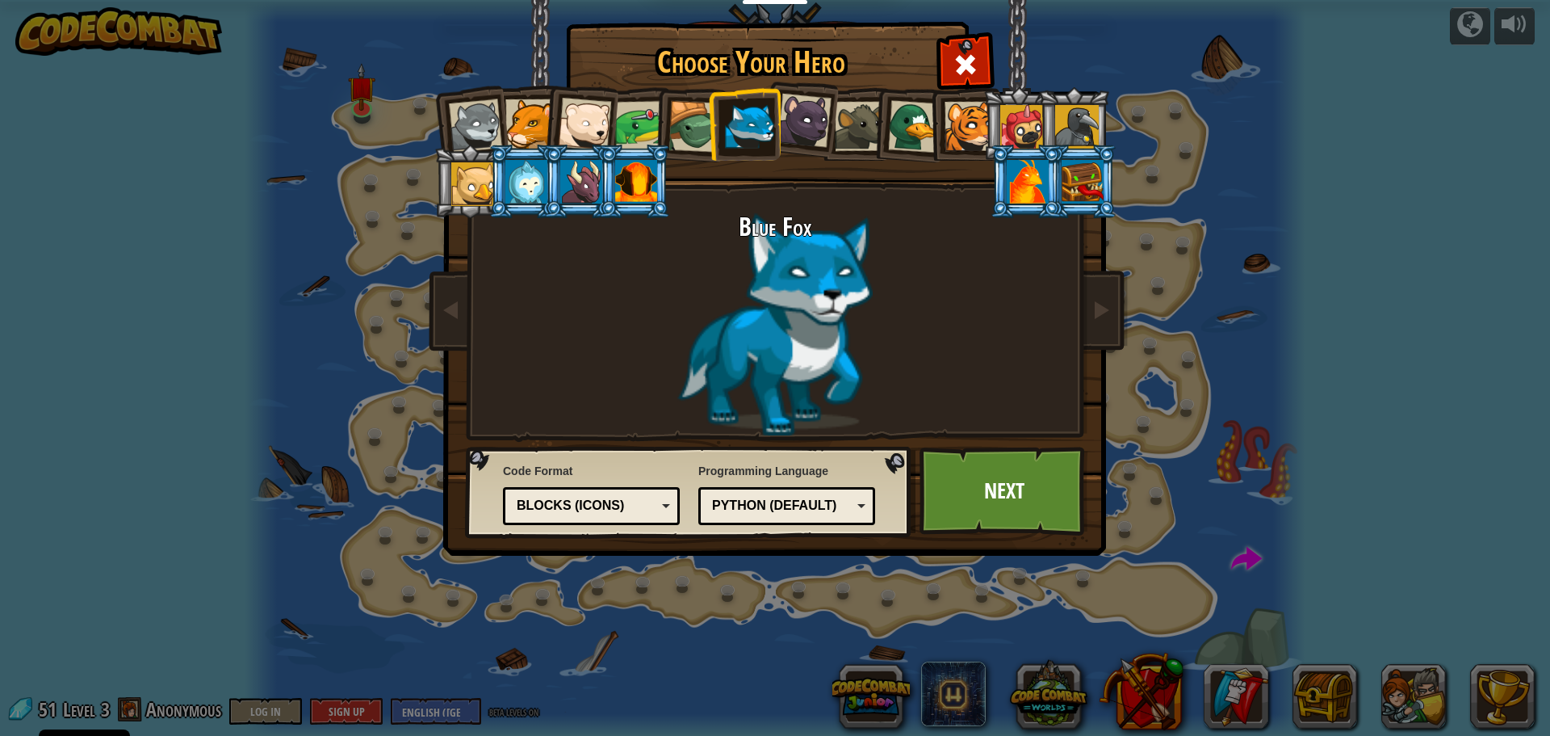
click at [827, 503] on div "Python (Default)" at bounding box center [782, 506] width 140 height 19
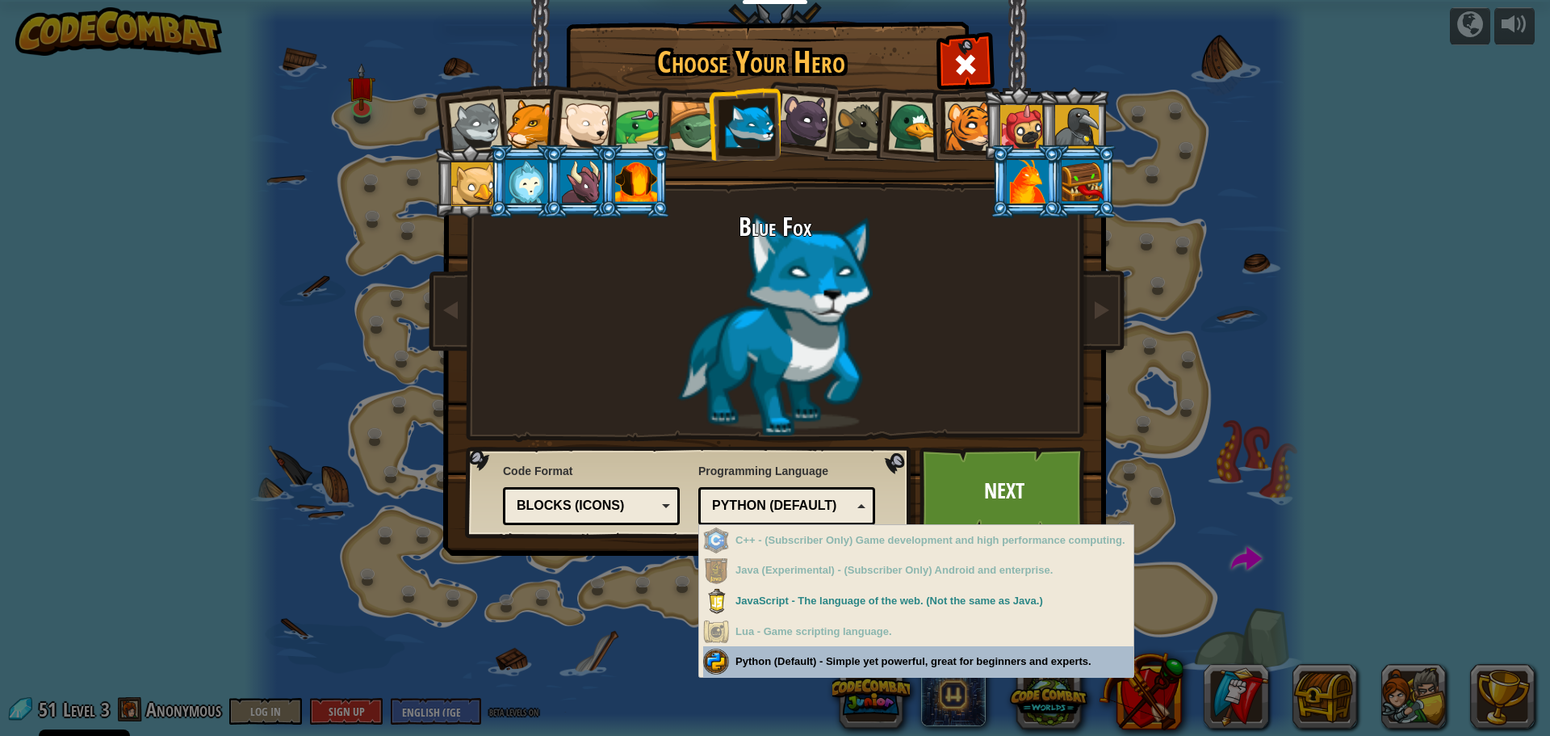
click at [807, 660] on div "Choose Your Hero 51 Wolf Pup Cougar Polar Bear Cub Frog Turtle Blue Fox Panther…" at bounding box center [775, 368] width 1550 height 736
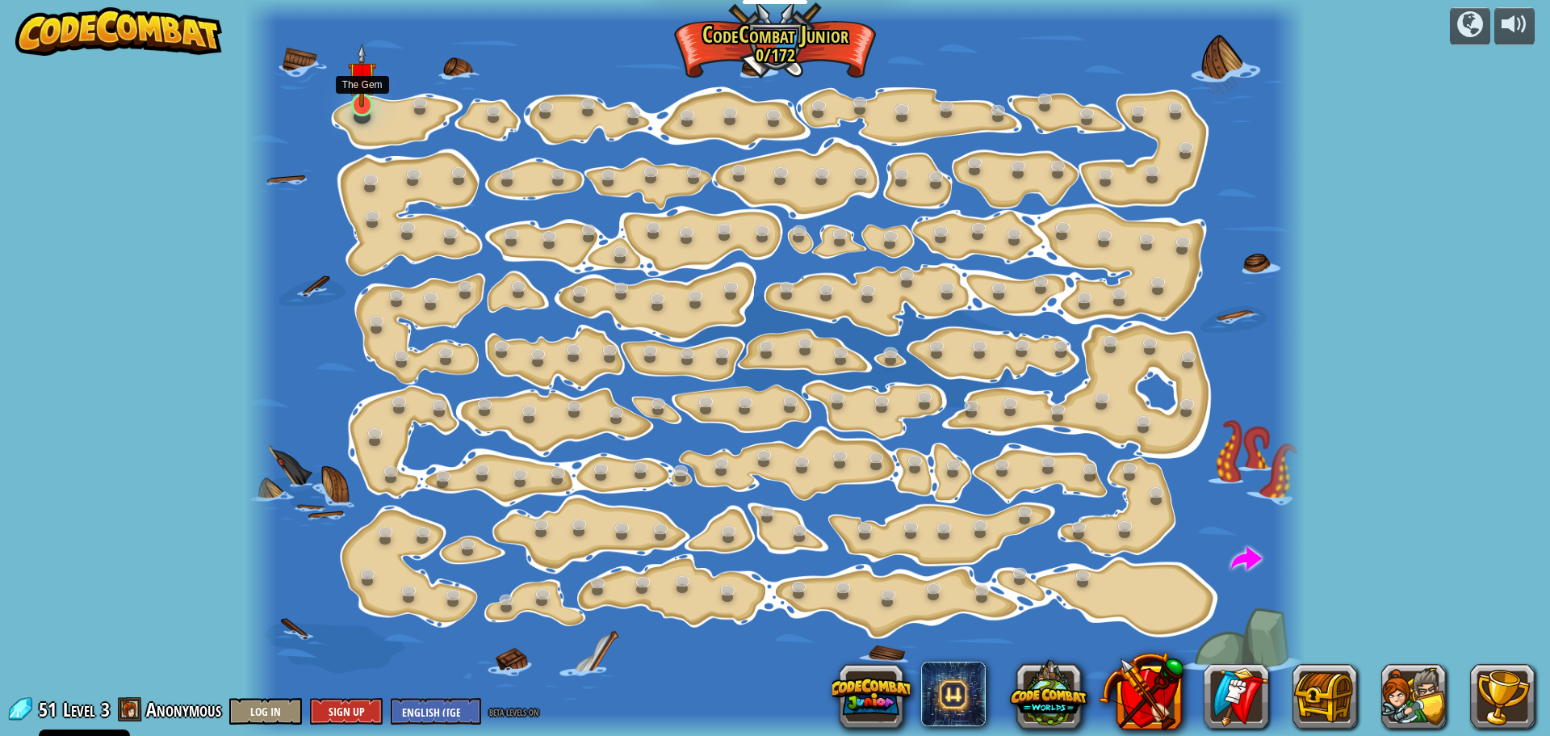
click at [372, 102] on img at bounding box center [361, 76] width 27 height 64
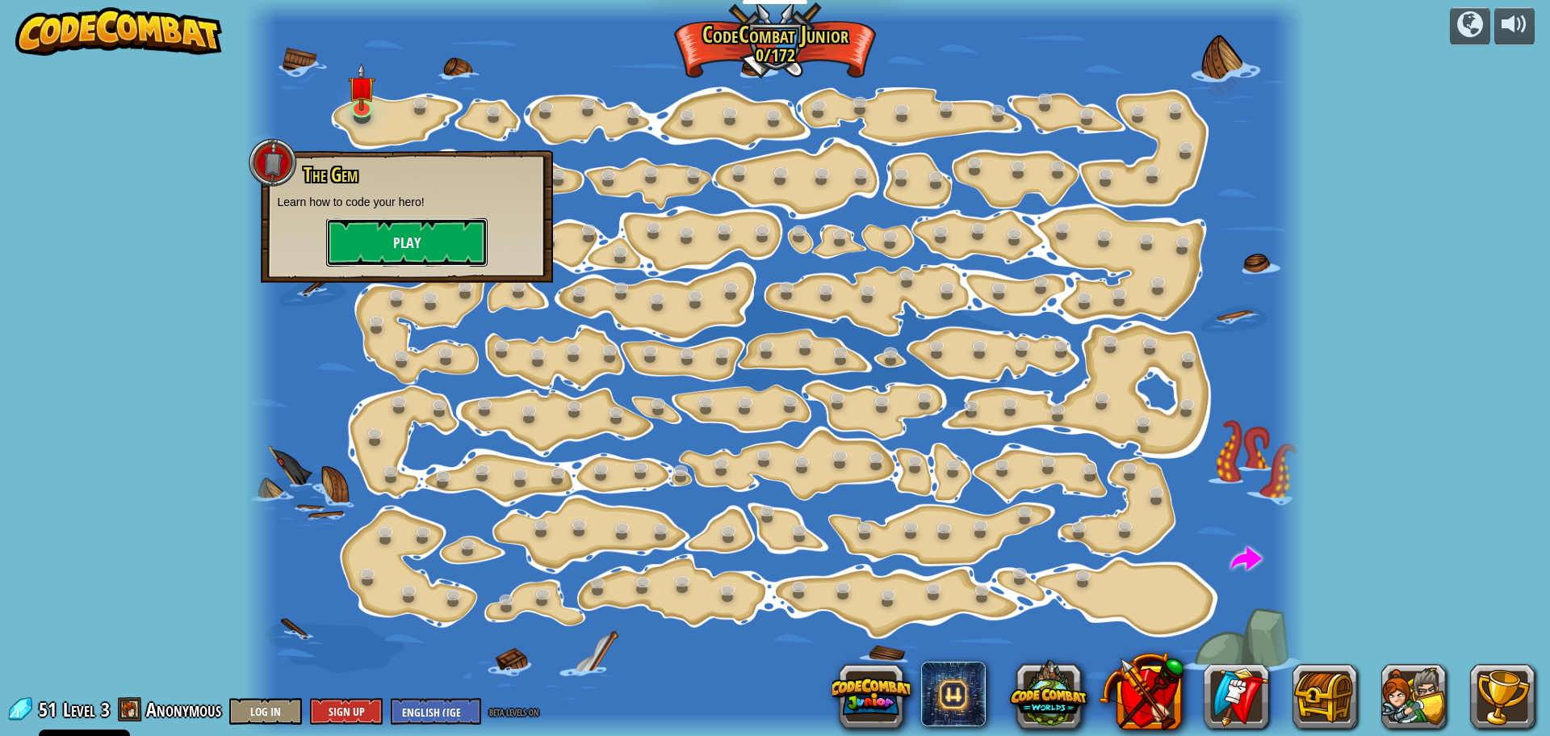
click at [408, 224] on button "Play" at bounding box center [406, 242] width 161 height 48
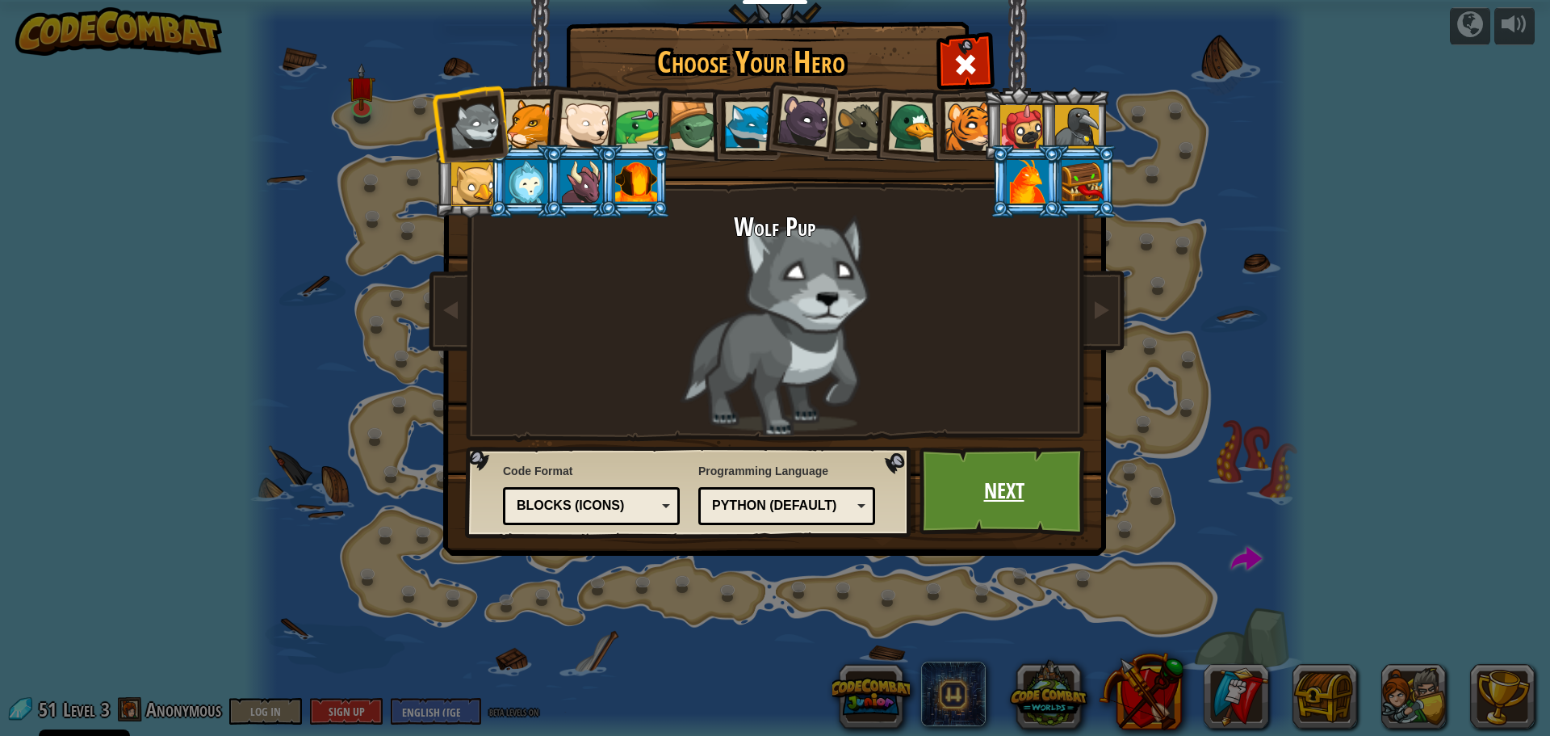
click at [958, 468] on link "Next" at bounding box center [1004, 491] width 169 height 89
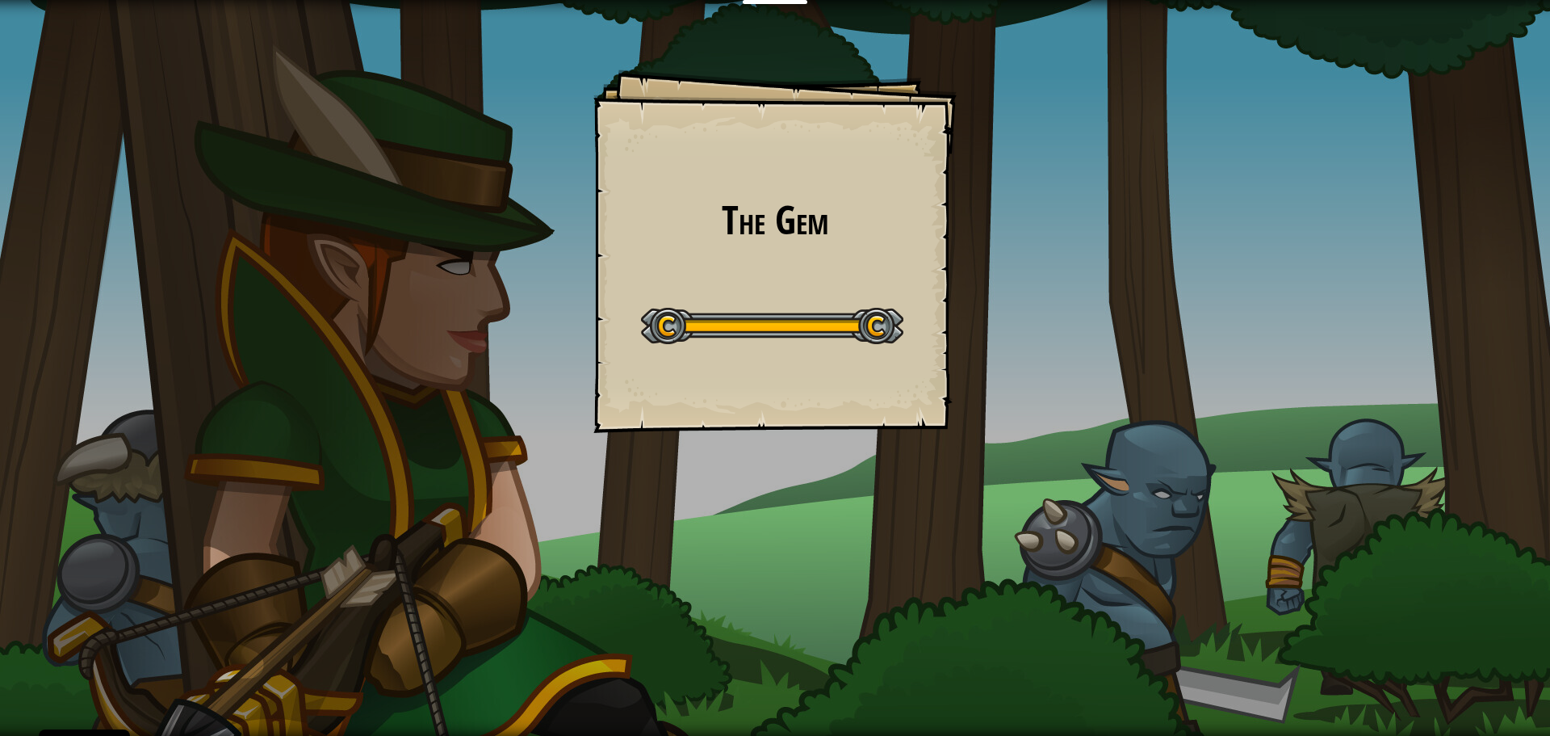
click at [834, 327] on div at bounding box center [772, 326] width 262 height 36
click at [835, 326] on div at bounding box center [772, 326] width 262 height 36
click at [839, 325] on div at bounding box center [772, 326] width 262 height 36
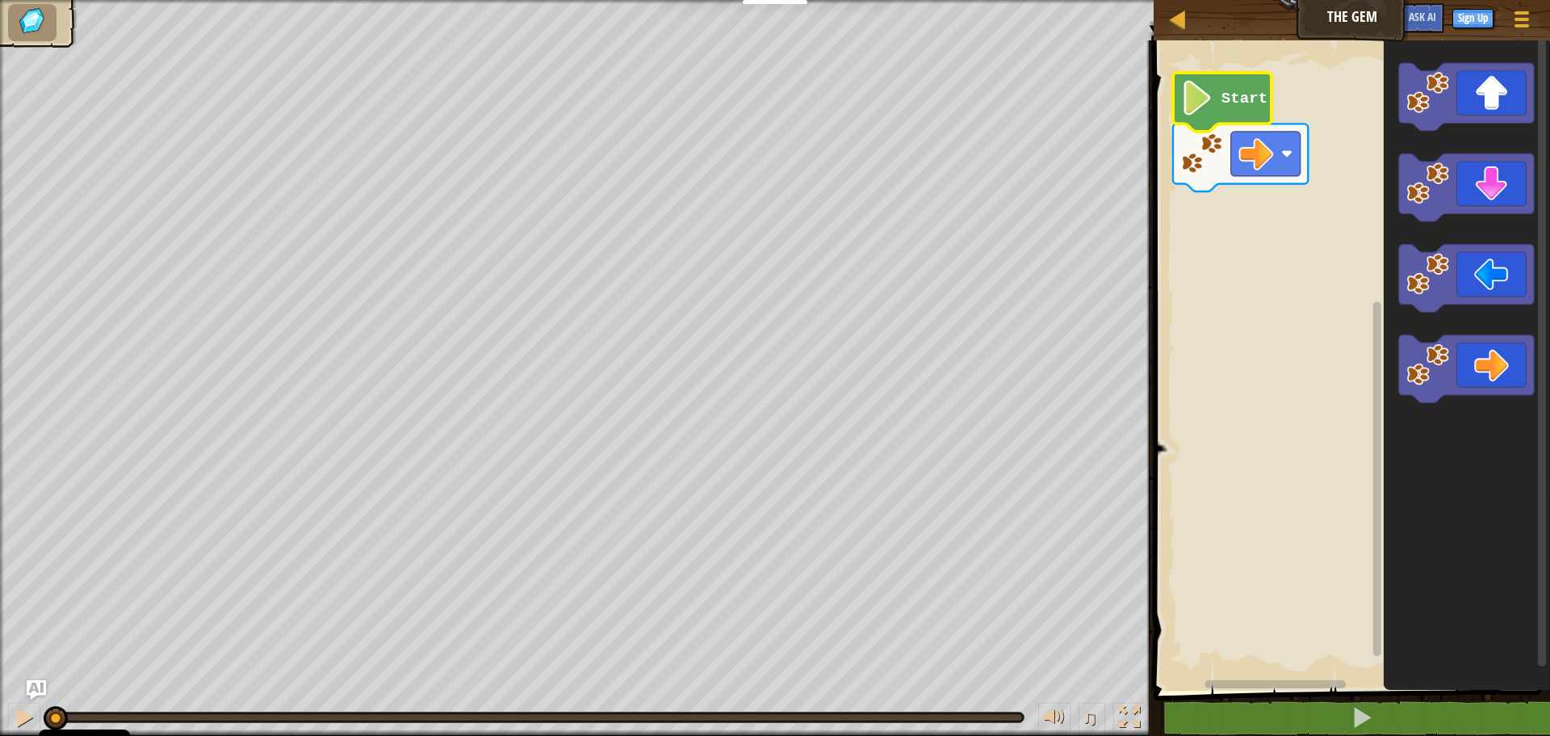
click at [1228, 97] on text "Start" at bounding box center [1245, 99] width 46 height 18
click at [1226, 102] on text "Start" at bounding box center [1245, 99] width 46 height 18
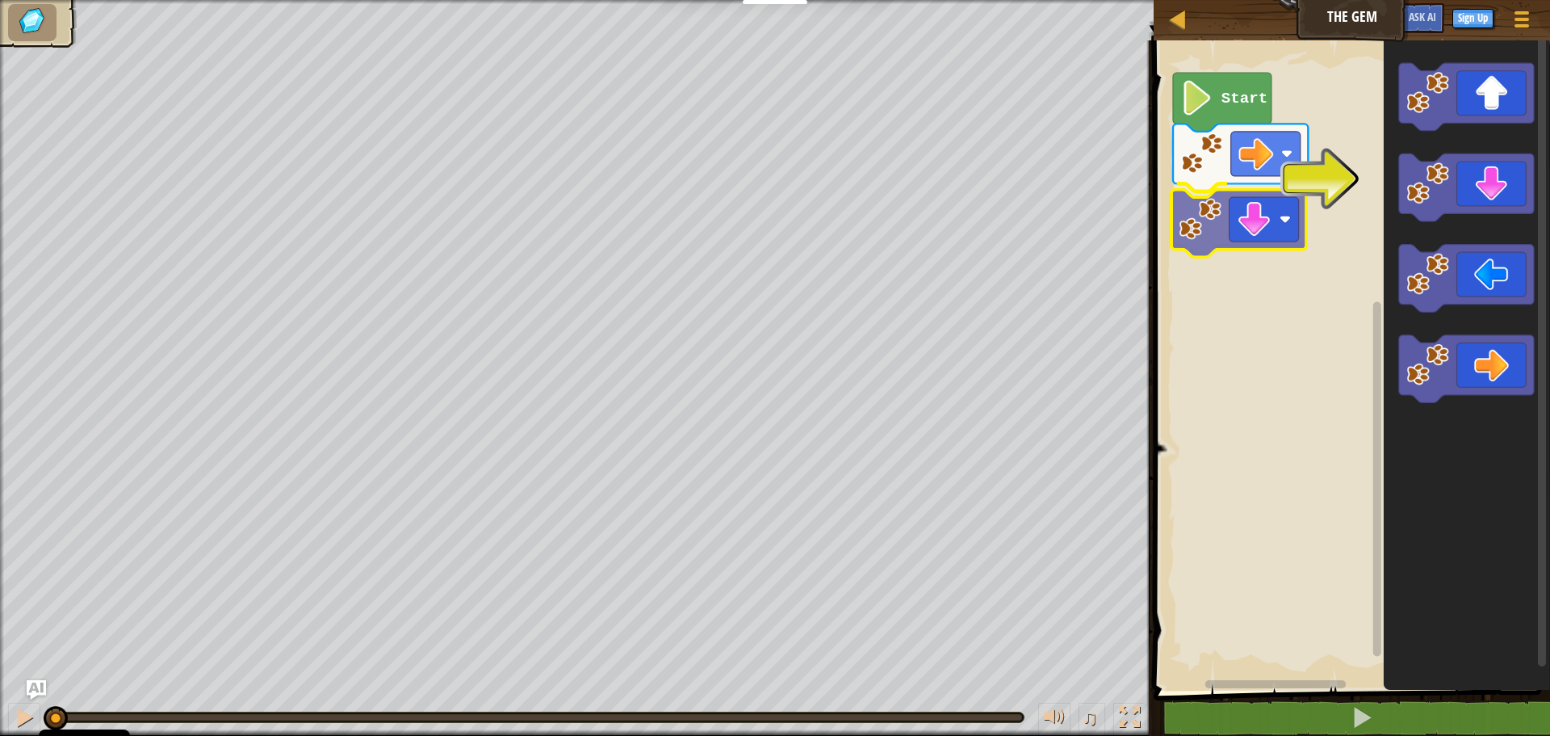
click at [1184, 228] on div "Start" at bounding box center [1349, 361] width 401 height 658
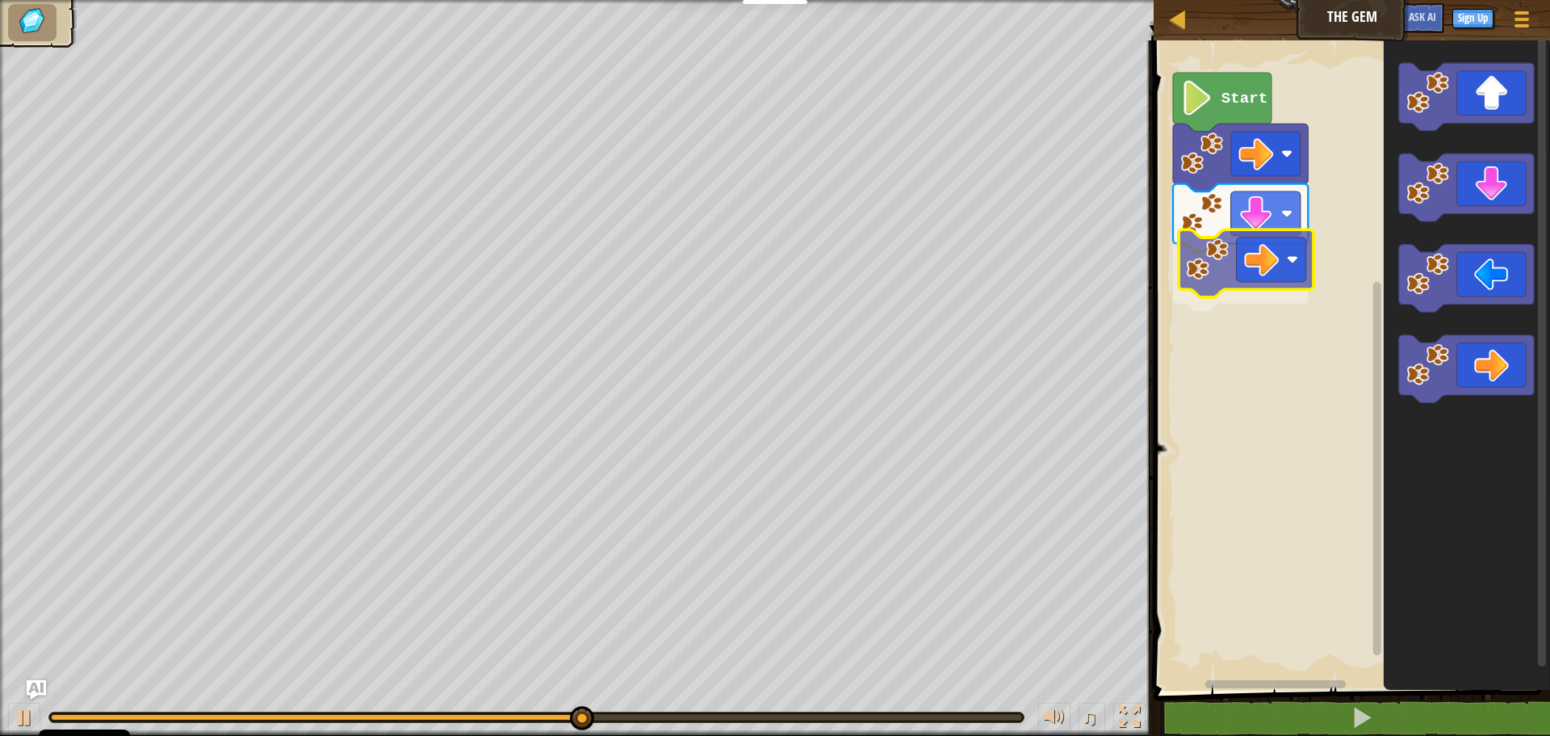
click at [1206, 266] on div "Start" at bounding box center [1349, 361] width 401 height 658
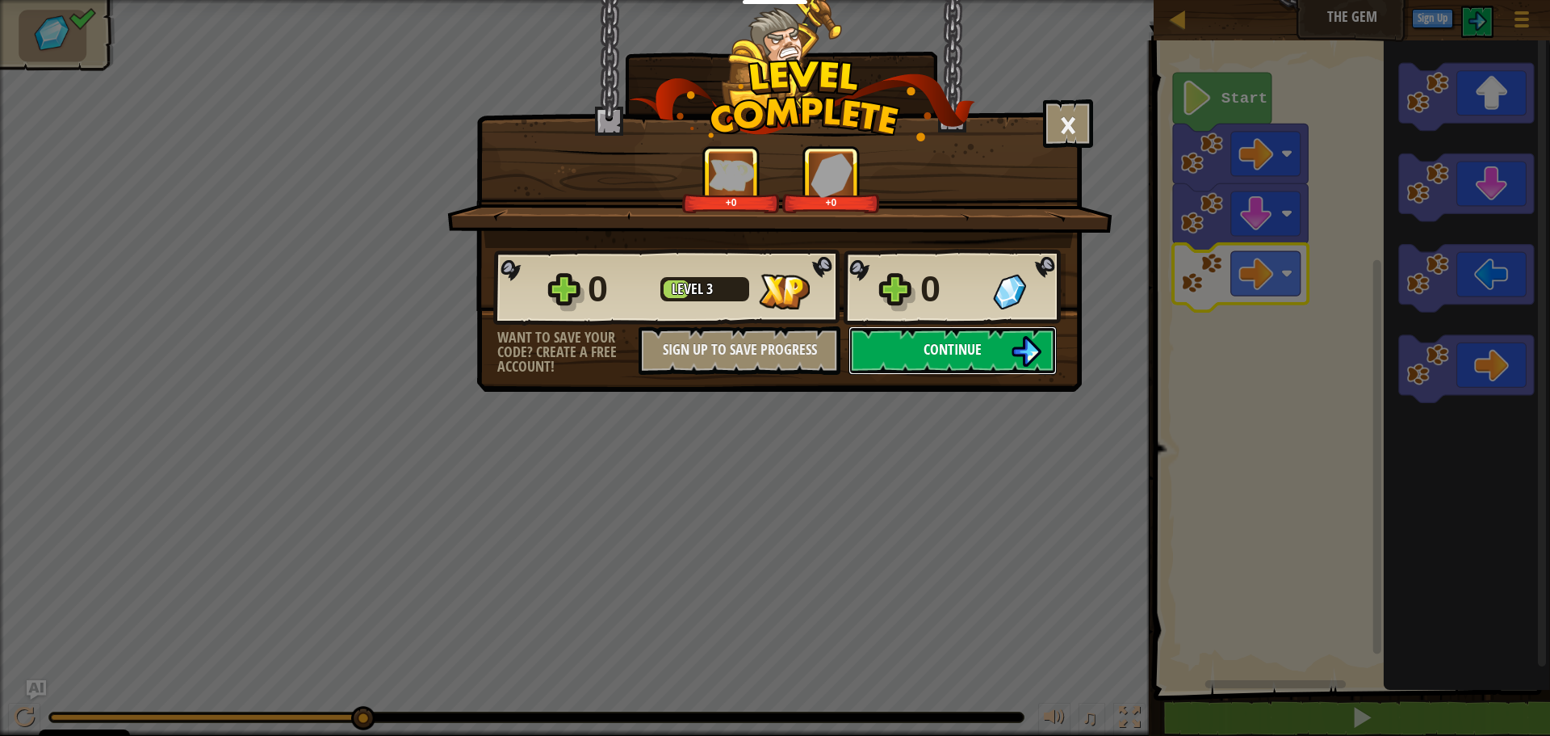
click at [985, 344] on button "Continue" at bounding box center [953, 350] width 208 height 48
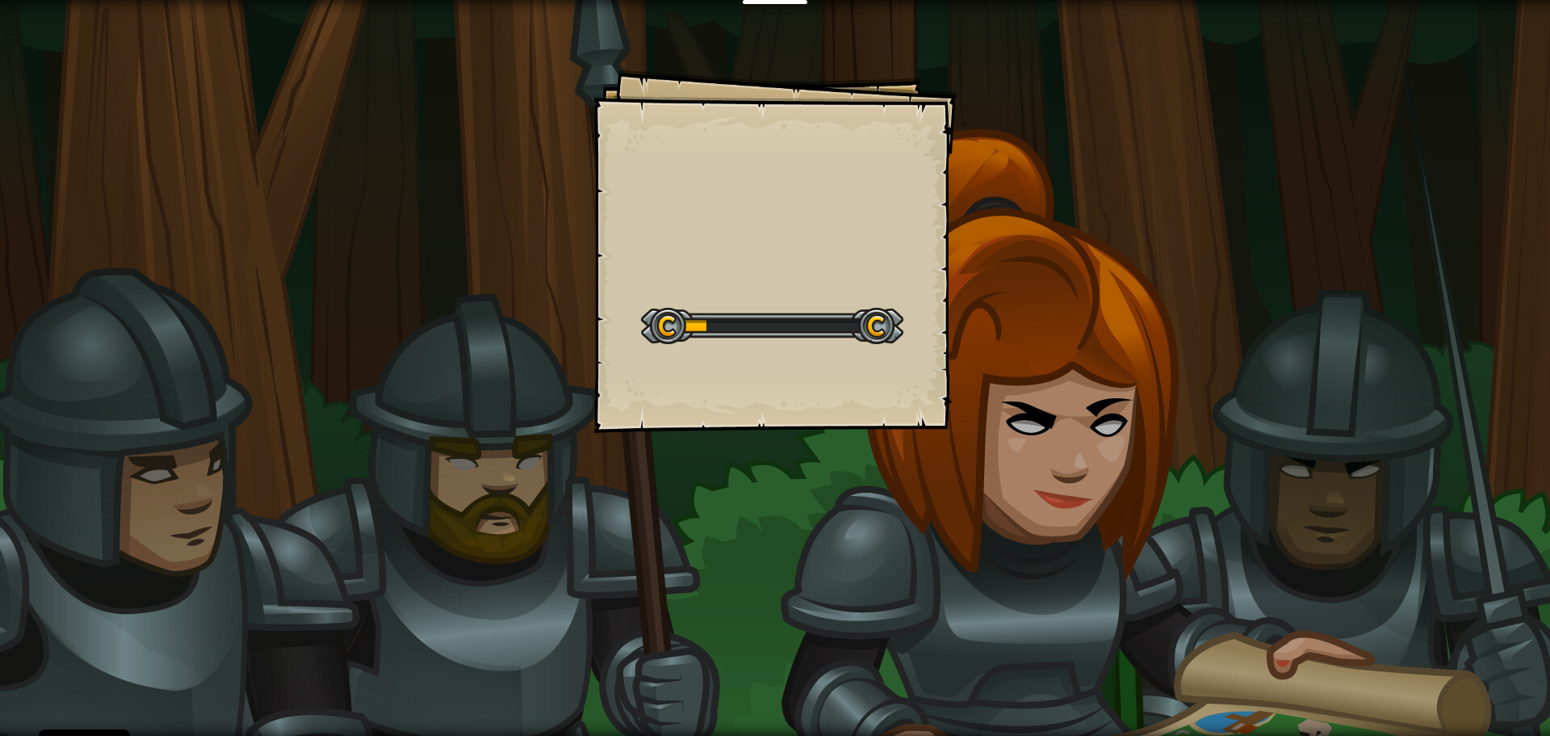
click at [1207, 475] on div "Goals Start Level Error loading from server. Try refreshing the page. You'll ne…" at bounding box center [775, 368] width 1550 height 736
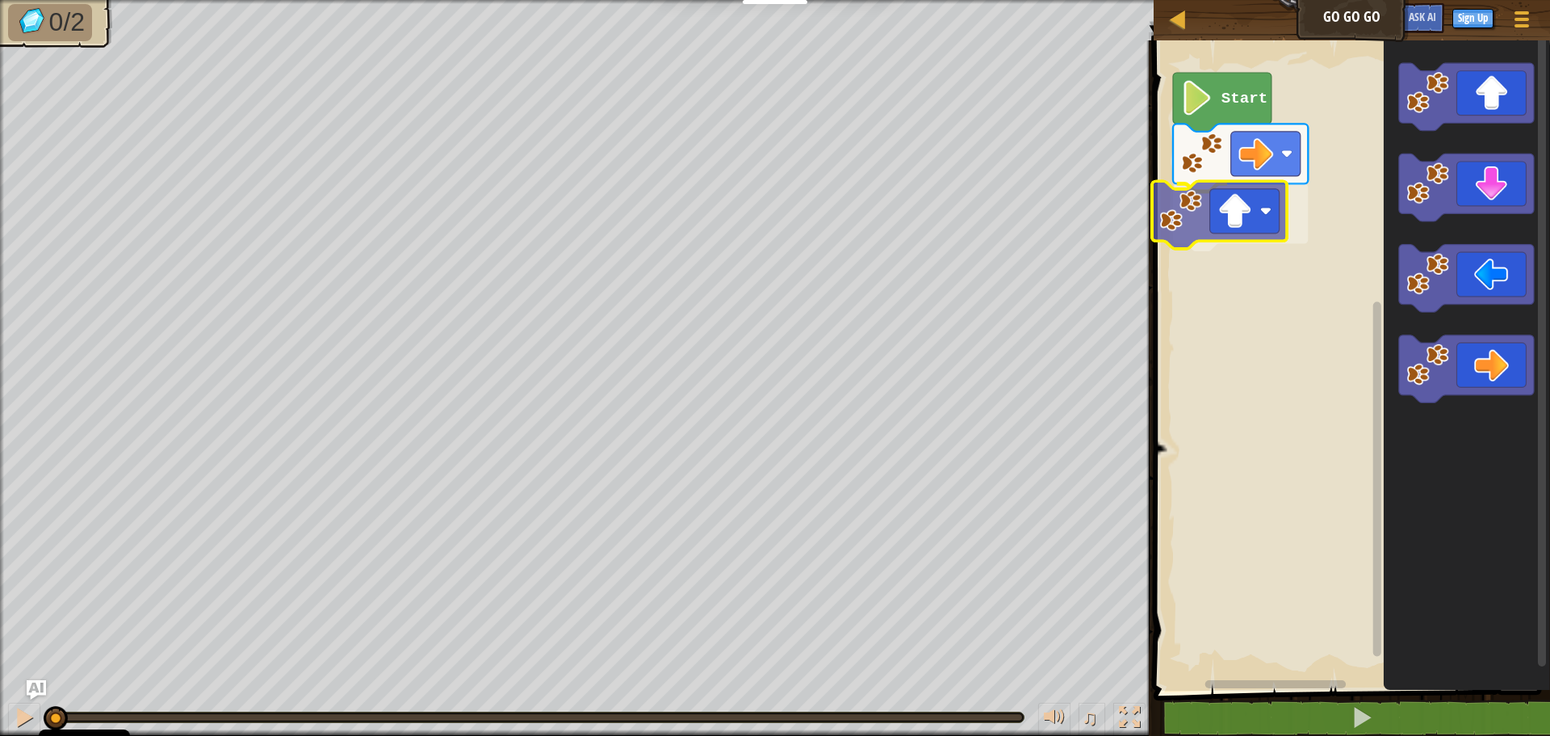
click at [1222, 226] on div "Start" at bounding box center [1349, 361] width 401 height 658
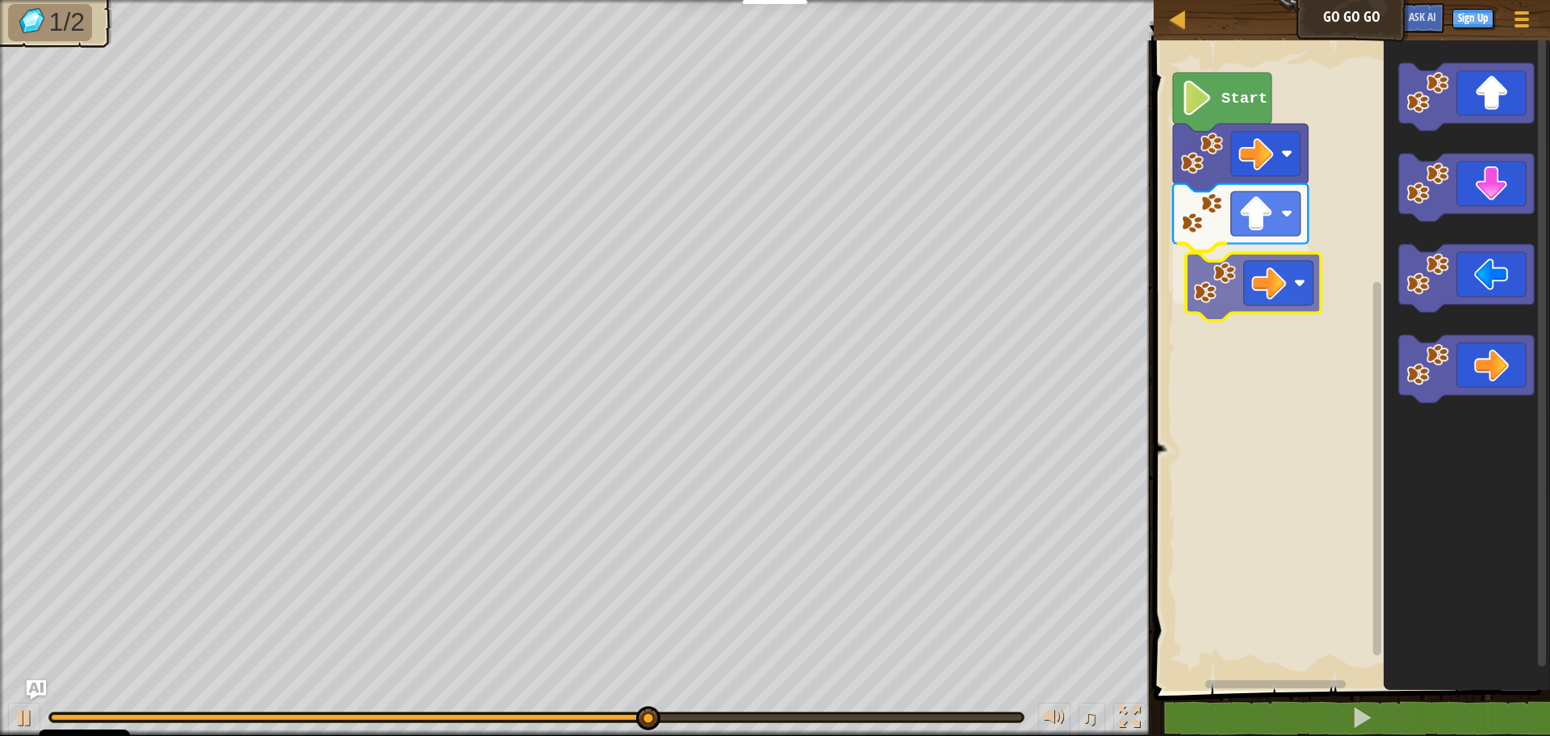
click at [1260, 274] on div "Start" at bounding box center [1349, 361] width 401 height 658
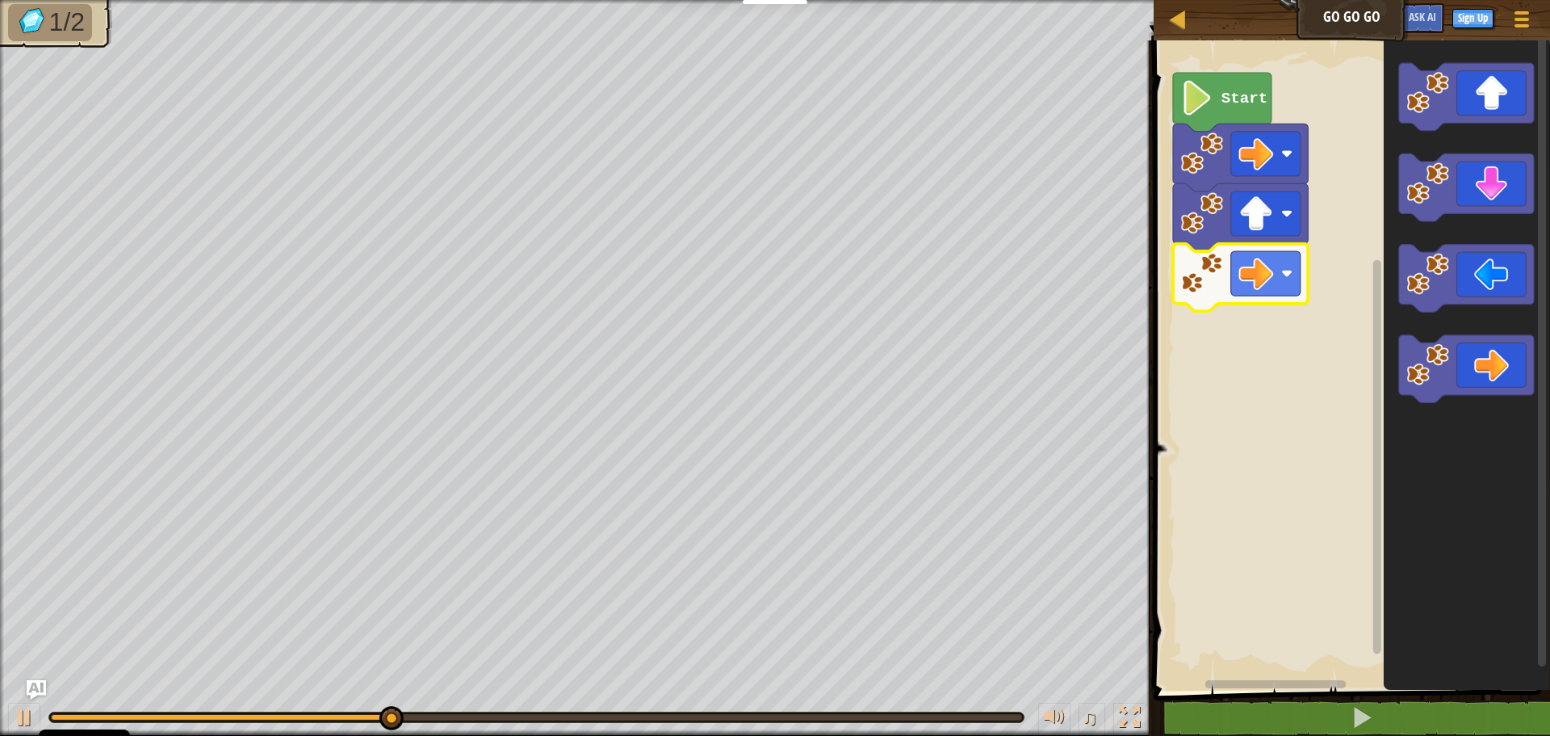
click at [1218, 99] on icon "Blockly Workspace" at bounding box center [1222, 102] width 99 height 59
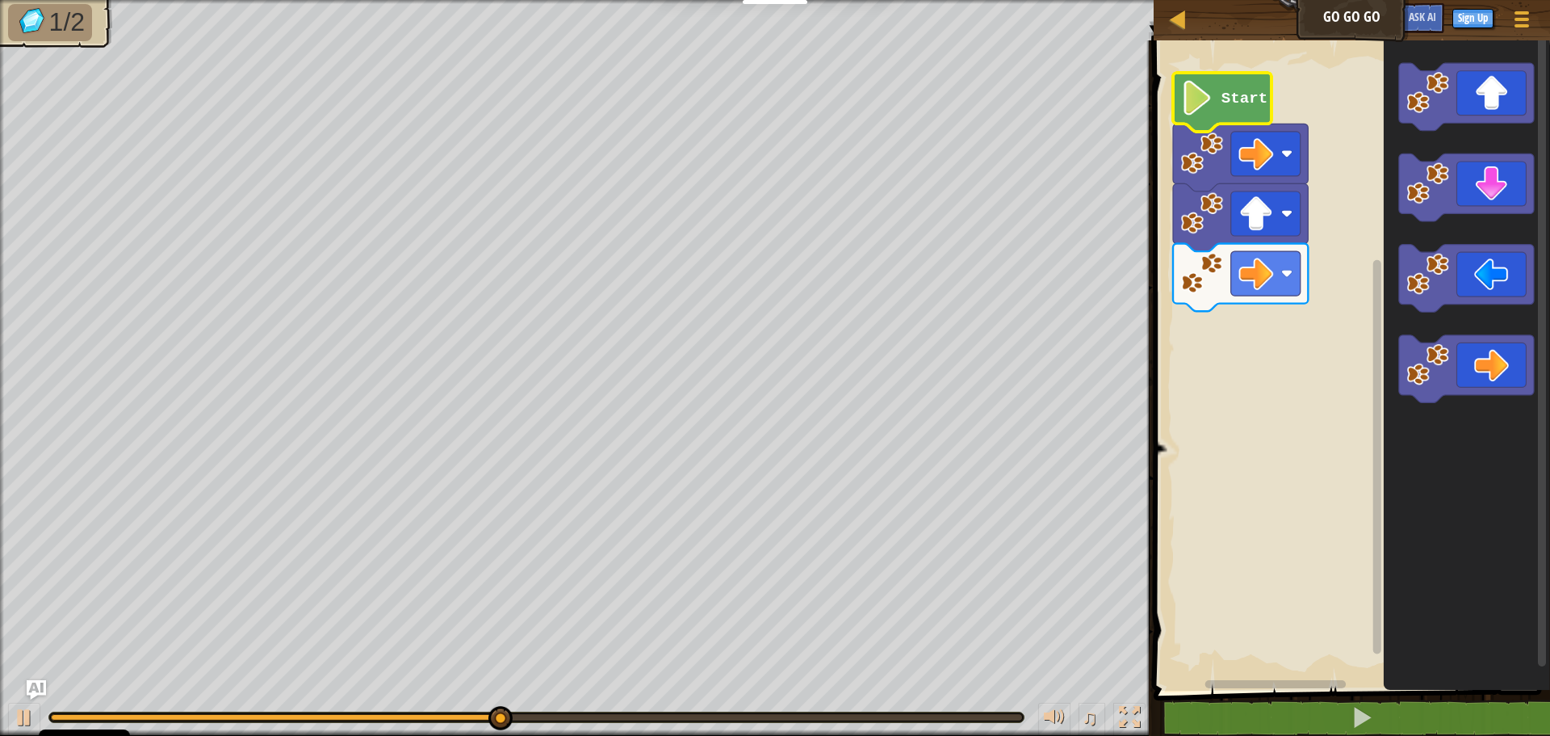
click at [1218, 99] on icon "Blockly Workspace" at bounding box center [1222, 102] width 99 height 59
click at [1245, 103] on text "Start" at bounding box center [1245, 99] width 46 height 18
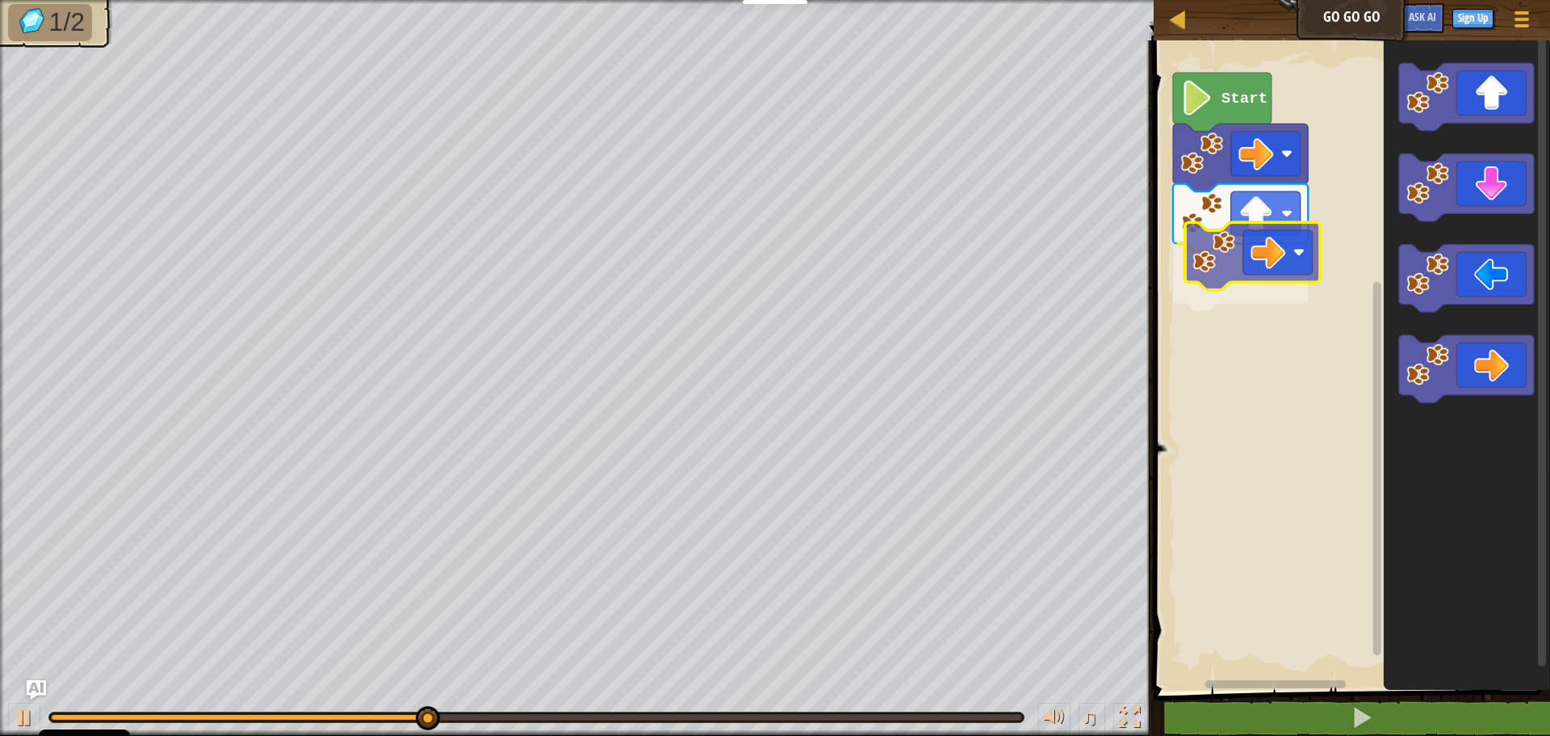
click at [1243, 257] on div "Start" at bounding box center [1349, 361] width 401 height 658
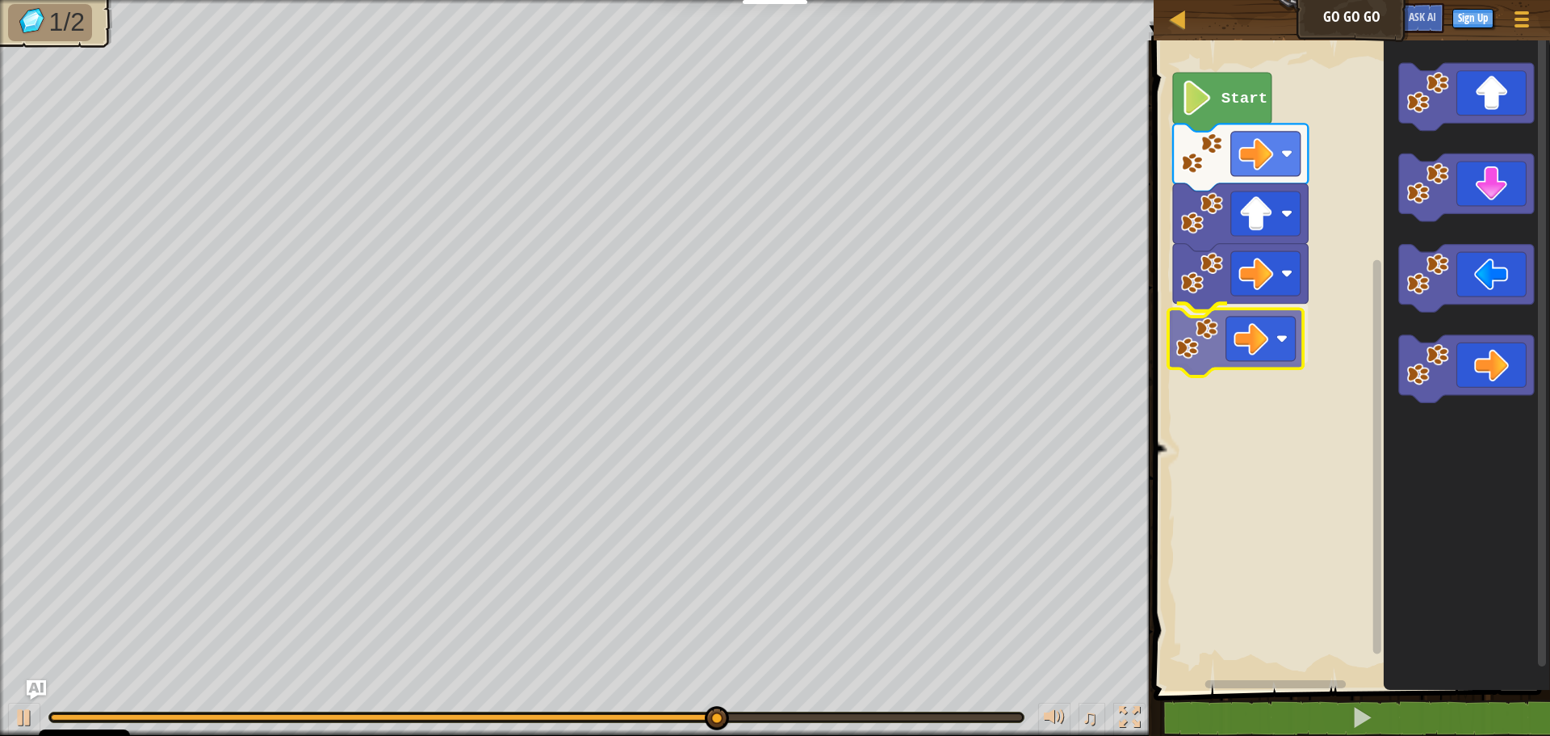
click at [1256, 341] on div "Start" at bounding box center [1349, 361] width 401 height 658
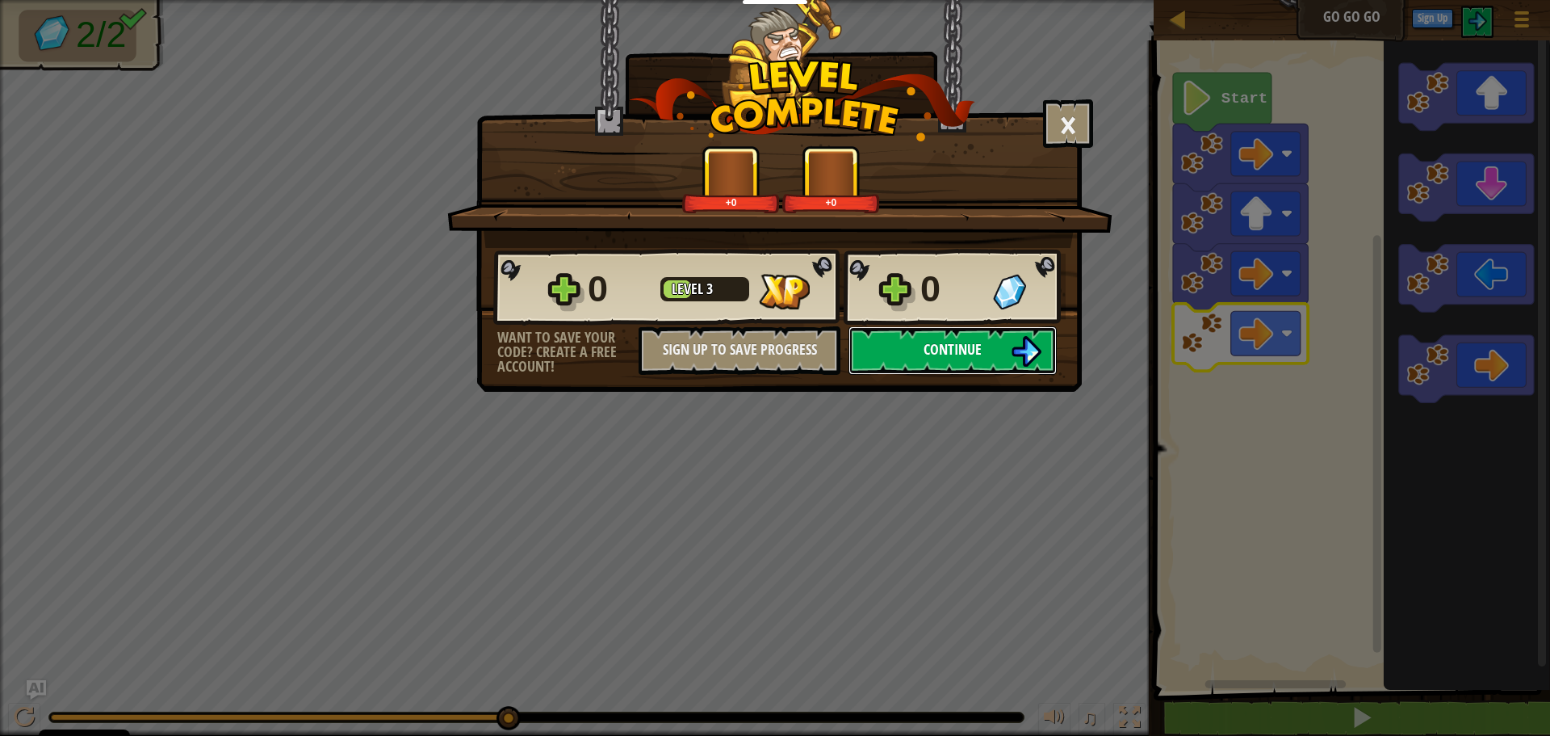
click at [971, 349] on span "Continue" at bounding box center [953, 349] width 58 height 20
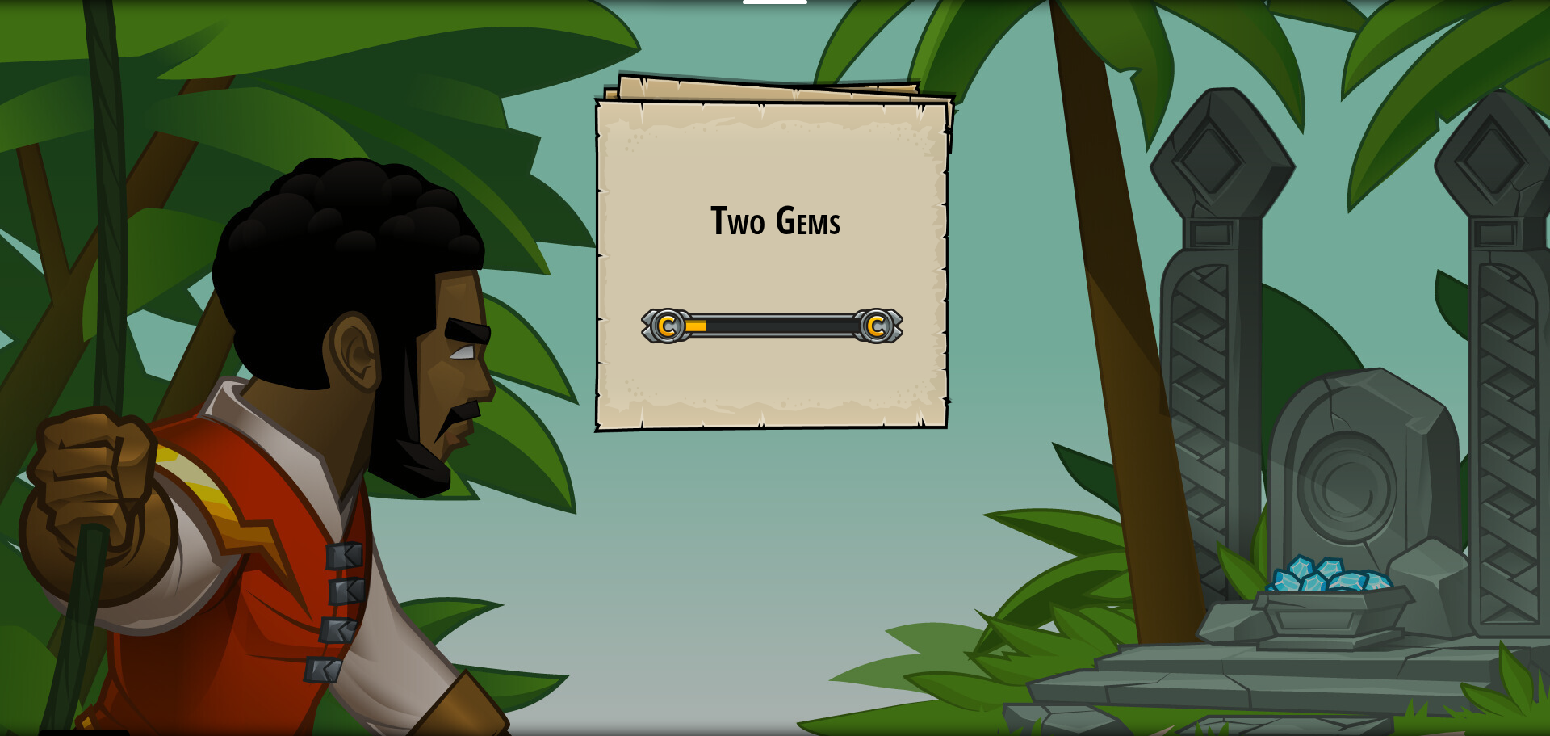
click at [972, 333] on div "Educators Create Free Account School & District Solutions Teacher Toolkit Previ…" at bounding box center [775, 368] width 1550 height 736
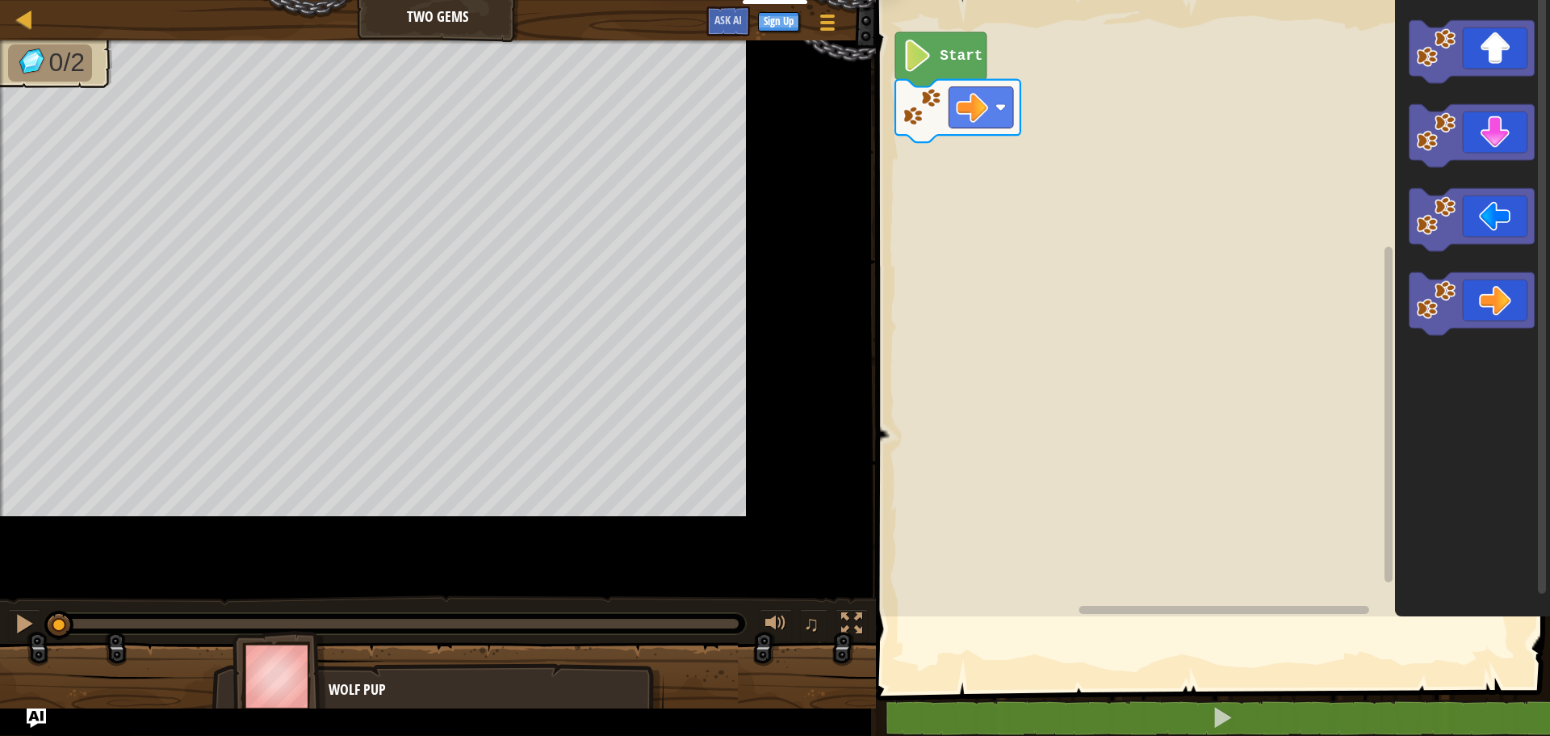
click at [972, 333] on rect "Blockly Workspace" at bounding box center [1210, 304] width 679 height 624
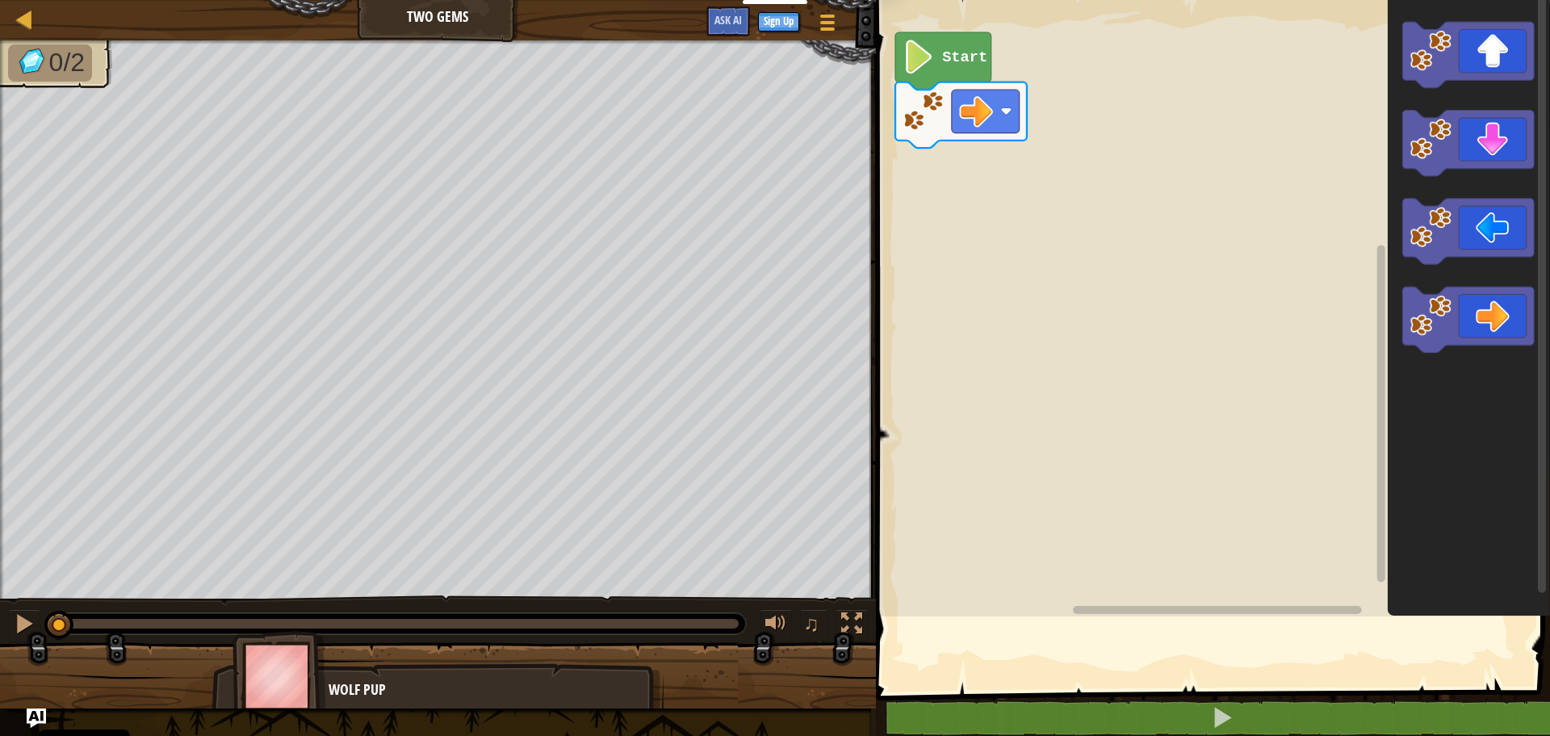
click at [974, 333] on rect "Blockly Workspace" at bounding box center [1210, 304] width 679 height 624
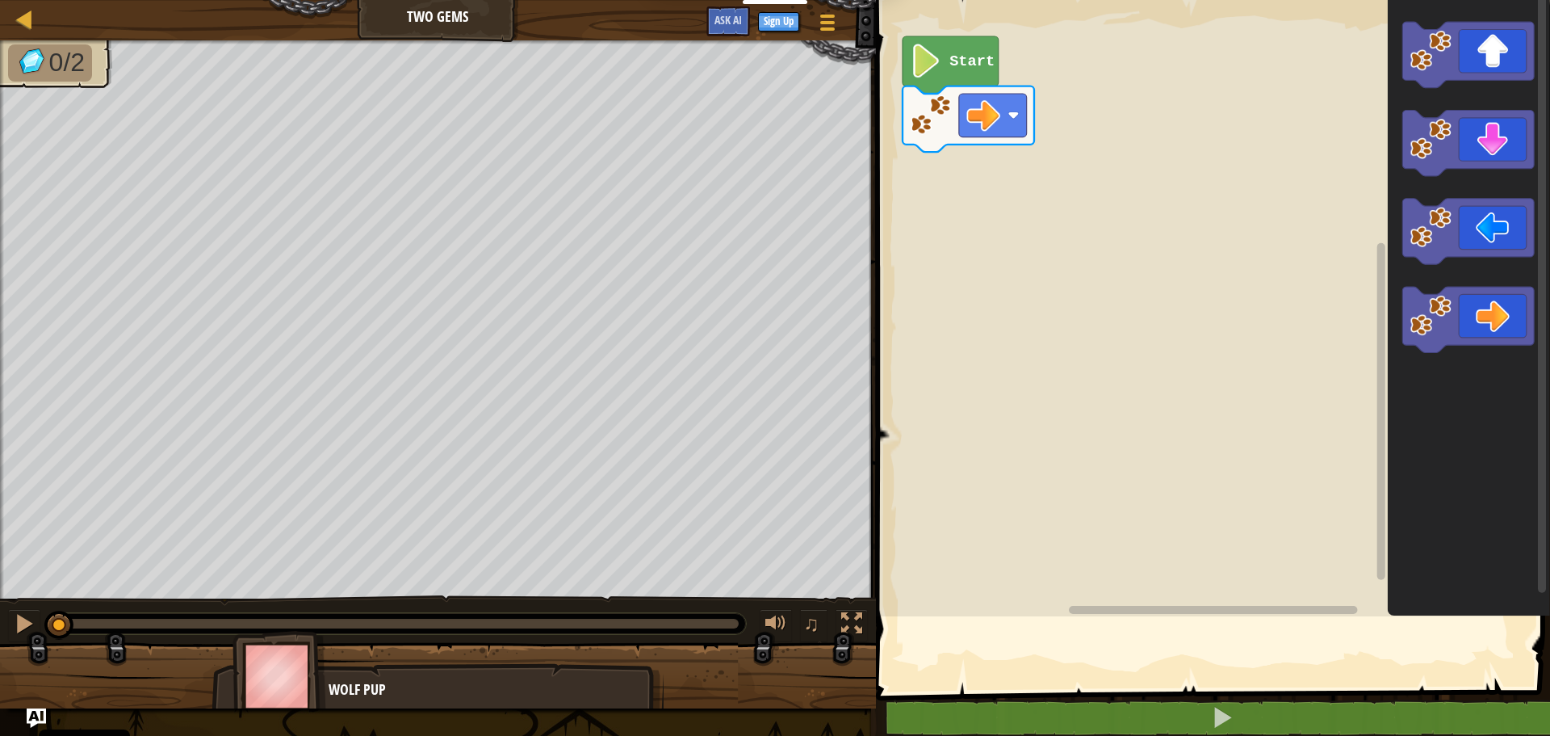
click at [1057, 357] on rect "Blockly Workspace" at bounding box center [1210, 304] width 679 height 624
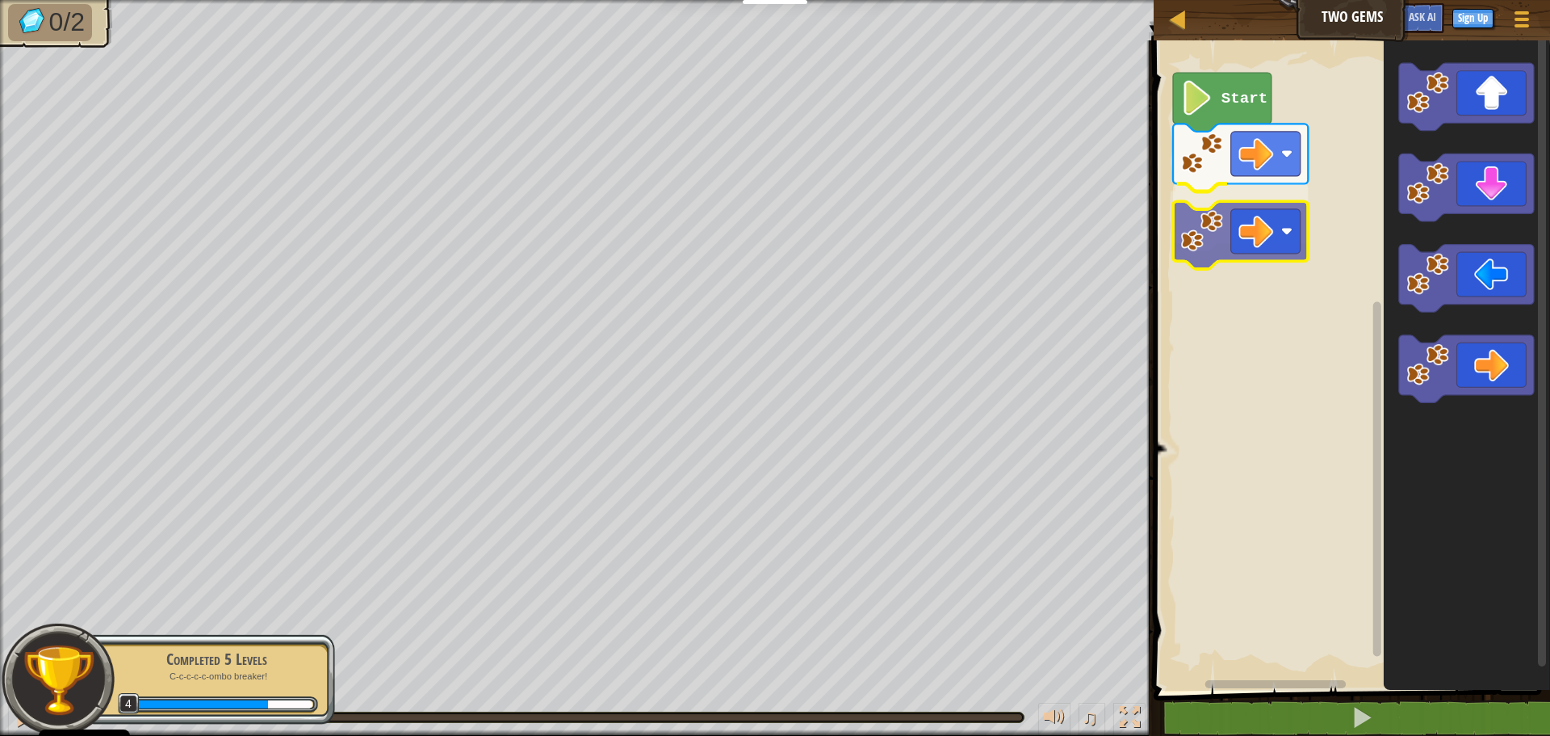
click at [1238, 230] on div "Start" at bounding box center [1349, 361] width 401 height 658
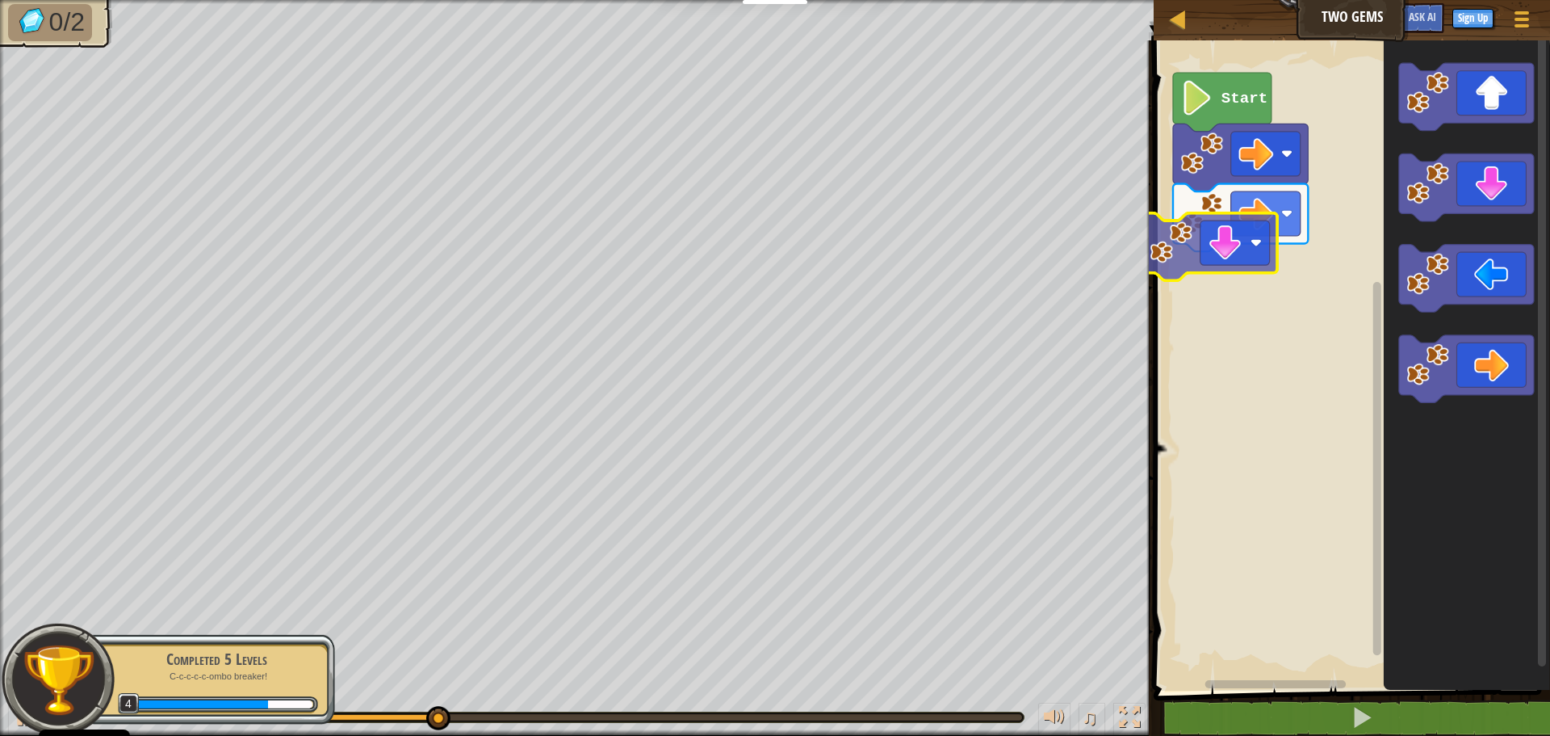
click at [1214, 264] on div "Start" at bounding box center [1349, 361] width 401 height 658
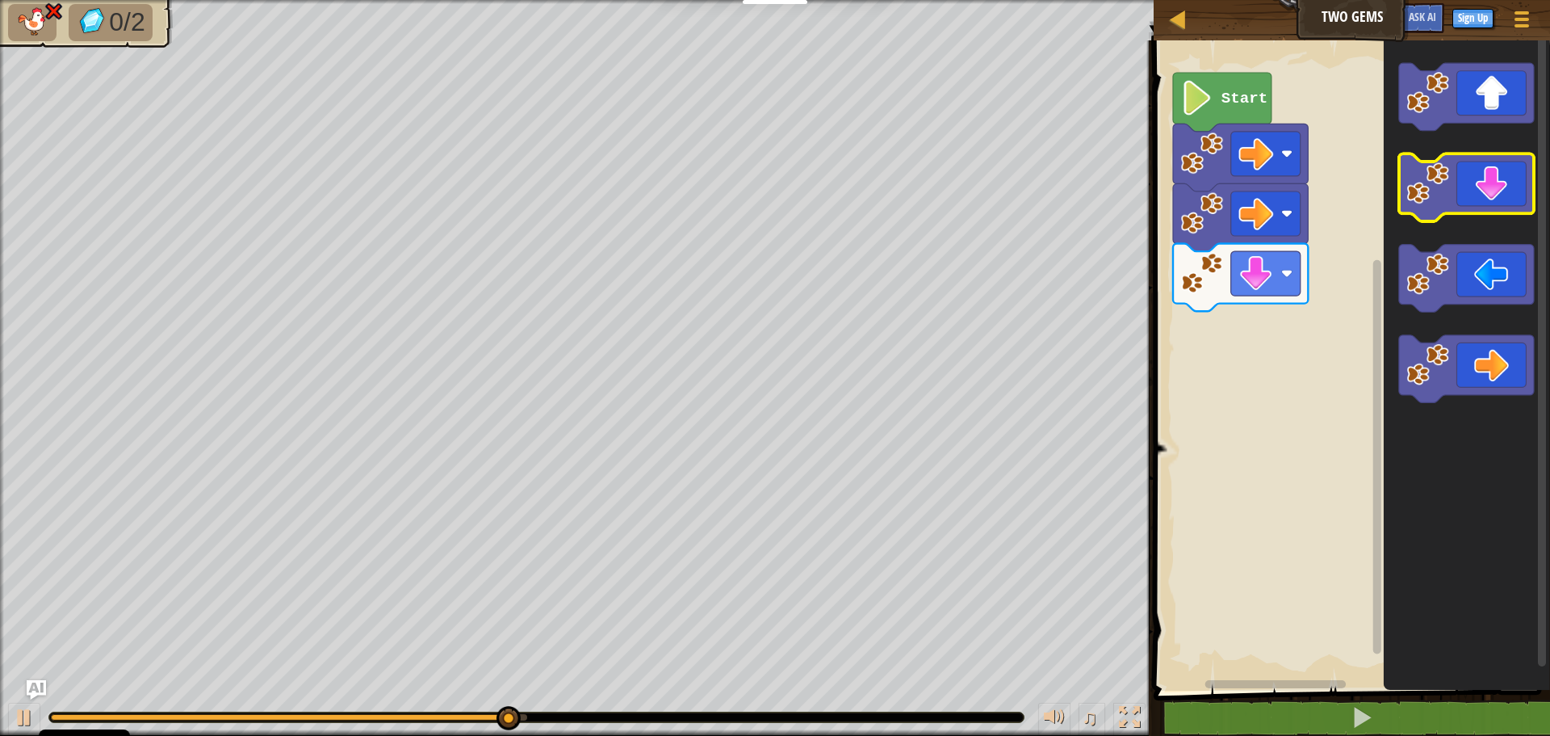
click at [1448, 175] on g "Blockly Workspace" at bounding box center [1466, 233] width 135 height 340
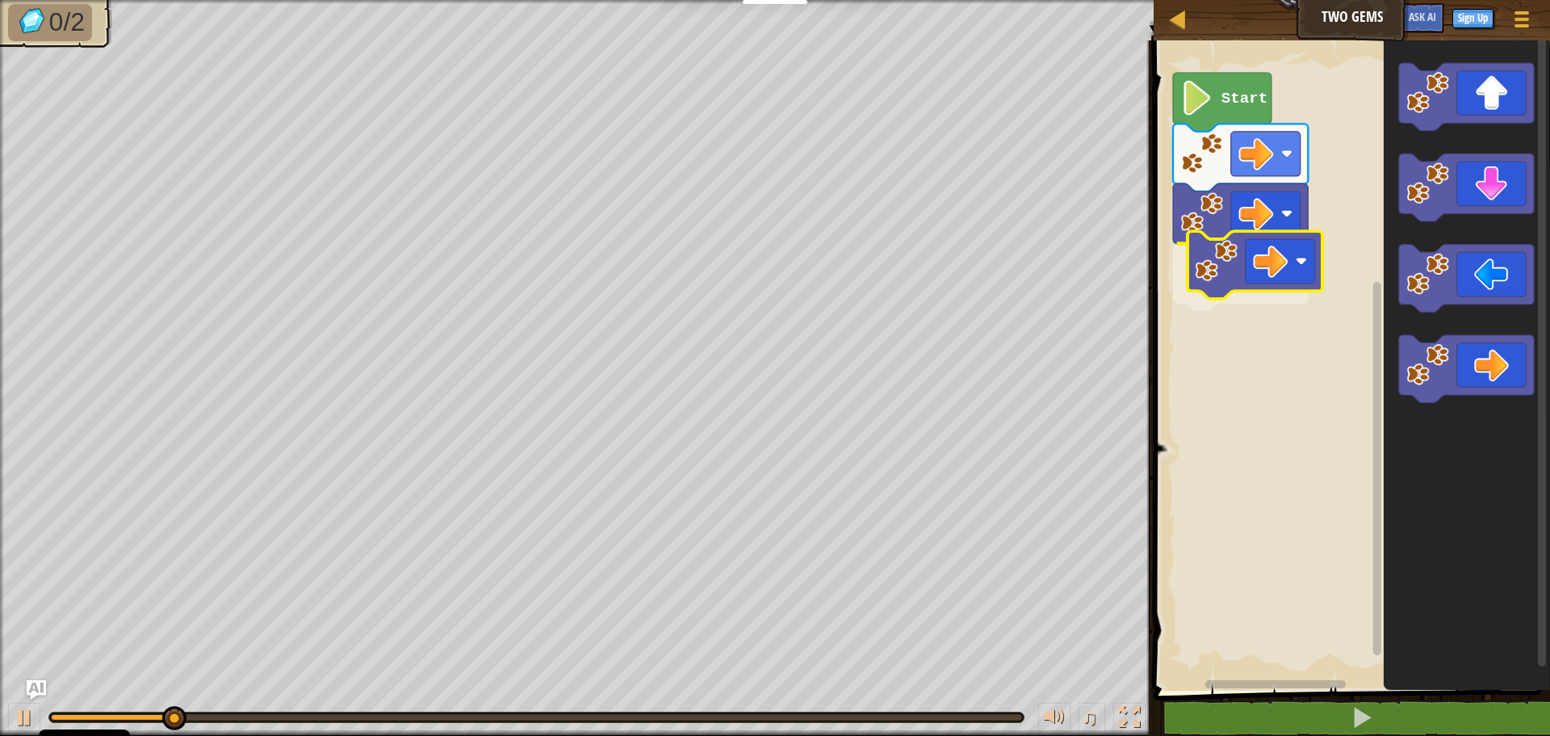
click at [1249, 266] on div "Start" at bounding box center [1349, 361] width 401 height 658
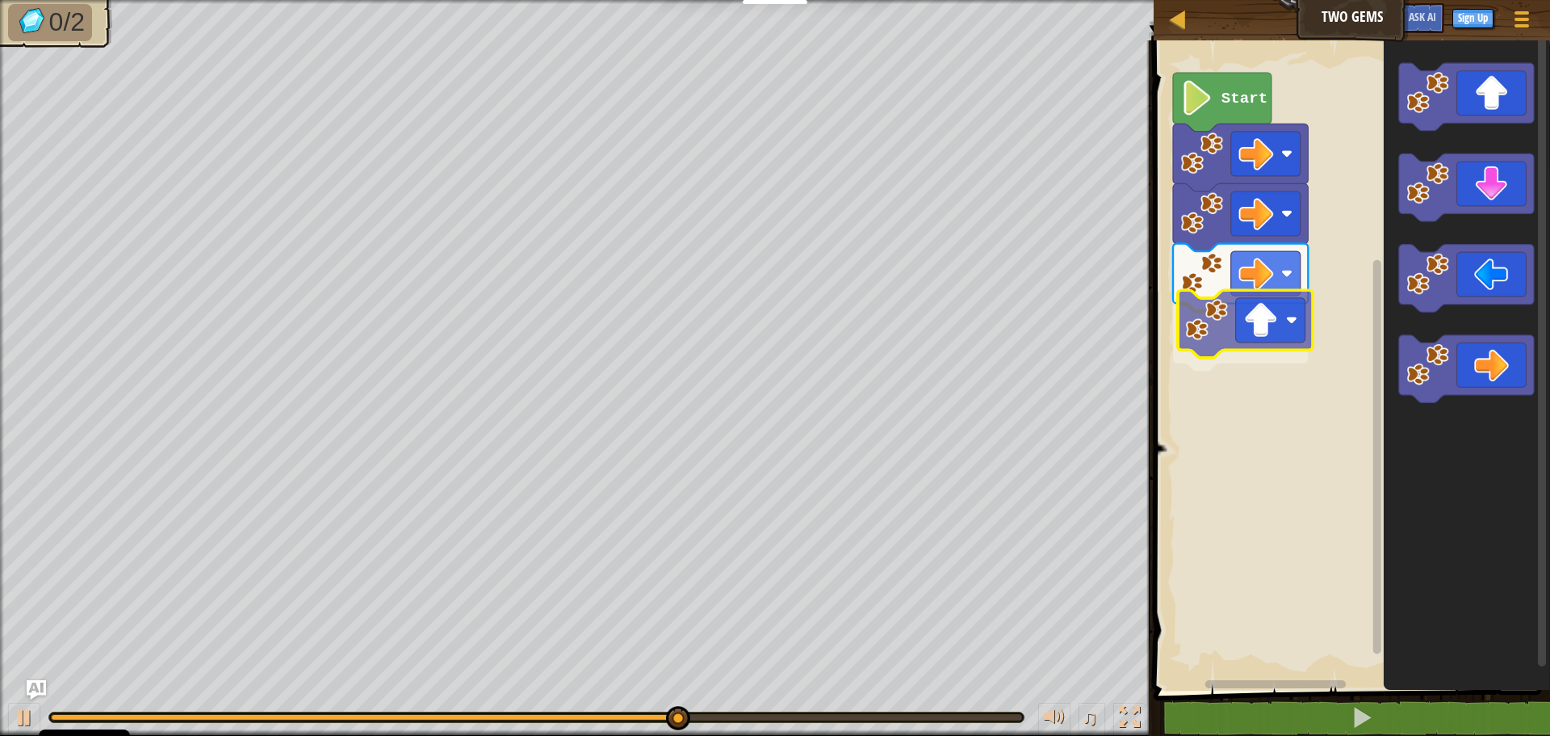
click at [1267, 325] on div "Start" at bounding box center [1349, 361] width 401 height 658
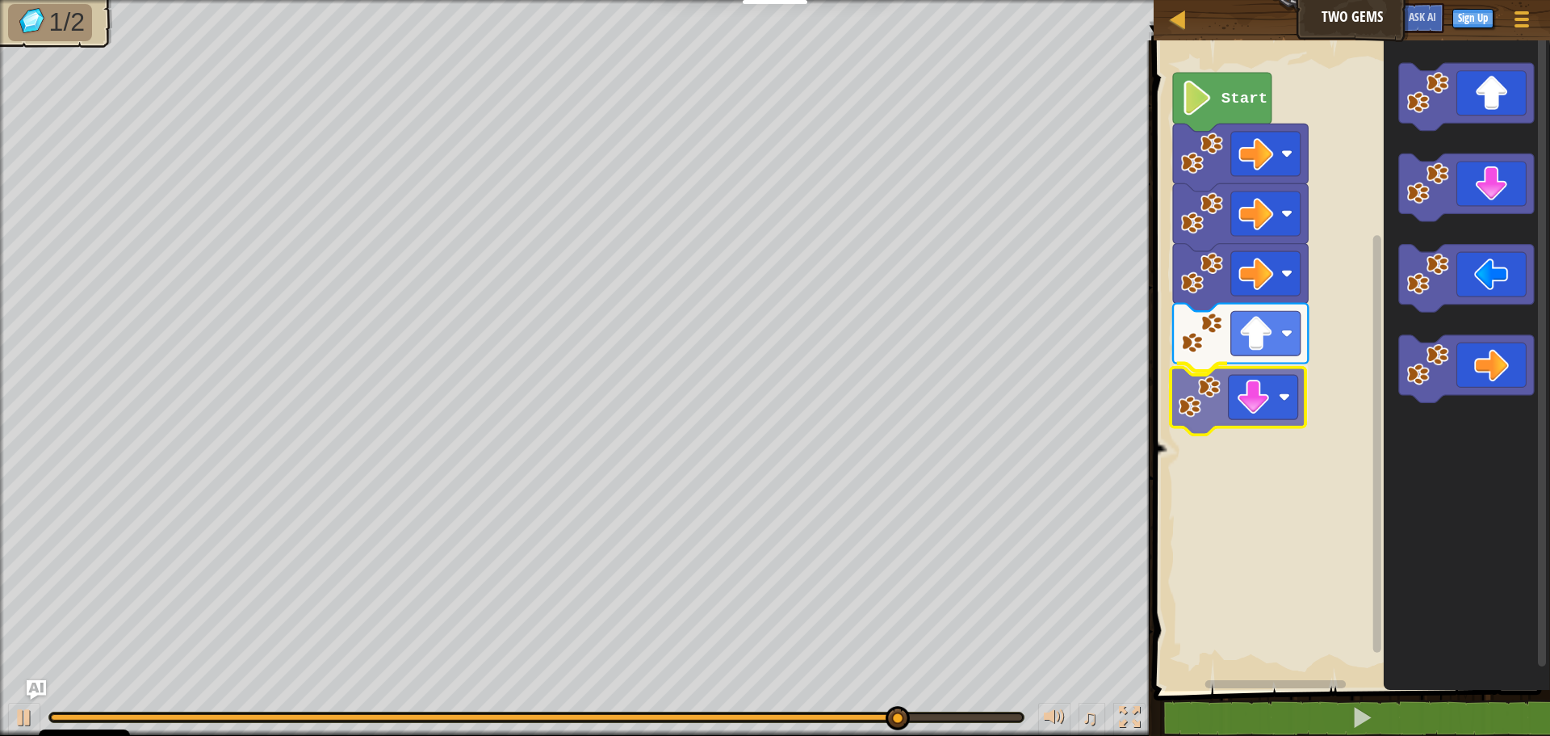
click at [1247, 408] on div "Start" at bounding box center [1349, 361] width 401 height 658
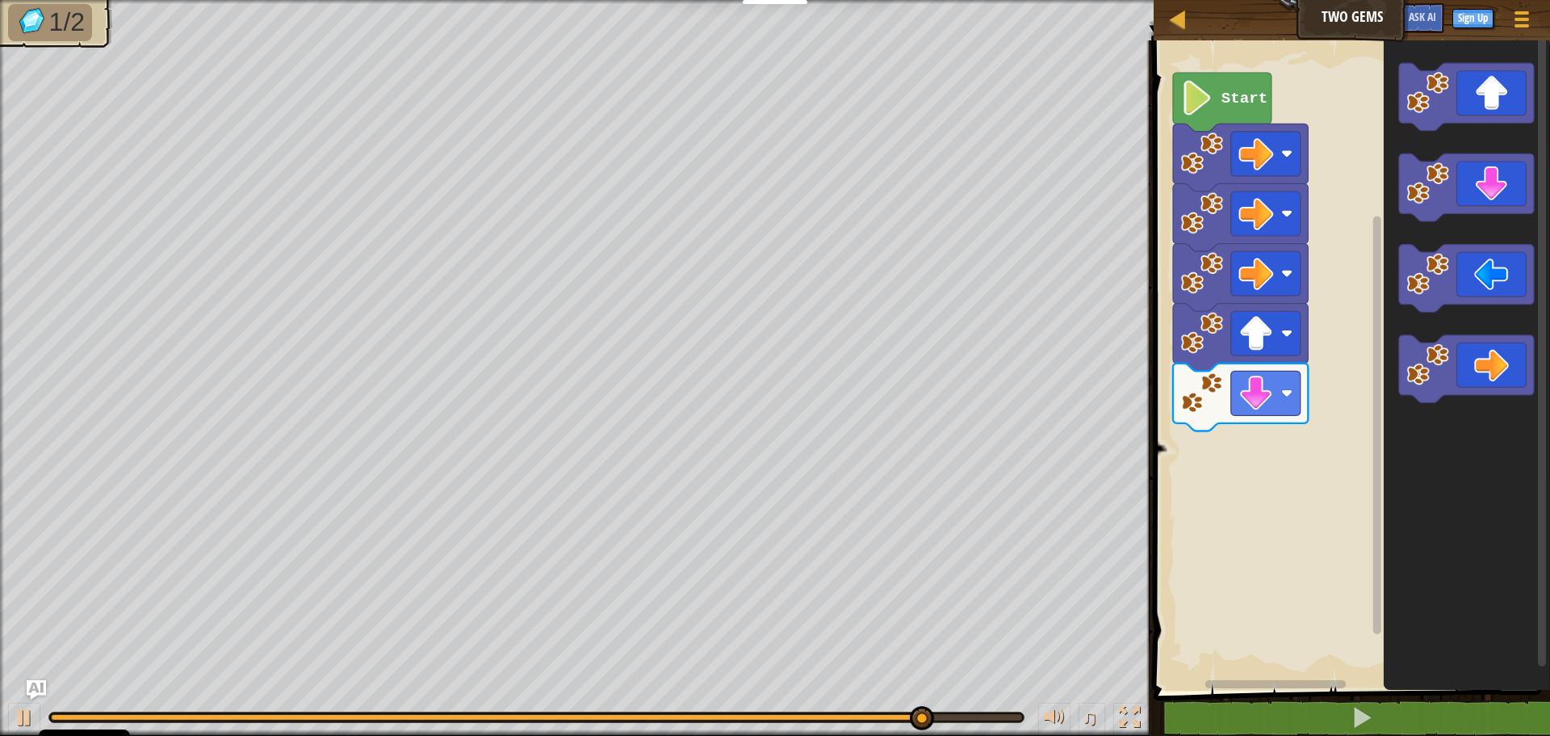
click at [1332, 343] on div "Start" at bounding box center [1349, 361] width 401 height 658
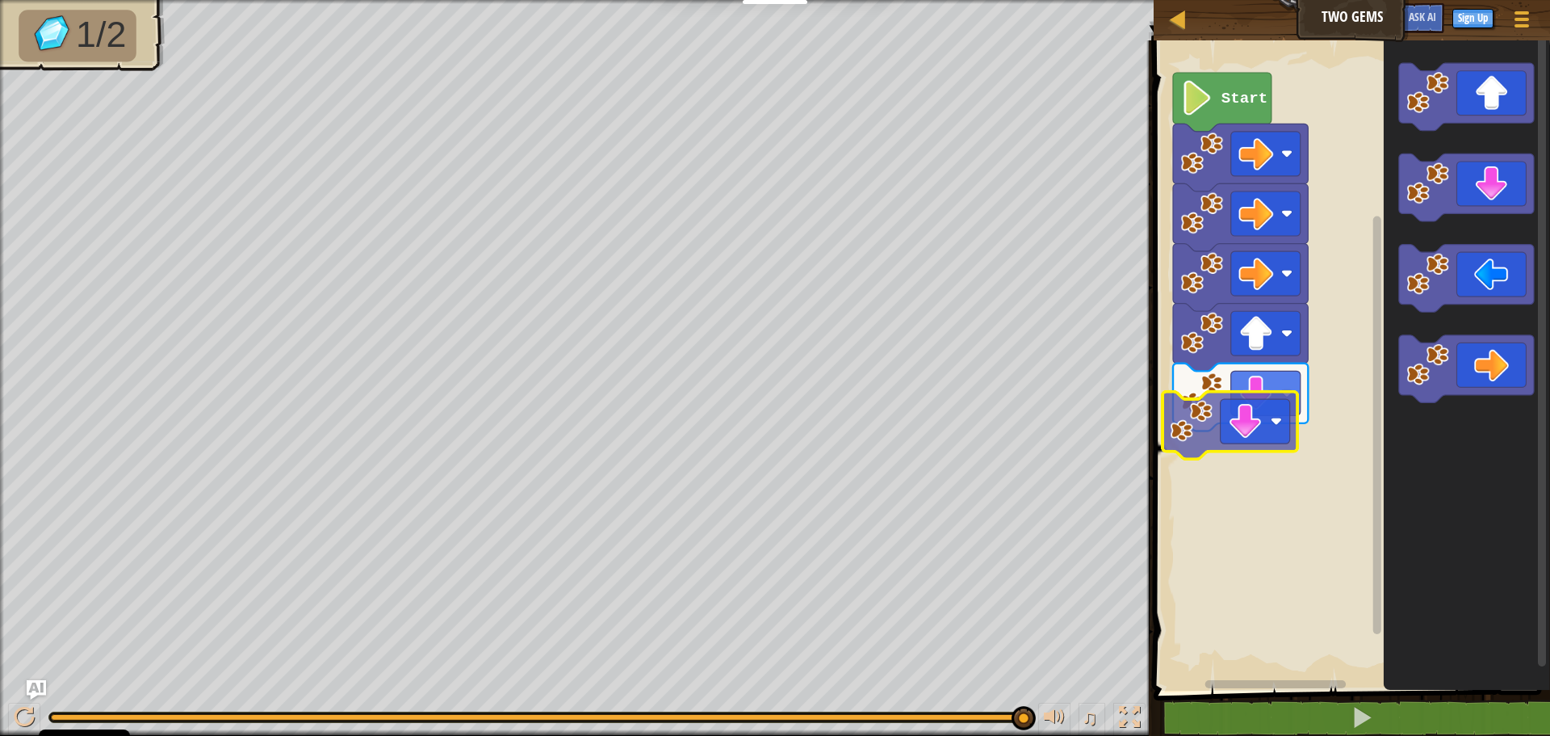
click at [1247, 419] on div "Start" at bounding box center [1349, 361] width 401 height 658
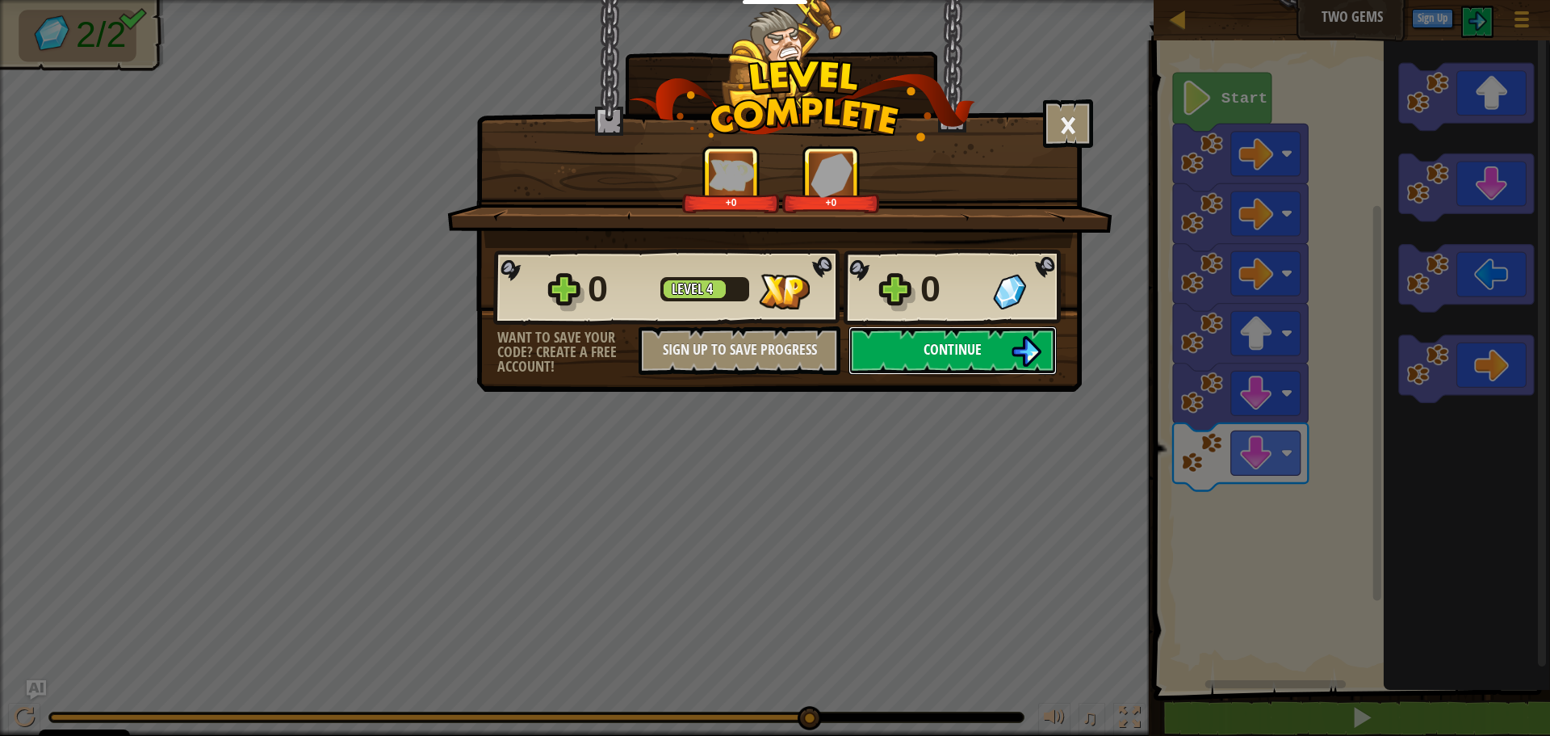
click at [989, 333] on button "Continue" at bounding box center [953, 350] width 208 height 48
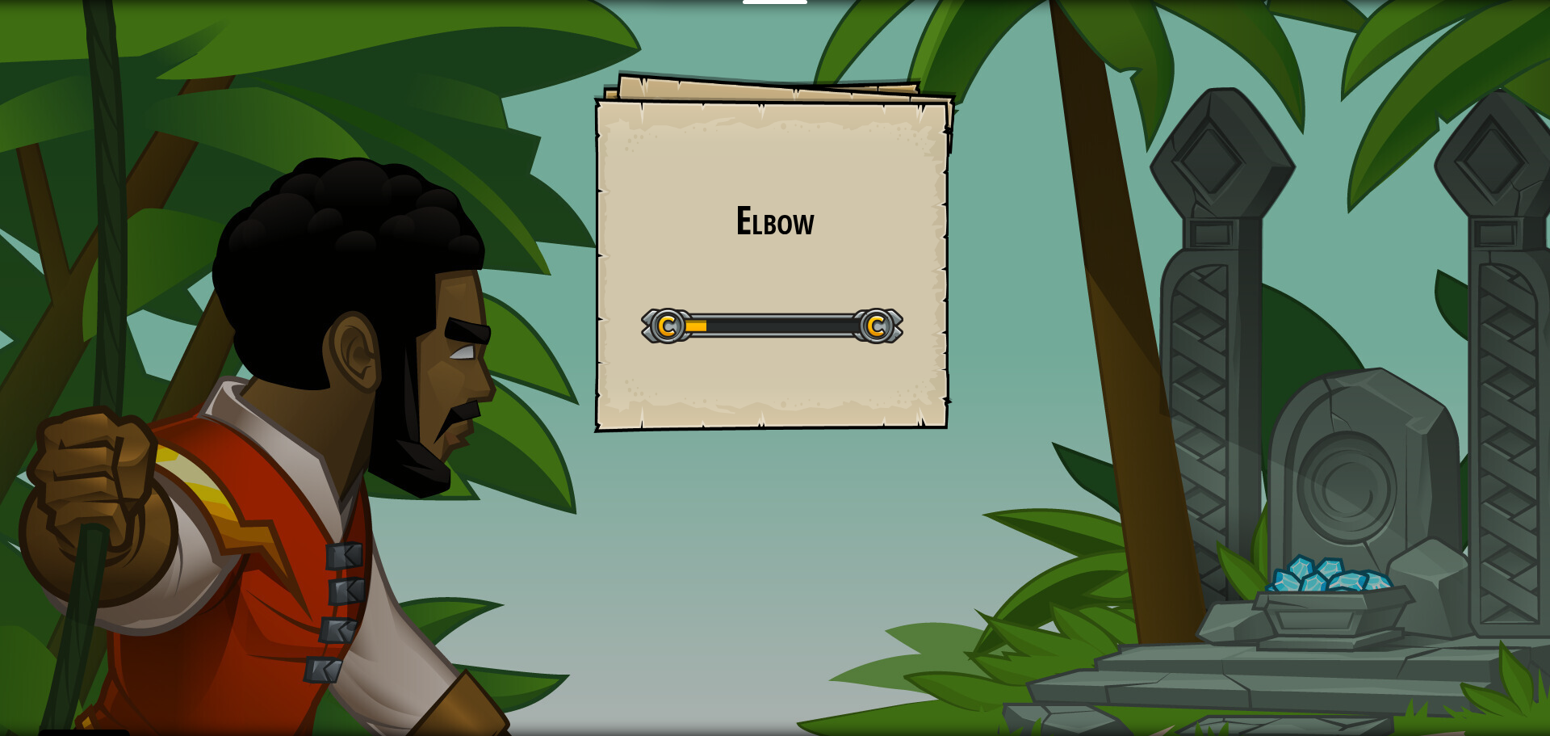
drag, startPoint x: 1145, startPoint y: 408, endPoint x: 1269, endPoint y: 410, distance: 124.4
click at [1267, 413] on div "Elbow Goals Start Level Error loading from server. Try refreshing the page. You…" at bounding box center [775, 368] width 1550 height 736
click at [1345, 353] on div "Elbow Goals Start Level Error loading from server. Try refreshing the page. You…" at bounding box center [775, 368] width 1550 height 736
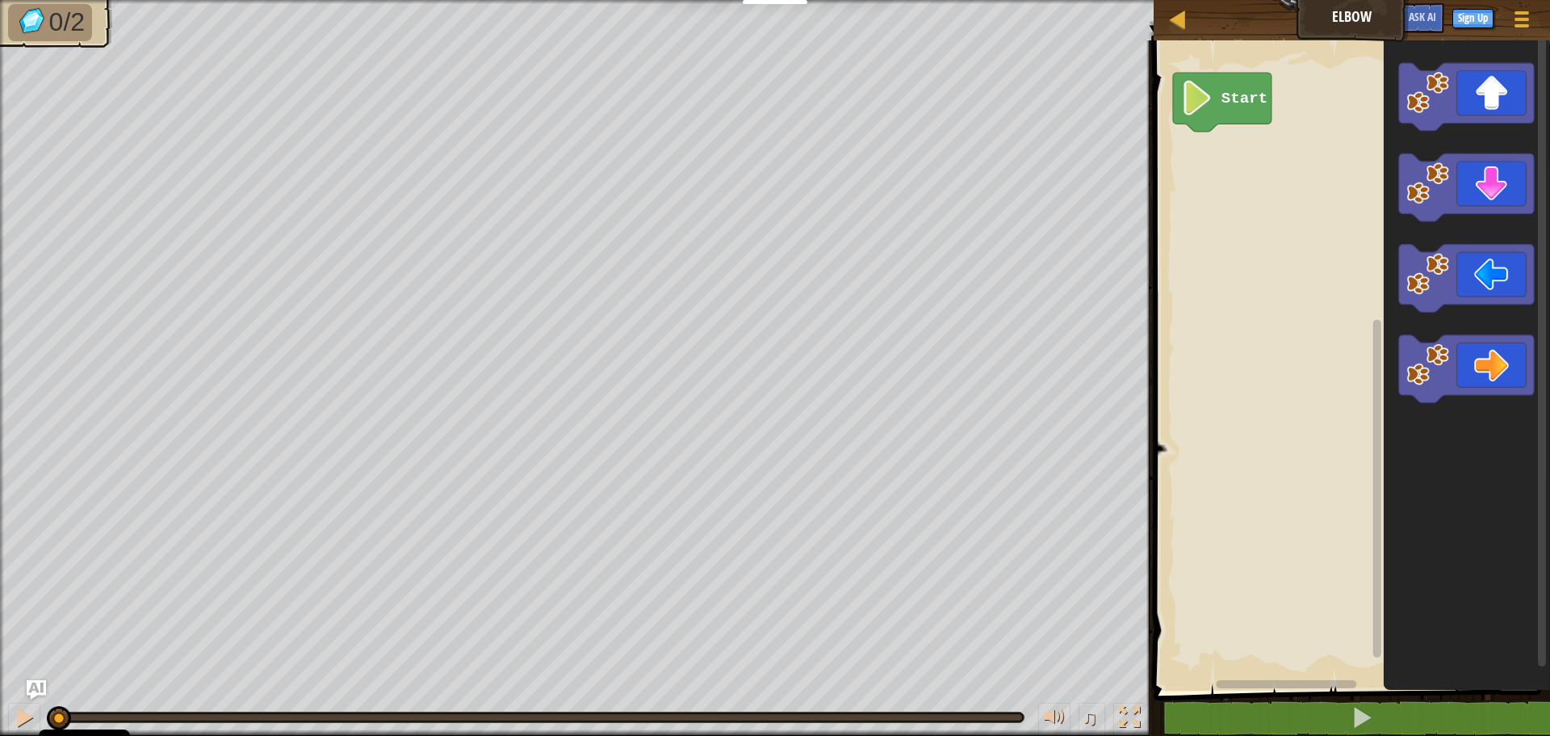
click at [1389, 198] on icon "Blockly Workspace" at bounding box center [1467, 361] width 166 height 658
click at [1253, 161] on div "Start" at bounding box center [1349, 361] width 401 height 658
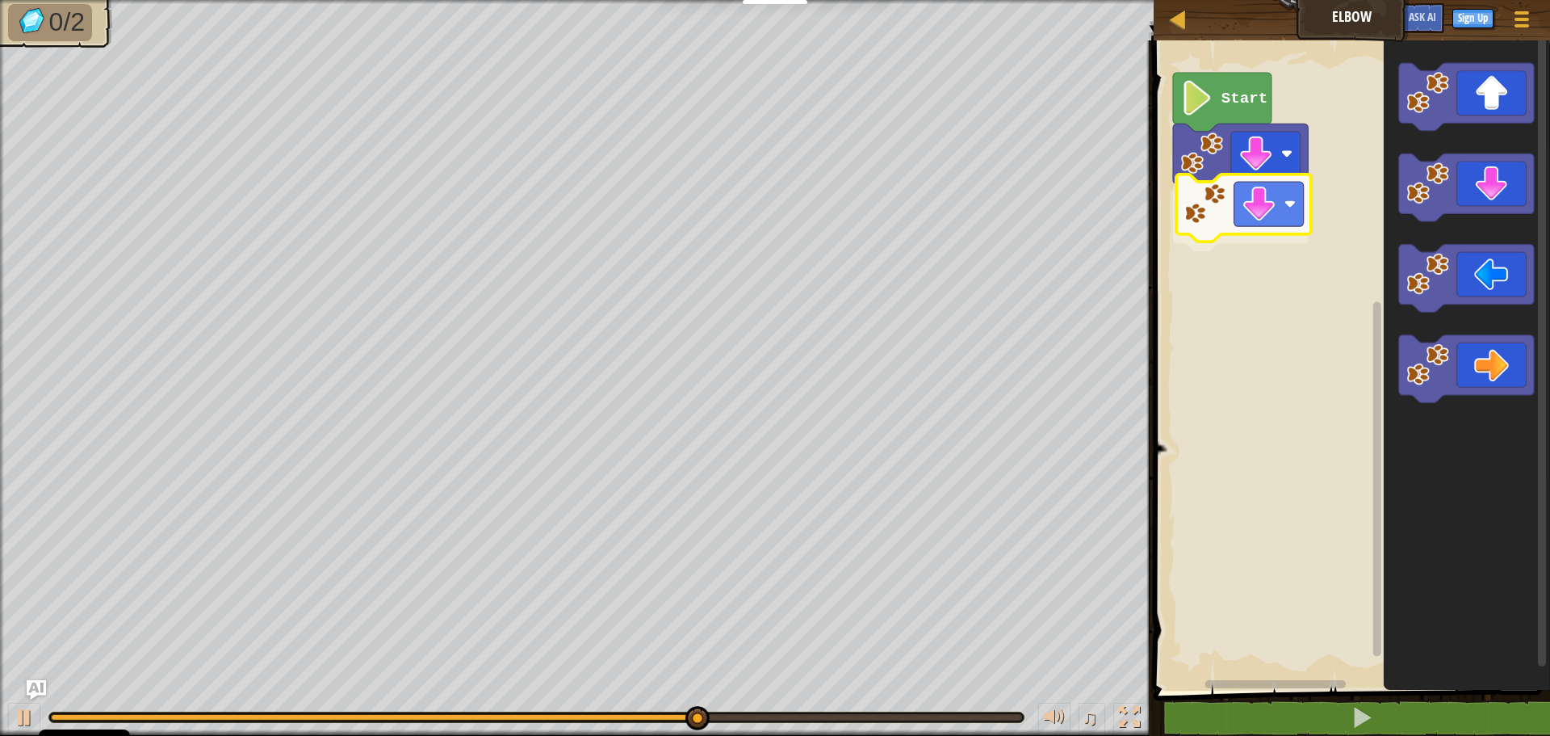
click at [1284, 206] on div "Start" at bounding box center [1349, 361] width 401 height 658
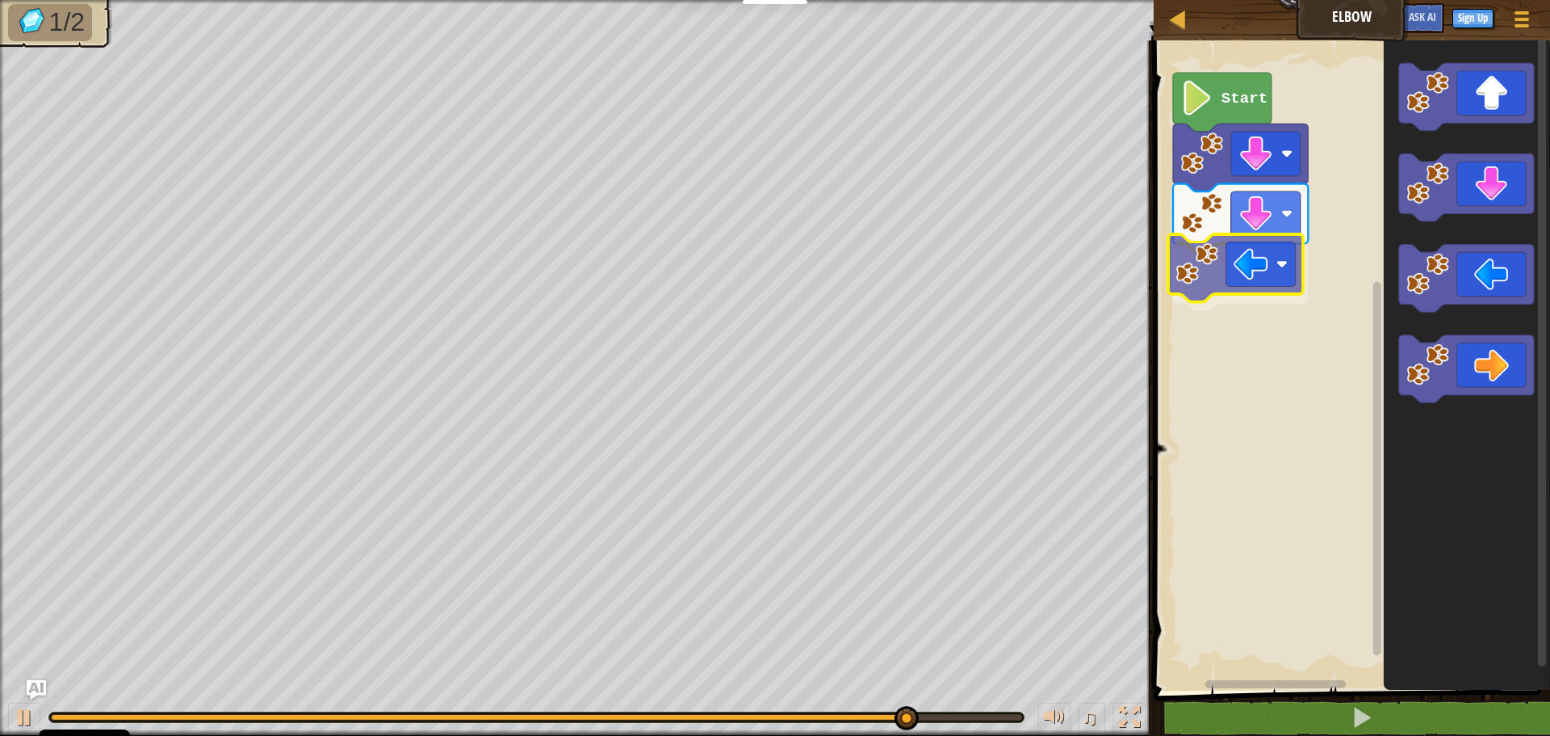
click at [1268, 277] on div "Start" at bounding box center [1349, 361] width 401 height 658
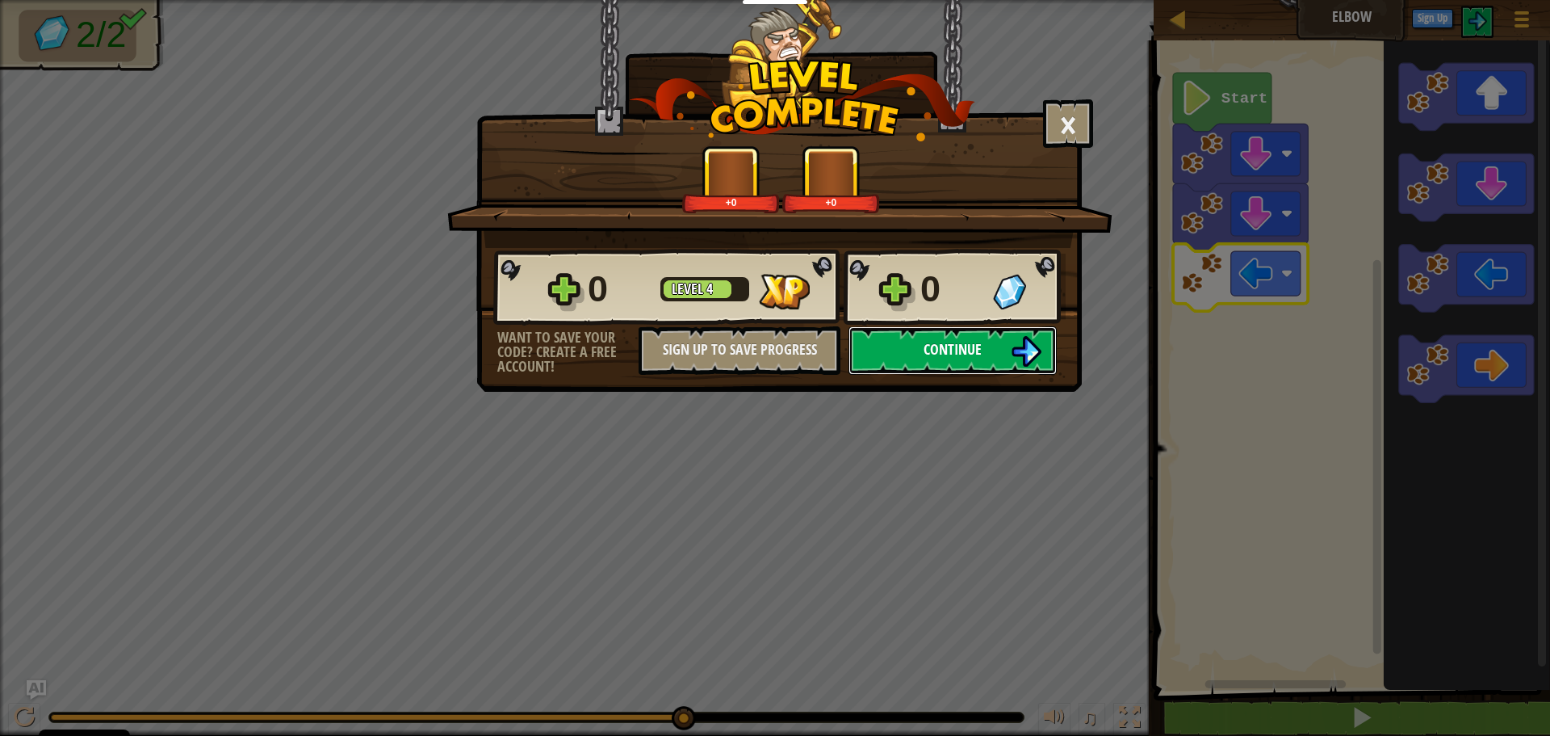
click at [1001, 354] on button "Continue" at bounding box center [953, 350] width 208 height 48
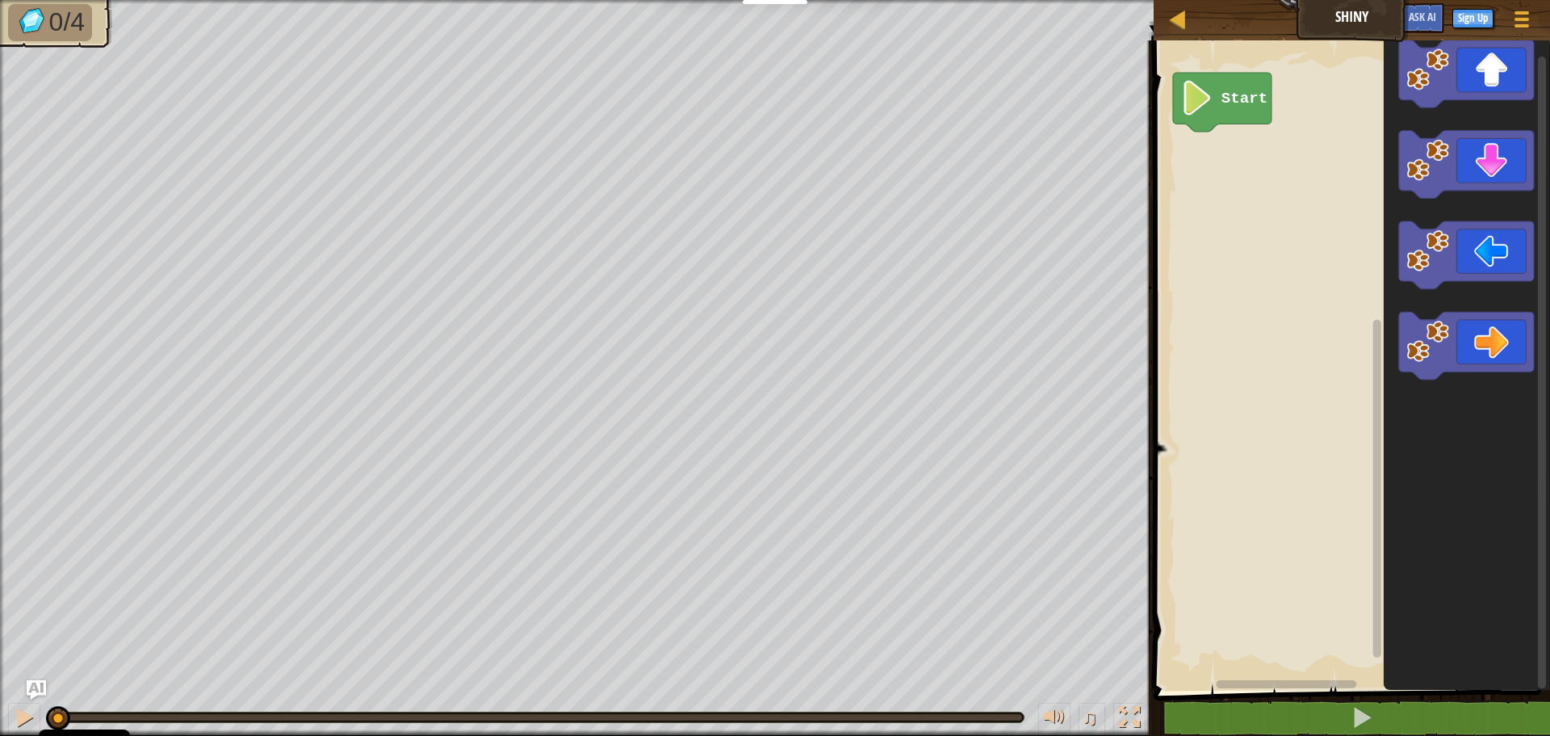
click at [1306, 202] on div "Start" at bounding box center [1349, 361] width 401 height 658
click at [1250, 161] on div "Start" at bounding box center [1349, 361] width 401 height 658
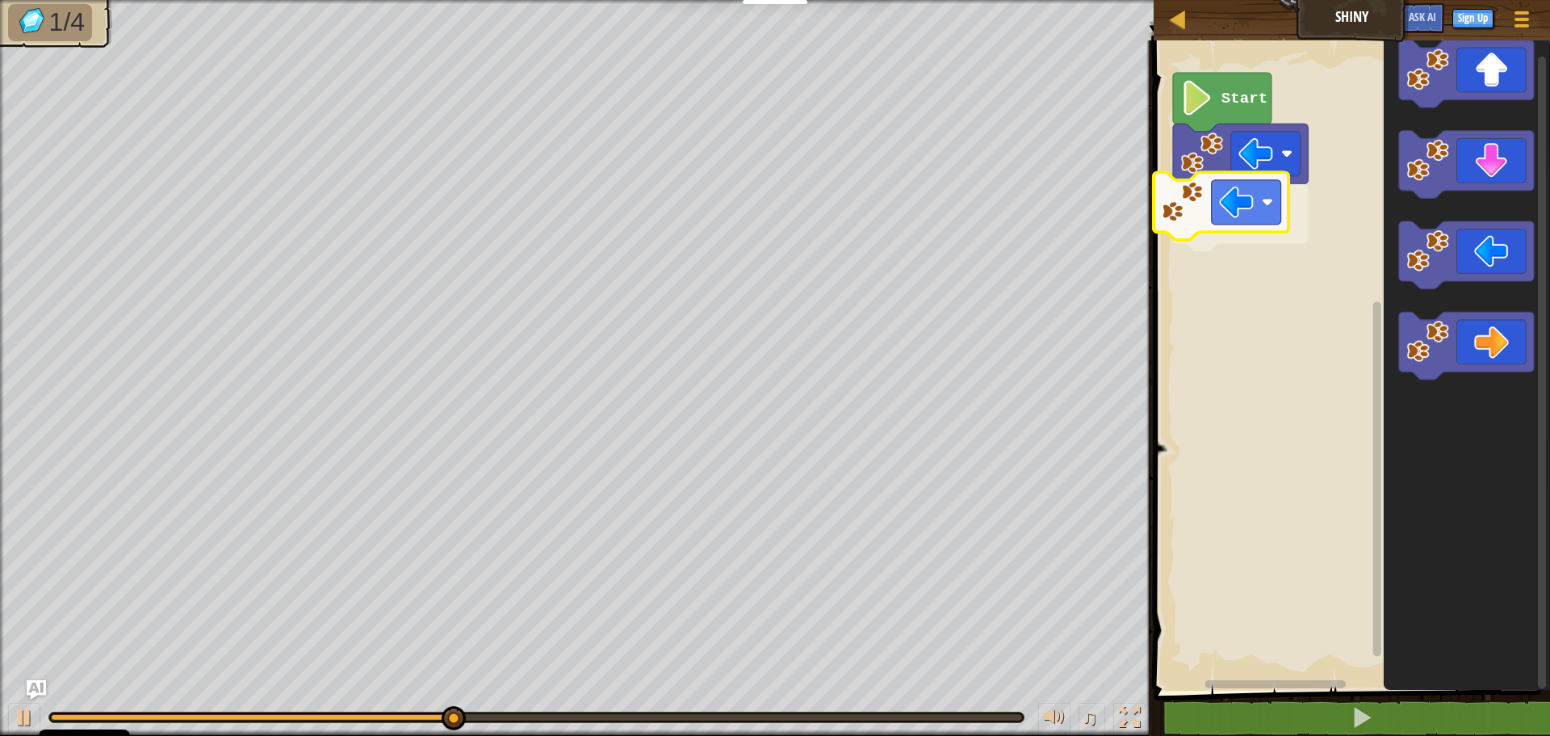
click at [1239, 216] on div "Start" at bounding box center [1349, 361] width 401 height 658
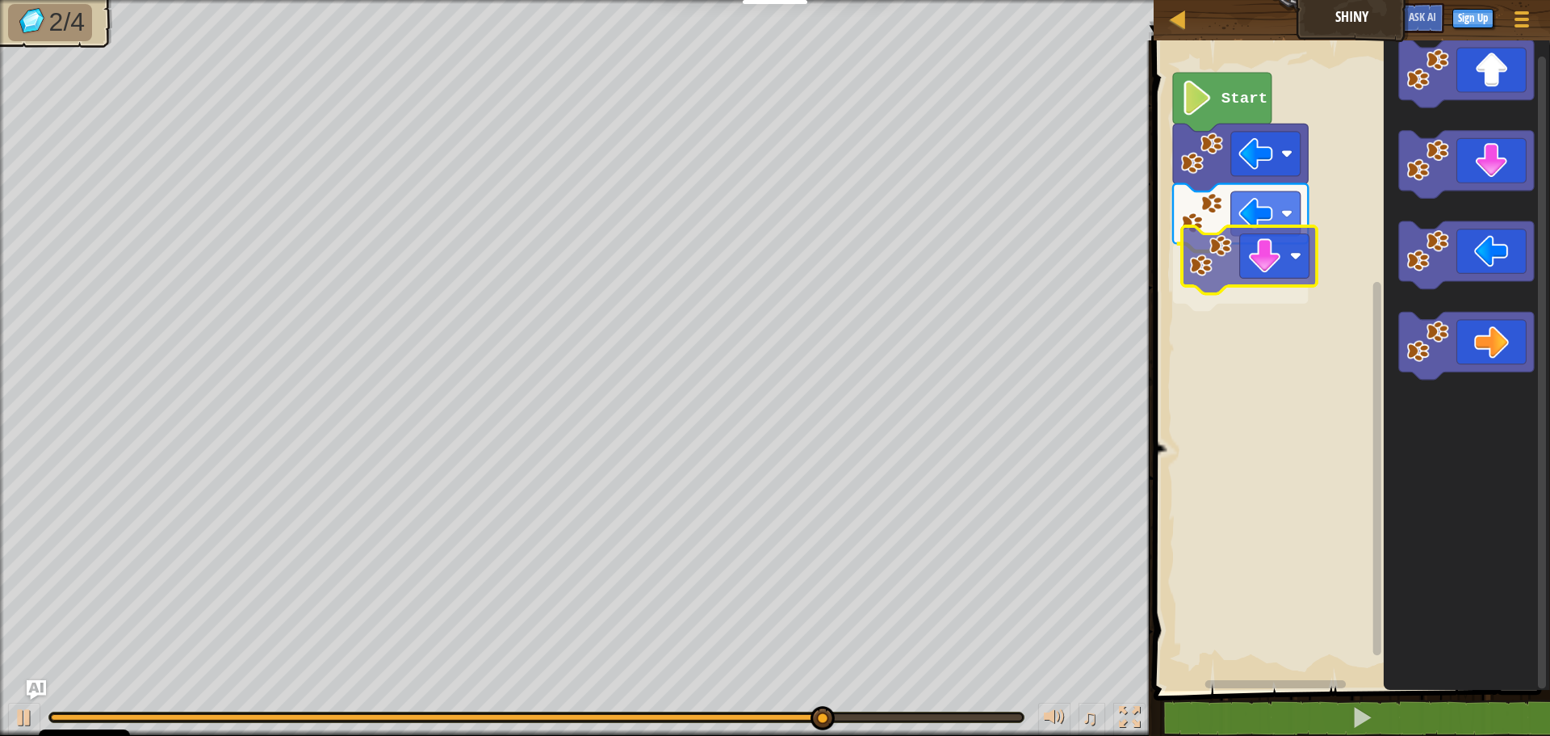
click at [1247, 269] on div "Start" at bounding box center [1349, 361] width 401 height 658
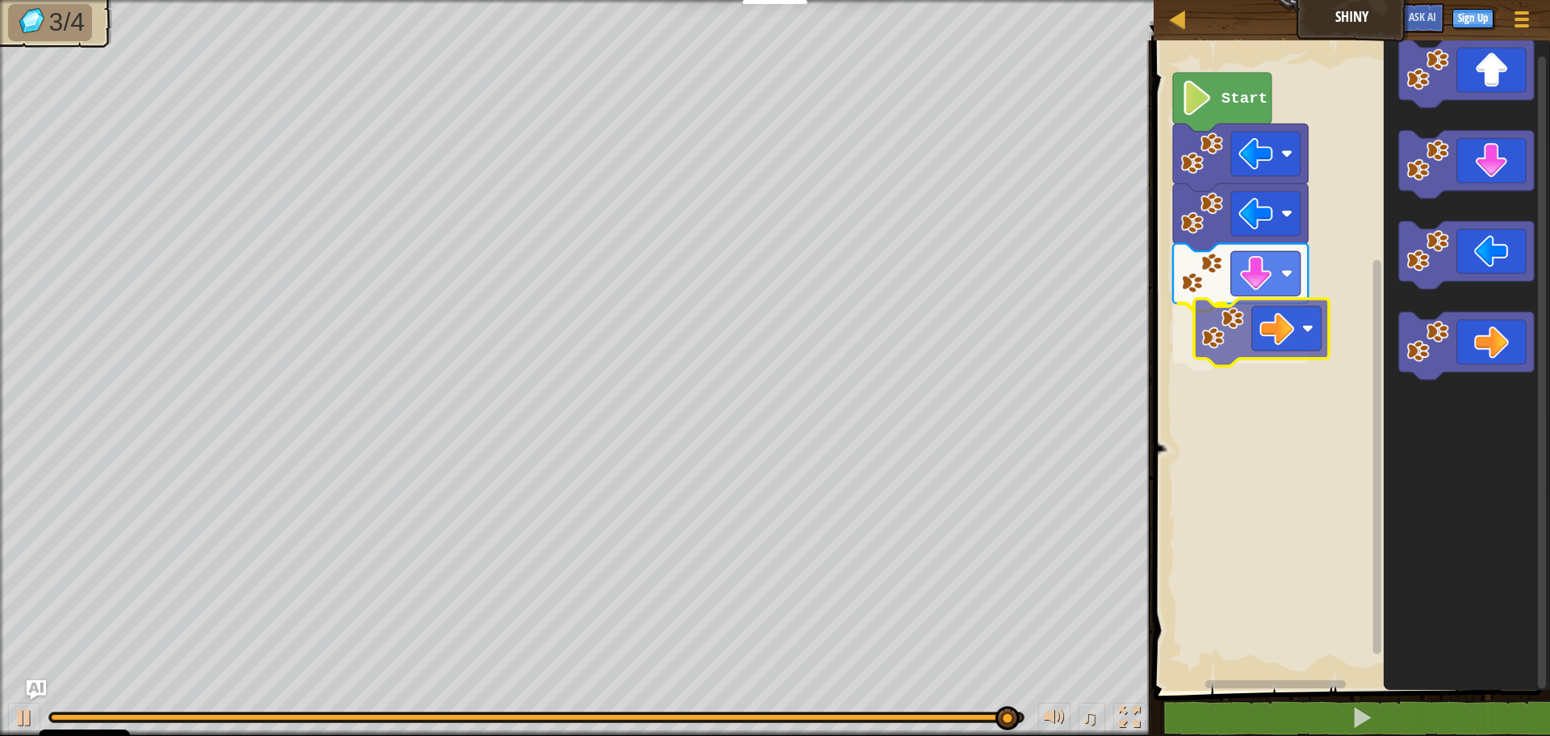
click at [1245, 323] on div "Start" at bounding box center [1349, 361] width 401 height 658
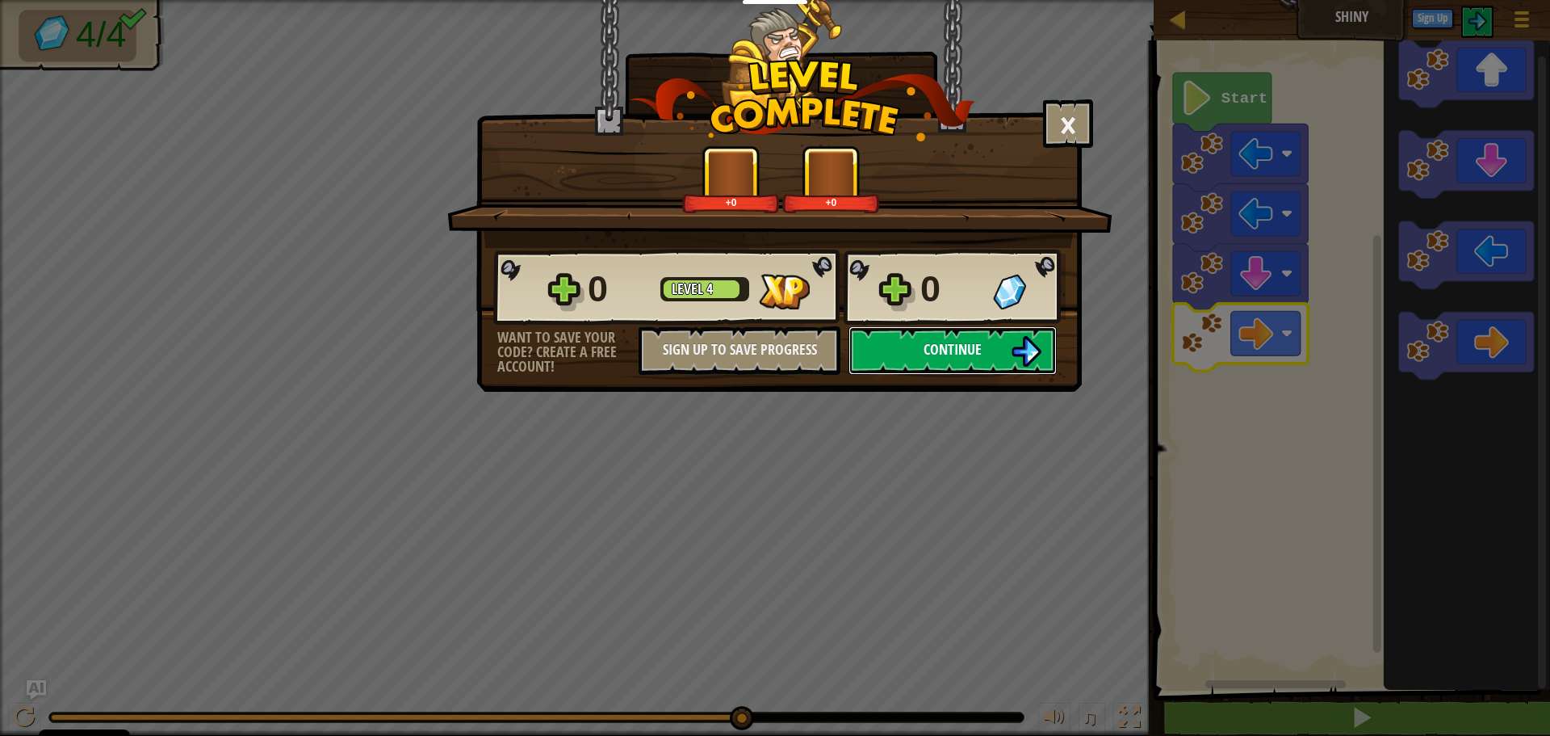
click at [930, 353] on span "Continue" at bounding box center [953, 349] width 58 height 20
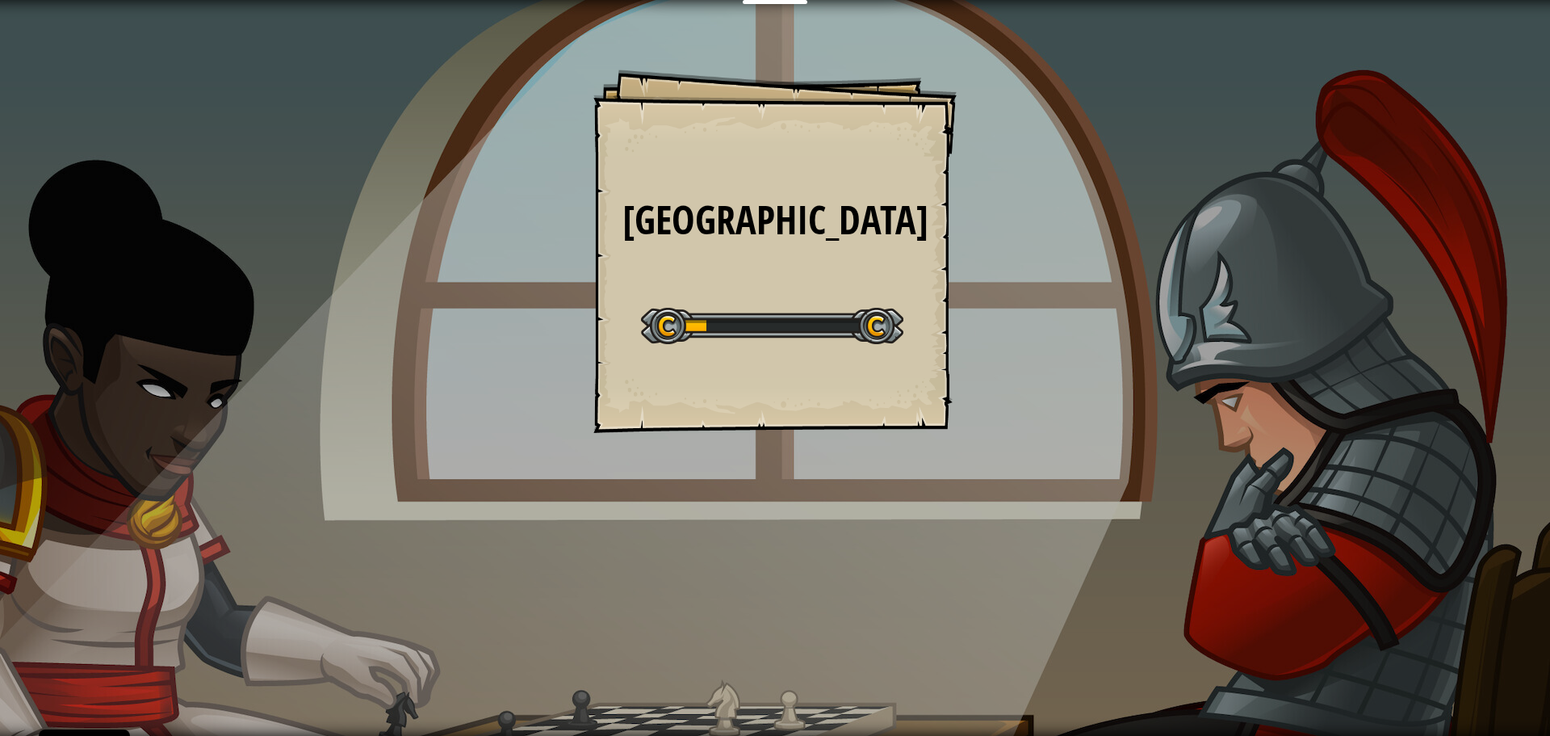
click at [1019, 277] on div "Educators Create Free Account School & District Solutions Teacher Toolkit Previ…" at bounding box center [775, 368] width 1550 height 736
